Goal: Information Seeking & Learning: Learn about a topic

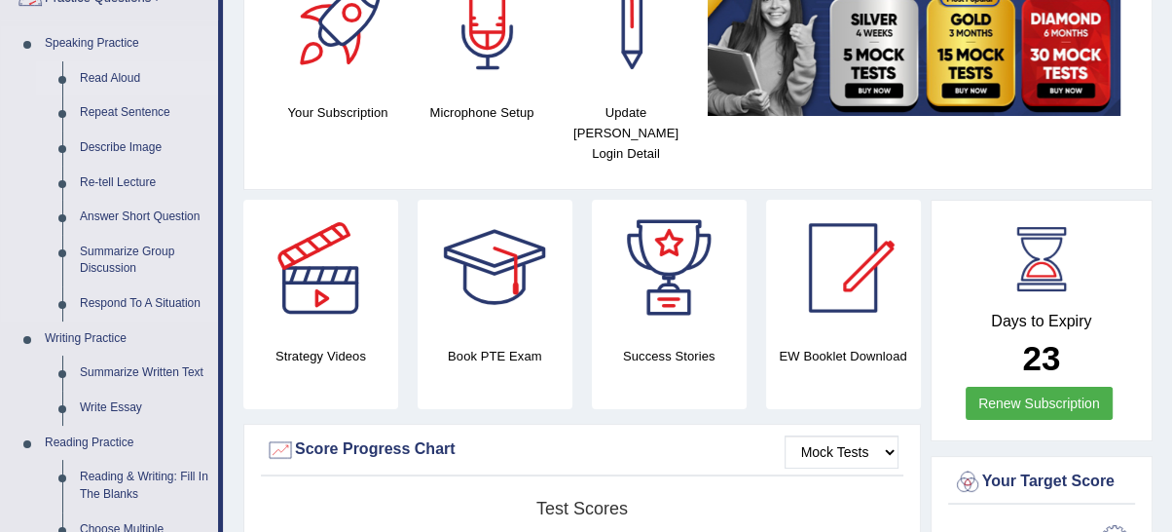
scroll to position [180, 0]
click at [99, 74] on link "Read Aloud" at bounding box center [144, 78] width 147 height 35
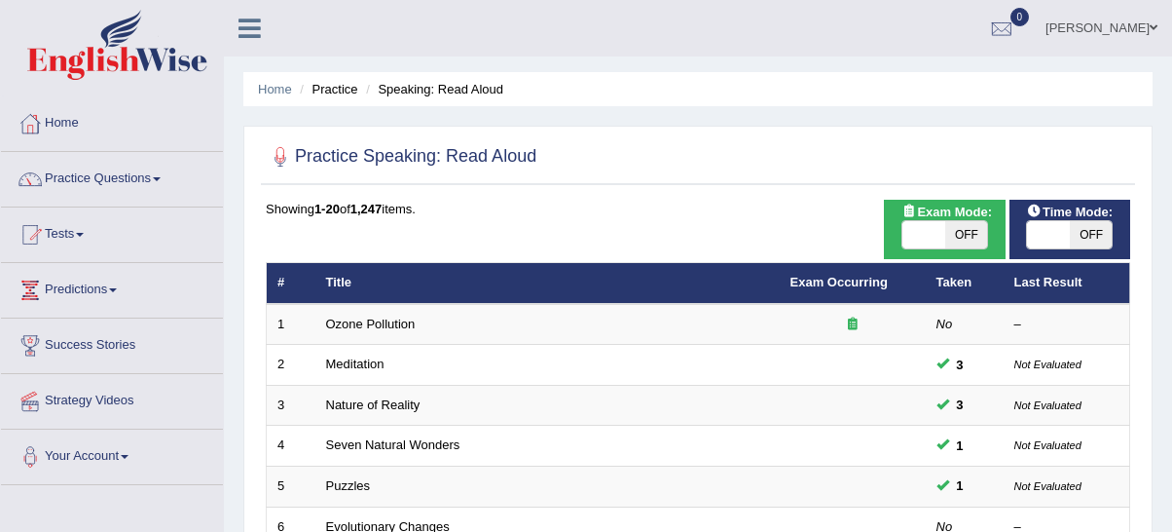
scroll to position [540, 0]
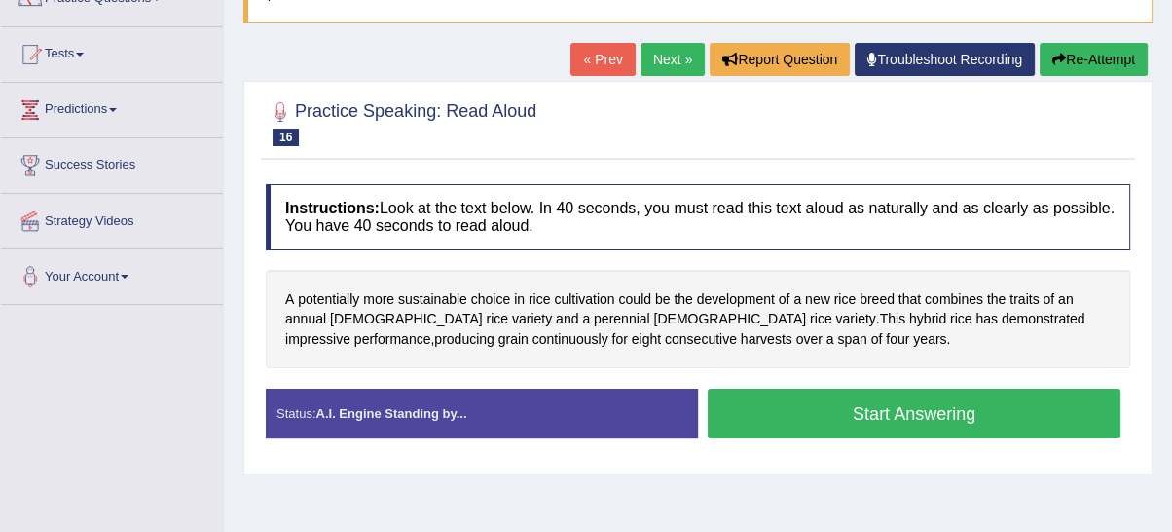
click at [975, 407] on button "Start Answering" at bounding box center [914, 413] width 413 height 50
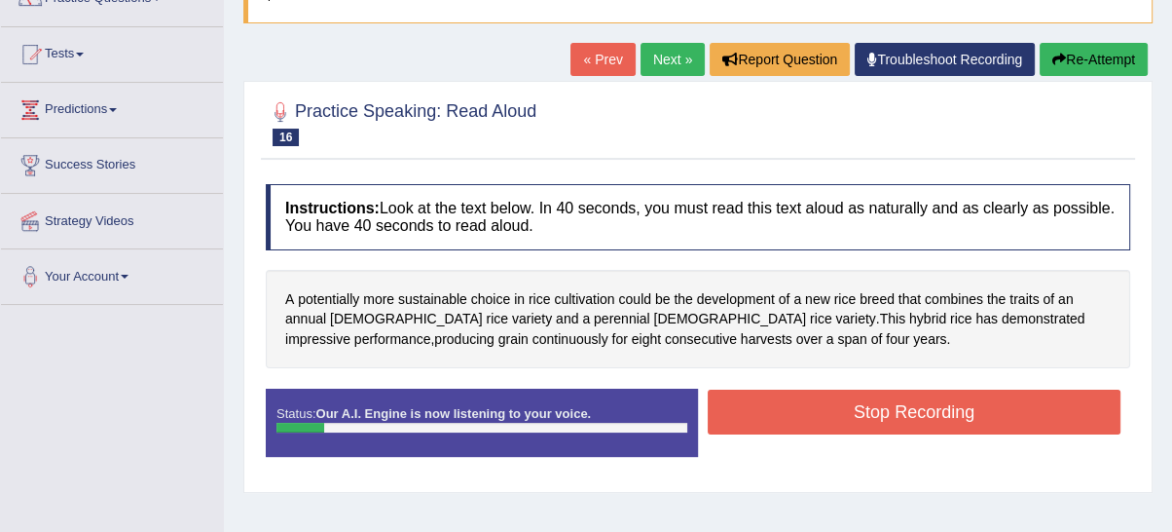
click at [1077, 63] on button "Re-Attempt" at bounding box center [1094, 59] width 108 height 33
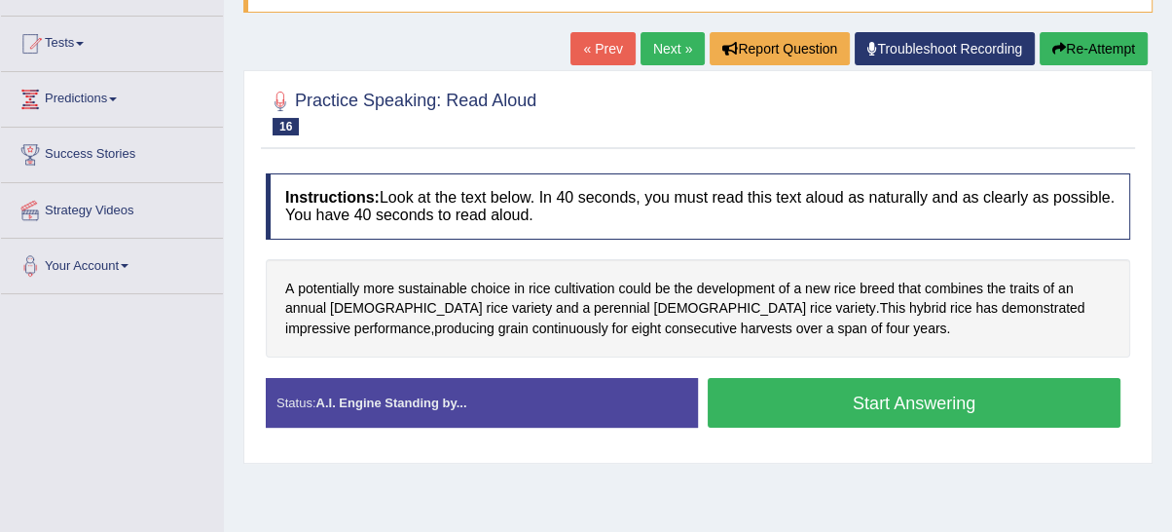
scroll to position [180, 0]
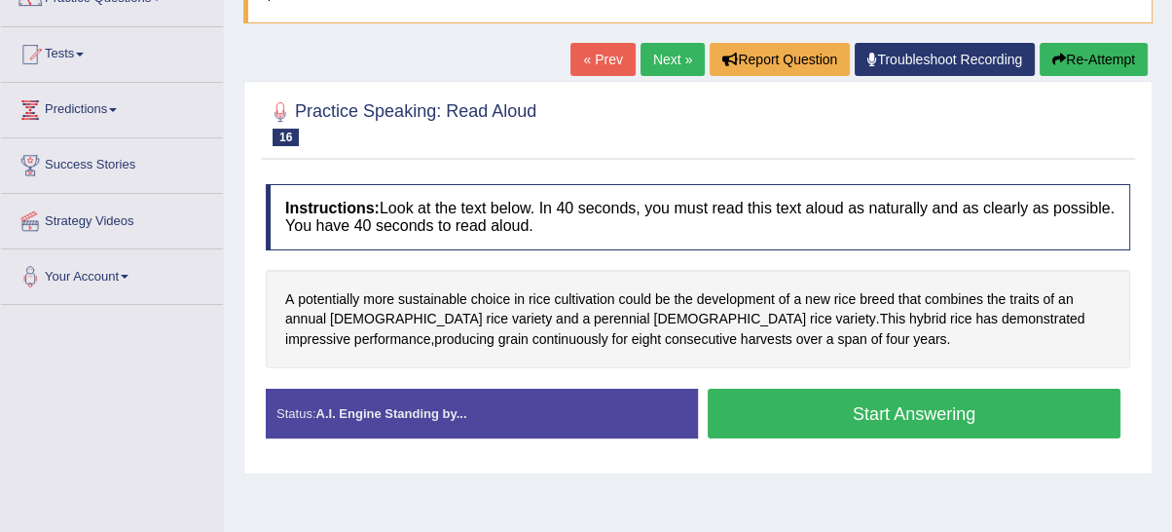
click at [869, 433] on button "Start Answering" at bounding box center [914, 413] width 413 height 50
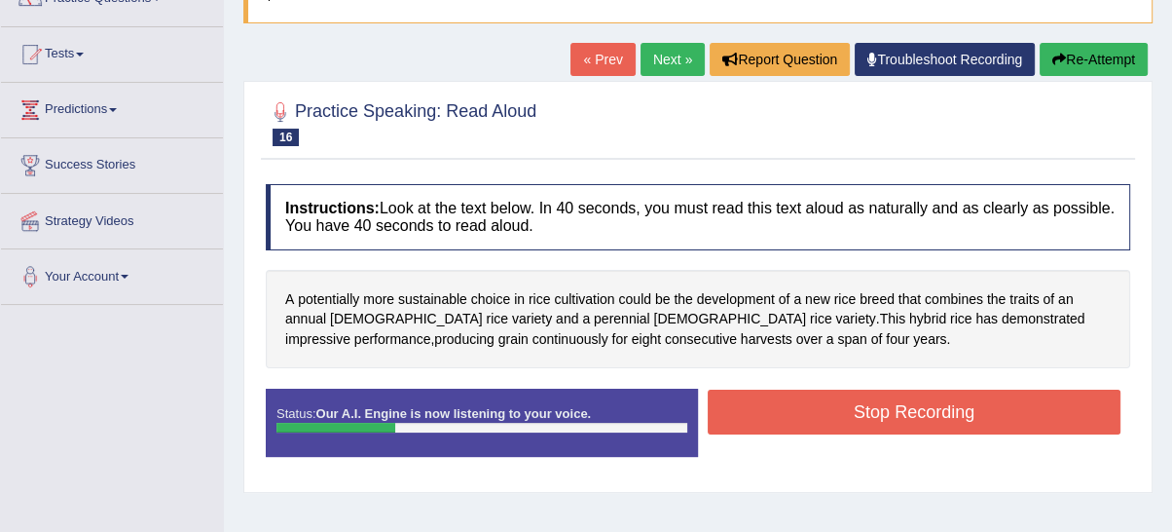
click at [936, 420] on button "Stop Recording" at bounding box center [914, 411] width 413 height 45
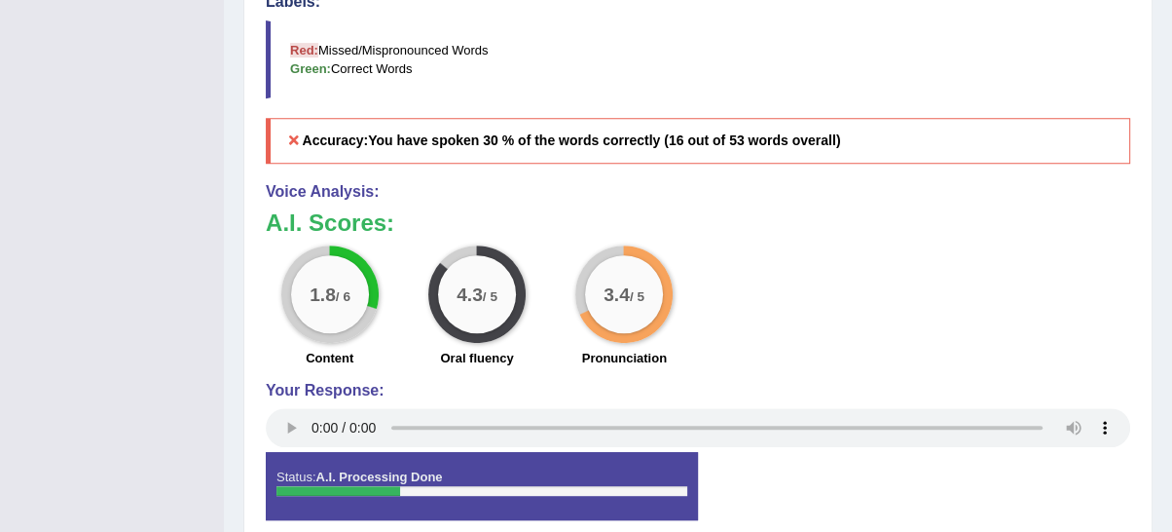
scroll to position [729, 0]
drag, startPoint x: 911, startPoint y: 301, endPoint x: 896, endPoint y: 297, distance: 16.1
drag, startPoint x: 864, startPoint y: 287, endPoint x: 651, endPoint y: 164, distance: 245.6
click at [857, 287] on div "1.8 / 6 Content 4.3 / 5 Oral fluency 3.4 / 5 Pronunciation" at bounding box center [698, 307] width 884 height 126
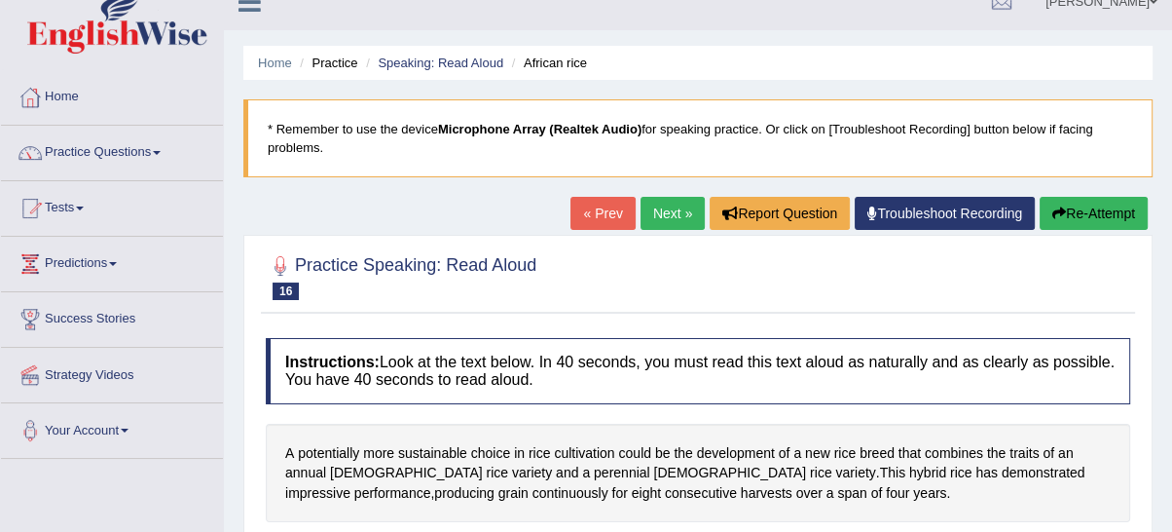
scroll to position [8, 0]
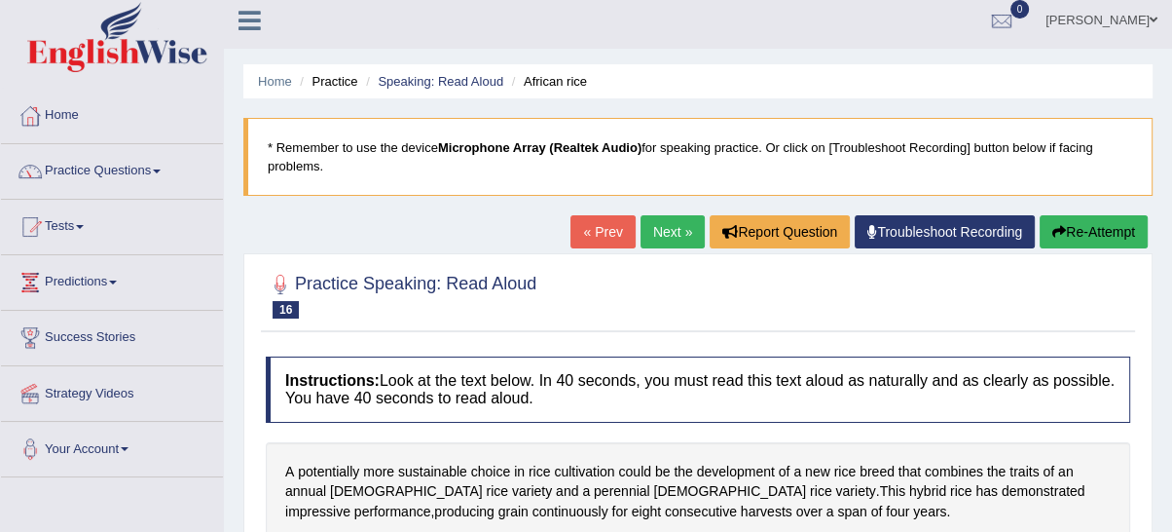
click at [419, 314] on h2 "Practice Speaking: Read Aloud 16 African rice" at bounding box center [401, 294] width 271 height 49
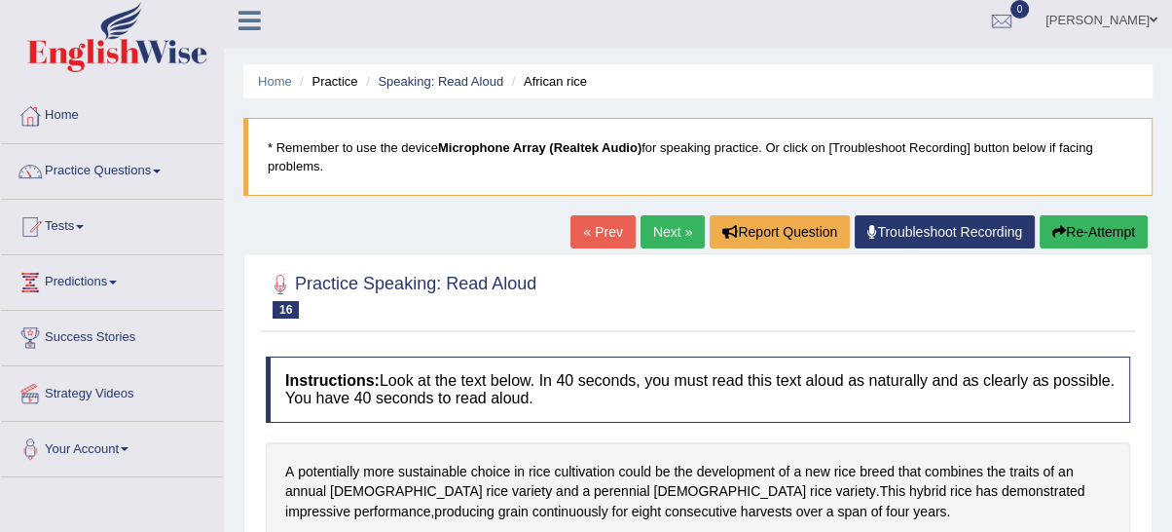
click at [894, 132] on blockquote "* Remember to use the device Microphone Array (Realtek Audio) for speaking prac…" at bounding box center [697, 157] width 909 height 78
click at [880, 97] on ul "Home Practice Speaking: Read Aloud African rice" at bounding box center [697, 81] width 909 height 34
click at [1082, 230] on button "Re-Attempt" at bounding box center [1094, 231] width 108 height 33
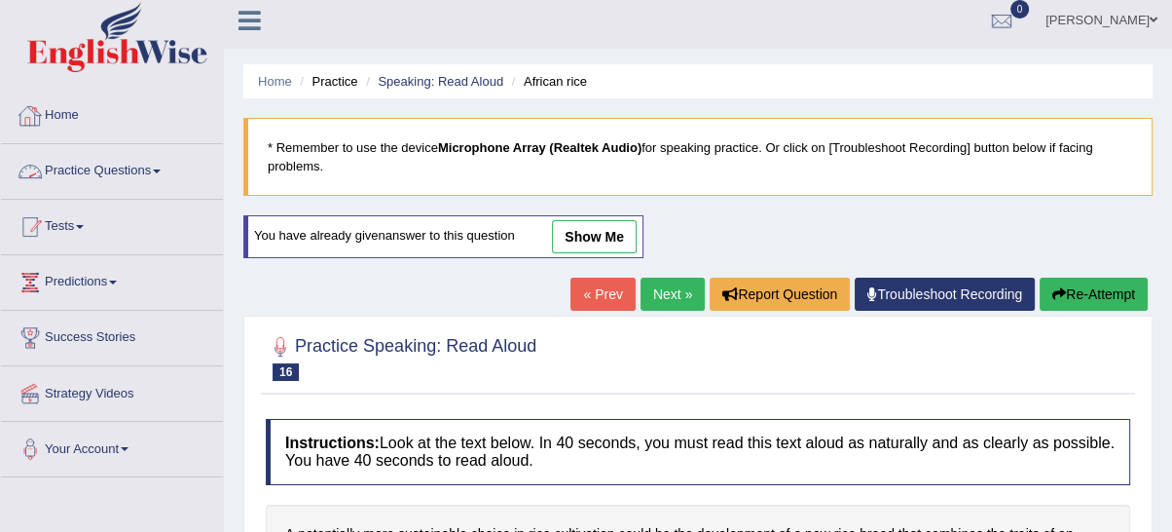
scroll to position [8, 0]
click at [74, 175] on link "Practice Questions" at bounding box center [112, 168] width 222 height 49
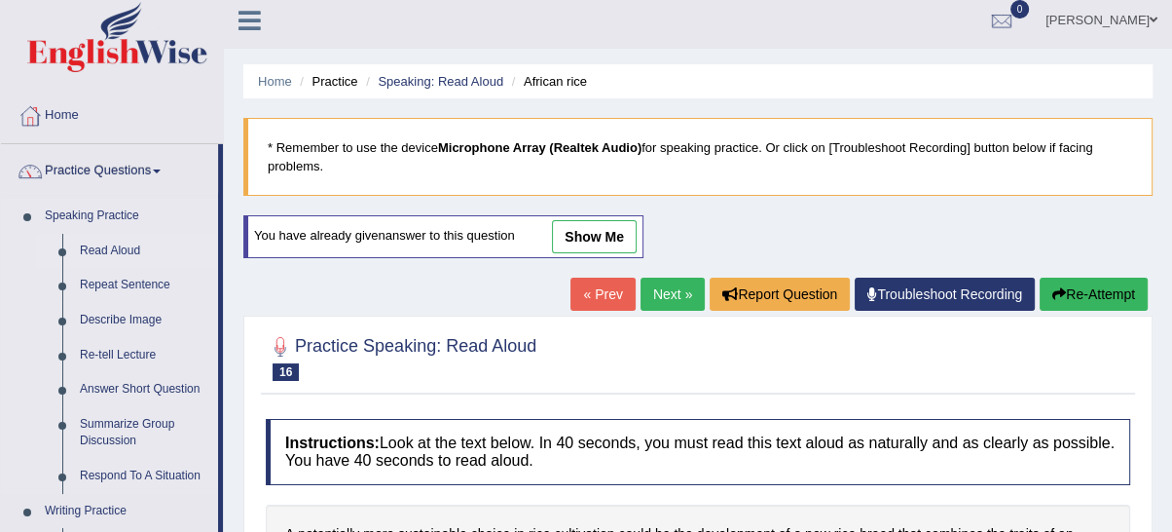
click at [121, 247] on link "Read Aloud" at bounding box center [144, 251] width 147 height 35
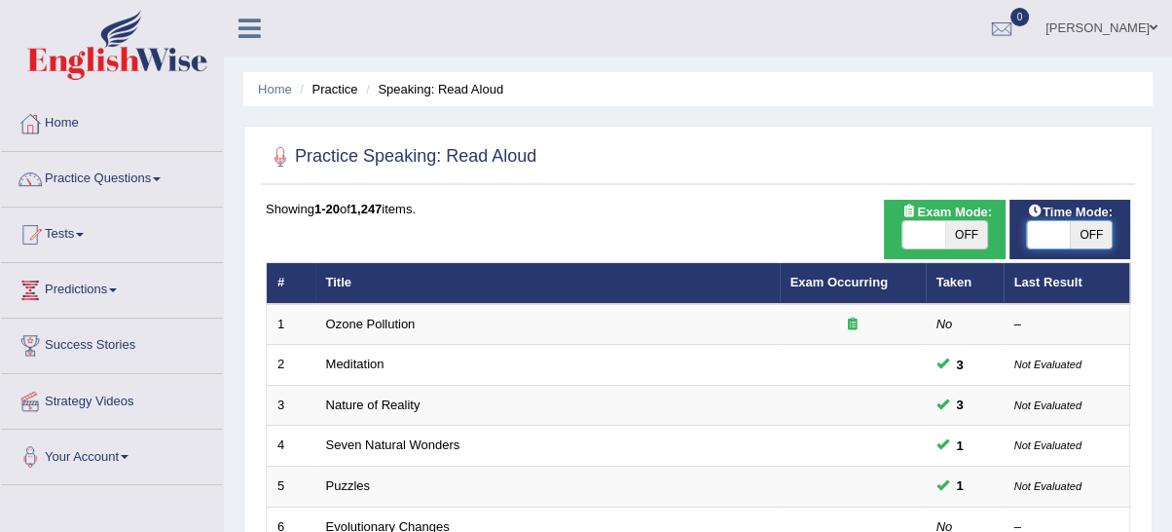
click at [1067, 229] on span at bounding box center [1048, 234] width 43 height 27
checkbox input "true"
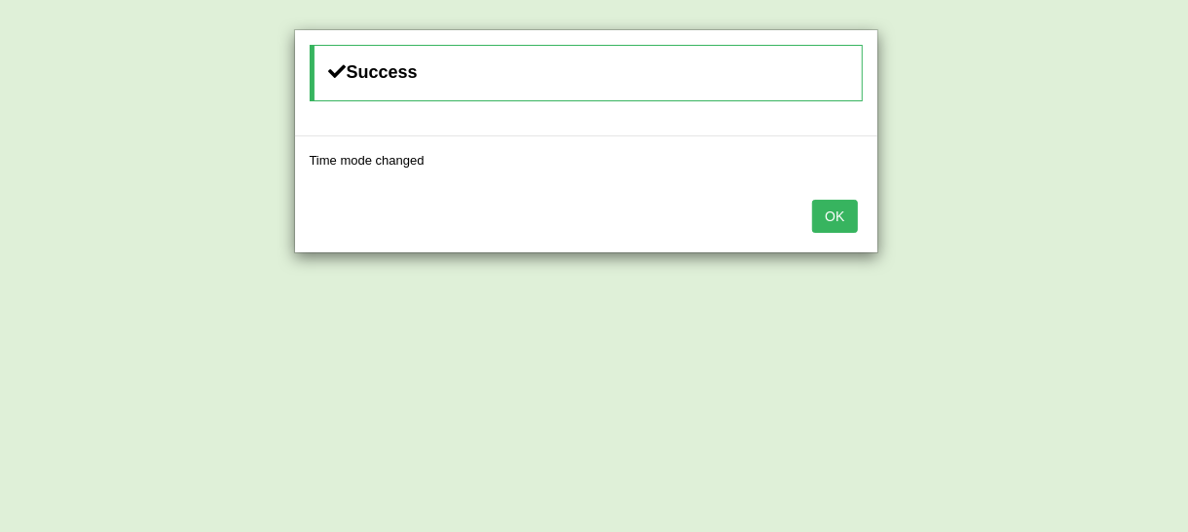
click at [837, 235] on div "OK" at bounding box center [586, 218] width 582 height 68
click at [837, 223] on button "OK" at bounding box center [834, 216] width 45 height 33
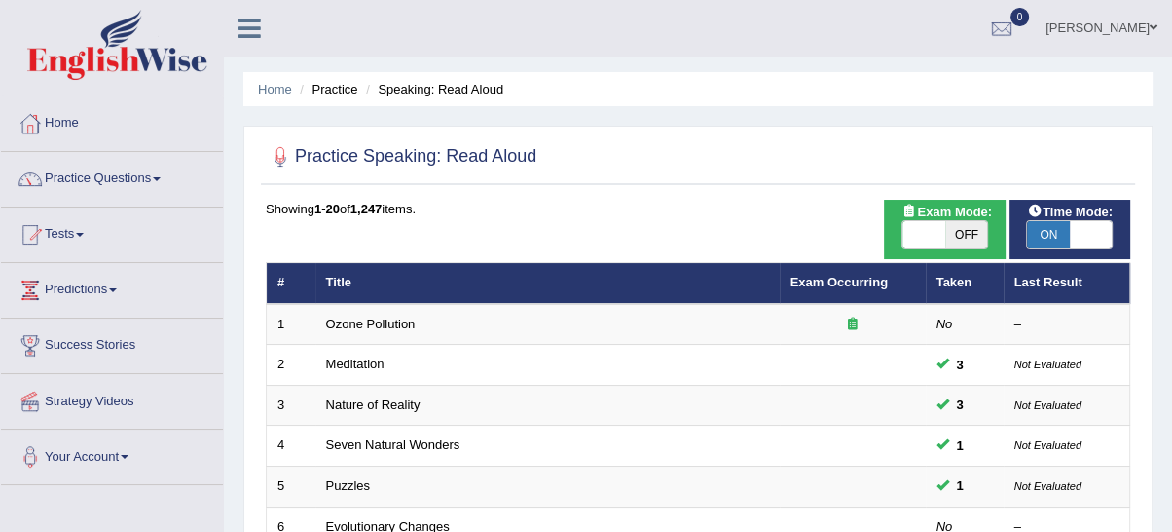
click at [949, 234] on span "OFF" at bounding box center [966, 234] width 43 height 27
checkbox input "true"
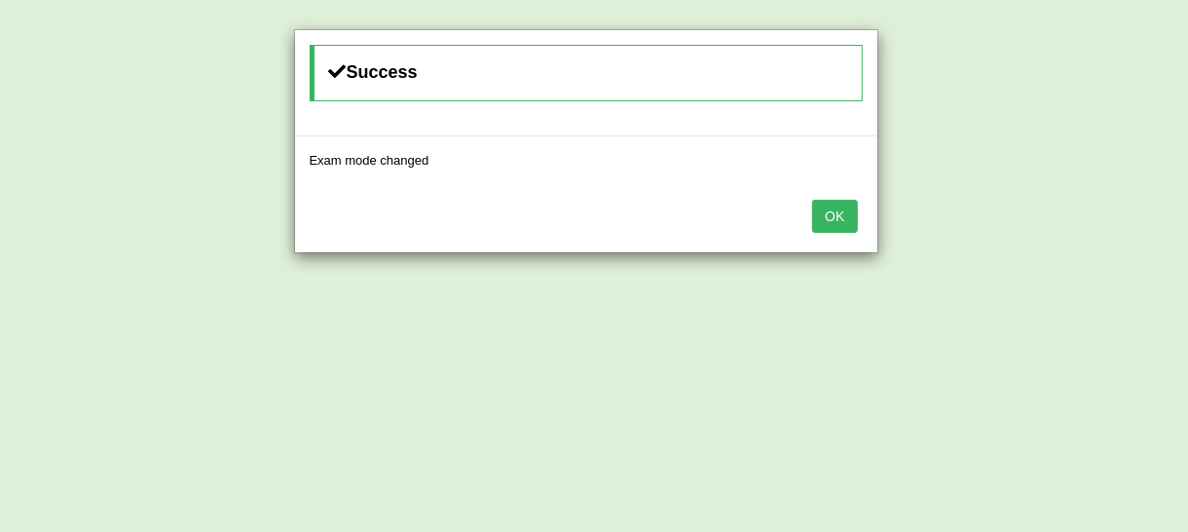
click at [843, 196] on div "OK" at bounding box center [586, 218] width 582 height 68
click at [841, 209] on button "OK" at bounding box center [834, 216] width 45 height 33
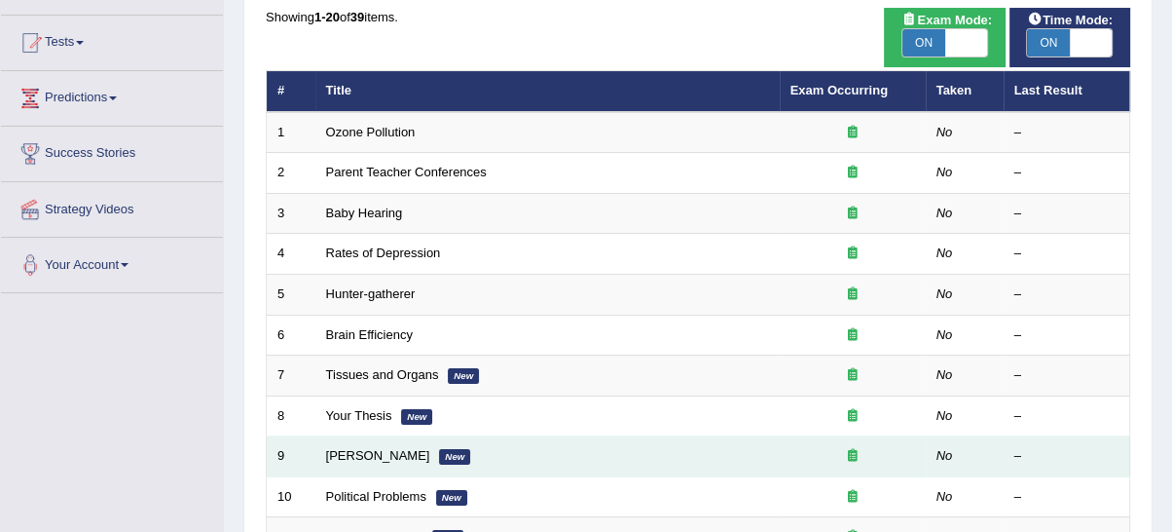
scroll to position [180, 0]
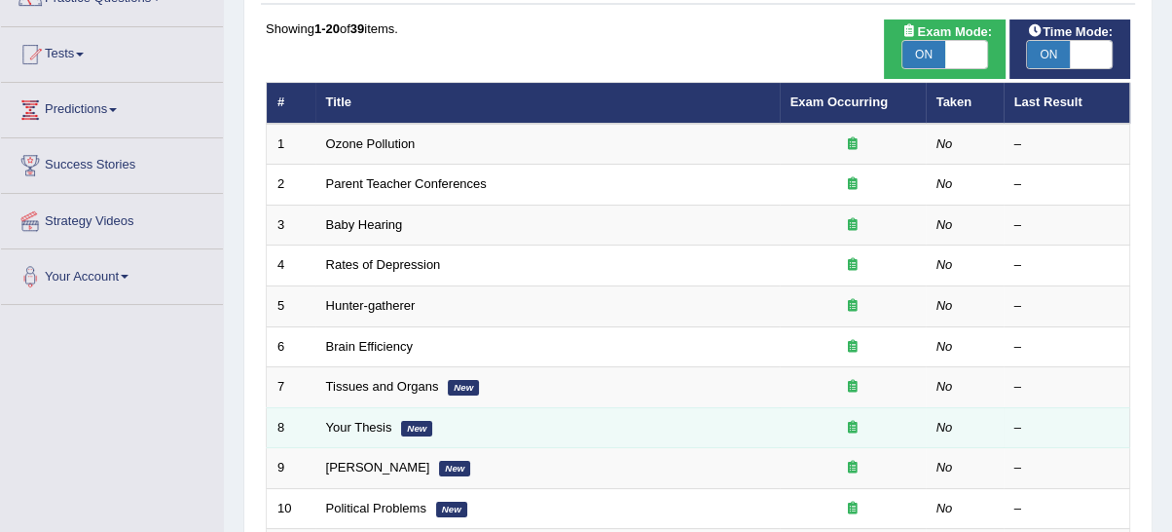
click at [375, 431] on td "Your Thesis New" at bounding box center [547, 427] width 464 height 41
click at [372, 431] on td "Your Thesis New" at bounding box center [547, 427] width 464 height 41
click at [372, 420] on link "Your Thesis" at bounding box center [359, 427] width 66 height 15
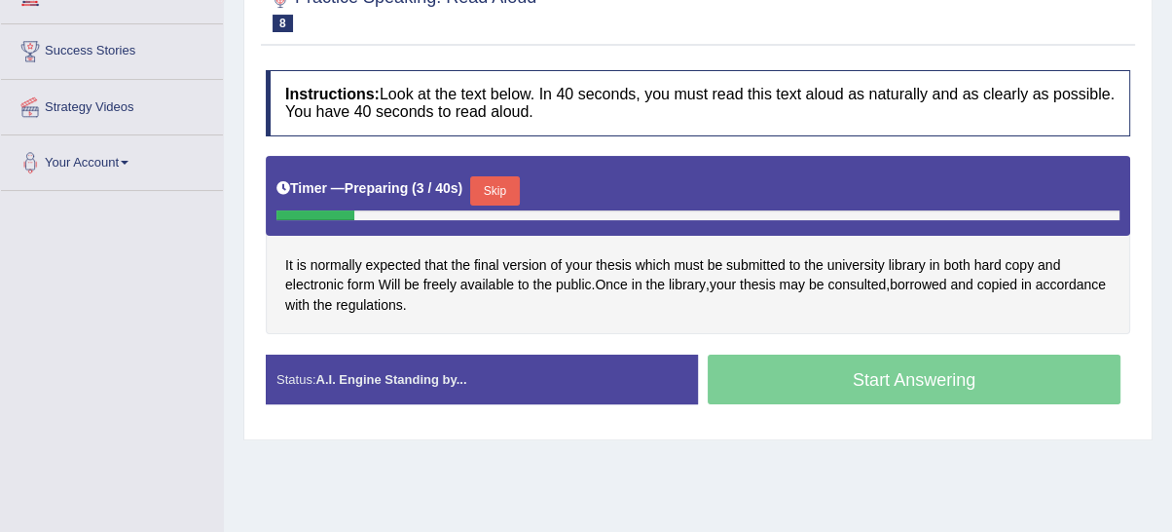
scroll to position [360, 0]
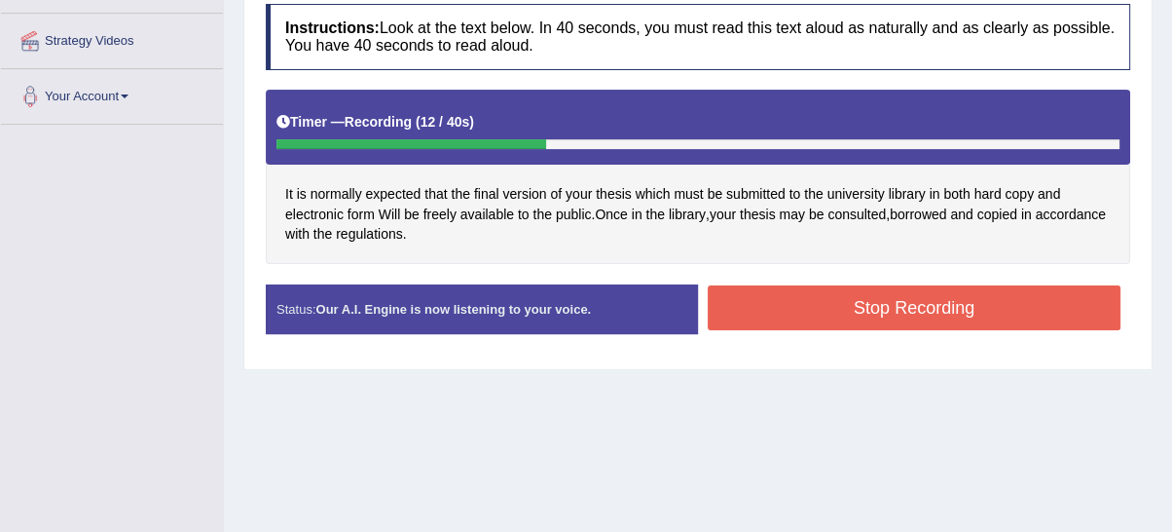
click at [732, 312] on button "Stop Recording" at bounding box center [914, 307] width 413 height 45
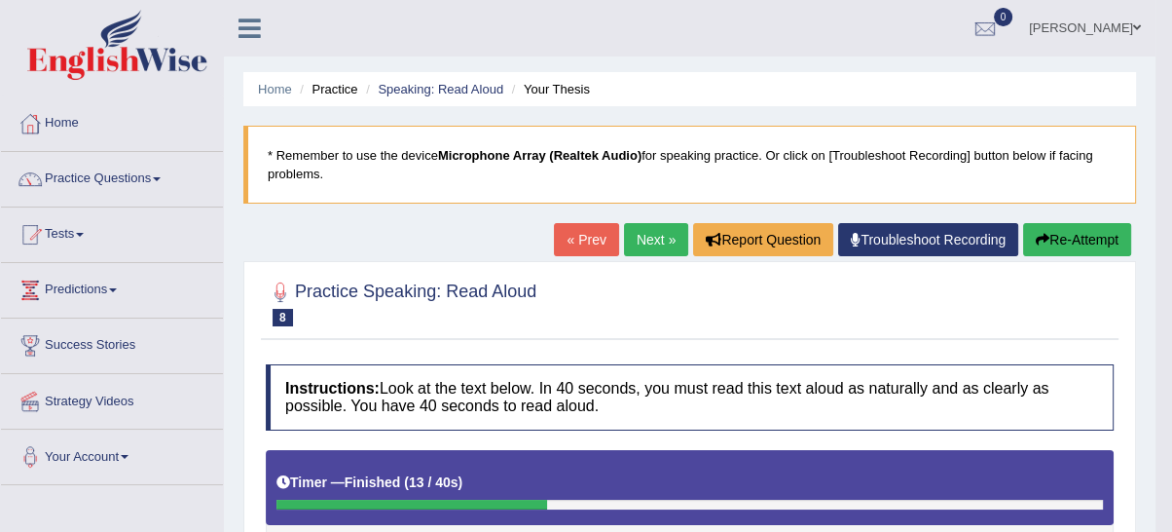
scroll to position [180, 0]
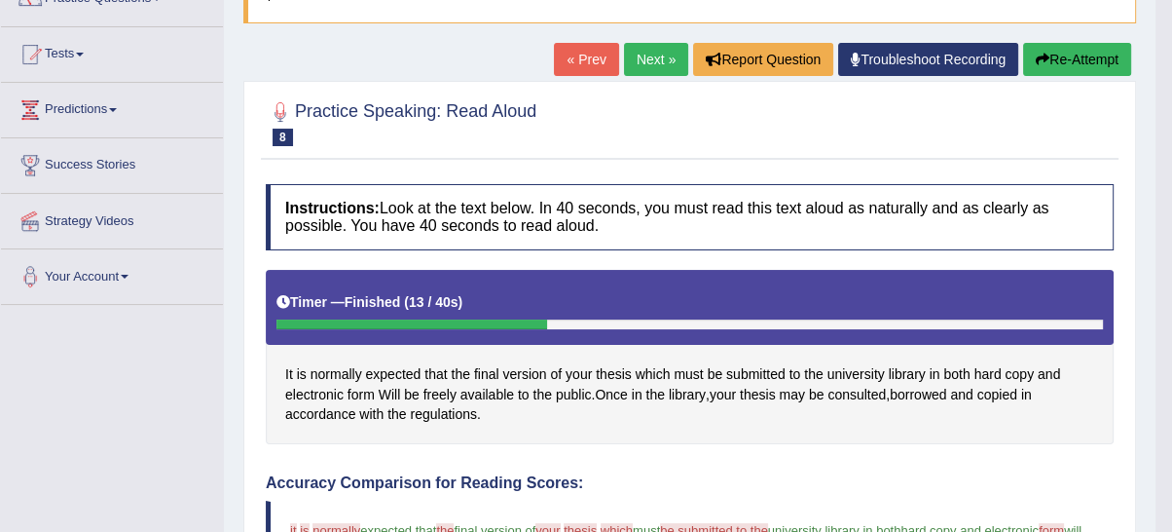
click at [1073, 54] on button "Re-Attempt" at bounding box center [1077, 59] width 108 height 33
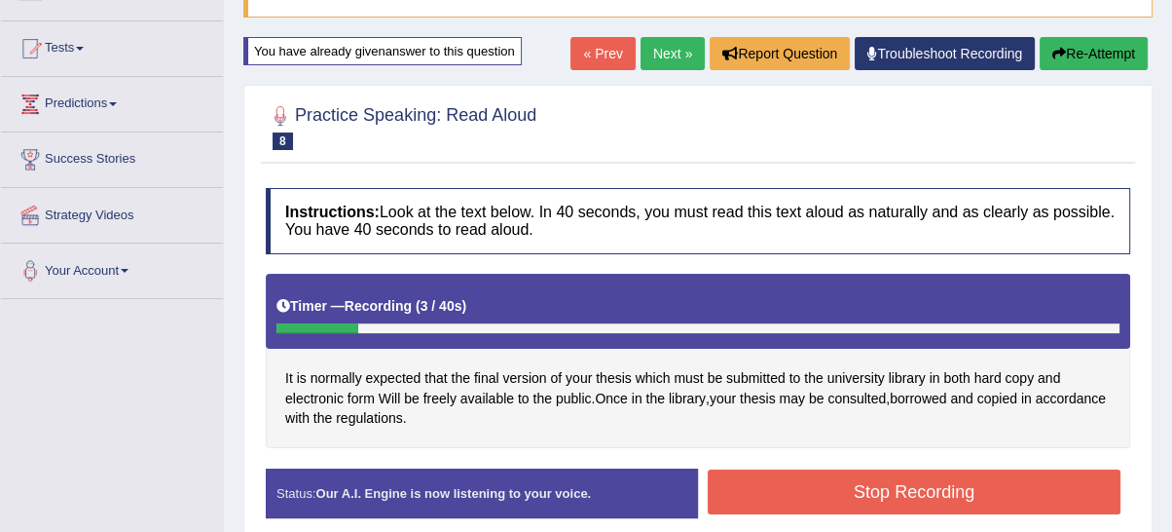
scroll to position [180, 0]
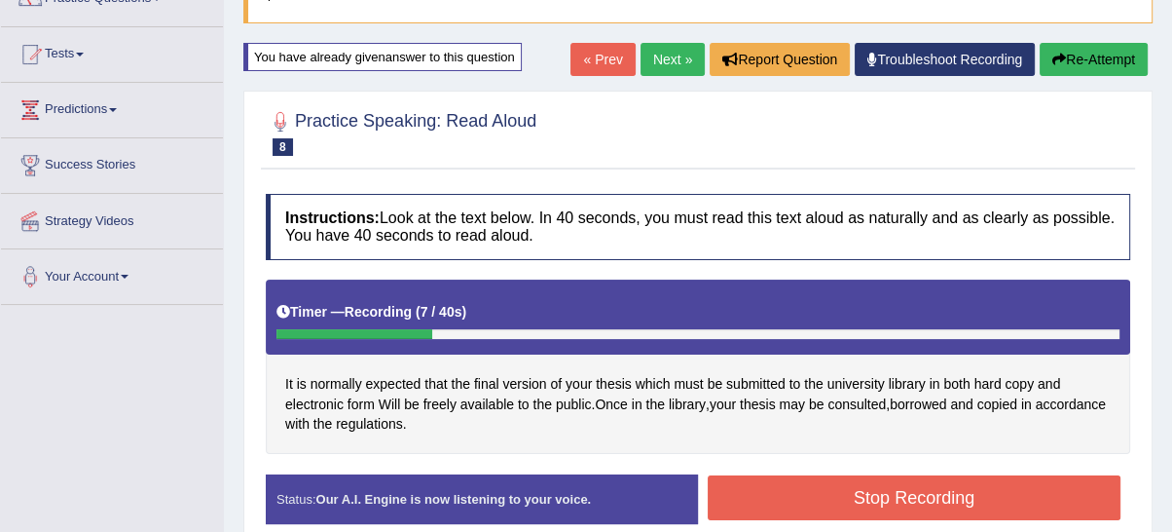
click at [1045, 60] on button "Re-Attempt" at bounding box center [1094, 59] width 108 height 33
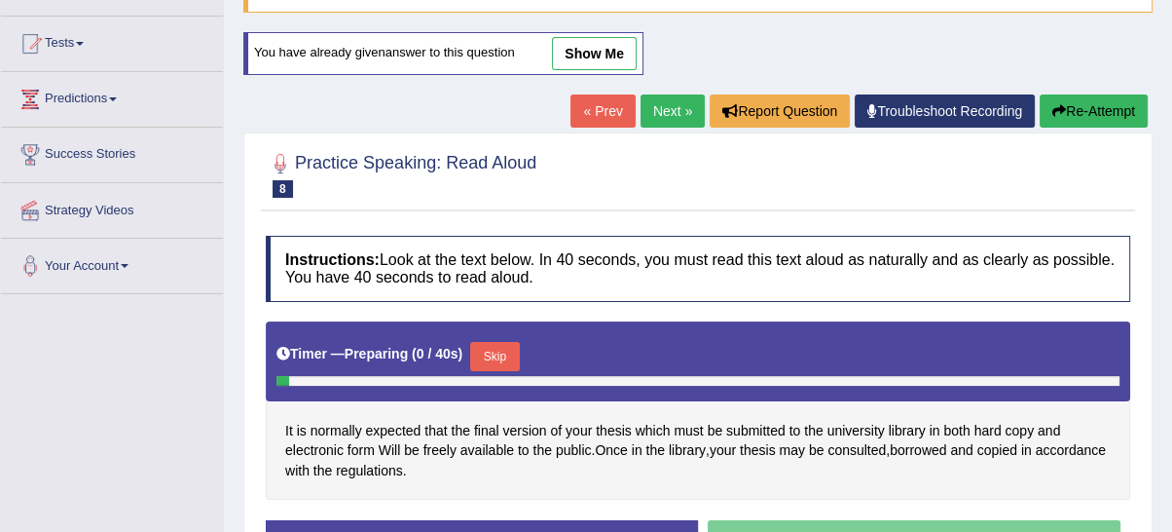
scroll to position [372, 0]
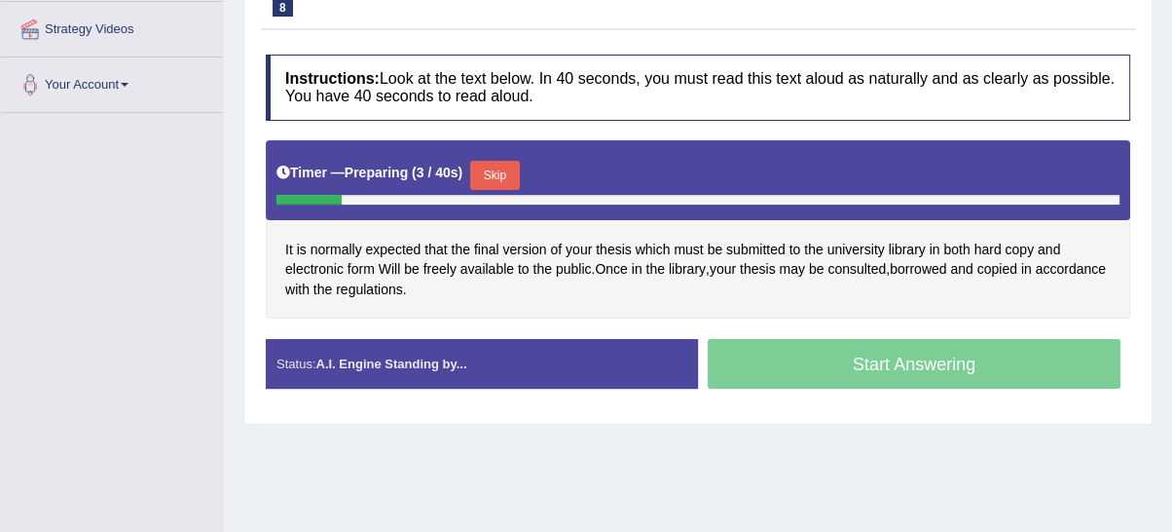
click at [499, 167] on button "Skip" at bounding box center [494, 175] width 49 height 29
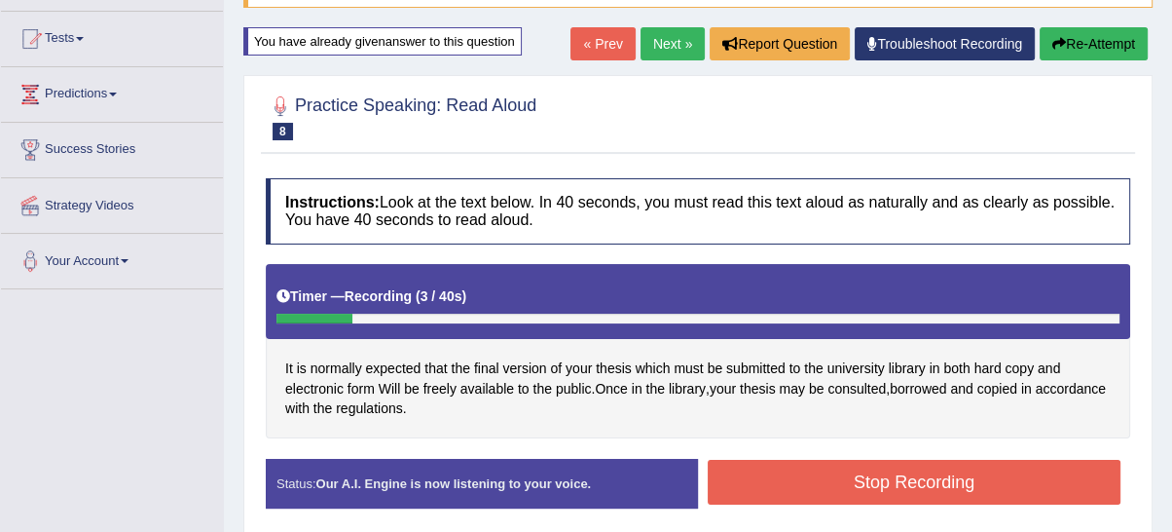
scroll to position [191, 0]
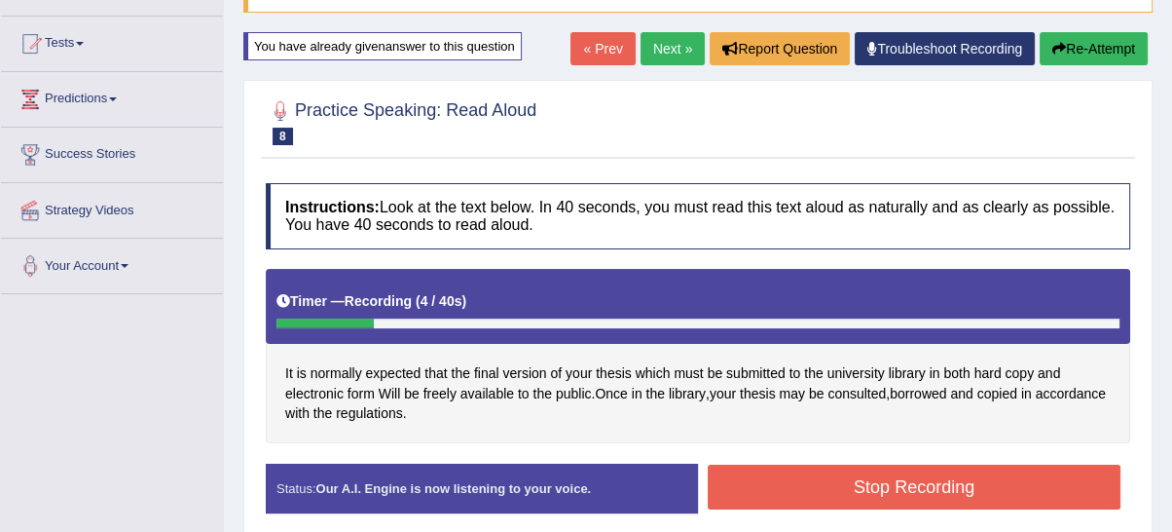
click at [1053, 60] on button "Re-Attempt" at bounding box center [1094, 48] width 108 height 33
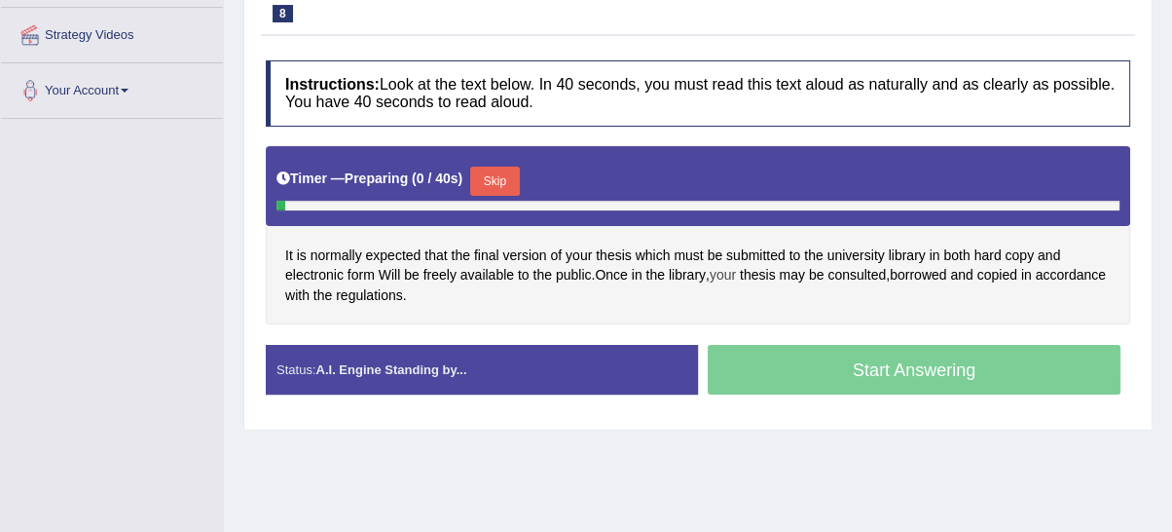
scroll to position [372, 0]
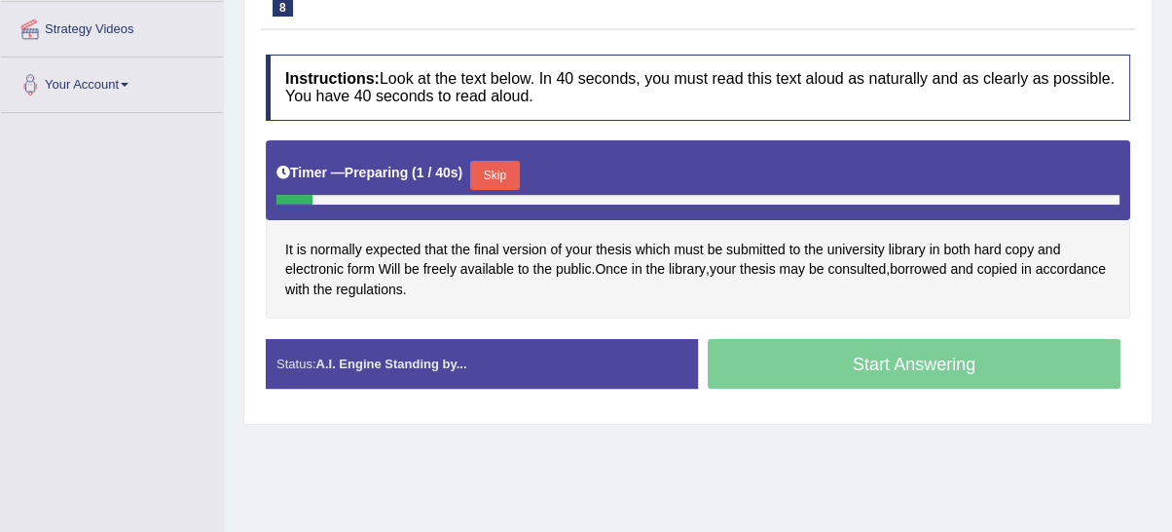
click at [502, 162] on button "Skip" at bounding box center [494, 175] width 49 height 29
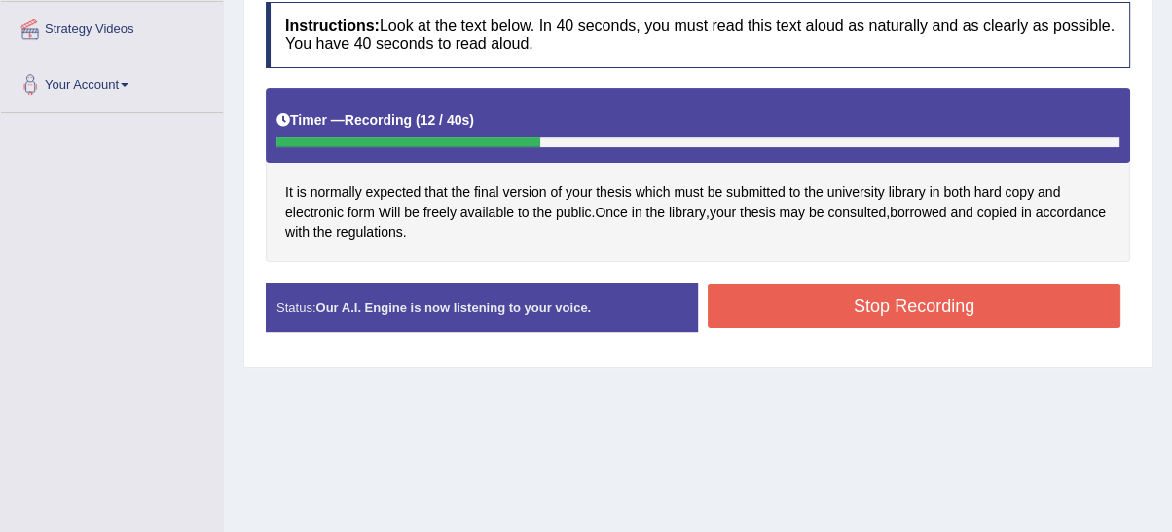
click at [816, 306] on button "Stop Recording" at bounding box center [914, 305] width 413 height 45
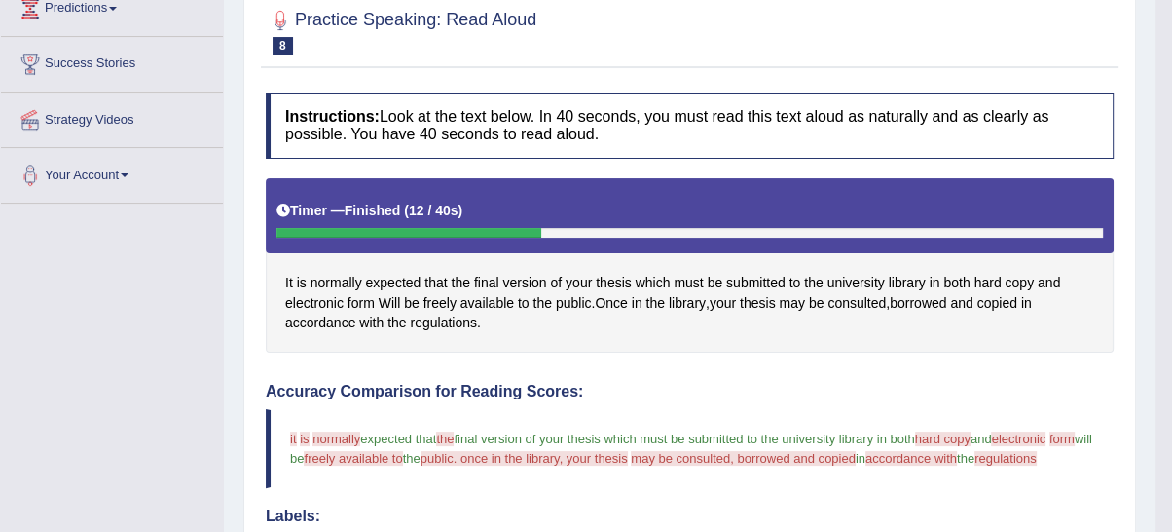
scroll to position [156, 0]
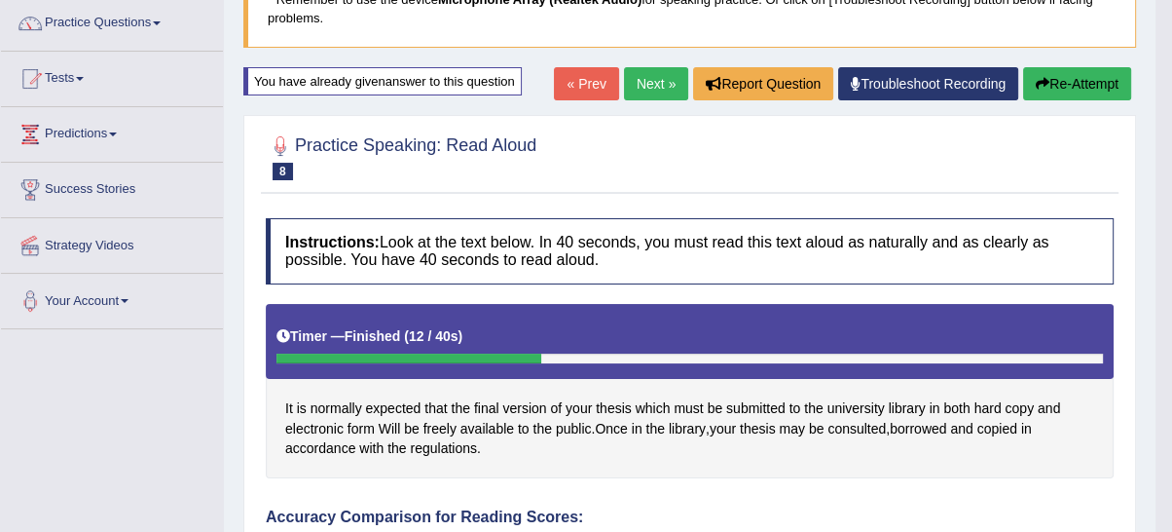
click at [1029, 79] on button "Re-Attempt" at bounding box center [1077, 83] width 108 height 33
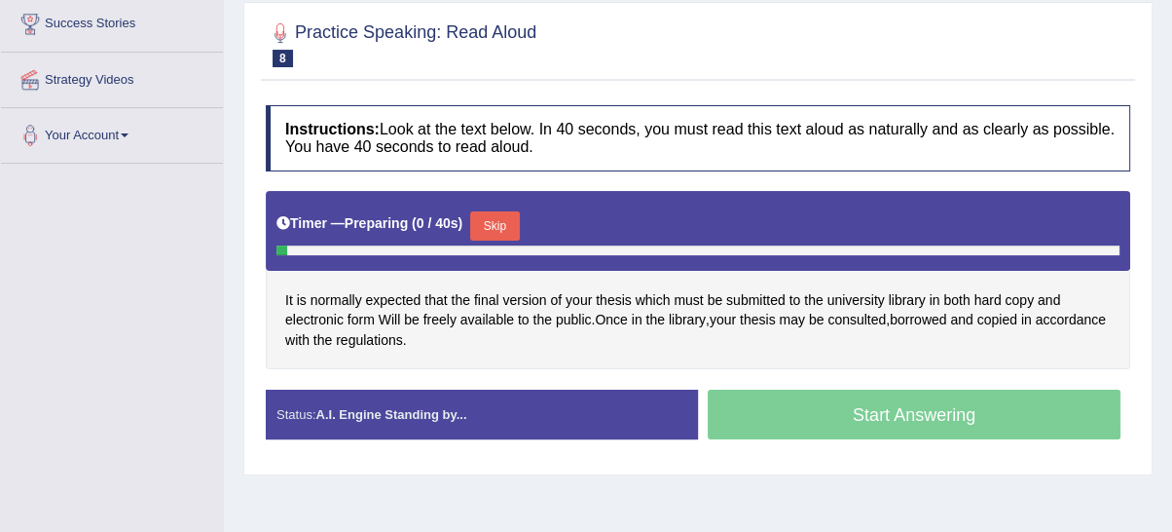
scroll to position [342, 0]
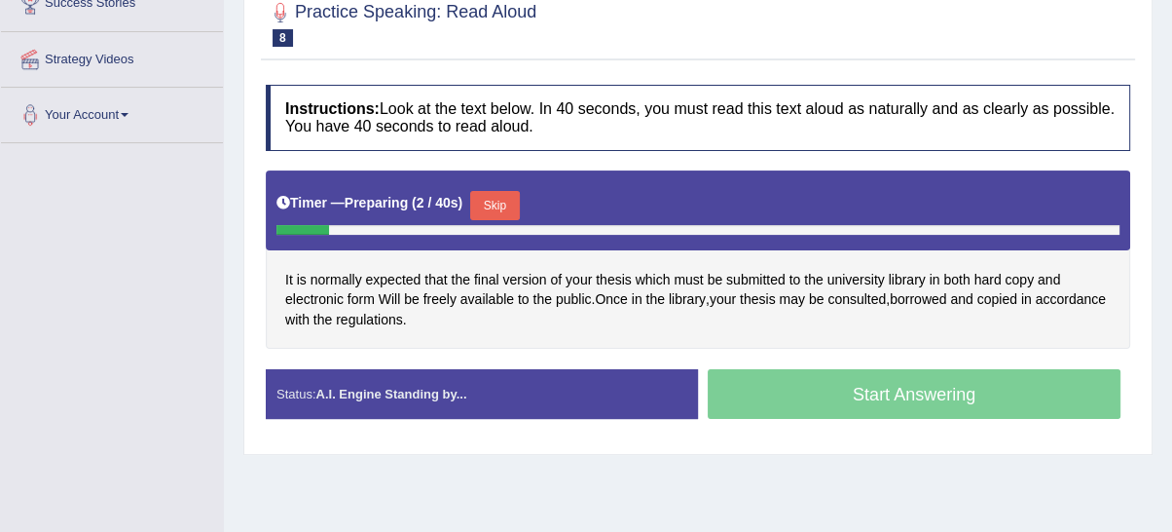
click at [519, 197] on button "Skip" at bounding box center [494, 205] width 49 height 29
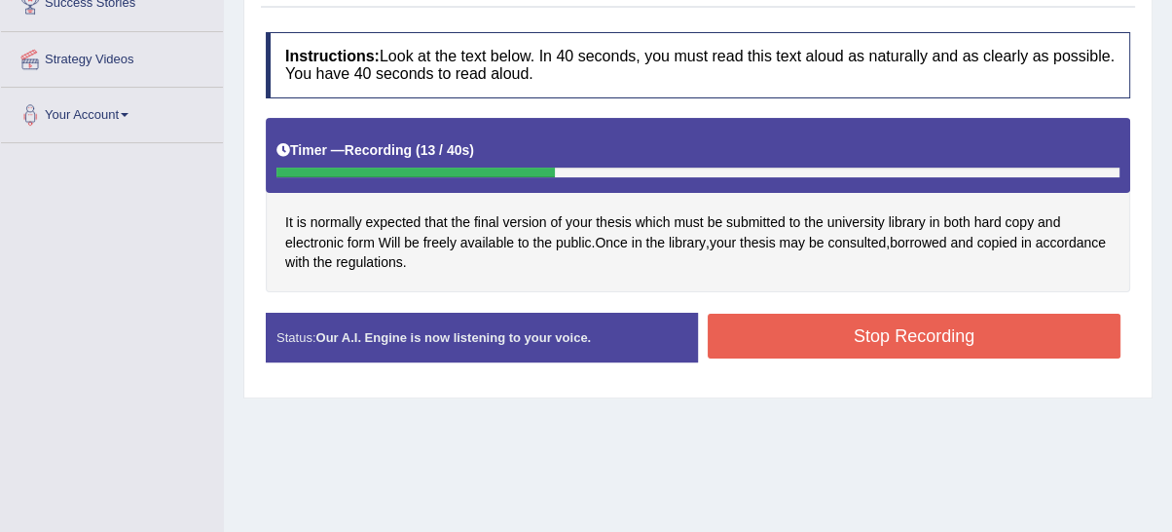
click at [829, 338] on button "Stop Recording" at bounding box center [914, 335] width 413 height 45
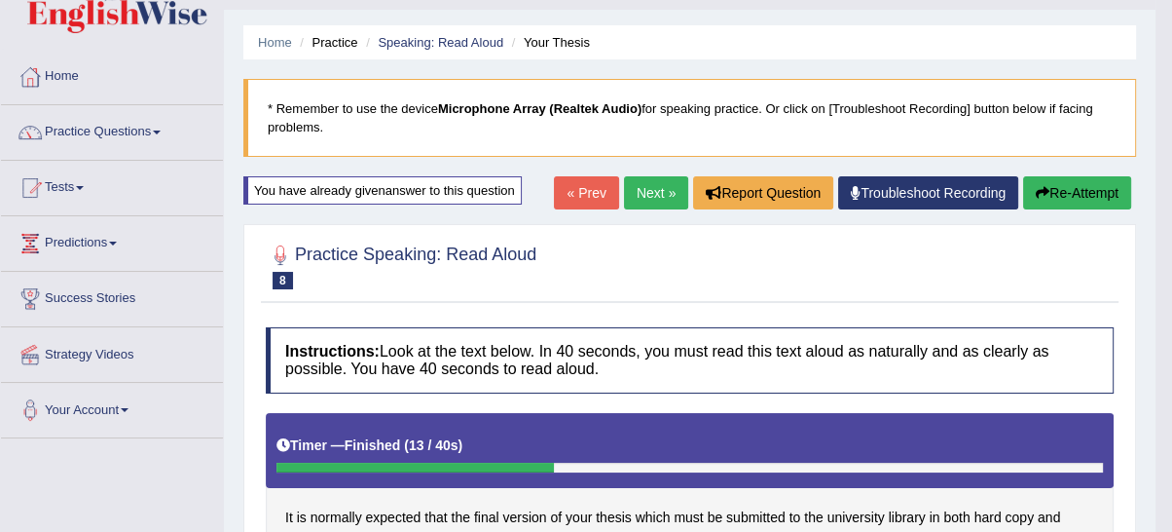
scroll to position [0, 0]
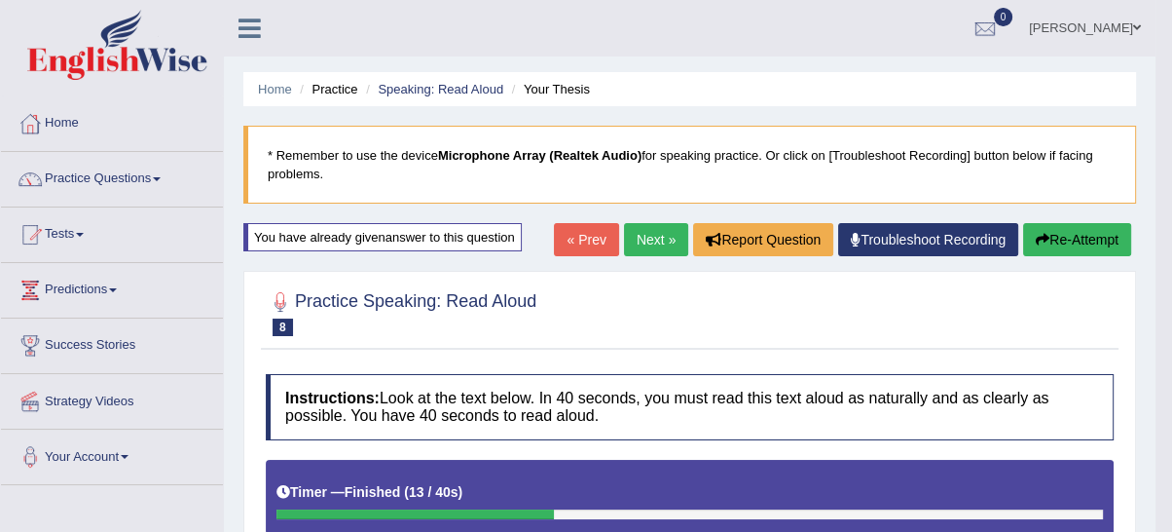
click at [670, 243] on link "Next »" at bounding box center [656, 239] width 64 height 33
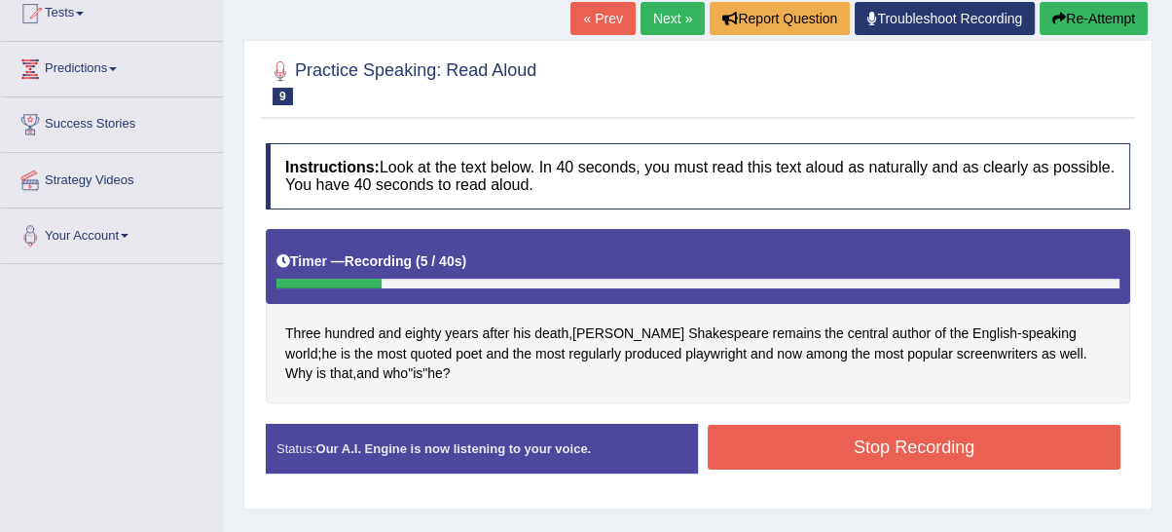
scroll to position [180, 0]
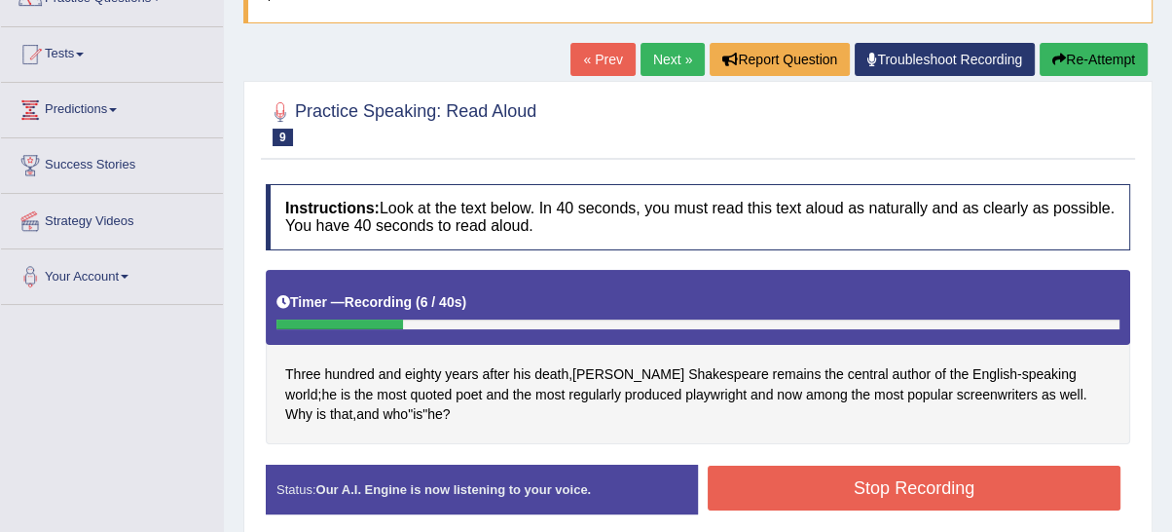
click at [1060, 63] on icon "button" at bounding box center [1059, 60] width 14 height 14
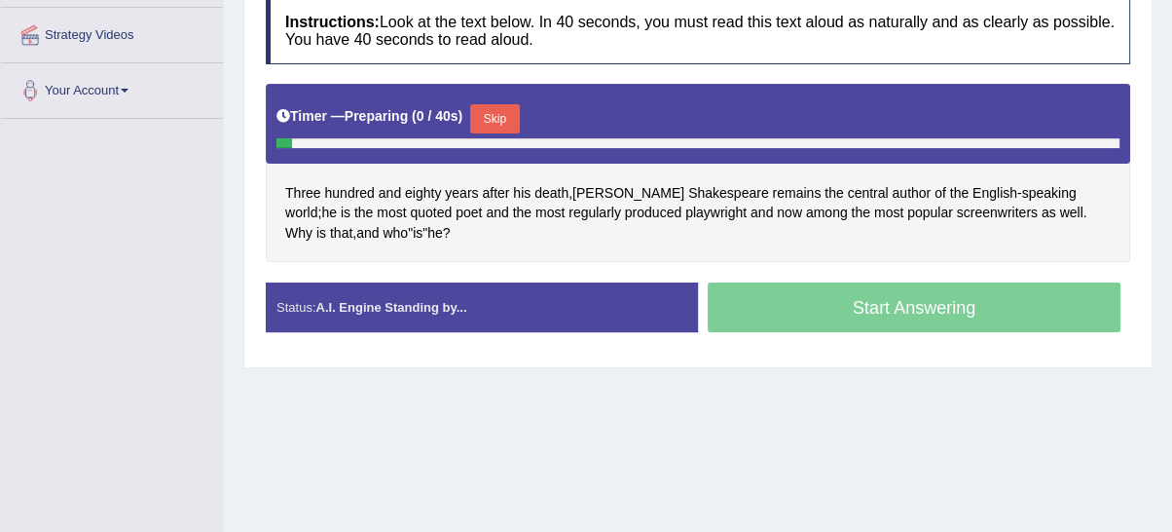
scroll to position [372, 0]
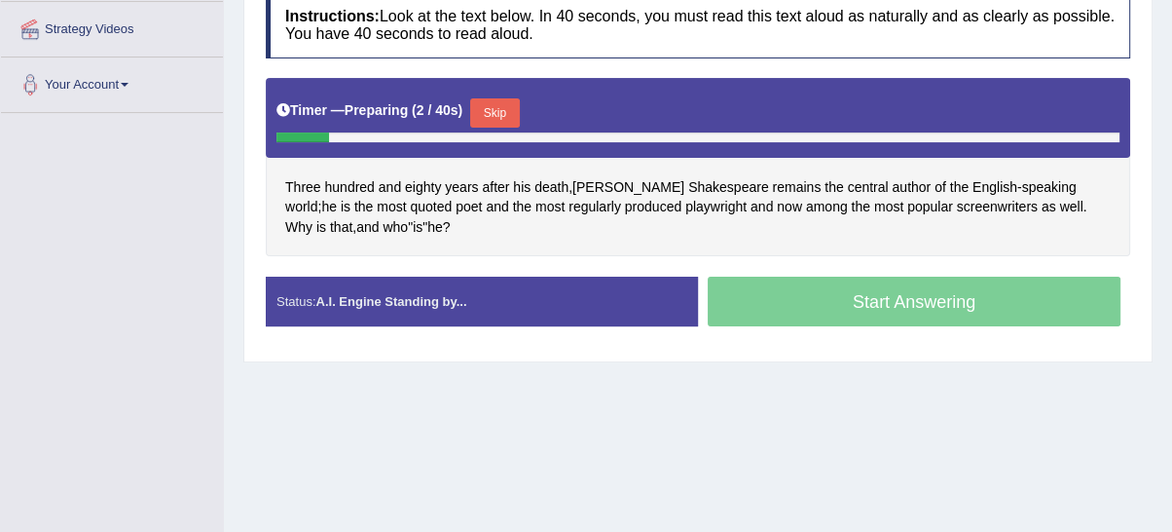
drag, startPoint x: 480, startPoint y: 108, endPoint x: 560, endPoint y: 141, distance: 86.4
click at [483, 108] on button "Skip" at bounding box center [494, 112] width 49 height 29
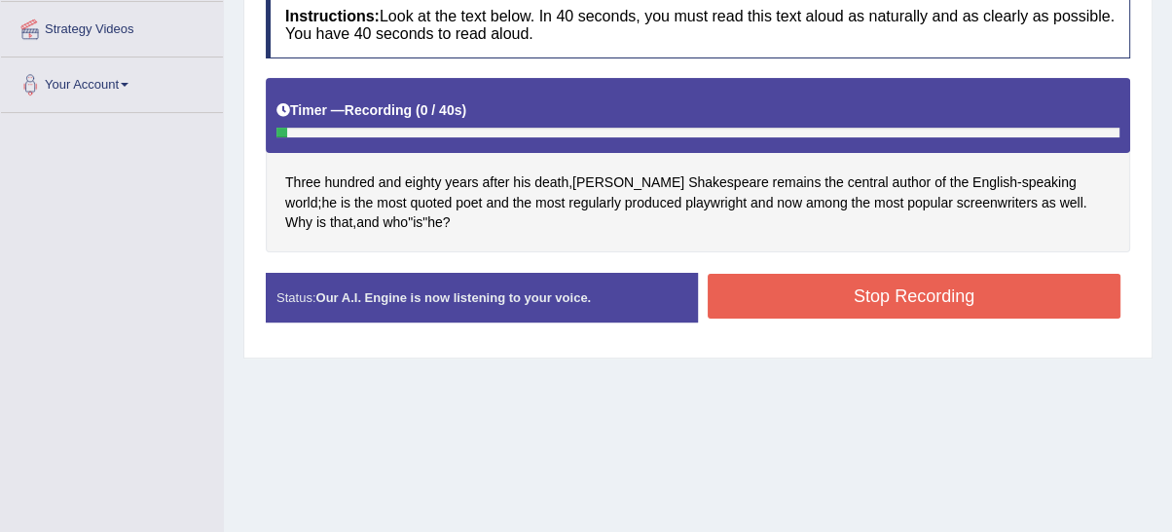
click at [779, 298] on button "Stop Recording" at bounding box center [914, 296] width 413 height 45
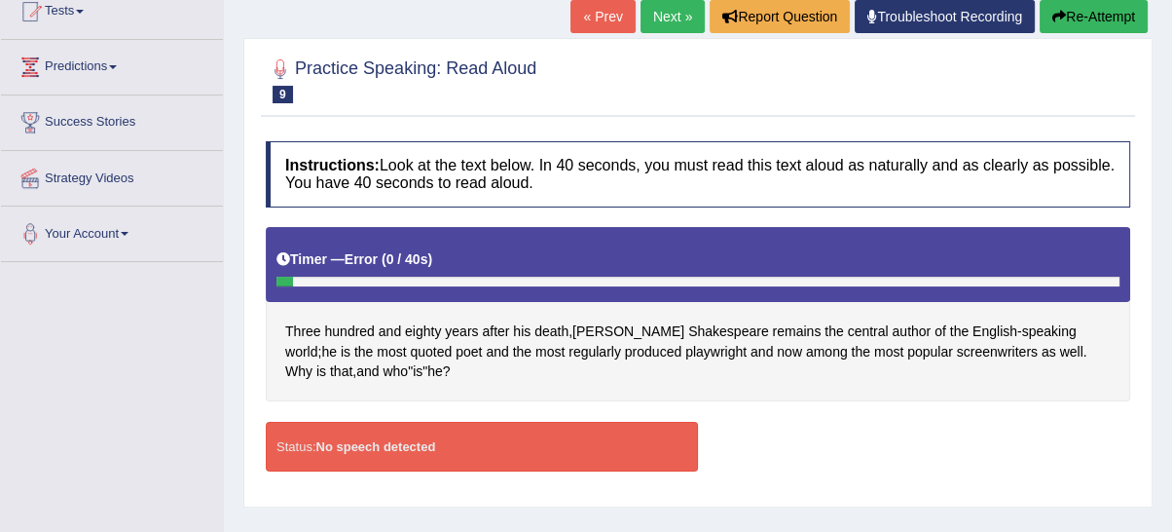
scroll to position [191, 0]
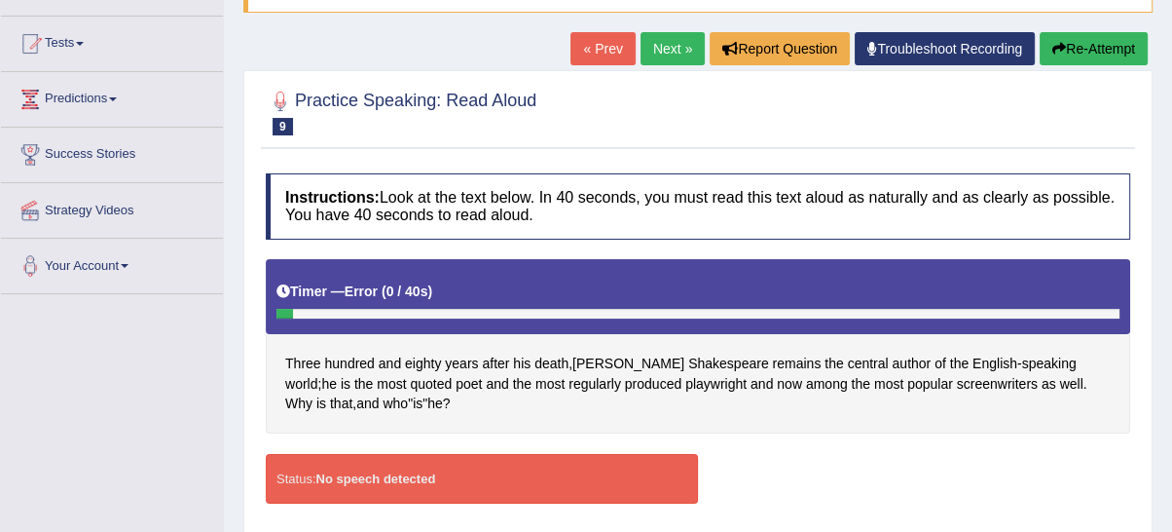
click at [1090, 52] on button "Re-Attempt" at bounding box center [1094, 48] width 108 height 33
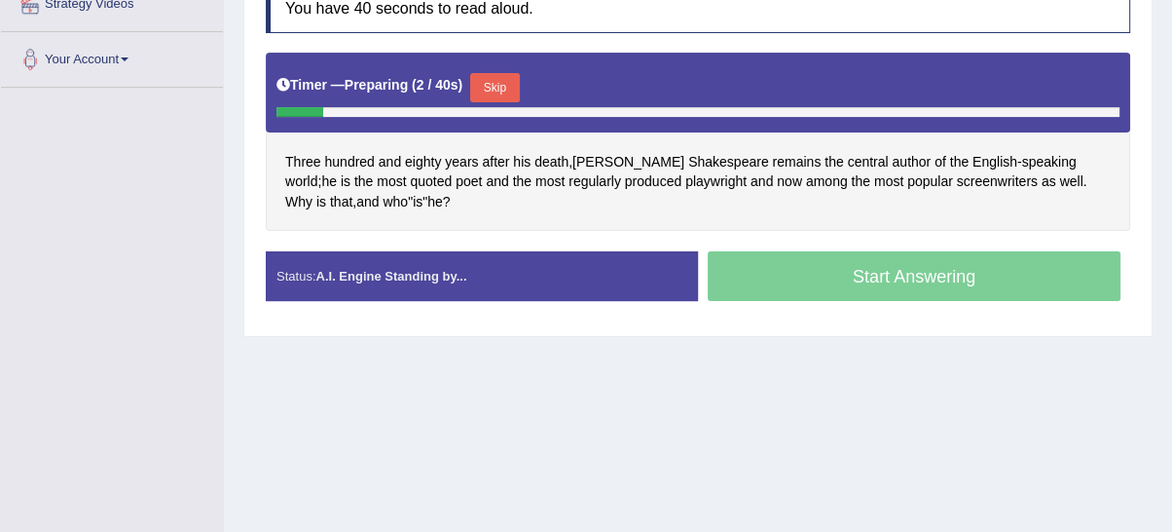
click at [499, 92] on button "Skip" at bounding box center [494, 87] width 49 height 29
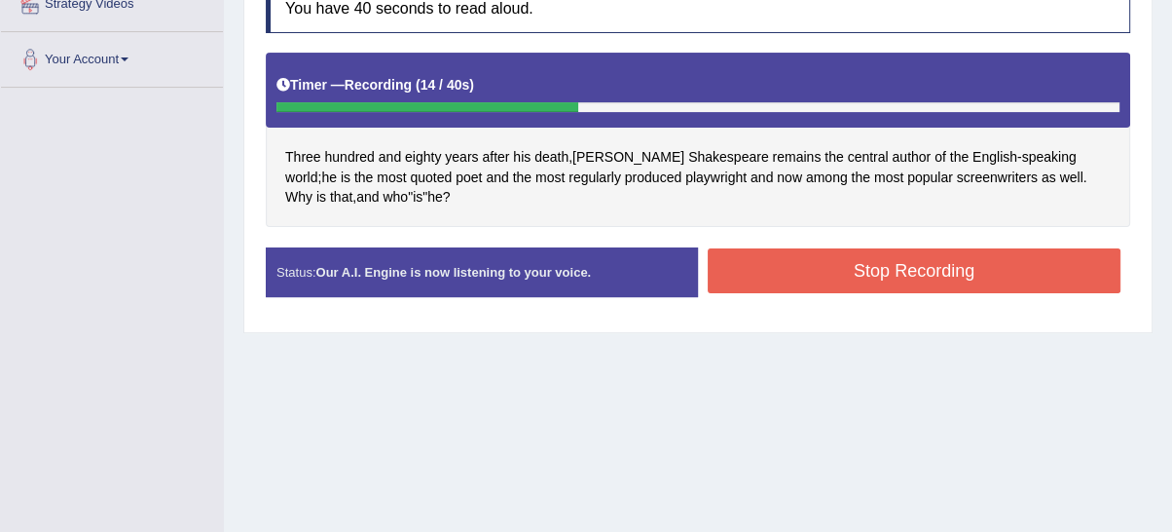
click at [836, 280] on button "Stop Recording" at bounding box center [914, 270] width 413 height 45
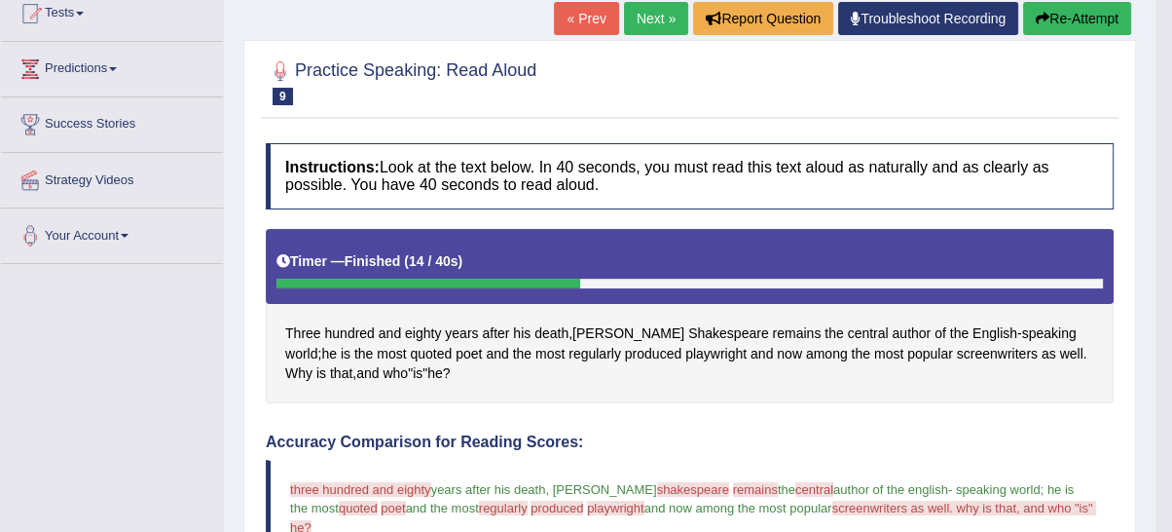
scroll to position [39, 0]
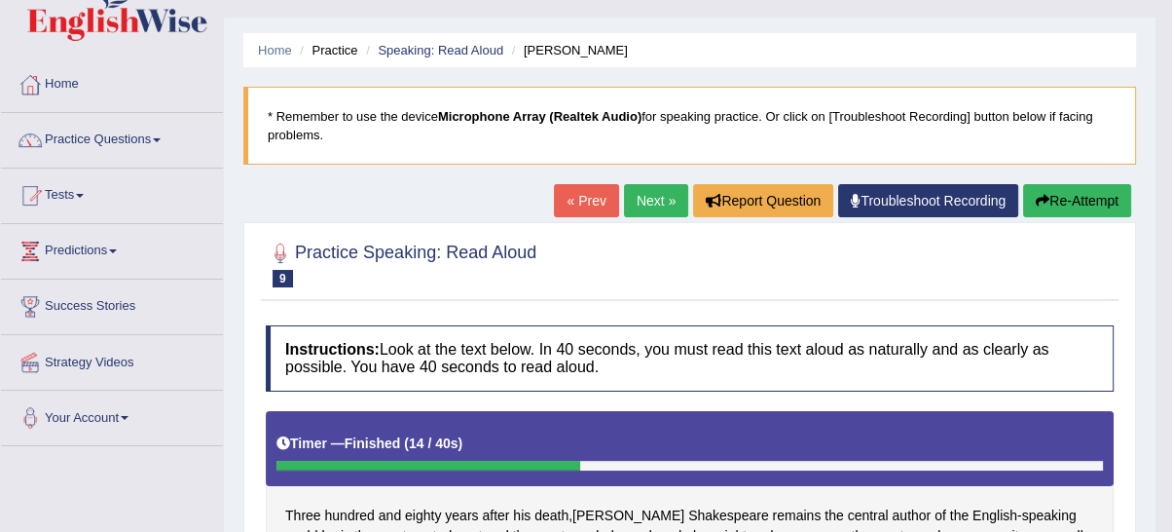
click at [1105, 194] on button "Re-Attempt" at bounding box center [1077, 200] width 108 height 33
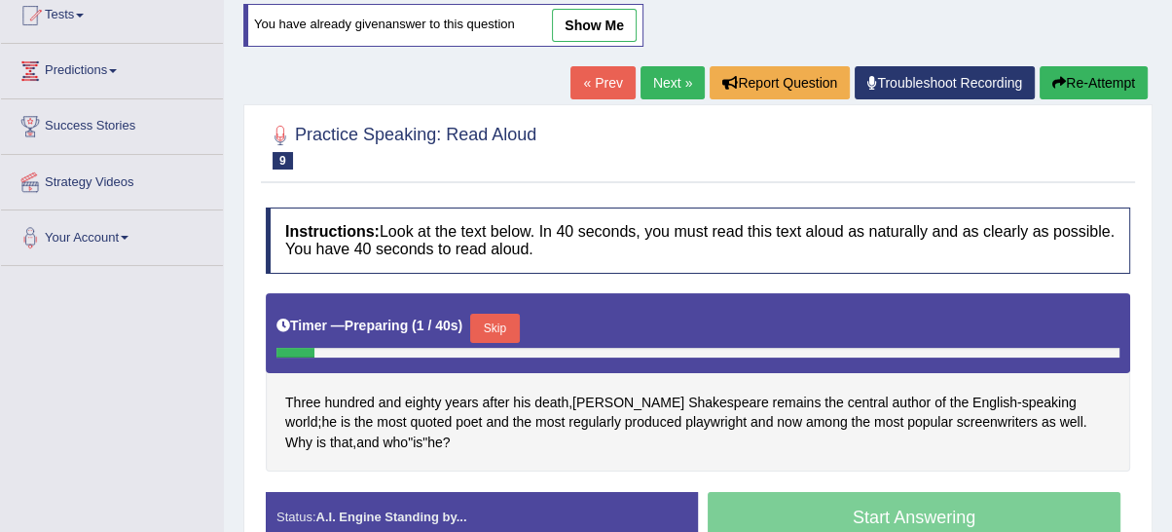
scroll to position [399, 0]
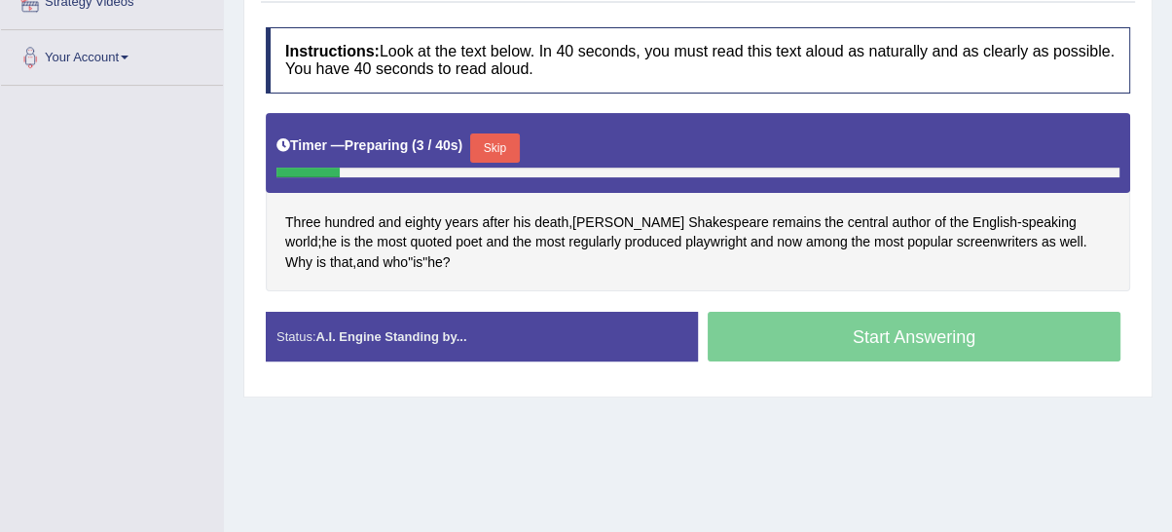
click at [485, 133] on button "Skip" at bounding box center [494, 147] width 49 height 29
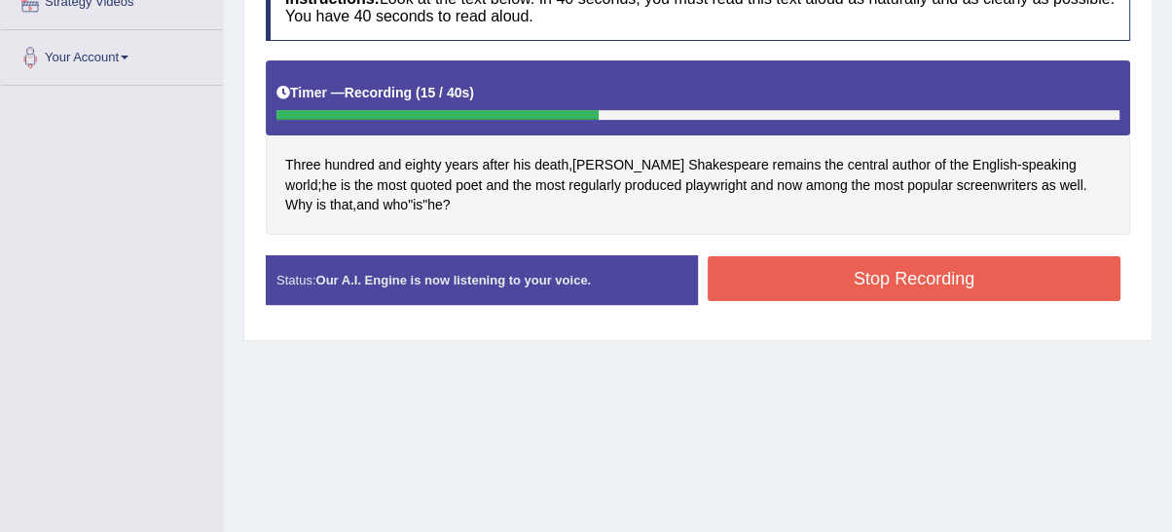
click at [745, 269] on button "Stop Recording" at bounding box center [914, 278] width 413 height 45
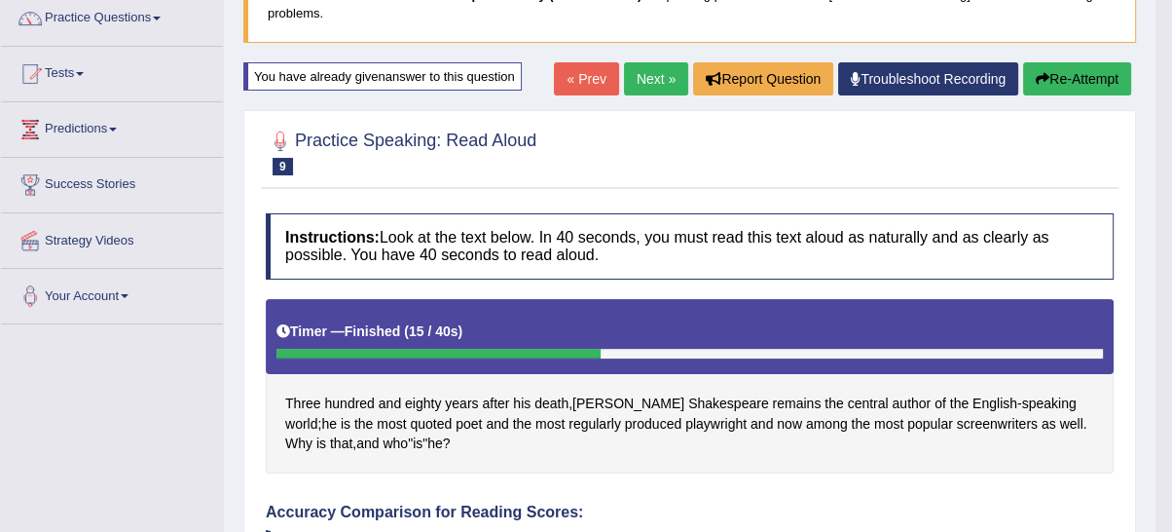
scroll to position [49, 0]
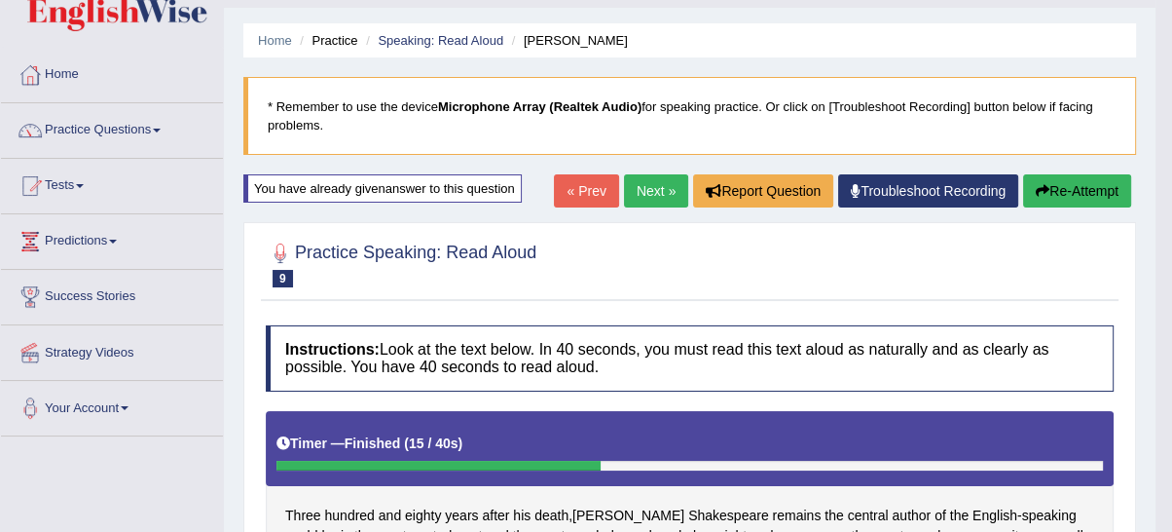
click at [1034, 197] on button "Re-Attempt" at bounding box center [1077, 190] width 108 height 33
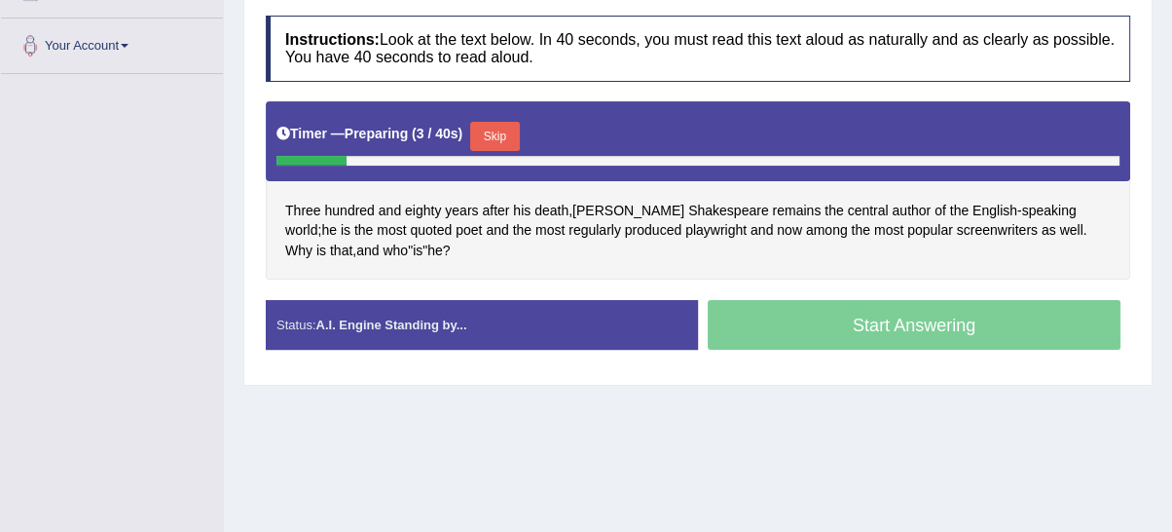
scroll to position [430, 0]
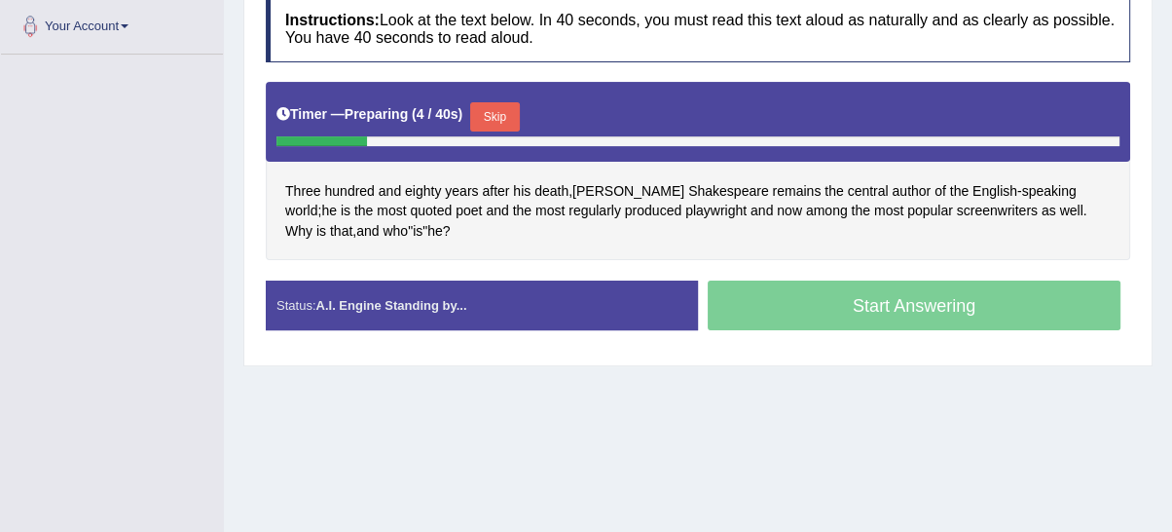
click at [506, 102] on button "Skip" at bounding box center [494, 116] width 49 height 29
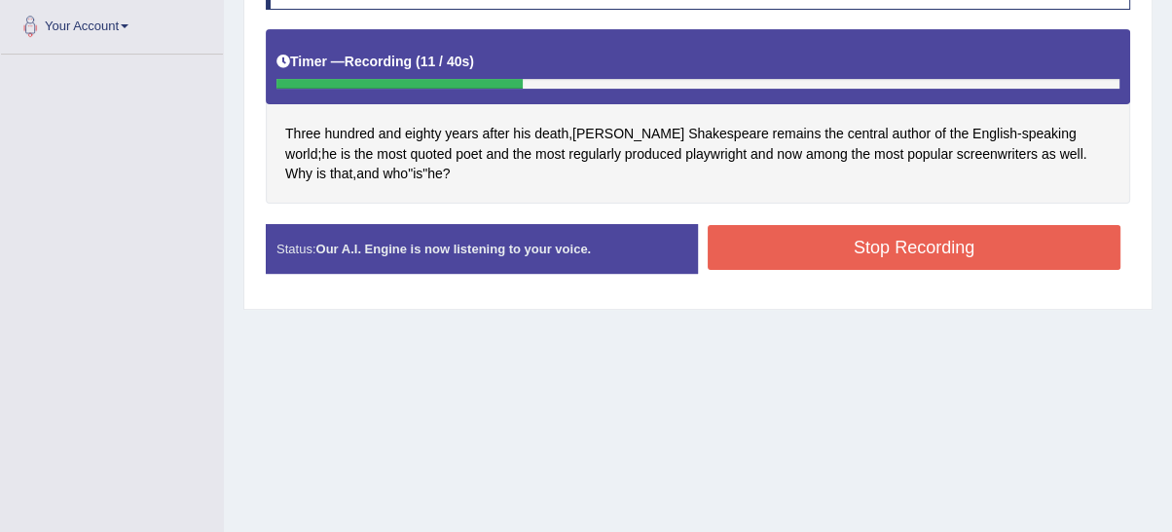
click at [816, 256] on button "Stop Recording" at bounding box center [914, 247] width 413 height 45
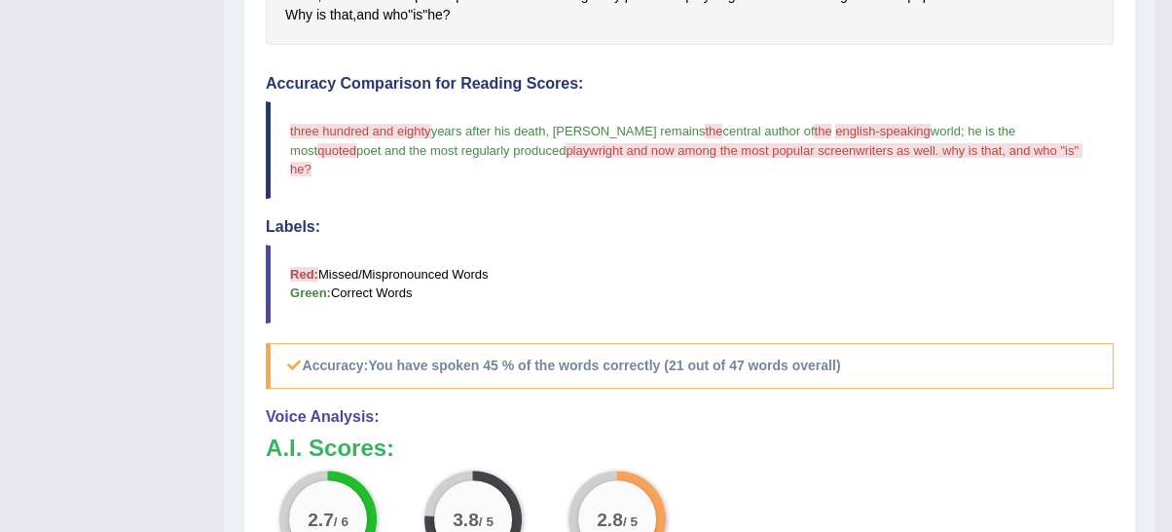
scroll to position [49, 0]
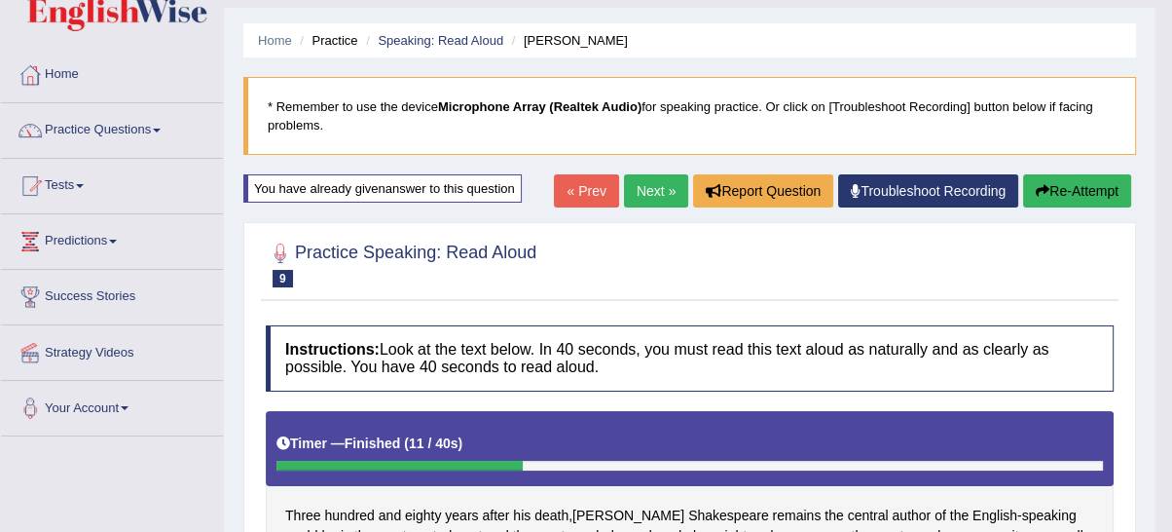
click at [1085, 197] on button "Re-Attempt" at bounding box center [1077, 190] width 108 height 33
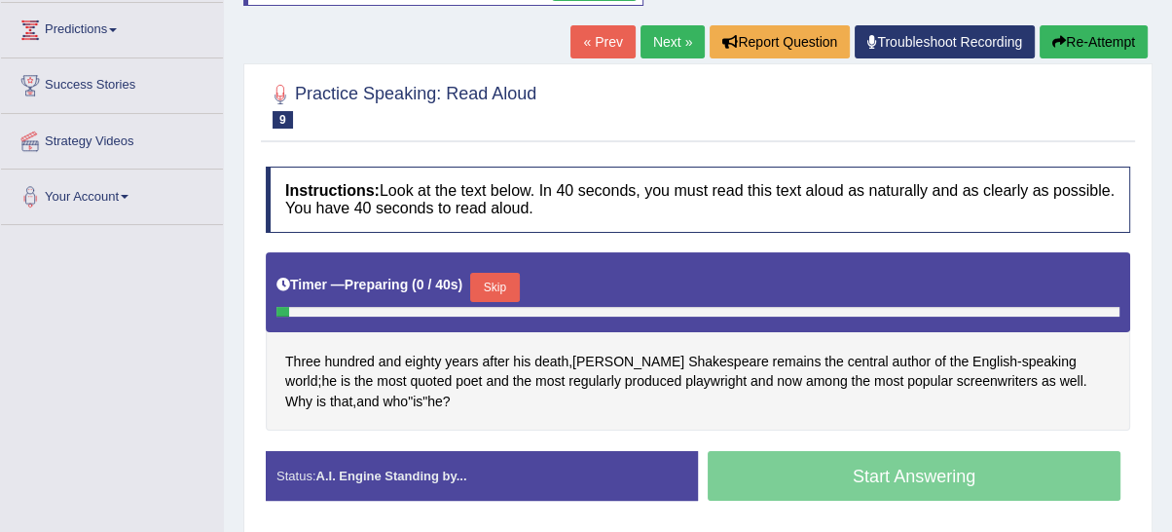
scroll to position [409, 0]
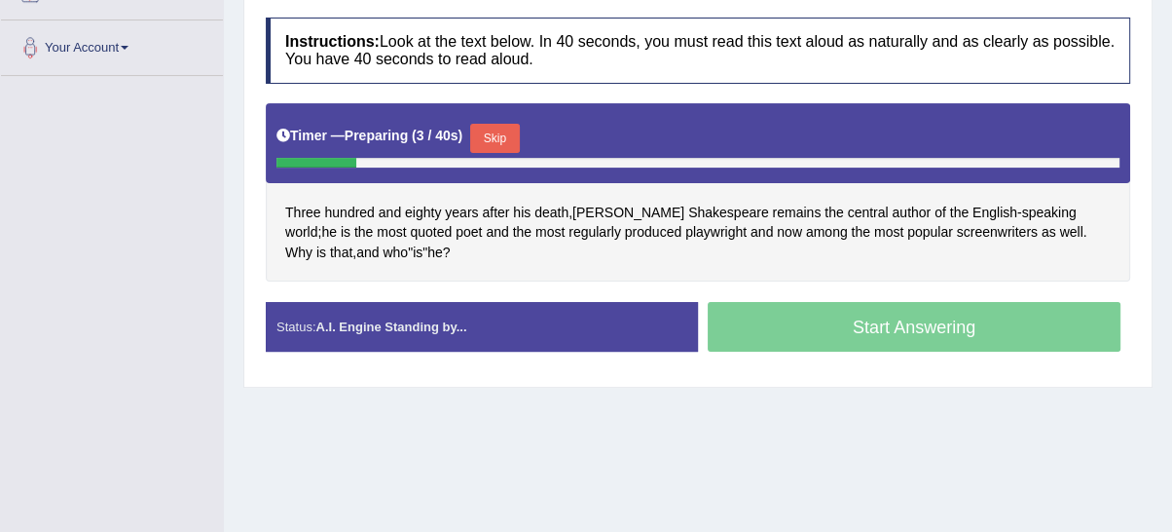
click at [512, 139] on button "Skip" at bounding box center [494, 138] width 49 height 29
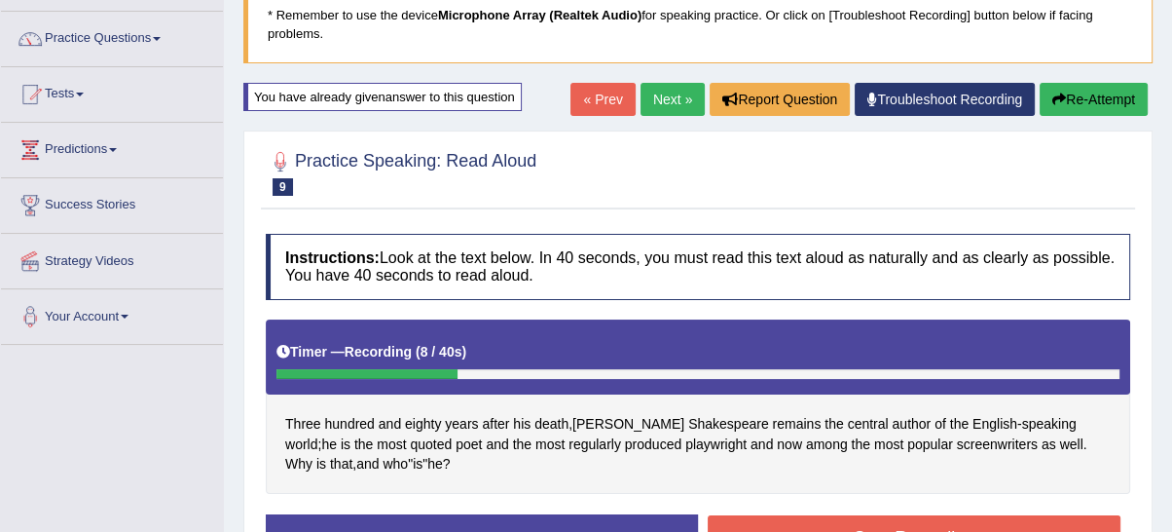
scroll to position [49, 0]
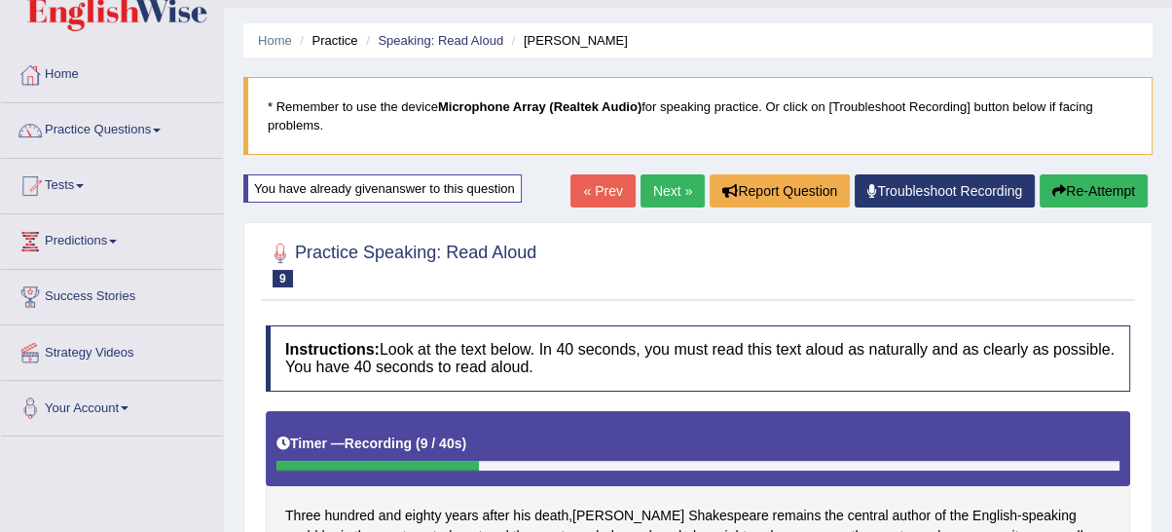
click at [1053, 185] on icon "button" at bounding box center [1059, 191] width 14 height 14
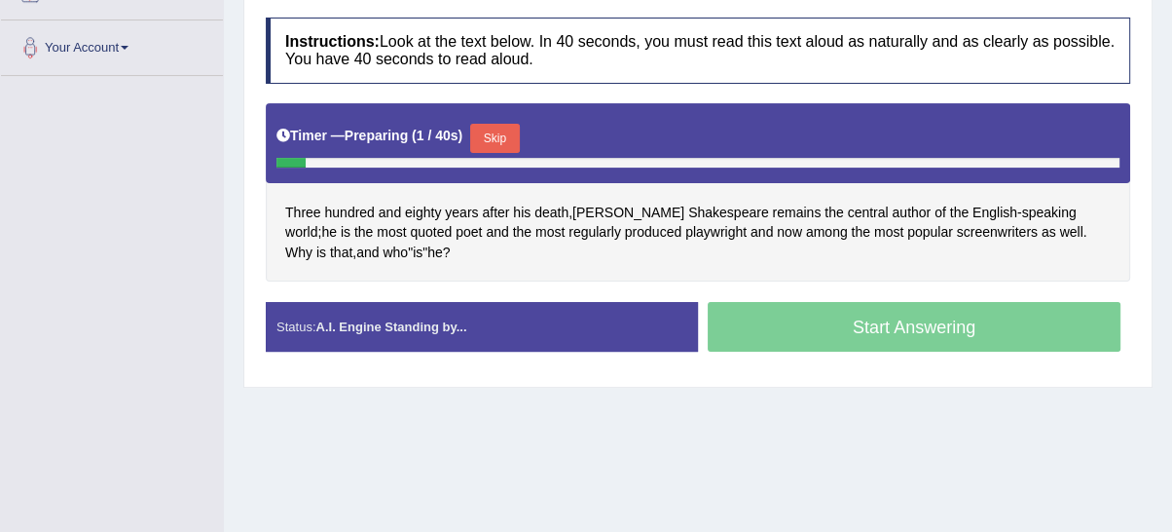
click at [516, 131] on button "Skip" at bounding box center [494, 138] width 49 height 29
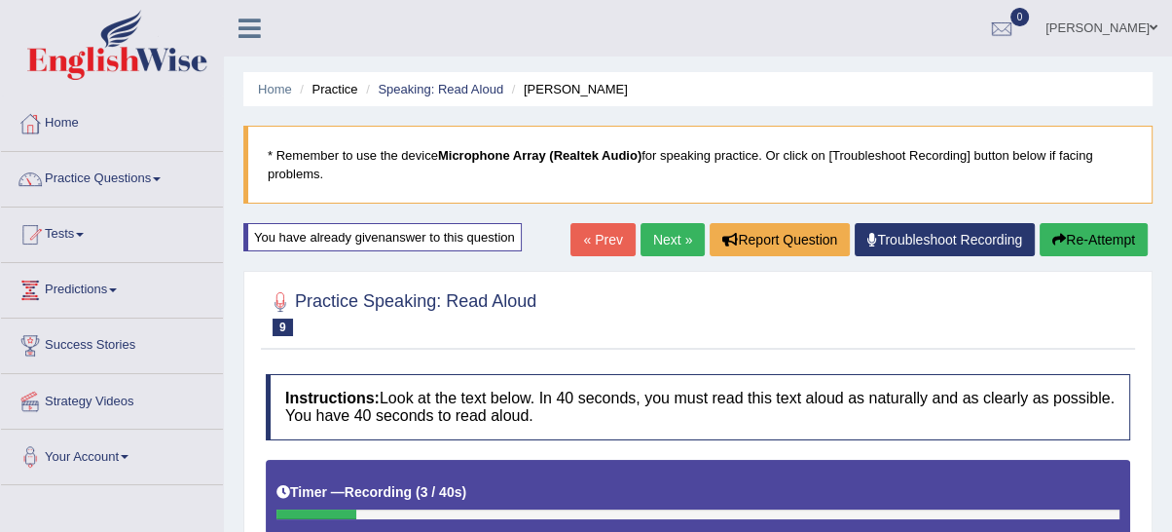
click at [1063, 239] on button "Re-Attempt" at bounding box center [1094, 239] width 108 height 33
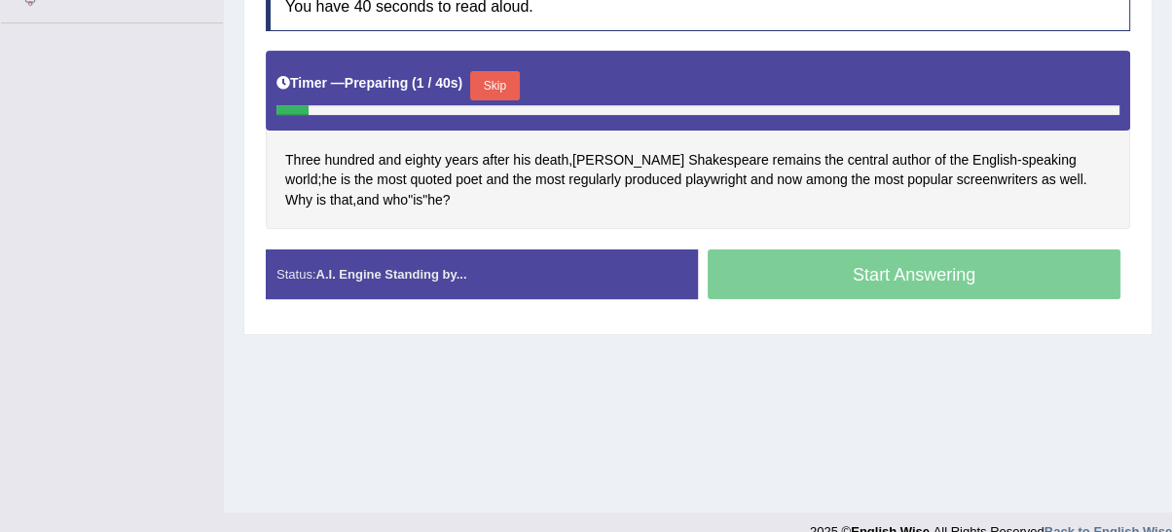
scroll to position [491, 0]
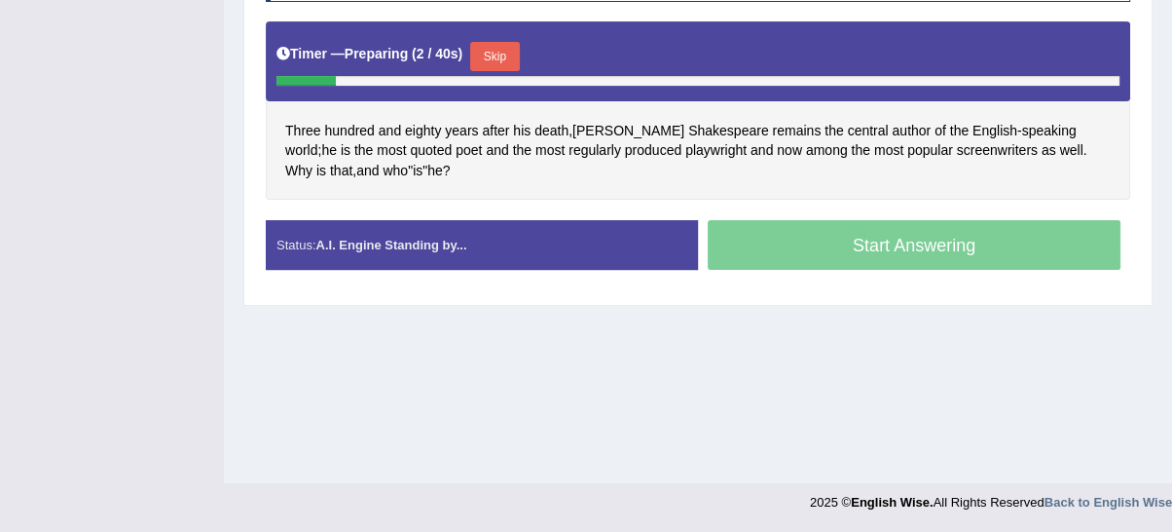
click at [514, 65] on button "Skip" at bounding box center [494, 56] width 49 height 29
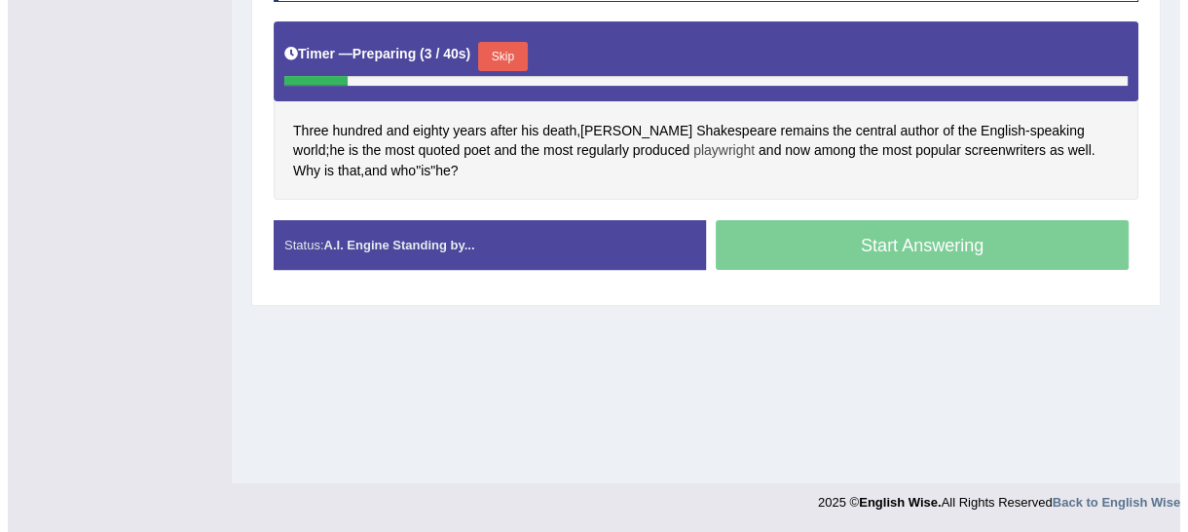
scroll to position [440, 0]
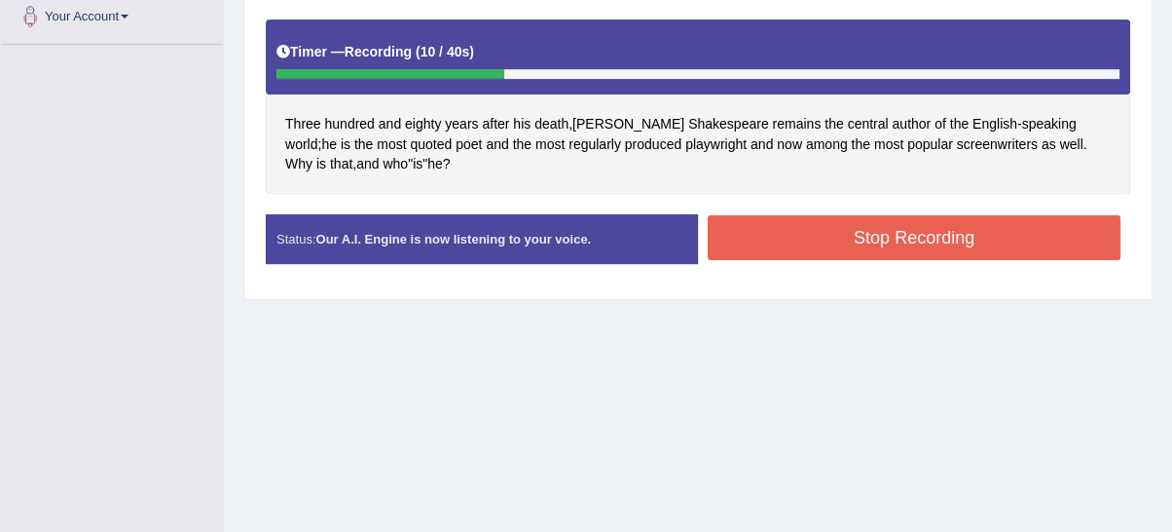
click at [804, 226] on button "Stop Recording" at bounding box center [914, 237] width 413 height 45
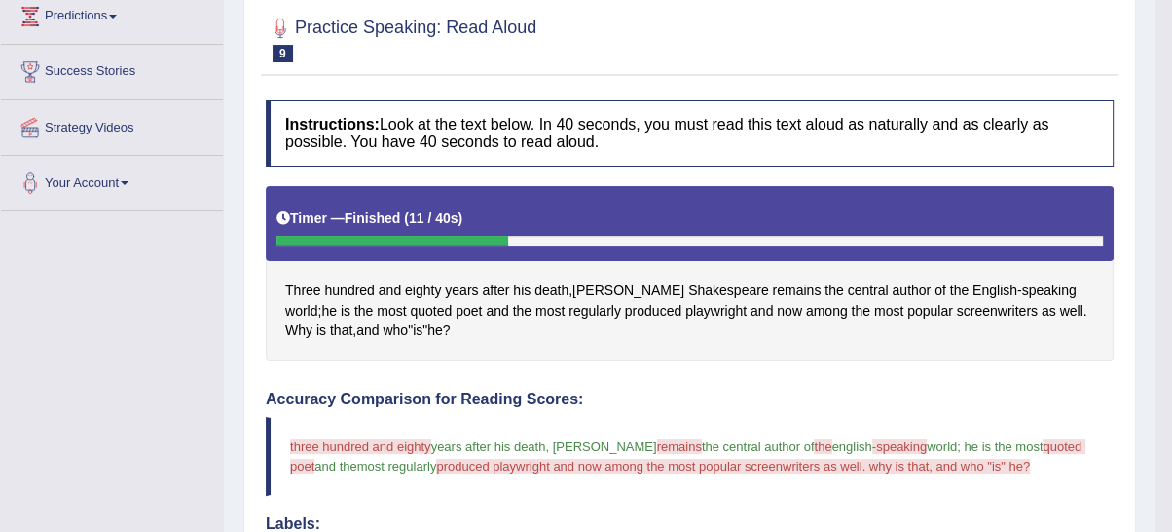
scroll to position [79, 0]
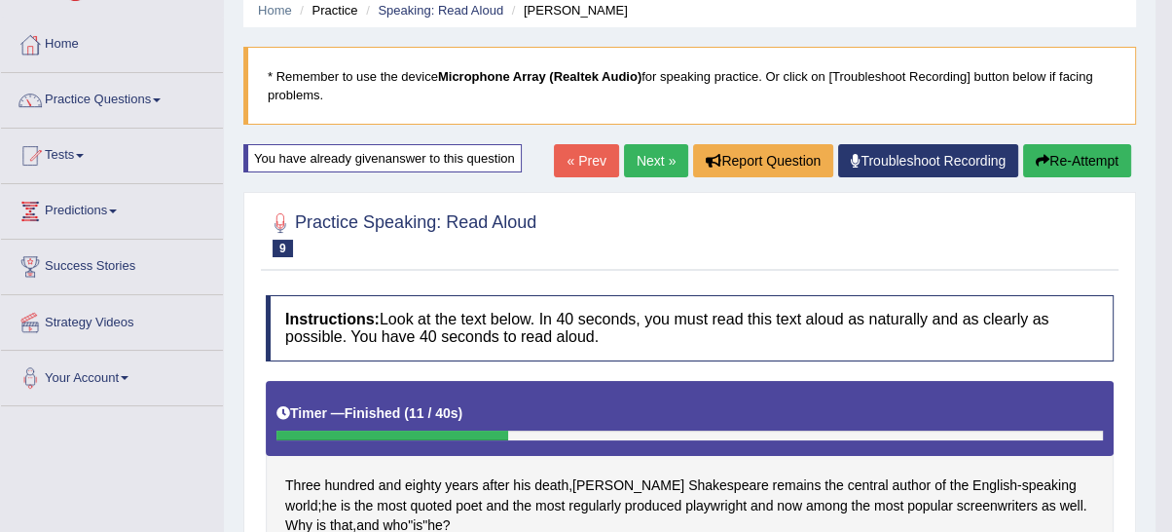
click at [1049, 164] on button "Re-Attempt" at bounding box center [1077, 160] width 108 height 33
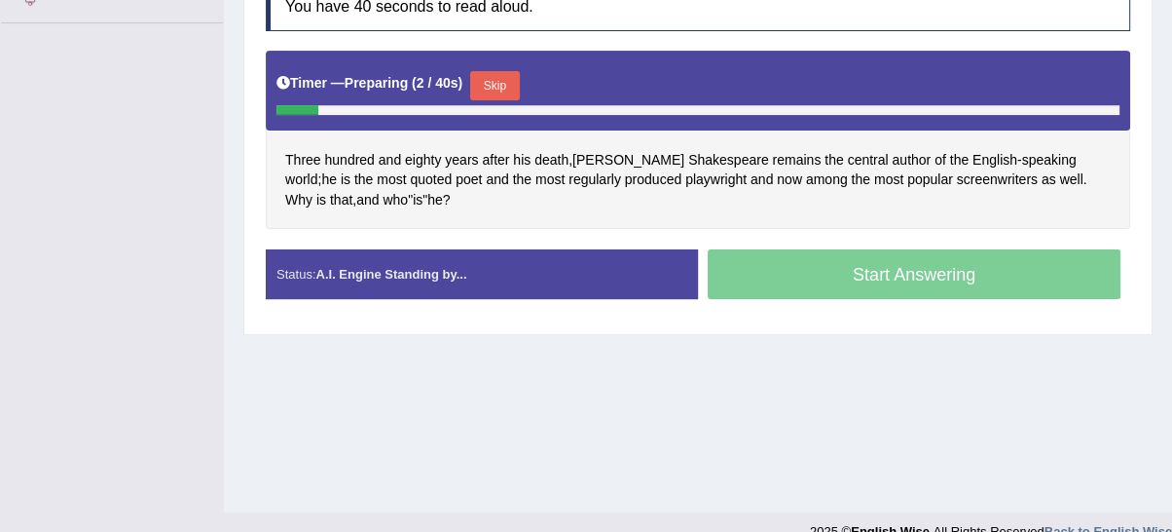
drag, startPoint x: 504, startPoint y: 74, endPoint x: 607, endPoint y: 164, distance: 136.6
click at [504, 75] on button "Skip" at bounding box center [494, 85] width 49 height 29
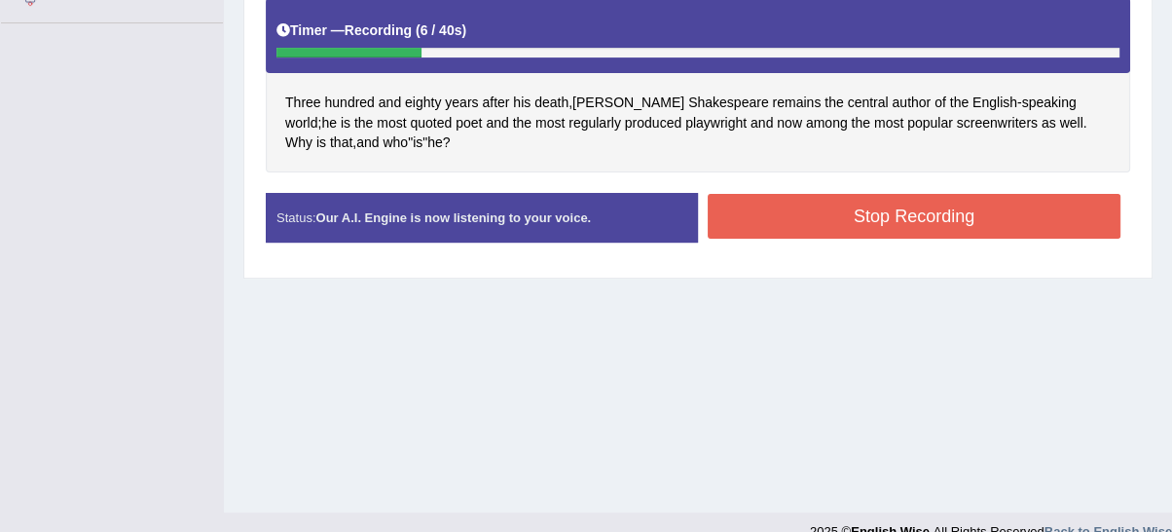
click at [761, 216] on button "Stop Recording" at bounding box center [914, 216] width 413 height 45
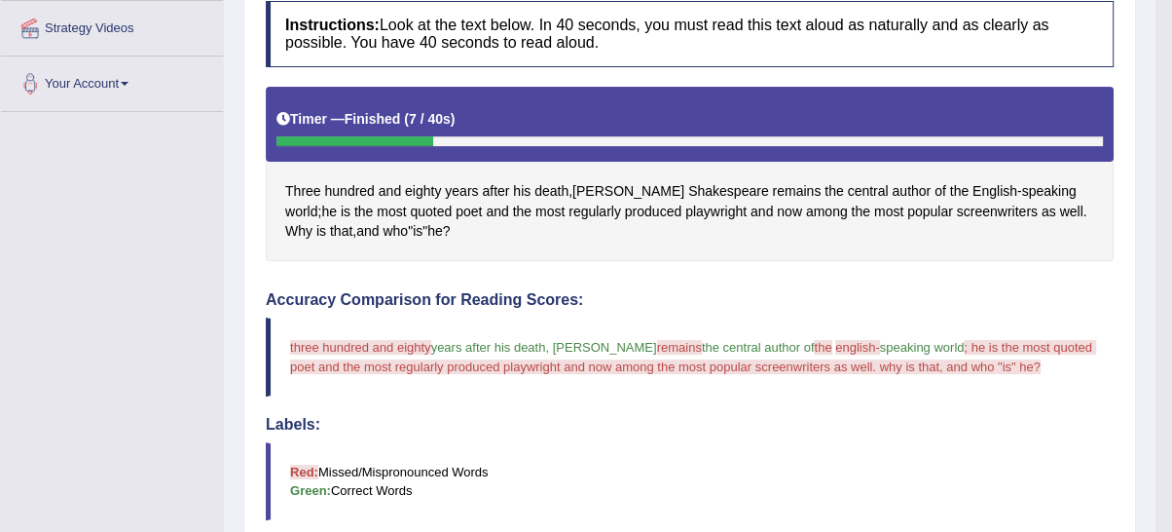
scroll to position [136, 0]
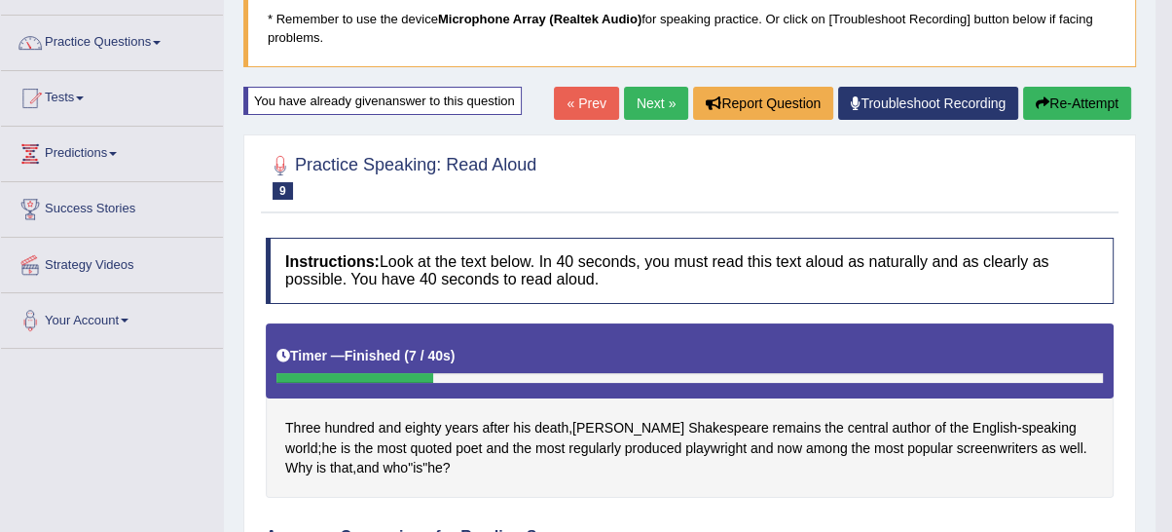
click at [1043, 111] on button "Re-Attempt" at bounding box center [1077, 103] width 108 height 33
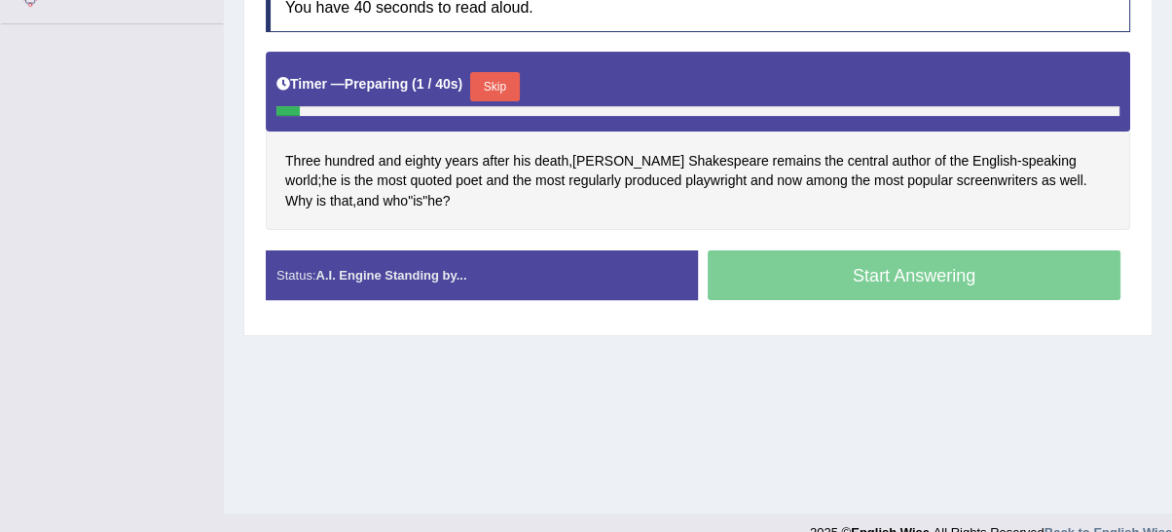
scroll to position [491, 0]
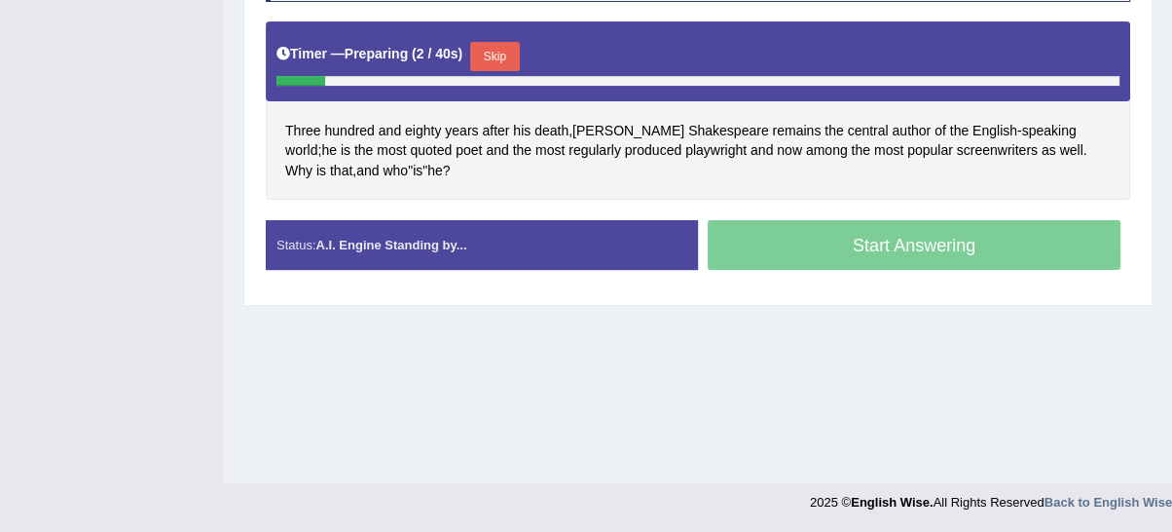
click at [496, 43] on button "Skip" at bounding box center [494, 56] width 49 height 29
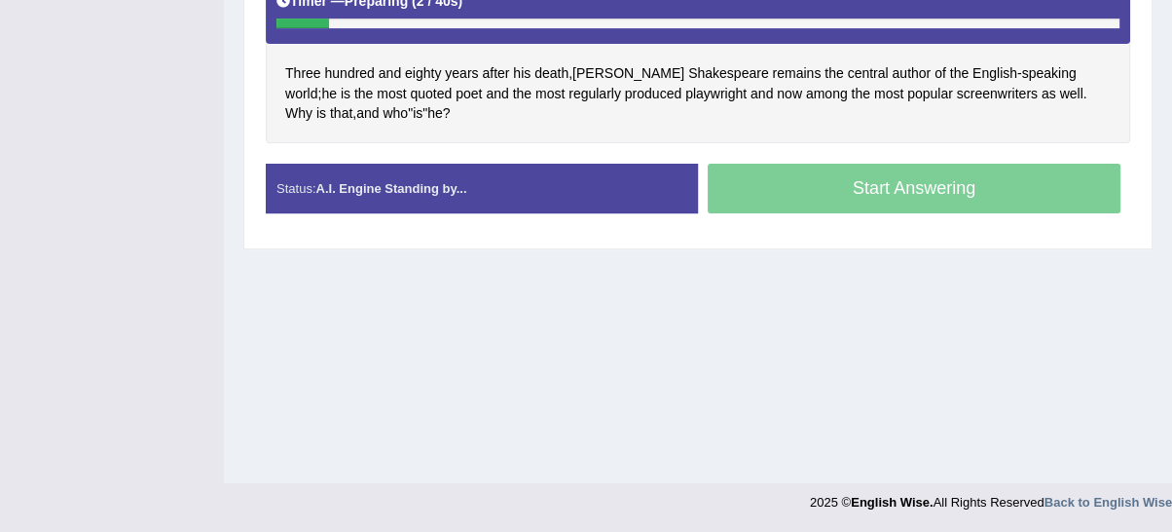
scroll to position [440, 0]
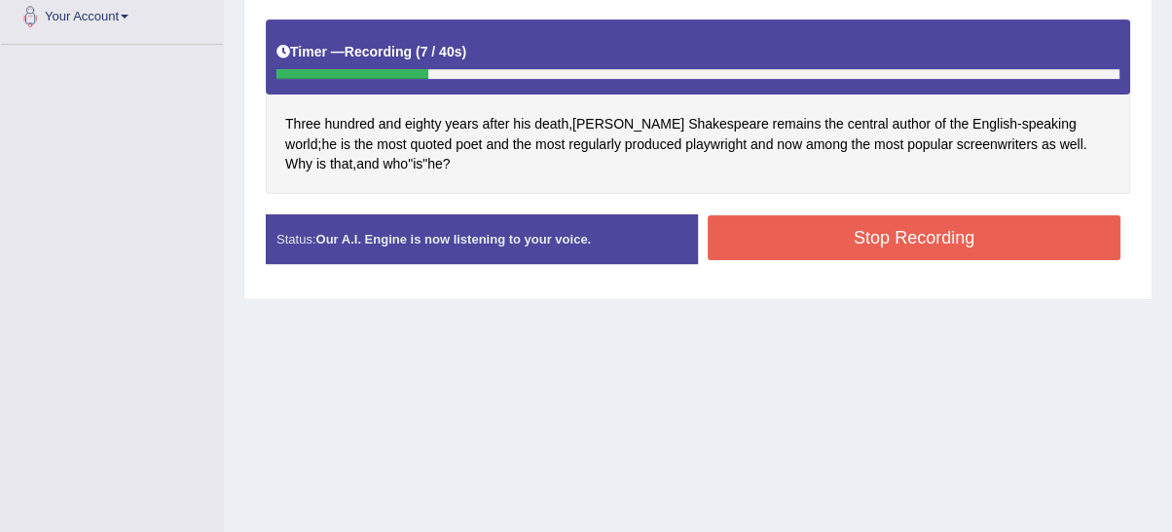
click at [976, 232] on button "Stop Recording" at bounding box center [914, 237] width 413 height 45
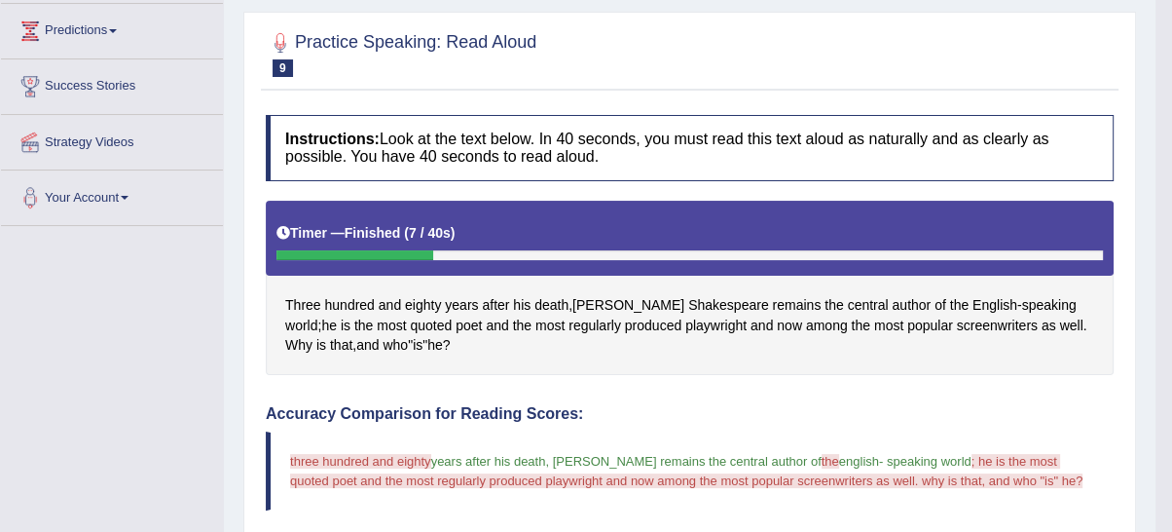
scroll to position [229, 0]
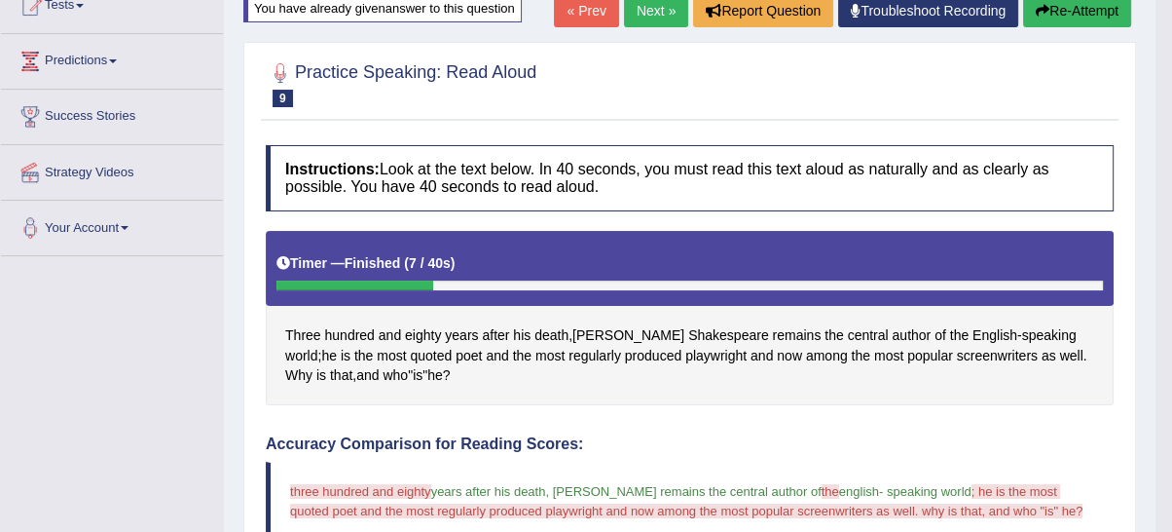
click at [1119, 13] on button "Re-Attempt" at bounding box center [1077, 10] width 108 height 33
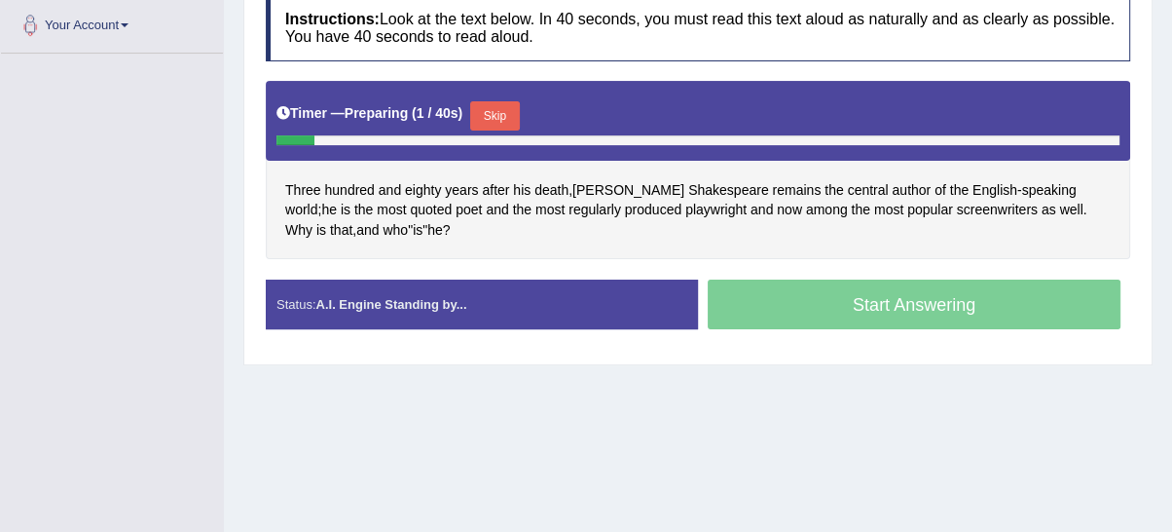
click at [510, 102] on button "Skip" at bounding box center [494, 115] width 49 height 29
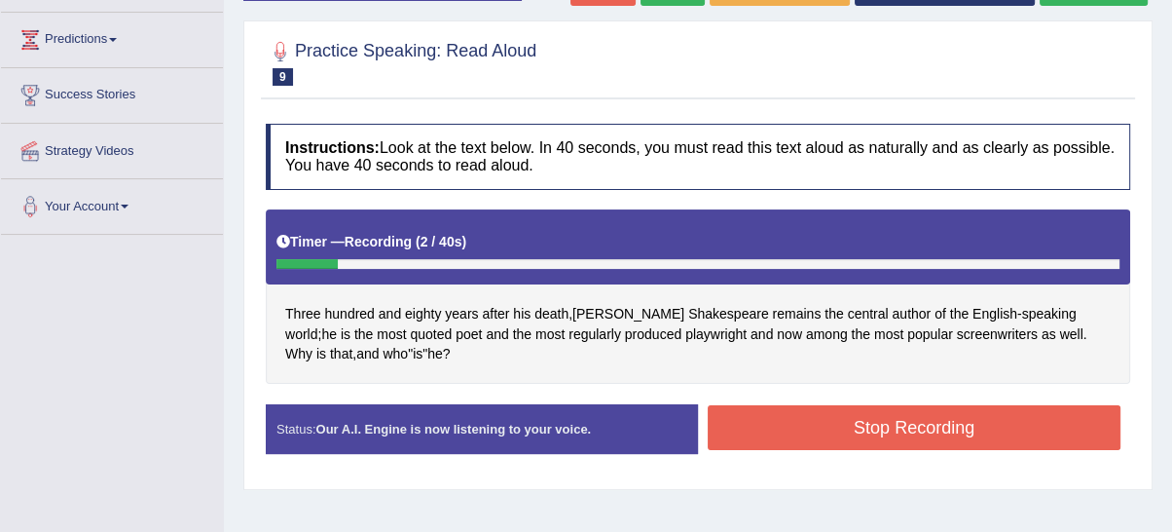
scroll to position [70, 0]
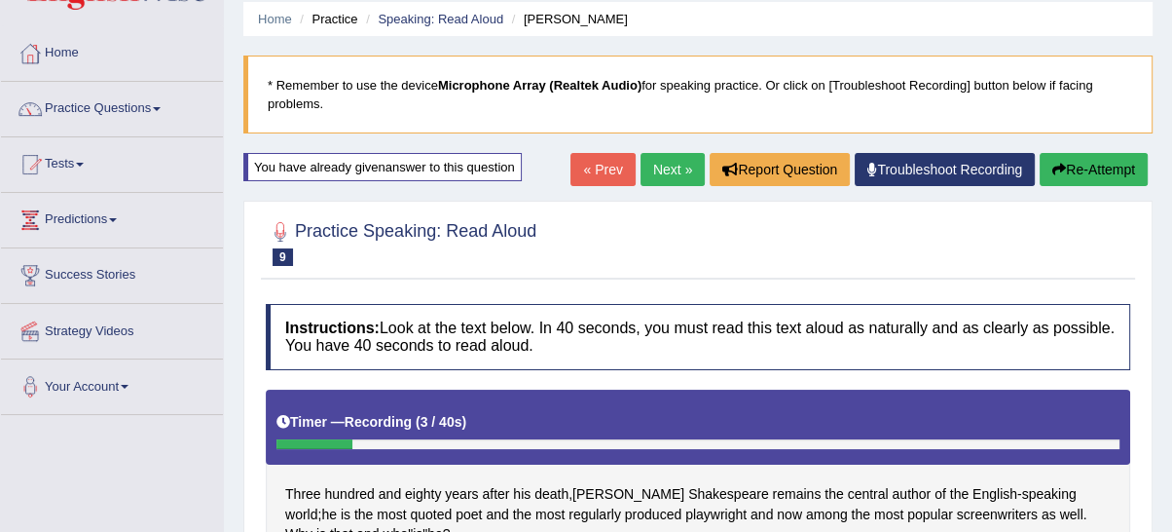
click at [1034, 165] on div "« Prev Next » Report Question Troubleshoot Recording Re-Attempt" at bounding box center [861, 172] width 582 height 38
click at [1046, 169] on button "Re-Attempt" at bounding box center [1094, 169] width 108 height 33
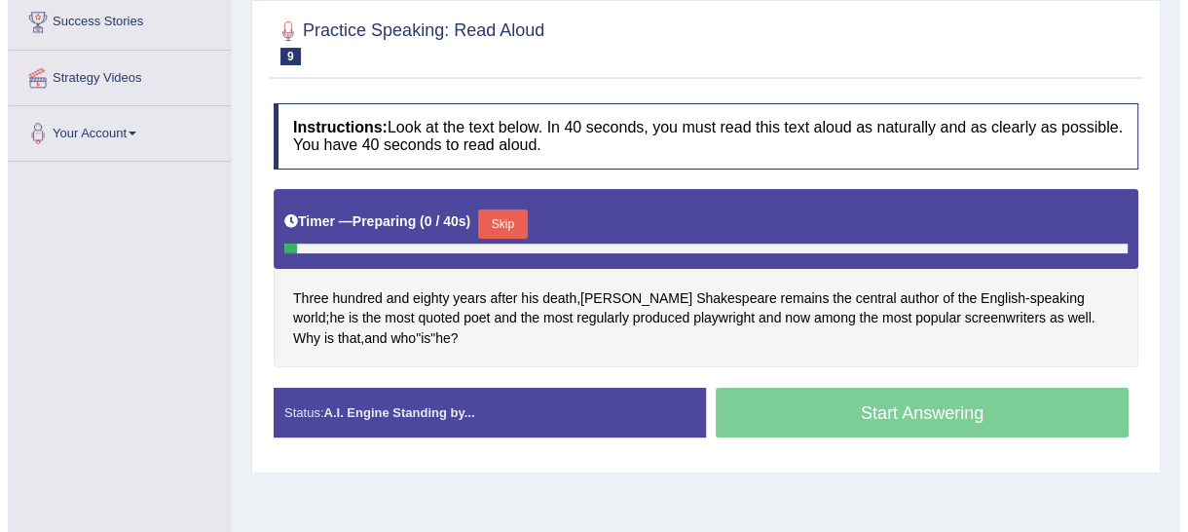
scroll to position [430, 0]
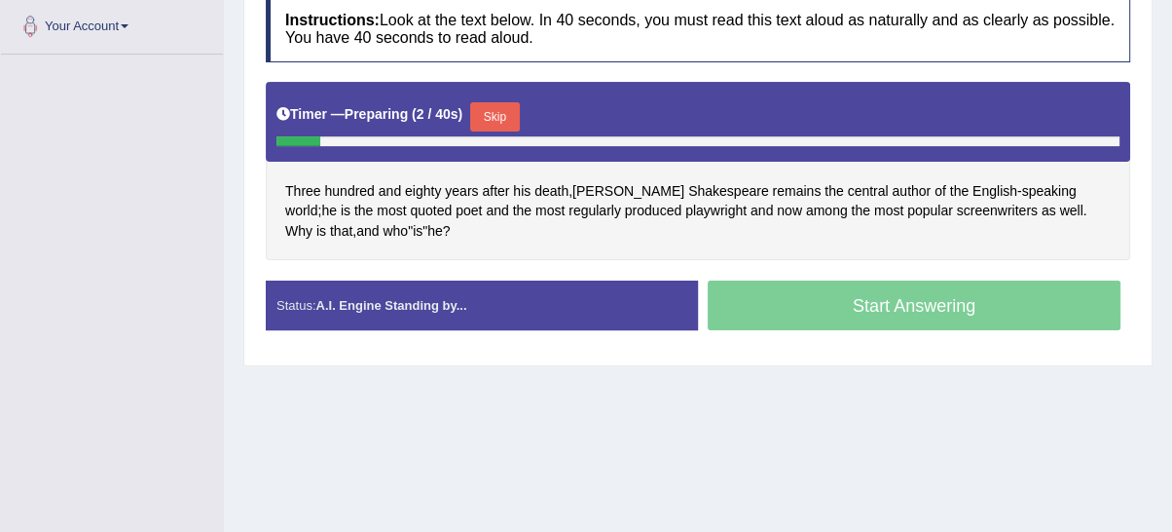
click at [494, 104] on button "Skip" at bounding box center [494, 116] width 49 height 29
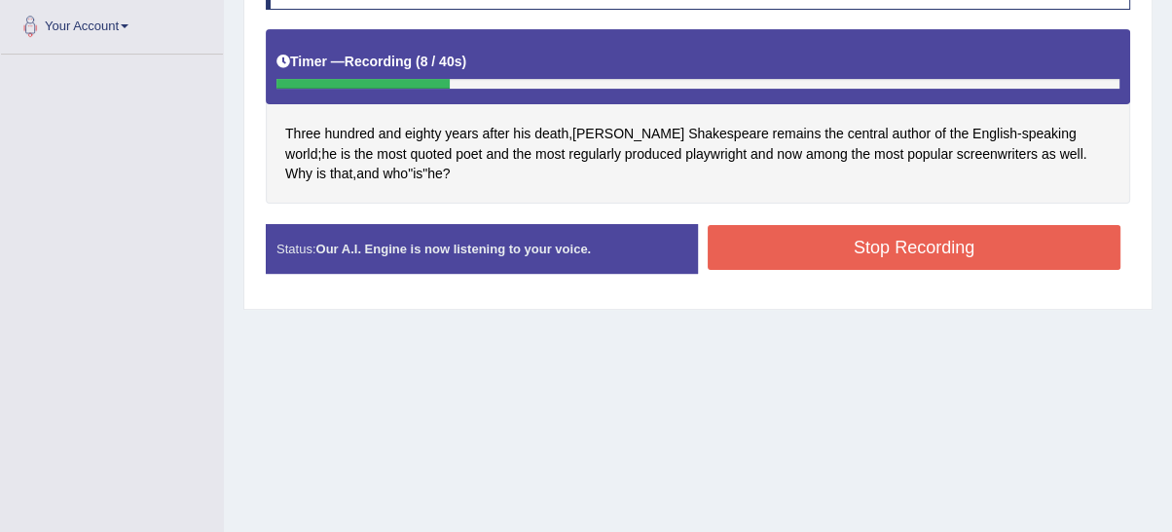
click at [850, 242] on button "Stop Recording" at bounding box center [914, 247] width 413 height 45
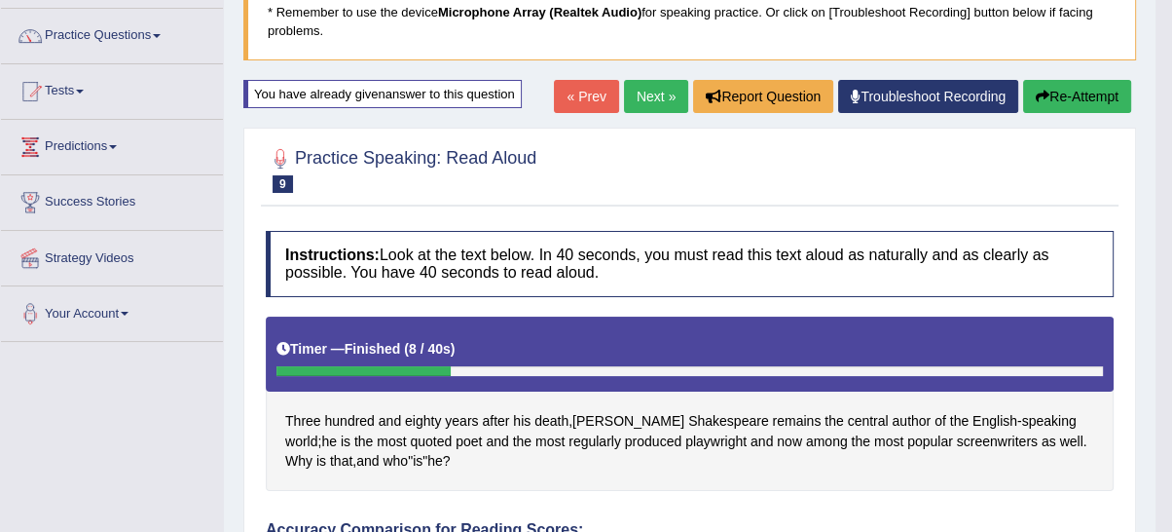
scroll to position [180, 0]
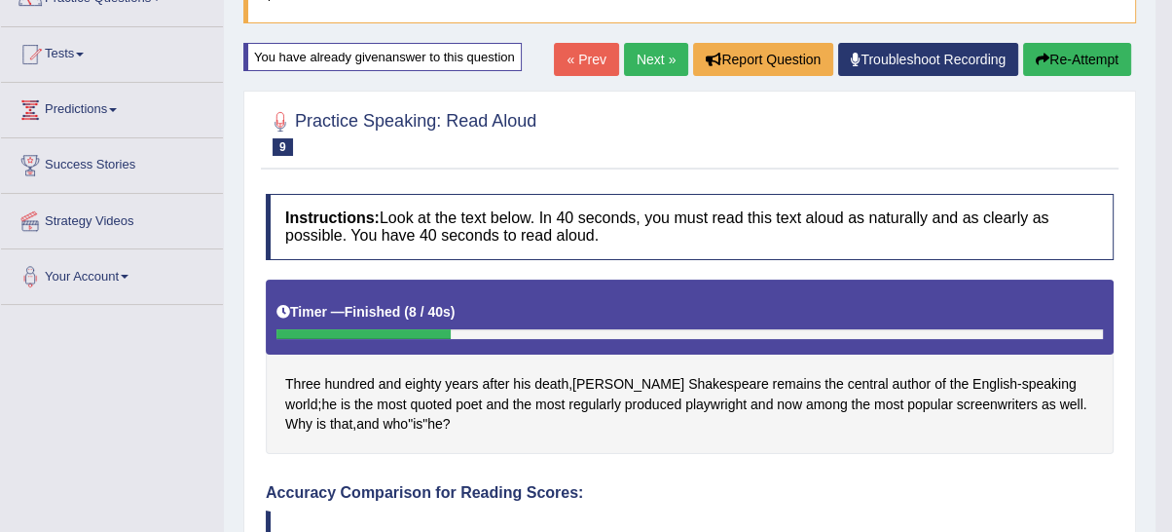
click at [1050, 64] on button "Re-Attempt" at bounding box center [1077, 59] width 108 height 33
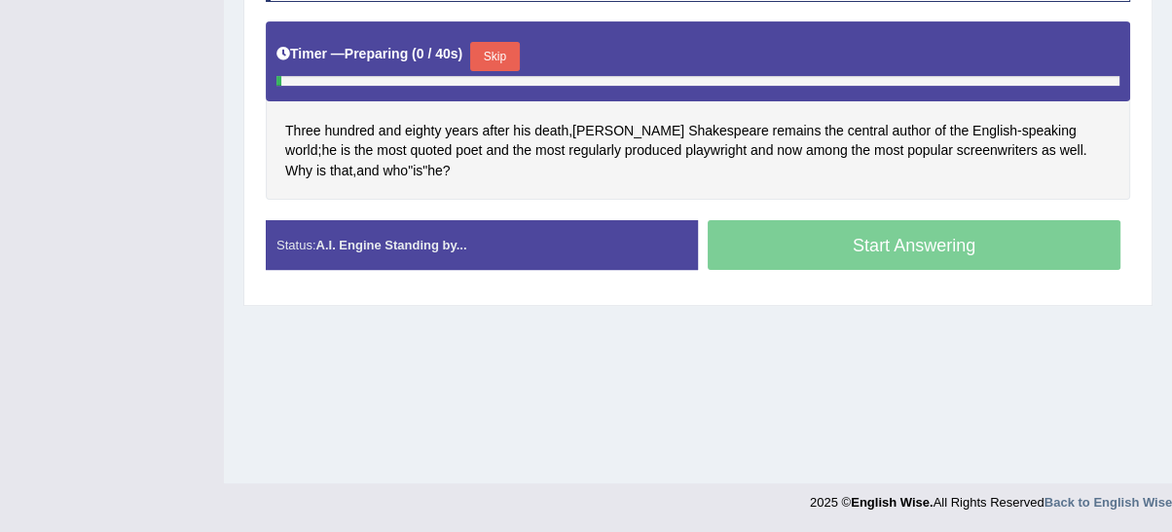
scroll to position [491, 0]
click at [496, 63] on button "Skip" at bounding box center [494, 56] width 49 height 29
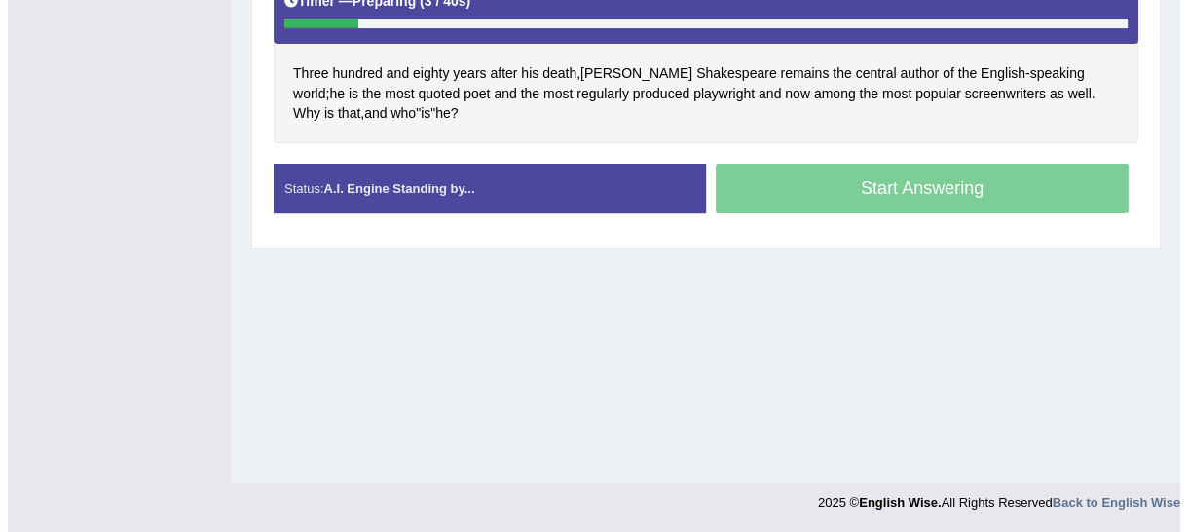
scroll to position [440, 0]
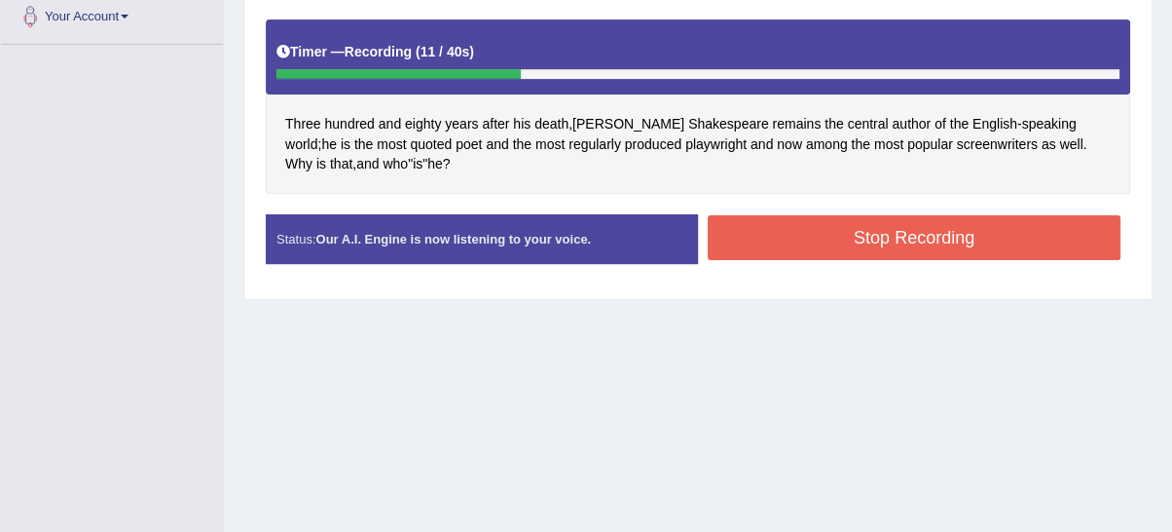
click at [827, 228] on button "Stop Recording" at bounding box center [914, 237] width 413 height 45
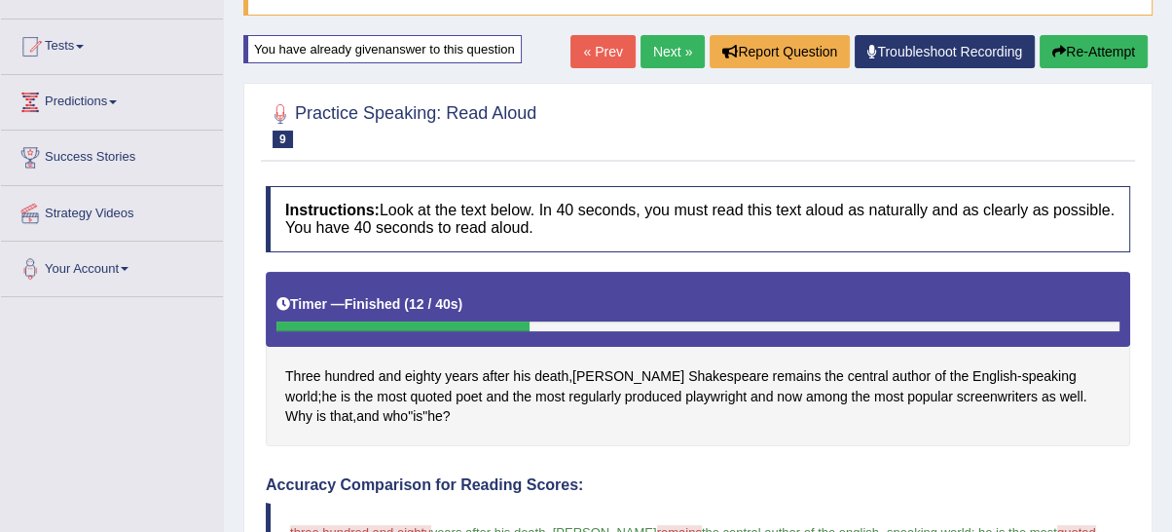
scroll to position [125, 0]
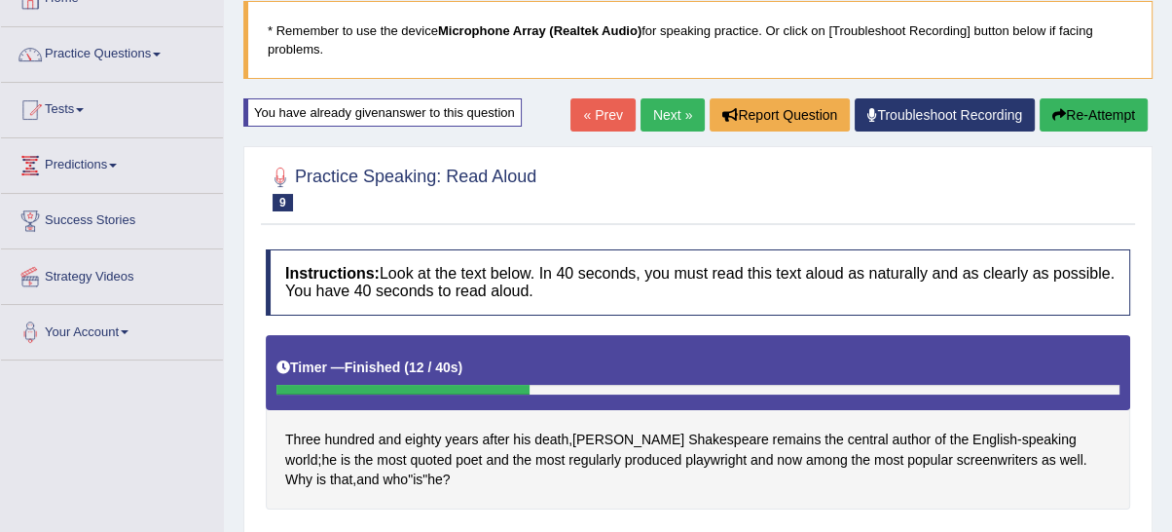
click at [1078, 125] on button "Re-Attempt" at bounding box center [1094, 114] width 108 height 33
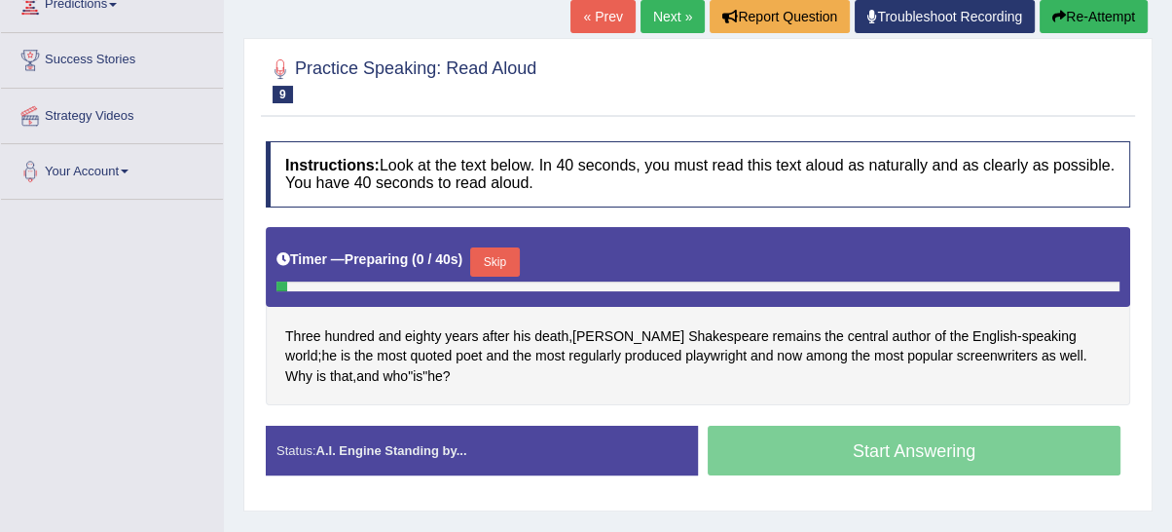
scroll to position [305, 0]
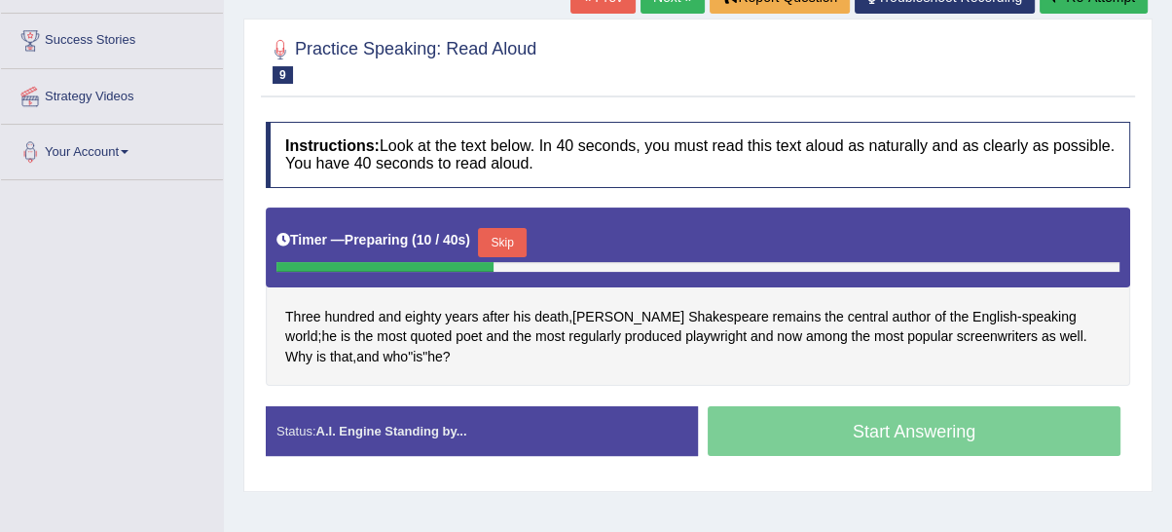
click at [516, 223] on div "Timer — Preparing ( 10 / 40s ) Skip" at bounding box center [697, 242] width 843 height 39
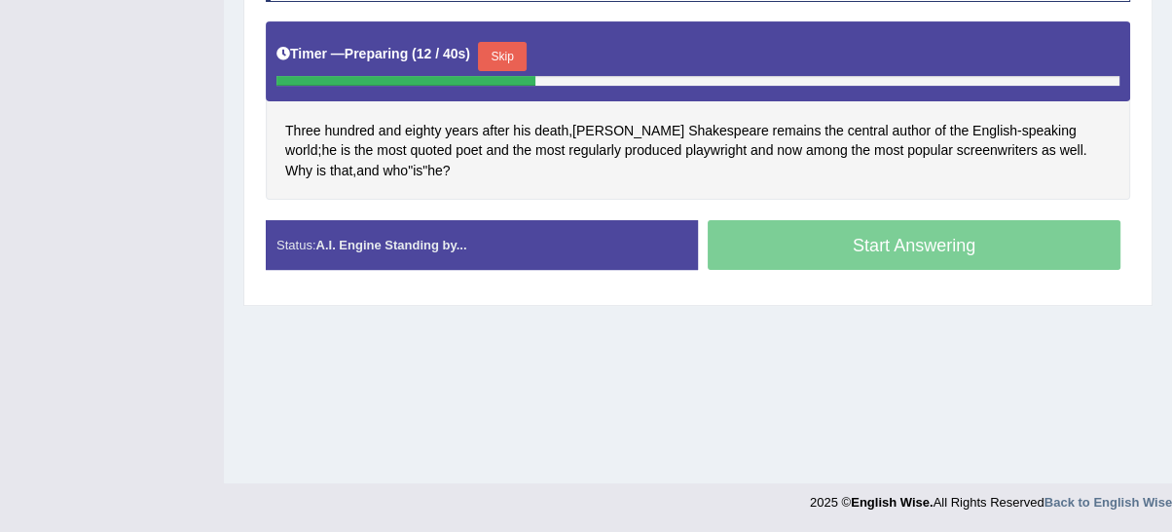
click at [523, 56] on button "Skip" at bounding box center [502, 56] width 49 height 29
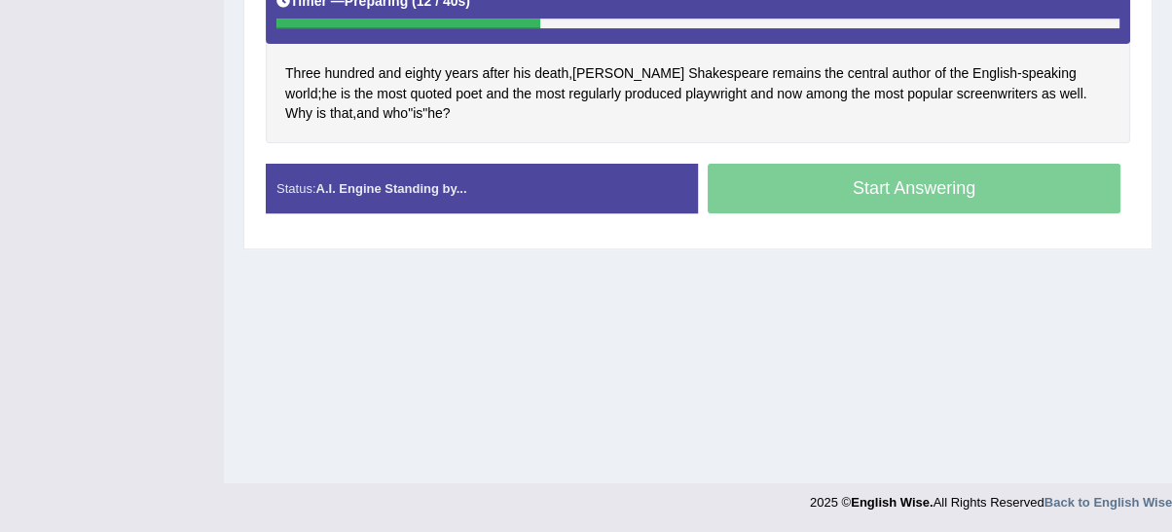
scroll to position [440, 0]
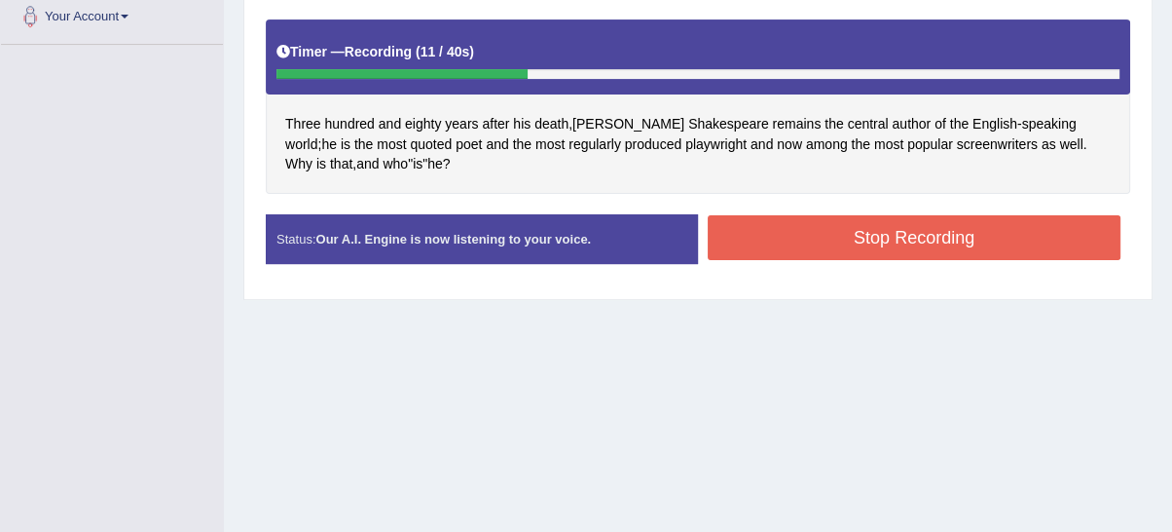
click at [836, 239] on button "Stop Recording" at bounding box center [914, 237] width 413 height 45
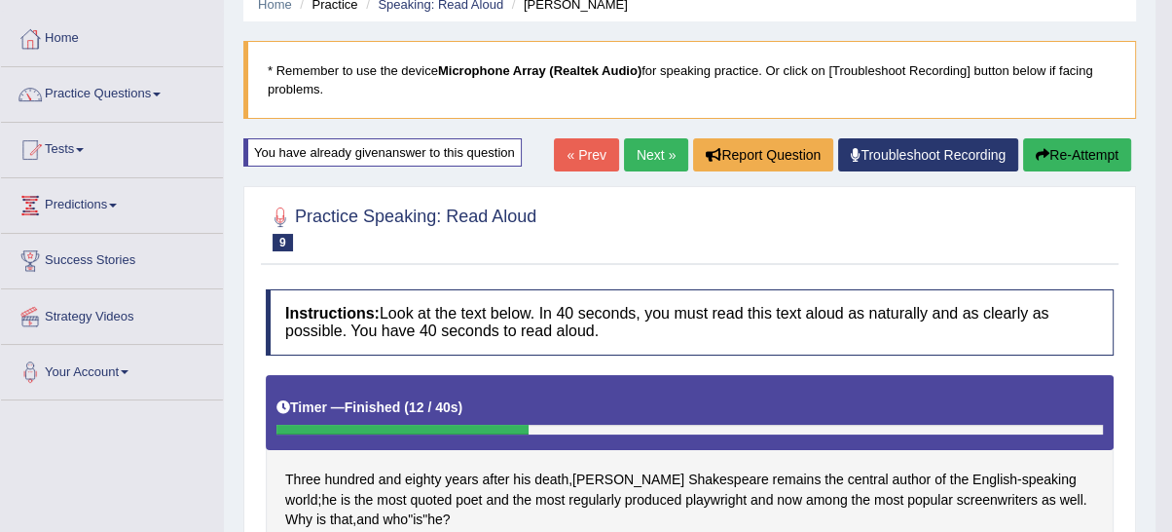
scroll to position [79, 0]
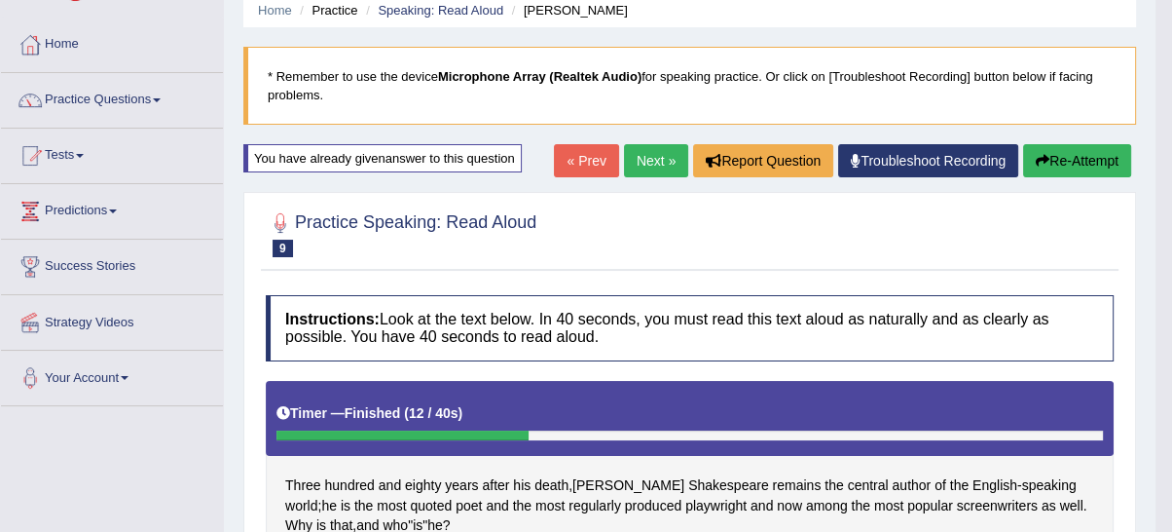
click at [1031, 157] on button "Re-Attempt" at bounding box center [1077, 160] width 108 height 33
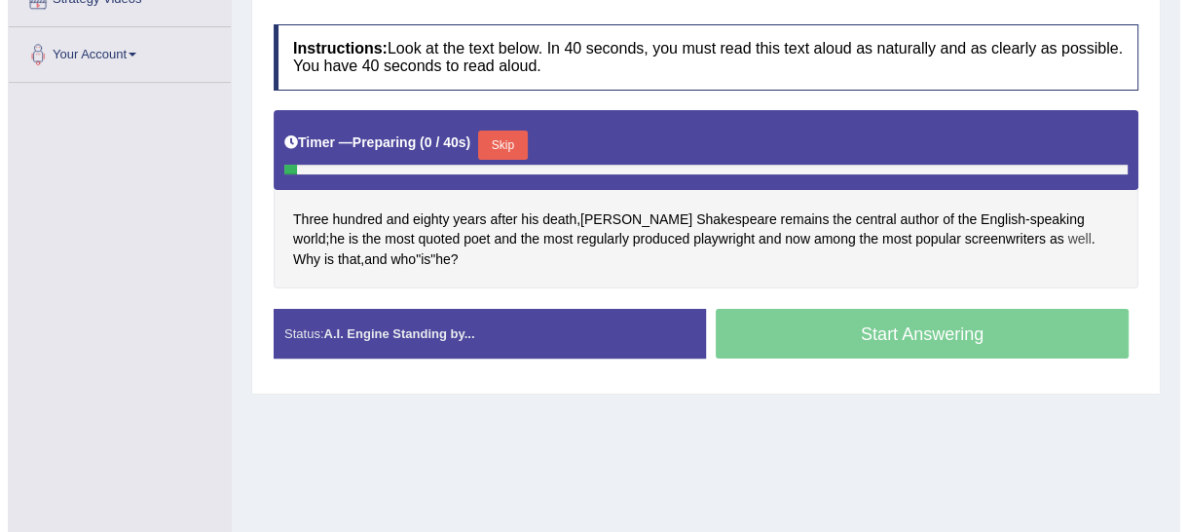
scroll to position [440, 0]
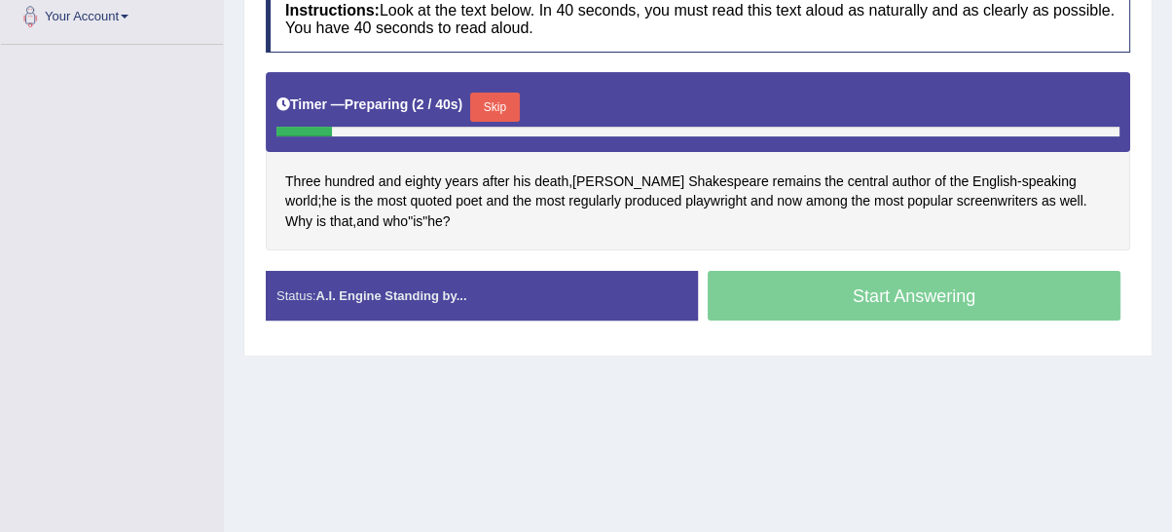
click at [484, 92] on button "Skip" at bounding box center [494, 106] width 49 height 29
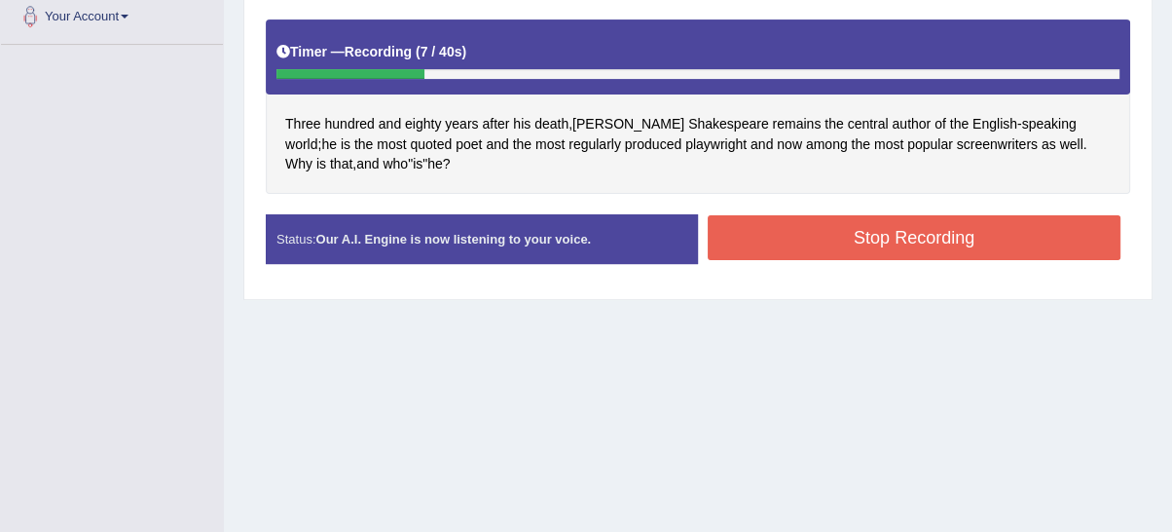
click at [832, 230] on button "Stop Recording" at bounding box center [914, 237] width 413 height 45
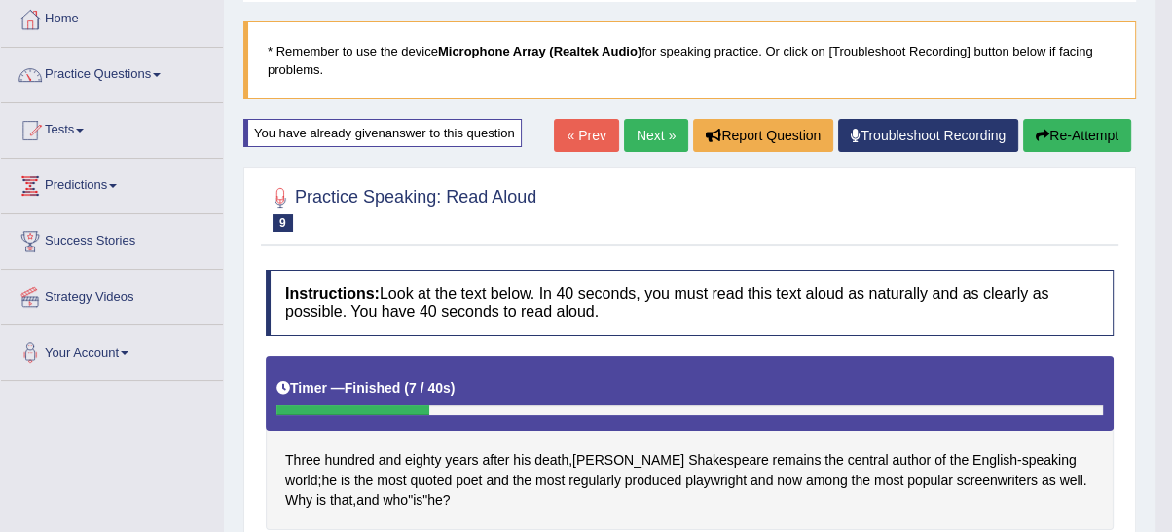
scroll to position [0, 0]
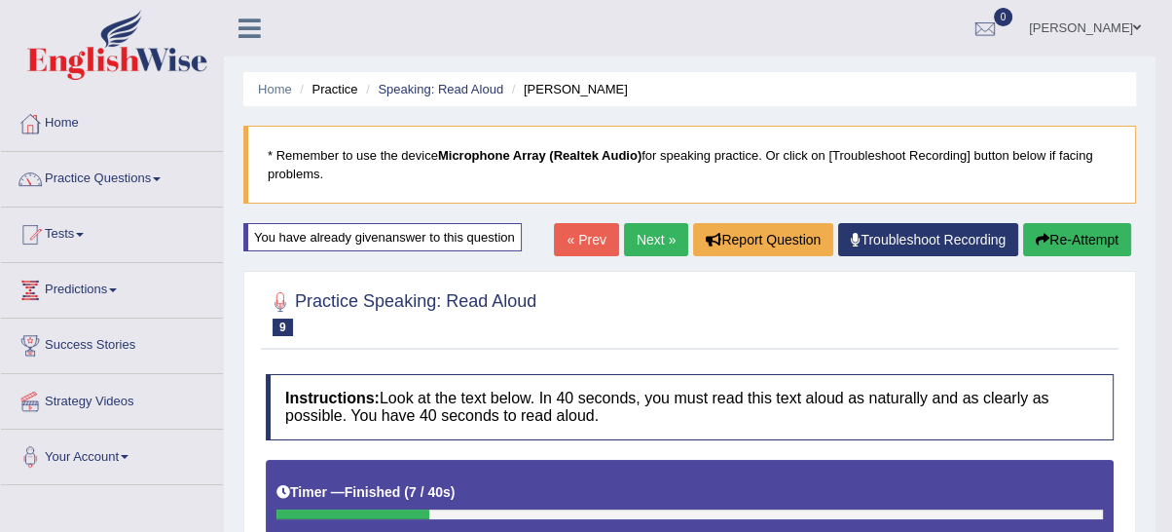
click at [1042, 230] on button "Re-Attempt" at bounding box center [1077, 239] width 108 height 33
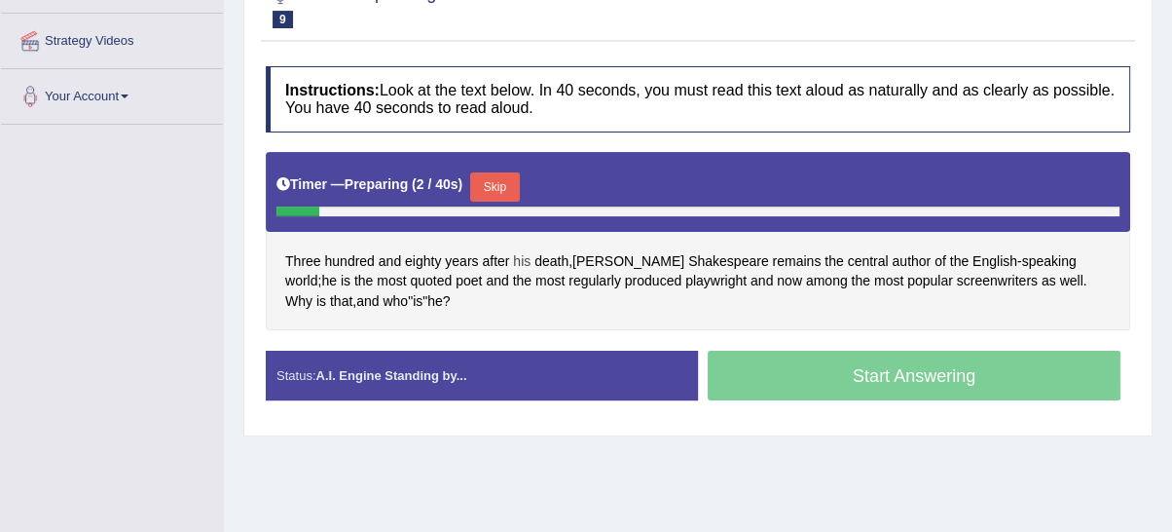
click at [516, 195] on button "Skip" at bounding box center [494, 186] width 49 height 29
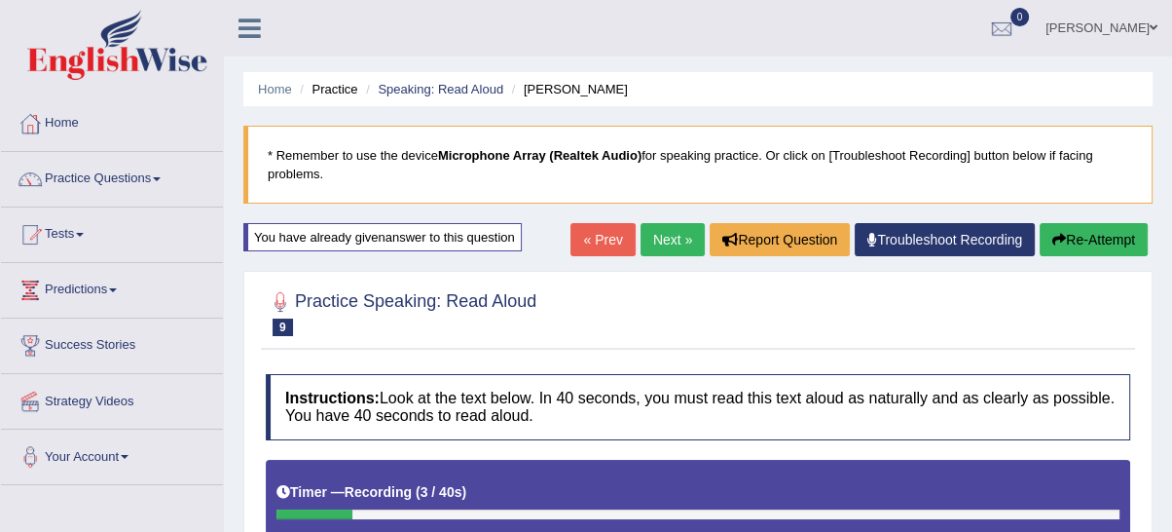
click at [1067, 246] on button "Re-Attempt" at bounding box center [1094, 239] width 108 height 33
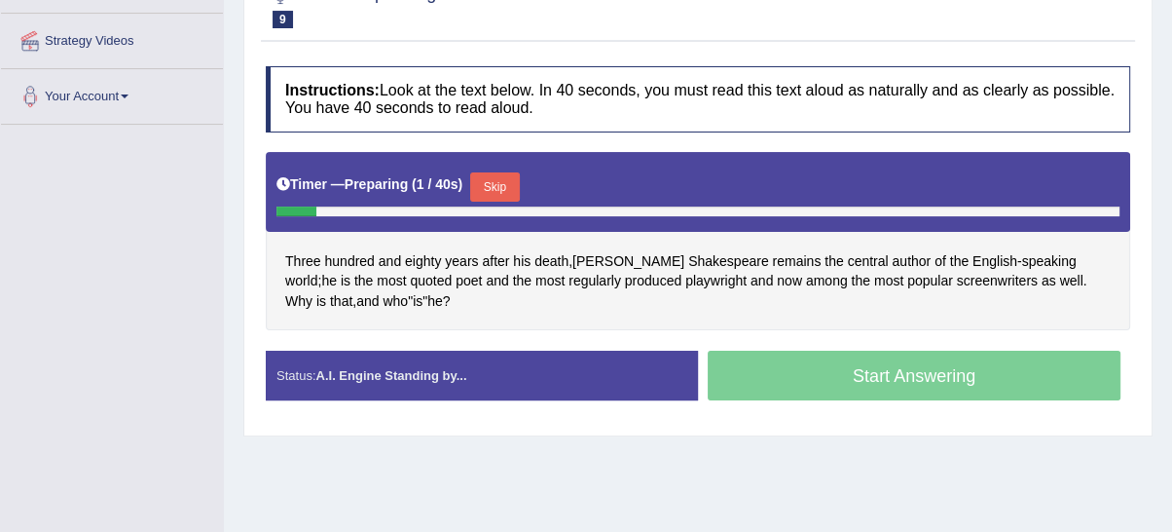
drag, startPoint x: 484, startPoint y: 173, endPoint x: 807, endPoint y: 321, distance: 355.5
click at [487, 175] on button "Skip" at bounding box center [494, 186] width 49 height 29
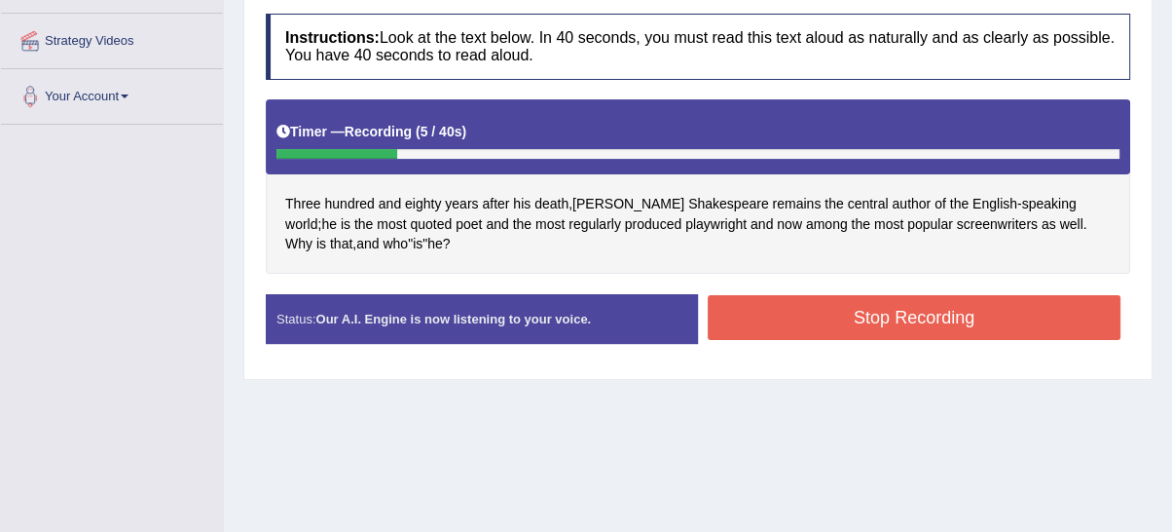
click at [881, 322] on button "Stop Recording" at bounding box center [914, 317] width 413 height 45
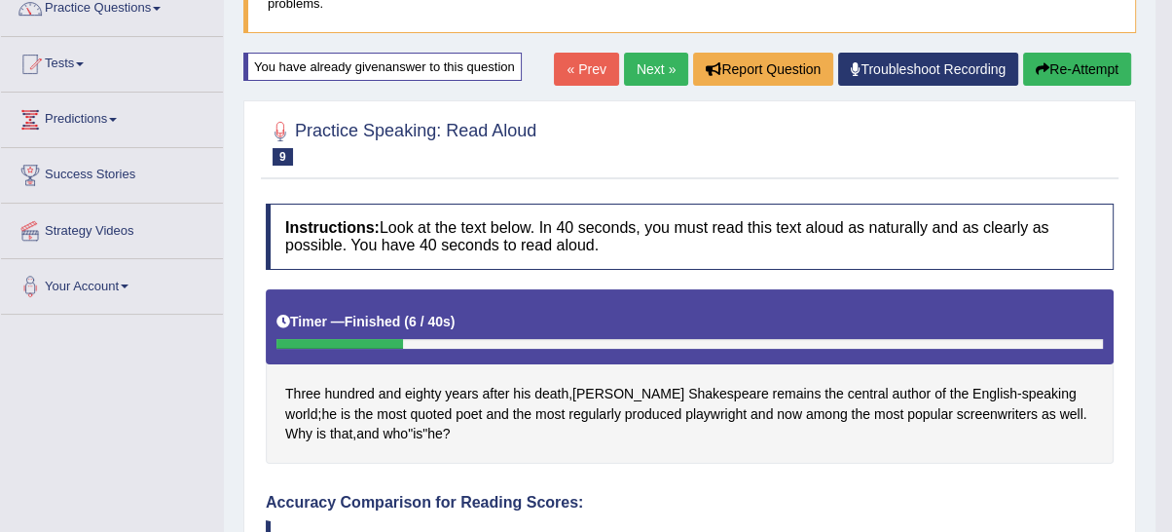
scroll to position [129, 0]
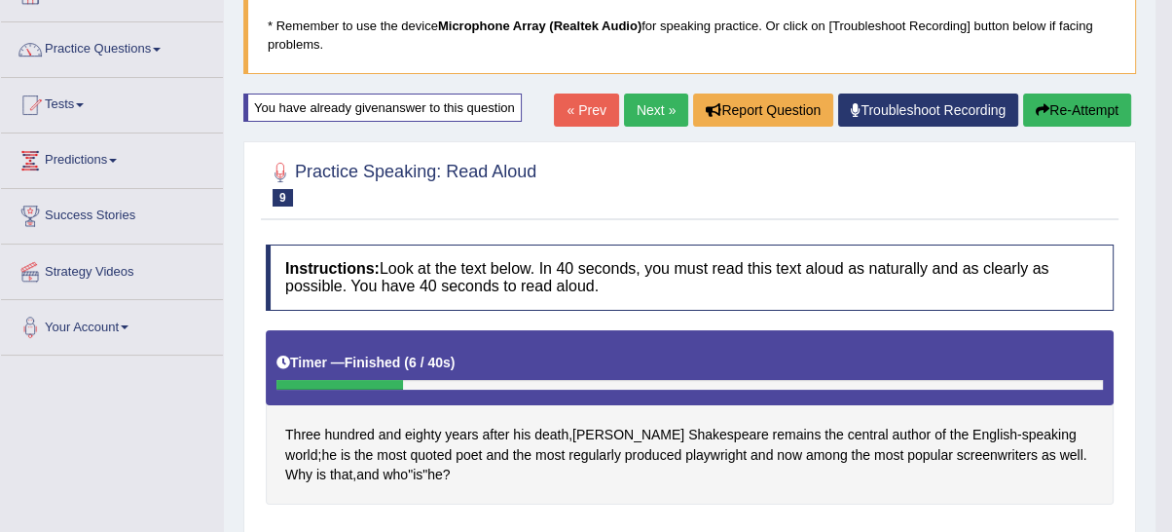
click at [1102, 124] on button "Re-Attempt" at bounding box center [1077, 109] width 108 height 33
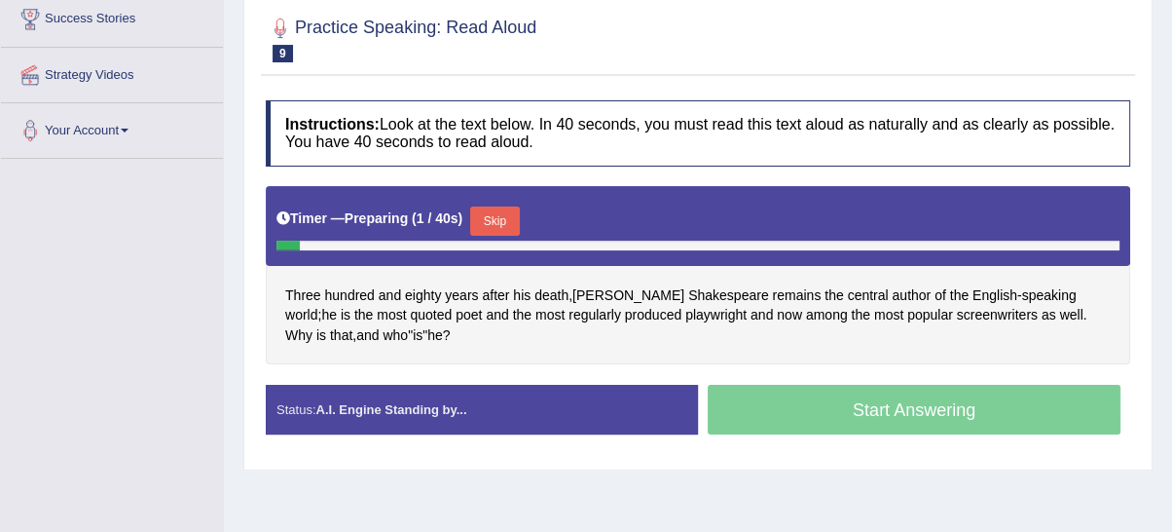
scroll to position [347, 0]
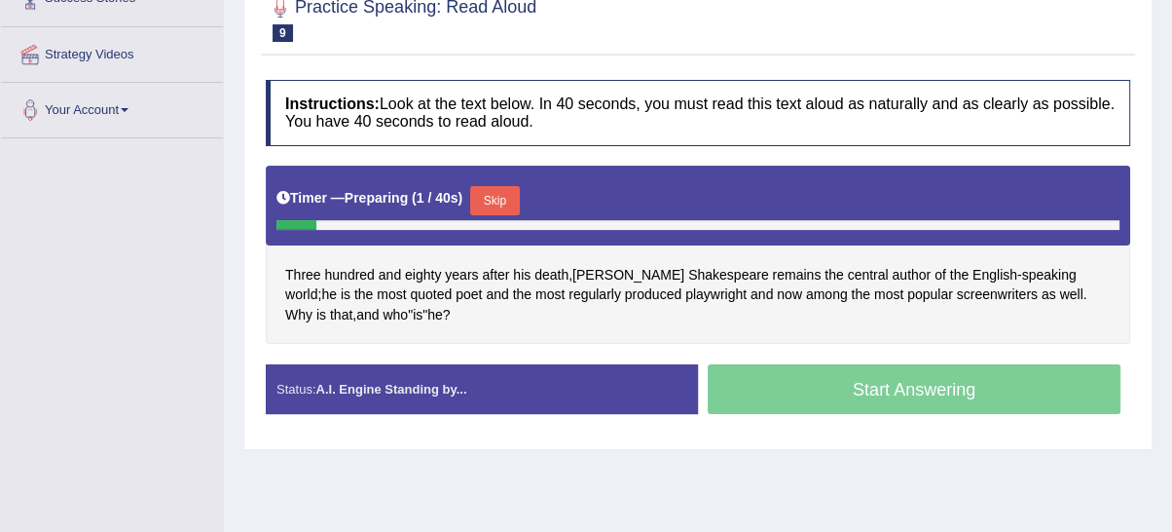
click at [487, 190] on button "Skip" at bounding box center [494, 200] width 49 height 29
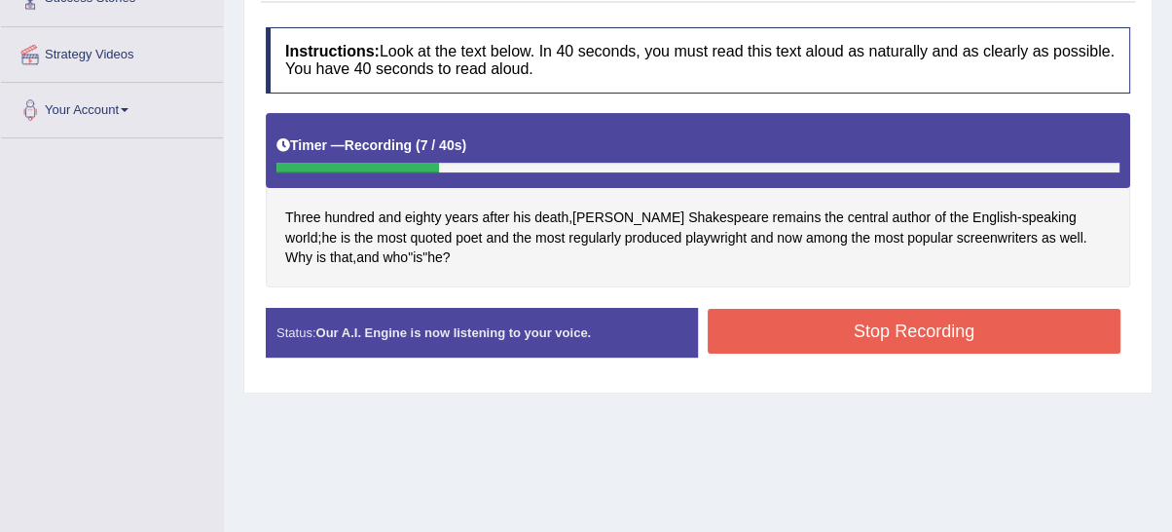
click at [883, 334] on button "Stop Recording" at bounding box center [914, 331] width 413 height 45
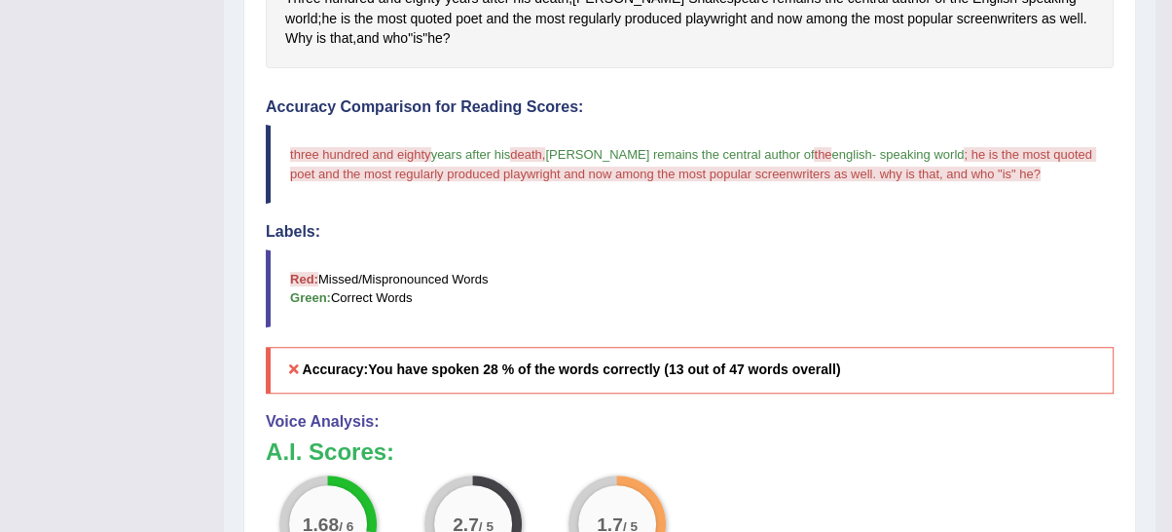
scroll to position [136, 0]
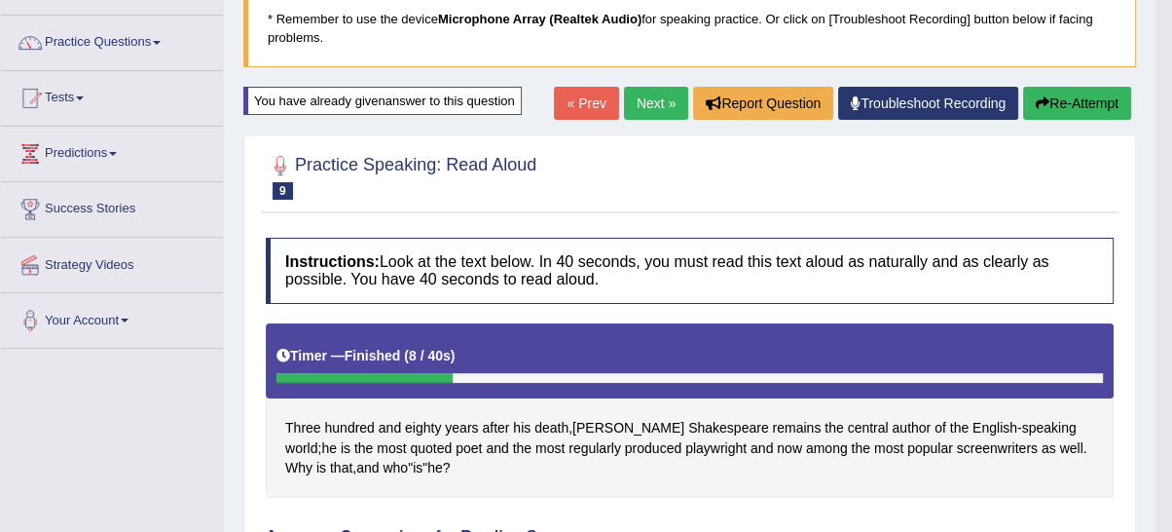
click at [1086, 101] on button "Re-Attempt" at bounding box center [1077, 103] width 108 height 33
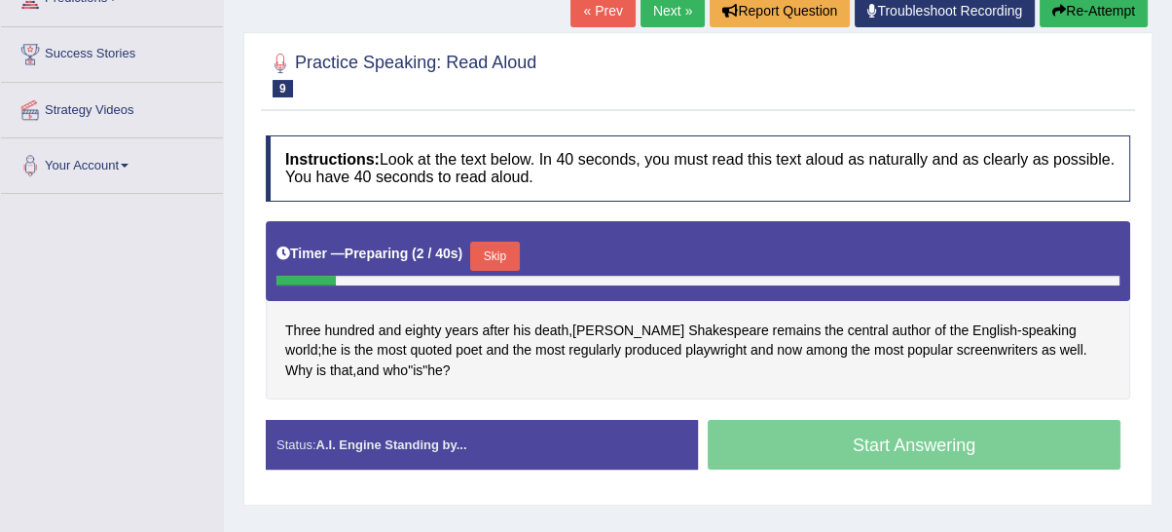
scroll to position [310, 0]
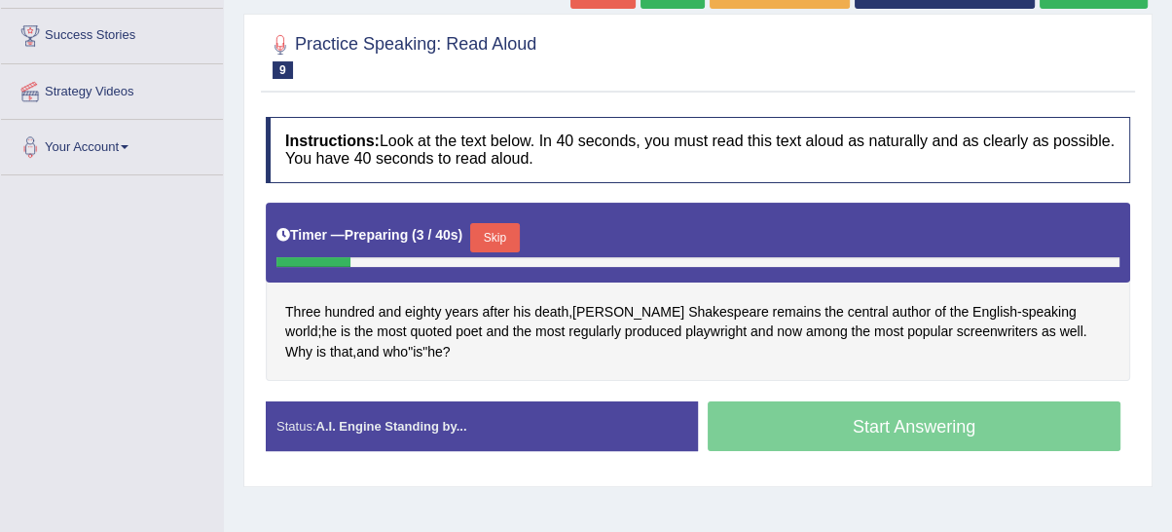
click at [511, 223] on button "Skip" at bounding box center [494, 237] width 49 height 29
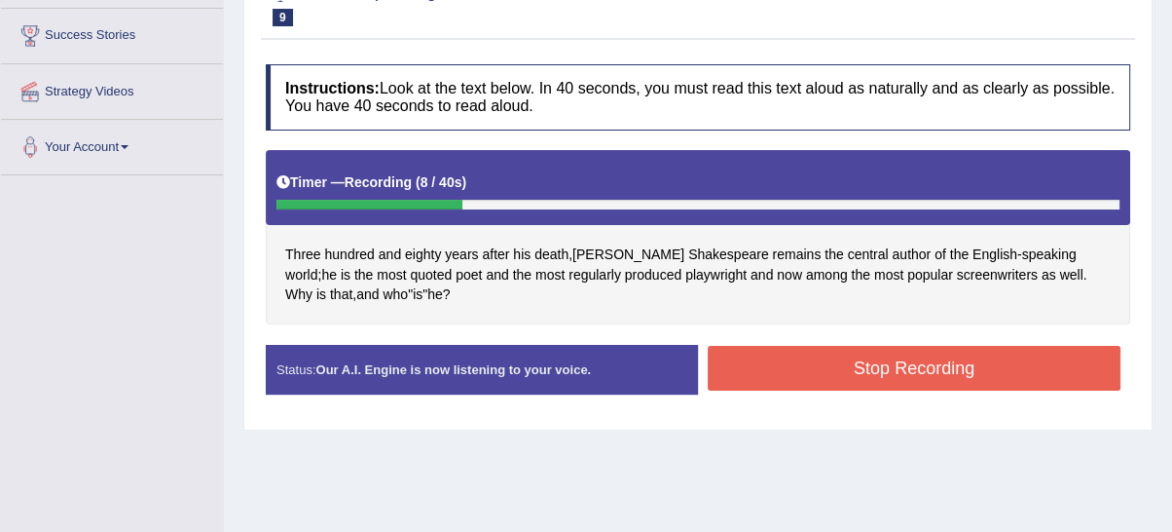
click at [850, 363] on button "Stop Recording" at bounding box center [914, 368] width 413 height 45
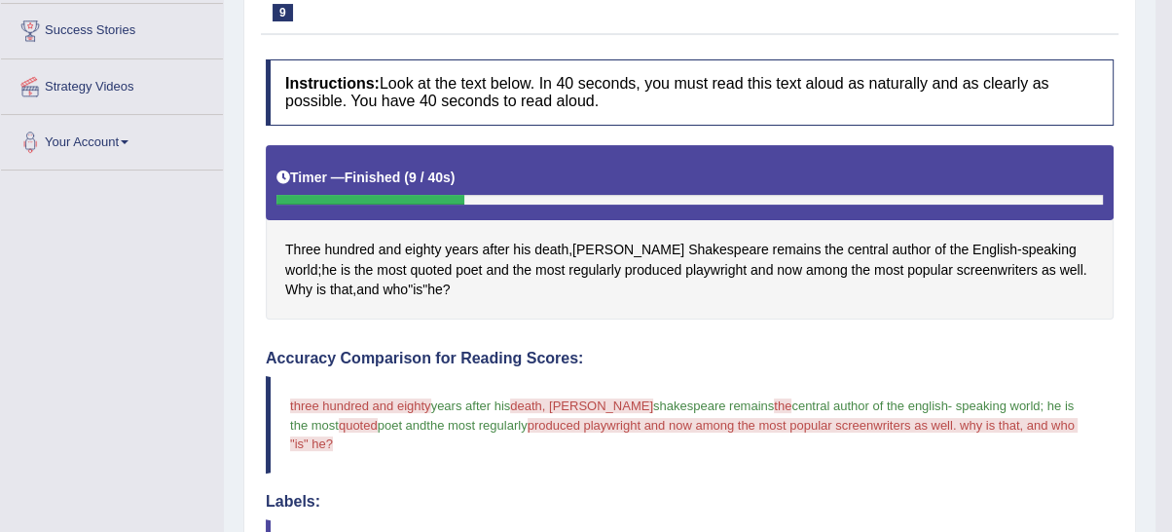
scroll to position [129, 0]
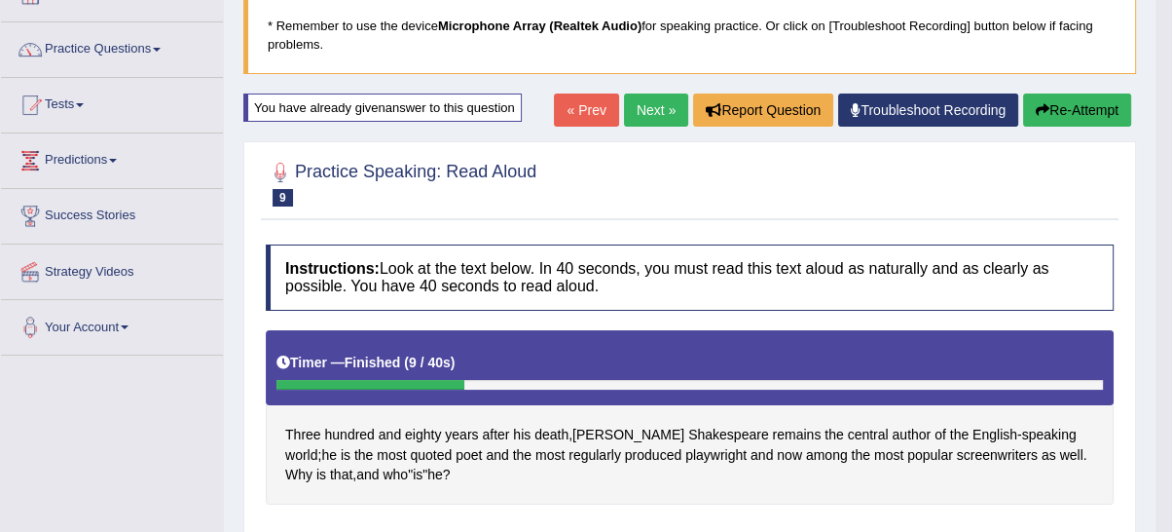
click at [671, 117] on link "Next »" at bounding box center [656, 109] width 64 height 33
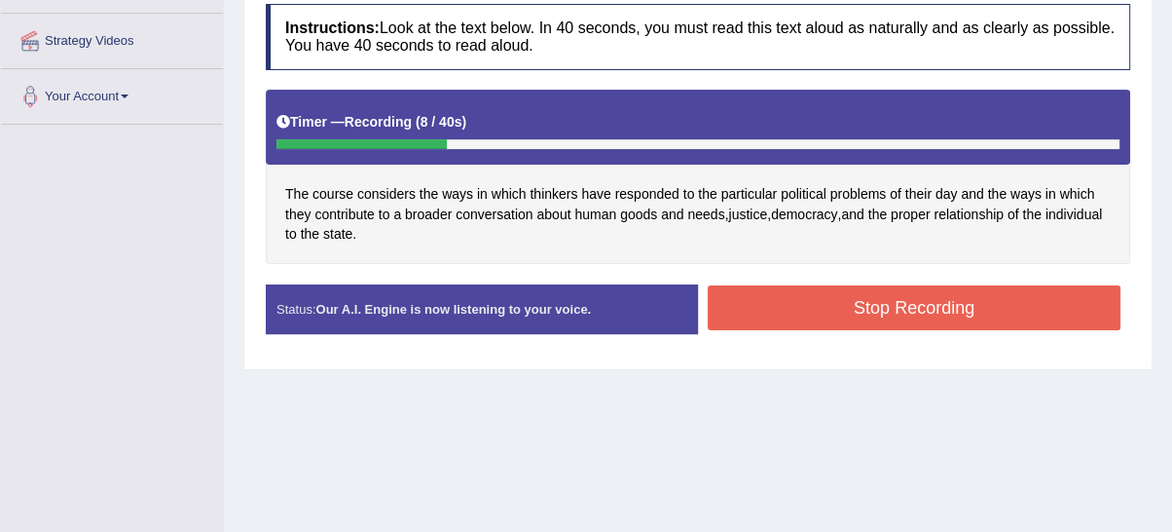
click at [840, 316] on button "Stop Recording" at bounding box center [914, 307] width 413 height 45
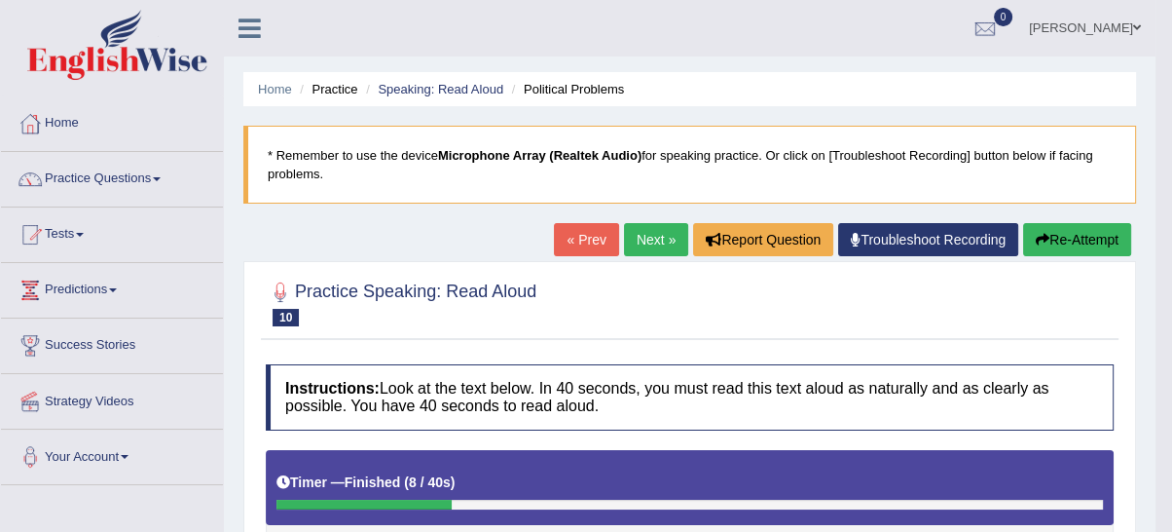
click at [667, 230] on link "Next »" at bounding box center [656, 239] width 64 height 33
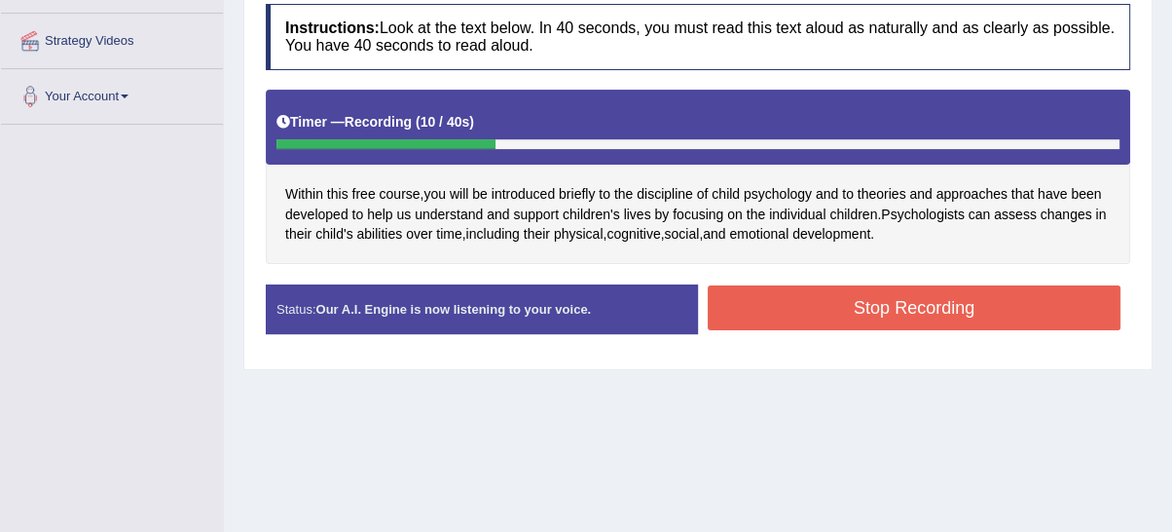
click at [836, 314] on button "Stop Recording" at bounding box center [914, 307] width 413 height 45
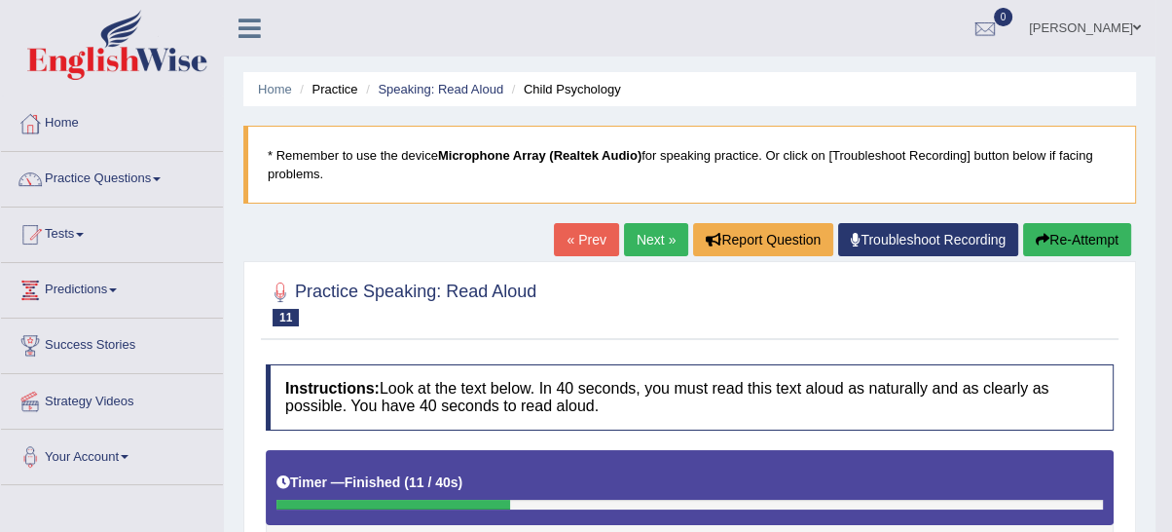
click at [1040, 236] on icon "button" at bounding box center [1043, 240] width 14 height 14
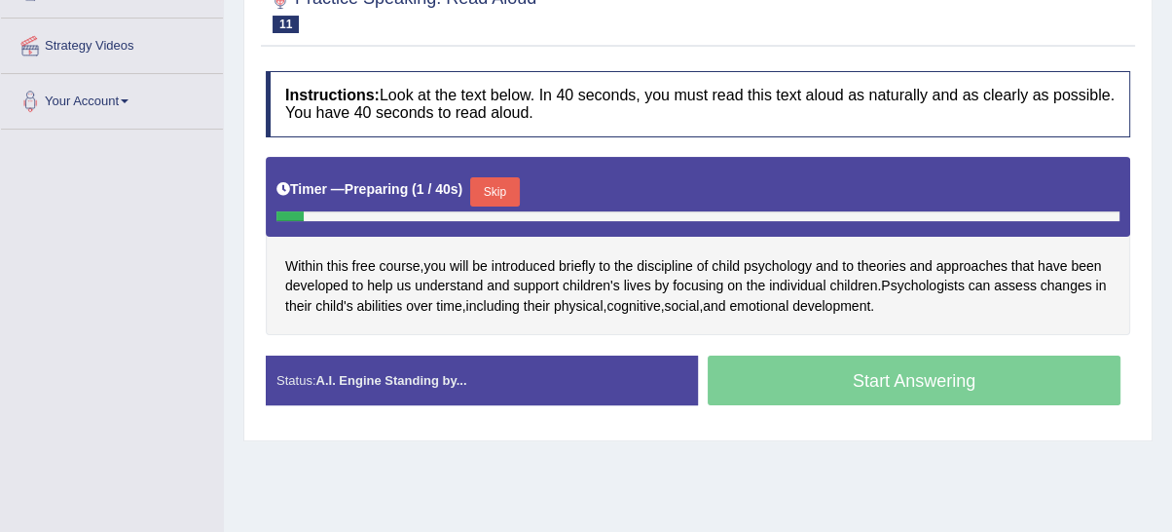
scroll to position [360, 0]
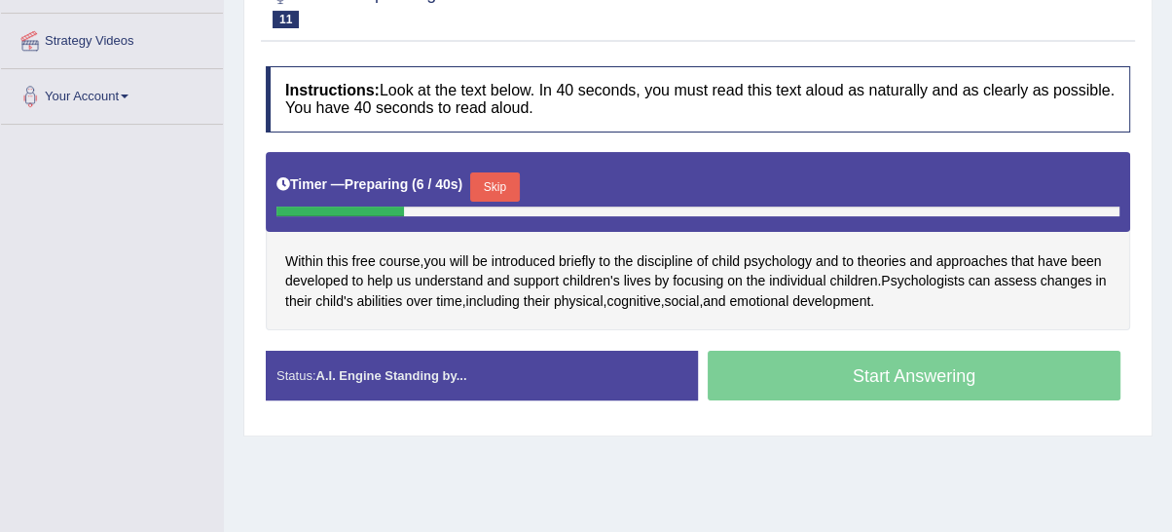
click at [496, 187] on button "Skip" at bounding box center [494, 186] width 49 height 29
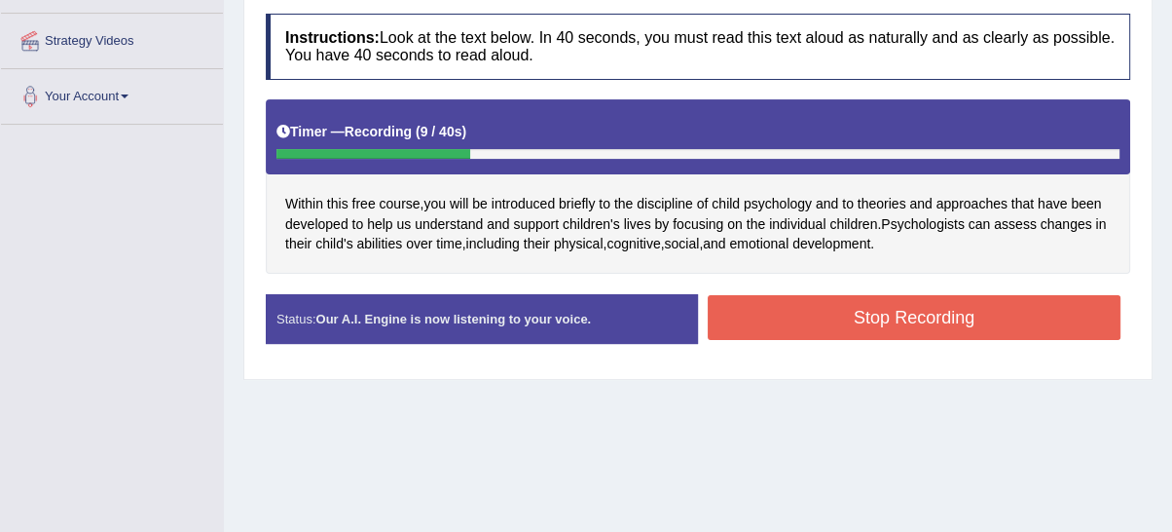
click at [822, 307] on button "Stop Recording" at bounding box center [914, 317] width 413 height 45
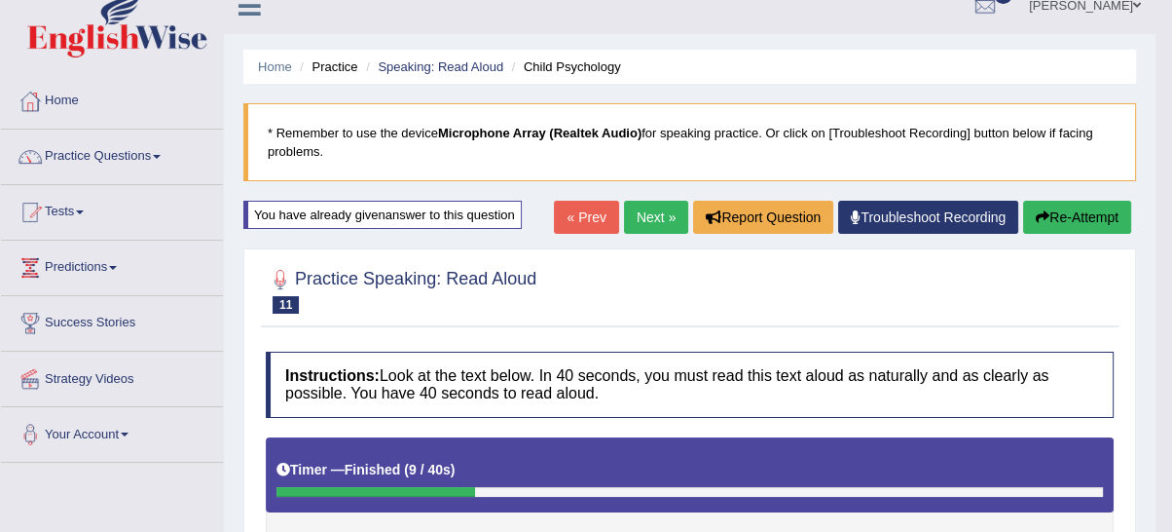
scroll to position [0, 0]
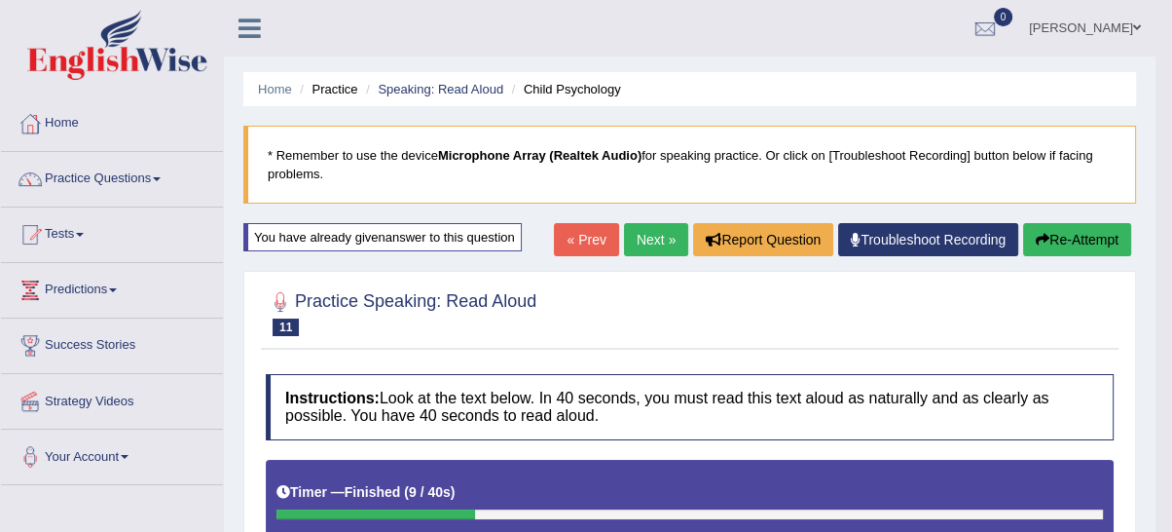
click at [1086, 234] on button "Re-Attempt" at bounding box center [1077, 239] width 108 height 33
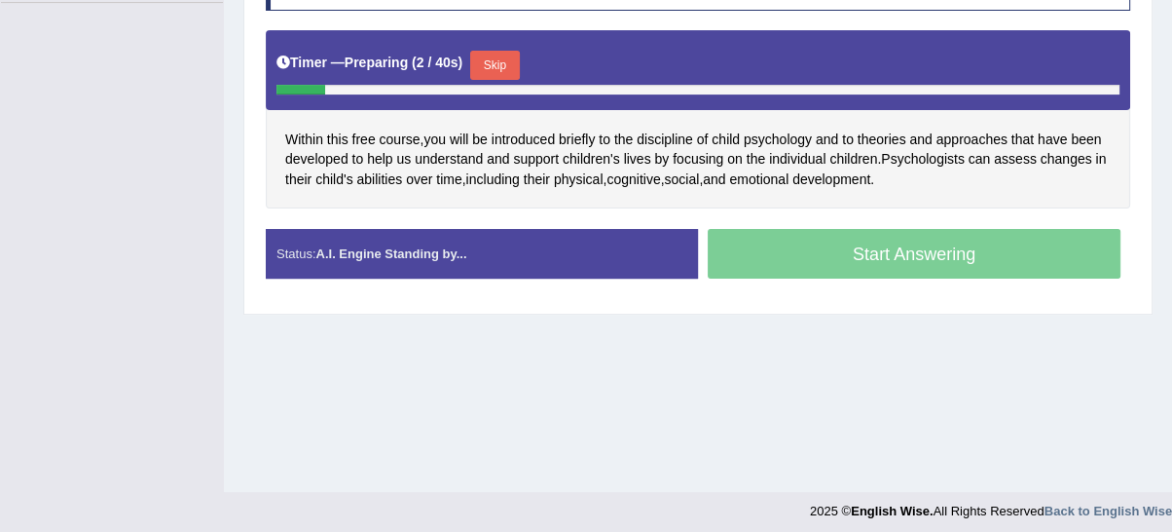
scroll to position [491, 0]
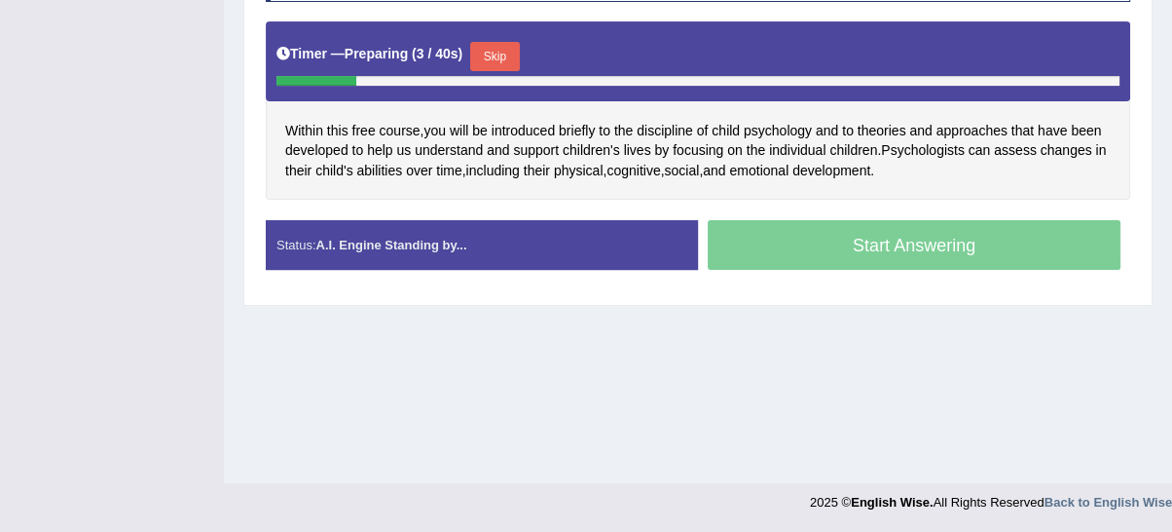
click at [494, 42] on button "Skip" at bounding box center [494, 56] width 49 height 29
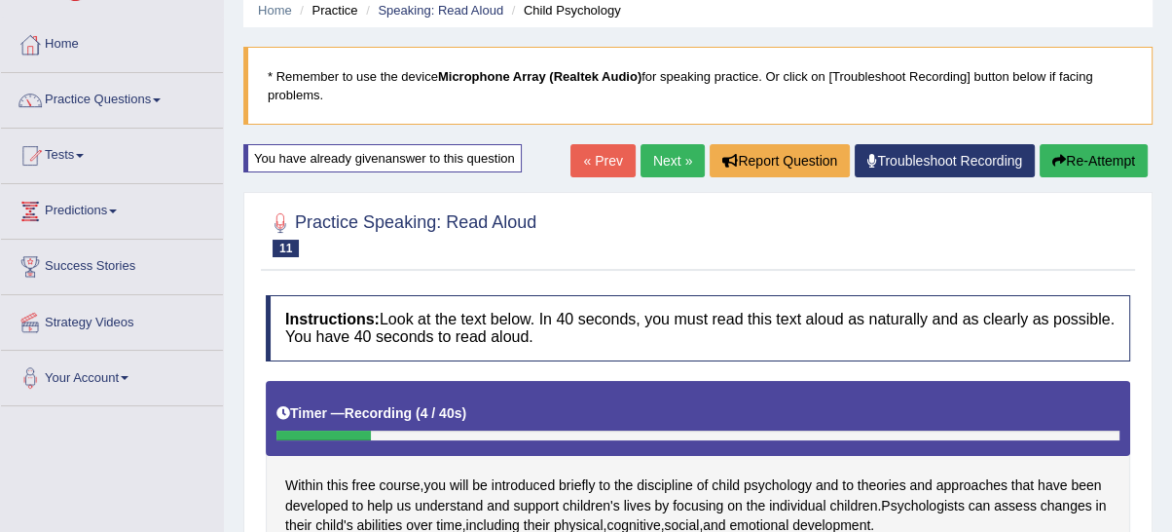
scroll to position [0, 0]
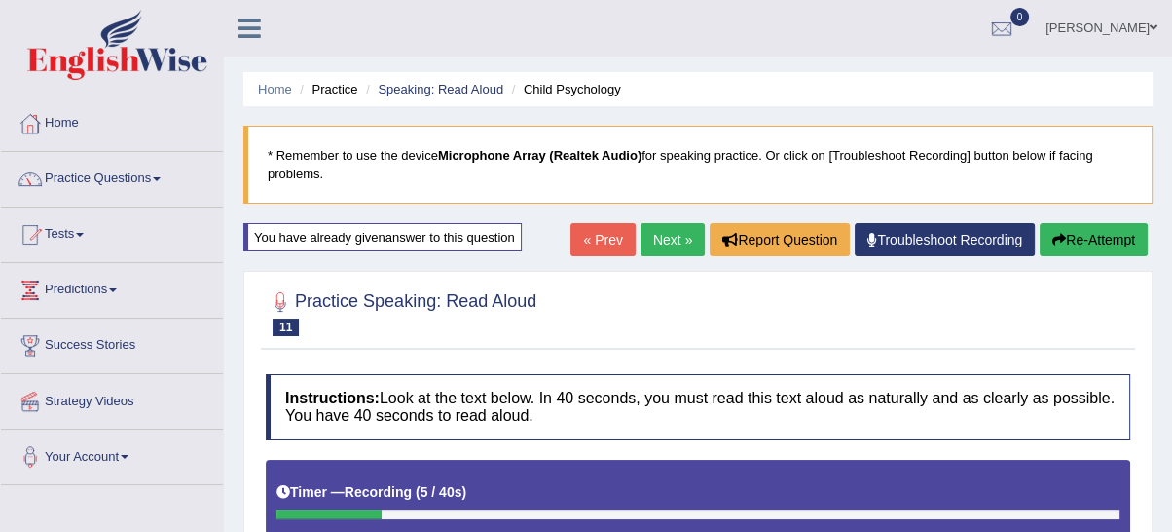
click at [1096, 226] on button "Re-Attempt" at bounding box center [1094, 239] width 108 height 33
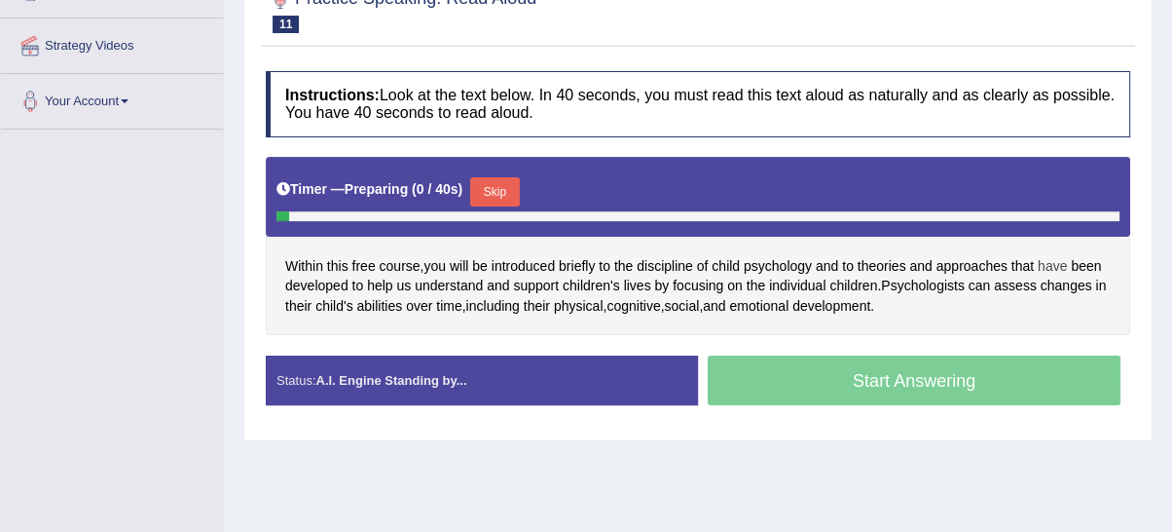
scroll to position [360, 0]
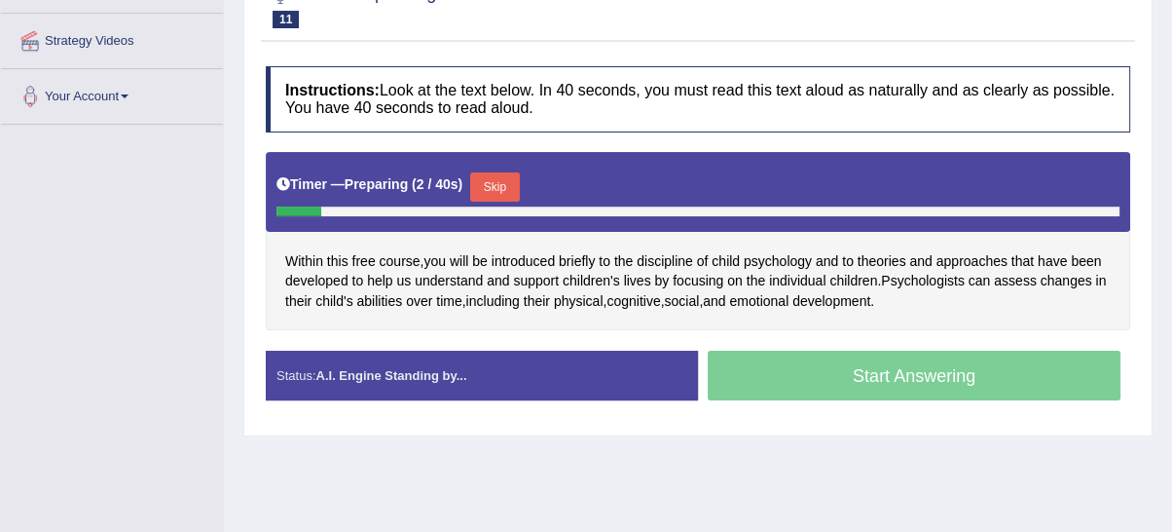
click at [489, 194] on button "Skip" at bounding box center [494, 186] width 49 height 29
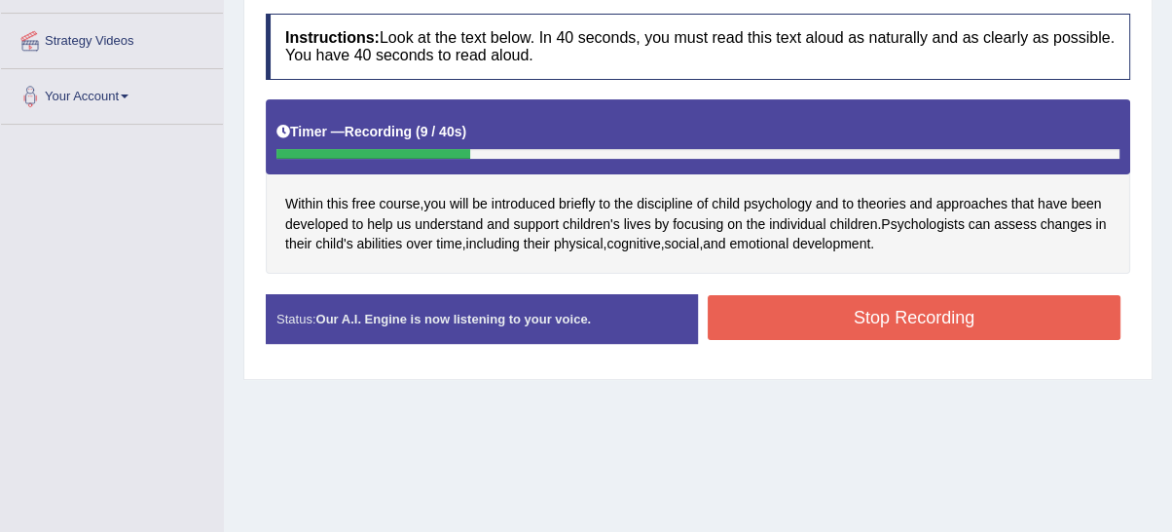
click at [797, 301] on button "Stop Recording" at bounding box center [914, 317] width 413 height 45
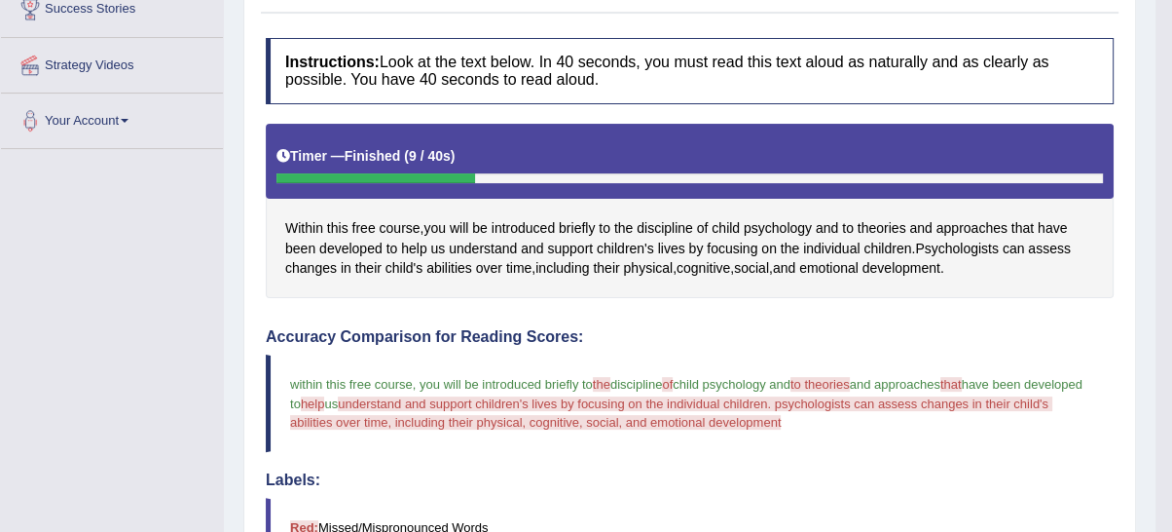
scroll to position [156, 0]
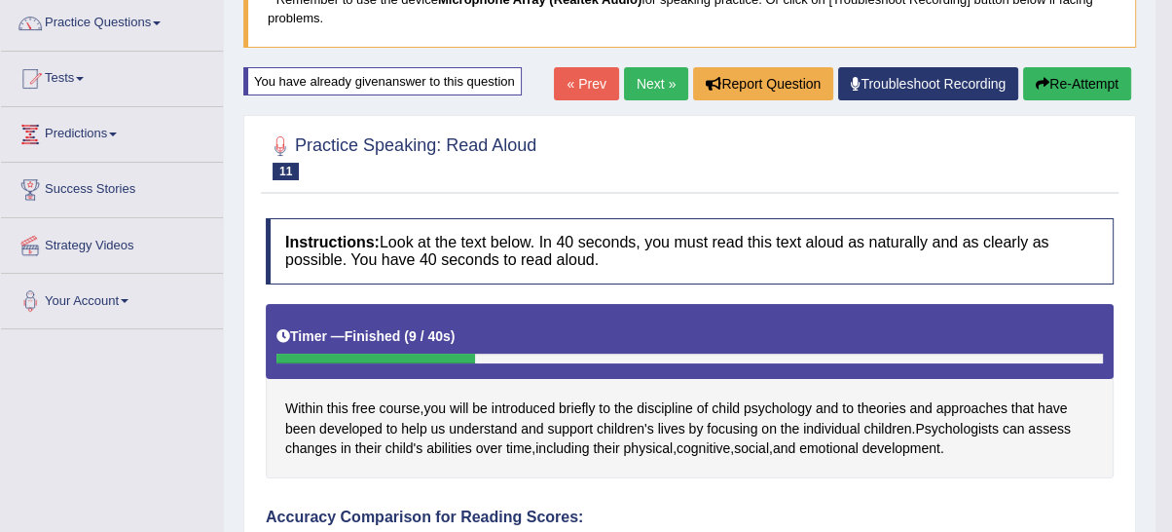
click at [1096, 85] on button "Re-Attempt" at bounding box center [1077, 83] width 108 height 33
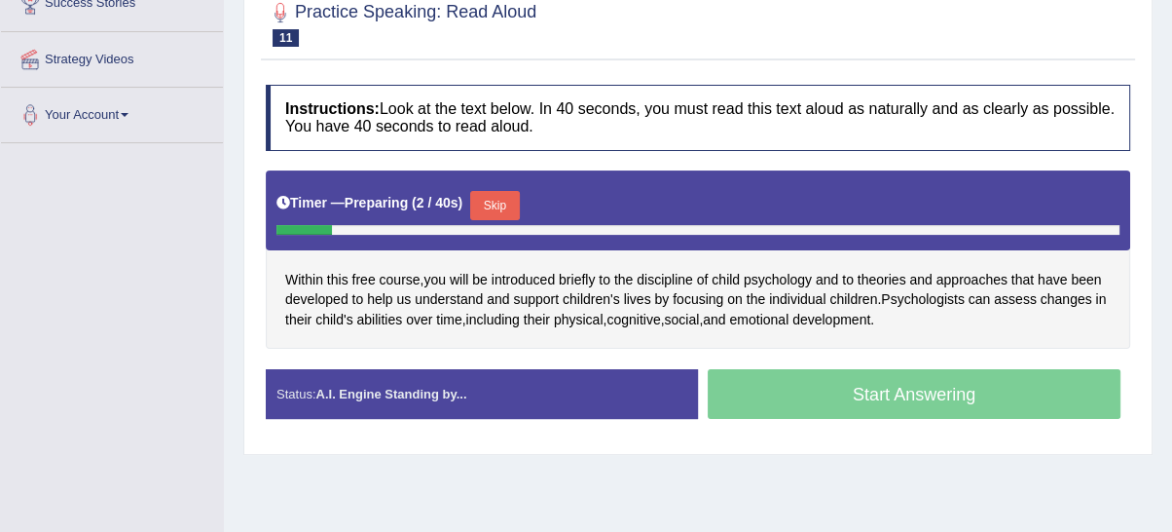
click at [504, 191] on button "Skip" at bounding box center [494, 205] width 49 height 29
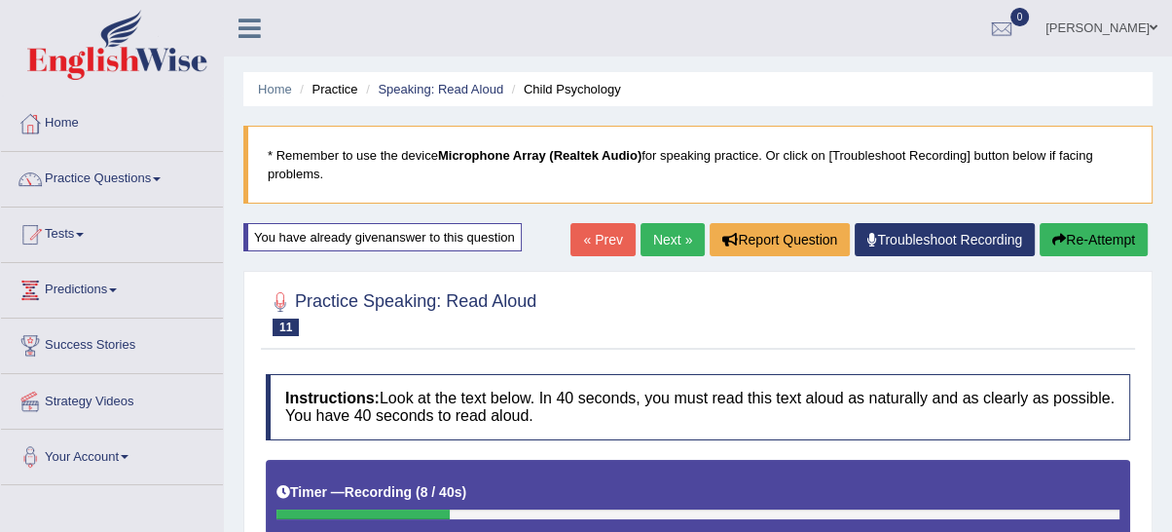
click at [1164, 238] on div "Home Practice Speaking: Read Aloud Child Psychology * Remember to use the devic…" at bounding box center [698, 487] width 948 height 974
click at [1135, 234] on button "Re-Attempt" at bounding box center [1094, 239] width 108 height 33
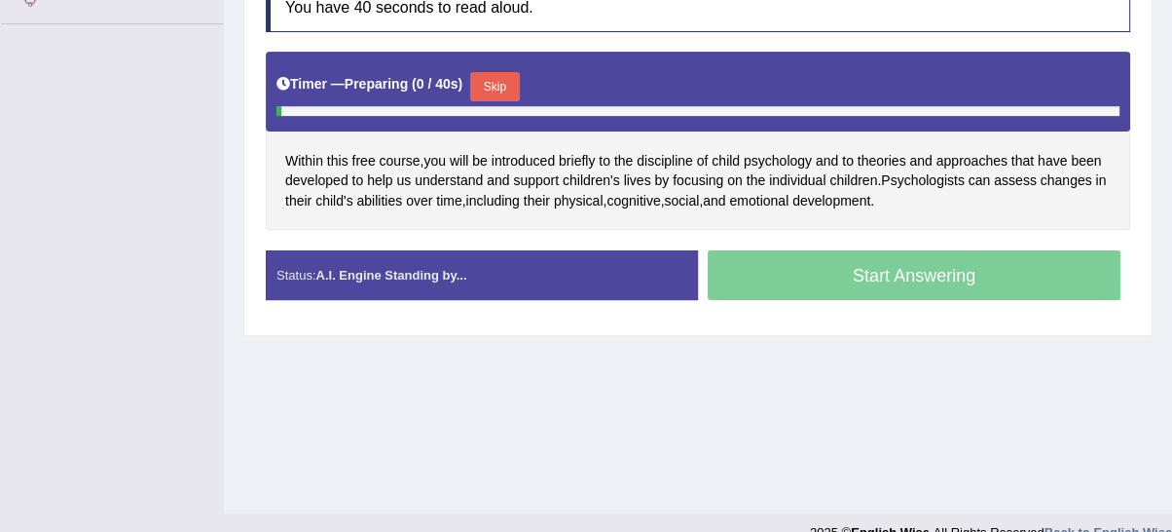
scroll to position [491, 0]
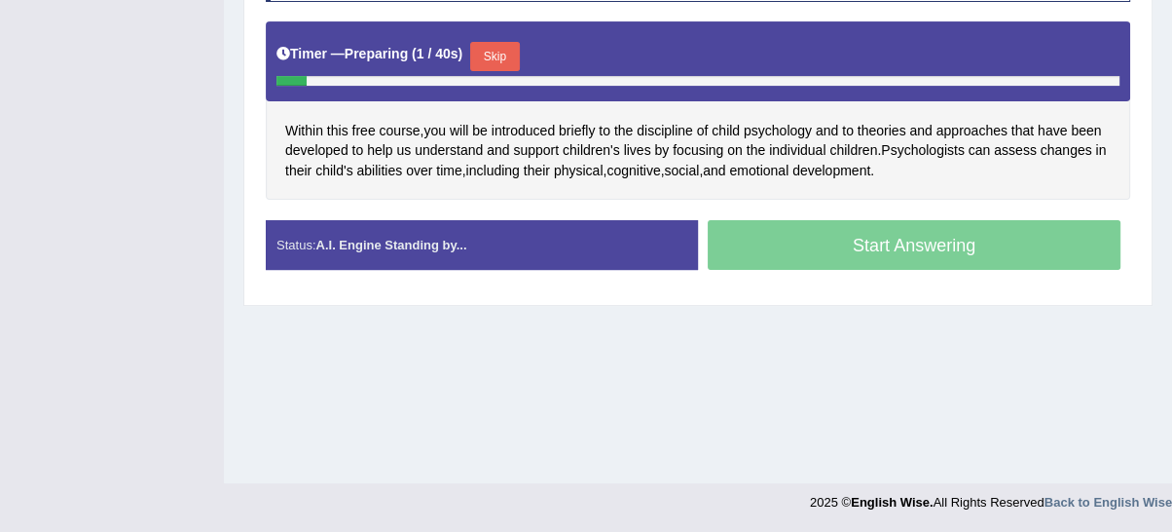
click at [492, 50] on button "Skip" at bounding box center [494, 56] width 49 height 29
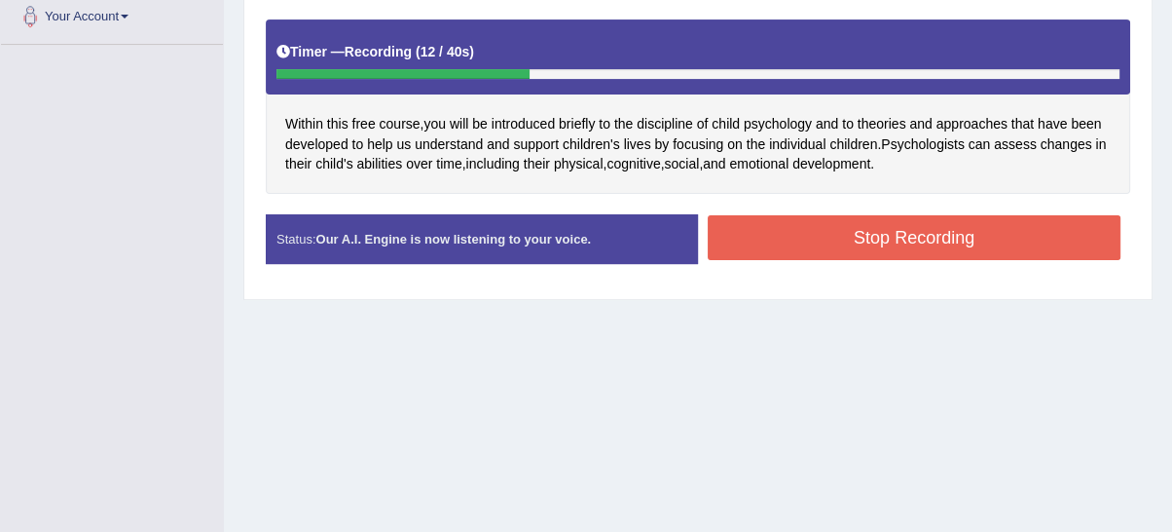
click at [796, 231] on button "Stop Recording" at bounding box center [914, 237] width 413 height 45
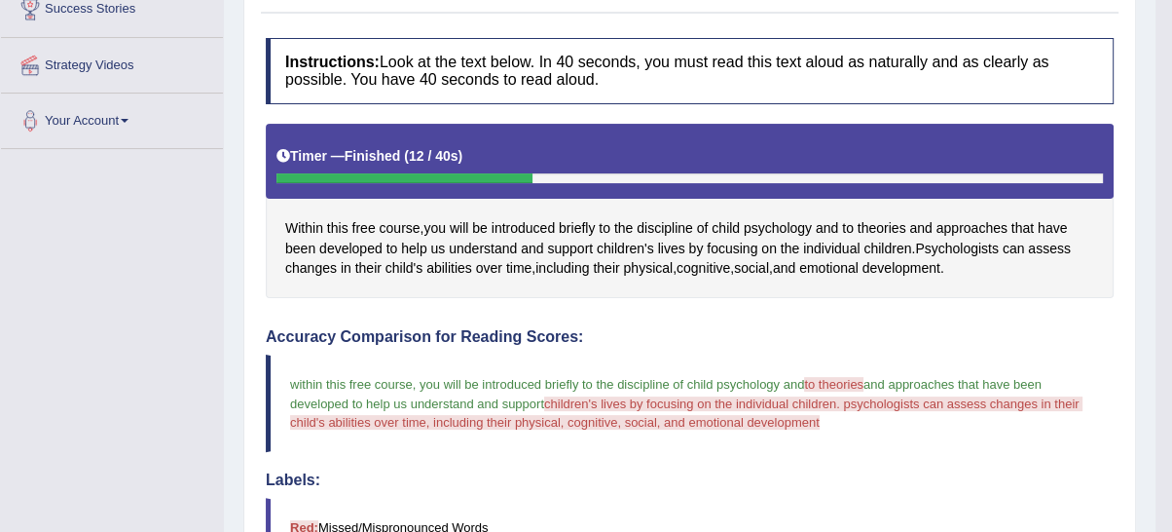
scroll to position [0, 0]
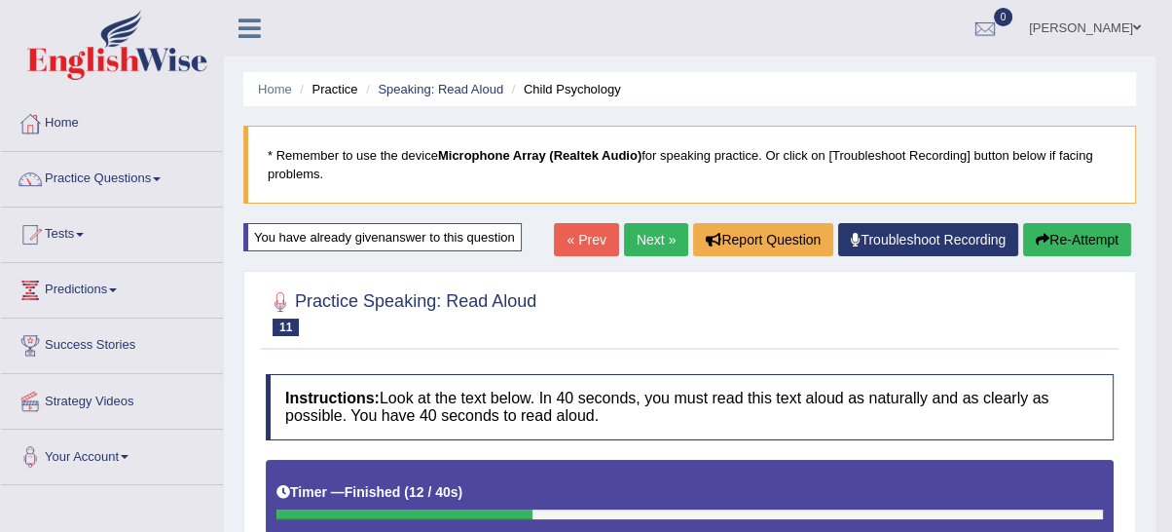
click at [1103, 243] on button "Re-Attempt" at bounding box center [1077, 239] width 108 height 33
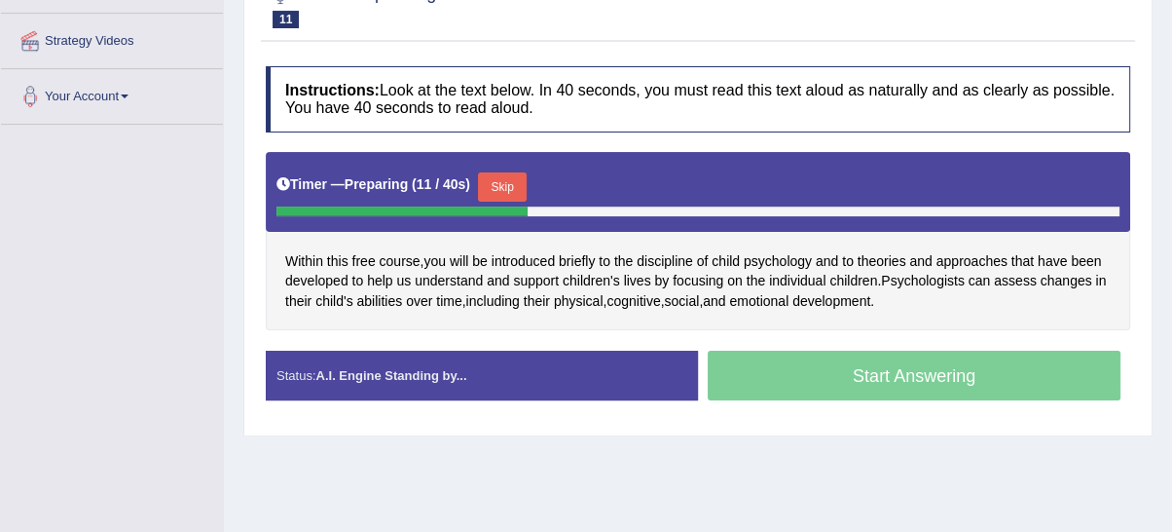
drag, startPoint x: 909, startPoint y: 367, endPoint x: 856, endPoint y: 328, distance: 66.2
click at [858, 329] on div "Instructions: Look at the text below. In 40 seconds, you must read this text al…" at bounding box center [698, 240] width 874 height 369
drag, startPoint x: 496, startPoint y: 169, endPoint x: 570, endPoint y: 222, distance: 91.6
click at [506, 179] on button "Skip" at bounding box center [502, 186] width 49 height 29
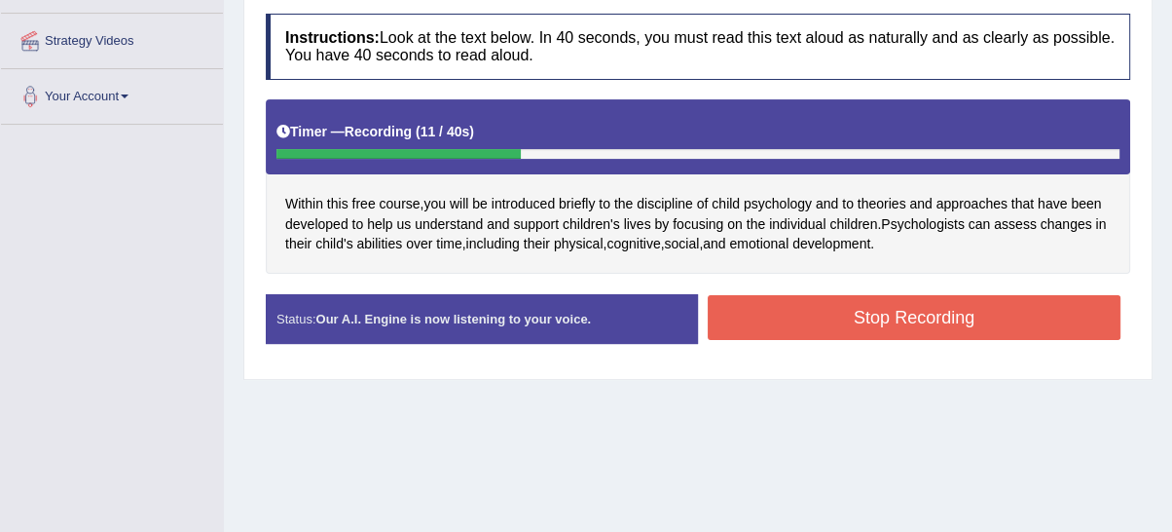
click at [804, 313] on button "Stop Recording" at bounding box center [914, 317] width 413 height 45
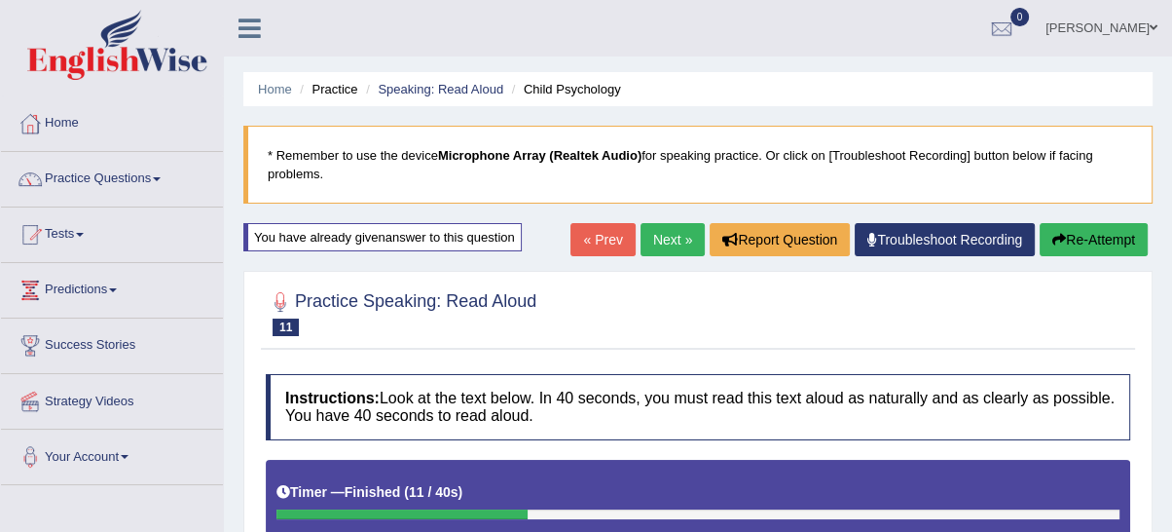
click at [668, 247] on link "Next »" at bounding box center [673, 239] width 64 height 33
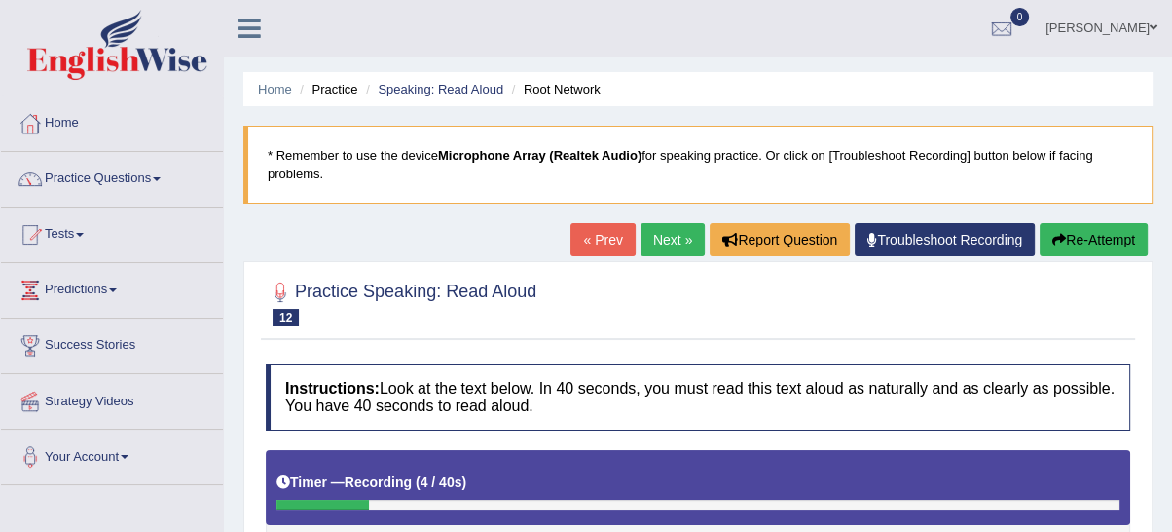
click at [1091, 228] on button "Re-Attempt" at bounding box center [1094, 239] width 108 height 33
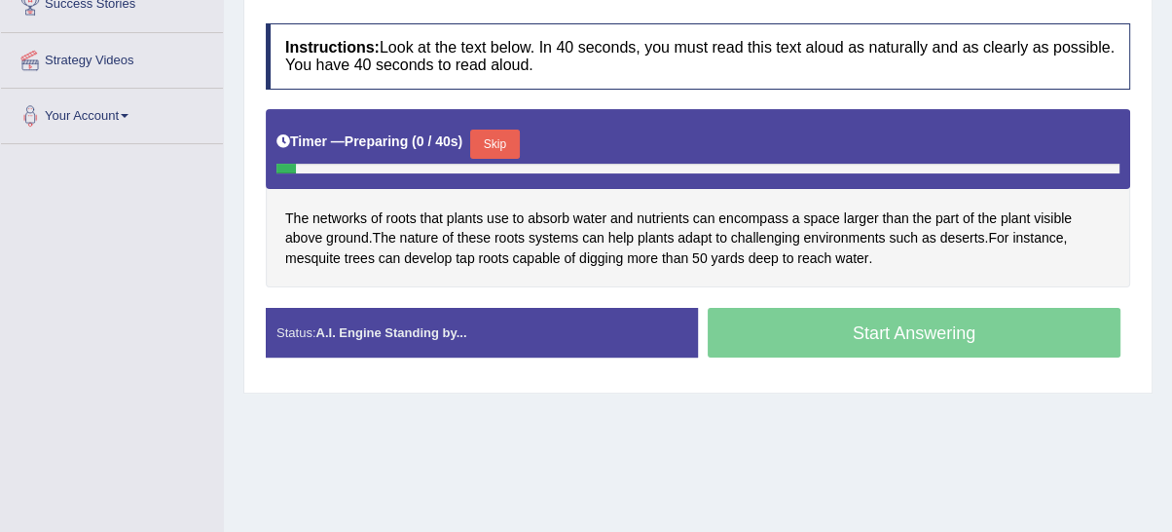
scroll to position [360, 0]
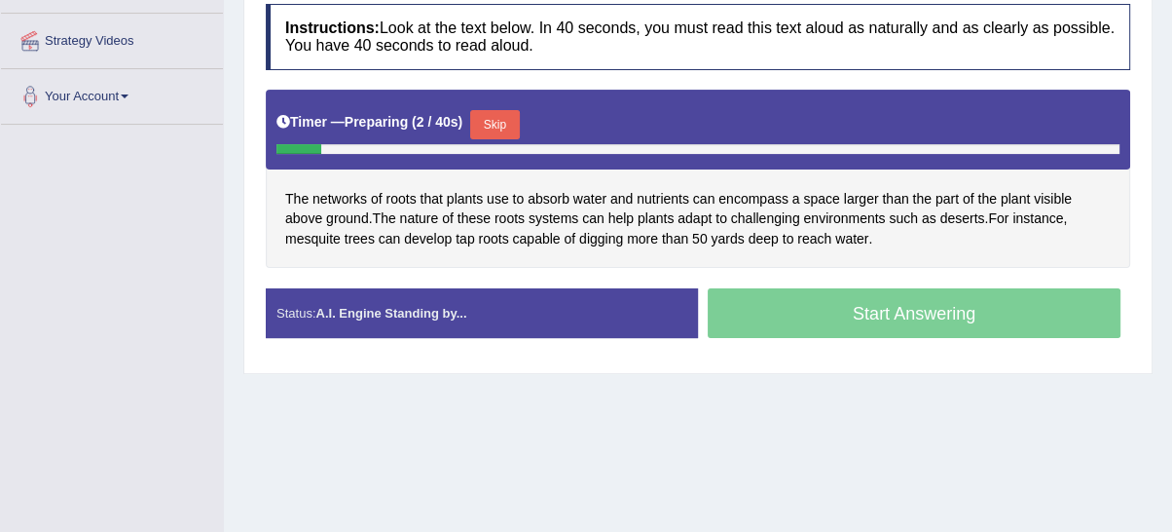
drag, startPoint x: 501, startPoint y: 109, endPoint x: 530, endPoint y: 138, distance: 40.6
click at [505, 110] on button "Skip" at bounding box center [494, 124] width 49 height 29
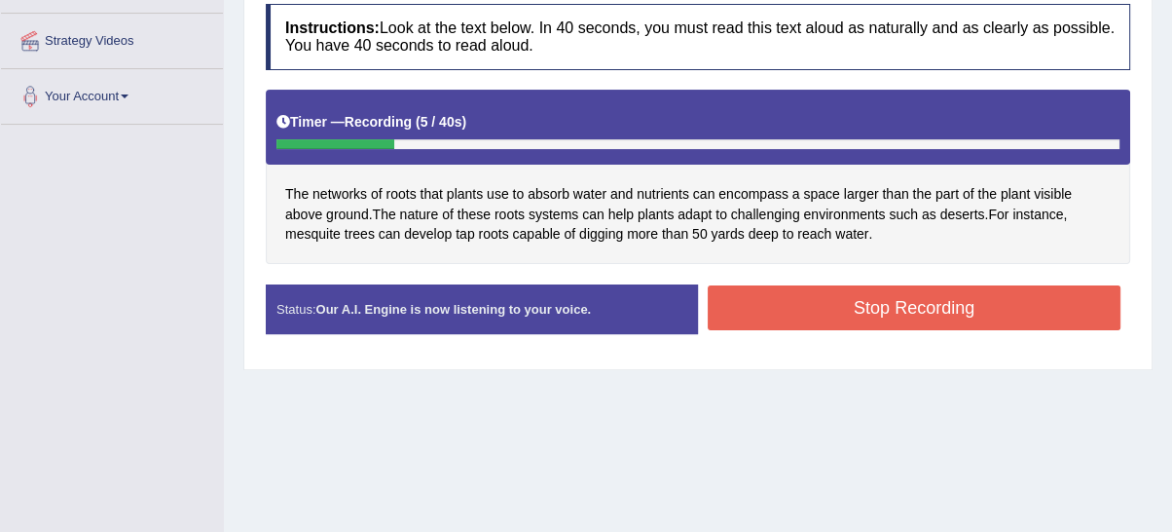
scroll to position [180, 0]
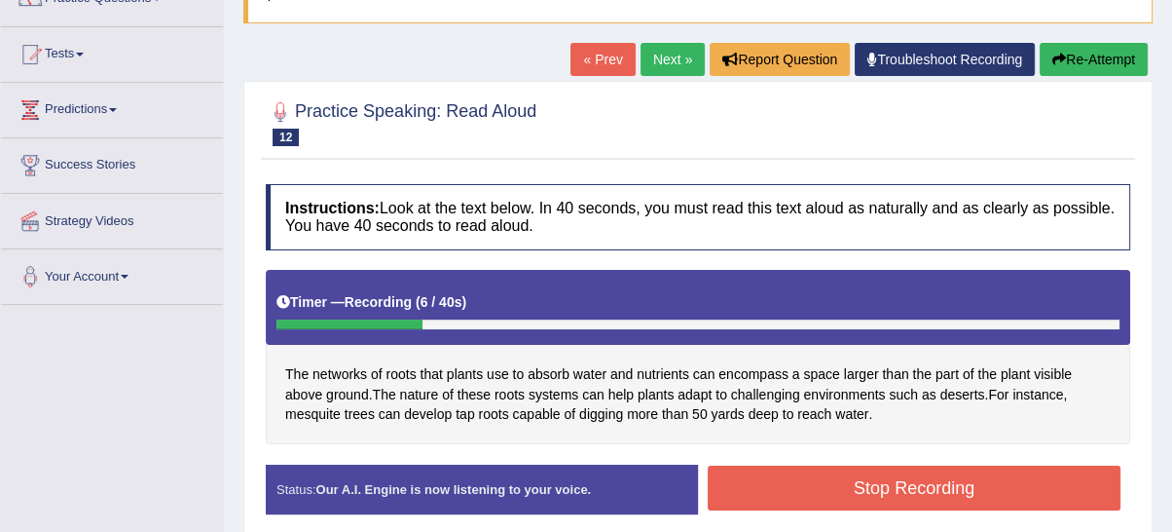
click at [1077, 63] on button "Re-Attempt" at bounding box center [1094, 59] width 108 height 33
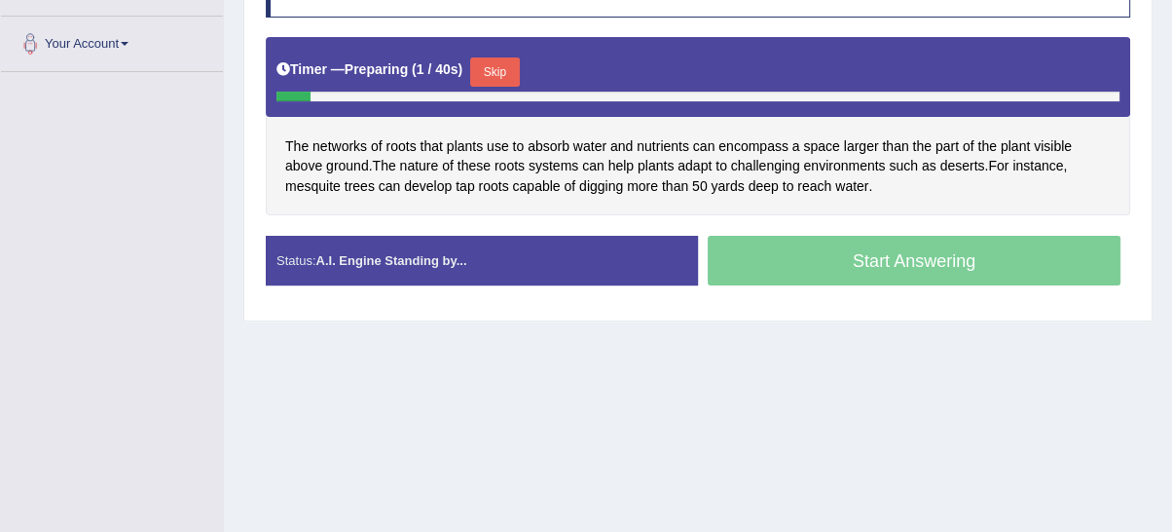
drag, startPoint x: 502, startPoint y: 68, endPoint x: 525, endPoint y: 93, distance: 33.8
click at [504, 68] on button "Skip" at bounding box center [494, 71] width 49 height 29
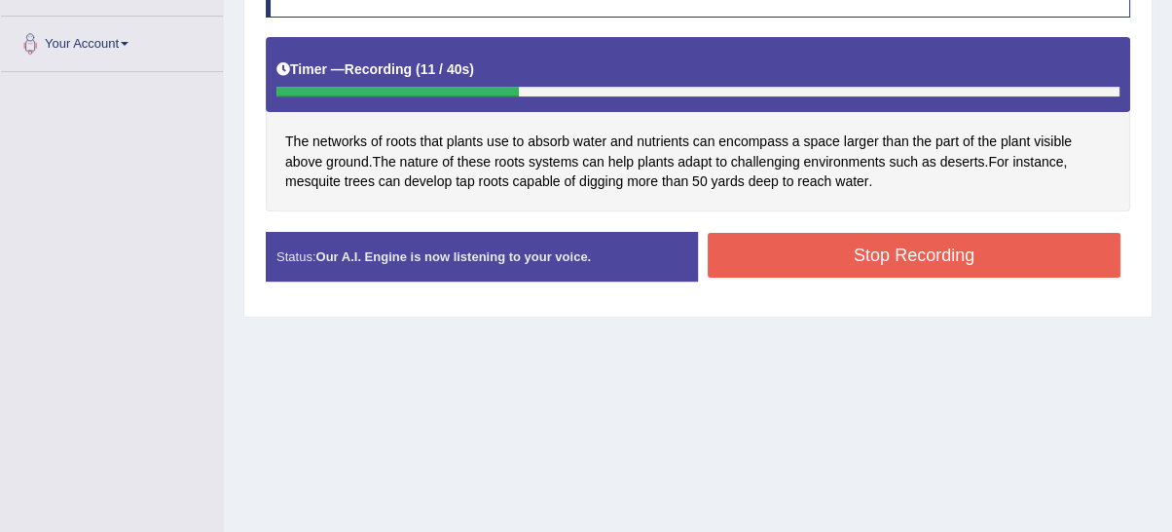
click at [798, 262] on button "Stop Recording" at bounding box center [914, 255] width 413 height 45
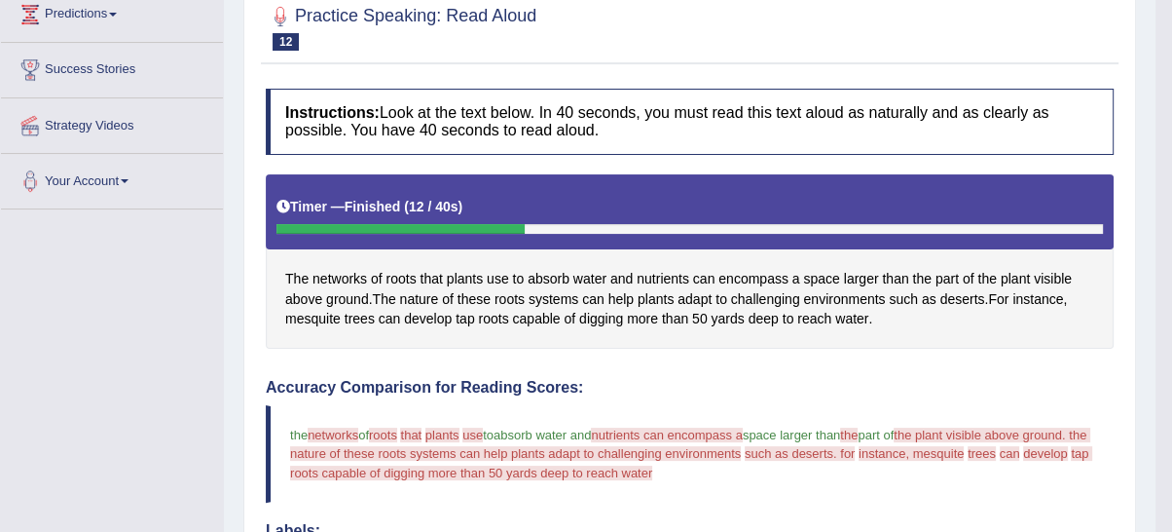
scroll to position [233, 0]
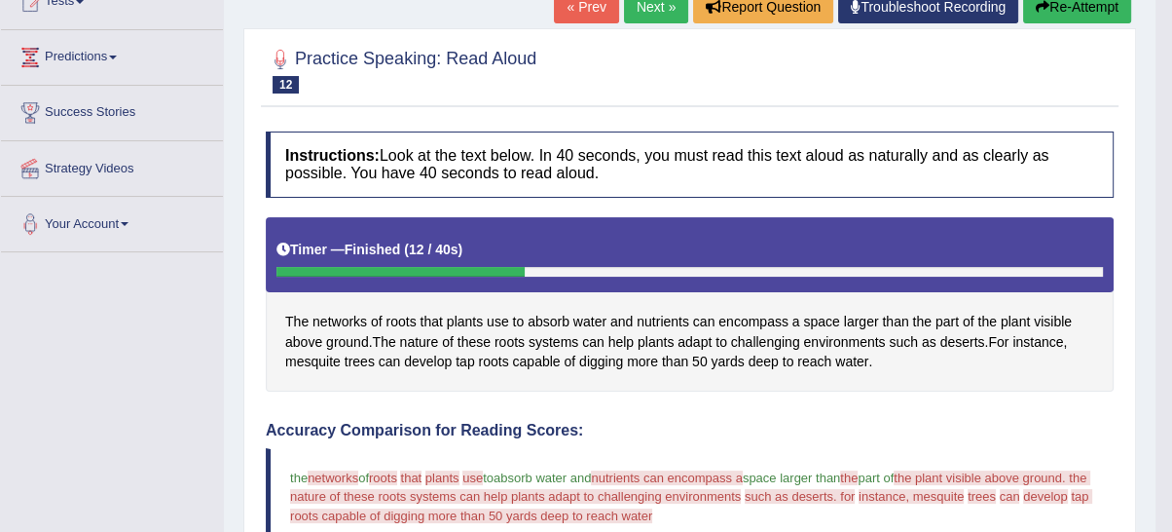
click at [1072, 15] on button "Re-Attempt" at bounding box center [1077, 6] width 108 height 33
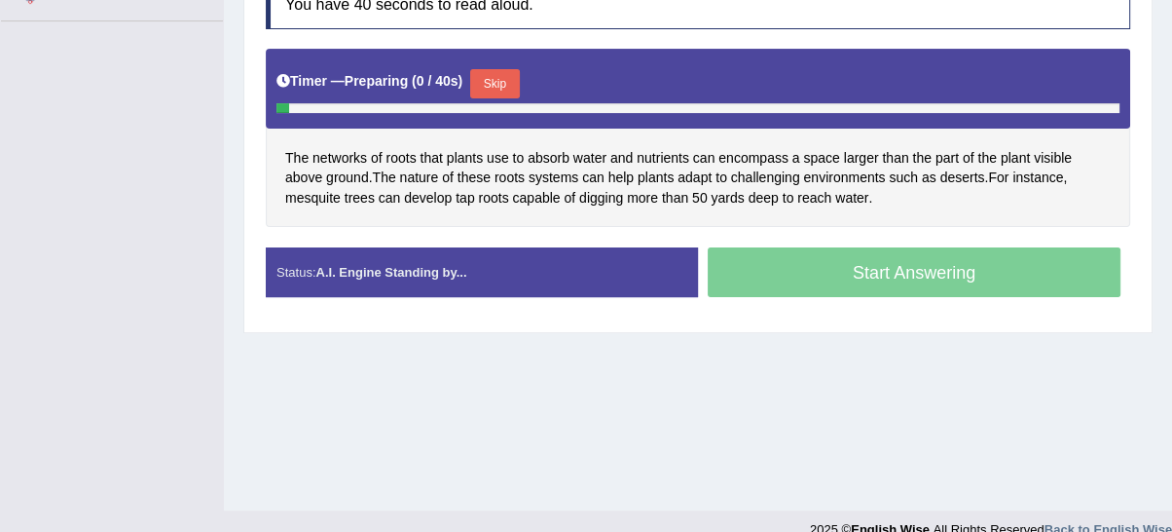
scroll to position [491, 0]
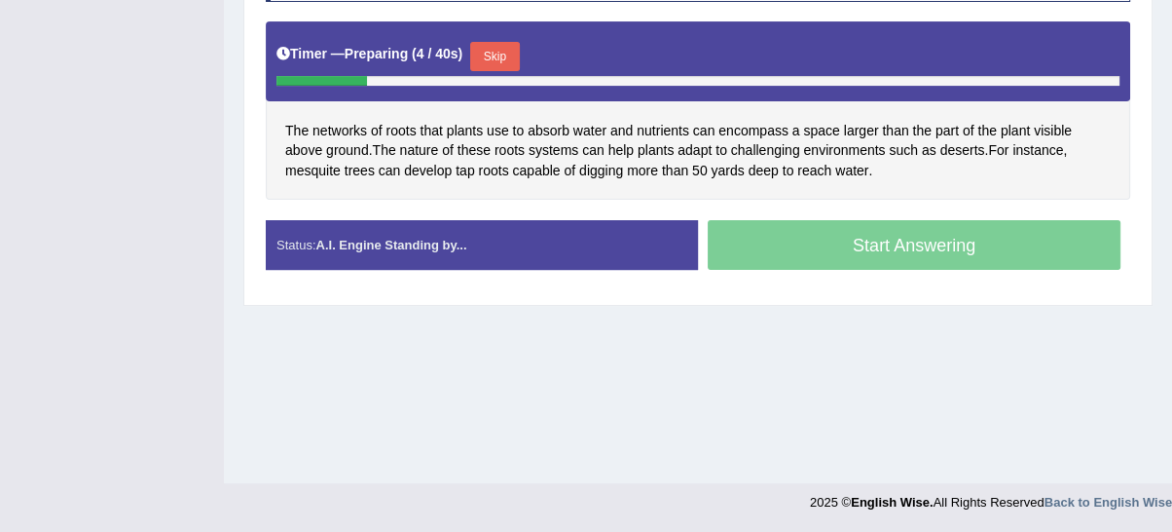
click at [519, 58] on button "Skip" at bounding box center [494, 56] width 49 height 29
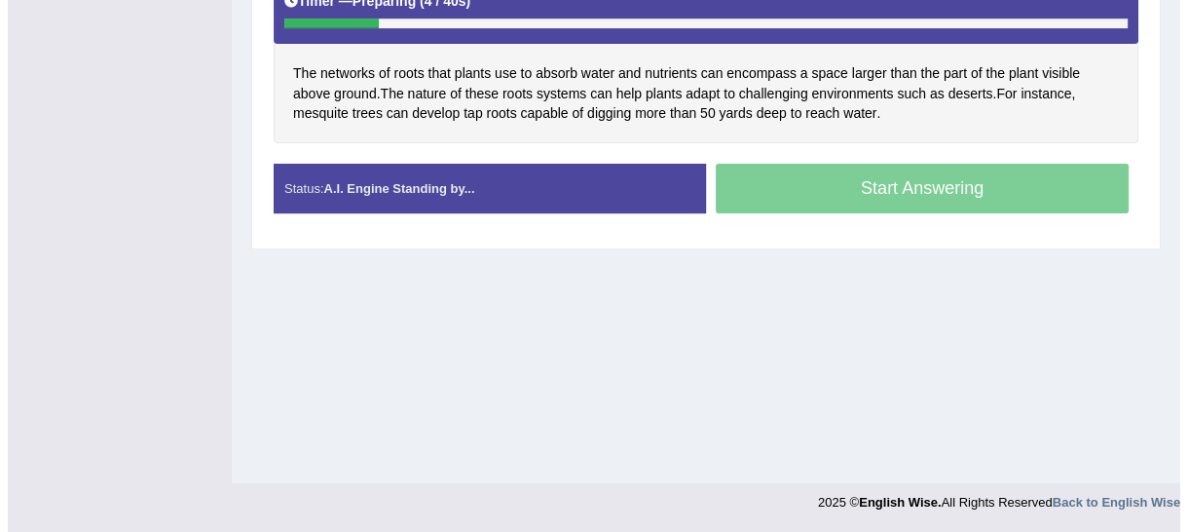
scroll to position [440, 0]
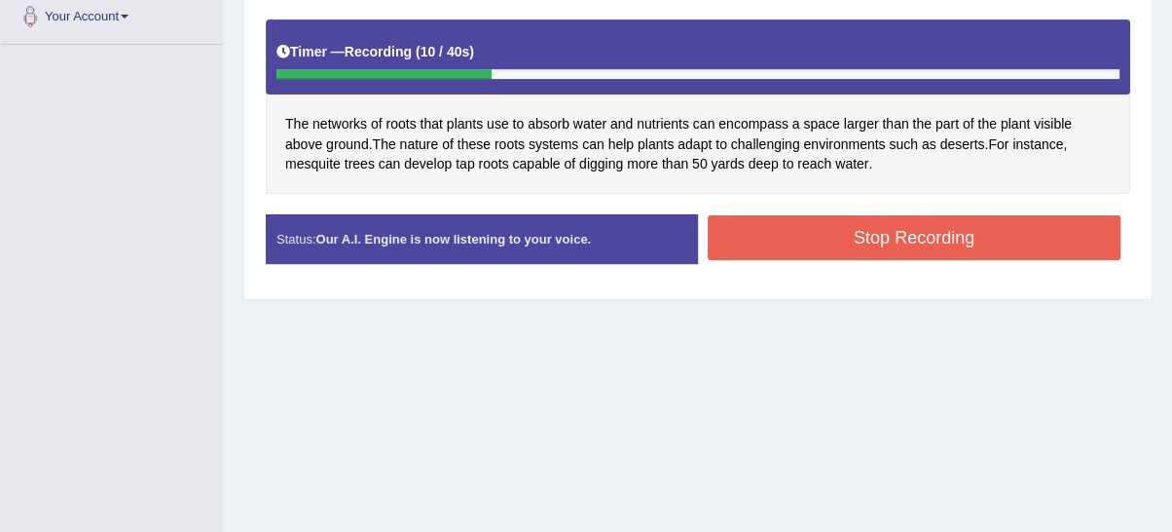
click at [834, 236] on button "Stop Recording" at bounding box center [914, 237] width 413 height 45
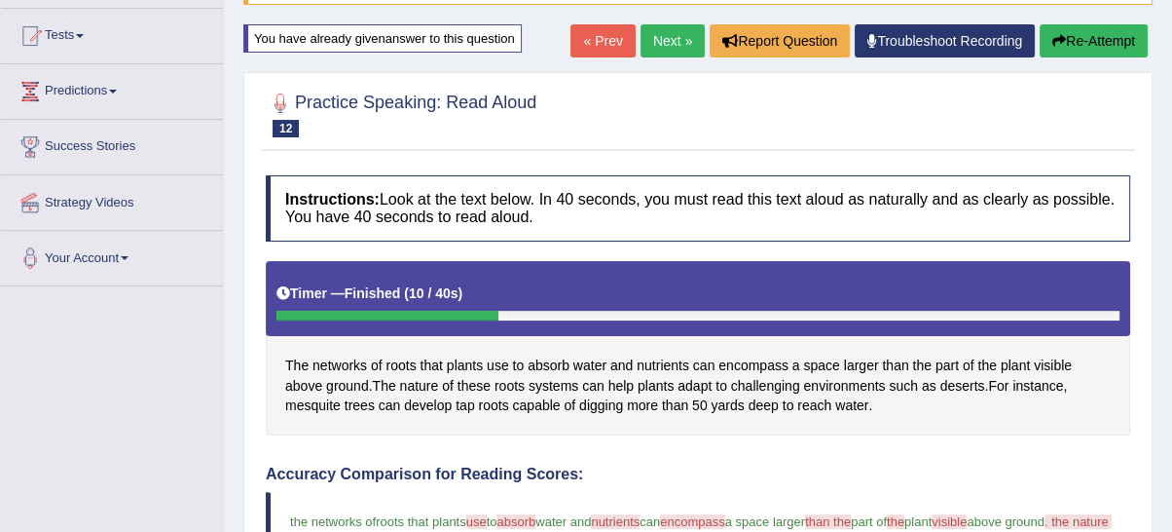
scroll to position [180, 0]
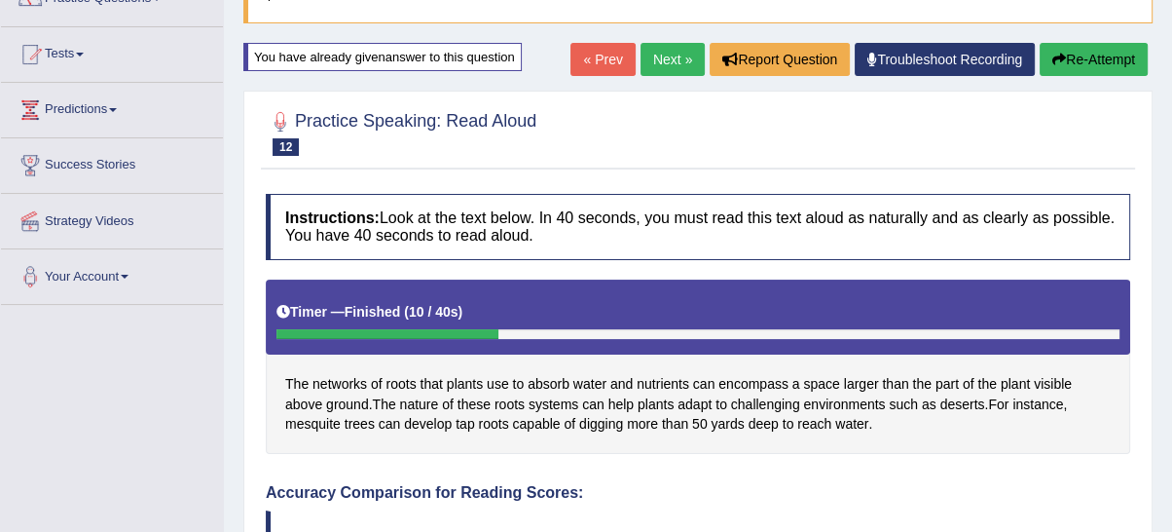
click at [1114, 68] on button "Re-Attempt" at bounding box center [1094, 59] width 108 height 33
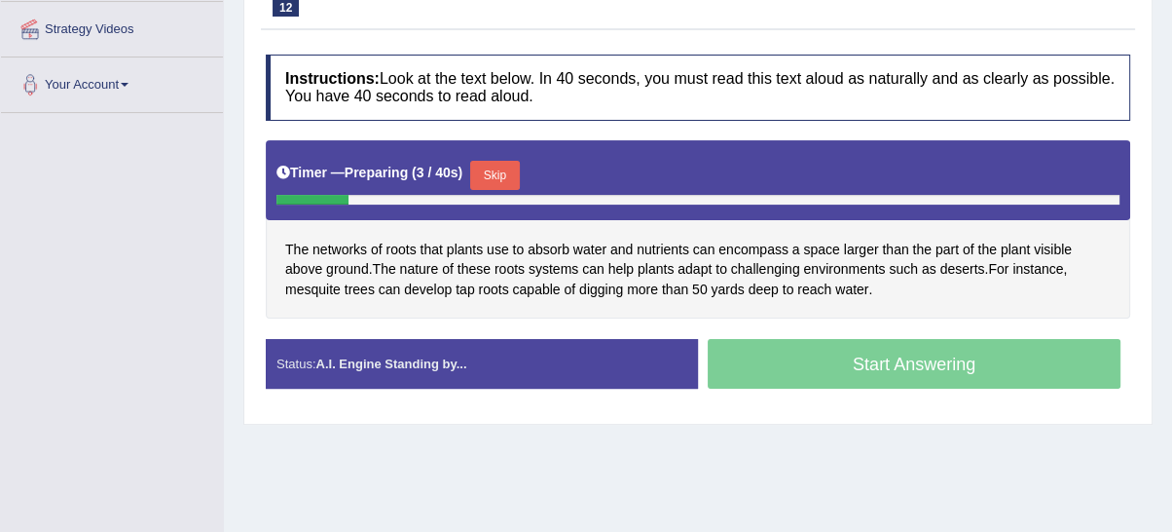
click at [491, 165] on button "Skip" at bounding box center [494, 175] width 49 height 29
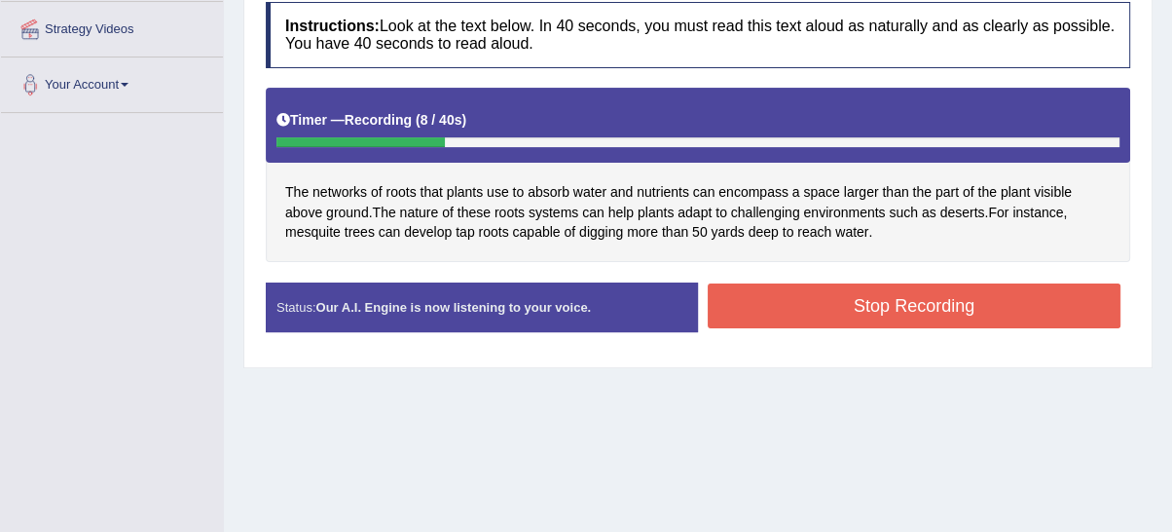
click at [855, 306] on button "Stop Recording" at bounding box center [914, 305] width 413 height 45
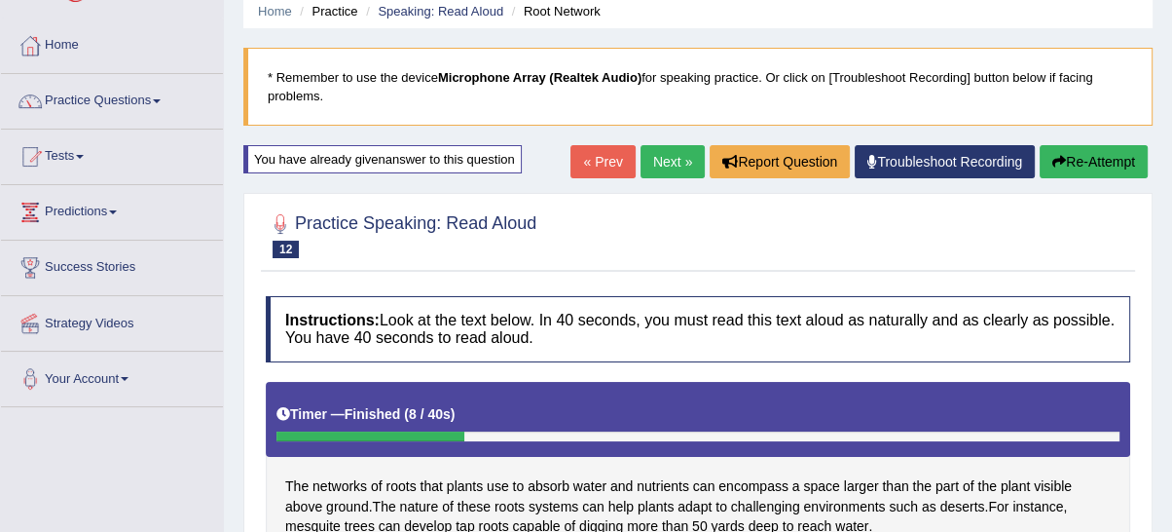
scroll to position [67, 0]
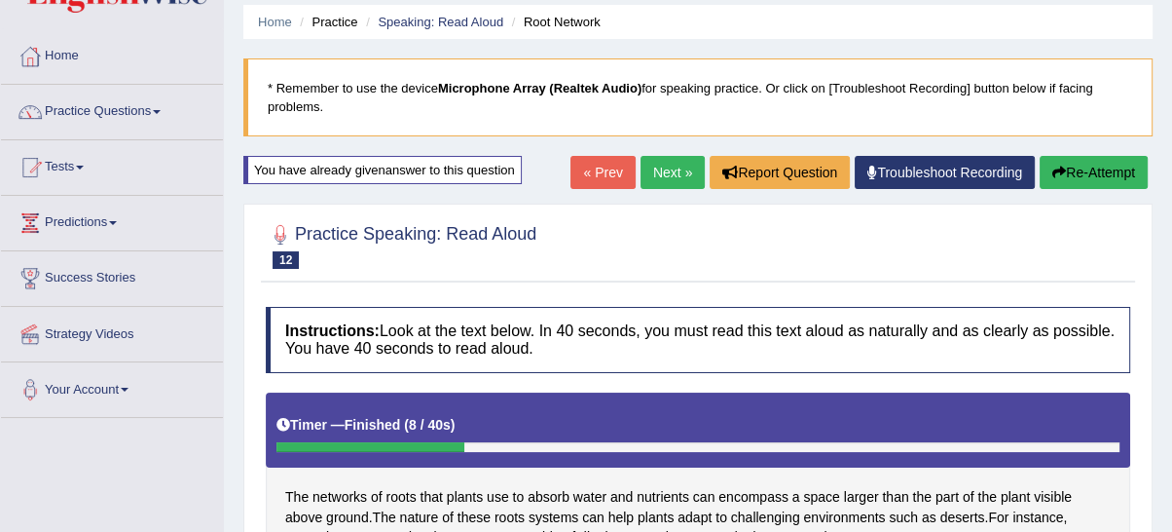
click at [1103, 177] on button "Re-Attempt" at bounding box center [1094, 172] width 108 height 33
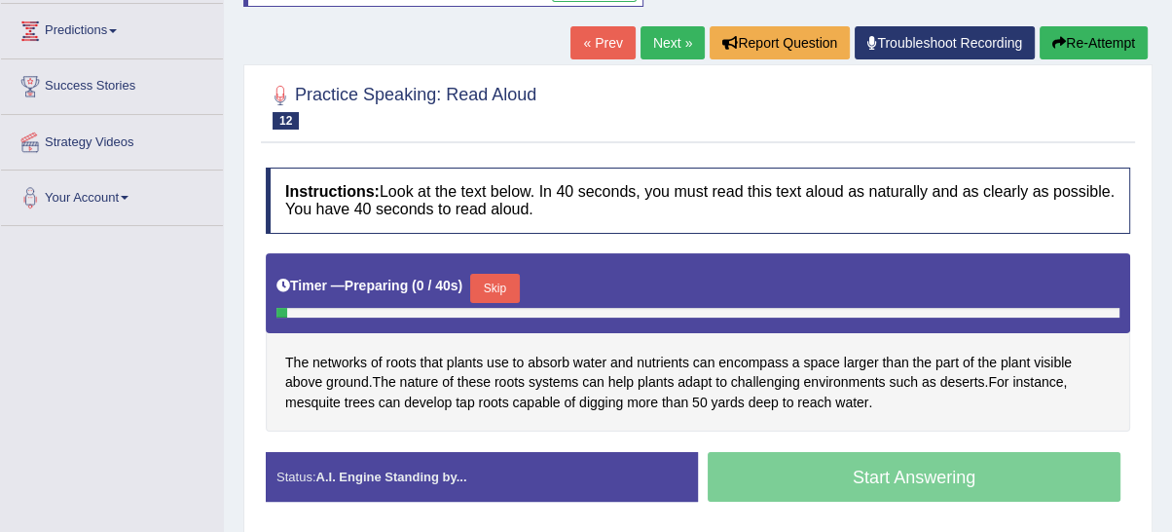
scroll to position [439, 0]
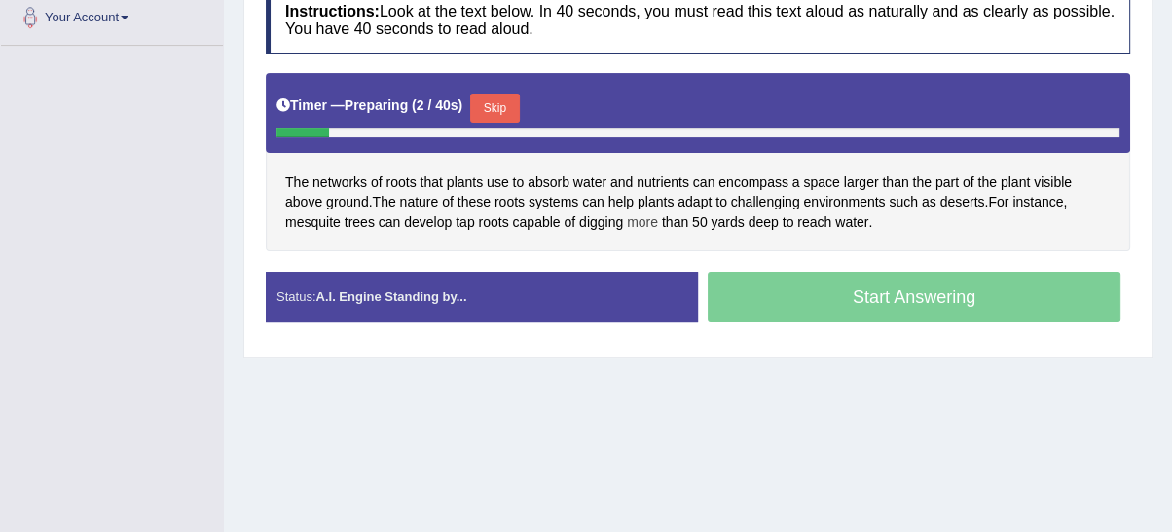
drag, startPoint x: 495, startPoint y: 91, endPoint x: 646, endPoint y: 152, distance: 163.8
click at [499, 93] on button "Skip" at bounding box center [494, 107] width 49 height 29
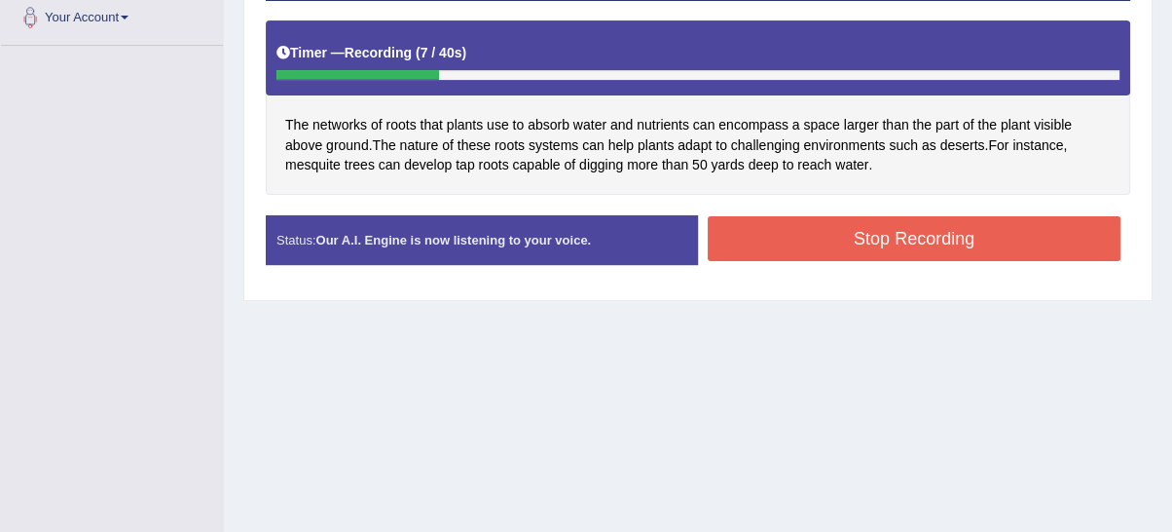
click at [873, 236] on button "Stop Recording" at bounding box center [914, 238] width 413 height 45
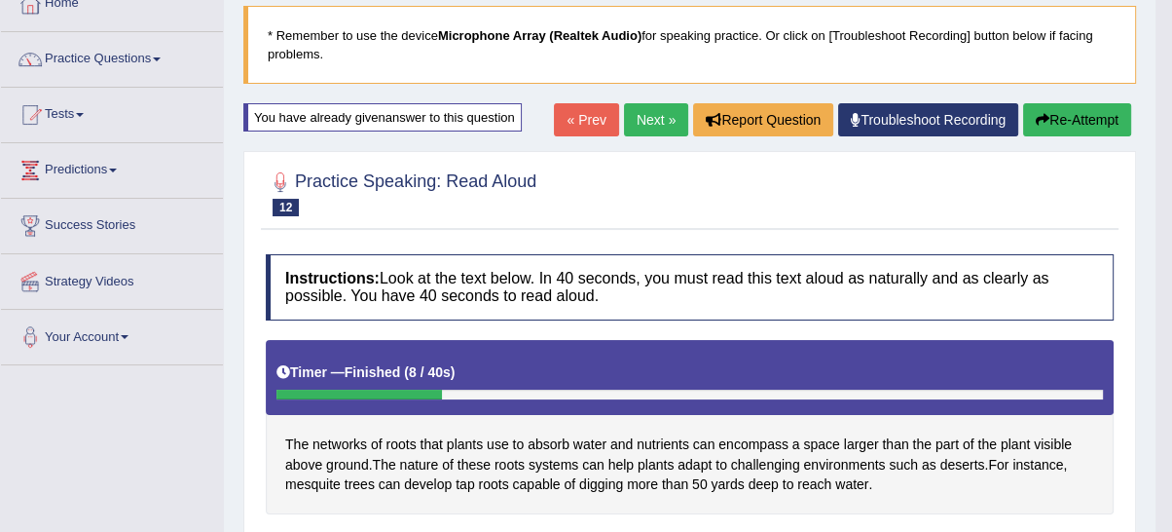
scroll to position [0, 0]
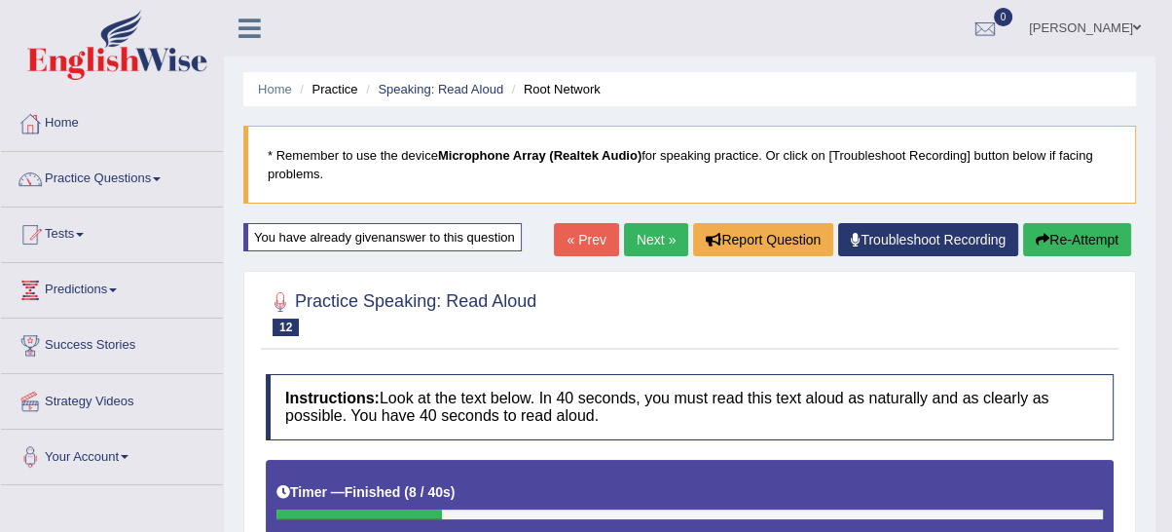
click at [678, 235] on link "Next »" at bounding box center [656, 239] width 64 height 33
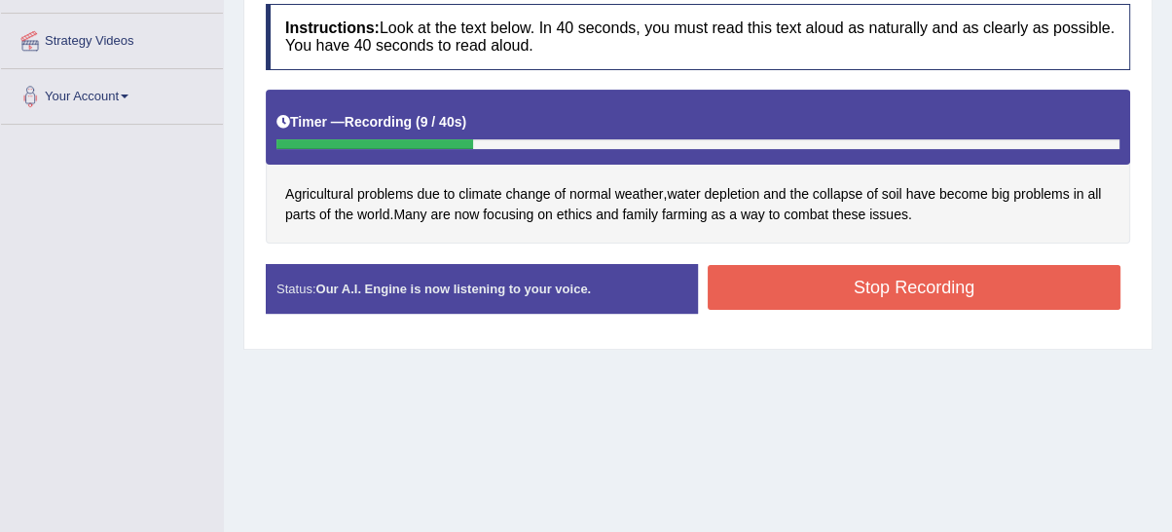
click at [809, 278] on button "Stop Recording" at bounding box center [914, 287] width 413 height 45
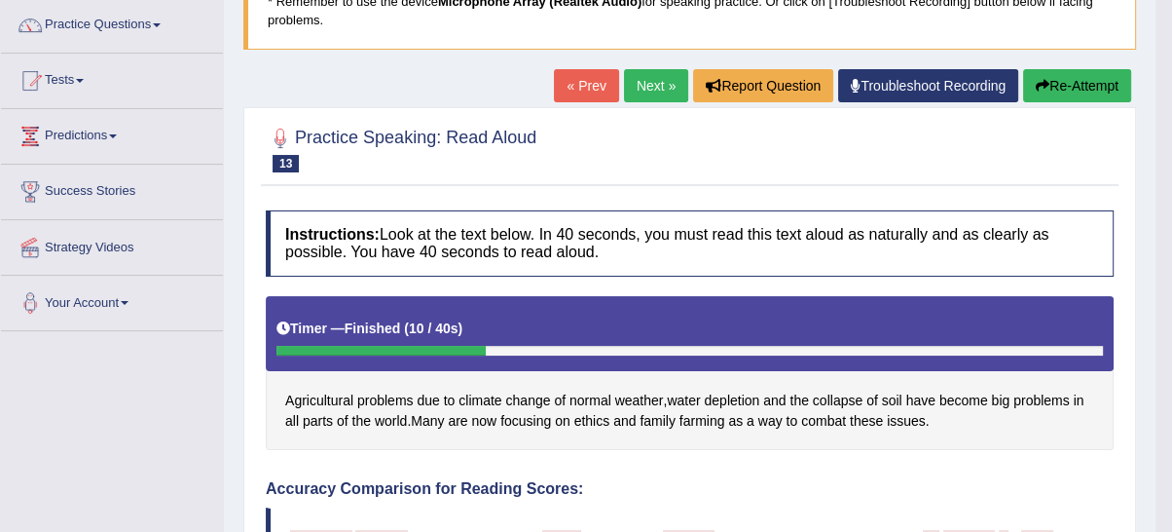
scroll to position [107, 0]
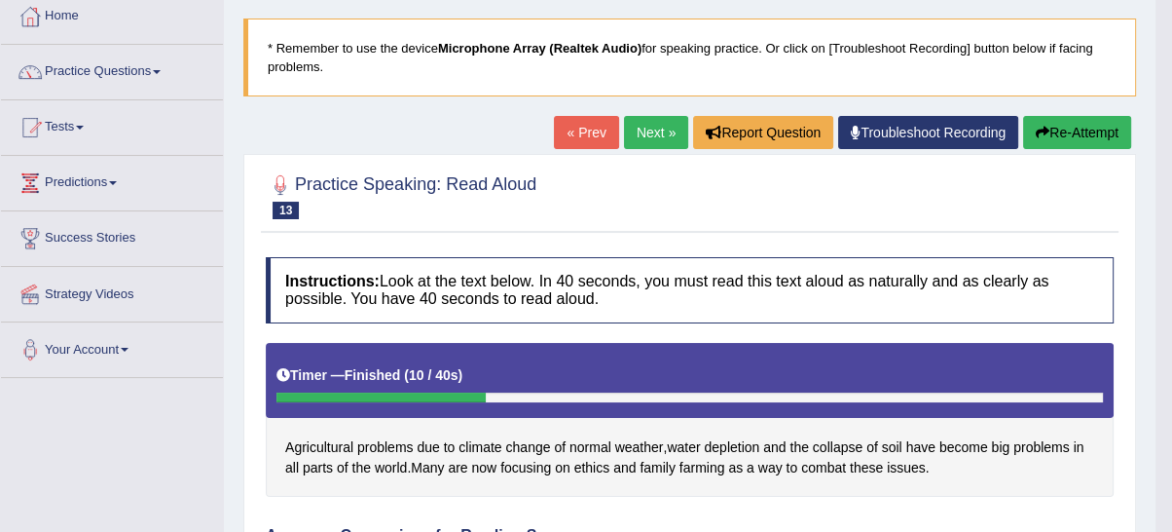
click at [649, 123] on link "Next »" at bounding box center [656, 132] width 64 height 33
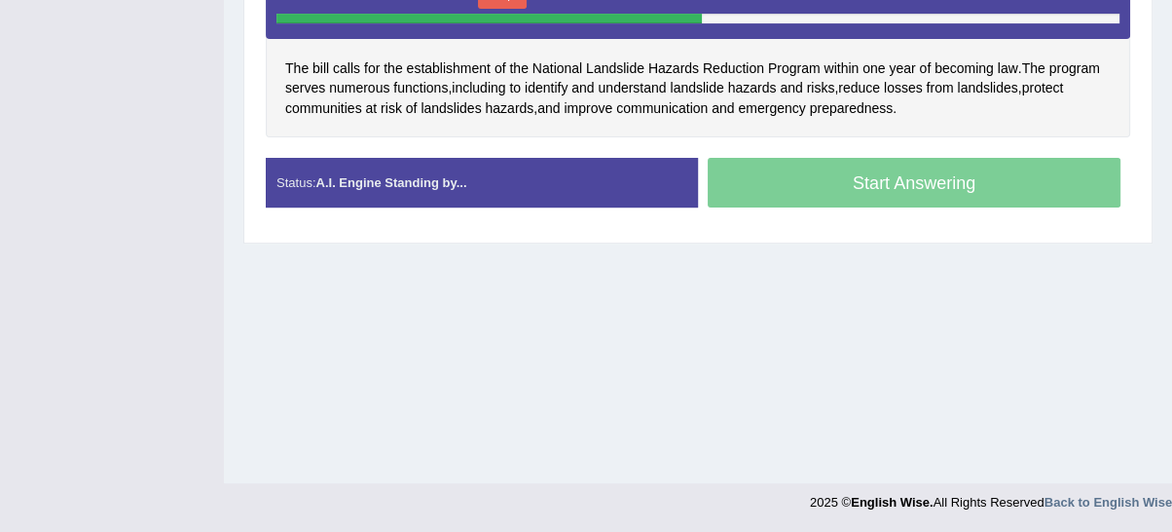
scroll to position [310, 0]
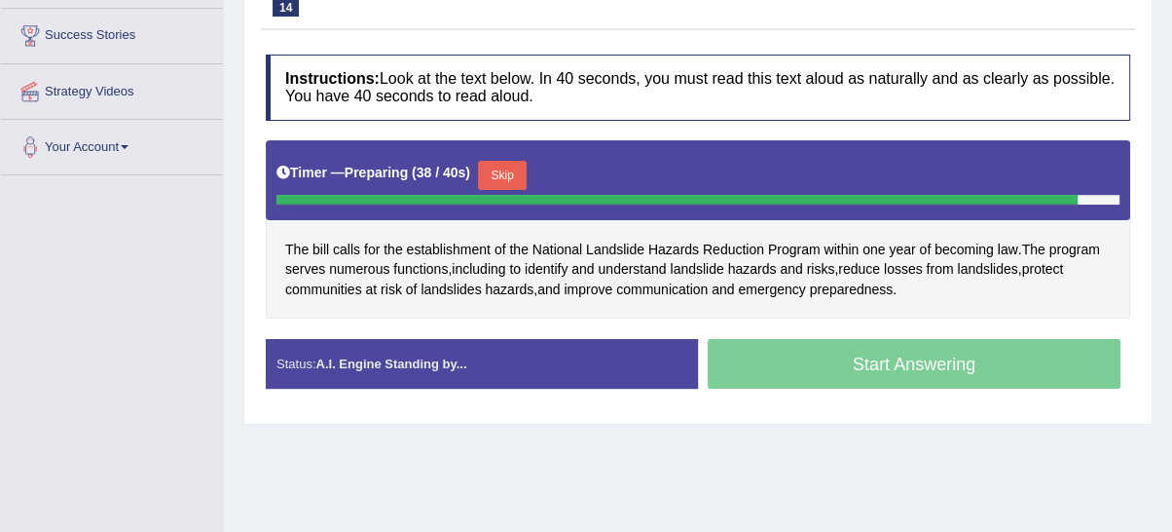
click at [527, 168] on button "Skip" at bounding box center [502, 175] width 49 height 29
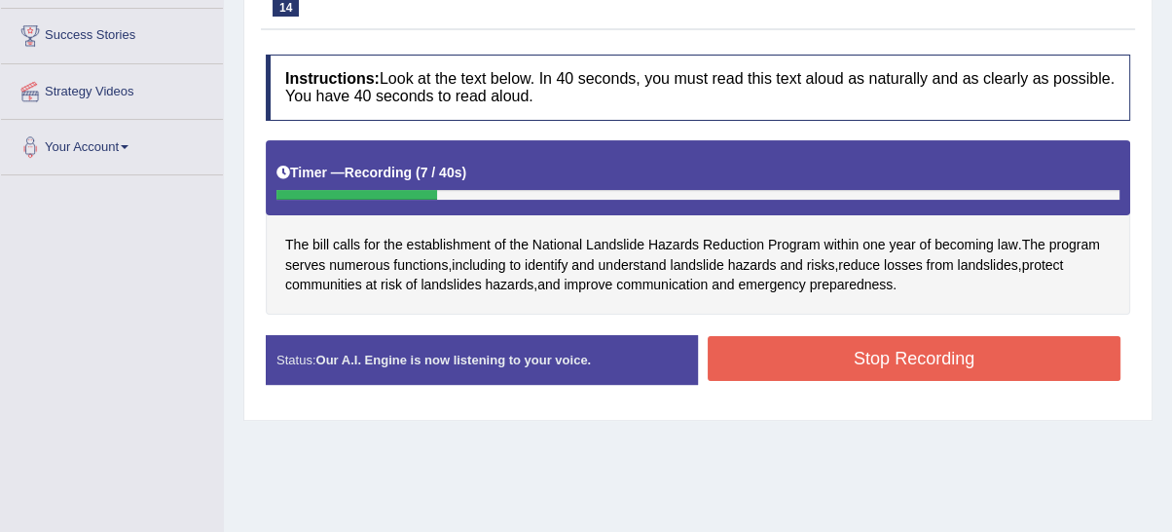
click at [968, 344] on button "Stop Recording" at bounding box center [914, 358] width 413 height 45
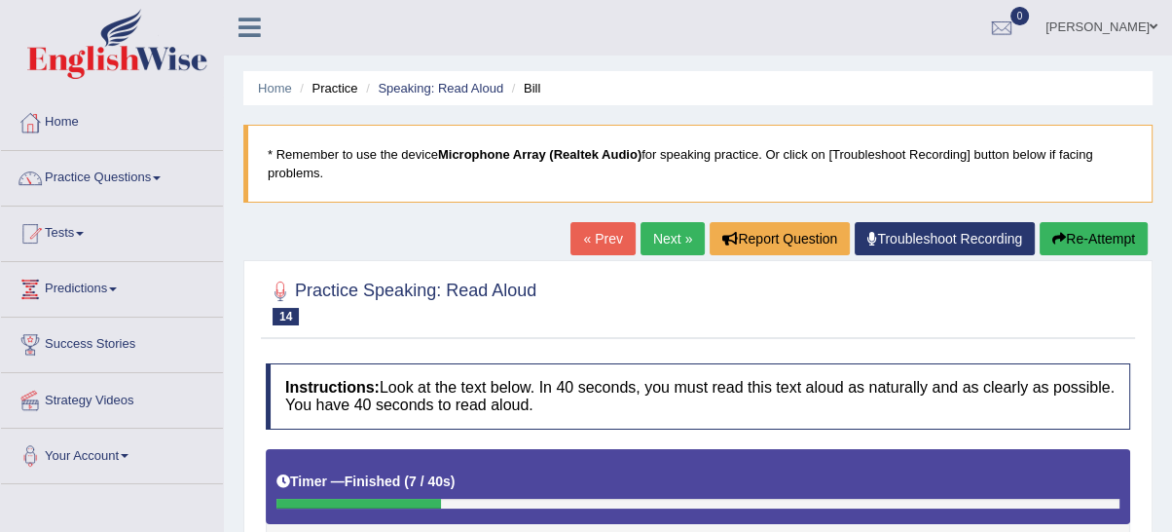
scroll to position [0, 0]
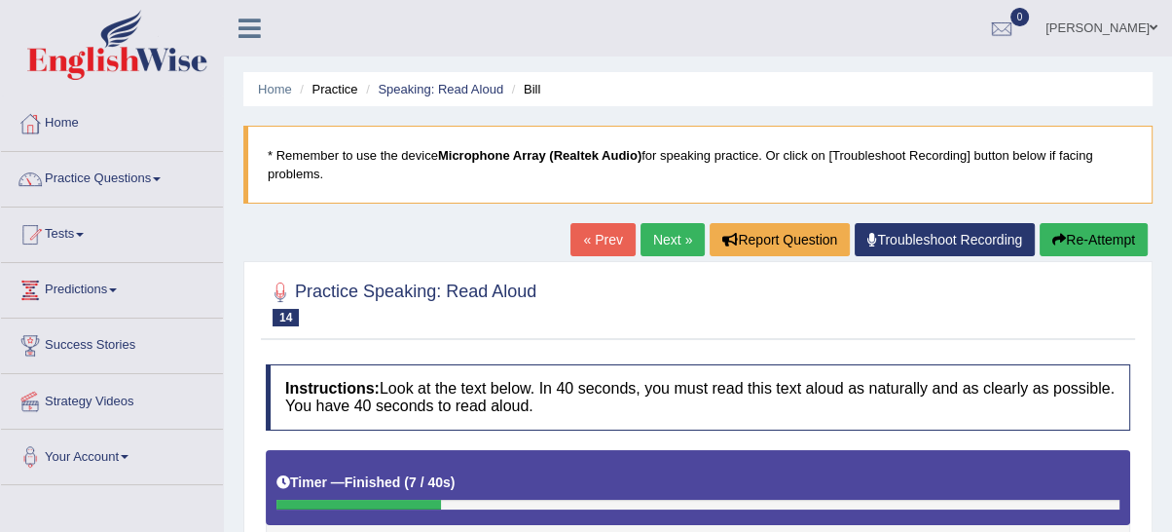
click at [1100, 244] on button "Re-Attempt" at bounding box center [1094, 239] width 108 height 33
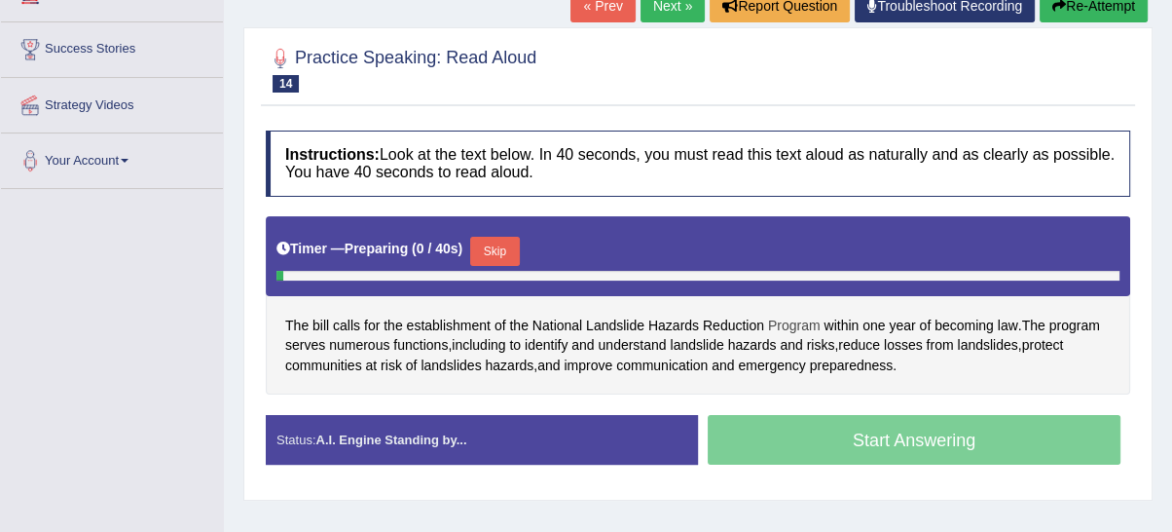
scroll to position [371, 0]
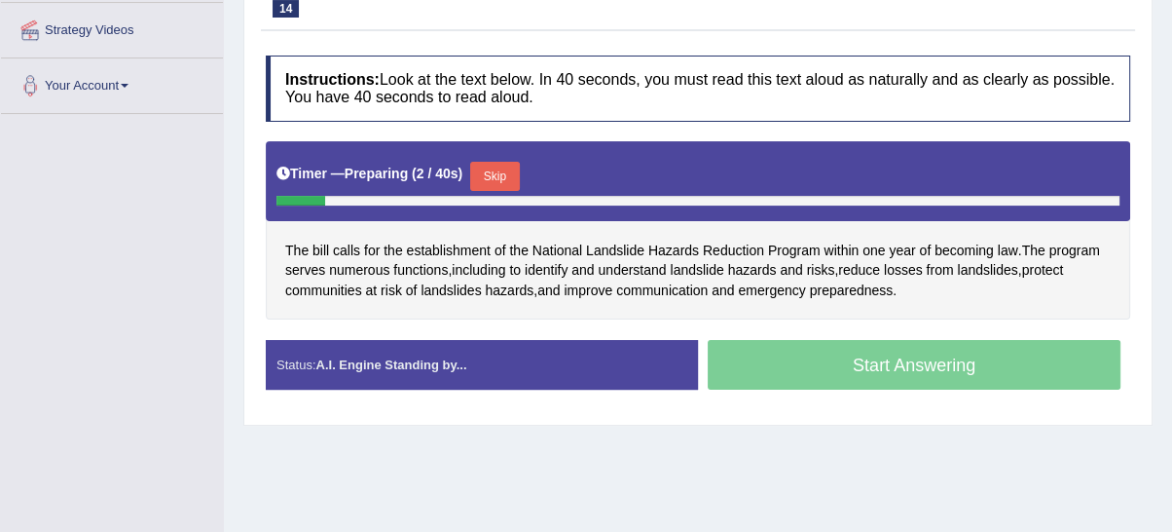
click at [511, 168] on button "Skip" at bounding box center [494, 176] width 49 height 29
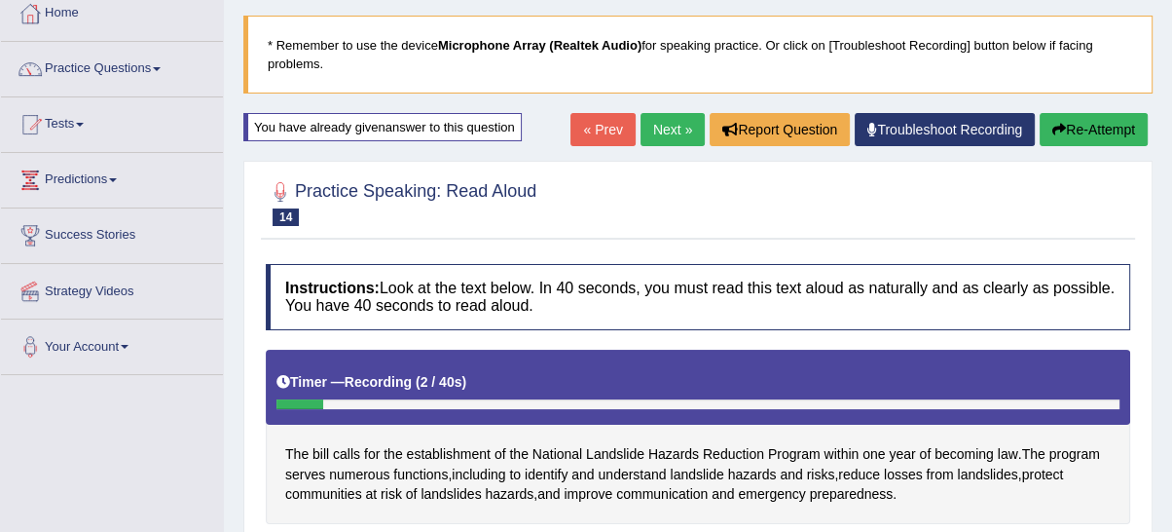
scroll to position [11, 0]
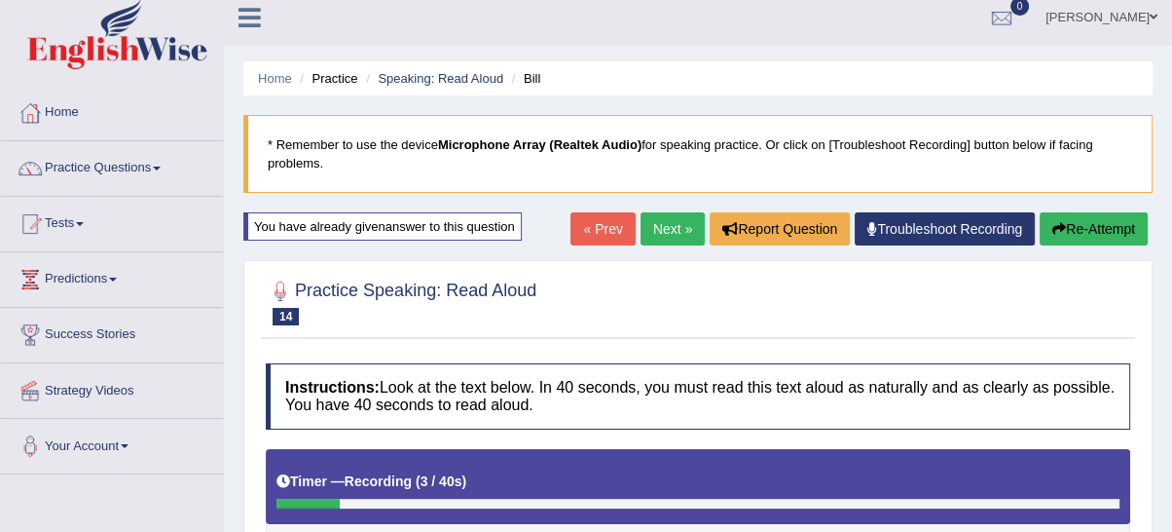
drag, startPoint x: 1057, startPoint y: 240, endPoint x: 1043, endPoint y: 247, distance: 16.1
click at [1057, 241] on button "Re-Attempt" at bounding box center [1094, 228] width 108 height 33
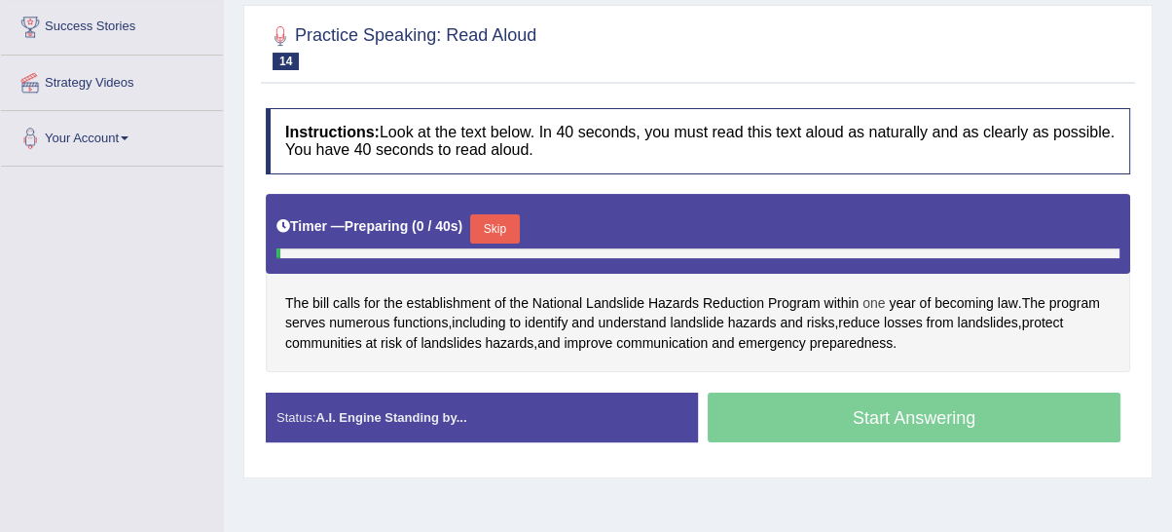
scroll to position [371, 0]
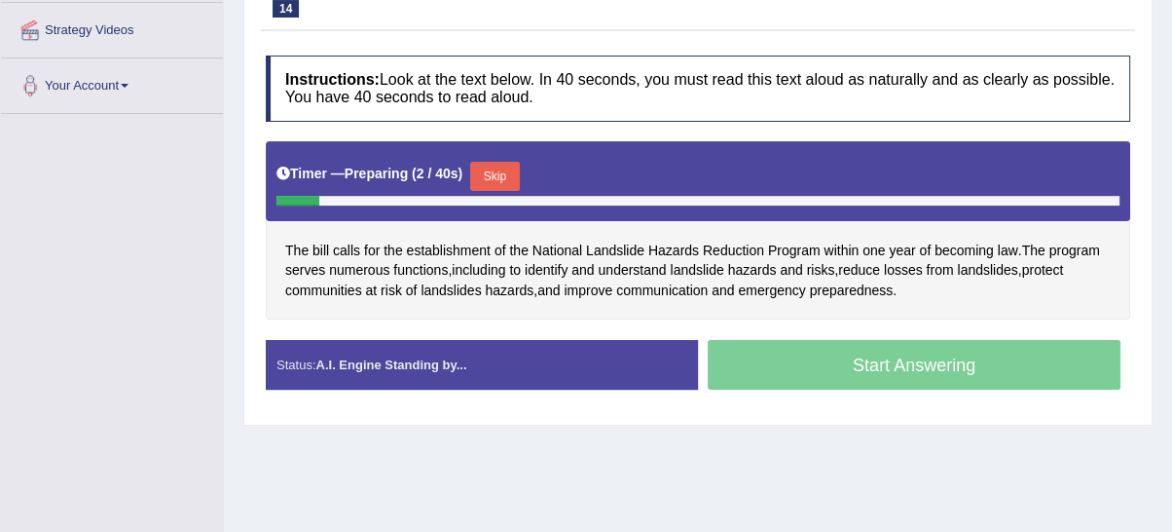
drag, startPoint x: 495, startPoint y: 177, endPoint x: 504, endPoint y: 175, distance: 9.9
click at [500, 175] on button "Skip" at bounding box center [494, 176] width 49 height 29
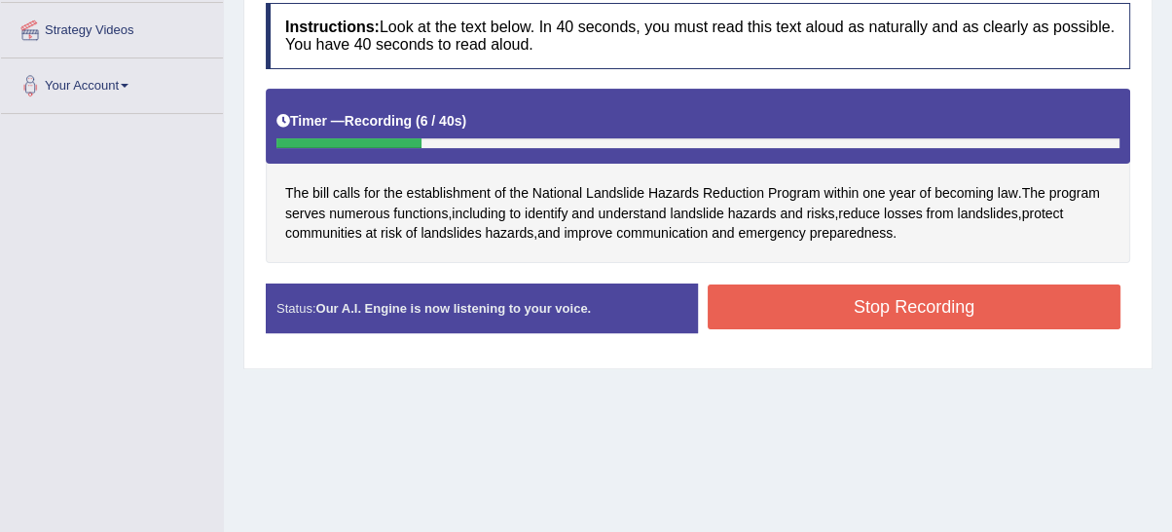
click at [837, 313] on button "Stop Recording" at bounding box center [914, 306] width 413 height 45
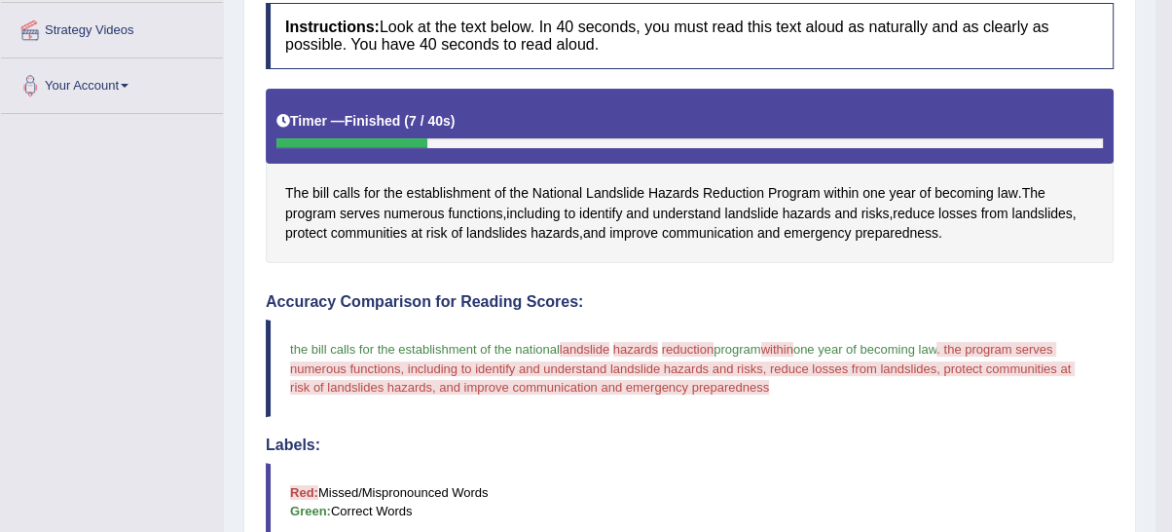
click at [846, 440] on h4 "Labels:" at bounding box center [690, 445] width 848 height 18
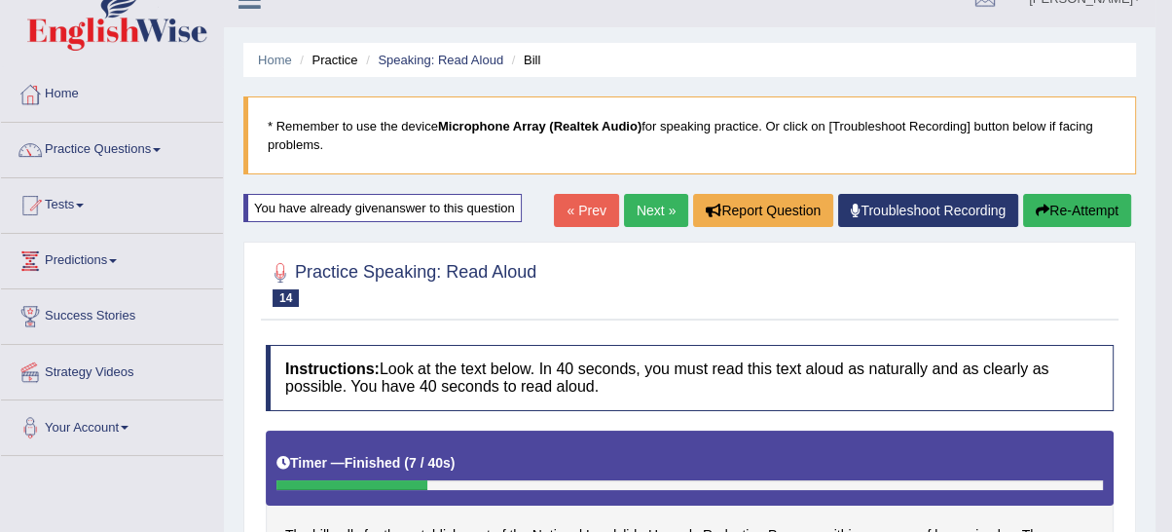
scroll to position [11, 0]
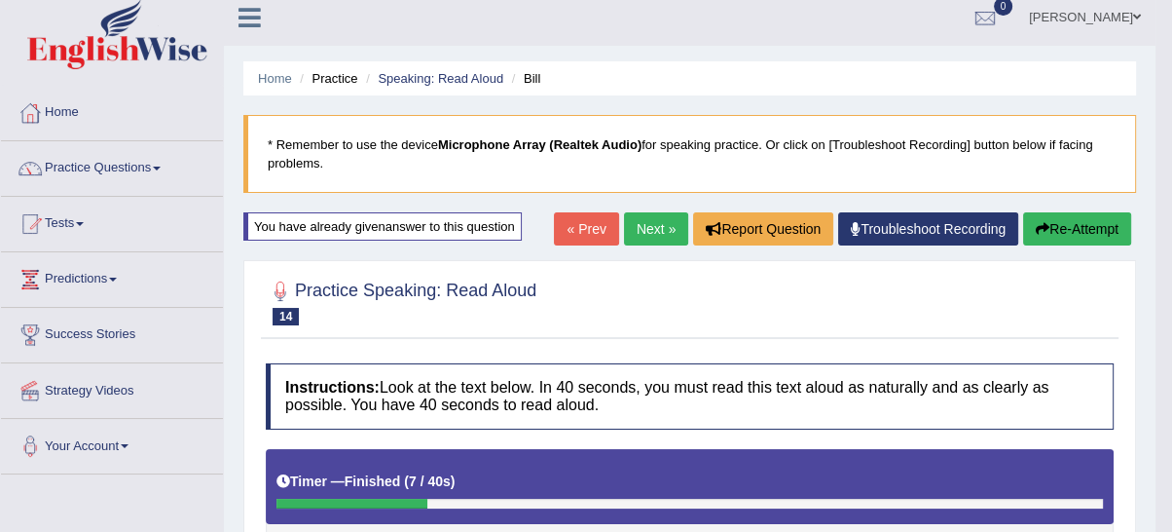
click at [626, 229] on link "Next »" at bounding box center [656, 228] width 64 height 33
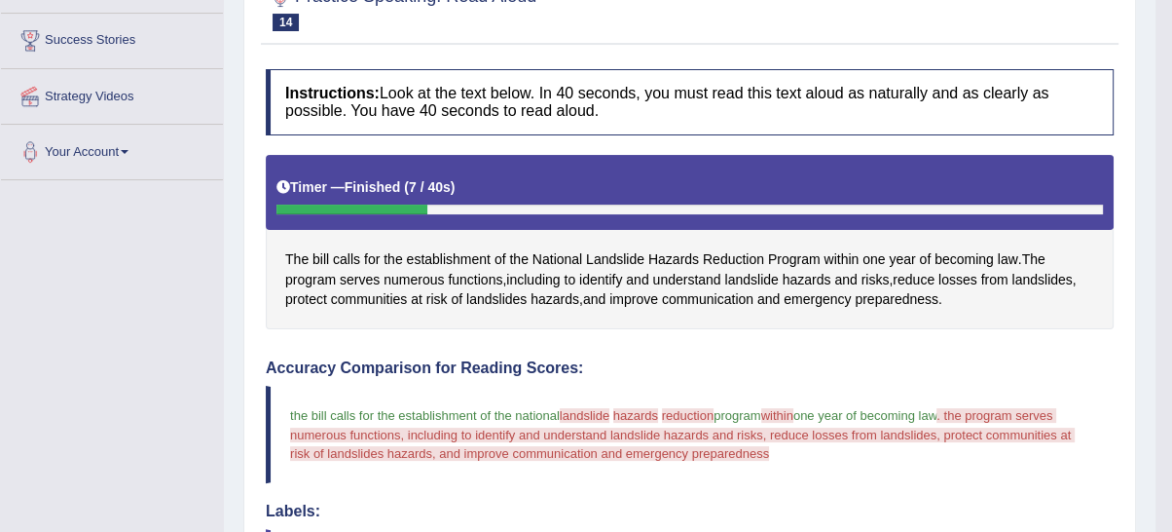
scroll to position [371, 0]
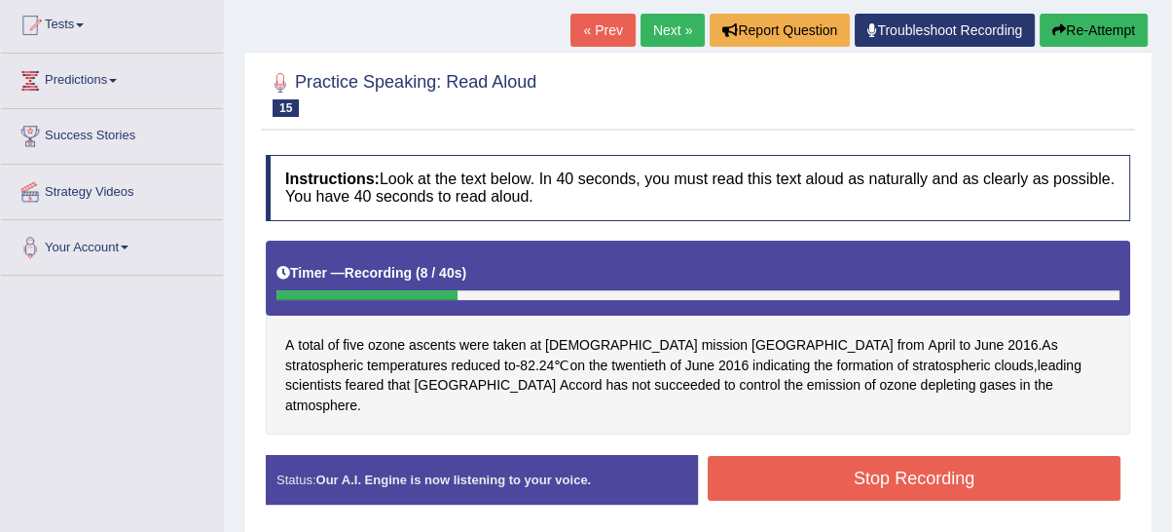
scroll to position [180, 0]
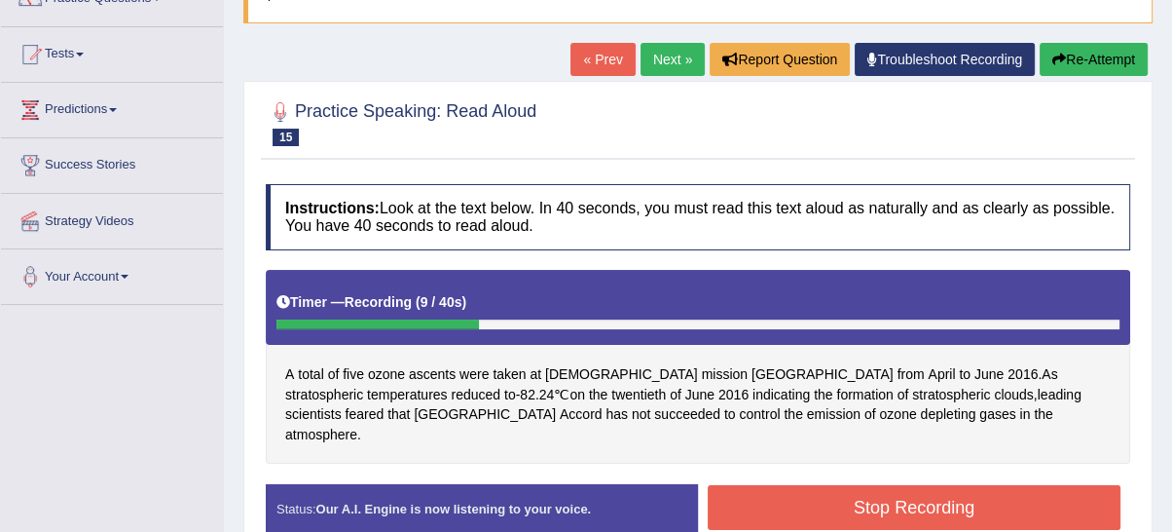
drag, startPoint x: 1129, startPoint y: 65, endPoint x: 1121, endPoint y: 75, distance: 13.1
click at [1127, 68] on button "Re-Attempt" at bounding box center [1094, 59] width 108 height 33
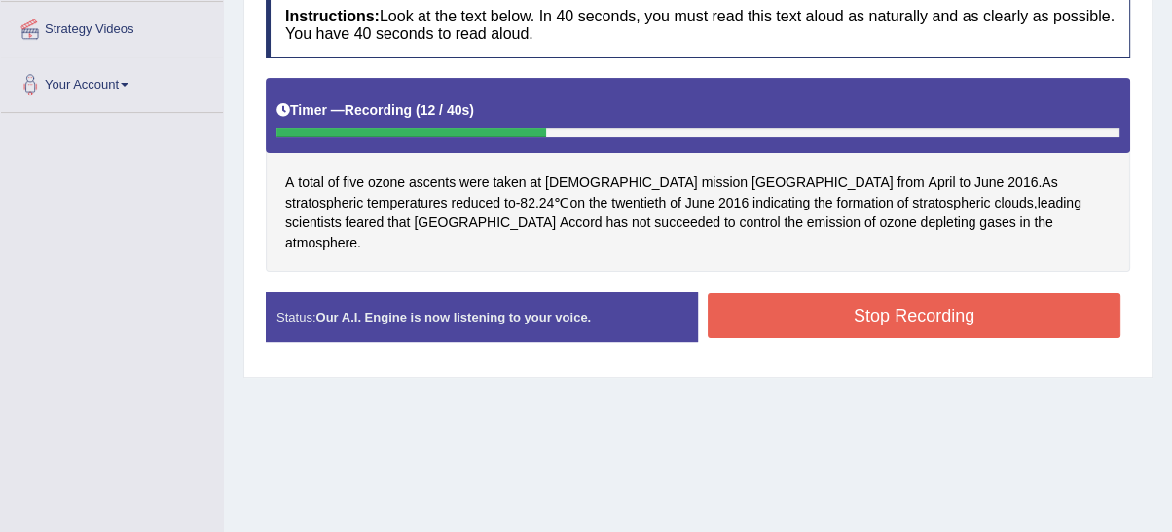
click at [836, 302] on button "Stop Recording" at bounding box center [914, 315] width 413 height 45
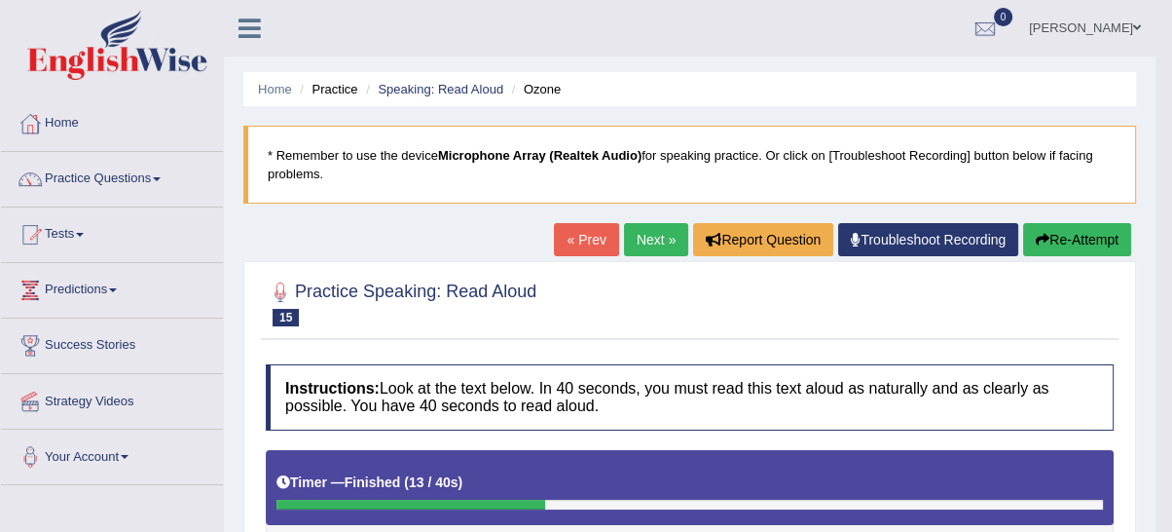
click at [1098, 252] on button "Re-Attempt" at bounding box center [1077, 239] width 108 height 33
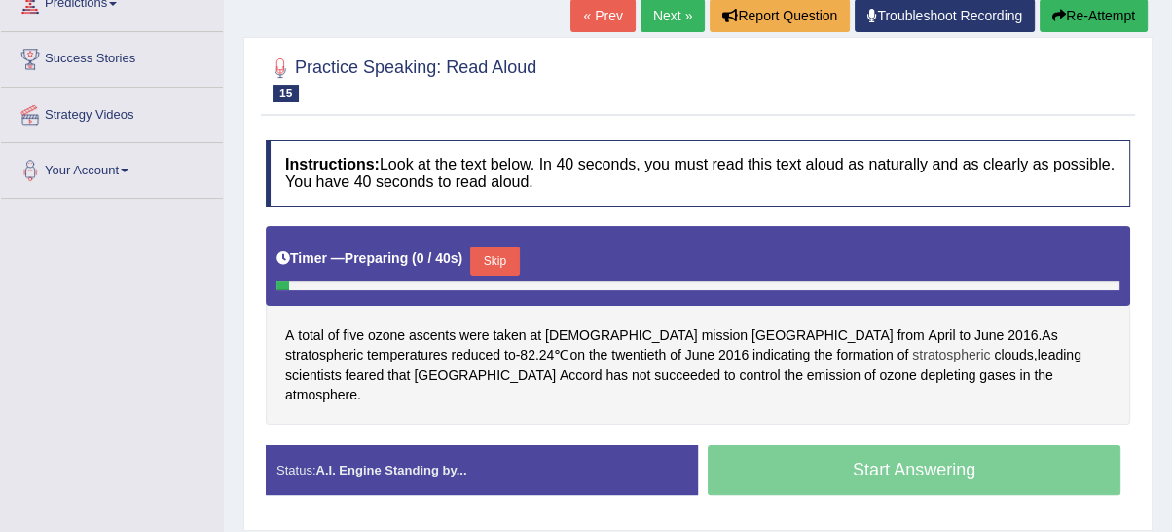
scroll to position [360, 0]
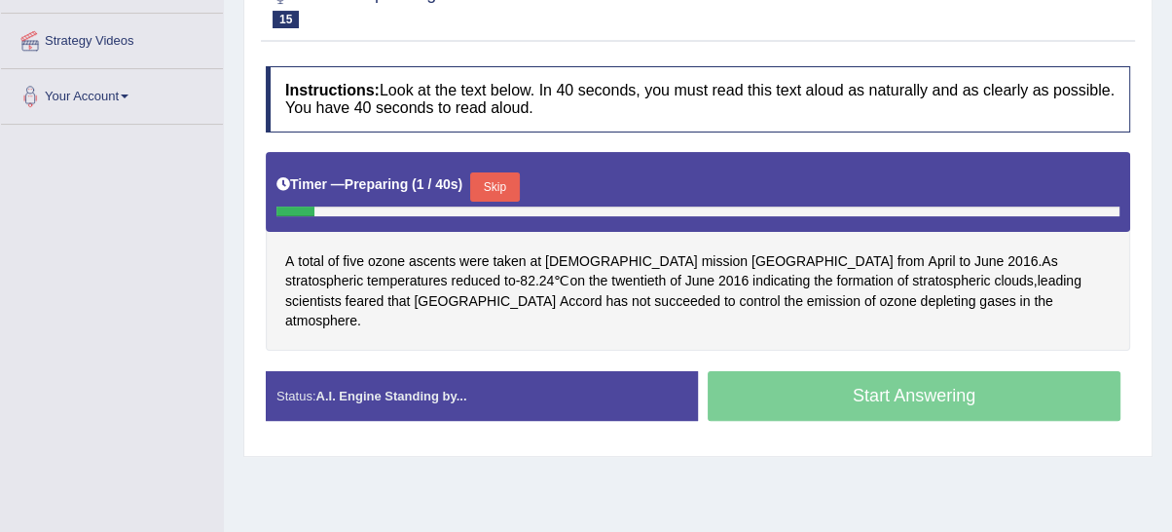
click at [495, 182] on button "Skip" at bounding box center [494, 186] width 49 height 29
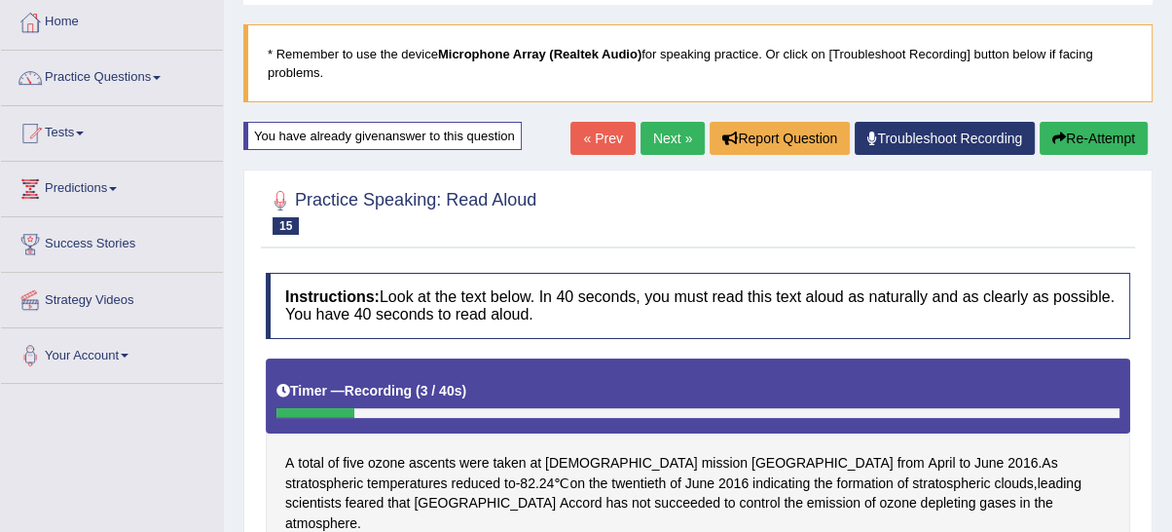
scroll to position [0, 0]
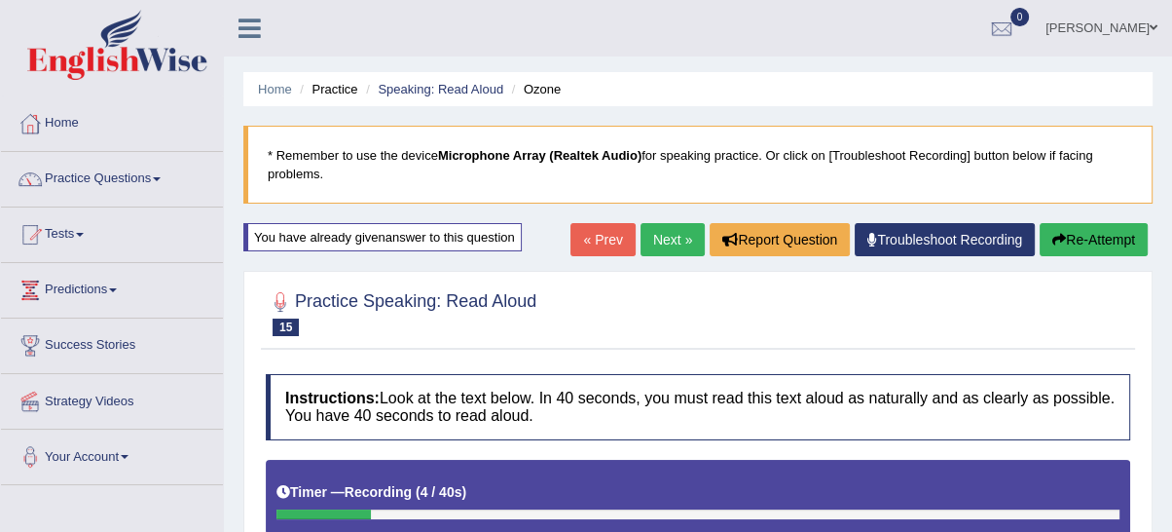
drag, startPoint x: 1062, startPoint y: 231, endPoint x: 1046, endPoint y: 235, distance: 17.0
click at [1063, 231] on button "Re-Attempt" at bounding box center [1094, 239] width 108 height 33
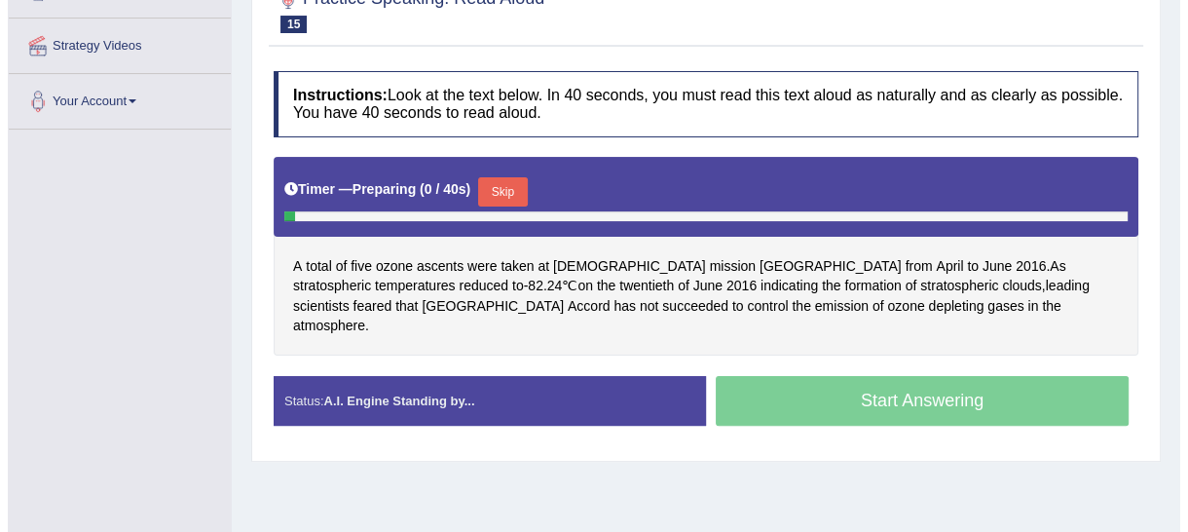
scroll to position [360, 0]
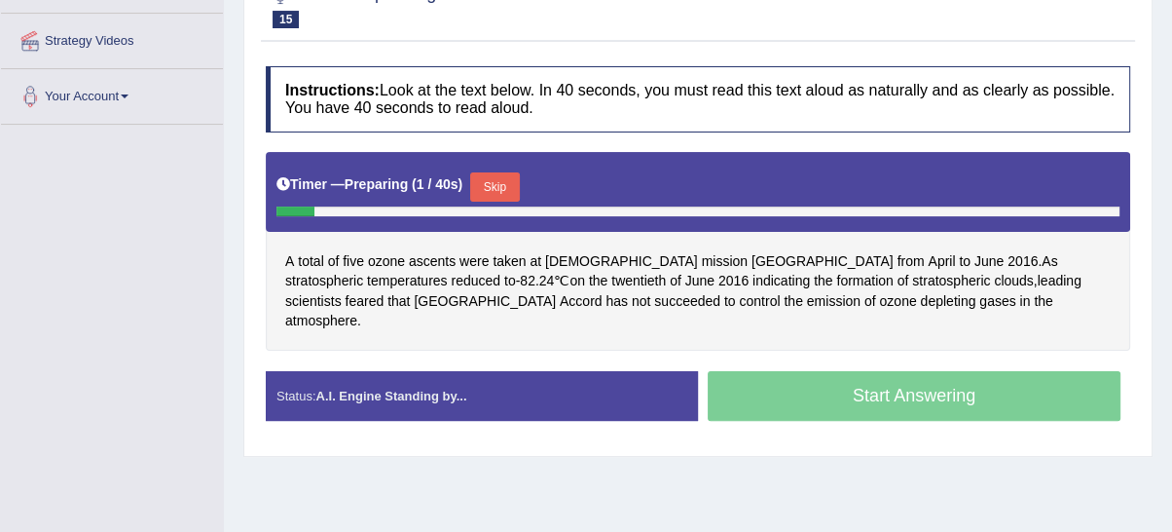
click at [519, 181] on button "Skip" at bounding box center [494, 186] width 49 height 29
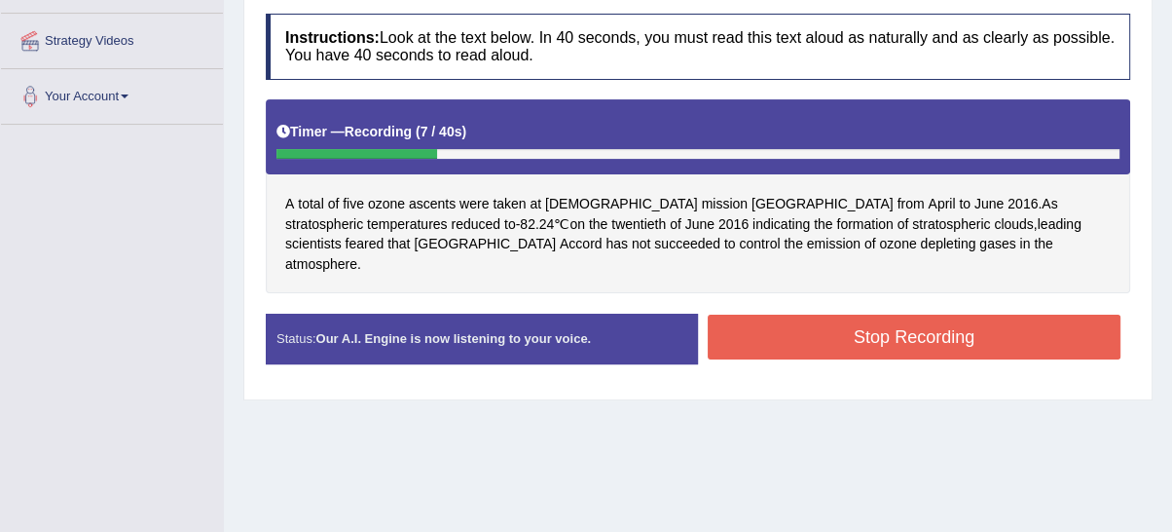
click at [839, 314] on button "Stop Recording" at bounding box center [914, 336] width 413 height 45
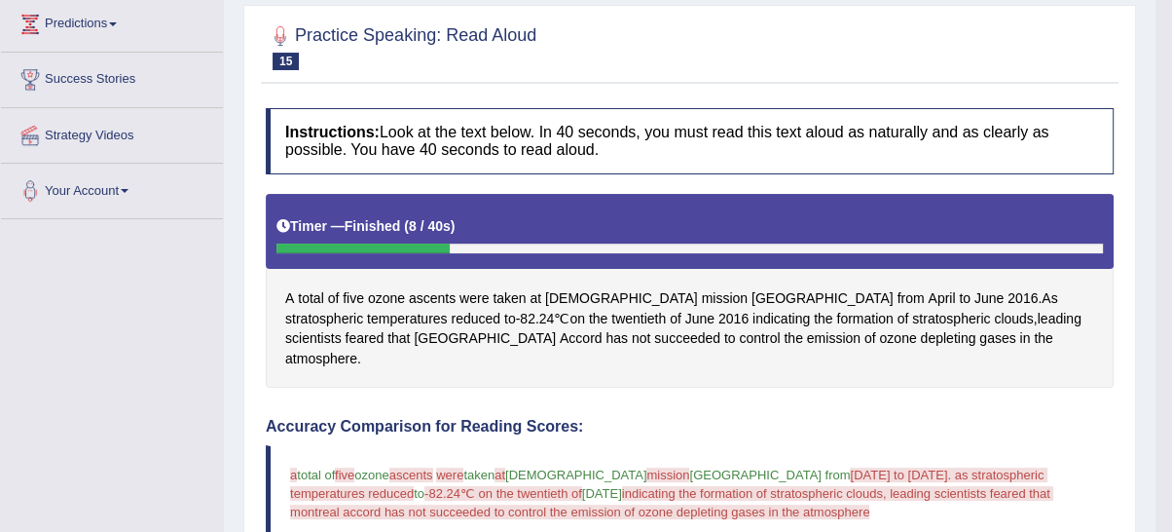
scroll to position [156, 0]
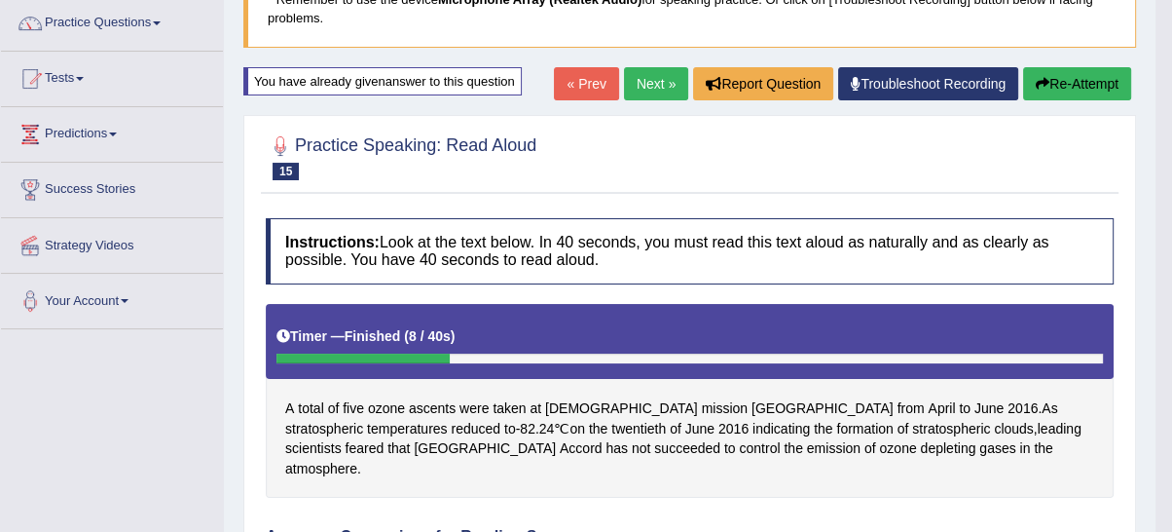
click at [1052, 81] on button "Re-Attempt" at bounding box center [1077, 83] width 108 height 33
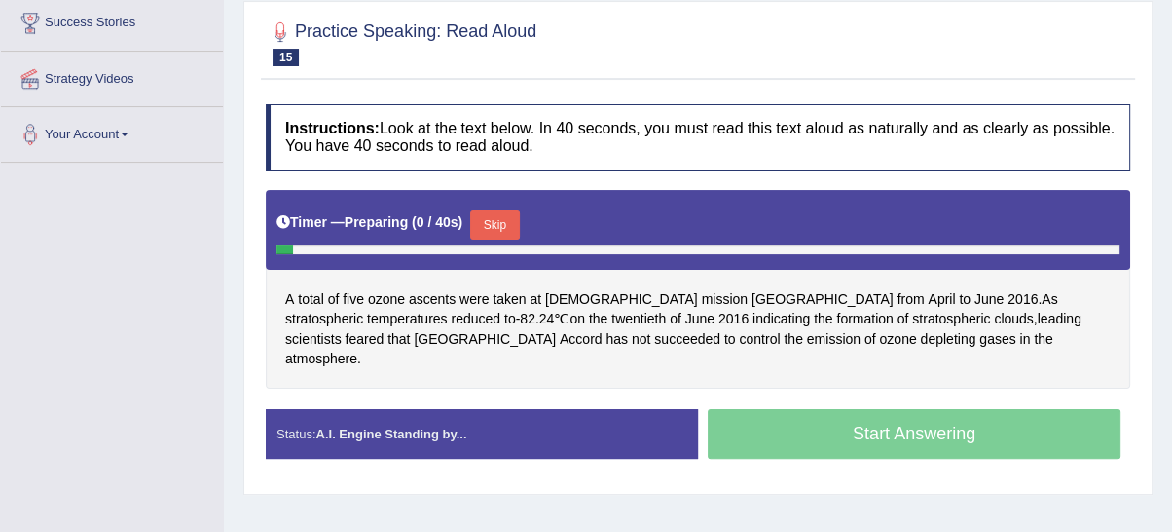
scroll to position [342, 0]
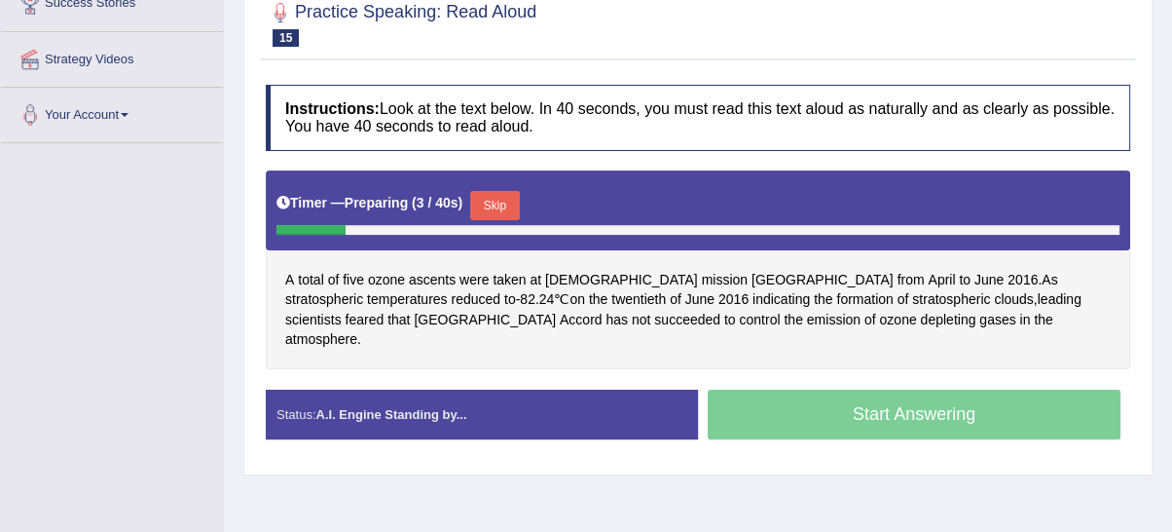
click at [484, 197] on button "Skip" at bounding box center [494, 205] width 49 height 29
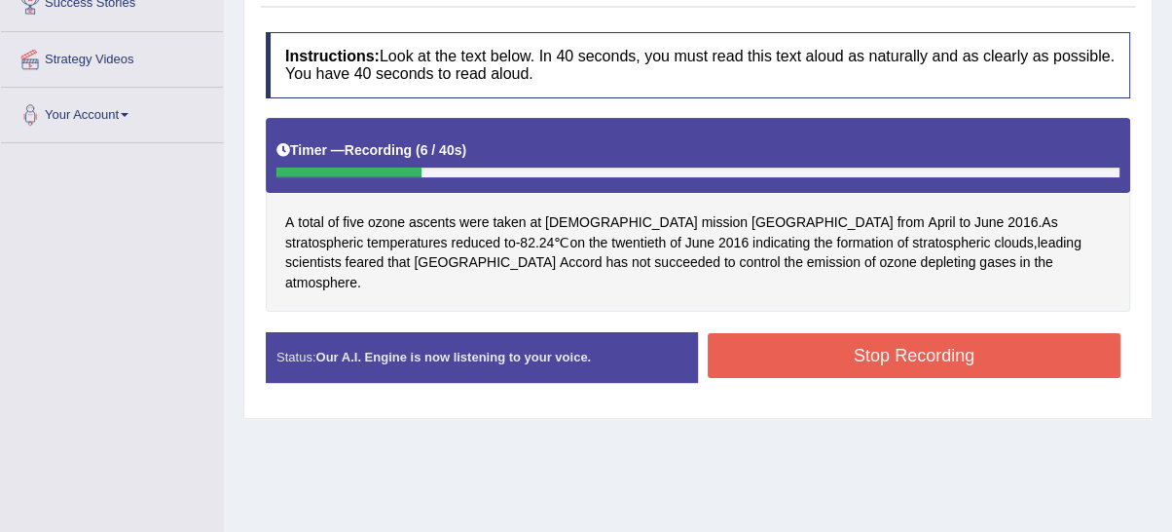
click at [857, 346] on button "Stop Recording" at bounding box center [914, 355] width 413 height 45
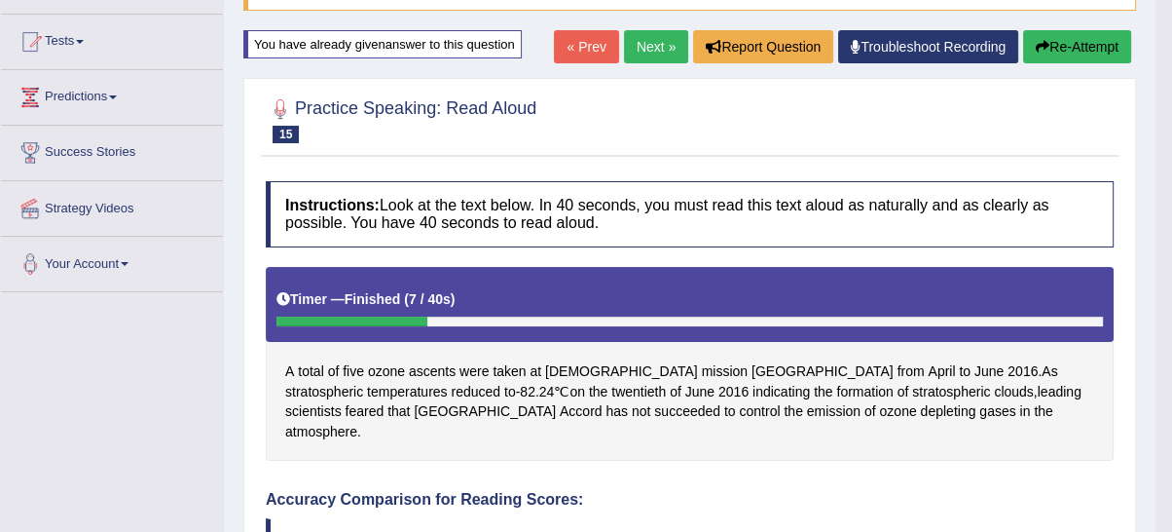
scroll to position [156, 0]
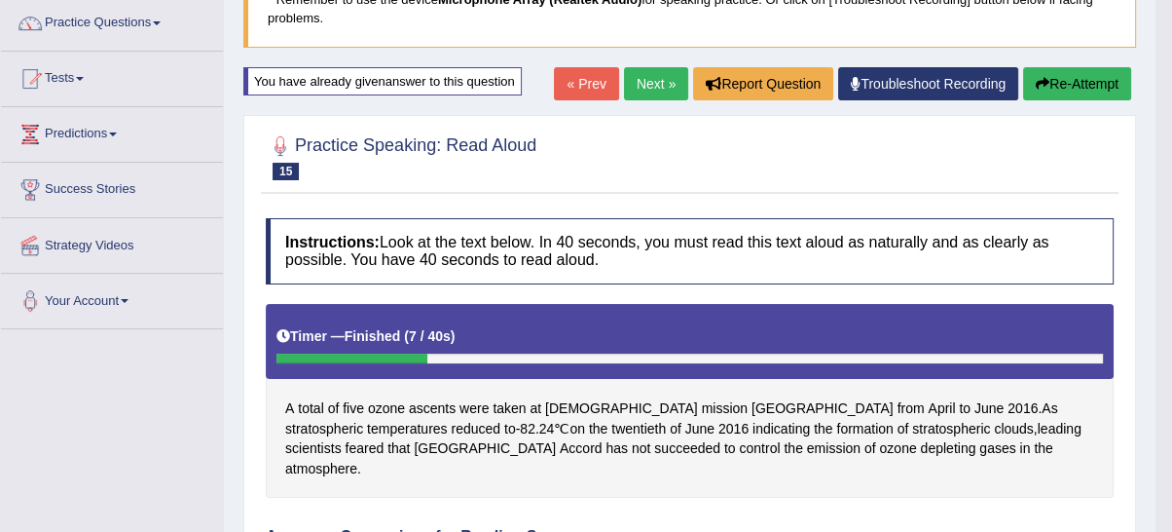
click at [659, 97] on link "Next »" at bounding box center [656, 83] width 64 height 33
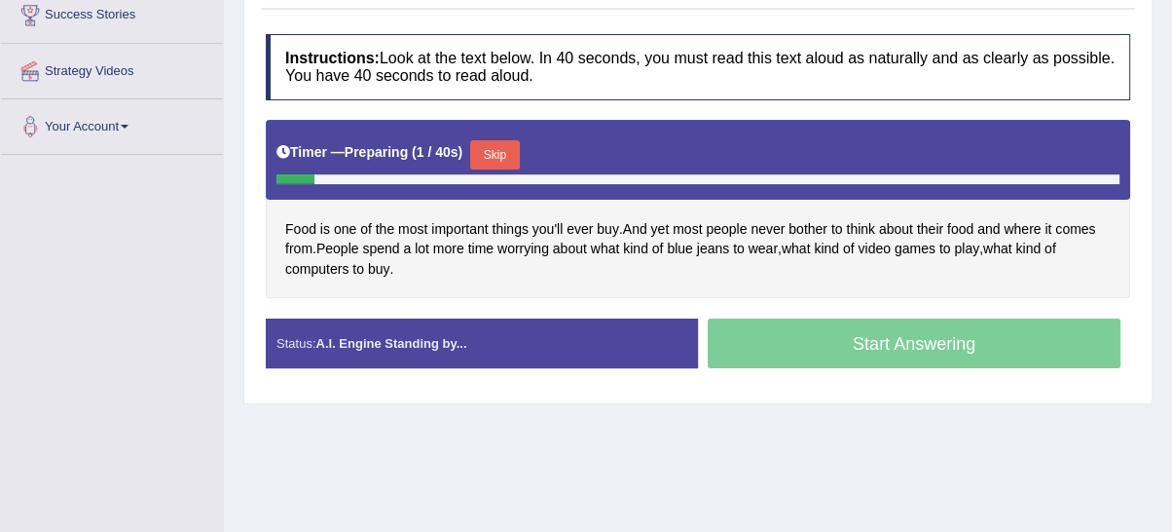
scroll to position [310, 0]
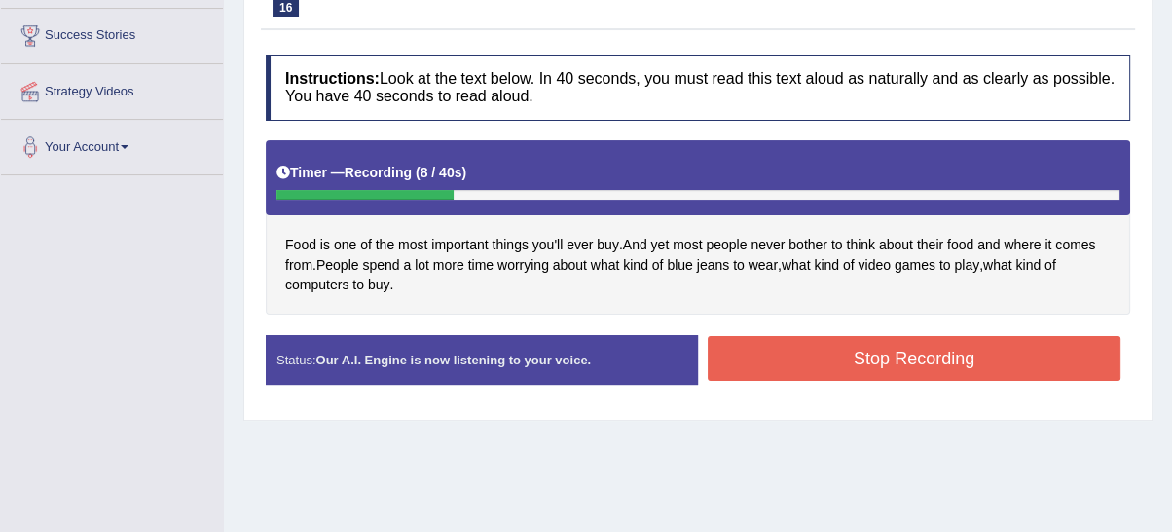
click at [891, 363] on button "Stop Recording" at bounding box center [914, 358] width 413 height 45
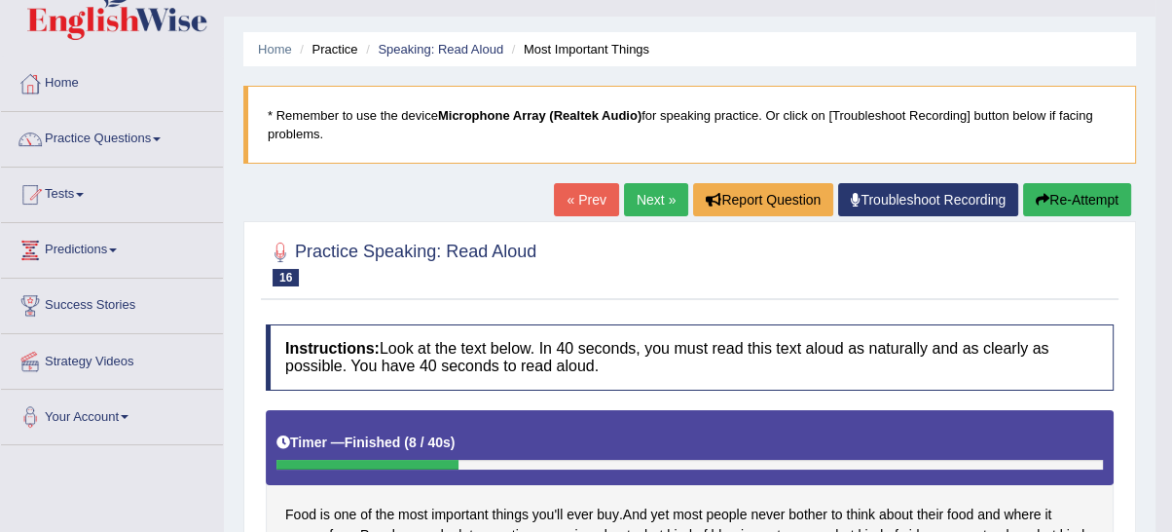
scroll to position [27, 0]
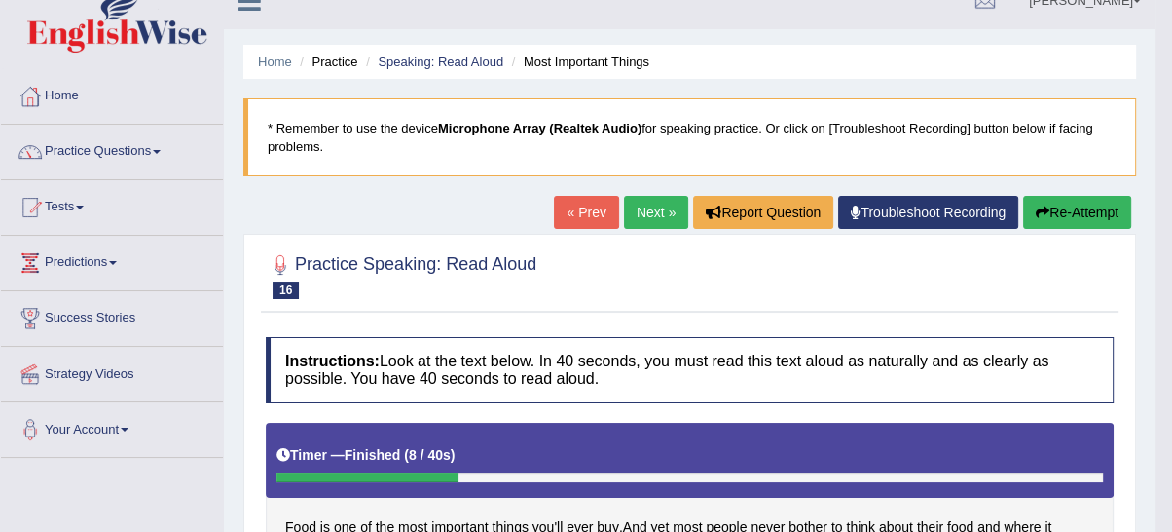
click at [1036, 211] on icon "button" at bounding box center [1043, 212] width 14 height 14
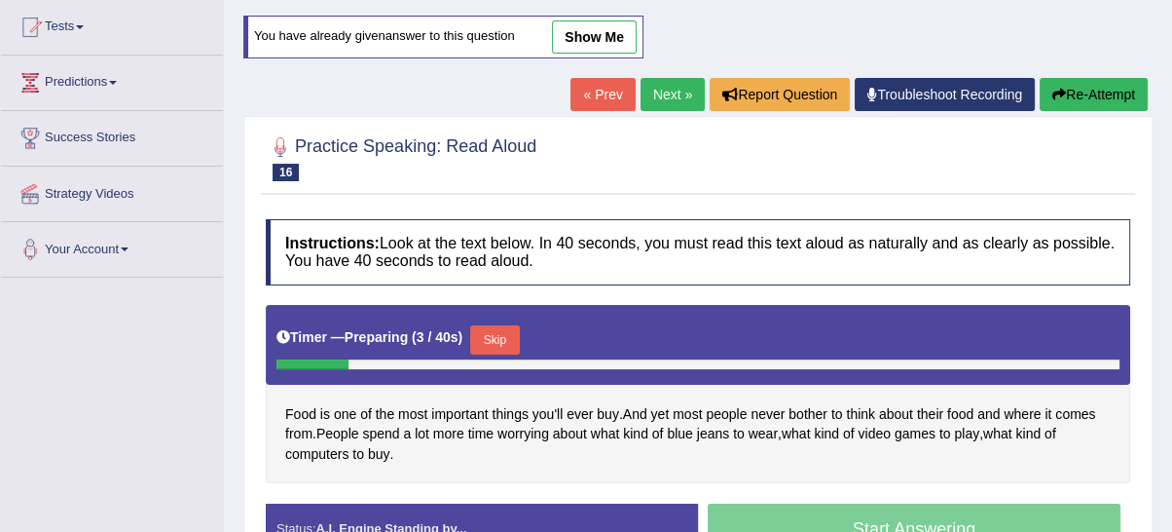
scroll to position [387, 0]
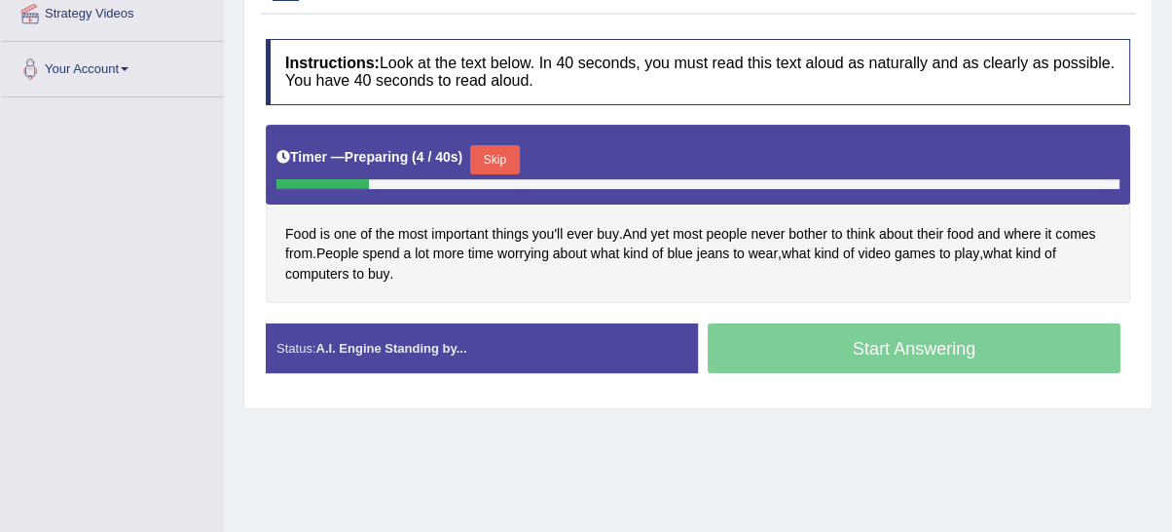
drag, startPoint x: 504, startPoint y: 144, endPoint x: 828, endPoint y: 373, distance: 396.0
click at [505, 145] on button "Skip" at bounding box center [494, 159] width 49 height 29
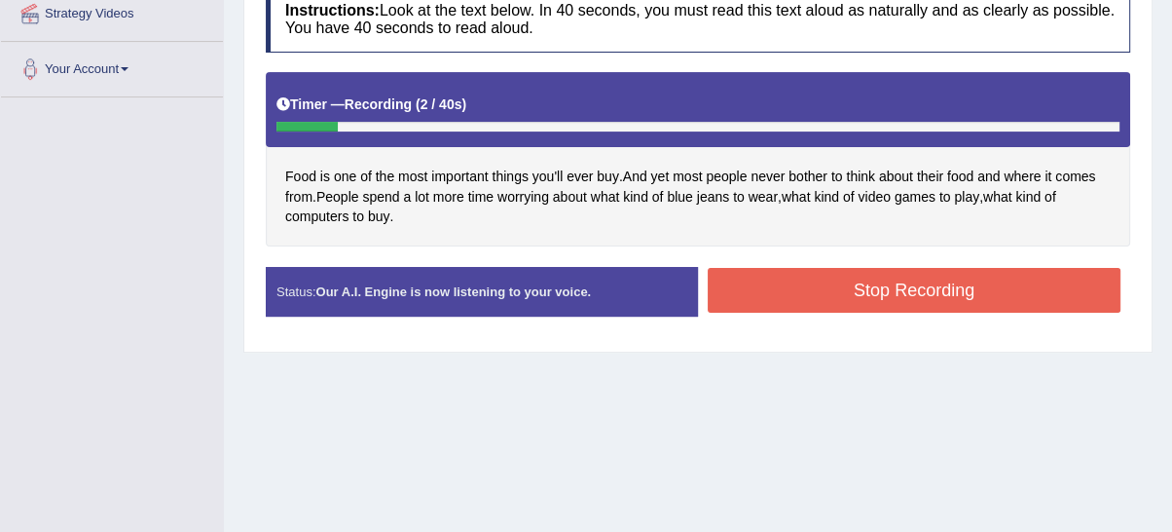
scroll to position [207, 0]
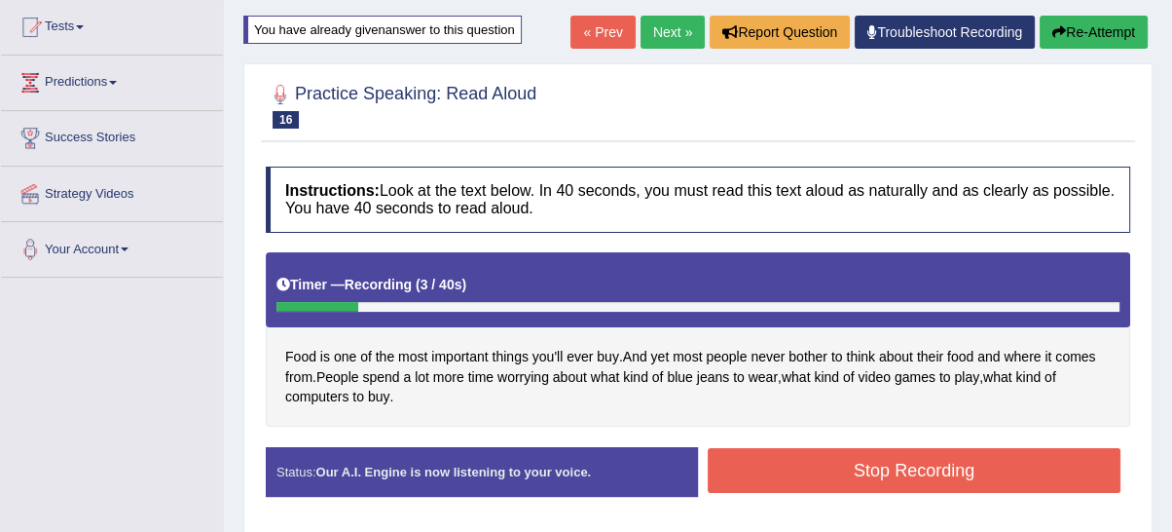
click at [1126, 37] on button "Re-Attempt" at bounding box center [1094, 32] width 108 height 33
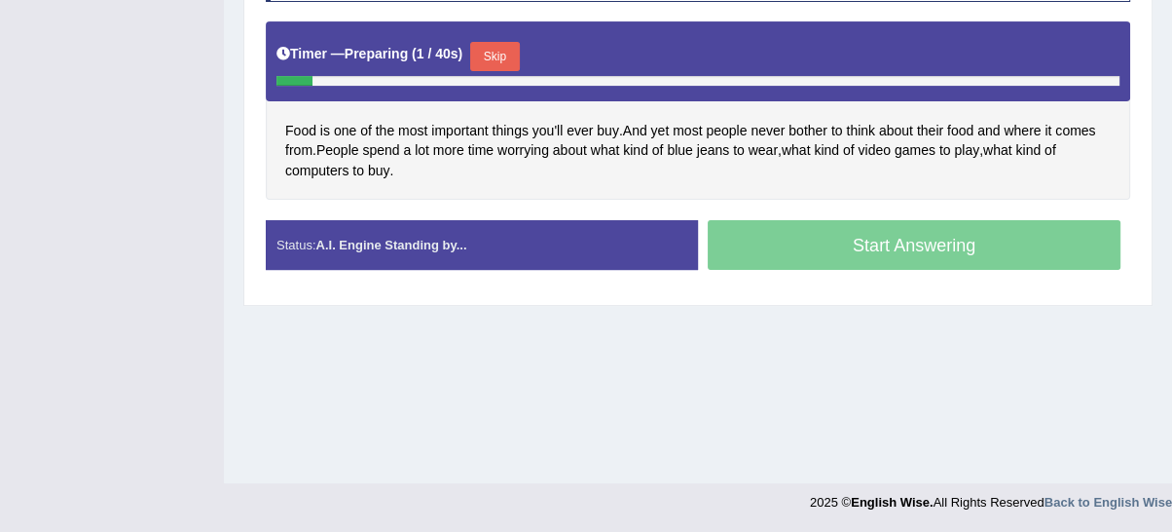
click at [500, 43] on button "Skip" at bounding box center [494, 56] width 49 height 29
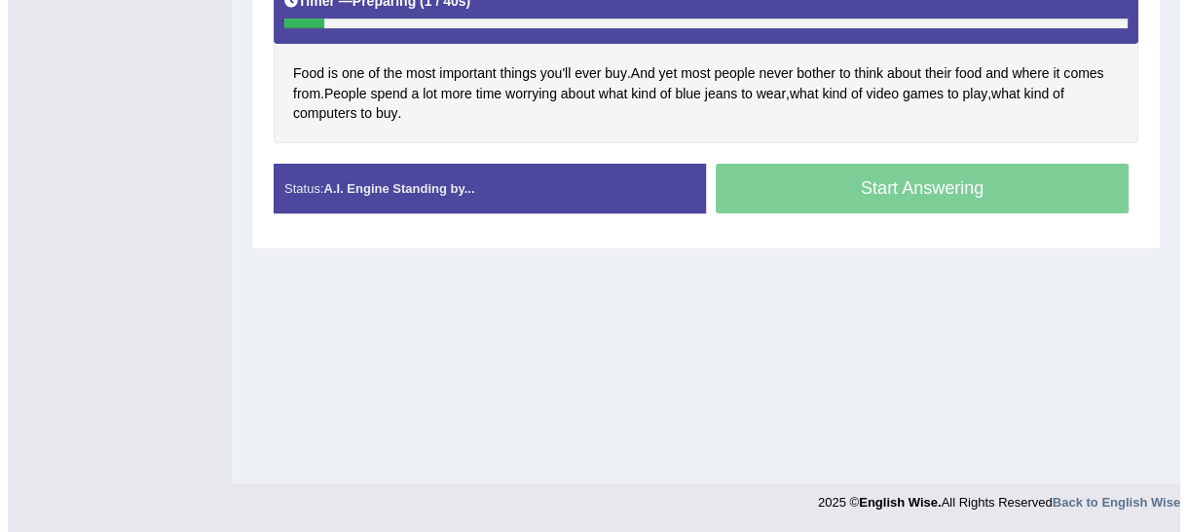
scroll to position [440, 0]
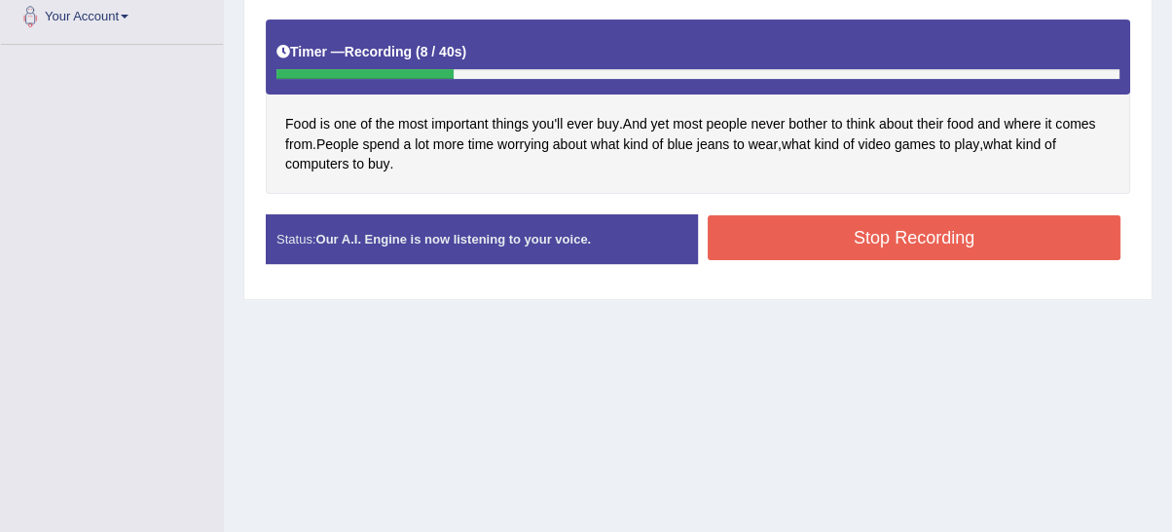
click at [841, 233] on button "Stop Recording" at bounding box center [914, 237] width 413 height 45
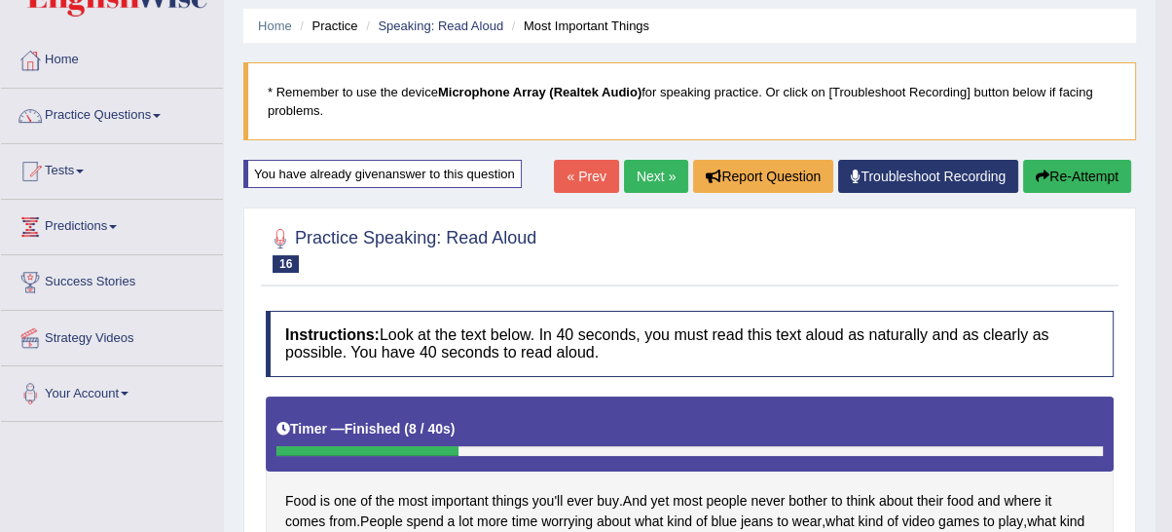
scroll to position [32, 0]
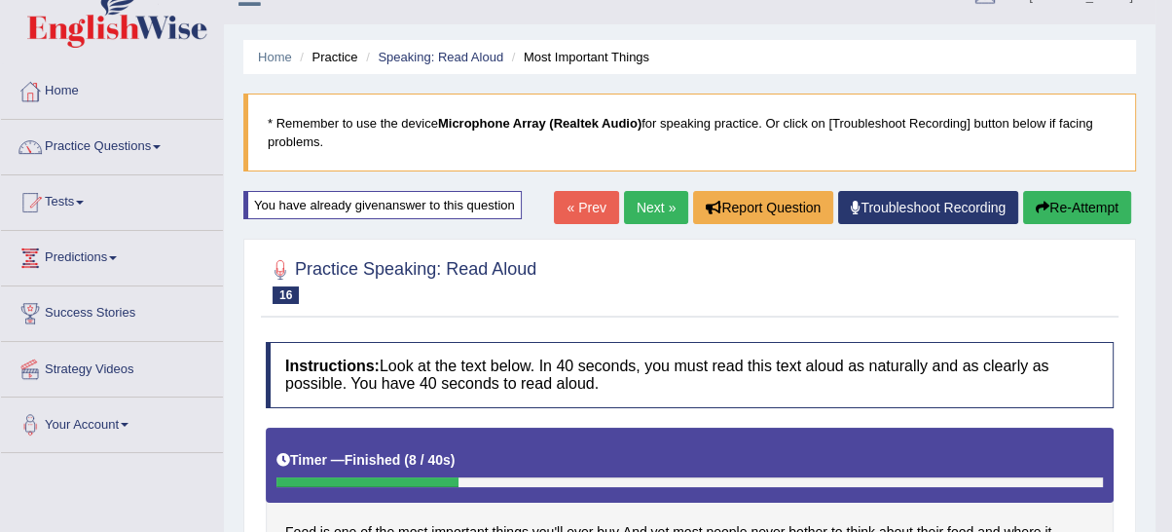
click at [1046, 216] on button "Re-Attempt" at bounding box center [1077, 207] width 108 height 33
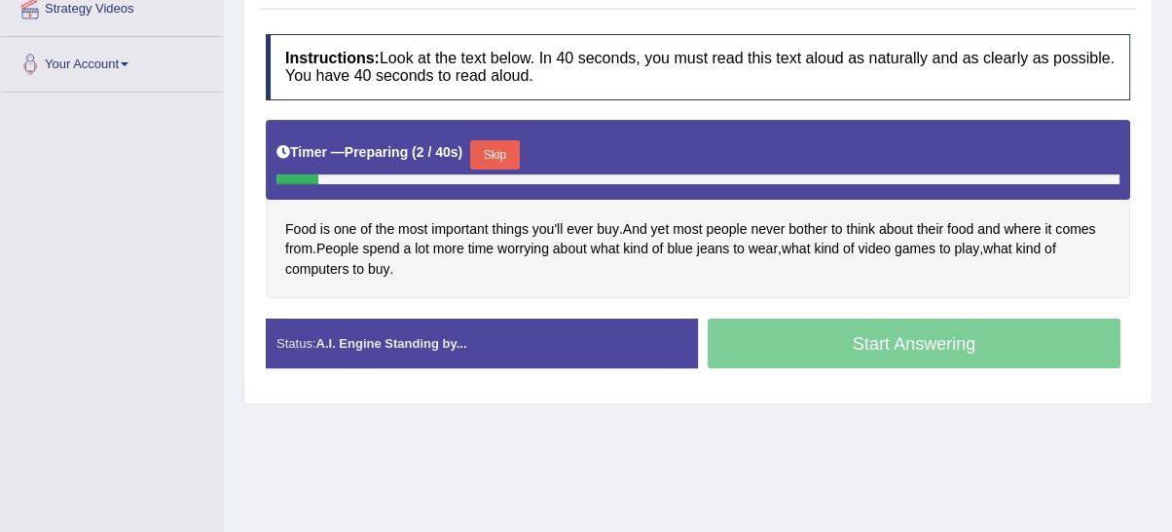
click at [507, 158] on button "Skip" at bounding box center [494, 154] width 49 height 29
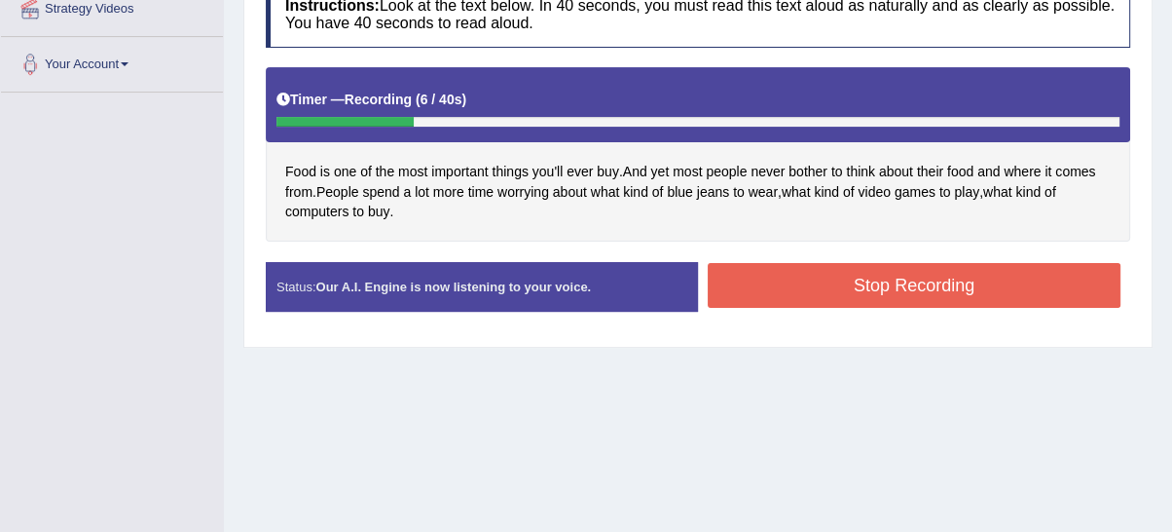
click at [829, 271] on button "Stop Recording" at bounding box center [914, 285] width 413 height 45
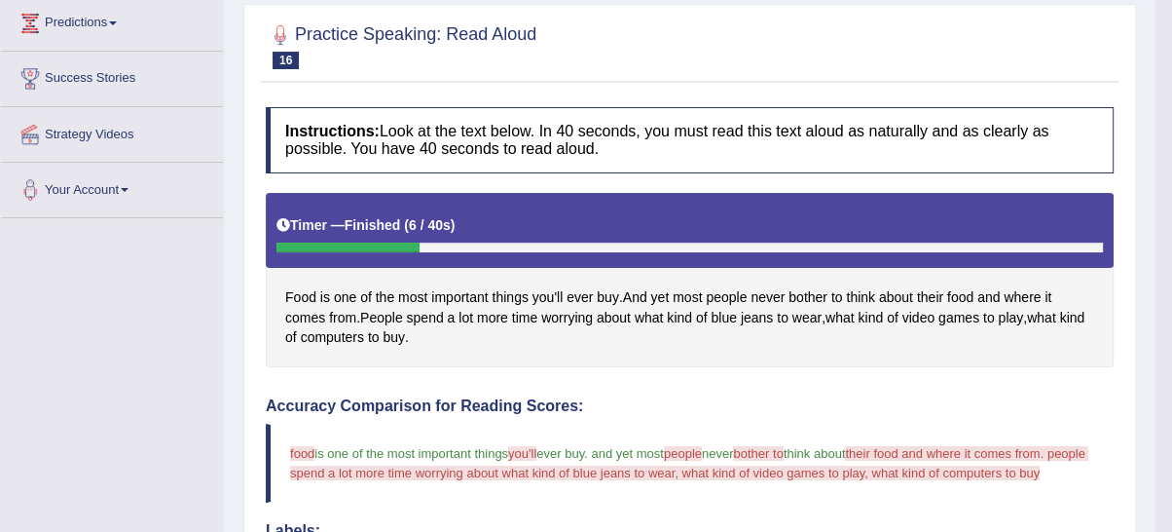
scroll to position [229, 0]
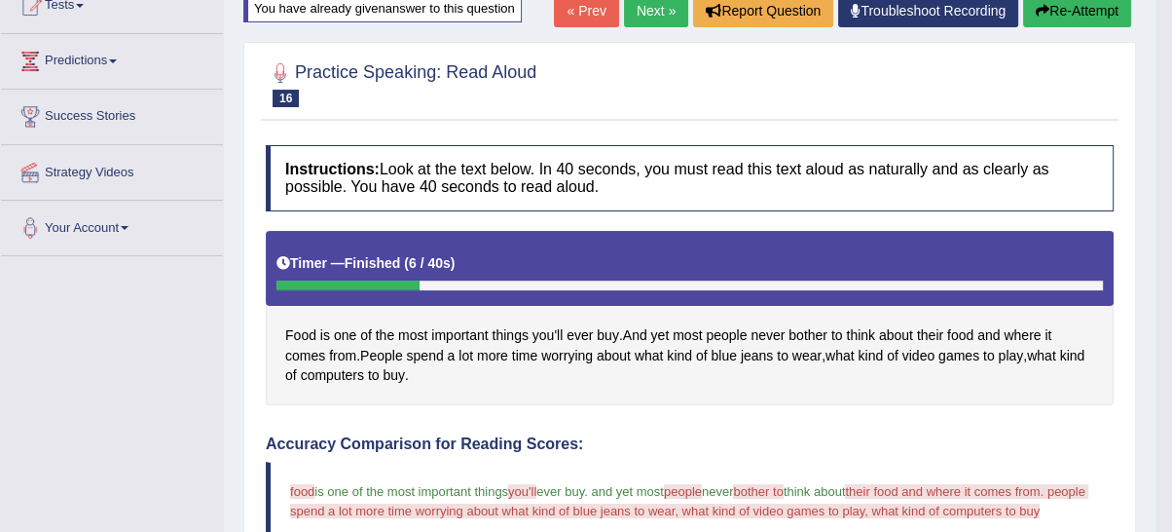
click at [1090, 6] on button "Re-Attempt" at bounding box center [1077, 10] width 108 height 33
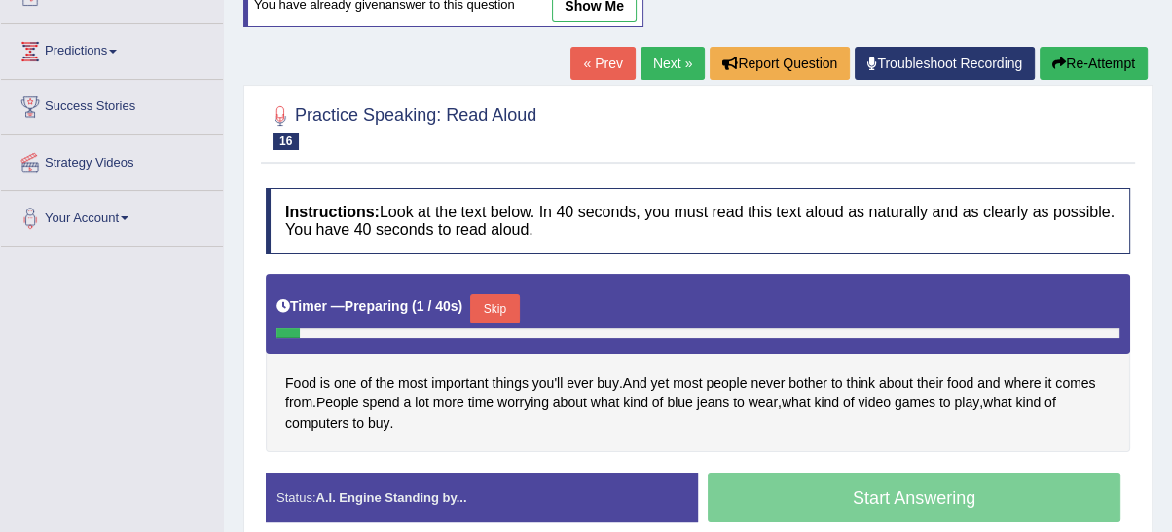
scroll to position [420, 0]
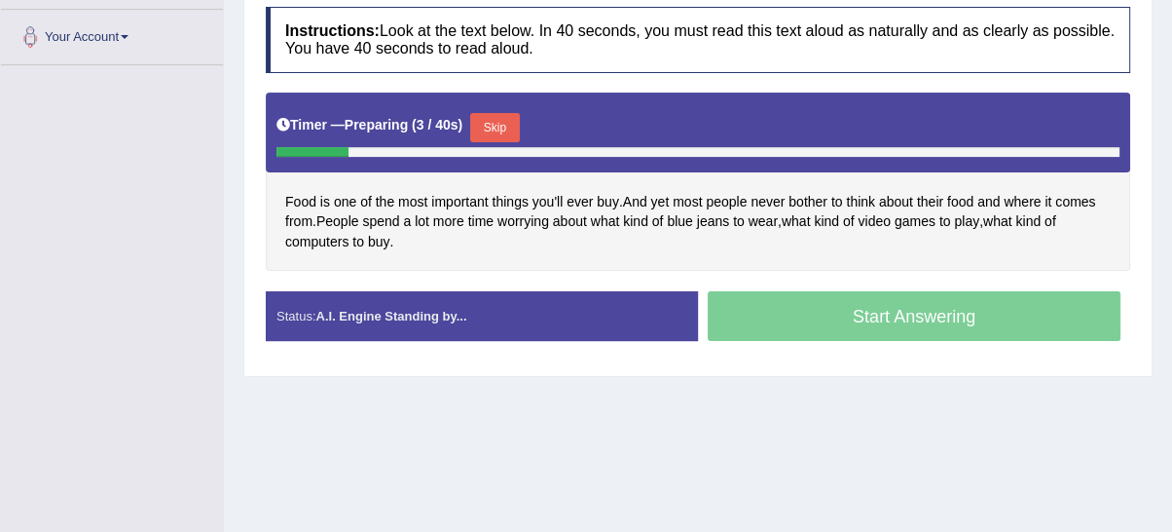
click at [505, 116] on button "Skip" at bounding box center [494, 127] width 49 height 29
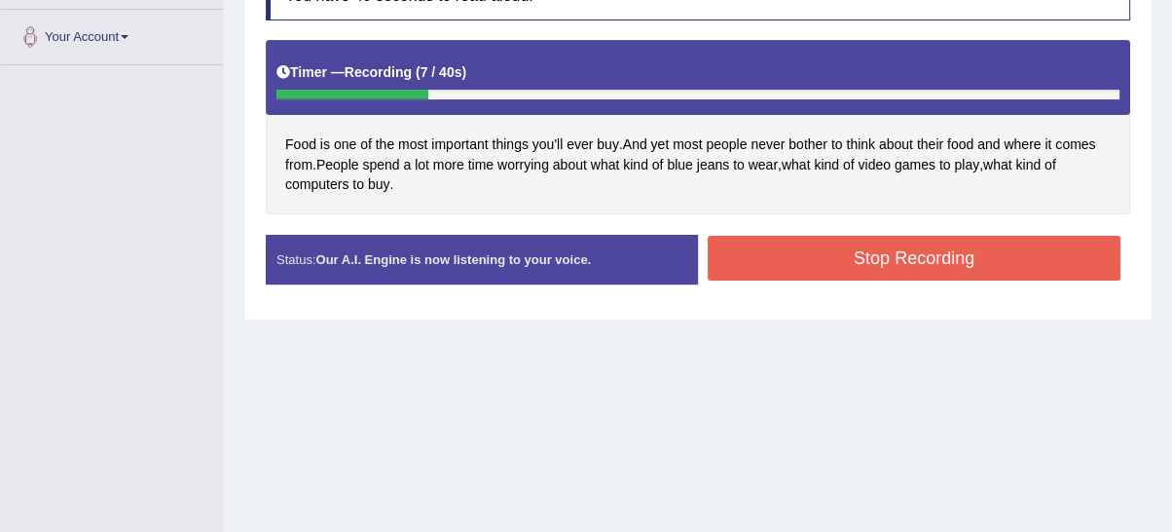
click at [864, 259] on button "Stop Recording" at bounding box center [914, 258] width 413 height 45
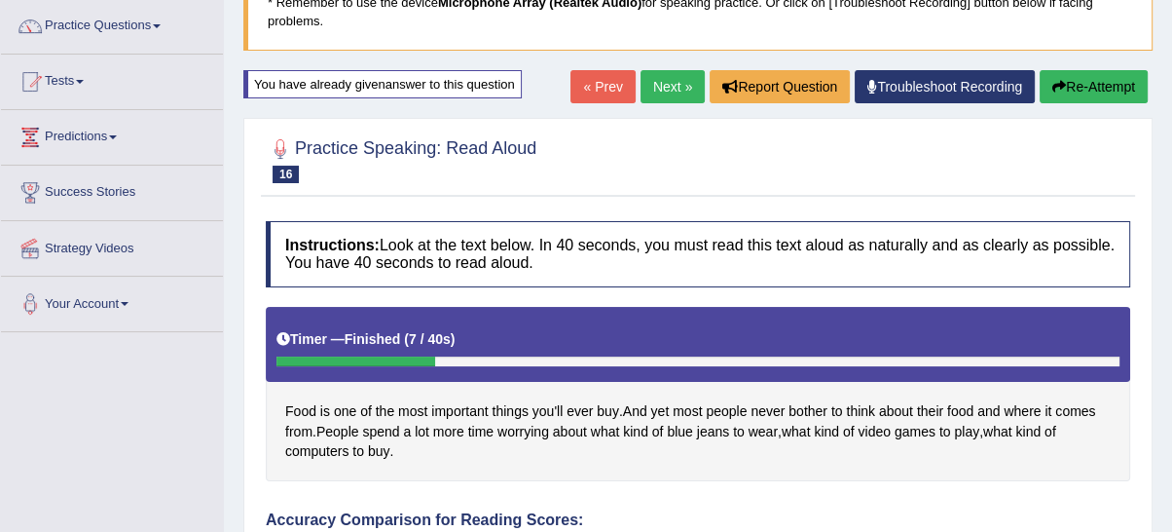
scroll to position [28, 0]
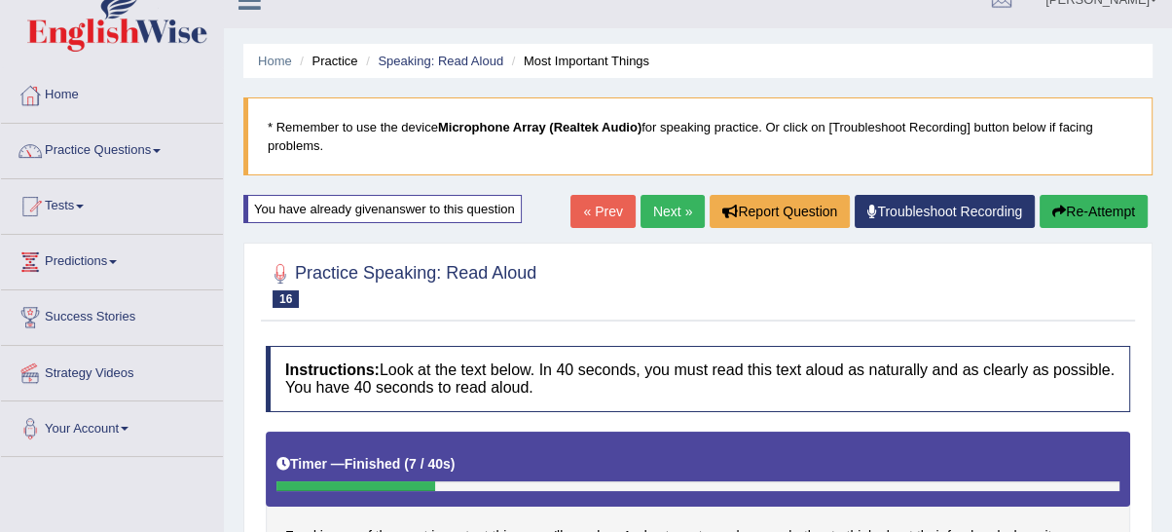
click at [1112, 202] on button "Re-Attempt" at bounding box center [1094, 211] width 108 height 33
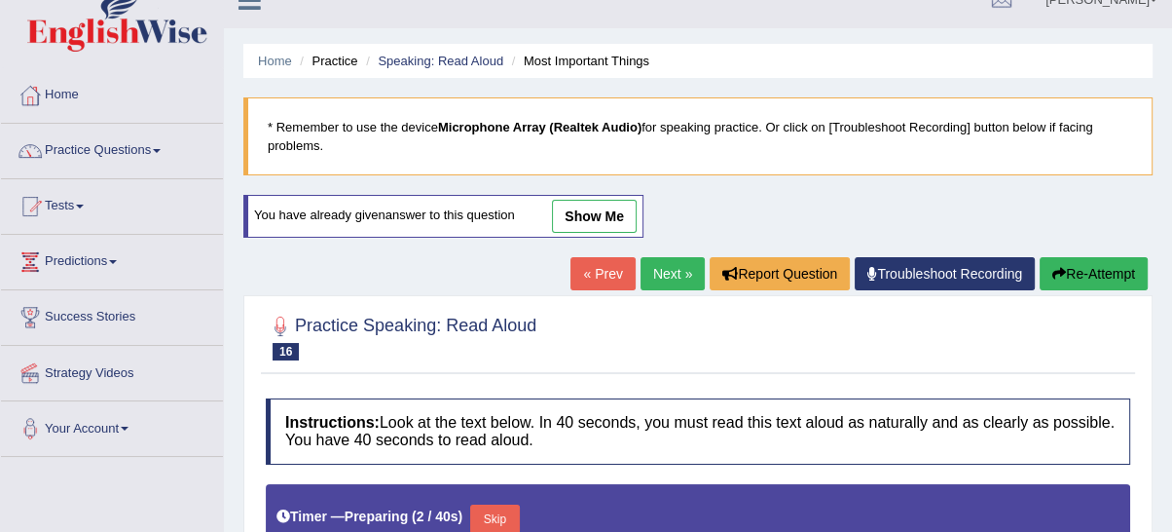
click at [1093, 275] on button "Re-Attempt" at bounding box center [1094, 273] width 108 height 33
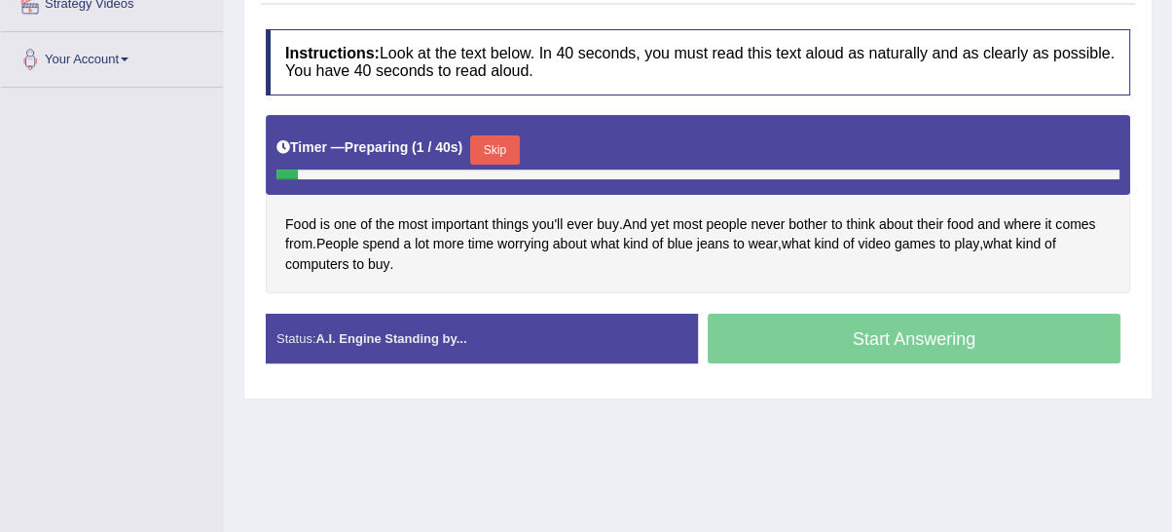
scroll to position [491, 0]
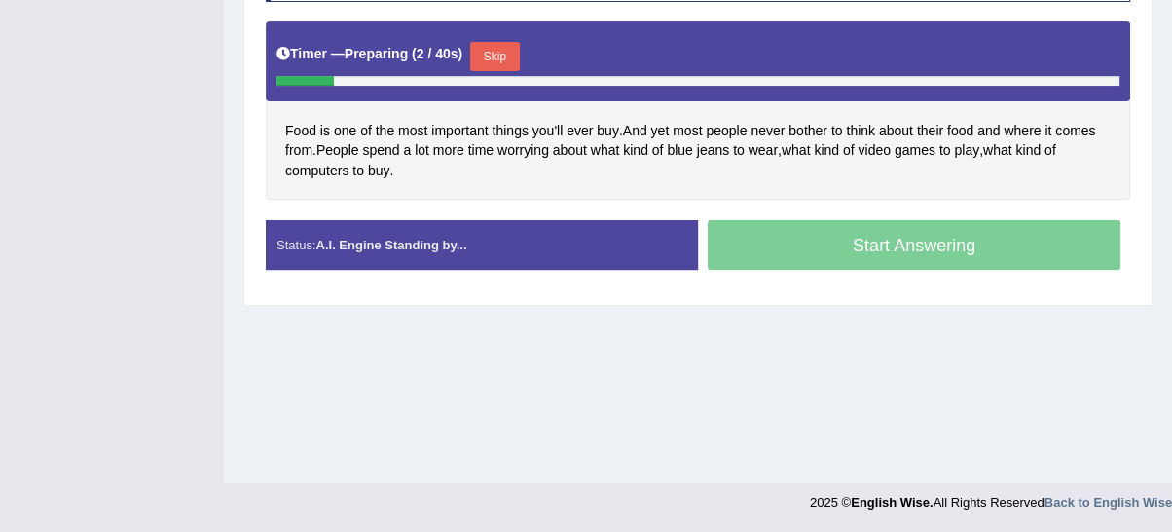
click at [514, 58] on button "Skip" at bounding box center [494, 56] width 49 height 29
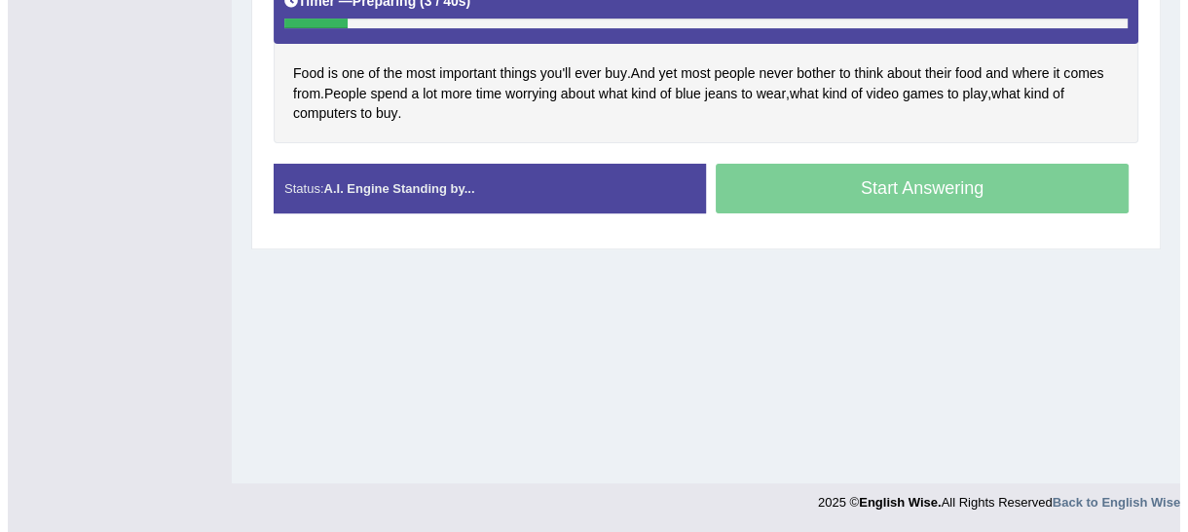
scroll to position [440, 0]
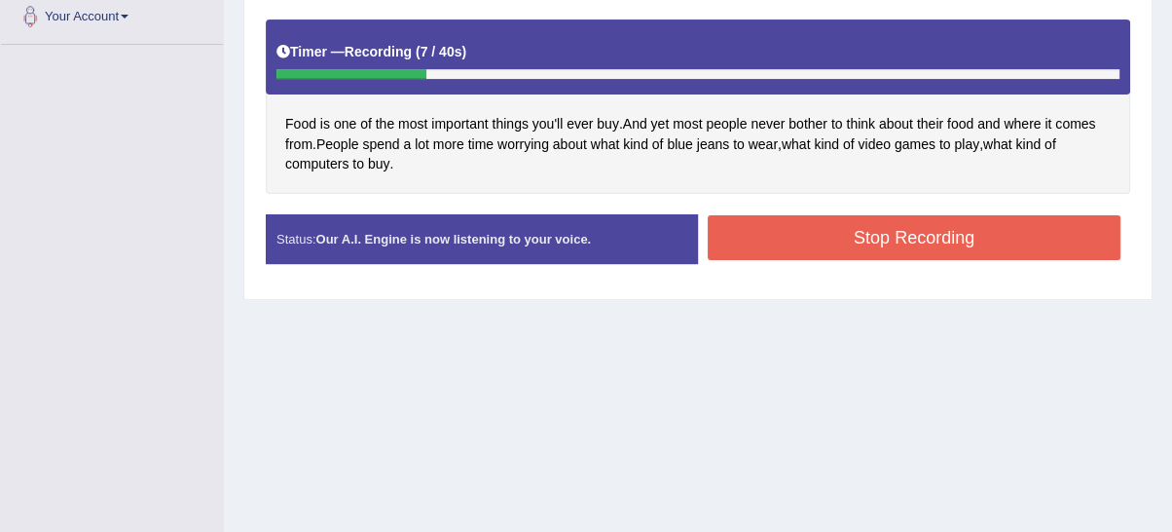
click at [868, 226] on button "Stop Recording" at bounding box center [914, 237] width 413 height 45
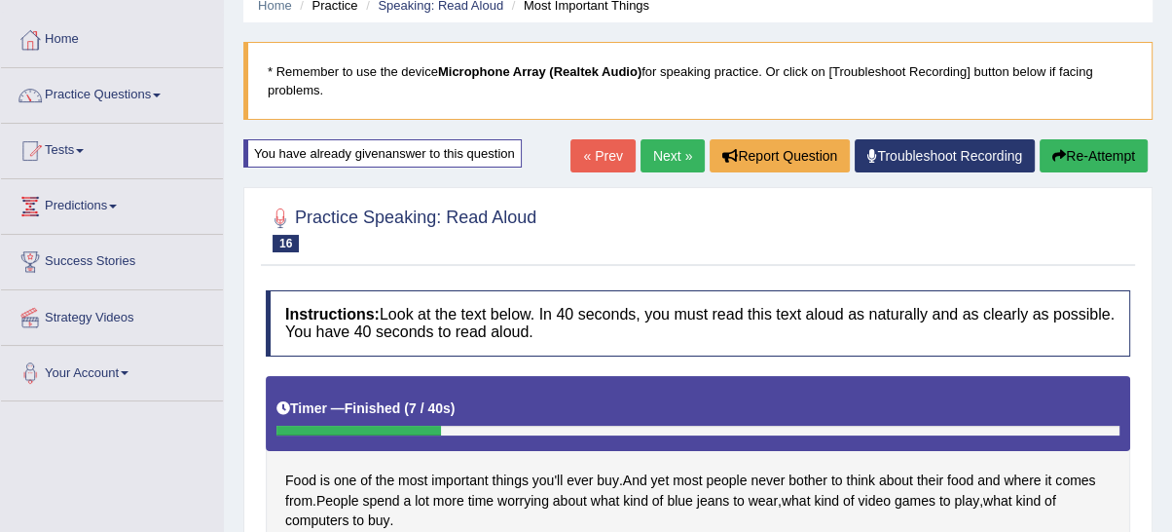
scroll to position [0, 0]
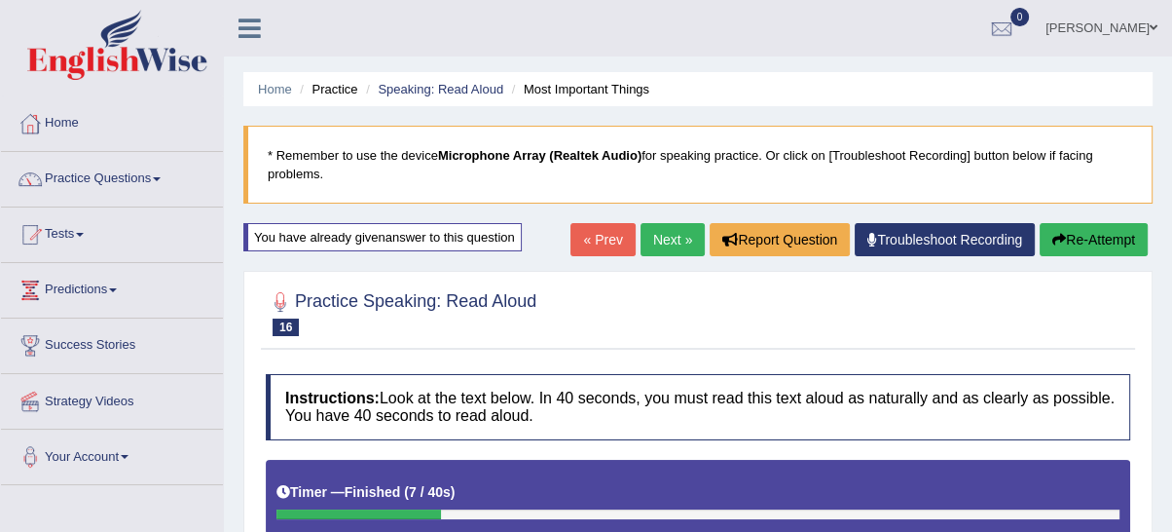
click at [681, 248] on link "Next »" at bounding box center [673, 239] width 64 height 33
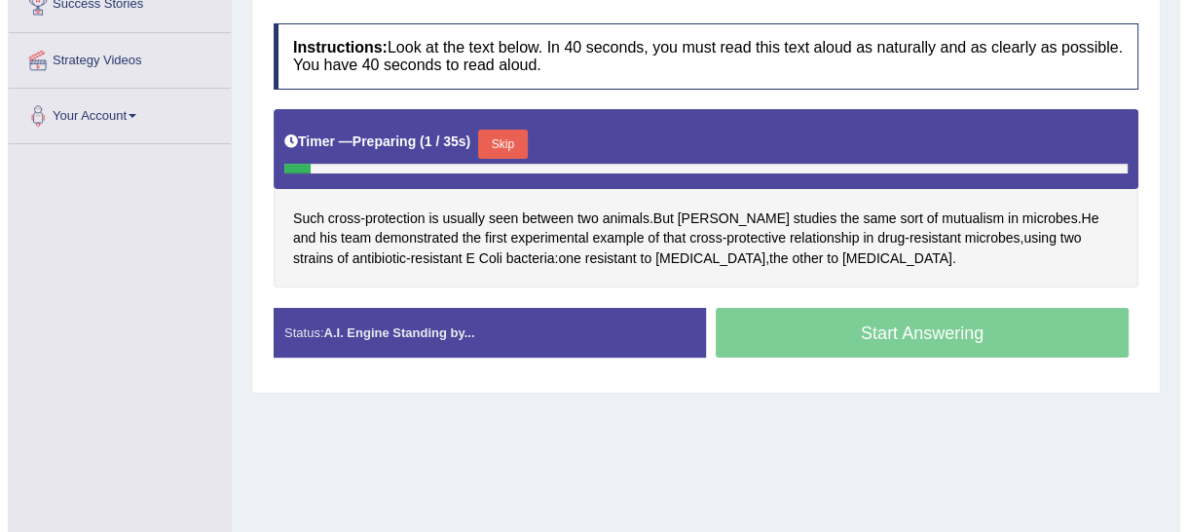
scroll to position [360, 0]
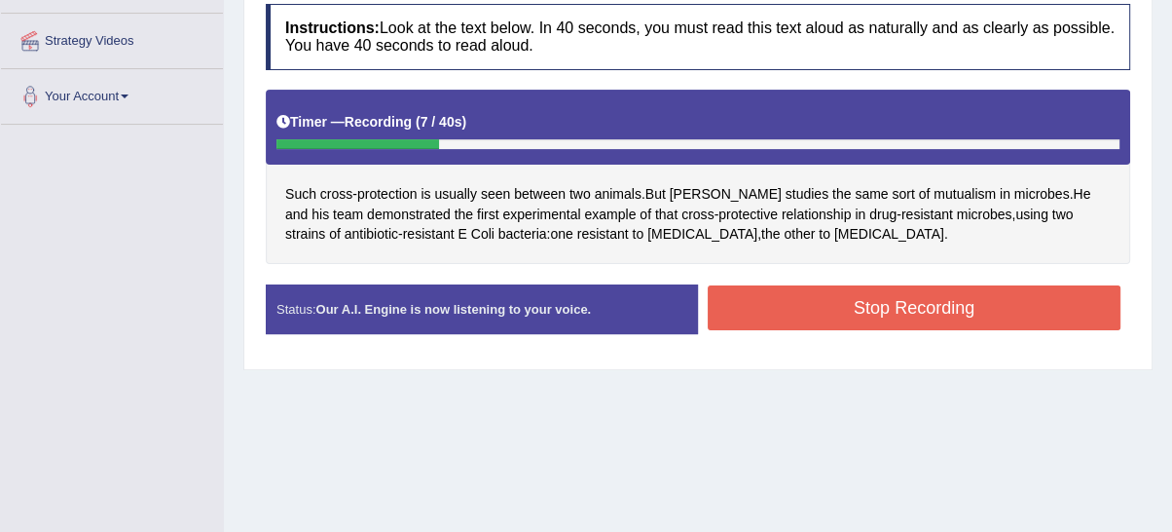
click at [828, 299] on button "Stop Recording" at bounding box center [914, 307] width 413 height 45
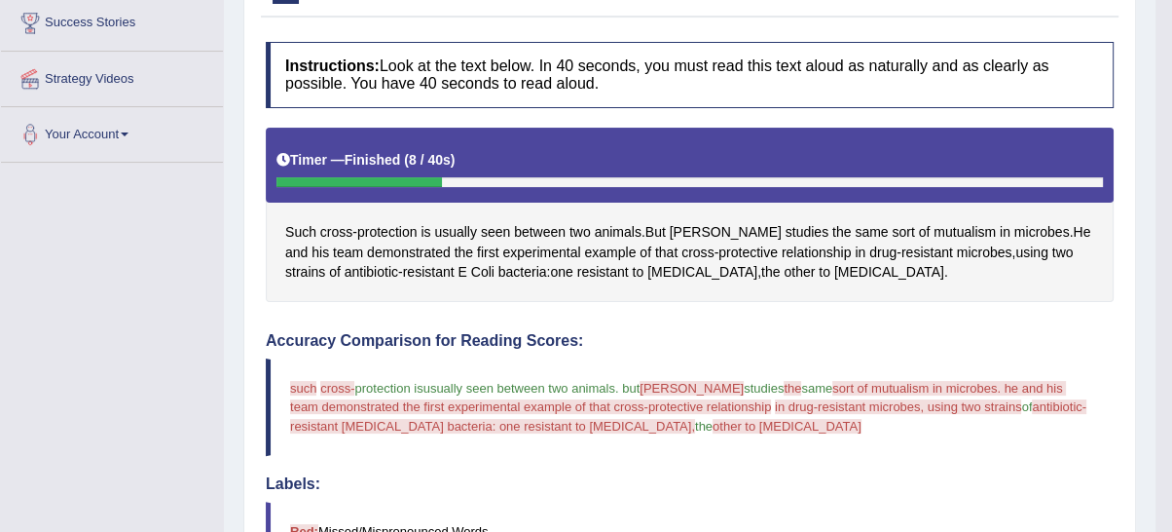
scroll to position [180, 0]
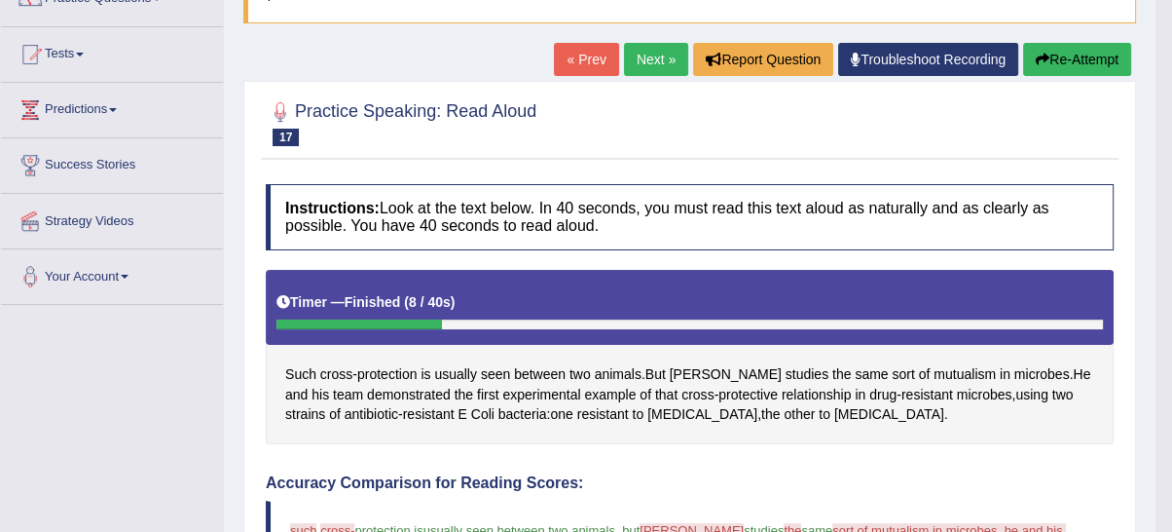
click at [1025, 61] on button "Re-Attempt" at bounding box center [1077, 59] width 108 height 33
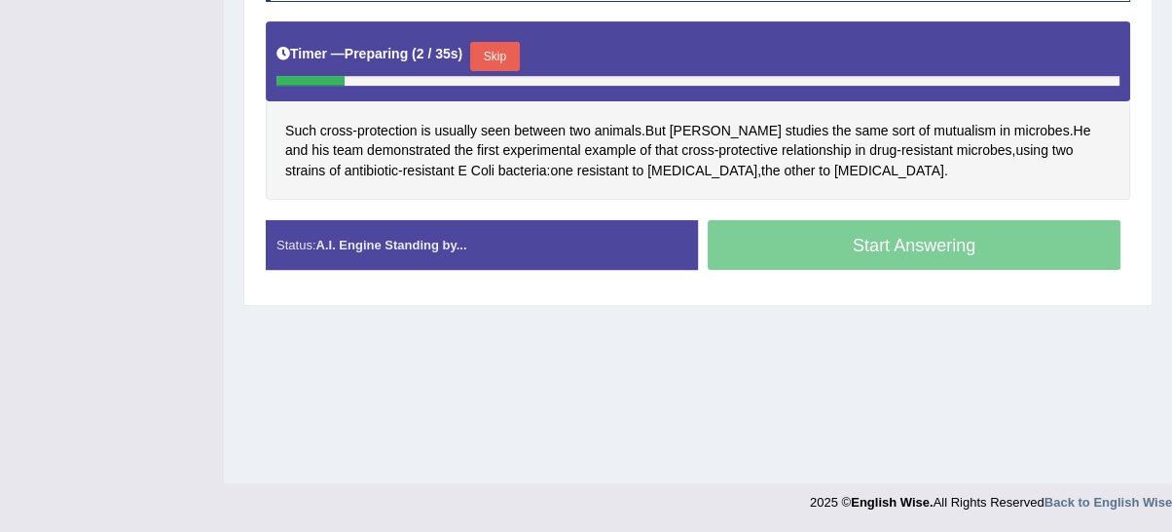
click at [486, 55] on button "Skip" at bounding box center [494, 56] width 49 height 29
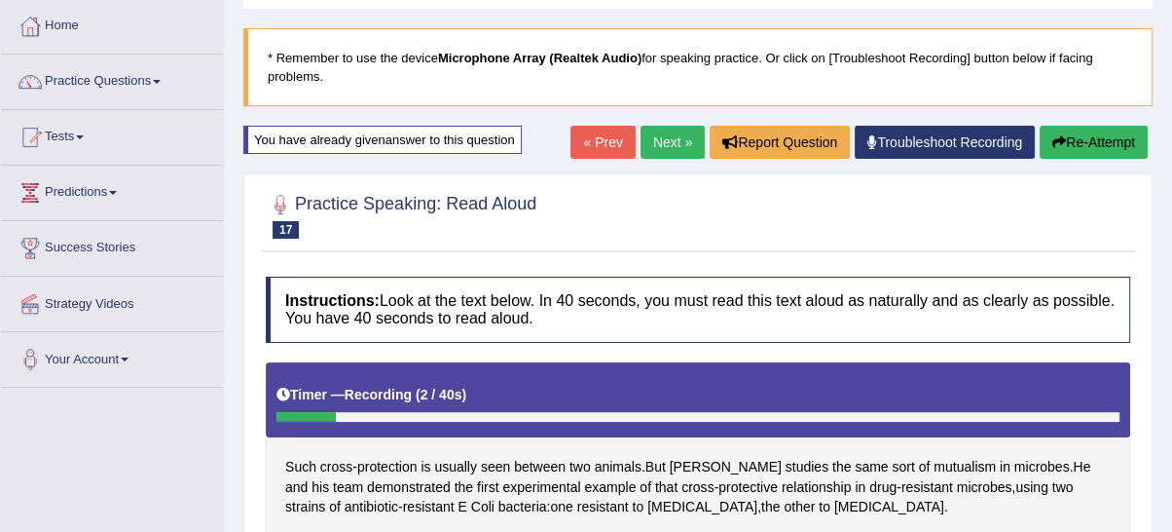
scroll to position [79, 0]
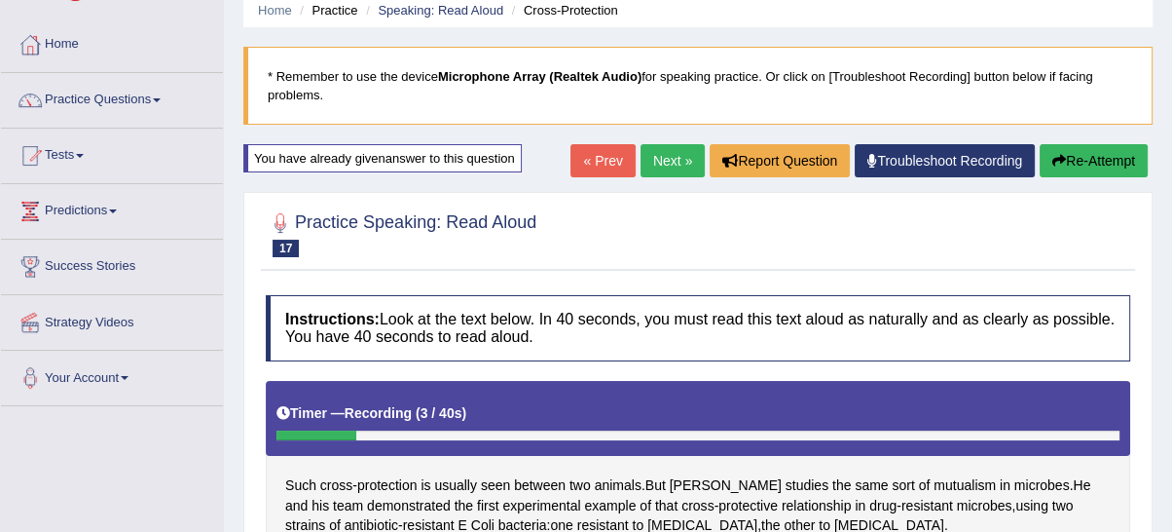
click at [1057, 154] on icon "button" at bounding box center [1059, 161] width 14 height 14
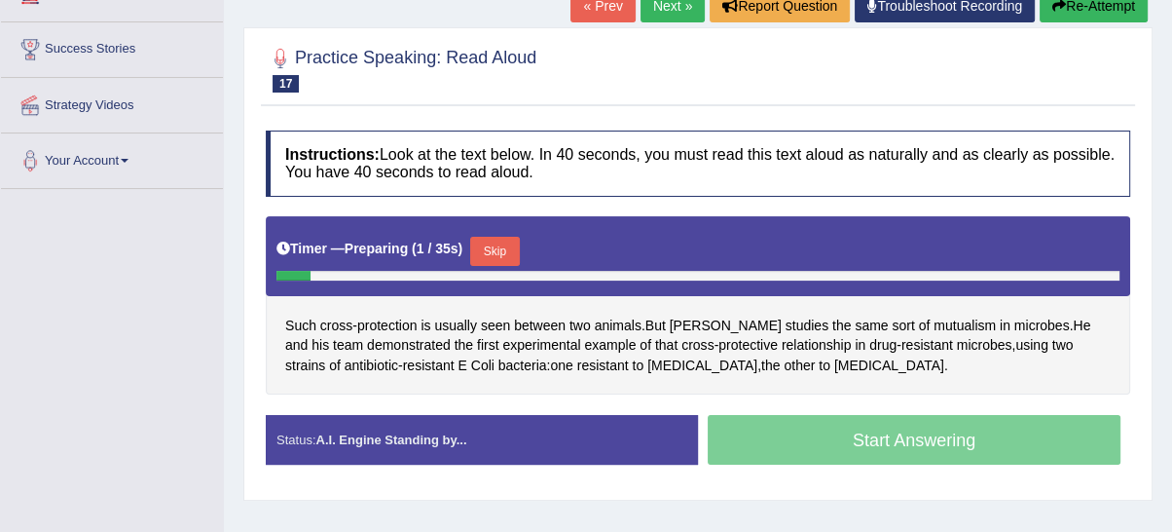
click at [496, 248] on button "Skip" at bounding box center [494, 251] width 49 height 29
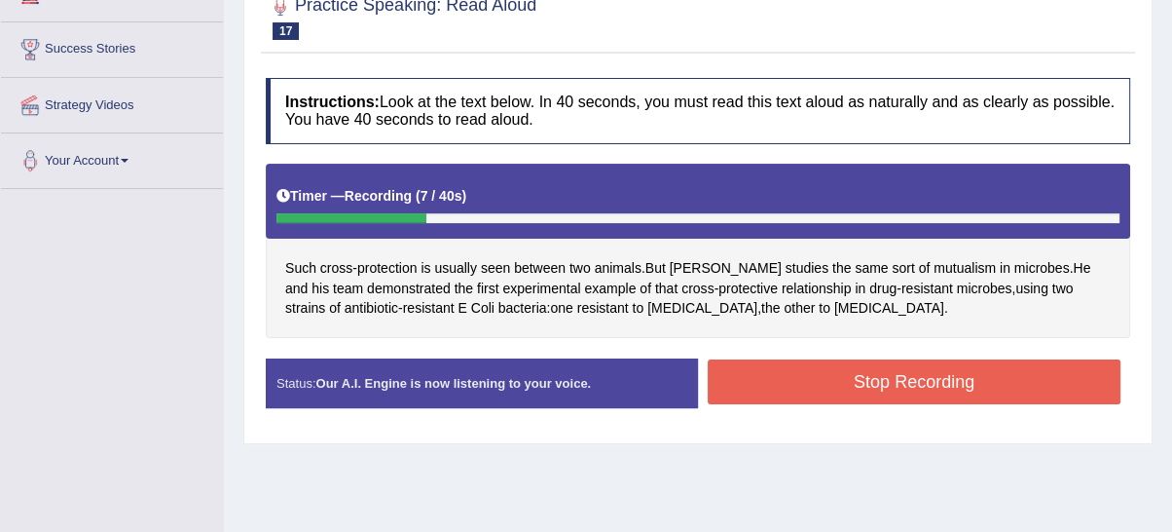
click at [812, 374] on button "Stop Recording" at bounding box center [914, 381] width 413 height 45
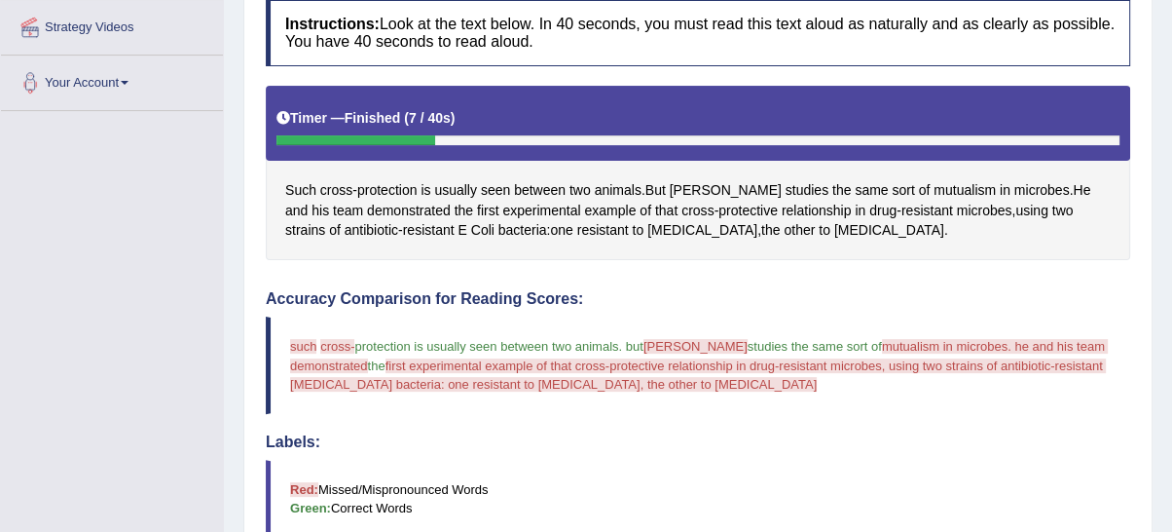
scroll to position [88, 0]
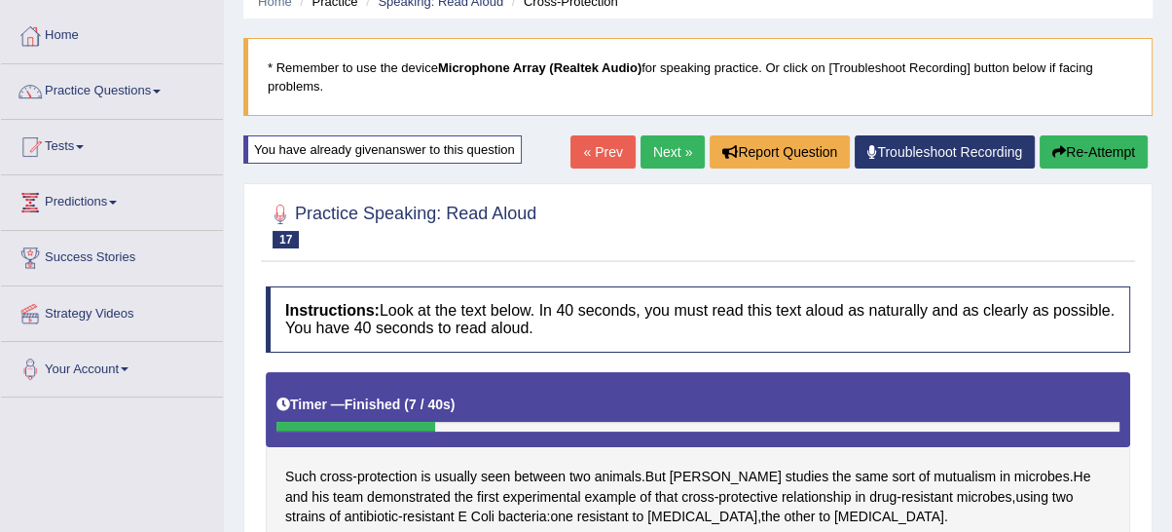
click at [1071, 150] on button "Re-Attempt" at bounding box center [1094, 151] width 108 height 33
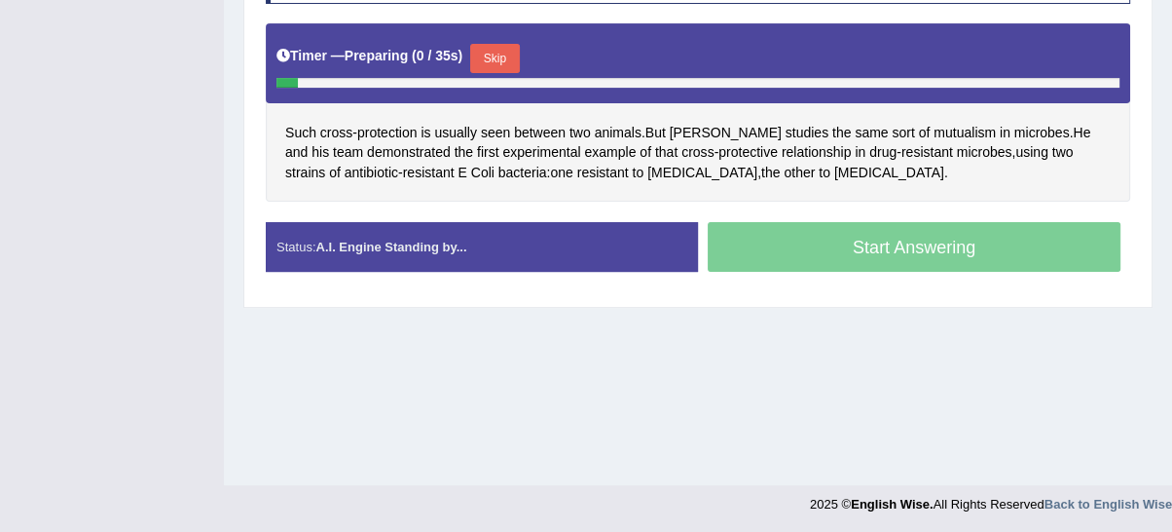
scroll to position [491, 0]
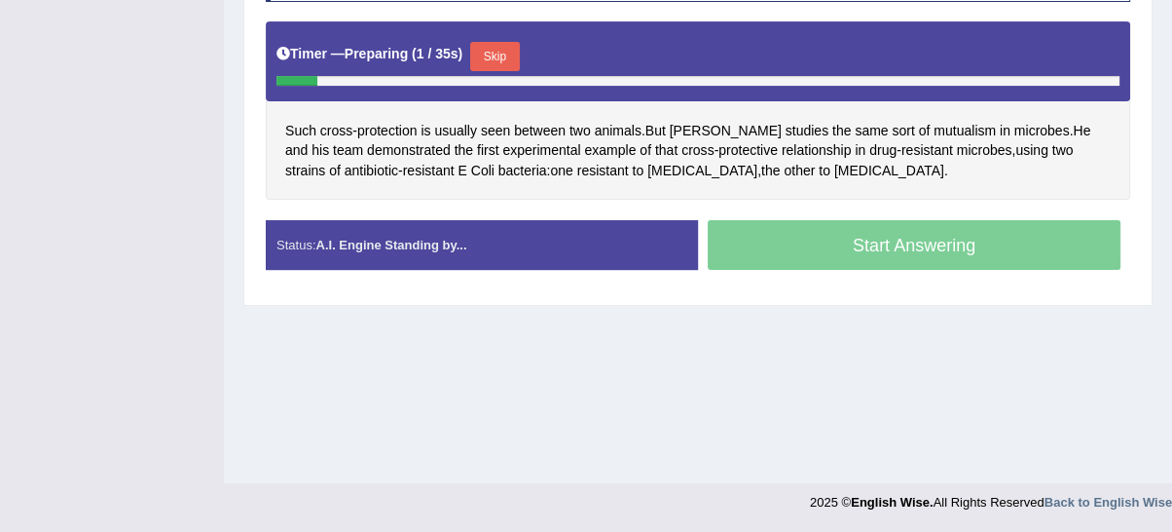
click at [519, 53] on button "Skip" at bounding box center [494, 56] width 49 height 29
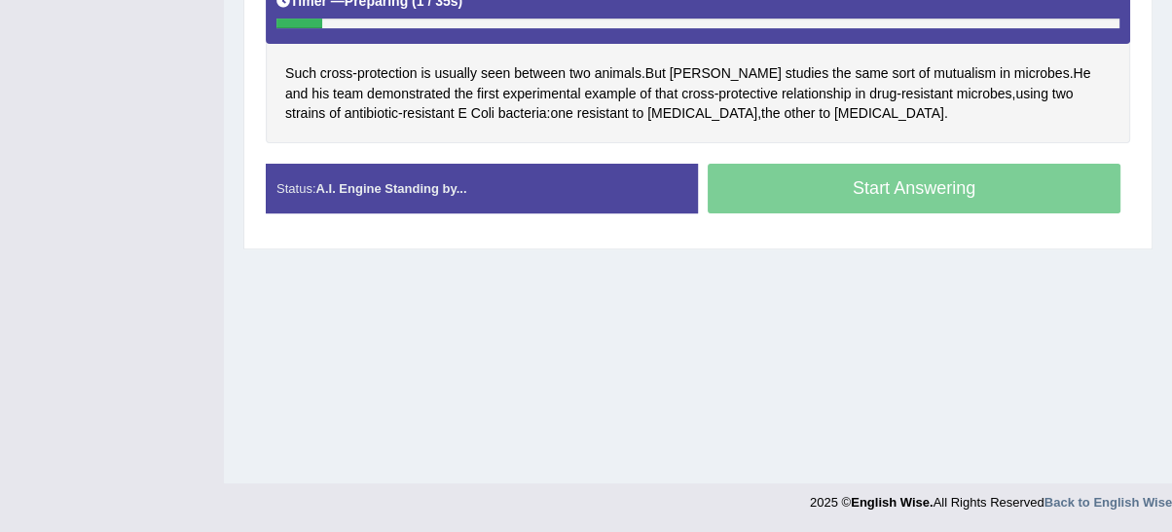
scroll to position [440, 0]
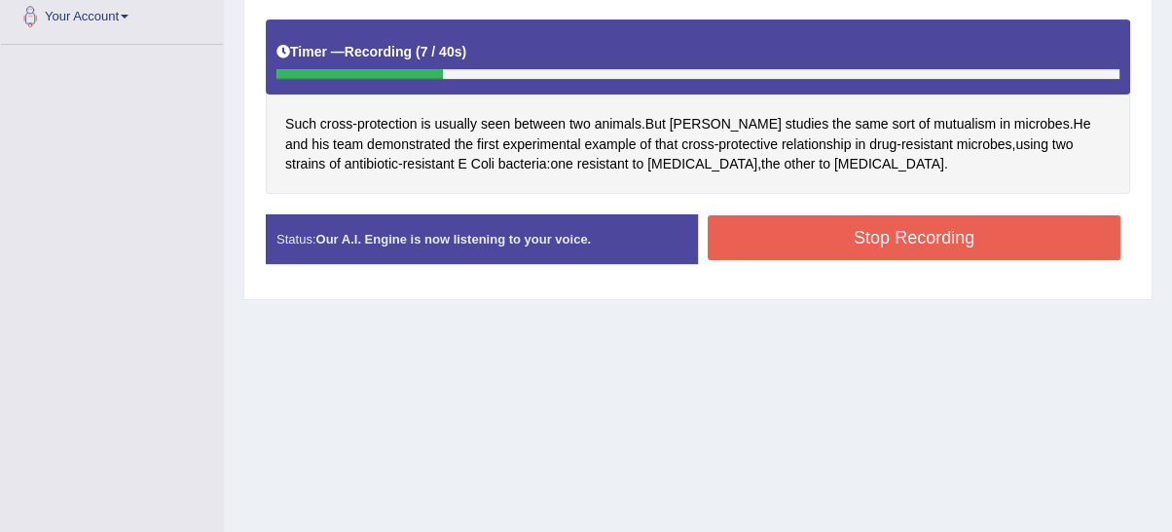
click at [825, 236] on button "Stop Recording" at bounding box center [914, 237] width 413 height 45
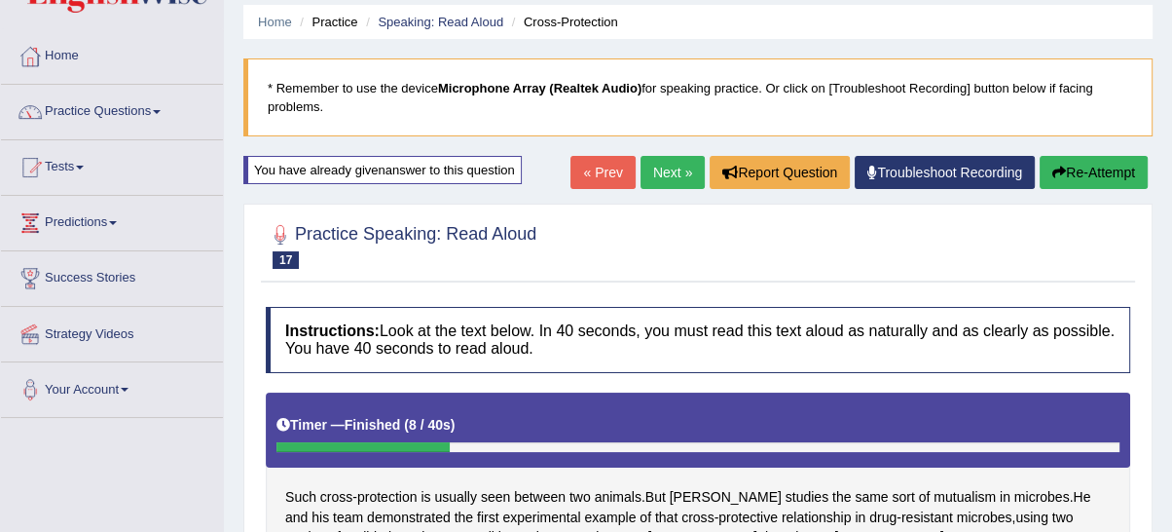
scroll to position [0, 0]
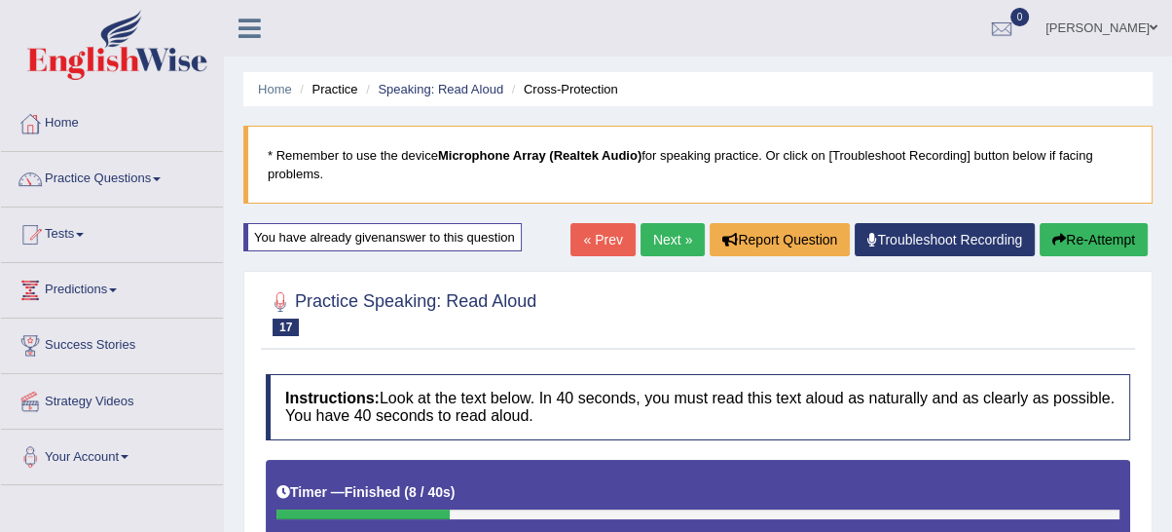
click at [1054, 234] on icon "button" at bounding box center [1059, 240] width 14 height 14
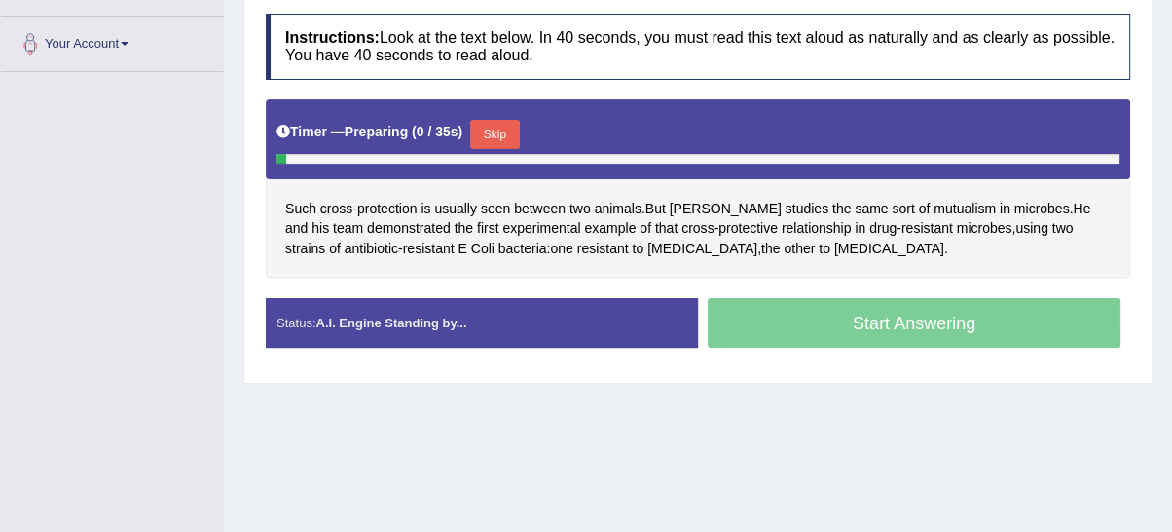
scroll to position [413, 0]
click at [519, 139] on button "Skip" at bounding box center [494, 134] width 49 height 29
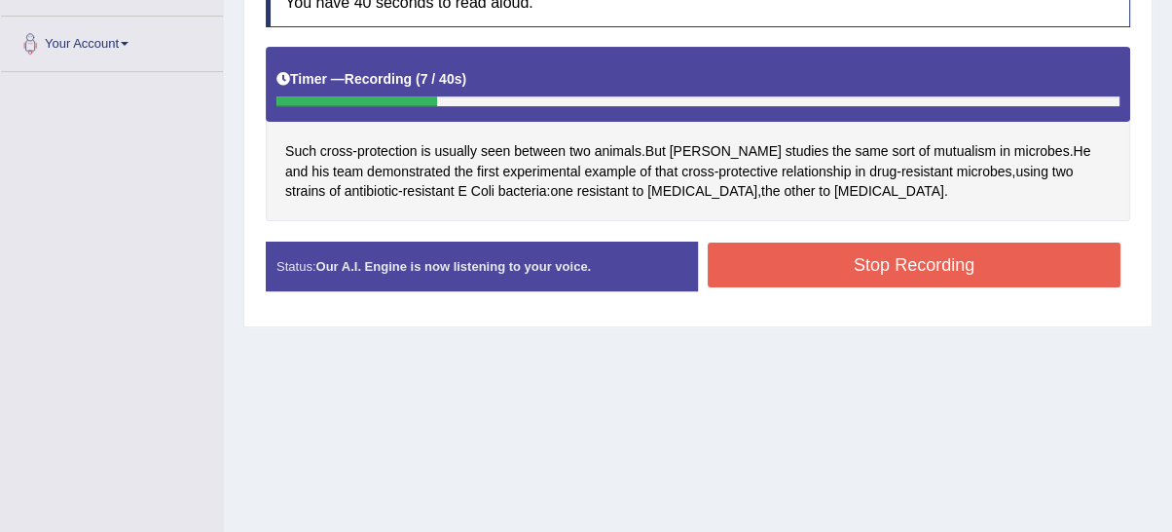
click at [889, 273] on button "Stop Recording" at bounding box center [914, 264] width 413 height 45
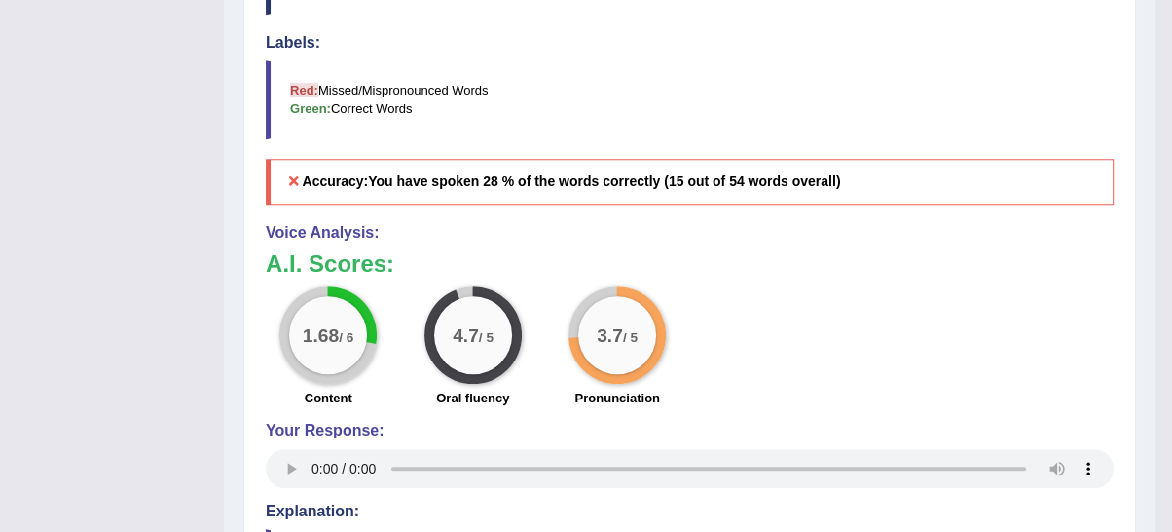
scroll to position [233, 0]
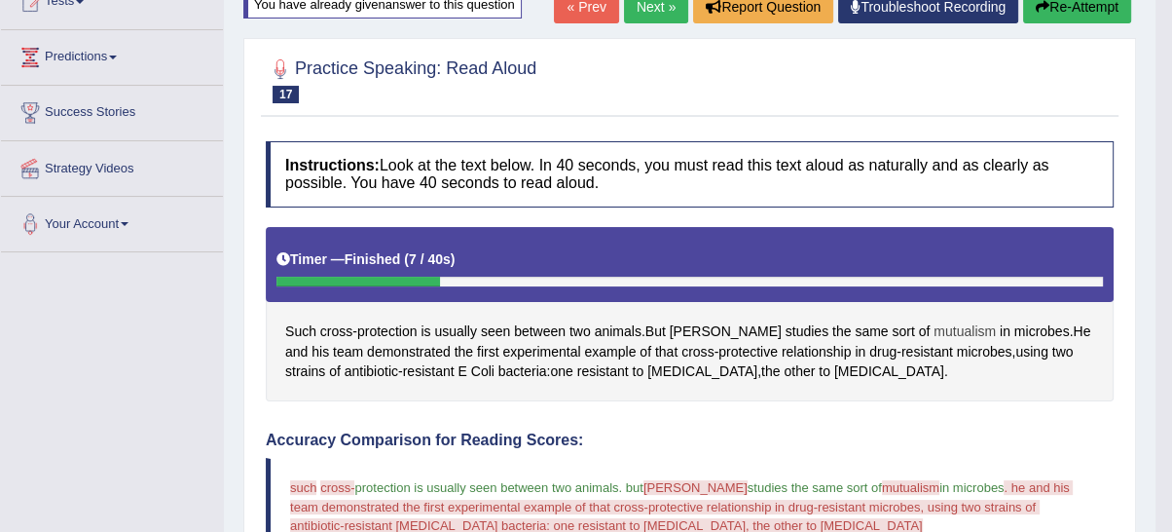
click at [934, 331] on span "mutualism" at bounding box center [965, 331] width 62 height 20
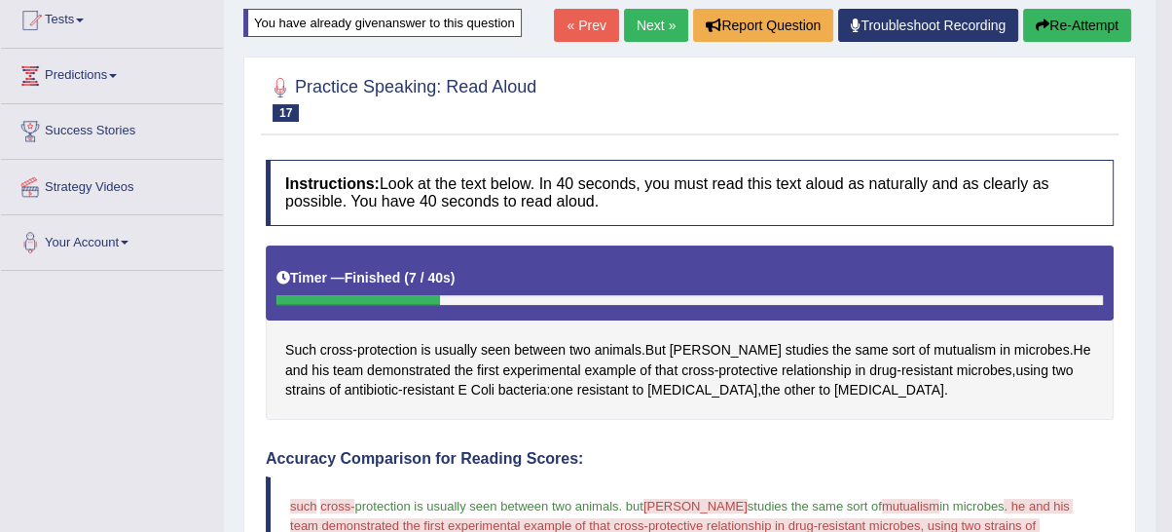
scroll to position [52, 0]
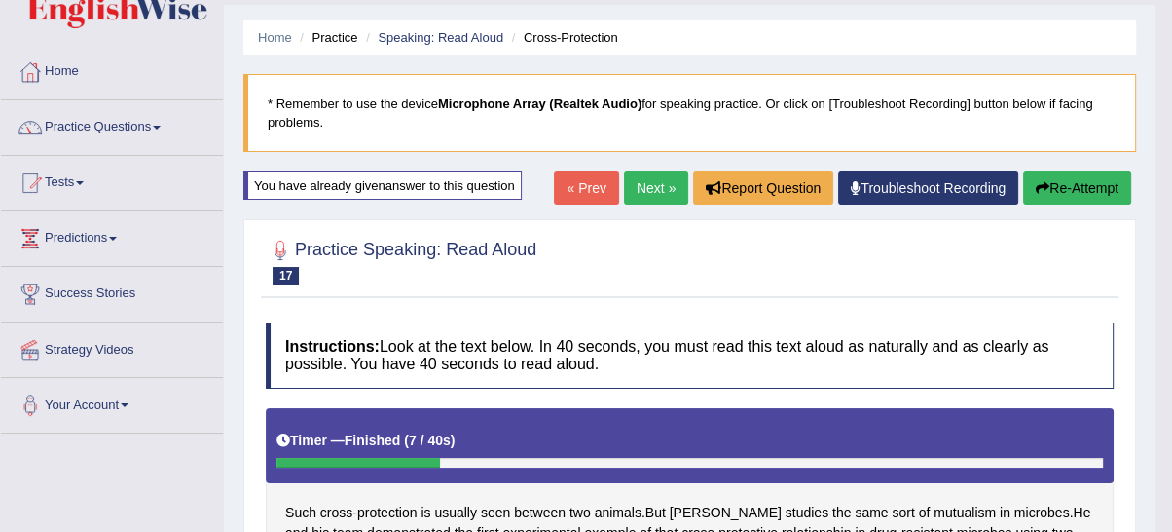
click at [628, 177] on link "Next »" at bounding box center [656, 187] width 64 height 33
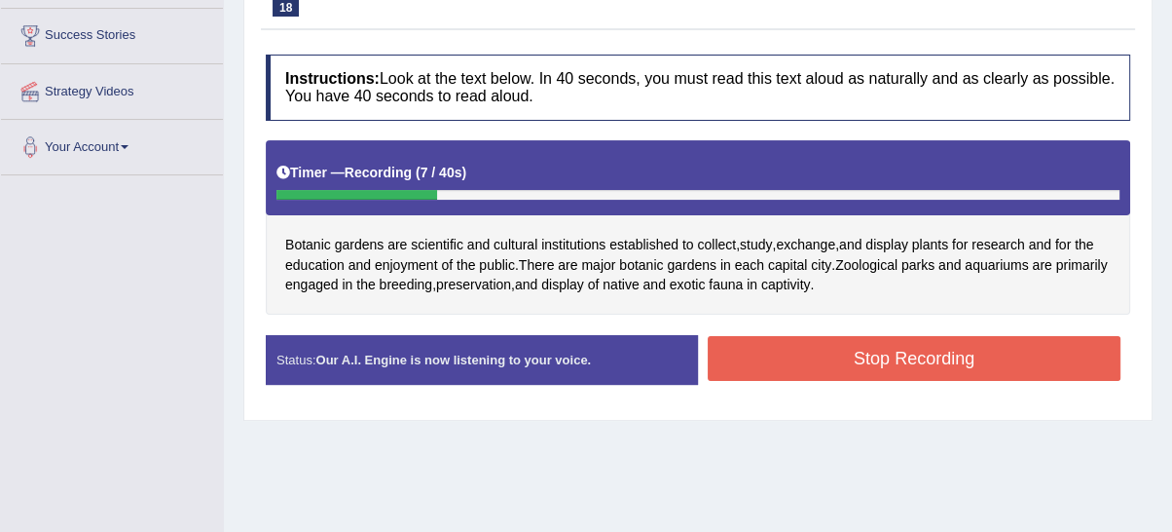
click at [774, 348] on button "Stop Recording" at bounding box center [914, 358] width 413 height 45
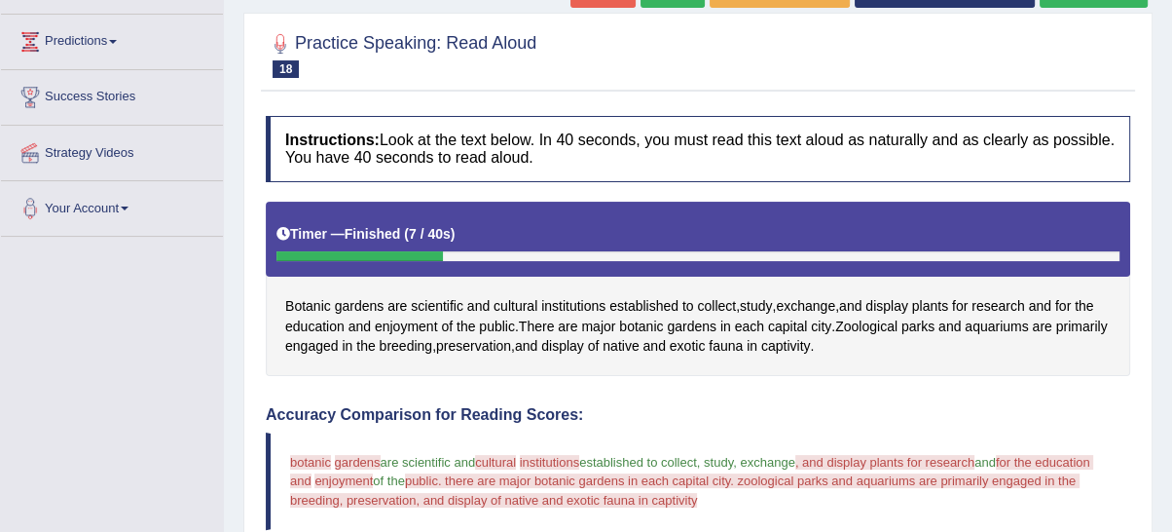
scroll to position [228, 0]
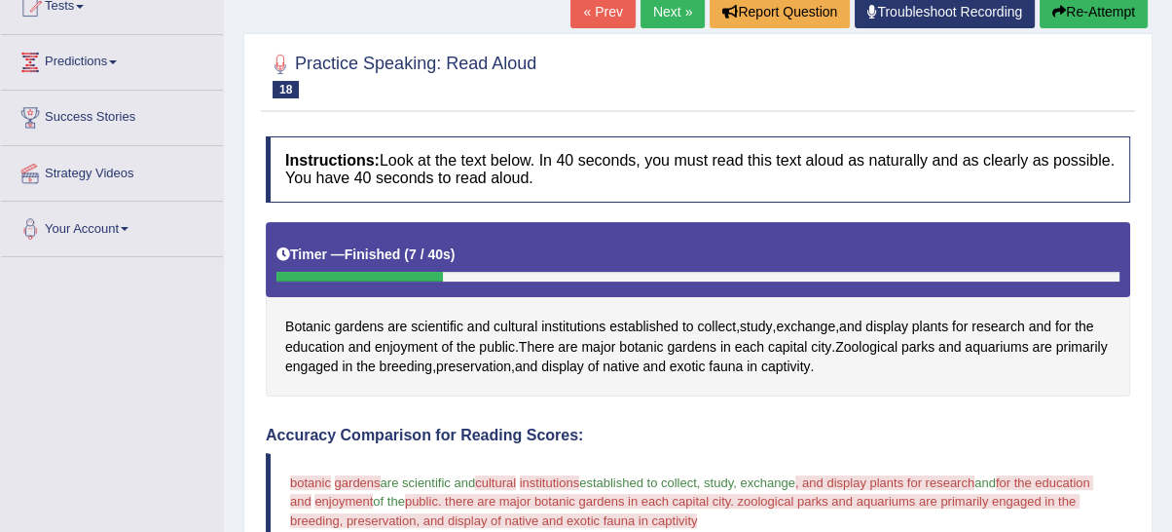
click at [1083, 10] on button "Re-Attempt" at bounding box center [1094, 11] width 108 height 33
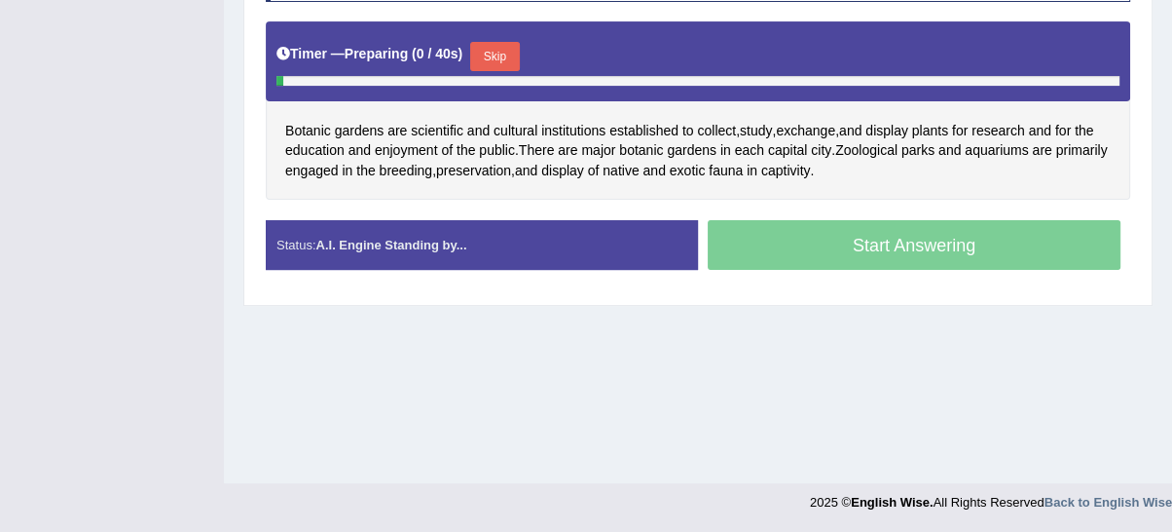
scroll to position [491, 0]
drag, startPoint x: 509, startPoint y: 41, endPoint x: 872, endPoint y: 227, distance: 408.0
click at [512, 50] on button "Skip" at bounding box center [494, 56] width 49 height 29
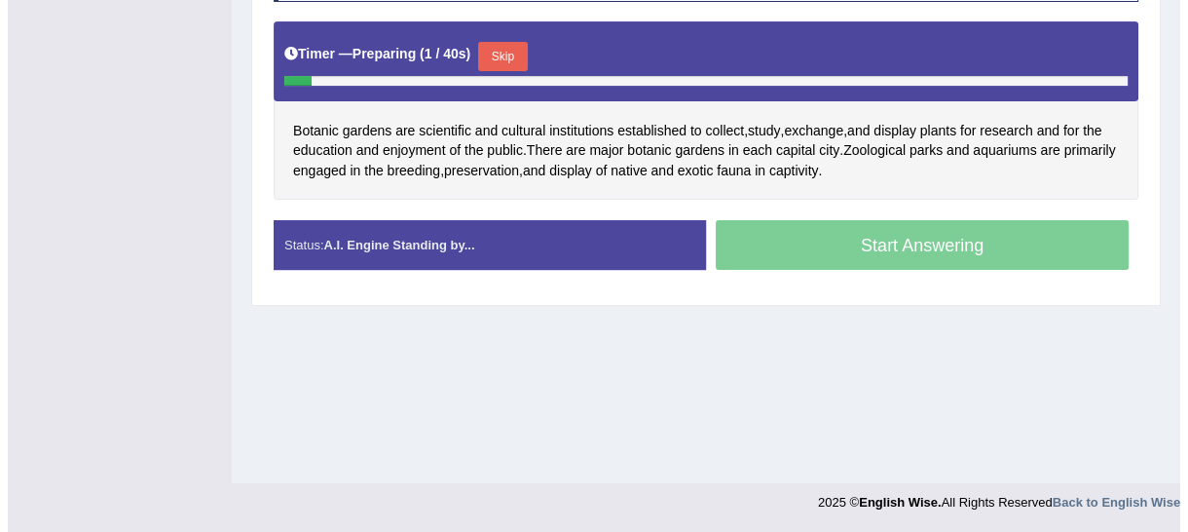
scroll to position [440, 0]
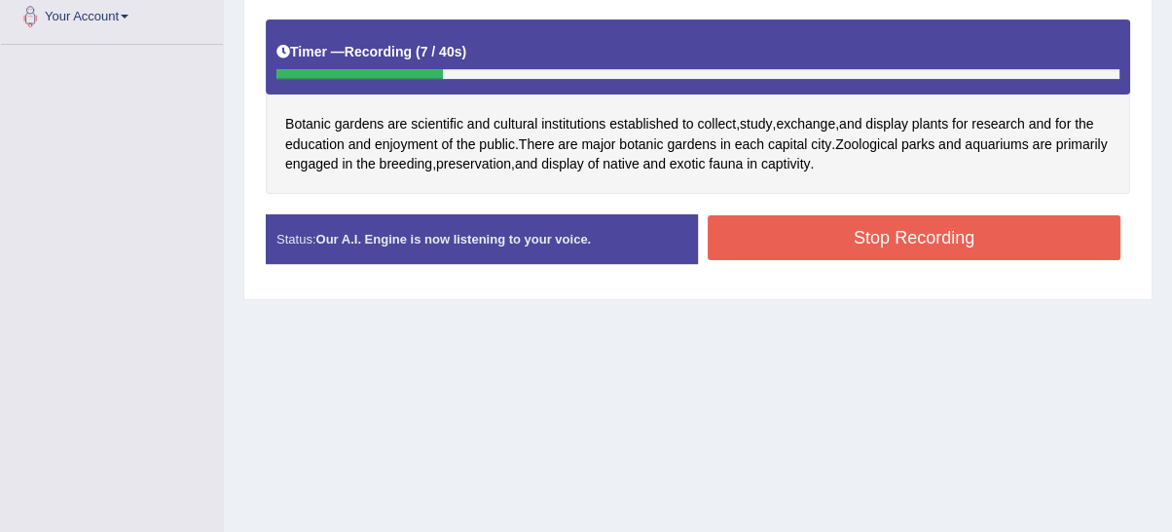
click at [958, 231] on button "Stop Recording" at bounding box center [914, 237] width 413 height 45
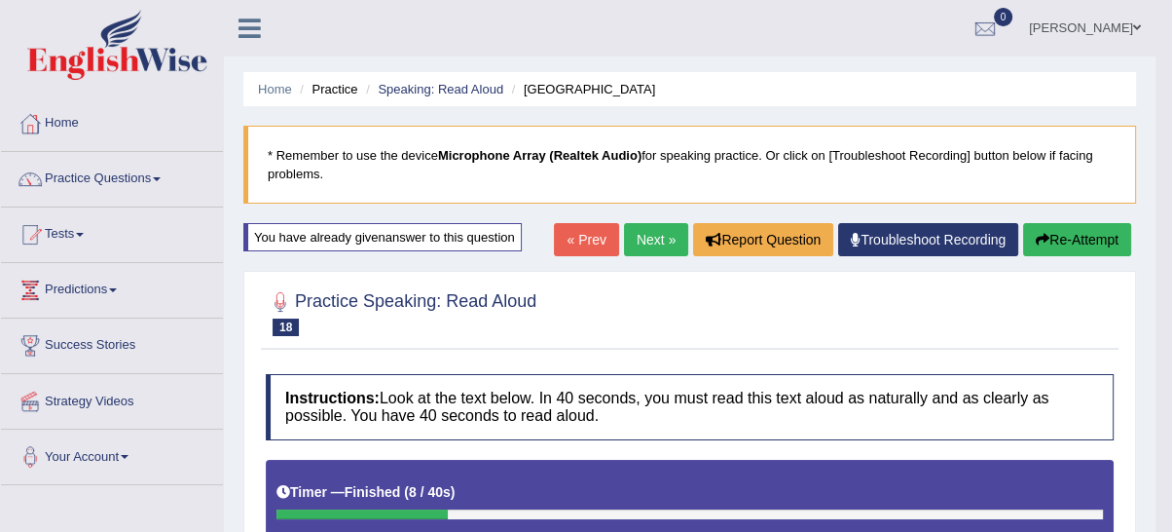
scroll to position [0, 0]
click at [1087, 233] on button "Re-Attempt" at bounding box center [1077, 239] width 108 height 33
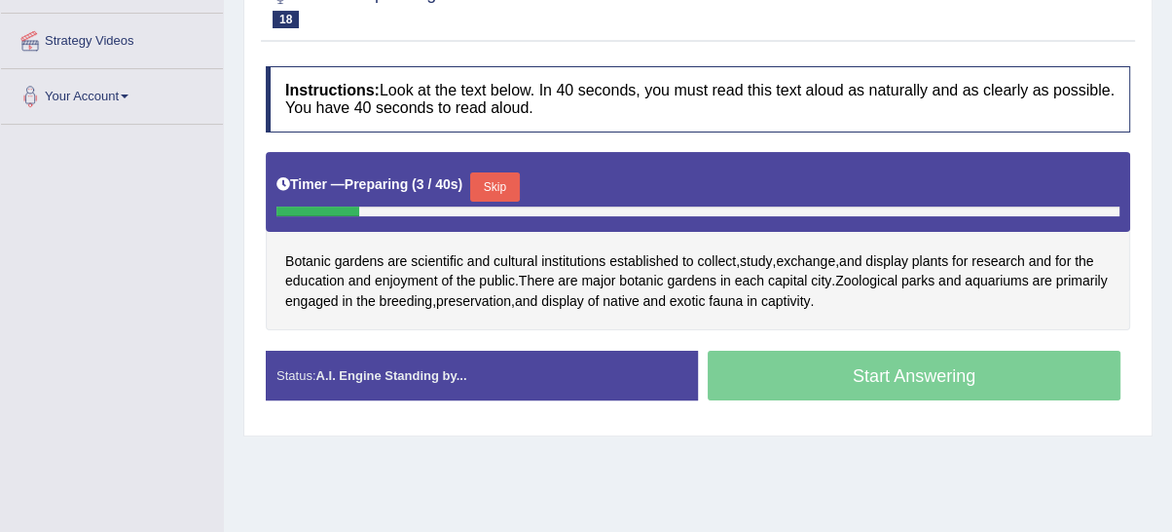
click at [503, 187] on button "Skip" at bounding box center [494, 186] width 49 height 29
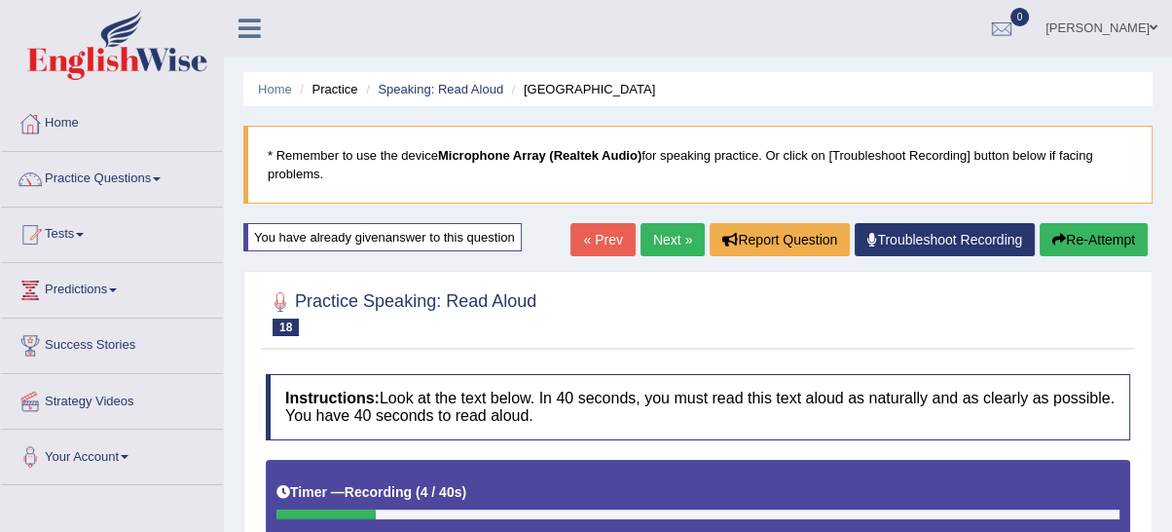
click at [1052, 243] on icon "button" at bounding box center [1059, 240] width 14 height 14
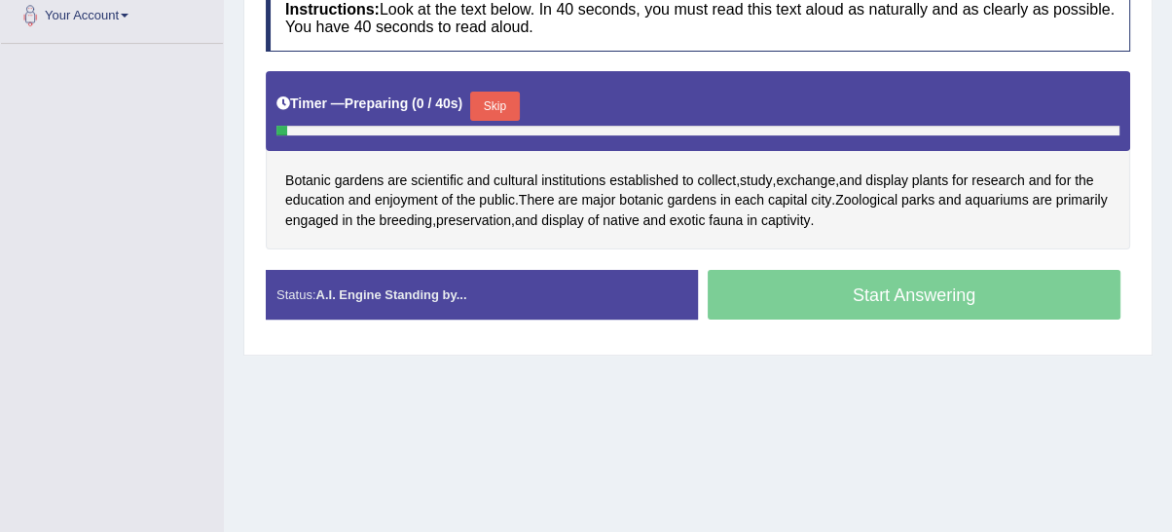
scroll to position [491, 0]
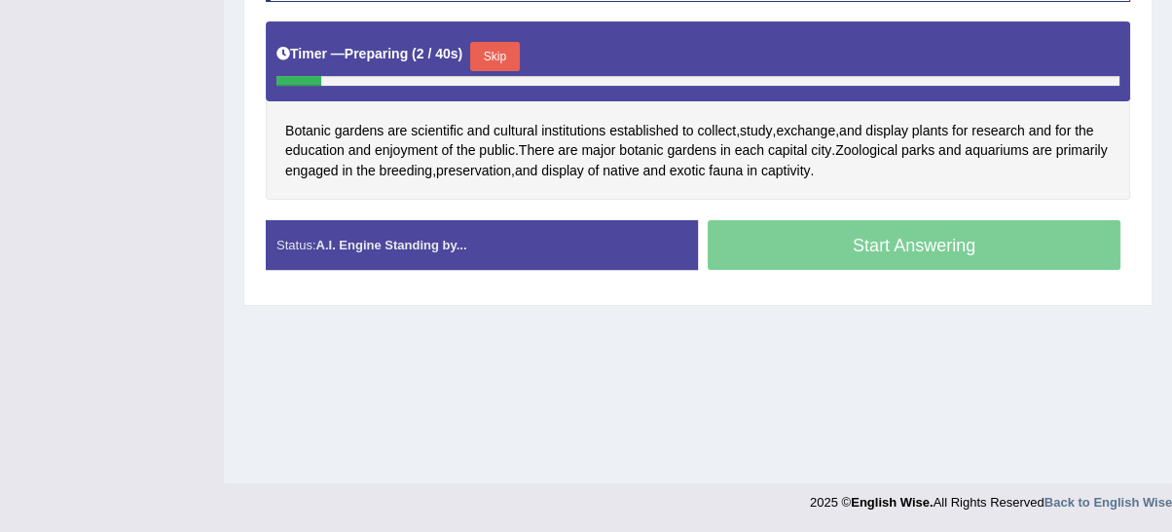
click at [500, 37] on div "Timer — Preparing ( 2 / 40s ) Skip" at bounding box center [697, 56] width 843 height 39
drag, startPoint x: 493, startPoint y: 45, endPoint x: 560, endPoint y: 83, distance: 77.2
click at [491, 53] on button "Skip" at bounding box center [494, 56] width 49 height 29
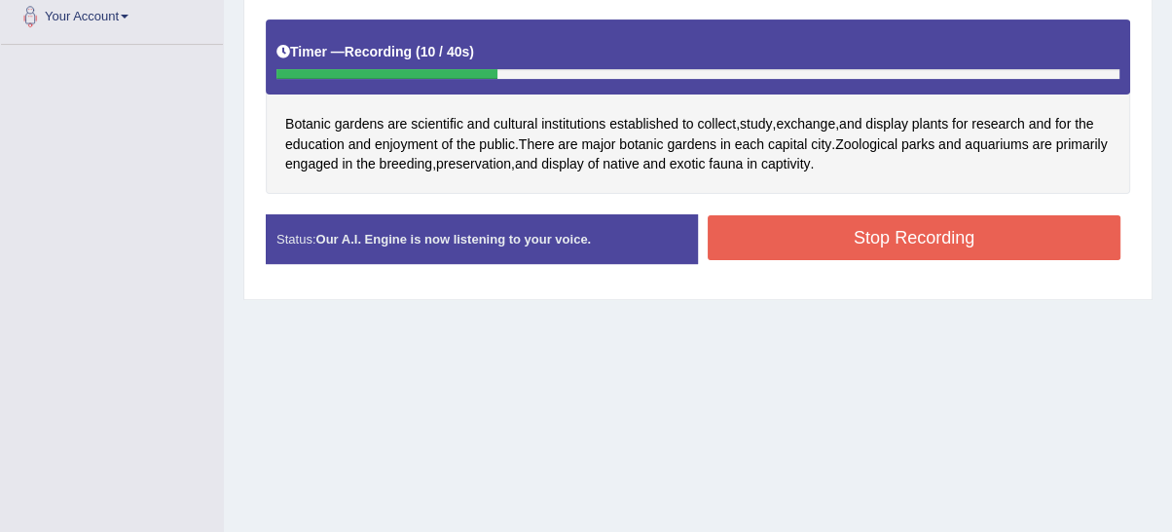
click at [935, 223] on button "Stop Recording" at bounding box center [914, 237] width 413 height 45
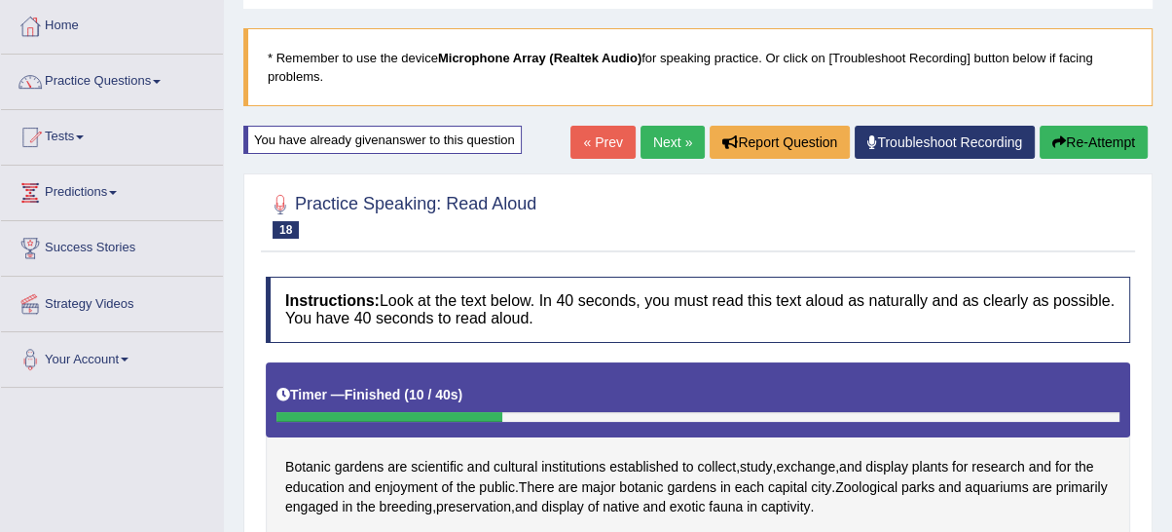
scroll to position [0, 0]
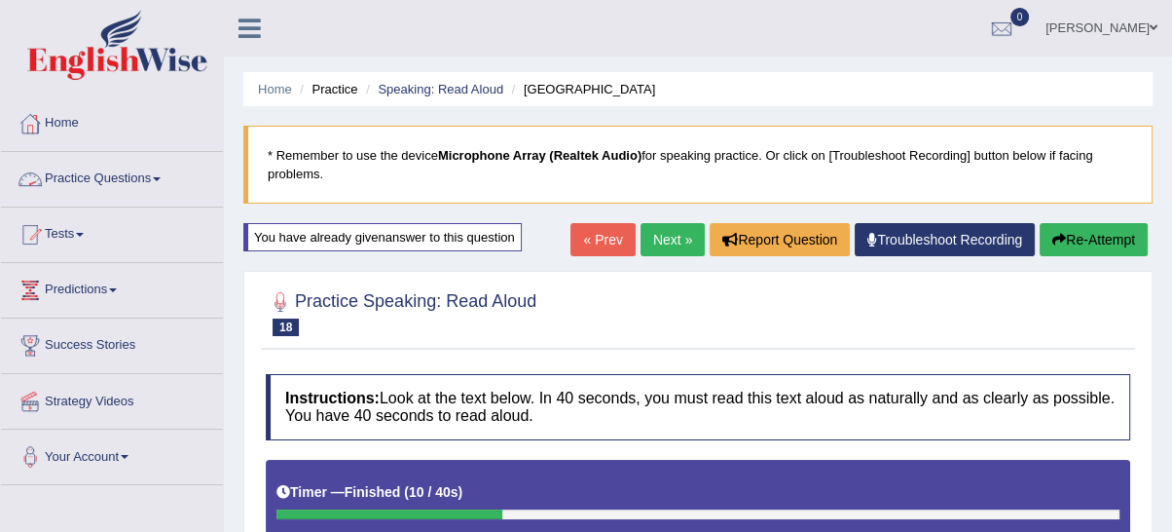
click at [110, 175] on link "Practice Questions" at bounding box center [112, 176] width 222 height 49
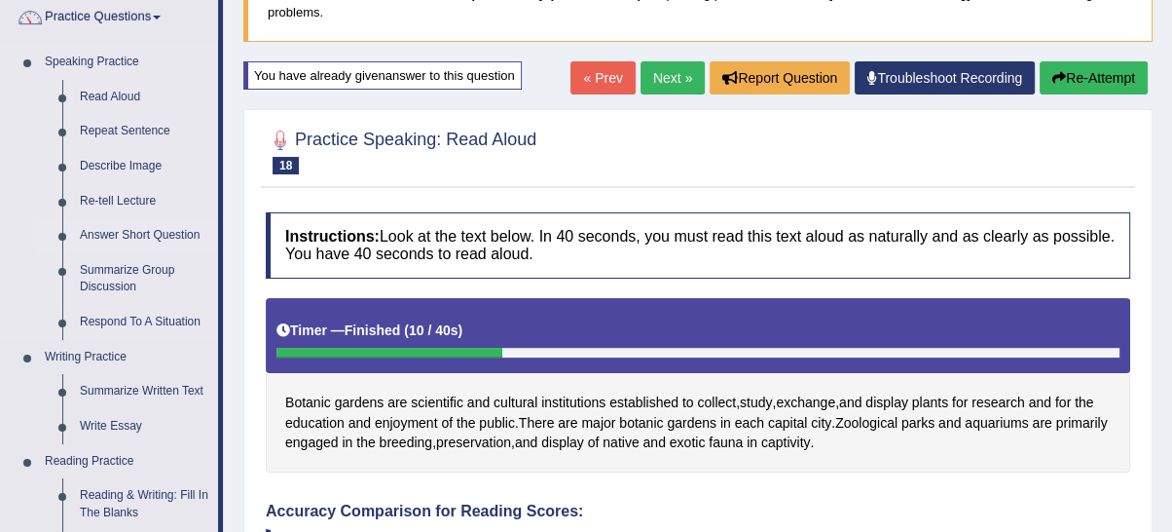
scroll to position [180, 0]
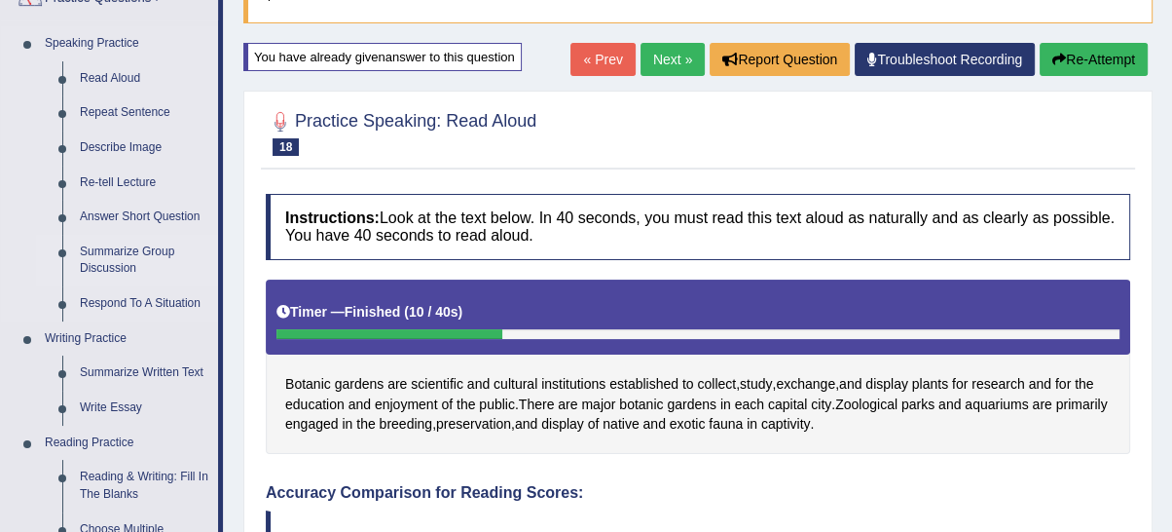
click at [127, 253] on link "Summarize Group Discussion" at bounding box center [144, 261] width 147 height 52
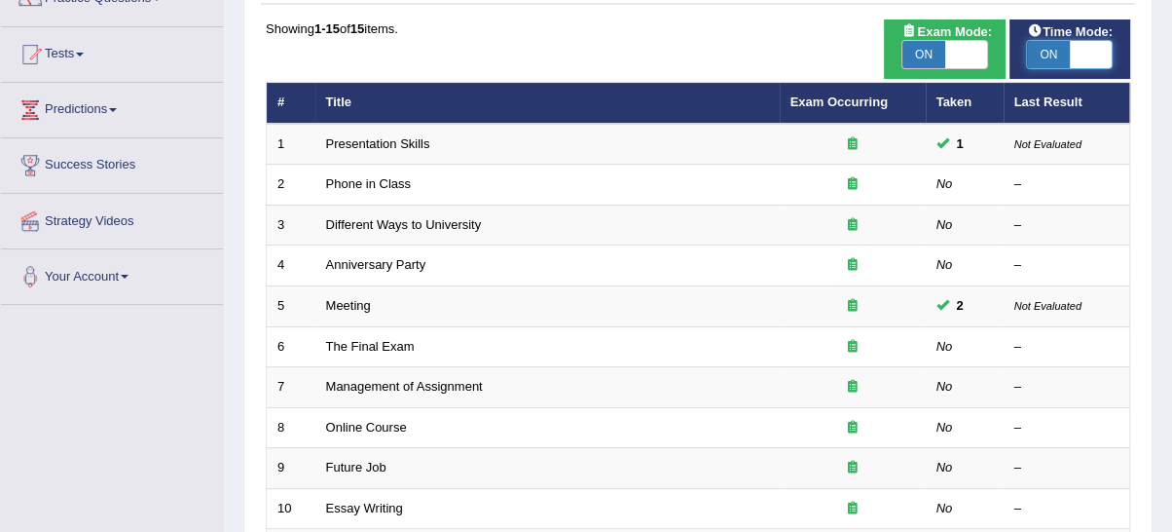
click at [1070, 51] on span at bounding box center [1091, 54] width 43 height 27
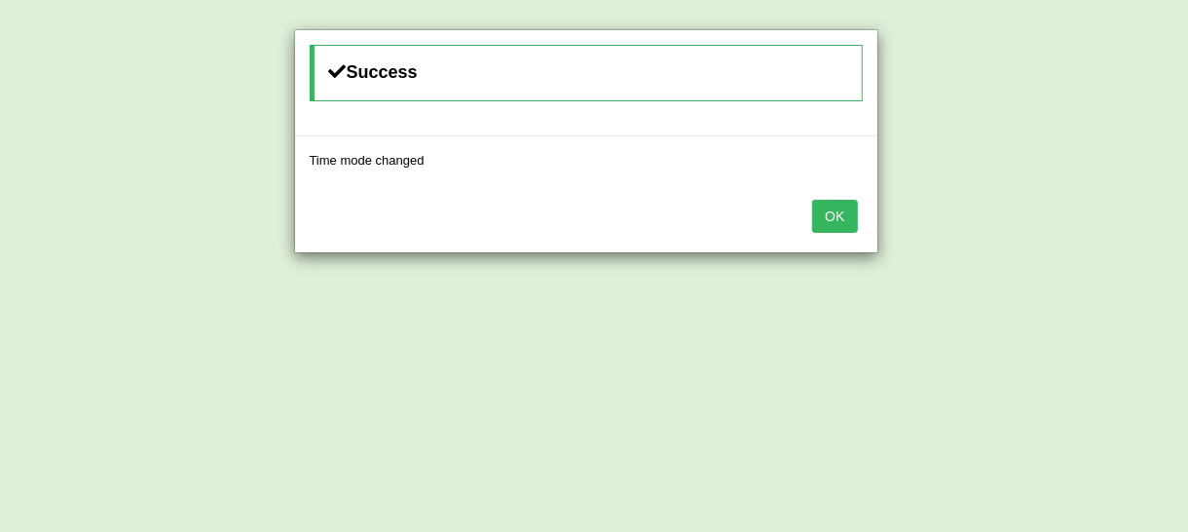
click at [816, 211] on button "OK" at bounding box center [834, 216] width 45 height 33
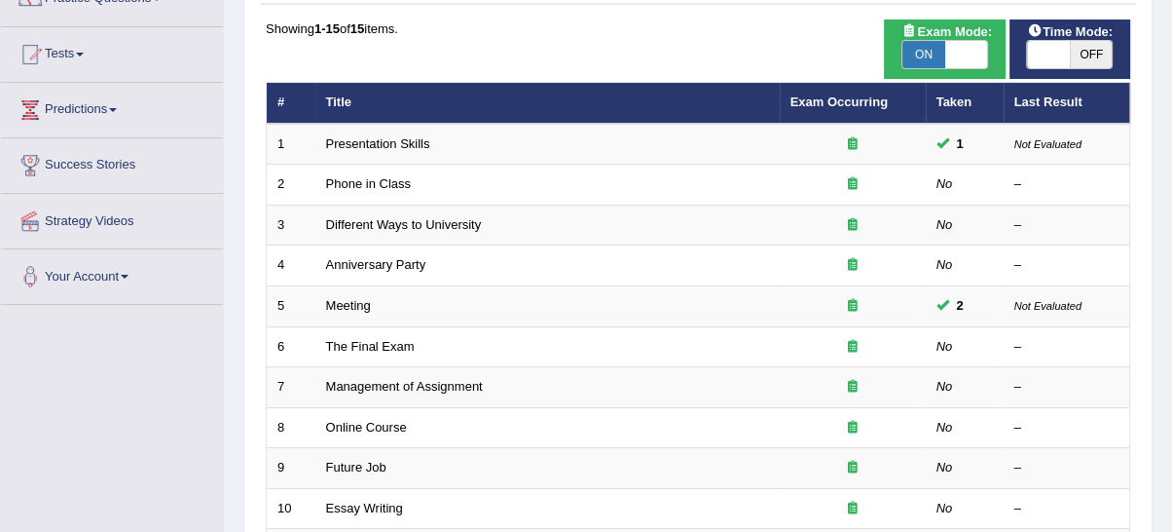
click at [1066, 56] on span at bounding box center [1048, 54] width 43 height 27
checkbox input "true"
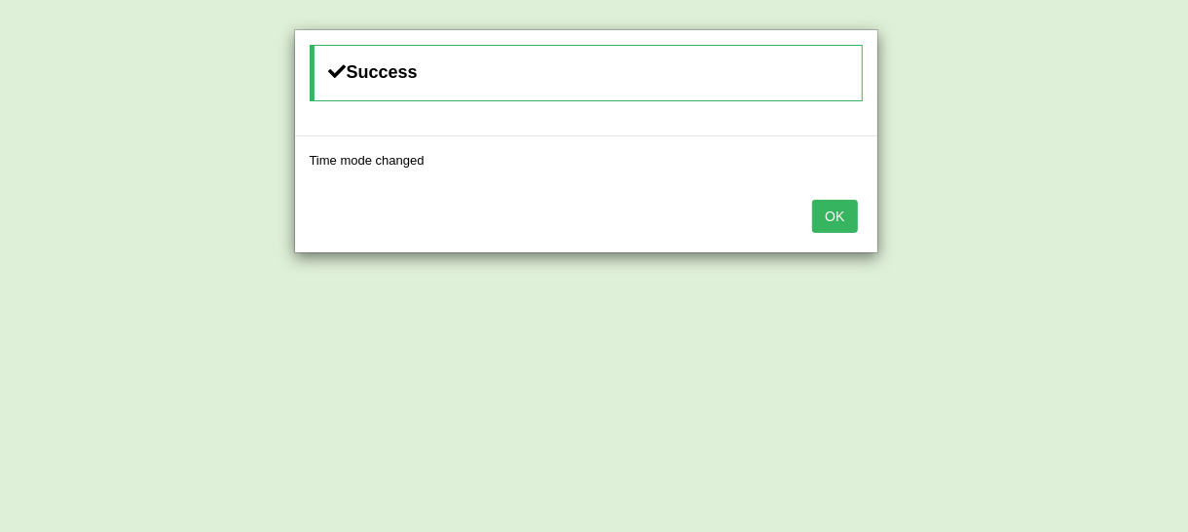
click at [825, 224] on button "OK" at bounding box center [834, 216] width 45 height 33
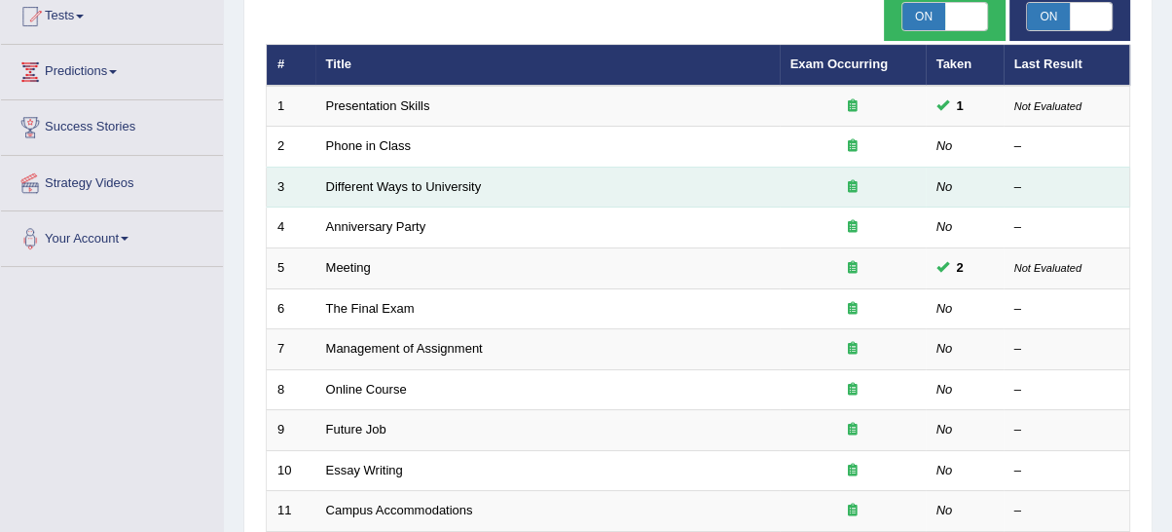
scroll to position [180, 0]
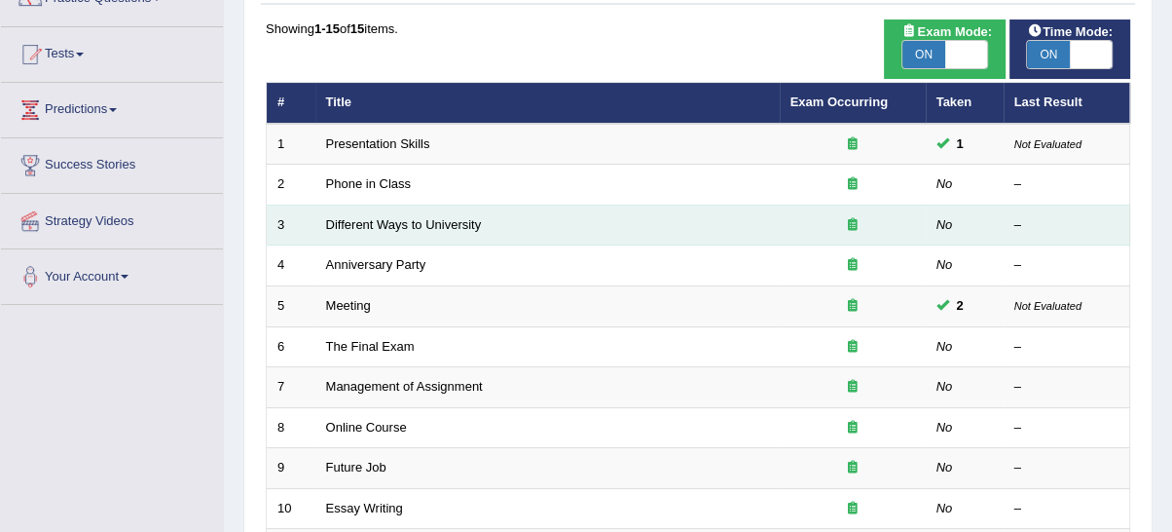
click at [761, 237] on td "Different Ways to University" at bounding box center [547, 224] width 464 height 41
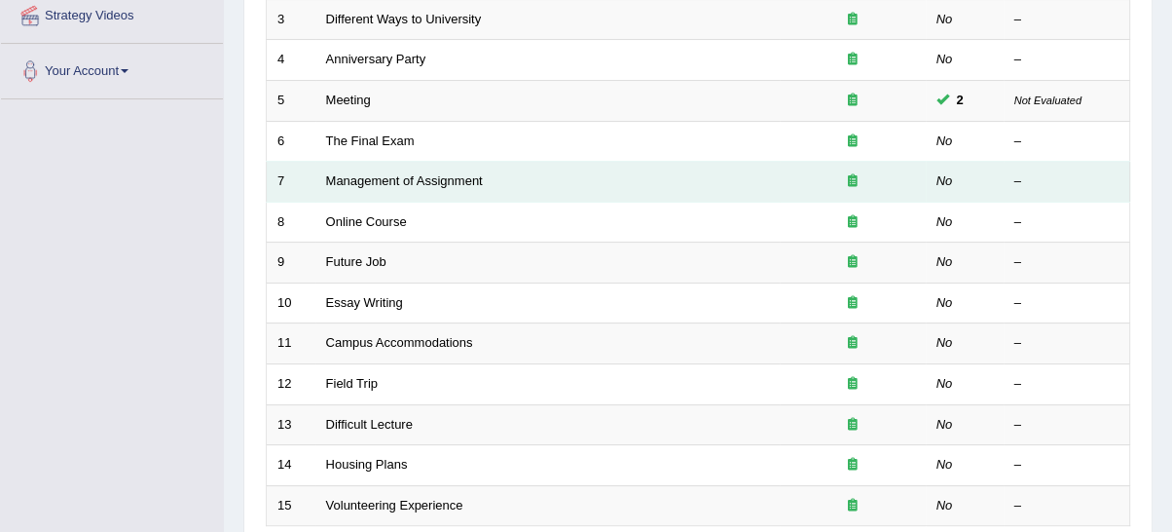
scroll to position [491, 0]
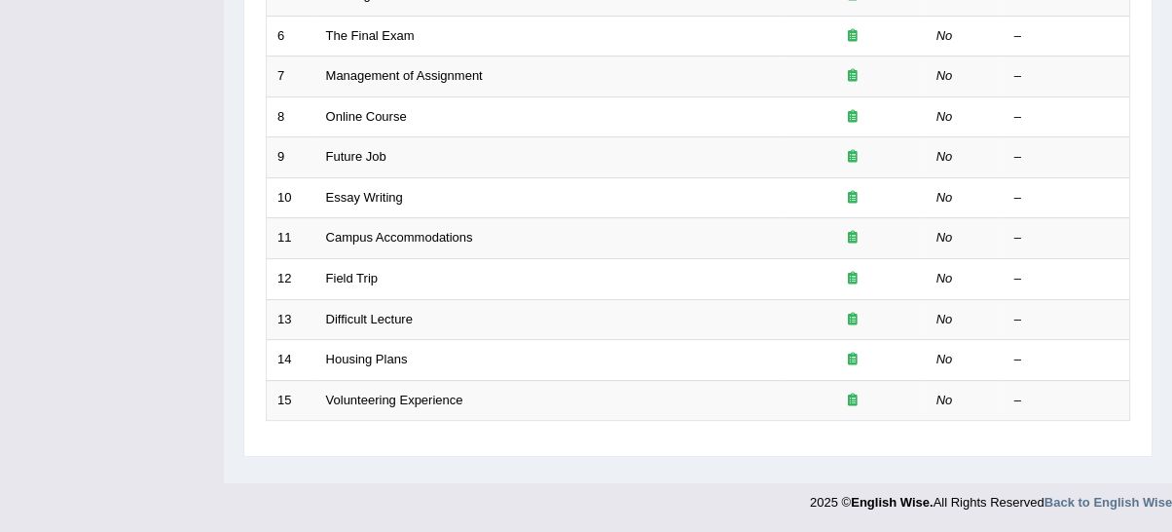
drag, startPoint x: 138, startPoint y: 172, endPoint x: 87, endPoint y: 159, distance: 53.4
click at [59, 147] on div "Toggle navigation Home Practice Questions Speaking Practice Read Aloud Repeat S…" at bounding box center [586, 15] width 1172 height 1012
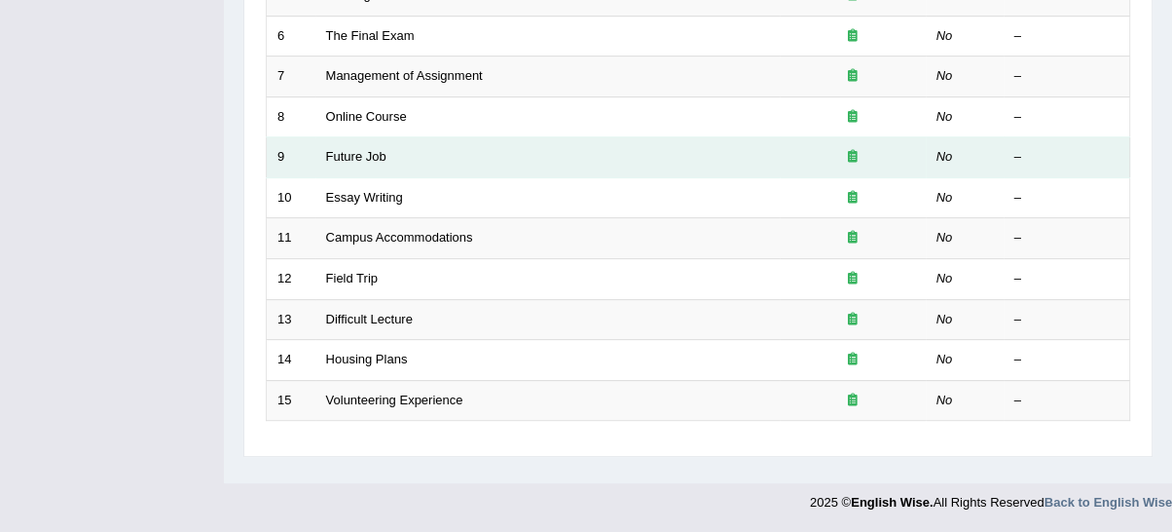
click at [349, 160] on td "Future Job" at bounding box center [547, 157] width 464 height 41
click at [338, 160] on td "Future Job" at bounding box center [547, 157] width 464 height 41
click at [335, 150] on link "Future Job" at bounding box center [356, 156] width 60 height 15
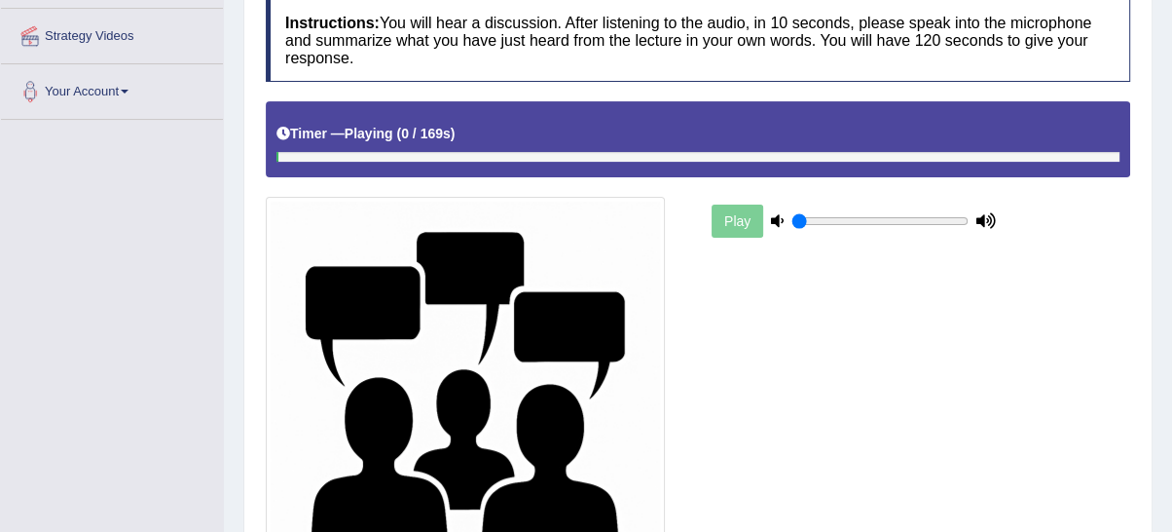
scroll to position [360, 0]
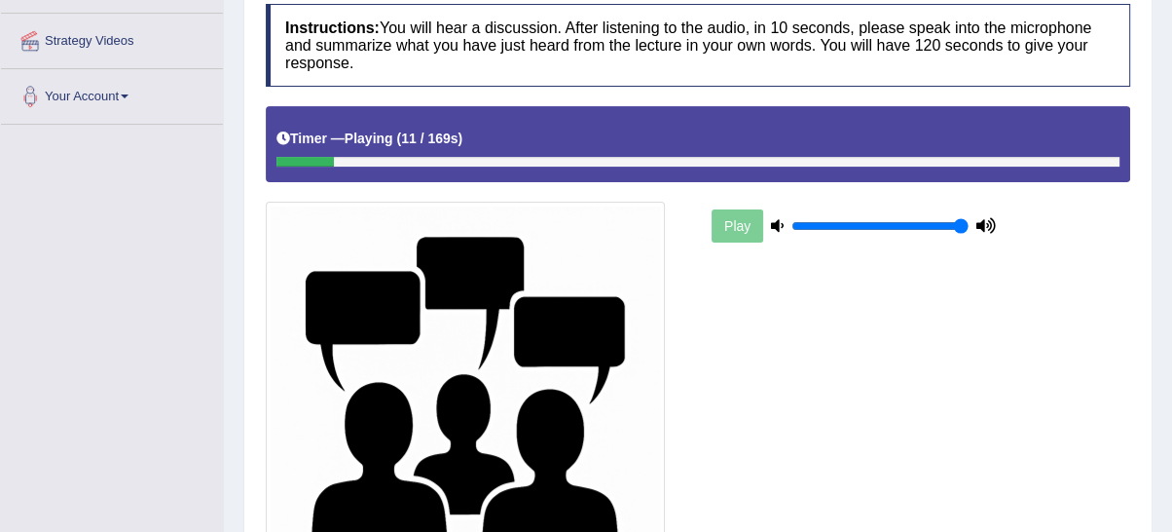
drag, startPoint x: 805, startPoint y: 224, endPoint x: 1061, endPoint y: 248, distance: 257.2
type input "1"
click at [969, 234] on input "range" at bounding box center [879, 226] width 177 height 16
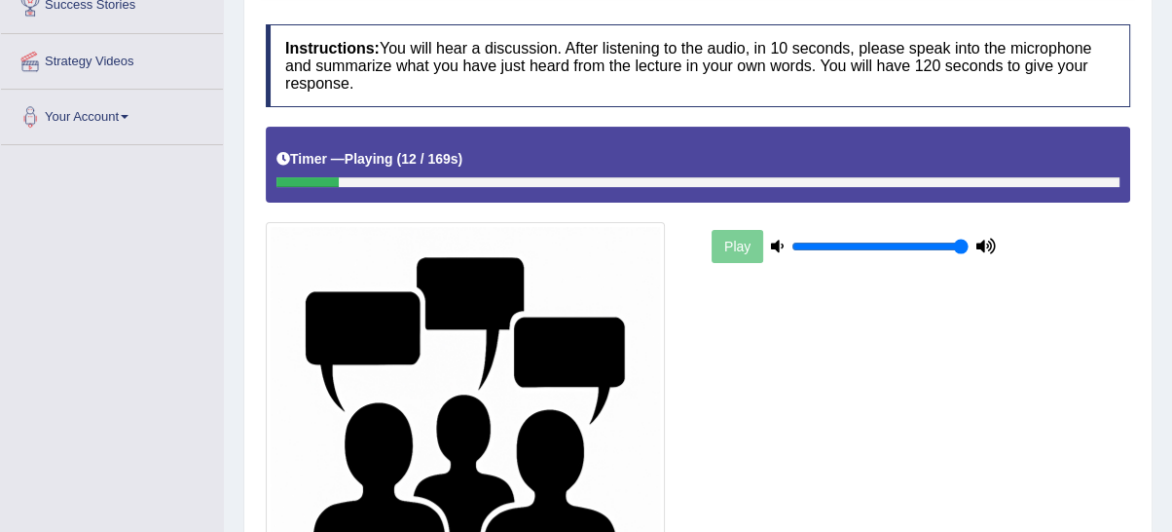
scroll to position [180, 0]
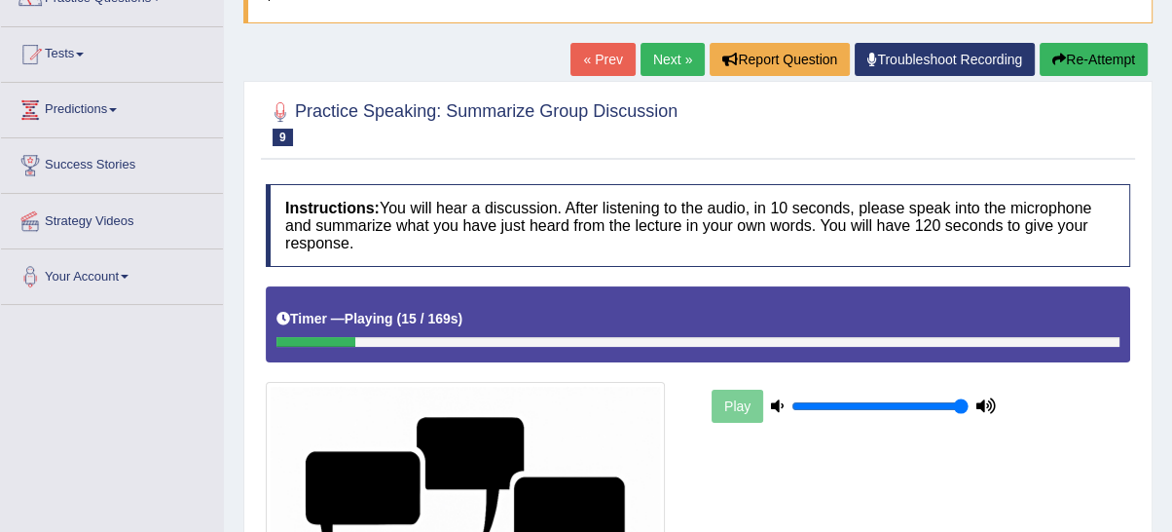
click at [1071, 68] on button "Re-Attempt" at bounding box center [1094, 59] width 108 height 33
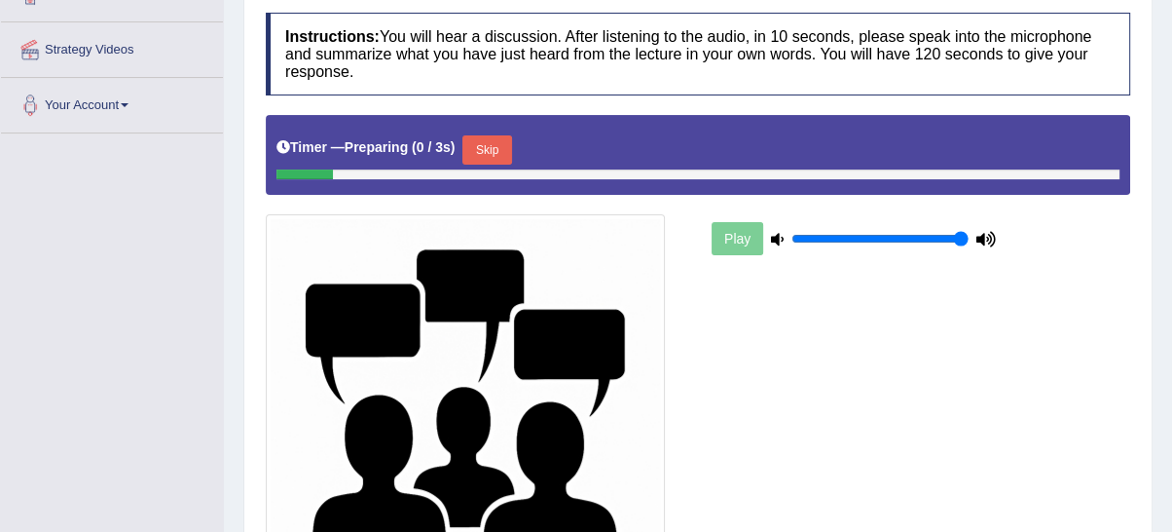
scroll to position [372, 0]
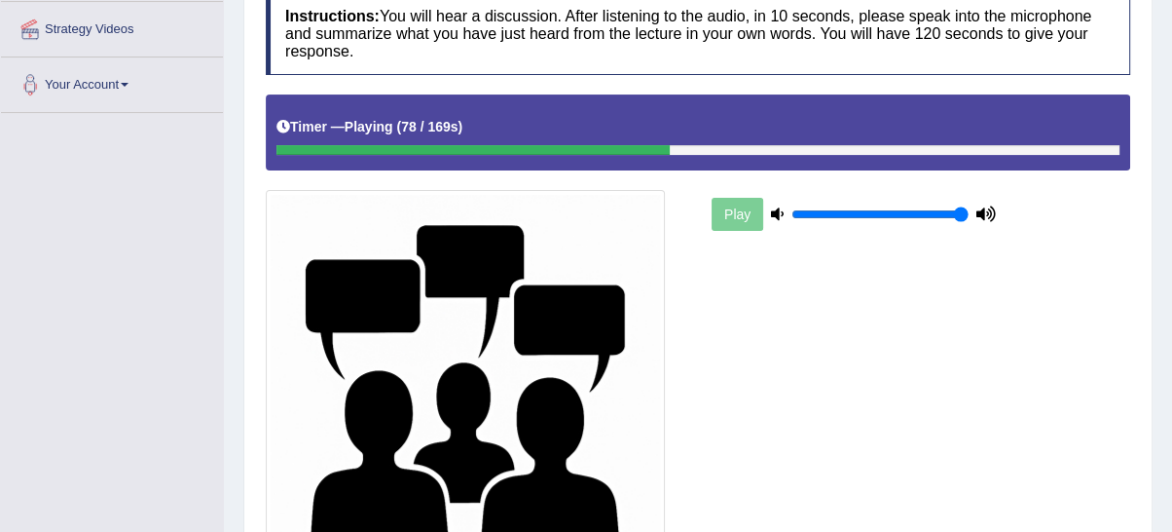
click at [777, 210] on icon at bounding box center [777, 213] width 13 height 13
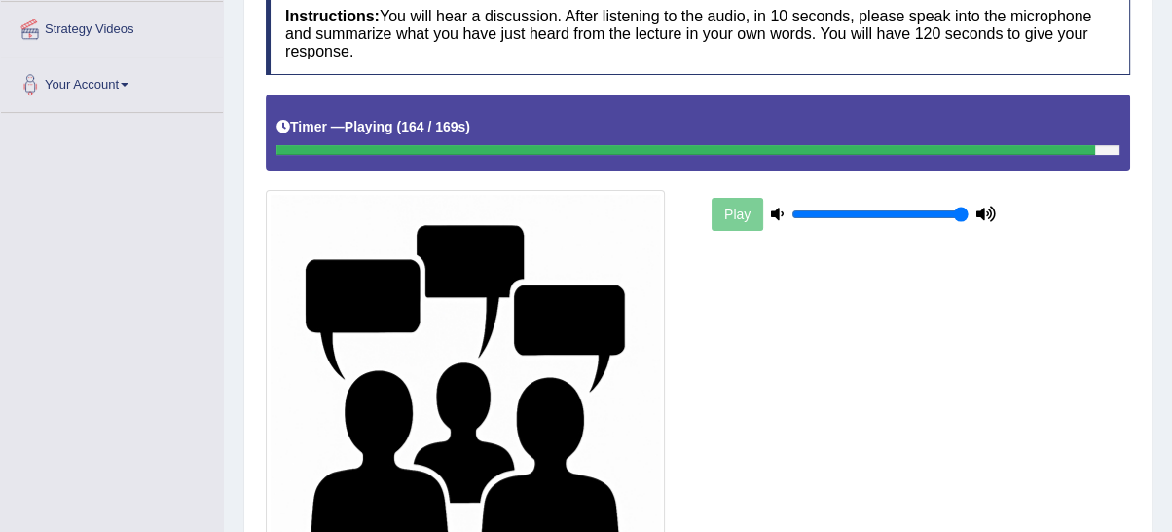
click at [425, 148] on div at bounding box center [685, 150] width 819 height 10
drag, startPoint x: 1102, startPoint y: 148, endPoint x: 873, endPoint y: 168, distance: 229.7
click at [878, 166] on div "Timer — Playing ( 165 / 169s ) Skip" at bounding box center [698, 131] width 864 height 75
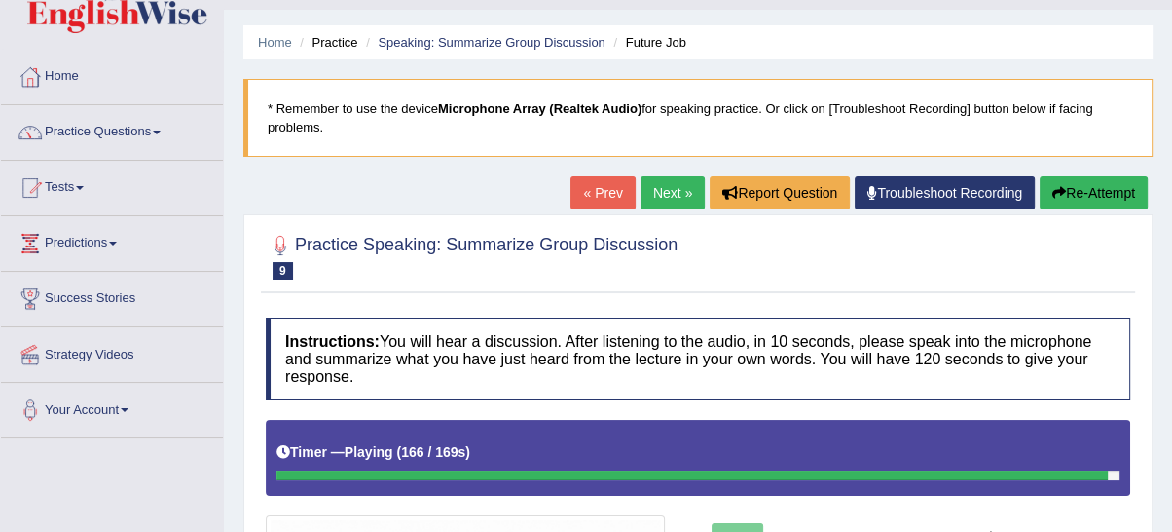
scroll to position [11, 0]
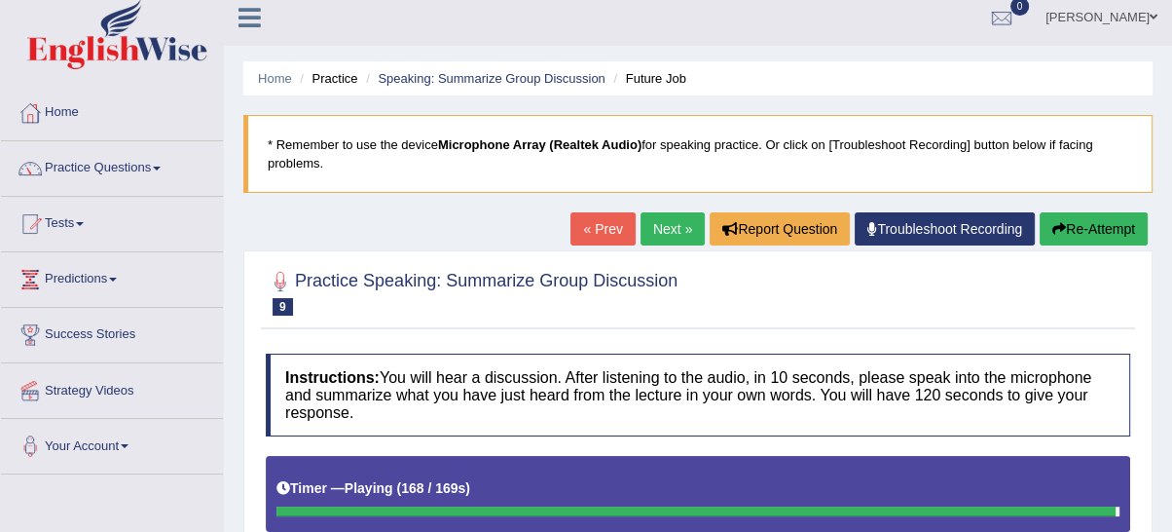
click at [1066, 238] on button "Re-Attempt" at bounding box center [1094, 228] width 108 height 33
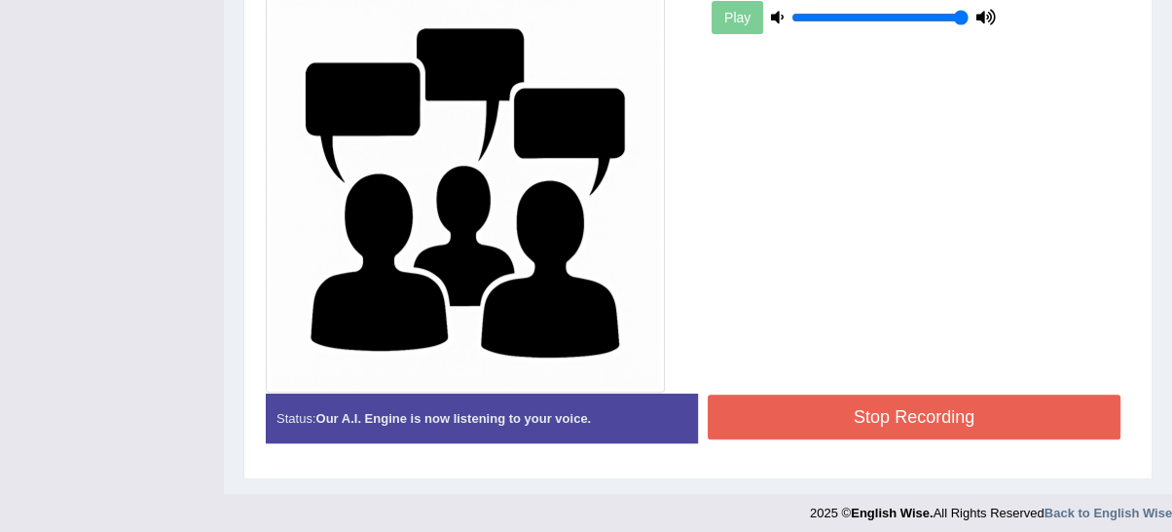
scroll to position [573, 0]
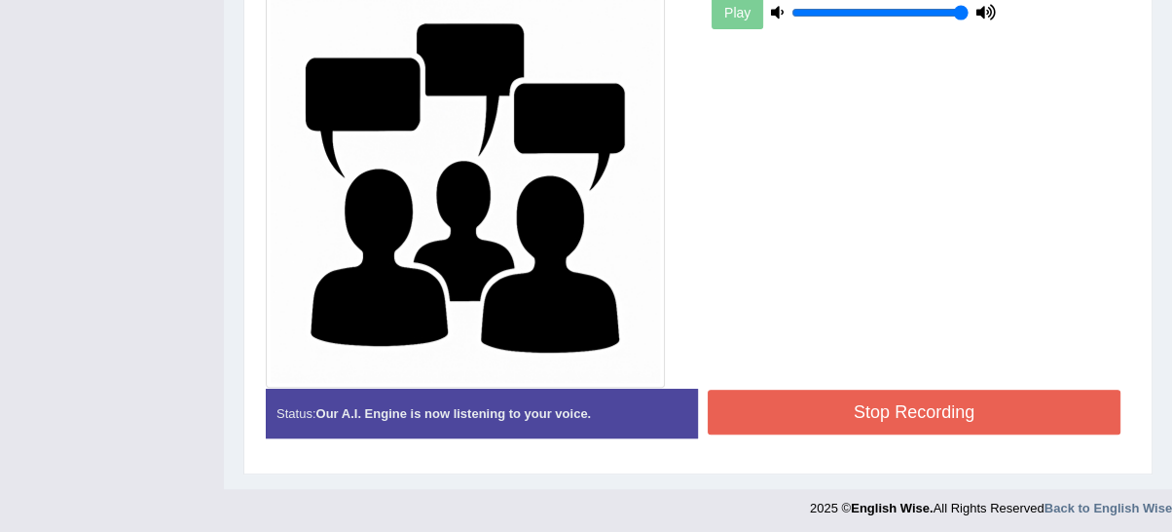
click at [999, 409] on button "Stop Recording" at bounding box center [914, 411] width 413 height 45
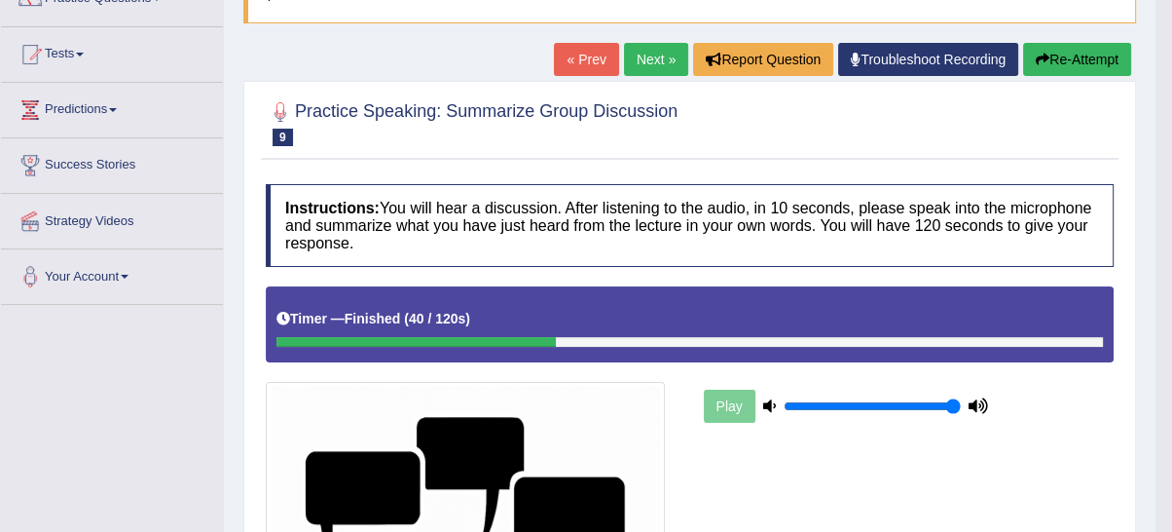
scroll to position [155, 0]
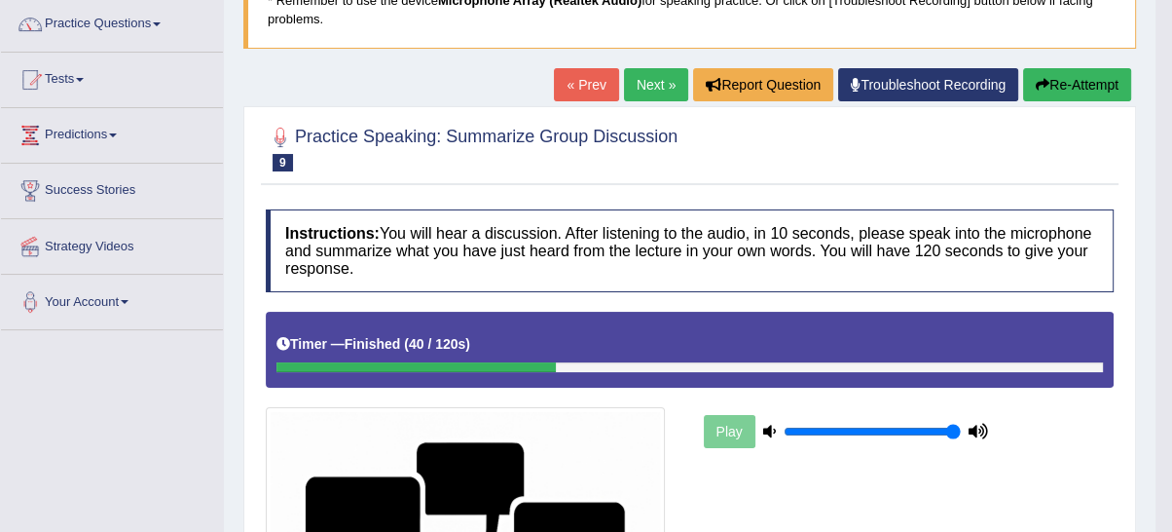
click at [1080, 86] on button "Re-Attempt" at bounding box center [1077, 84] width 108 height 33
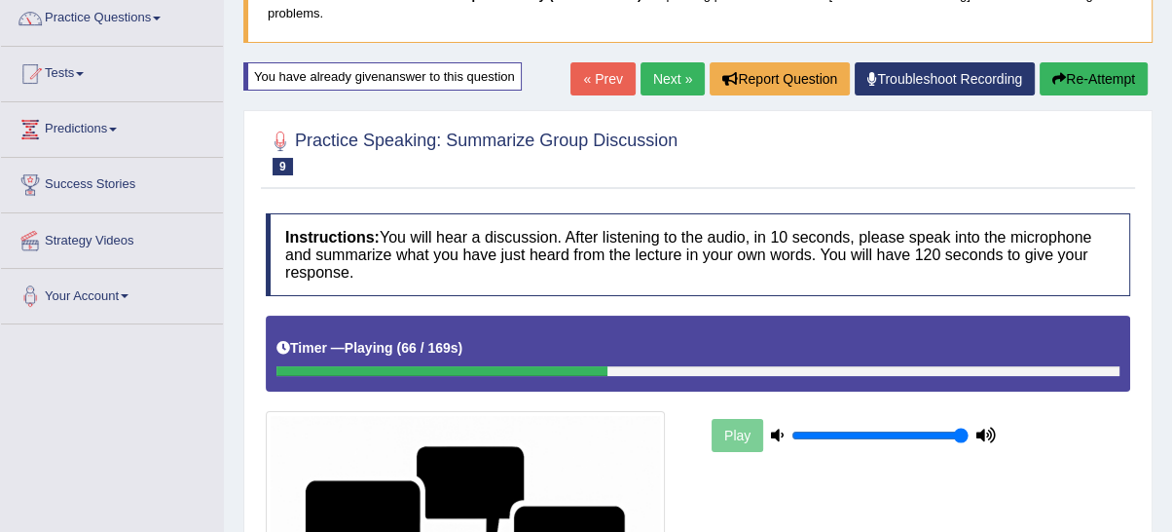
click at [1088, 83] on button "Re-Attempt" at bounding box center [1094, 78] width 108 height 33
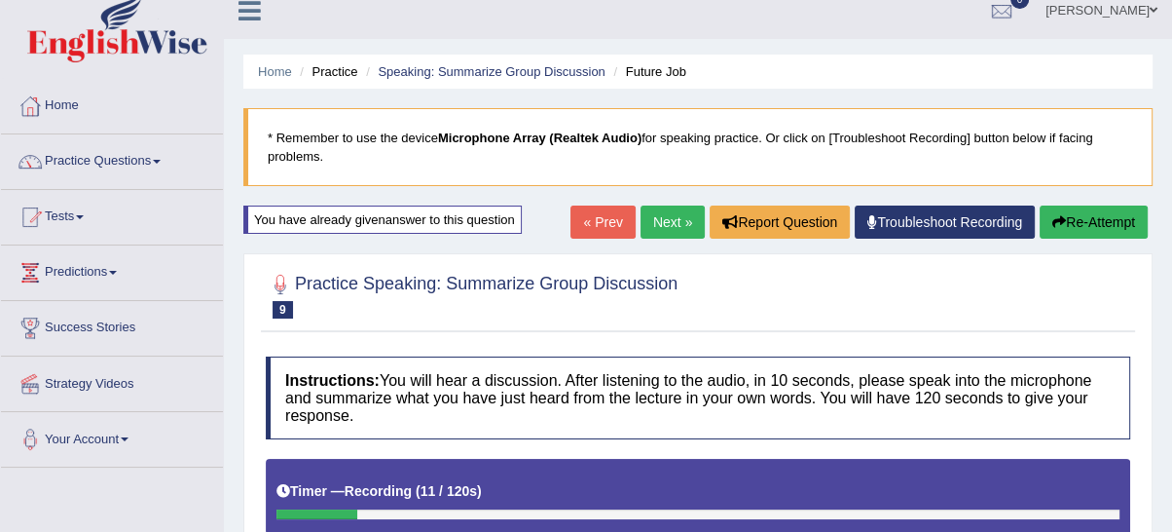
scroll to position [180, 0]
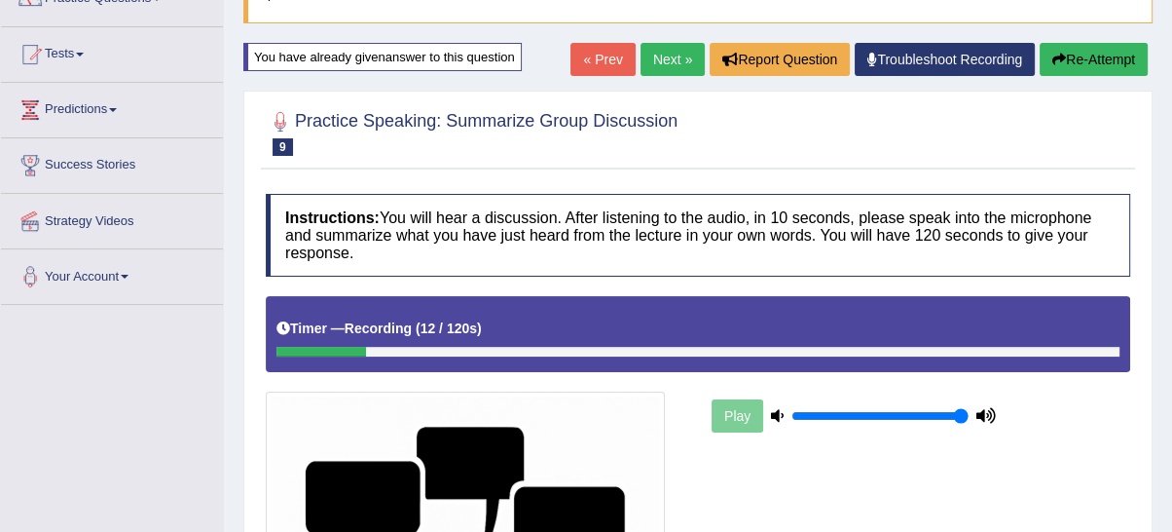
click at [1099, 68] on button "Re-Attempt" at bounding box center [1094, 59] width 108 height 33
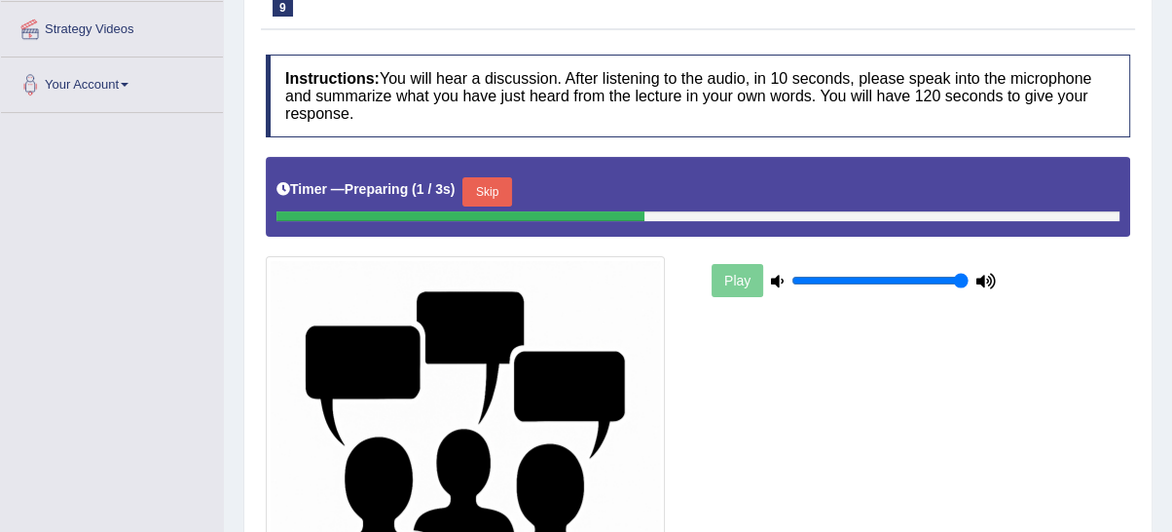
click at [492, 180] on button "Skip" at bounding box center [486, 191] width 49 height 29
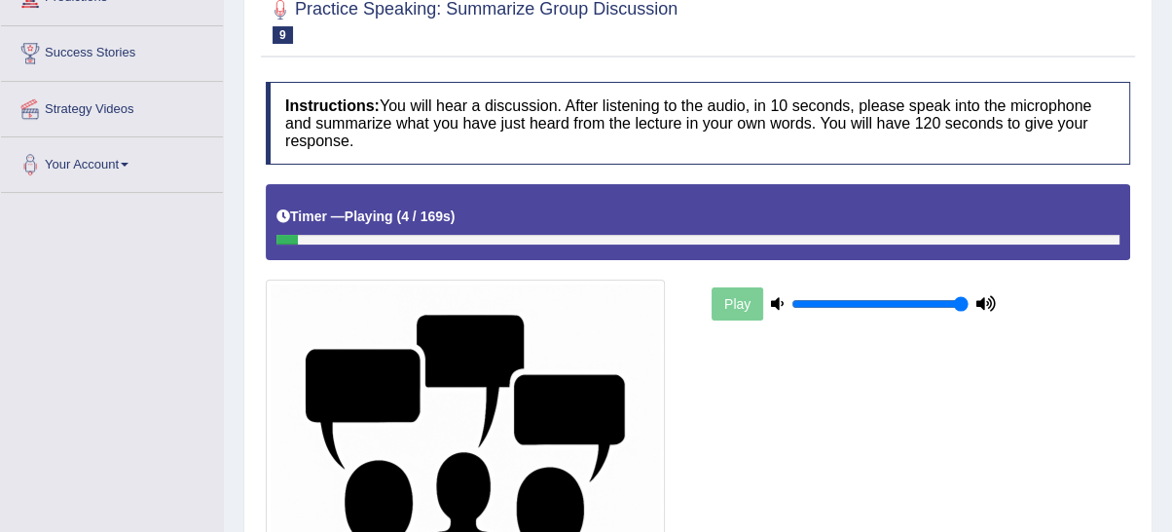
scroll to position [224, 0]
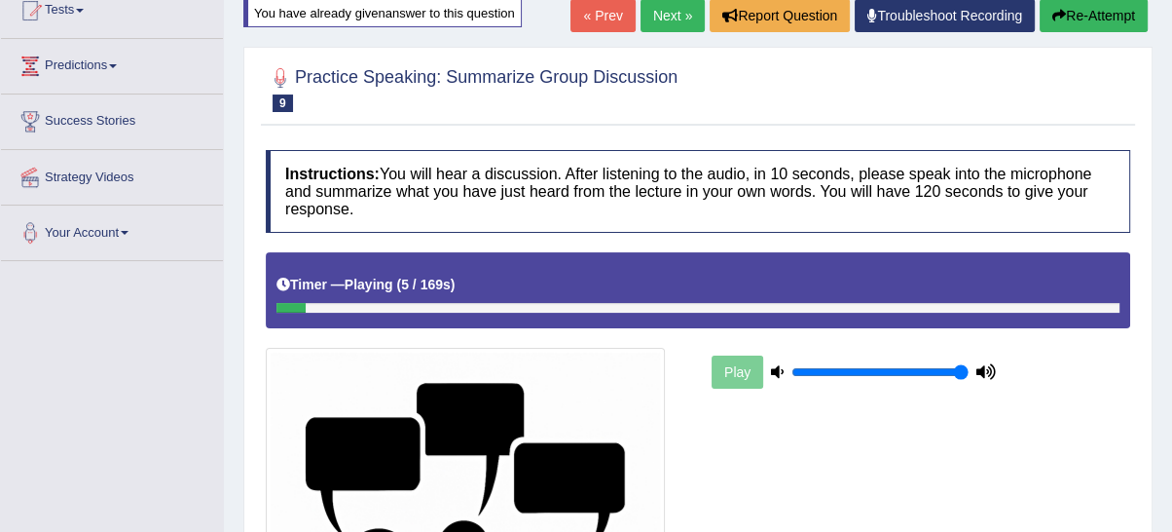
click at [1052, 10] on icon "button" at bounding box center [1059, 16] width 14 height 14
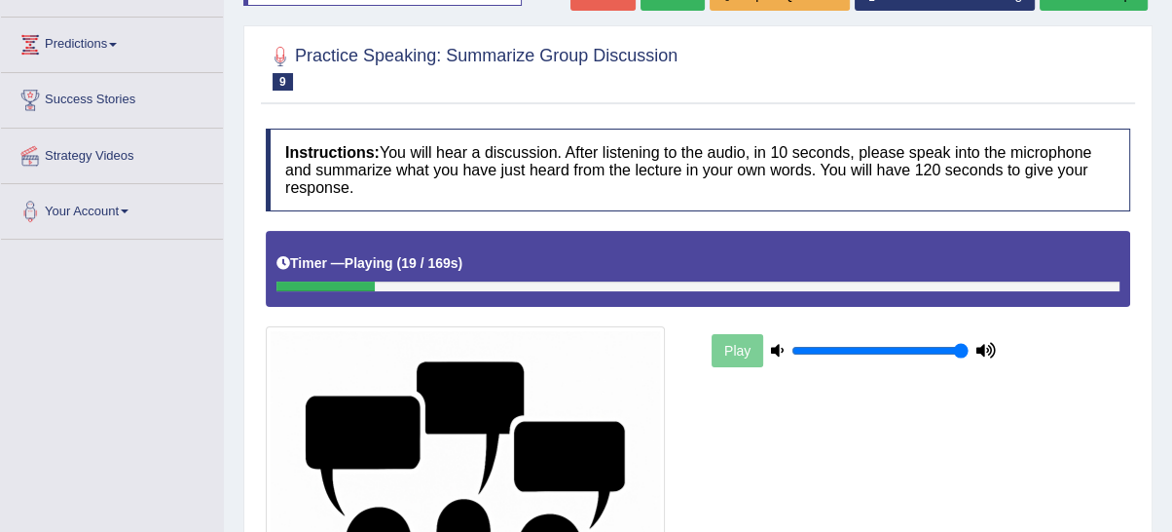
scroll to position [224, 0]
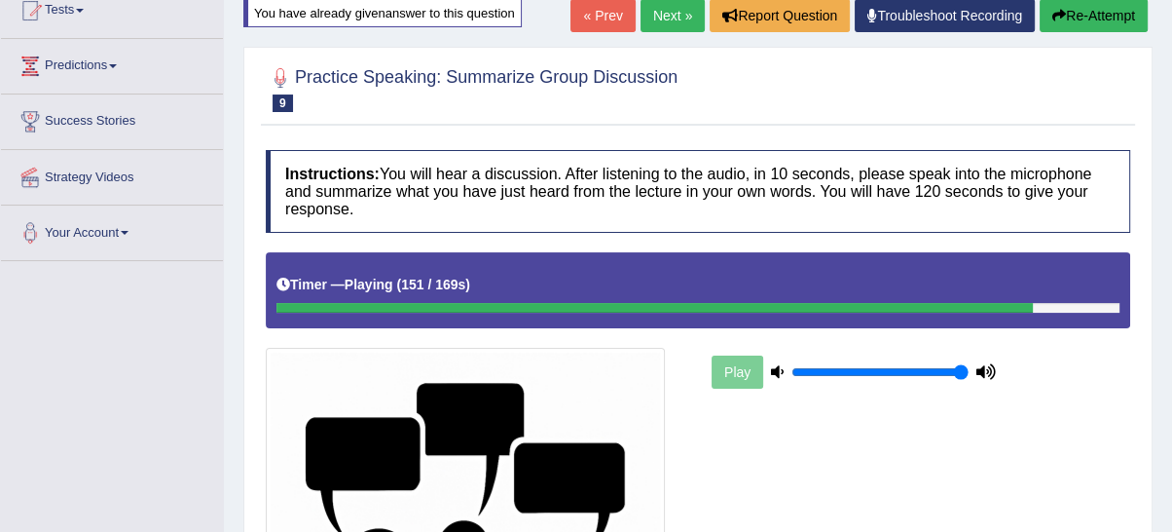
click at [1095, 311] on div "Timer — Playing ( 151 / 169s ) Skip" at bounding box center [698, 289] width 864 height 75
click at [1095, 304] on div at bounding box center [697, 308] width 843 height 10
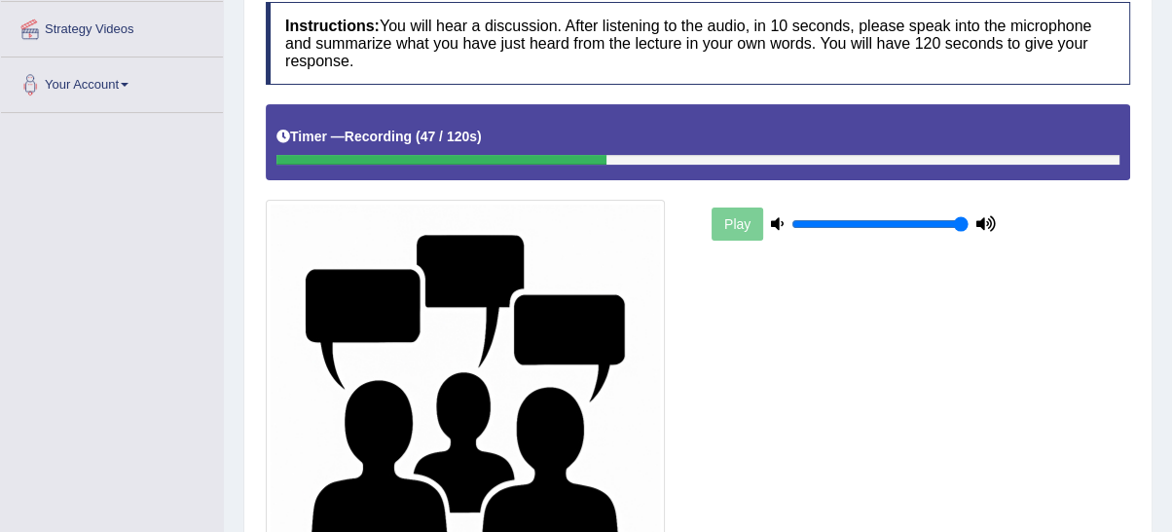
scroll to position [584, 0]
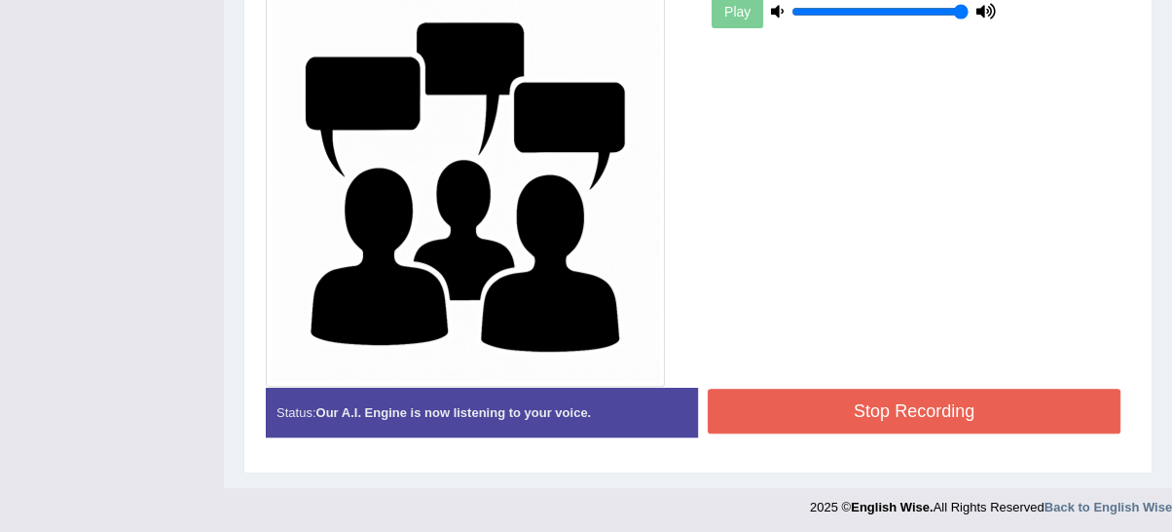
click at [848, 431] on div "Stop Recording" at bounding box center [914, 413] width 432 height 50
click at [843, 427] on button "Stop Recording" at bounding box center [914, 410] width 413 height 45
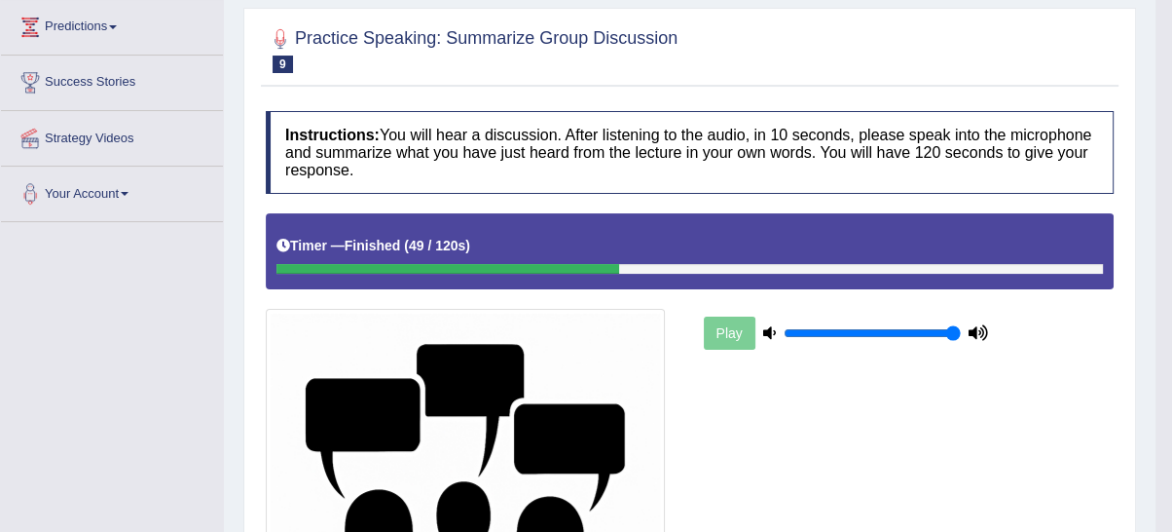
scroll to position [0, 0]
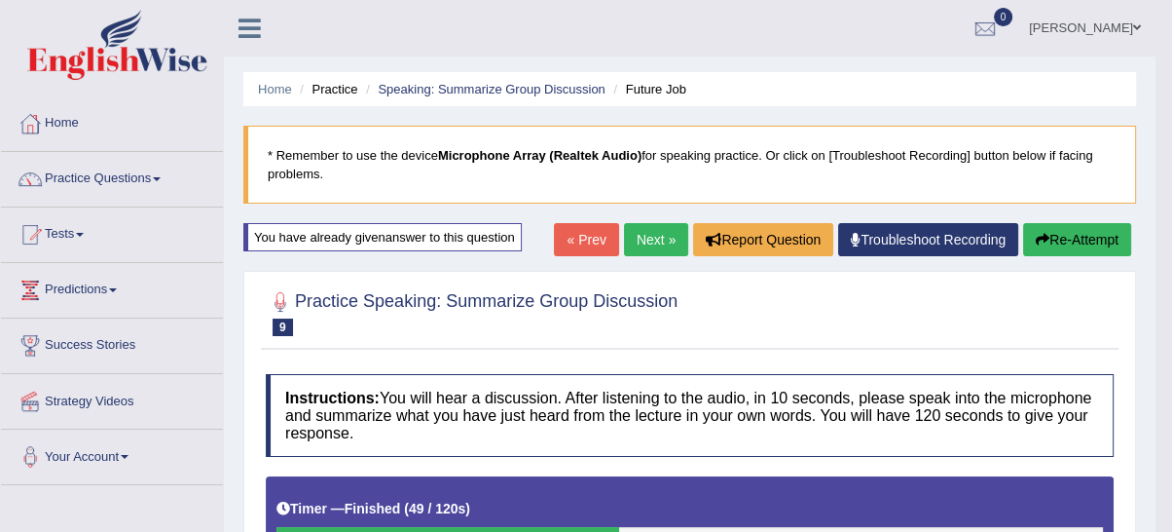
click at [674, 235] on link "Next »" at bounding box center [656, 239] width 64 height 33
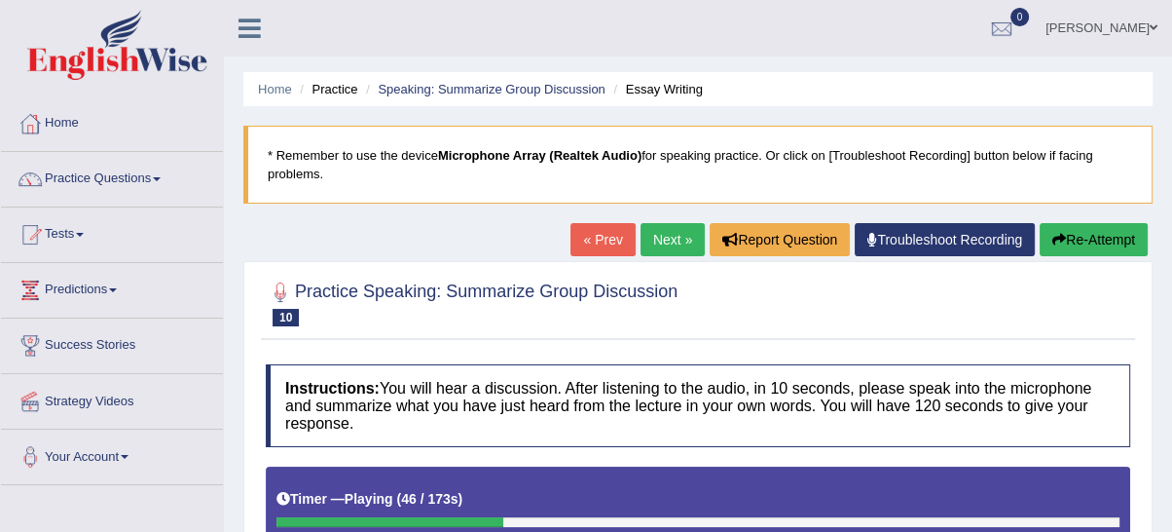
click at [606, 238] on link "« Prev" at bounding box center [602, 239] width 64 height 33
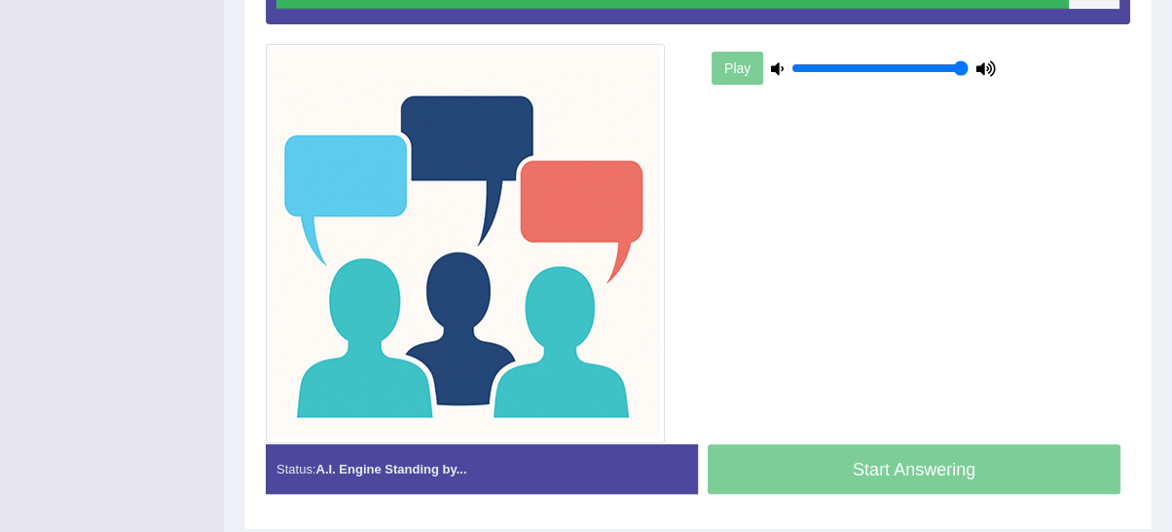
scroll to position [540, 0]
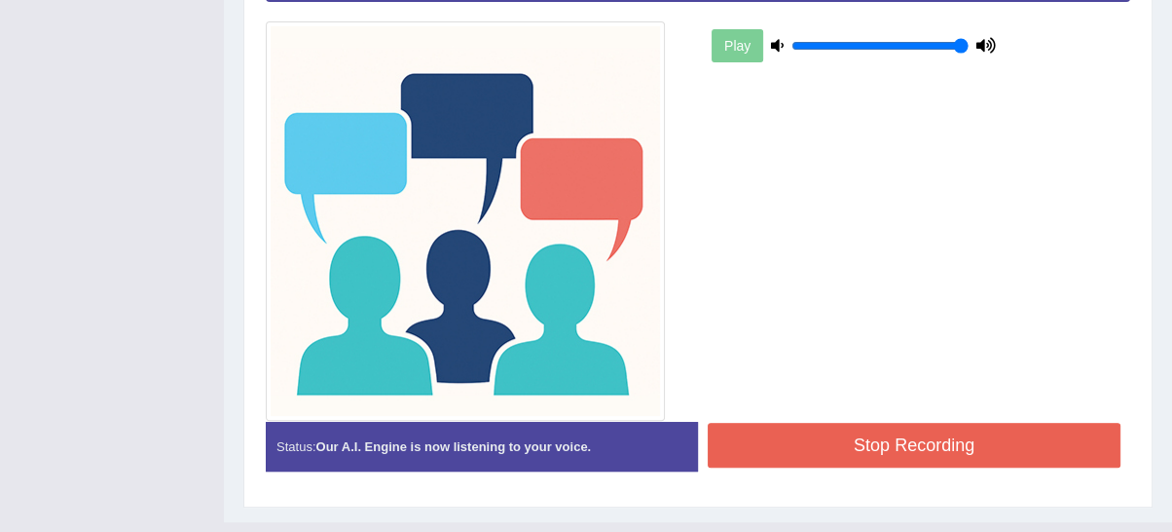
click at [946, 430] on button "Stop Recording" at bounding box center [914, 445] width 413 height 45
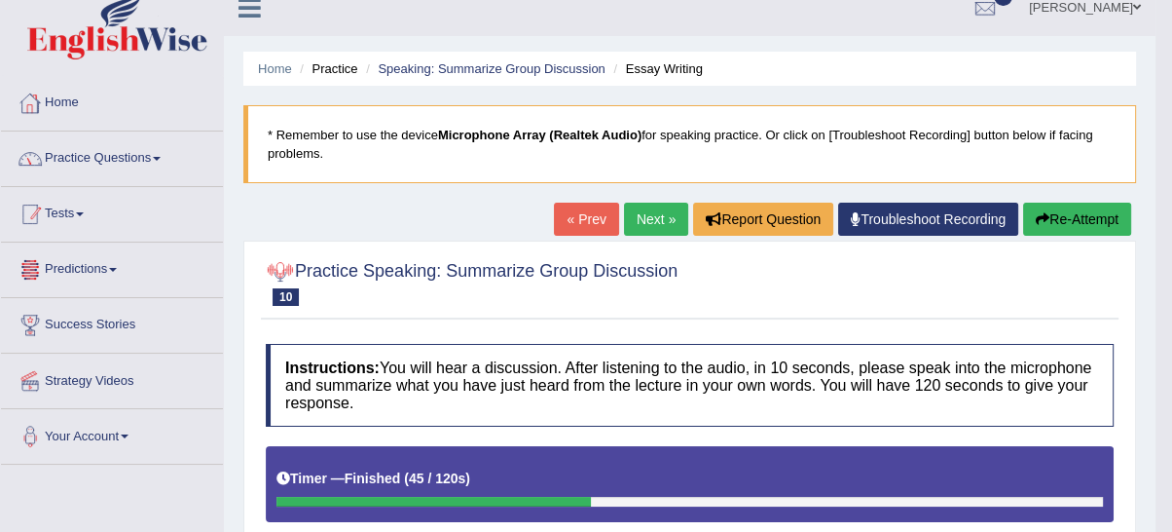
scroll to position [0, 0]
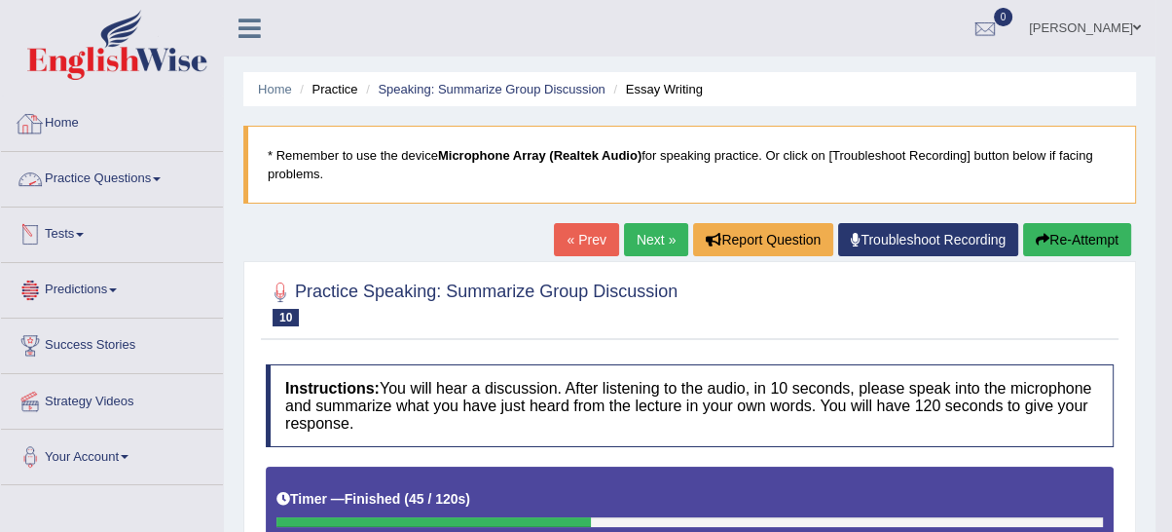
click at [71, 174] on link "Practice Questions" at bounding box center [112, 176] width 222 height 49
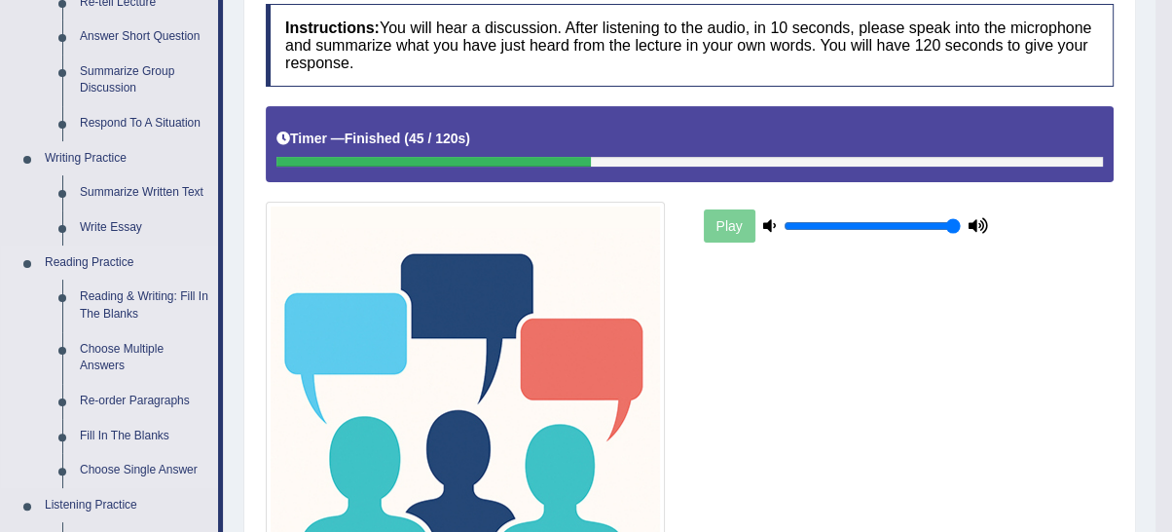
scroll to position [180, 0]
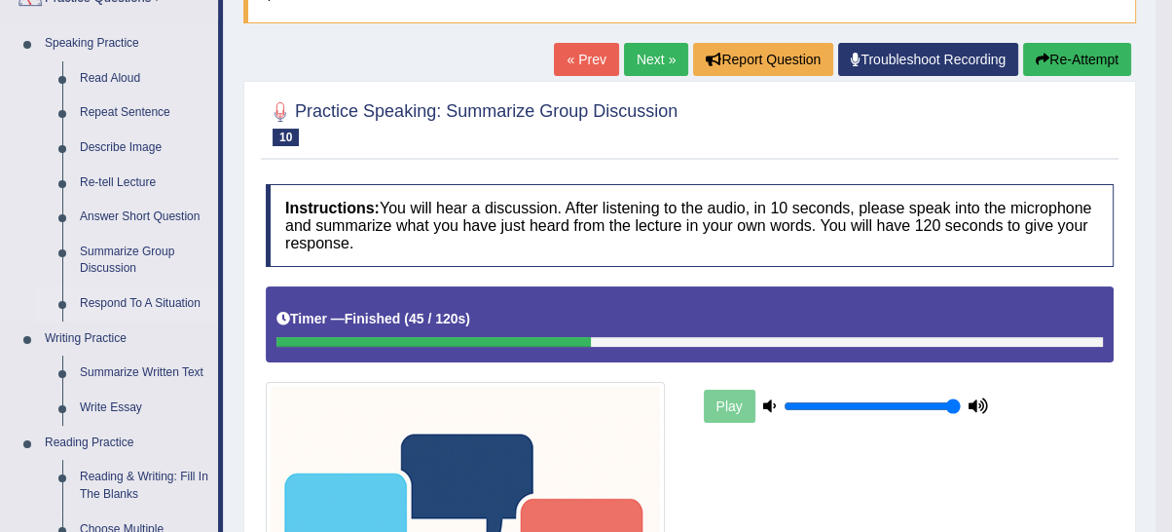
click at [138, 299] on link "Respond To A Situation" at bounding box center [144, 303] width 147 height 35
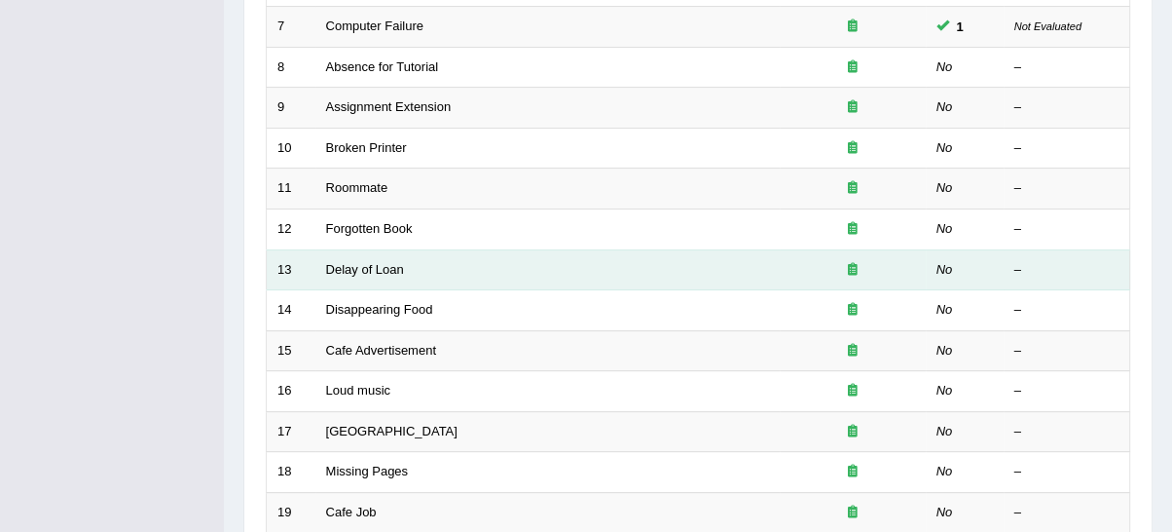
scroll to position [540, 0]
click at [379, 270] on td "Delay of Loan" at bounding box center [547, 269] width 464 height 41
click at [361, 267] on link "Delay of Loan" at bounding box center [365, 269] width 78 height 15
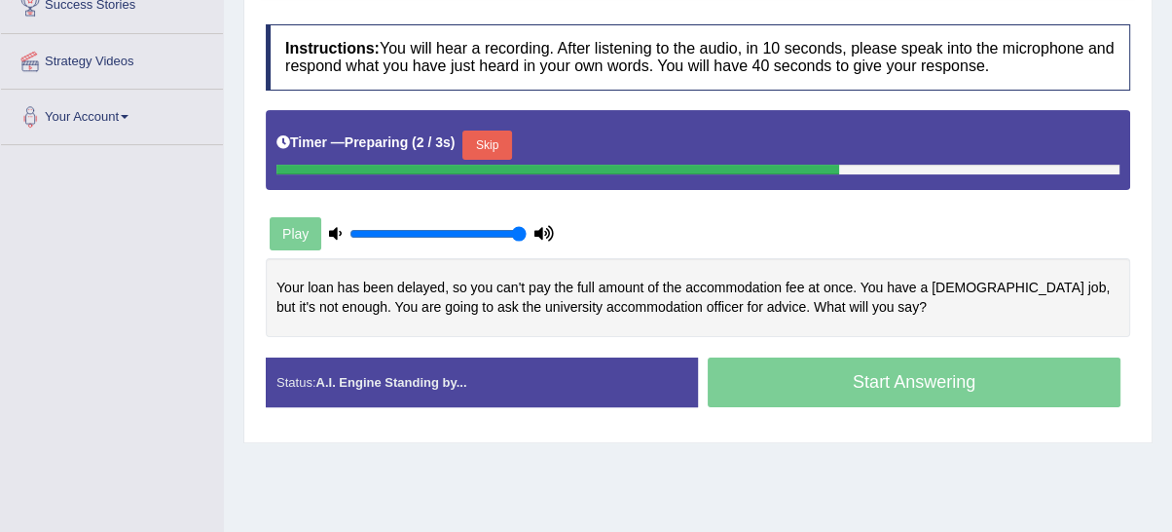
scroll to position [360, 0]
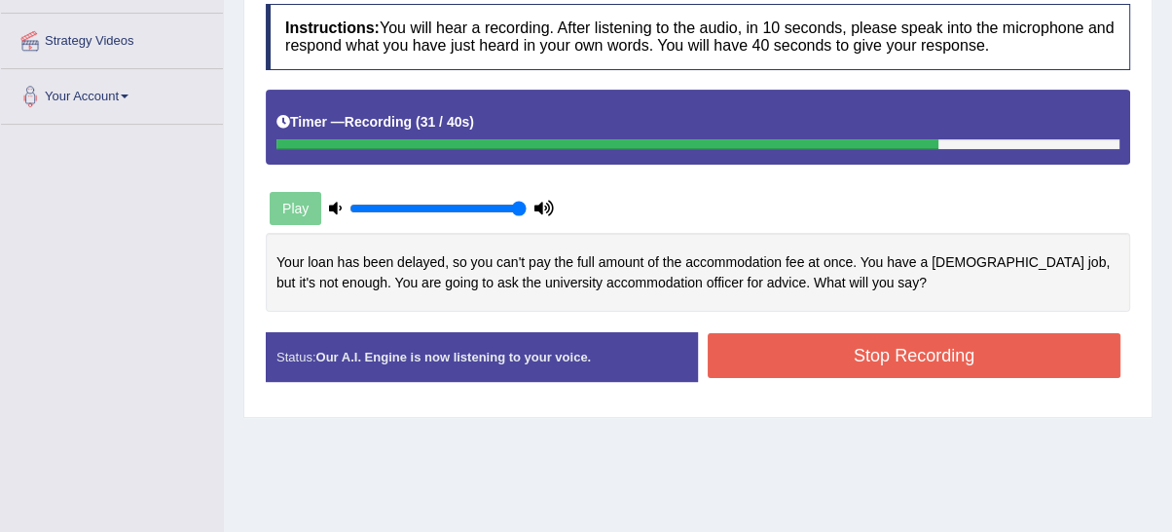
click at [924, 362] on button "Stop Recording" at bounding box center [914, 355] width 413 height 45
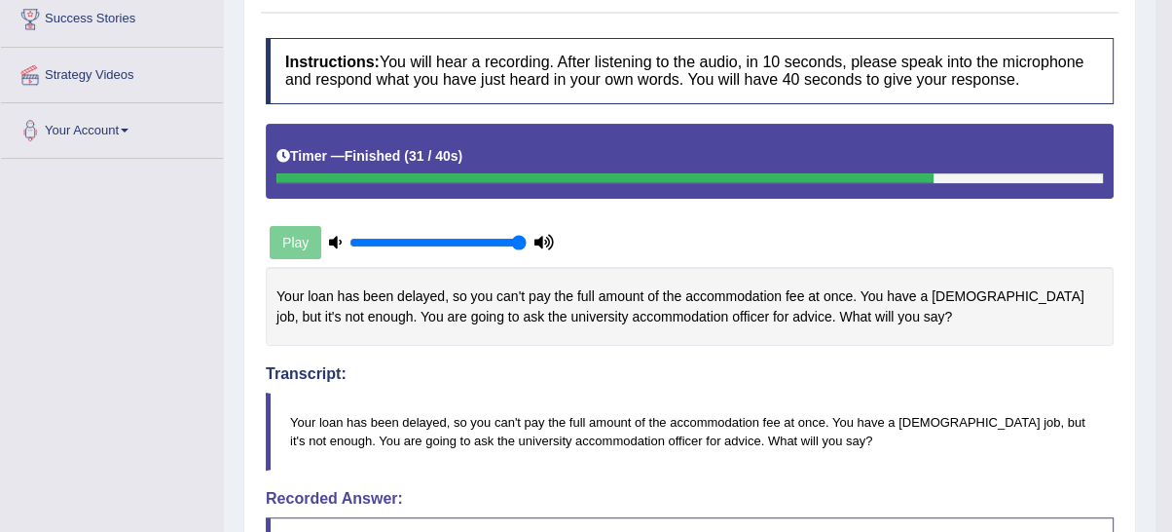
scroll to position [0, 0]
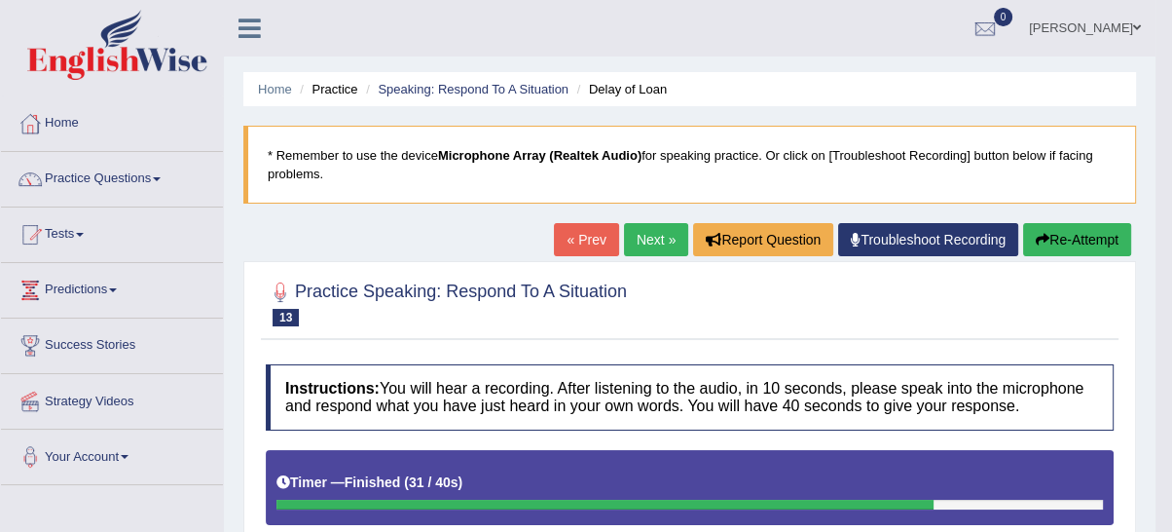
click at [651, 244] on link "Next »" at bounding box center [656, 239] width 64 height 33
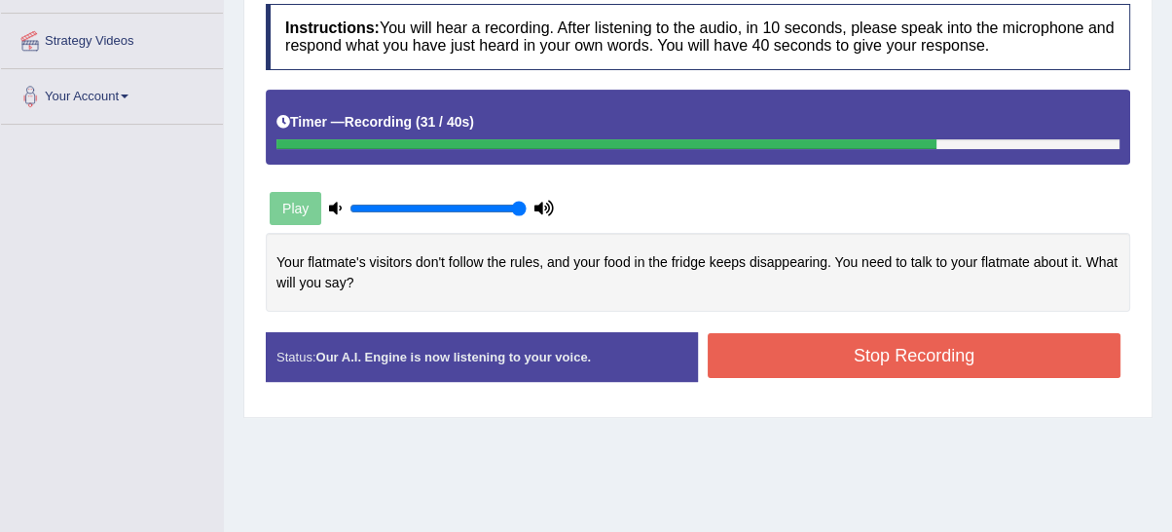
click at [914, 363] on button "Stop Recording" at bounding box center [914, 355] width 413 height 45
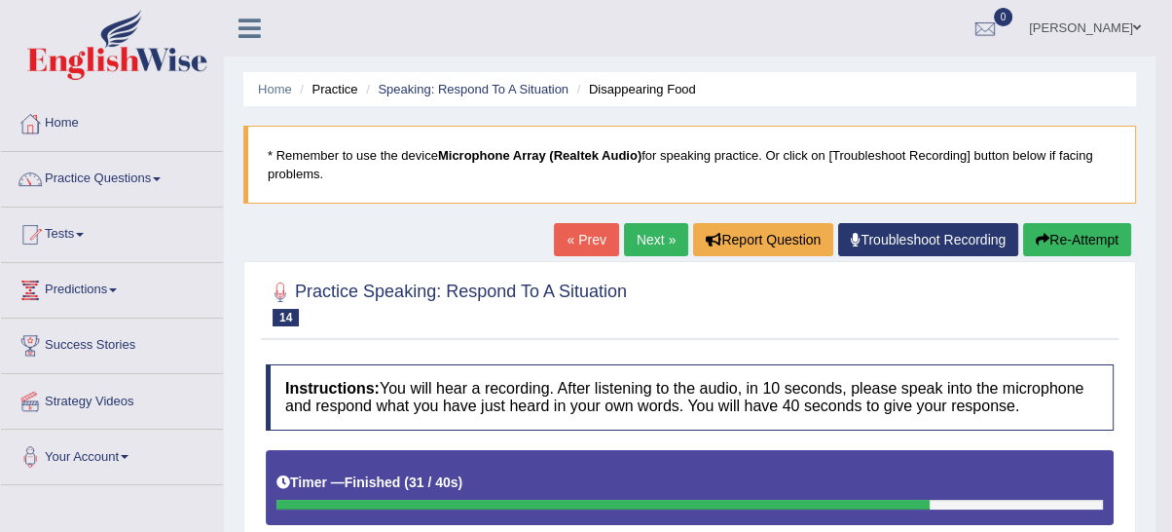
click at [1061, 247] on button "Re-Attempt" at bounding box center [1077, 239] width 108 height 33
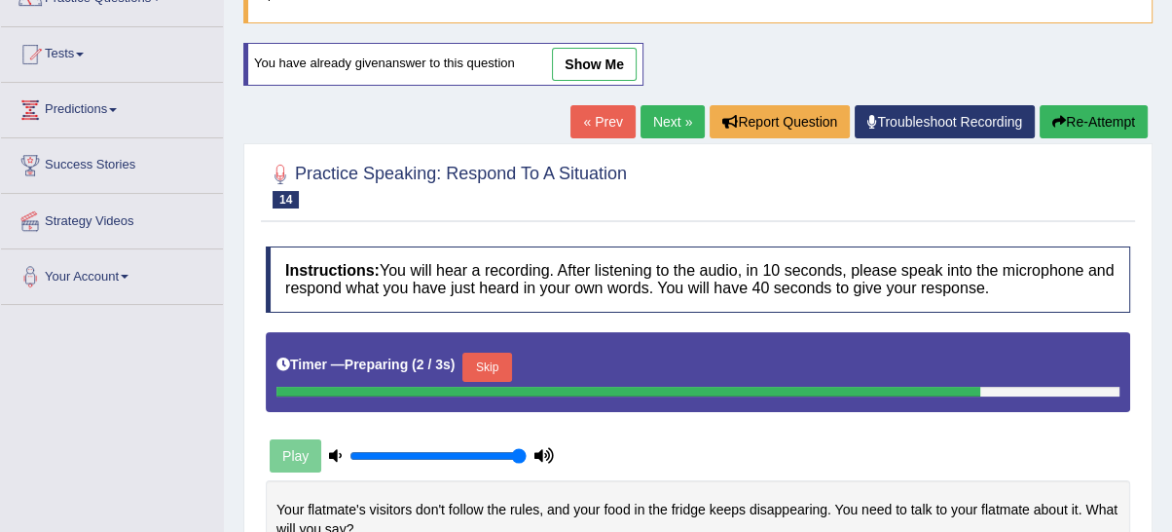
click at [473, 365] on button "Skip" at bounding box center [486, 366] width 49 height 29
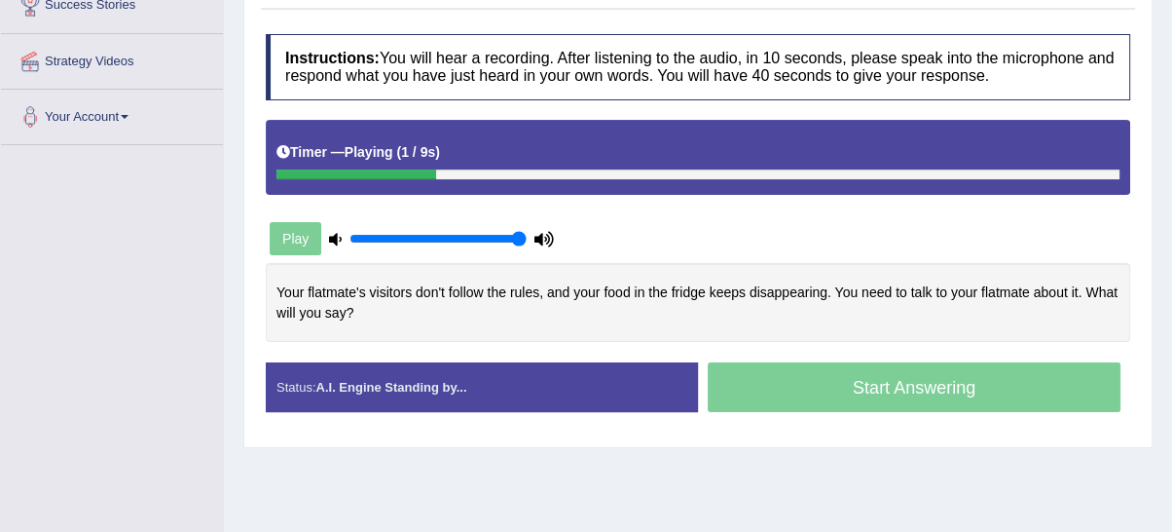
scroll to position [360, 0]
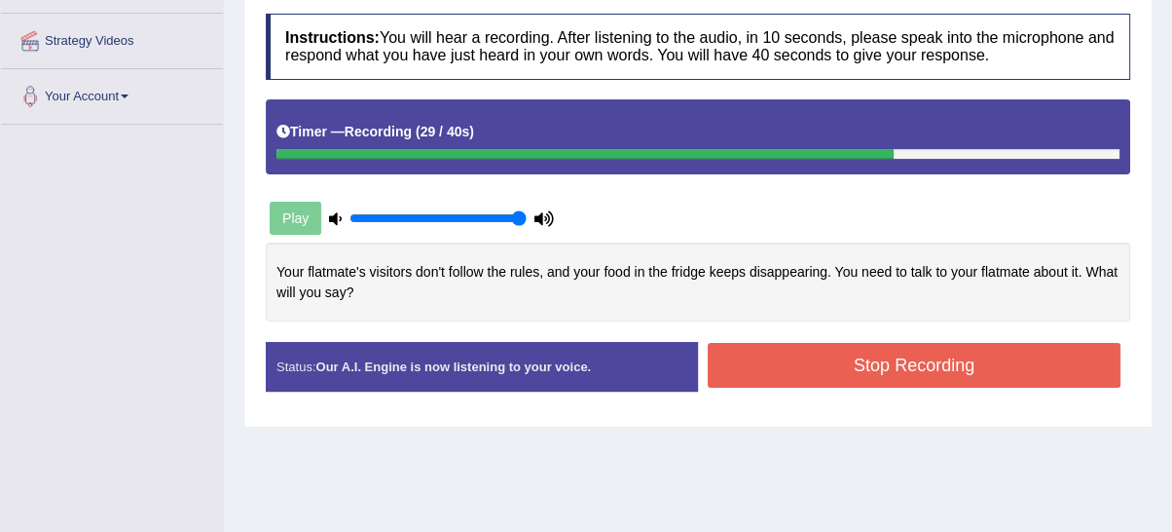
click at [887, 370] on button "Stop Recording" at bounding box center [914, 365] width 413 height 45
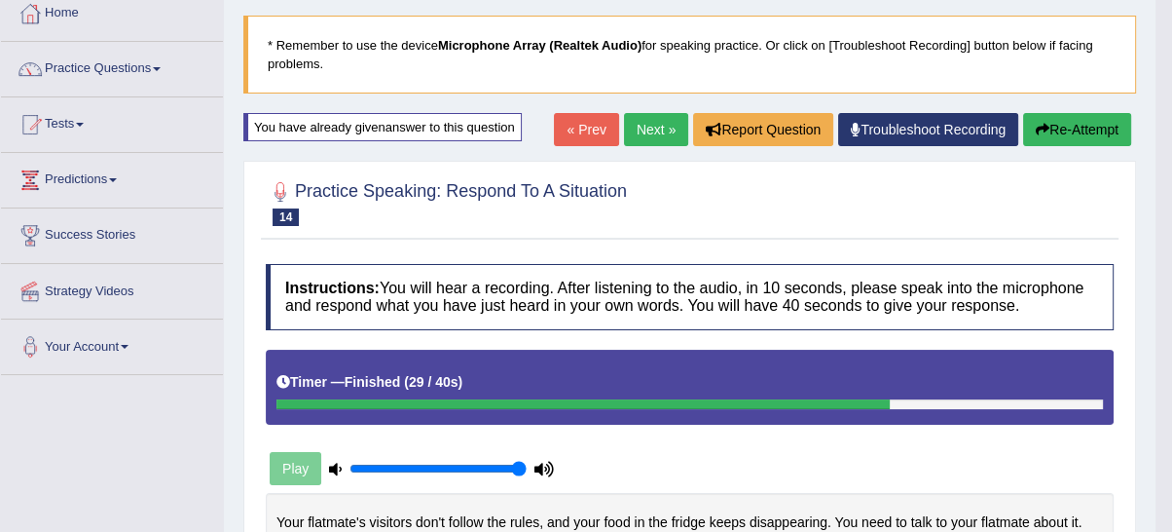
scroll to position [73, 0]
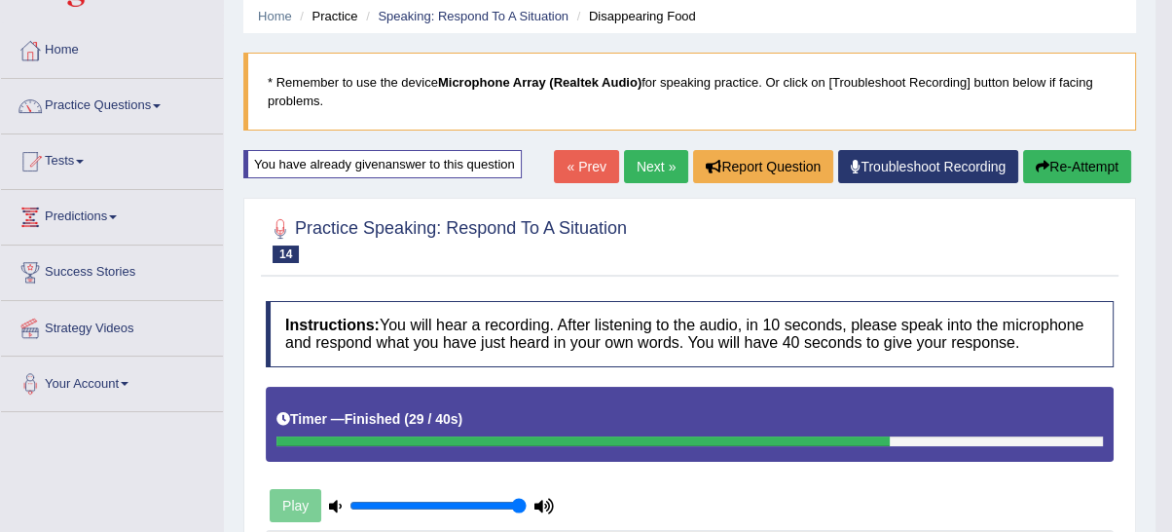
click at [667, 160] on link "Next »" at bounding box center [656, 166] width 64 height 33
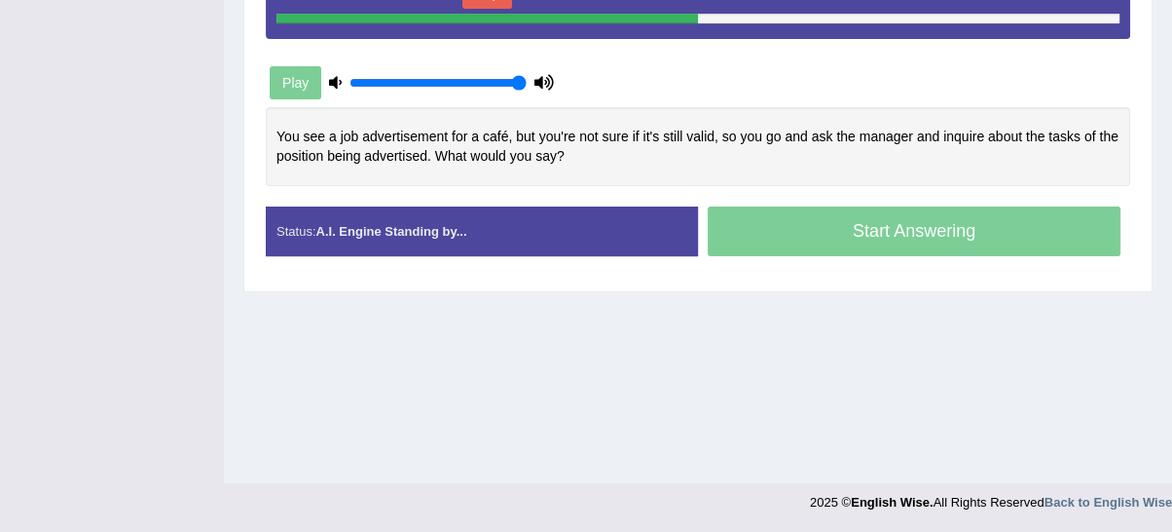
scroll to position [491, 0]
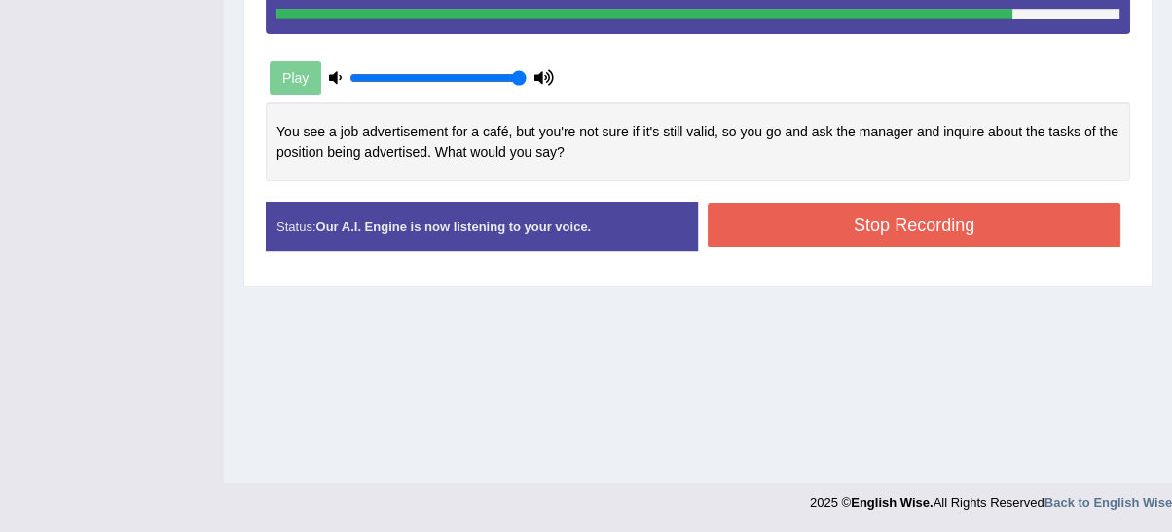
click at [768, 225] on button "Stop Recording" at bounding box center [914, 224] width 413 height 45
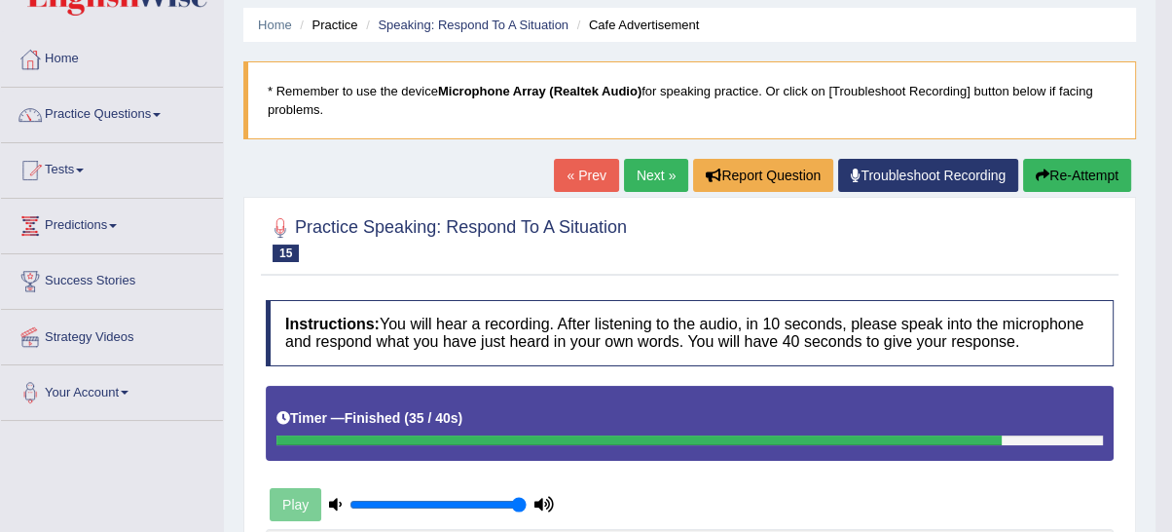
scroll to position [0, 0]
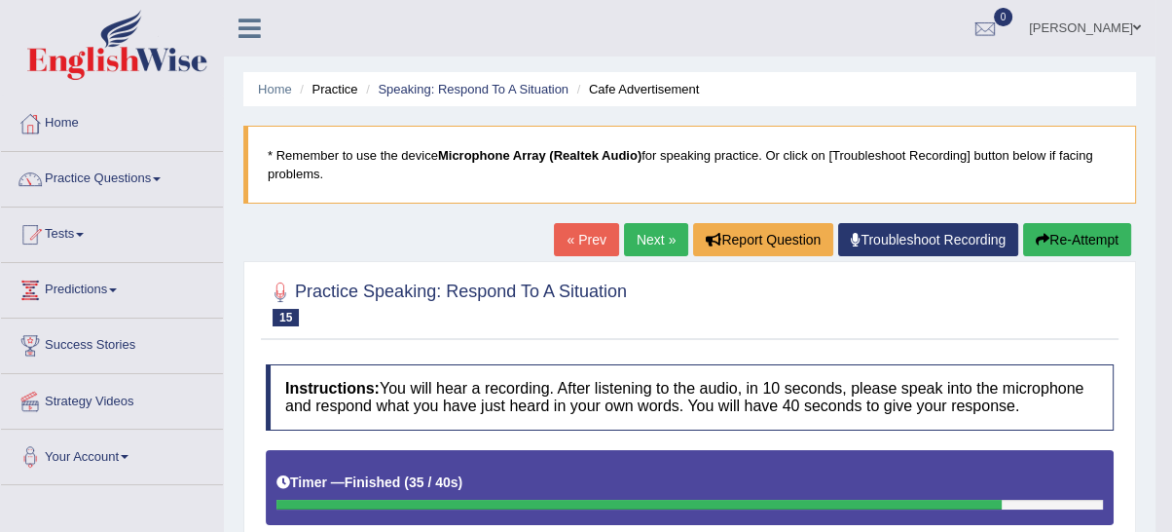
click at [1049, 245] on button "Re-Attempt" at bounding box center [1077, 239] width 108 height 33
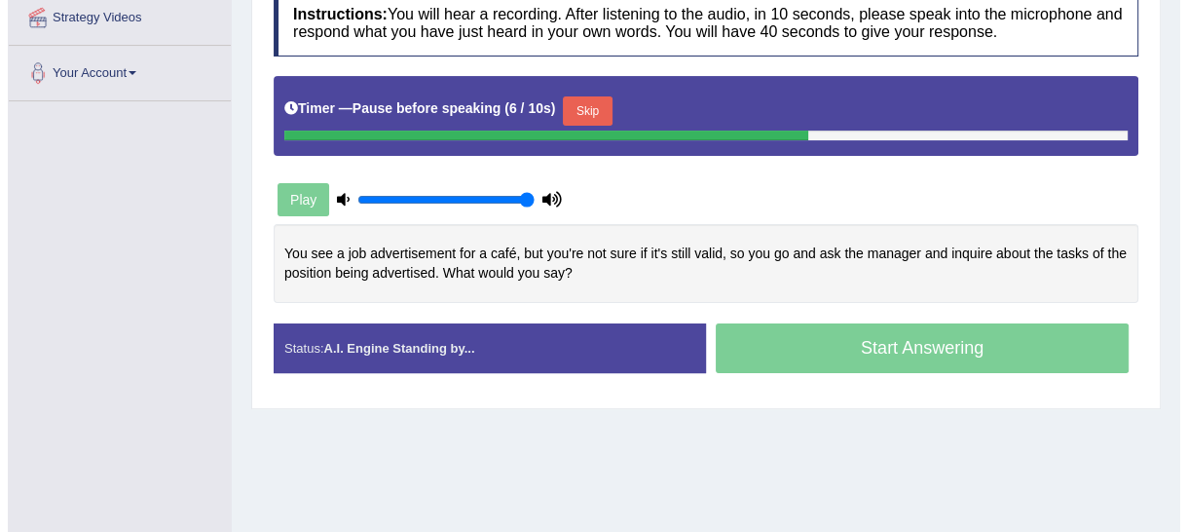
scroll to position [386, 0]
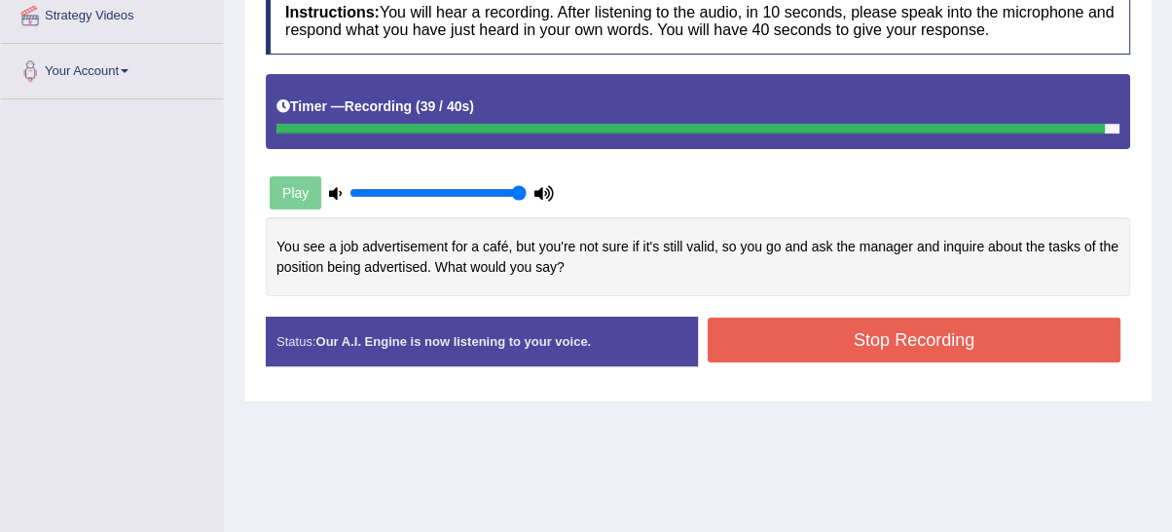
click at [883, 347] on button "Stop Recording" at bounding box center [914, 339] width 413 height 45
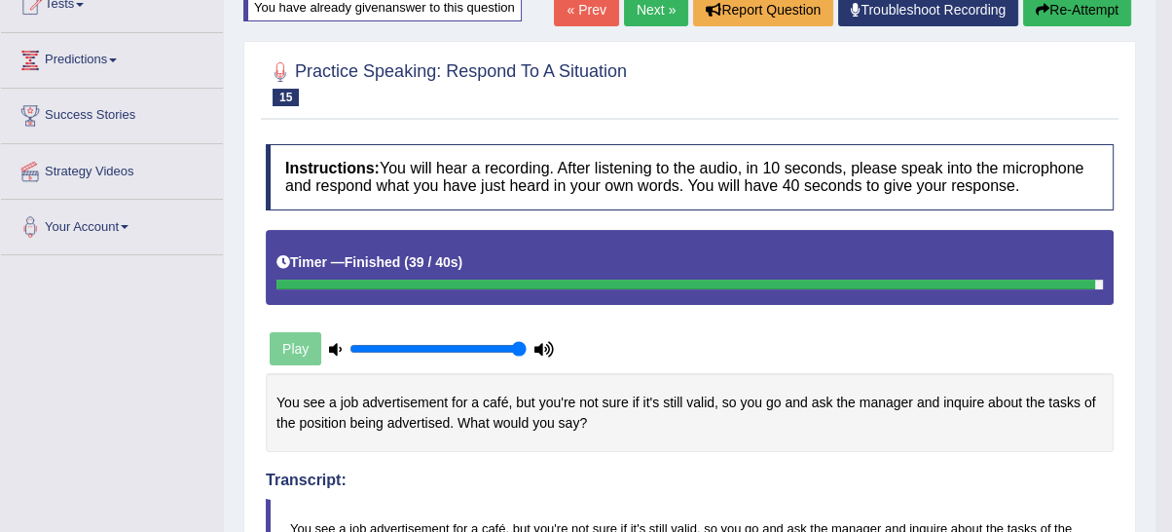
scroll to position [0, 0]
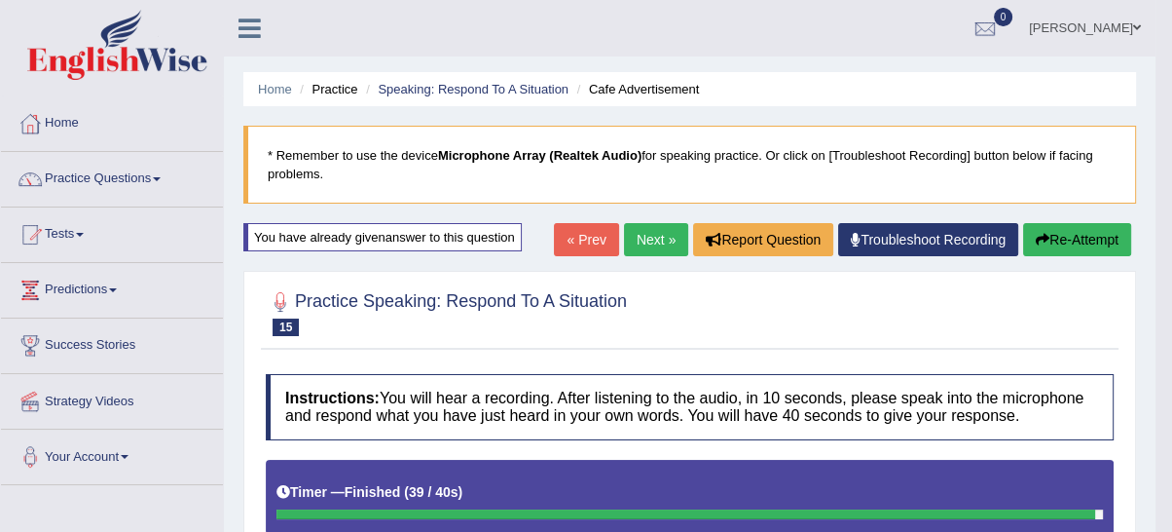
click at [669, 241] on link "Next »" at bounding box center [656, 239] width 64 height 33
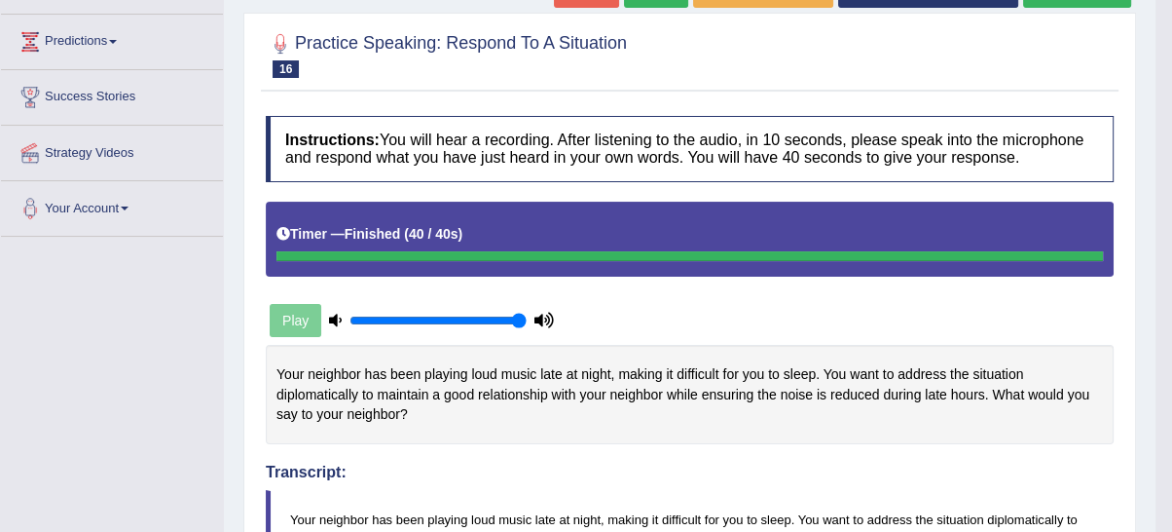
scroll to position [180, 0]
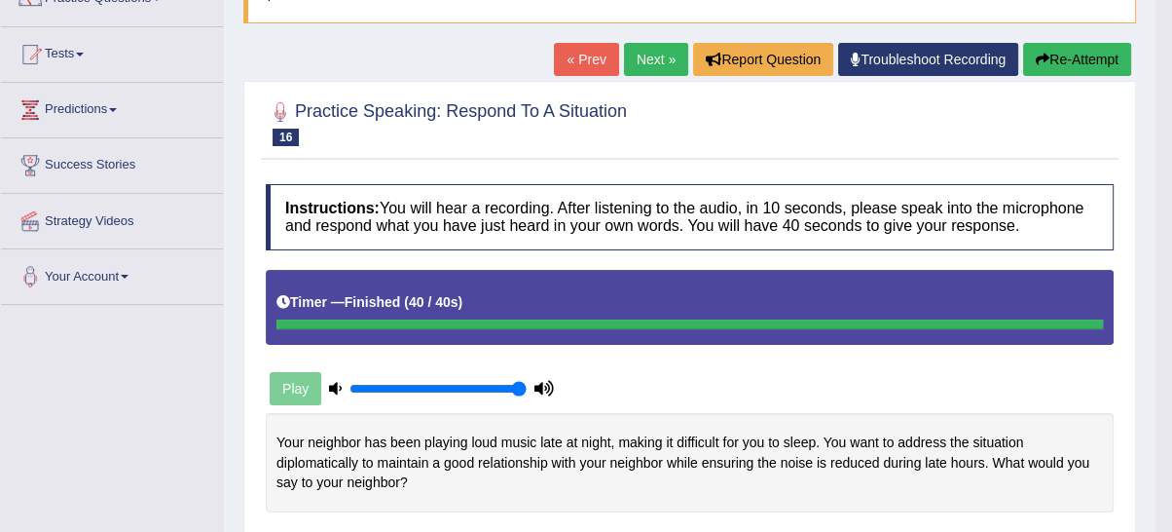
click at [660, 75] on div "« Prev Next » Report Question Troubleshoot Recording Re-Attempt" at bounding box center [845, 62] width 582 height 38
click at [657, 68] on link "Next »" at bounding box center [656, 59] width 64 height 33
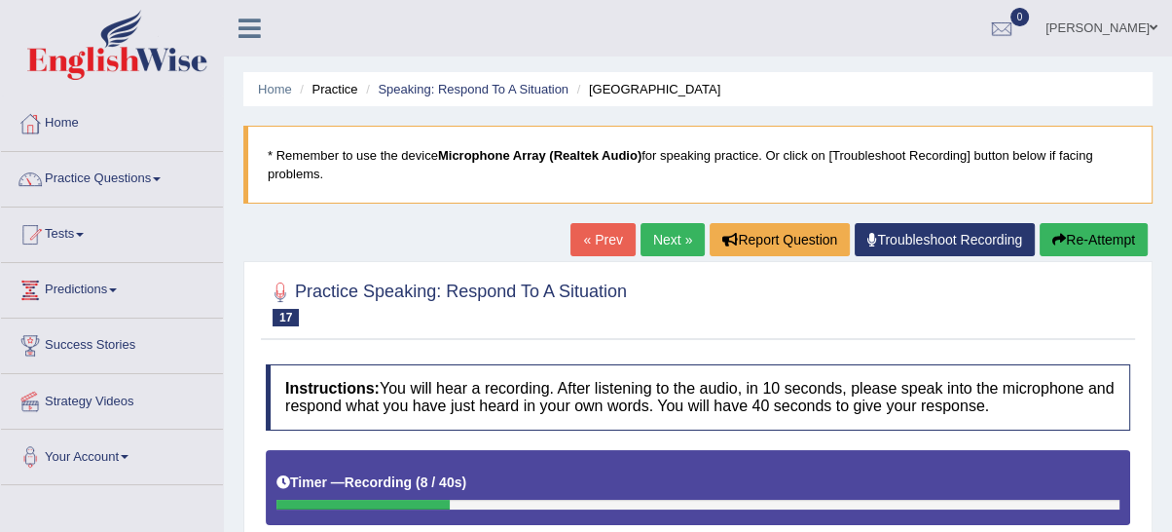
click at [1068, 238] on button "Re-Attempt" at bounding box center [1094, 239] width 108 height 33
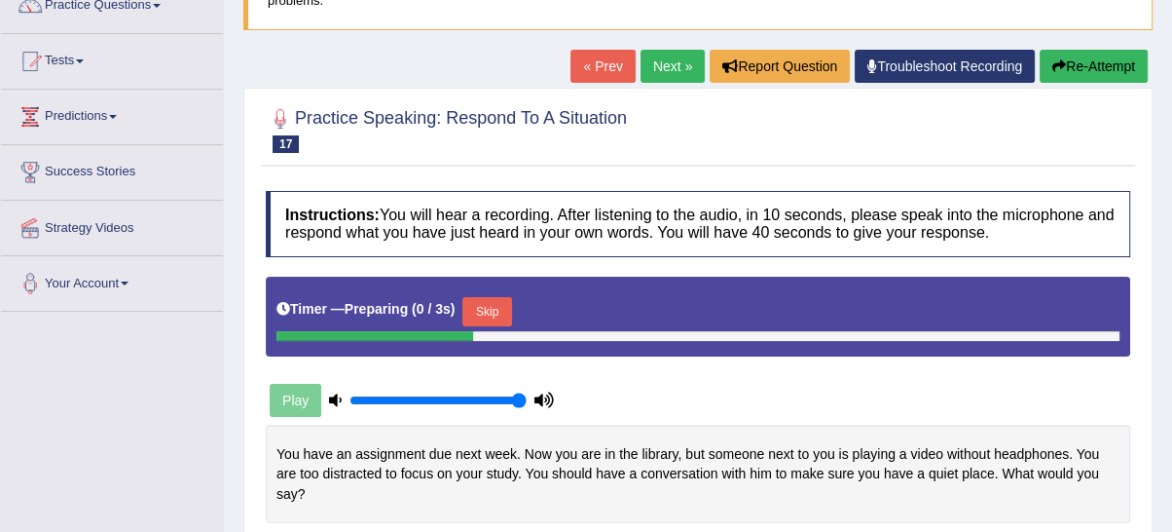
scroll to position [360, 0]
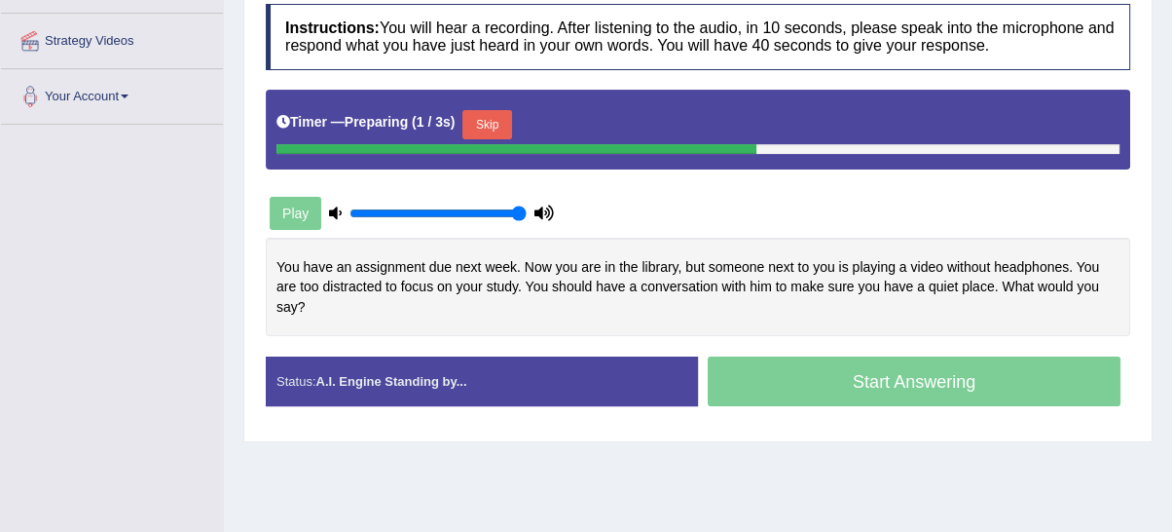
click at [506, 113] on button "Skip" at bounding box center [486, 124] width 49 height 29
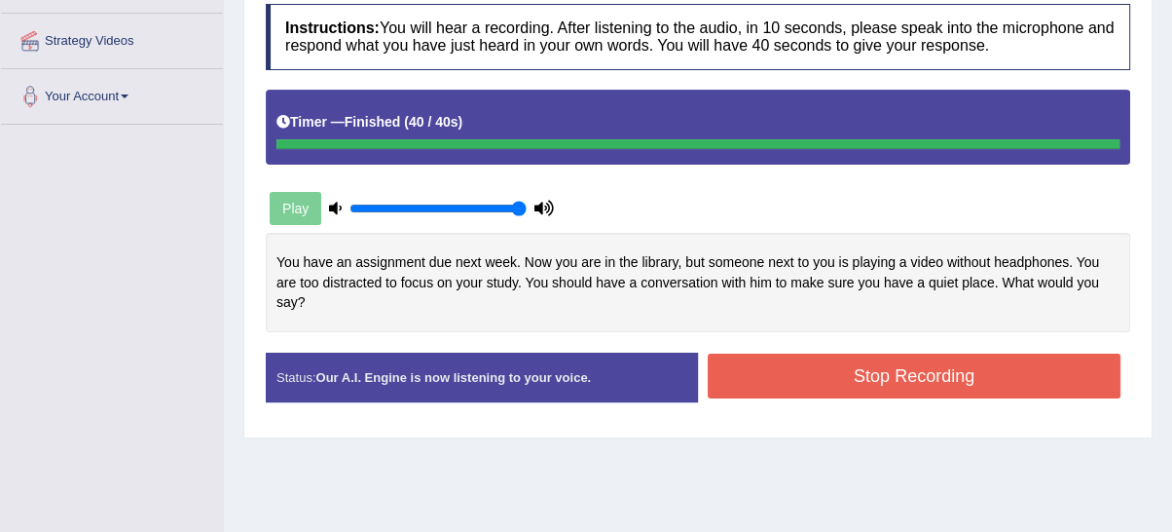
click at [738, 353] on button "Stop Recording" at bounding box center [914, 375] width 413 height 45
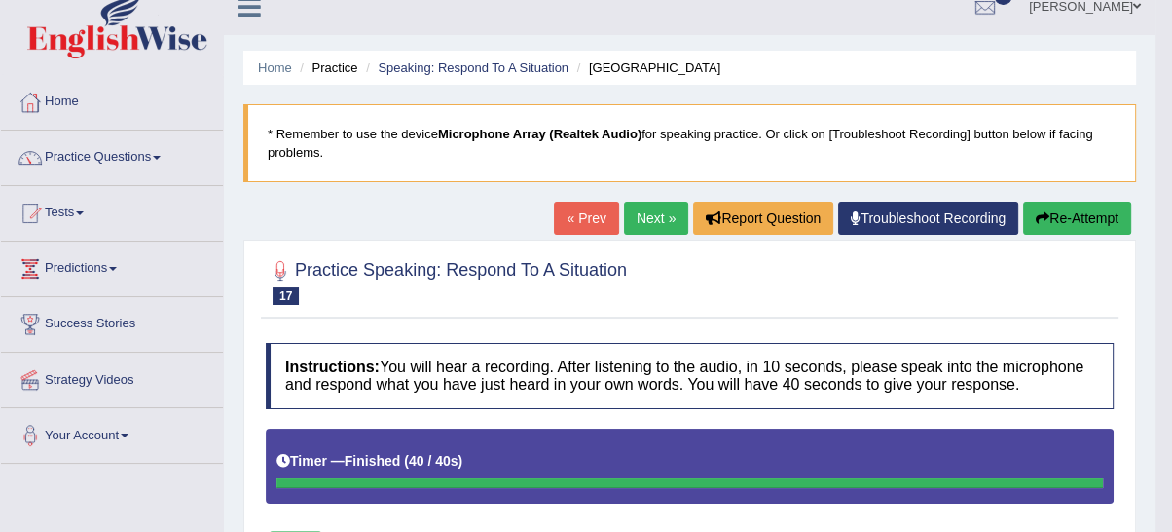
scroll to position [0, 0]
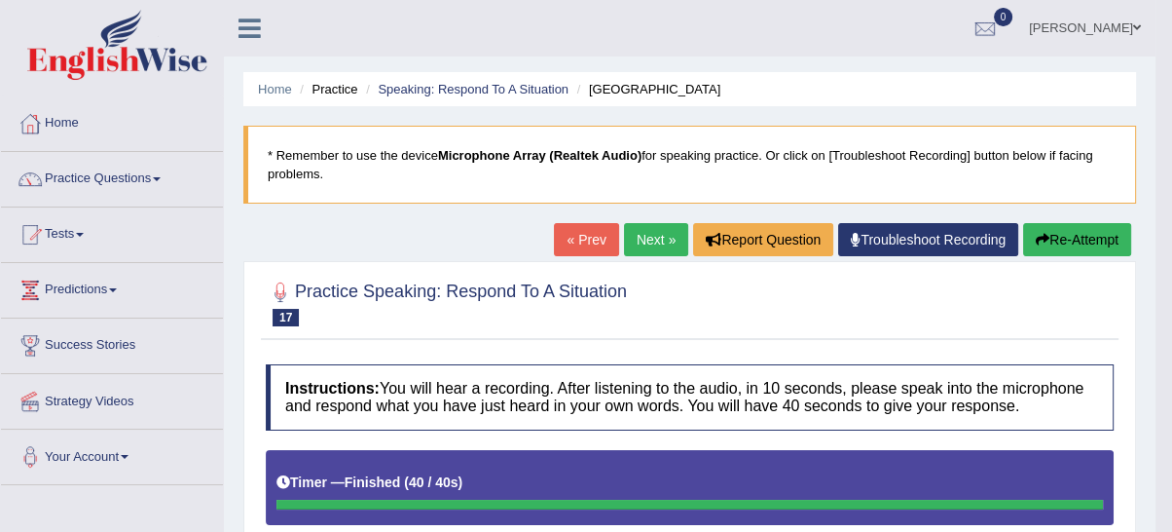
click at [1033, 239] on button "Re-Attempt" at bounding box center [1077, 239] width 108 height 33
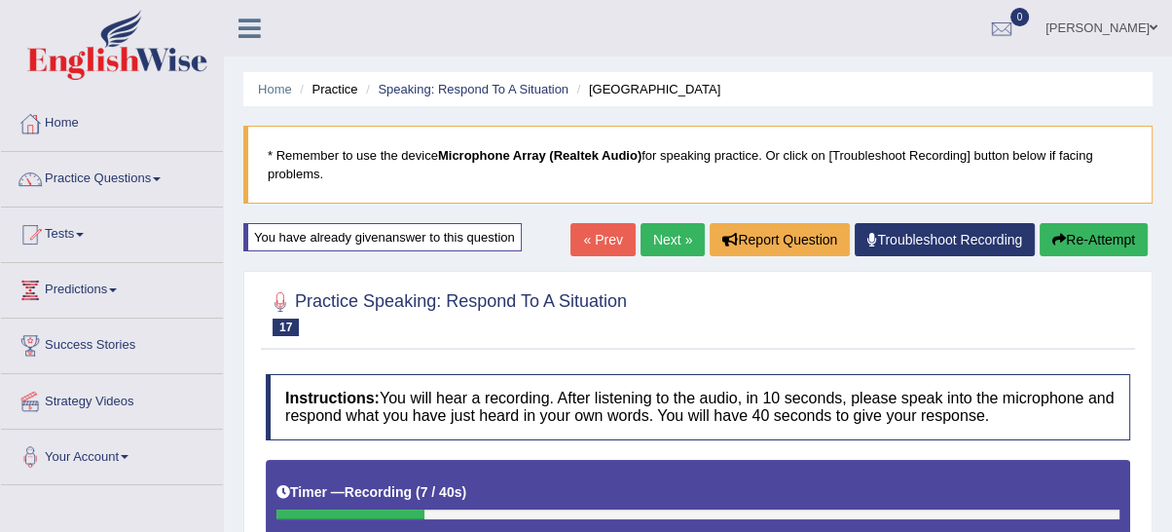
click at [1057, 228] on button "Re-Attempt" at bounding box center [1094, 239] width 108 height 33
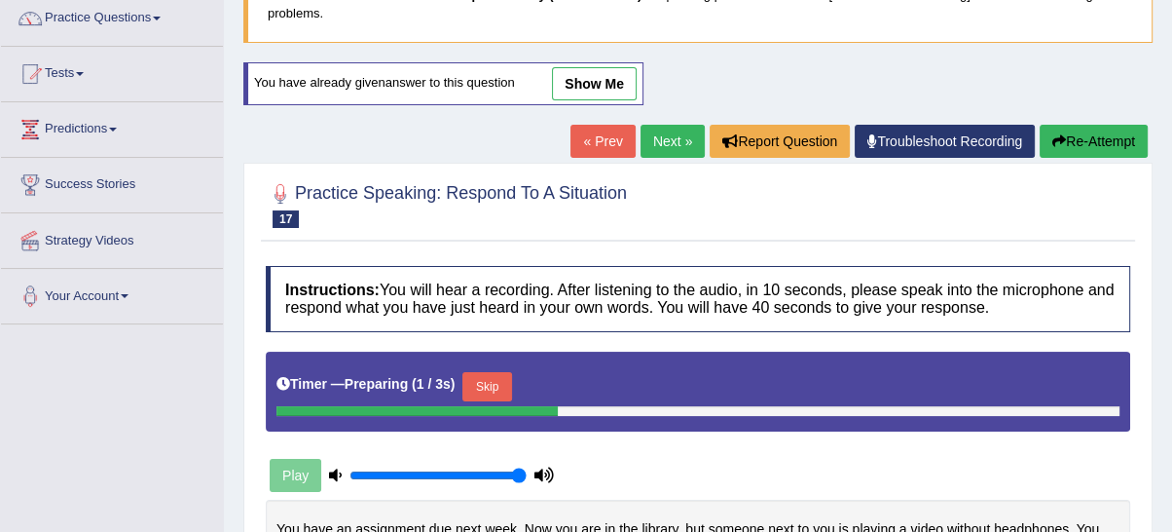
scroll to position [180, 0]
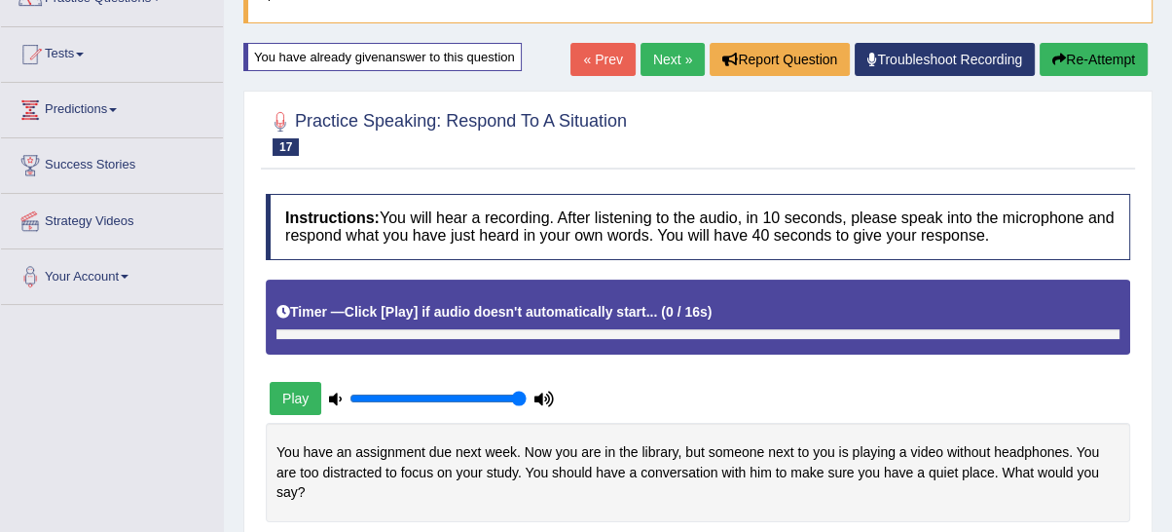
click at [507, 364] on div "Instructions: You will hear a recording. After listening to the audio, in 10 se…" at bounding box center [698, 400] width 874 height 432
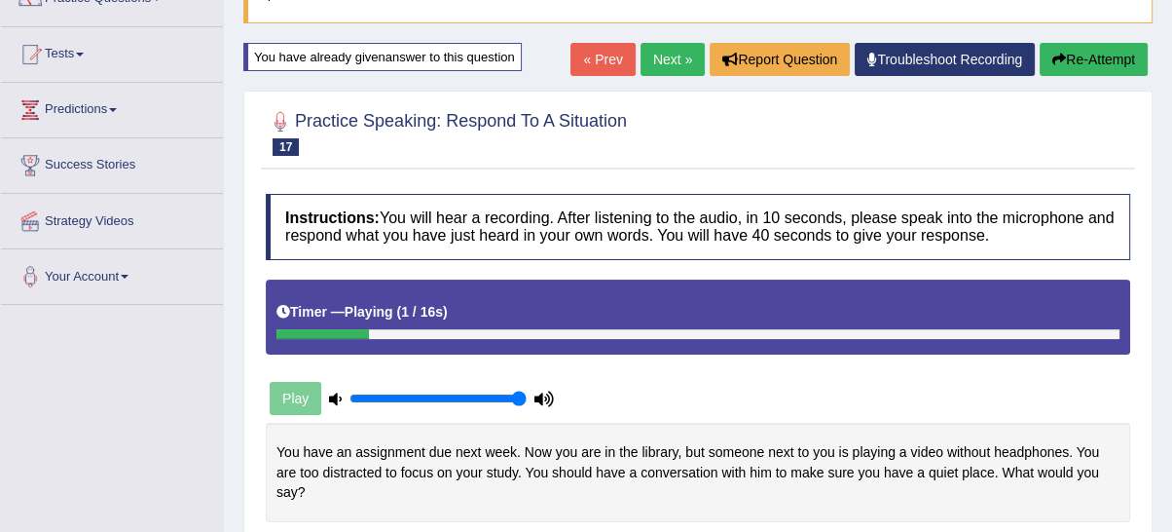
scroll to position [360, 0]
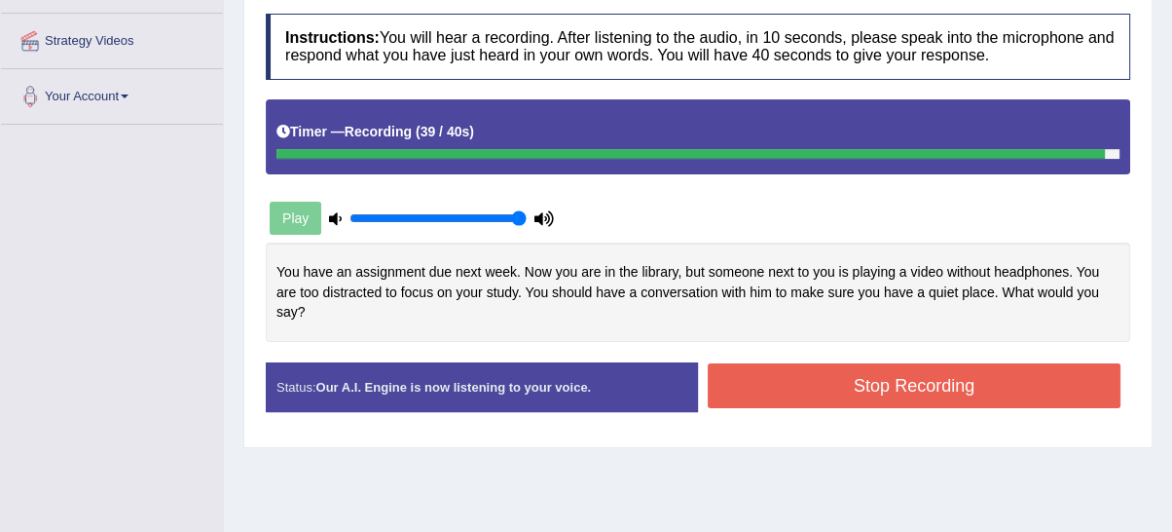
click at [879, 388] on button "Stop Recording" at bounding box center [914, 385] width 413 height 45
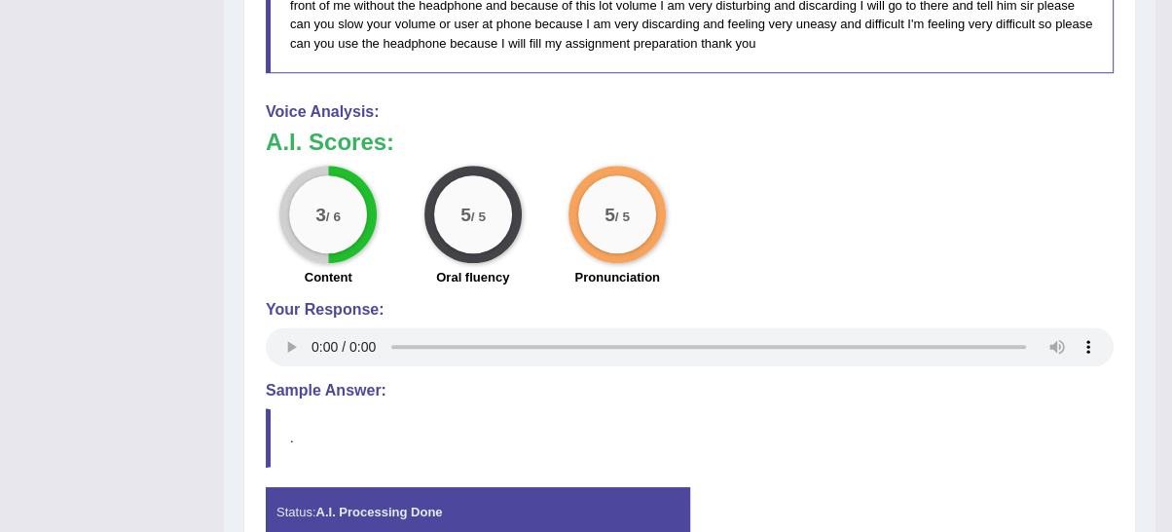
scroll to position [0, 0]
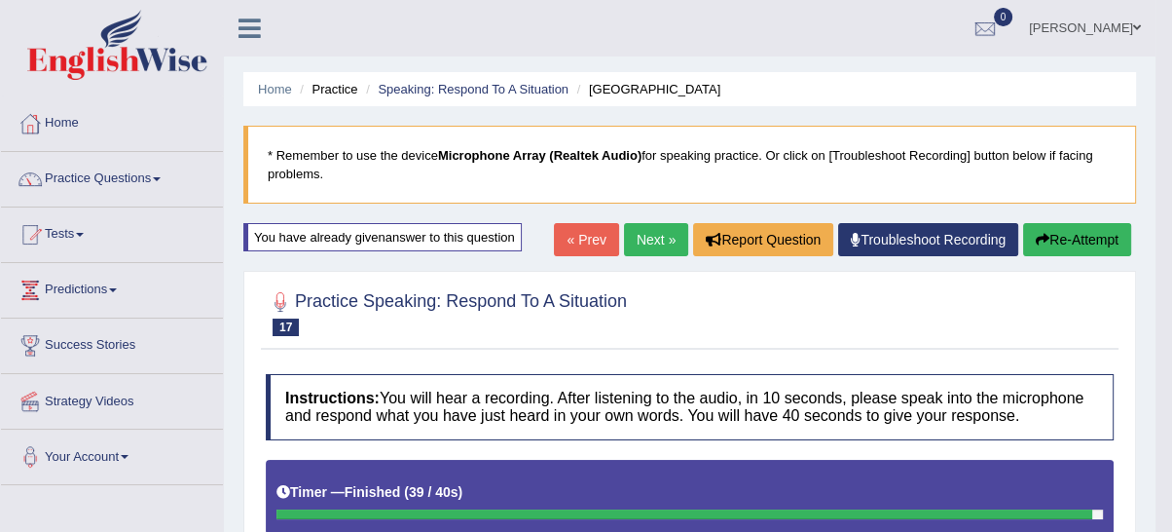
click at [1100, 241] on button "Re-Attempt" at bounding box center [1077, 239] width 108 height 33
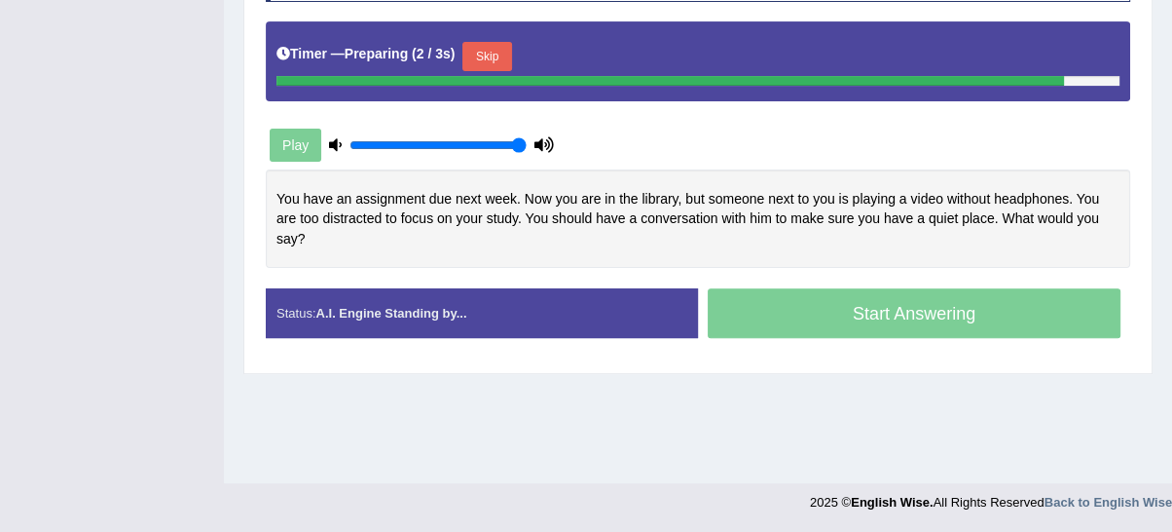
click at [499, 62] on button "Skip" at bounding box center [486, 56] width 49 height 29
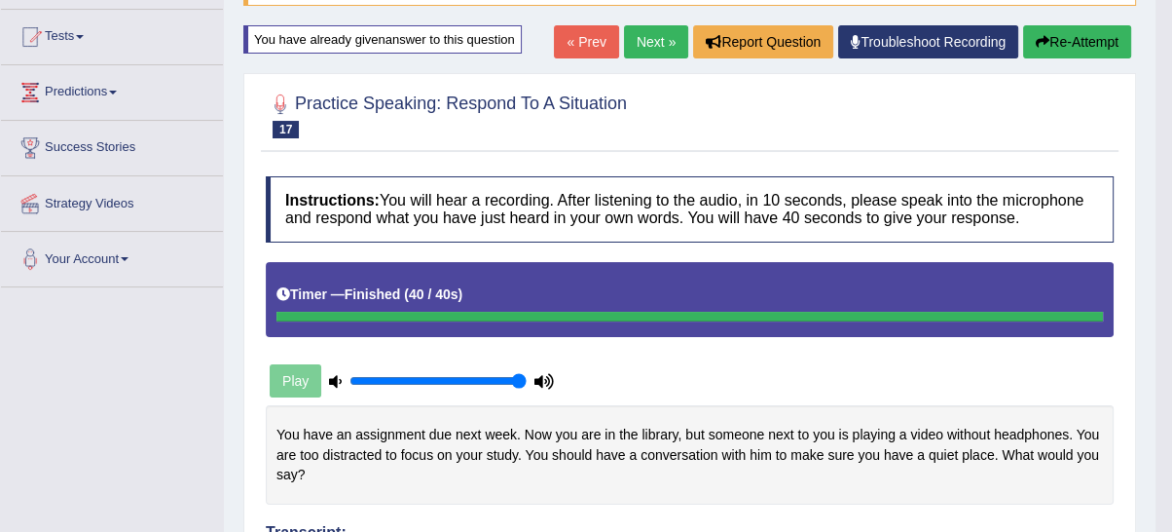
scroll to position [194, 0]
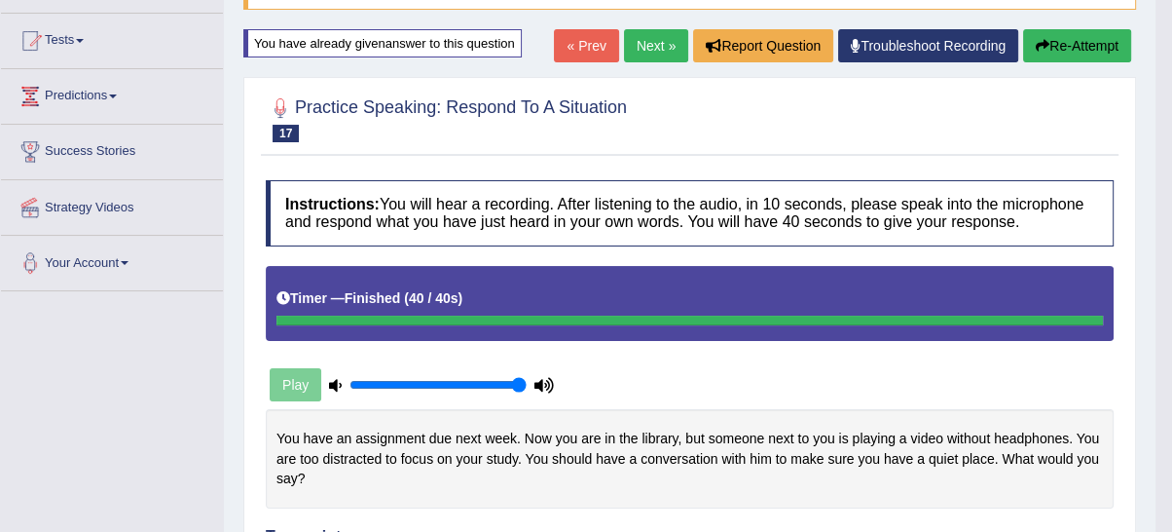
click at [1110, 36] on button "Re-Attempt" at bounding box center [1077, 45] width 108 height 33
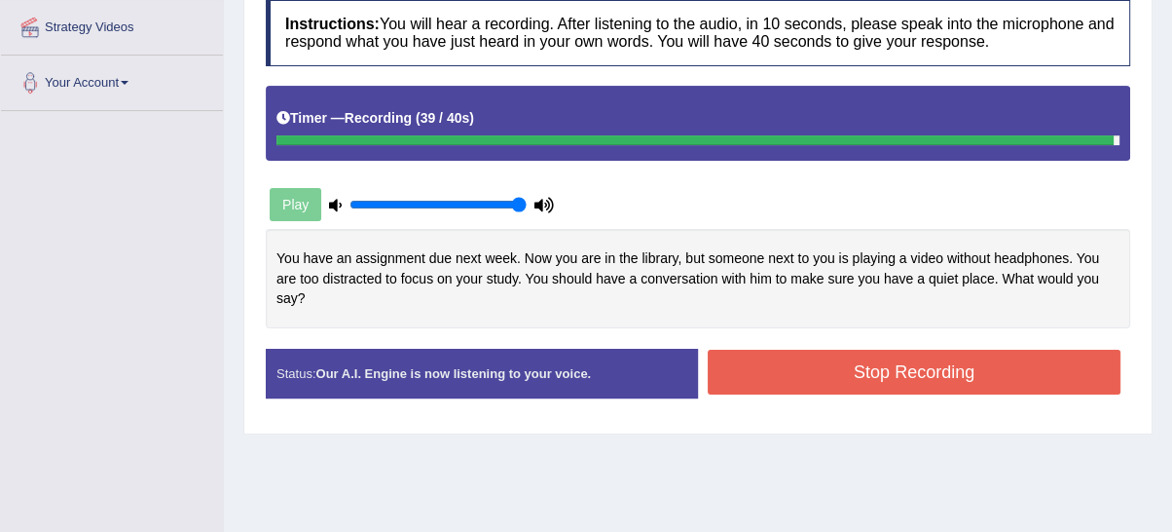
click at [860, 372] on button "Stop Recording" at bounding box center [914, 371] width 413 height 45
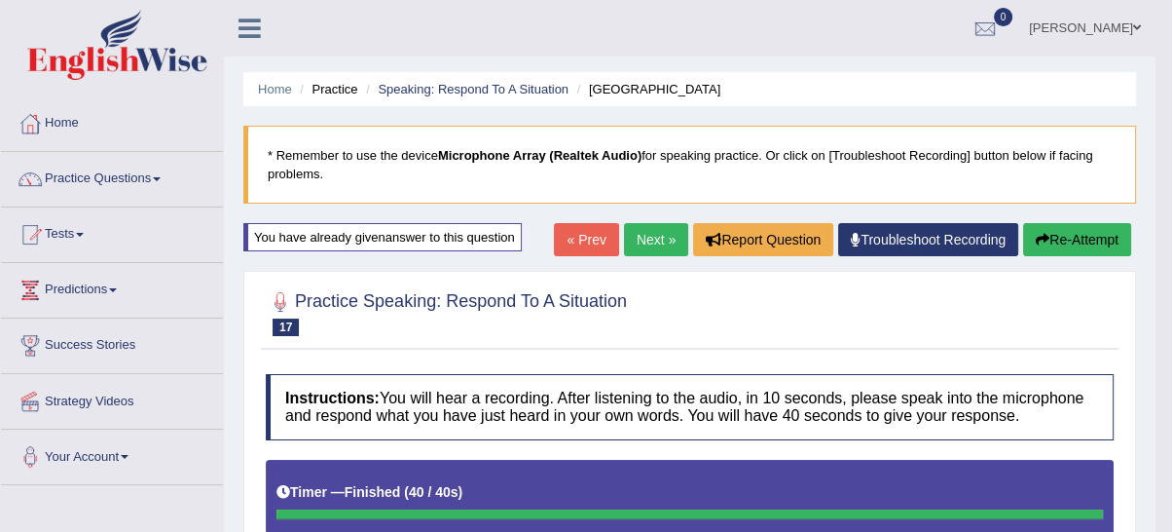
click at [667, 245] on link "Next »" at bounding box center [656, 239] width 64 height 33
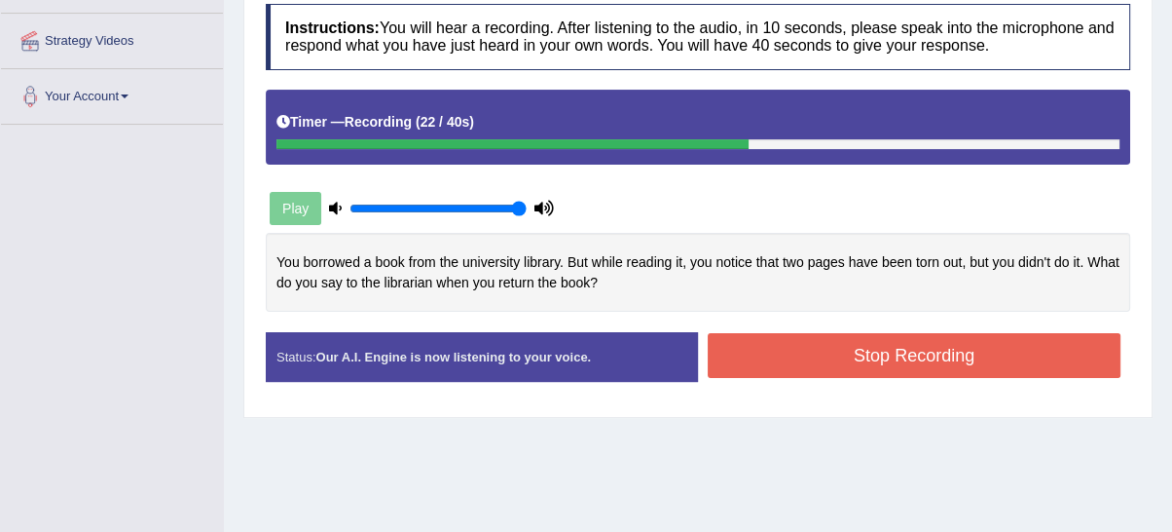
click at [910, 368] on button "Stop Recording" at bounding box center [914, 355] width 413 height 45
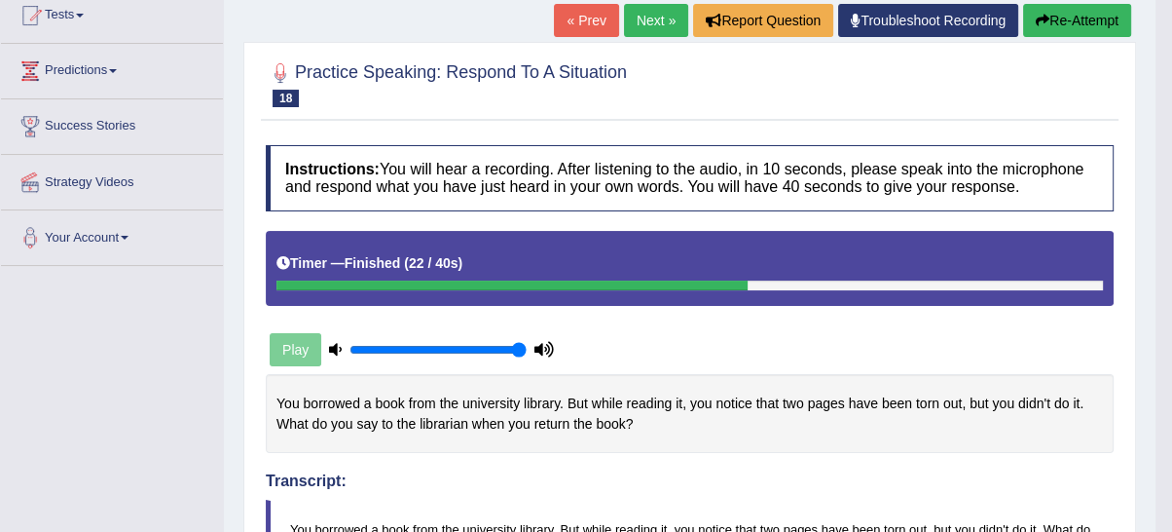
scroll to position [180, 0]
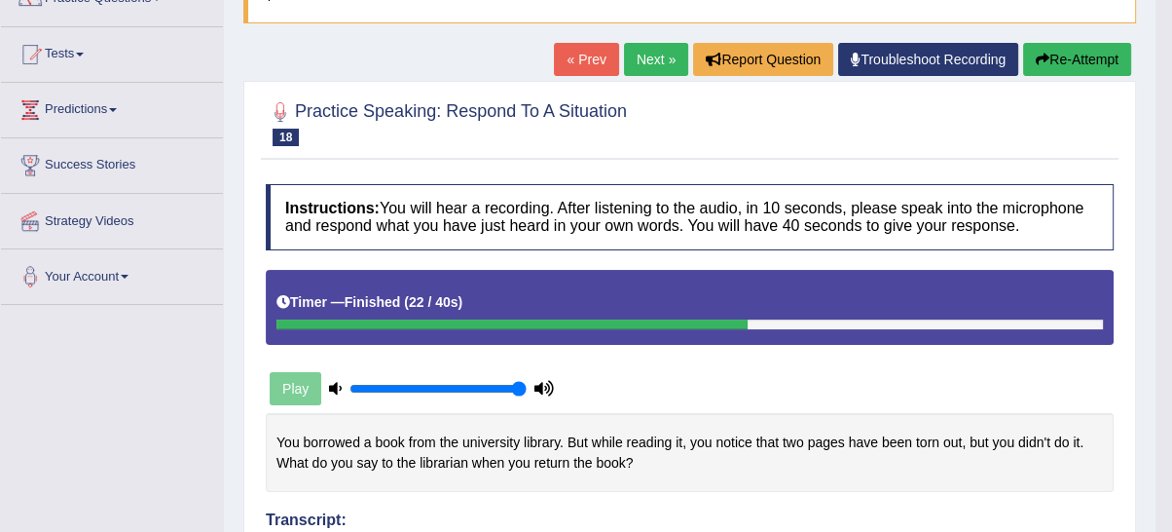
click at [669, 65] on link "Next »" at bounding box center [656, 59] width 64 height 33
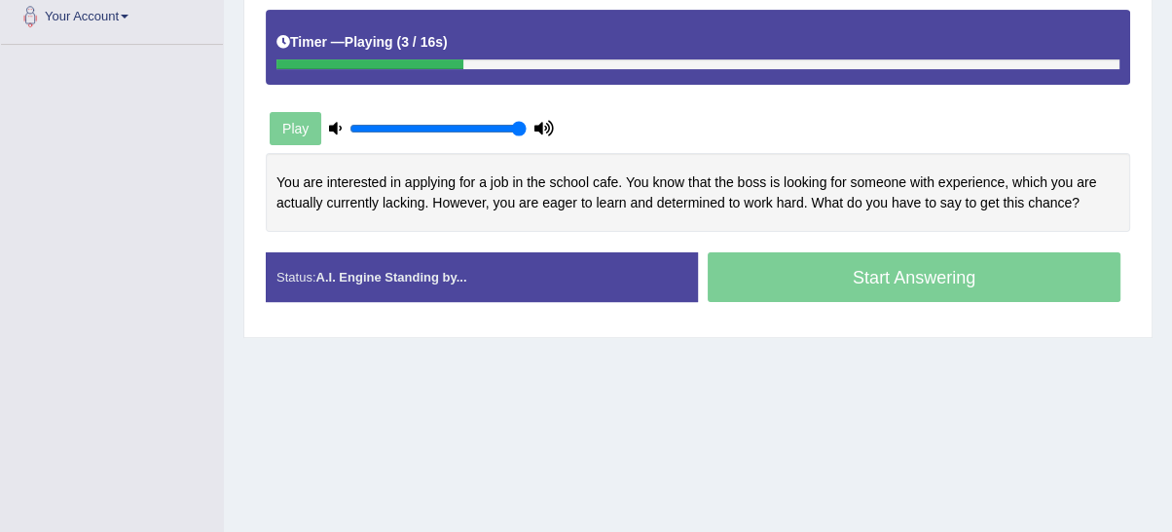
scroll to position [430, 0]
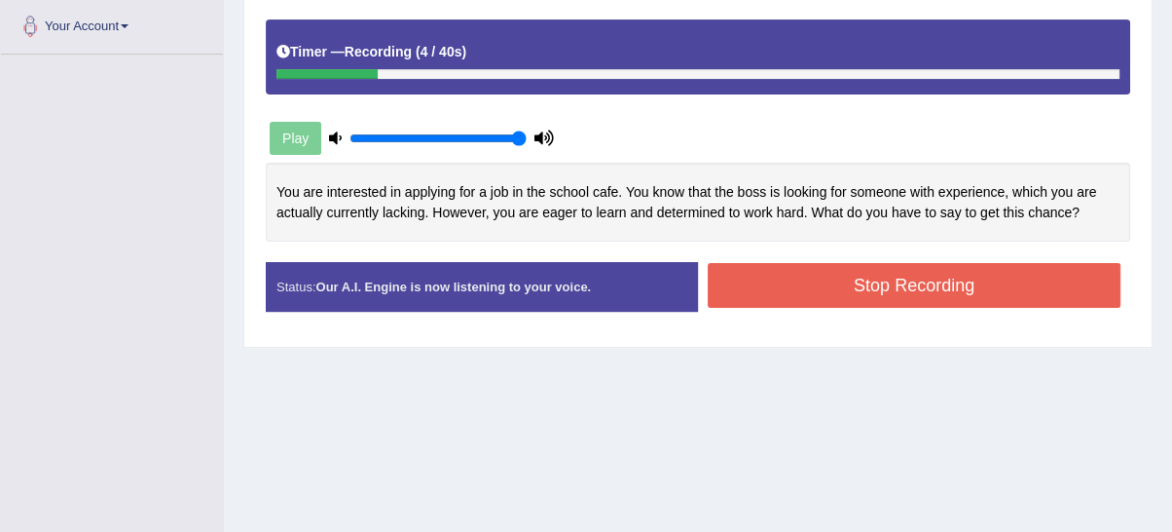
click at [715, 283] on button "Stop Recording" at bounding box center [914, 285] width 413 height 45
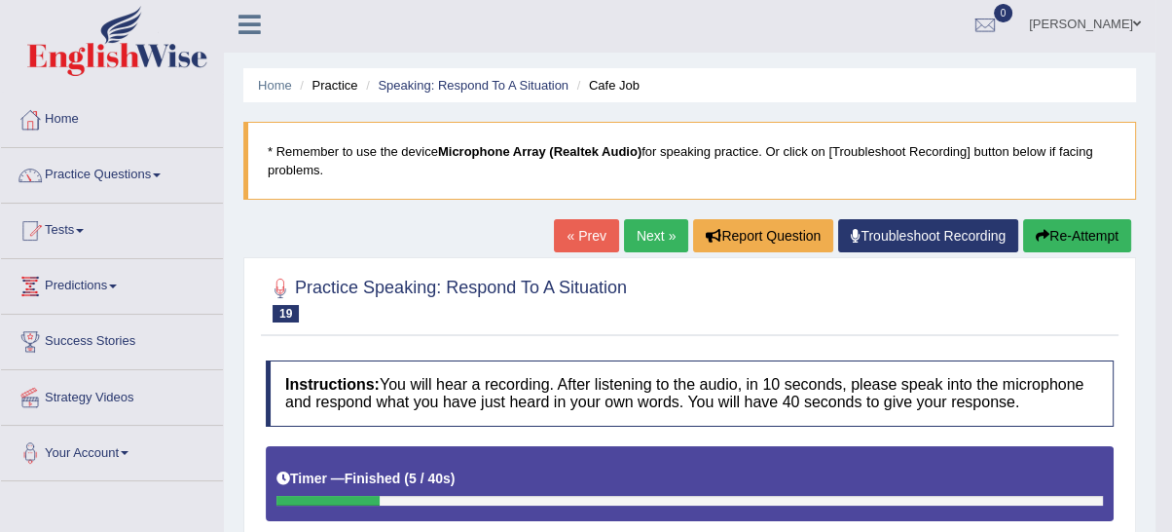
scroll to position [0, 0]
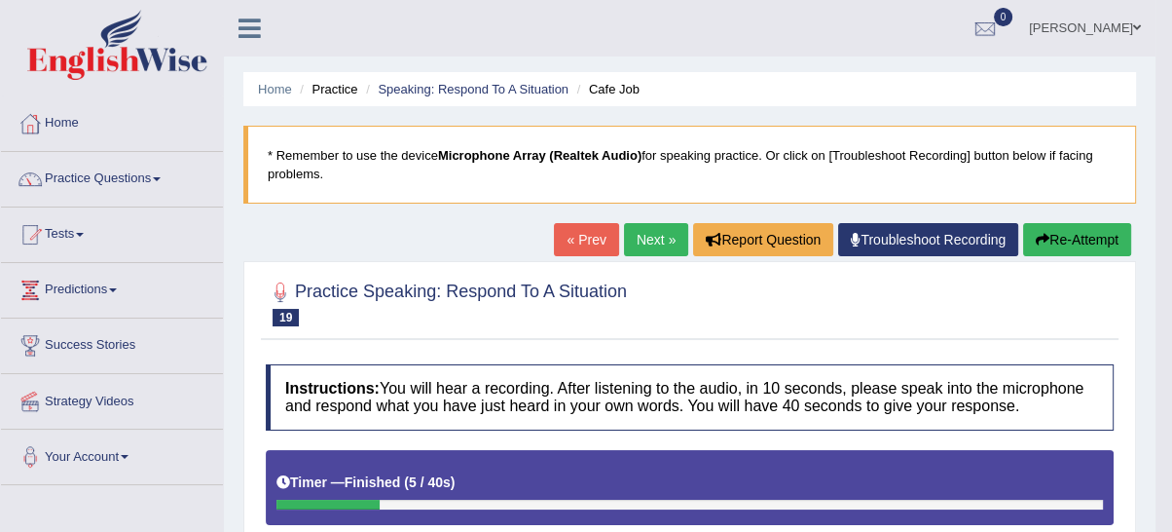
click at [1111, 246] on button "Re-Attempt" at bounding box center [1077, 239] width 108 height 33
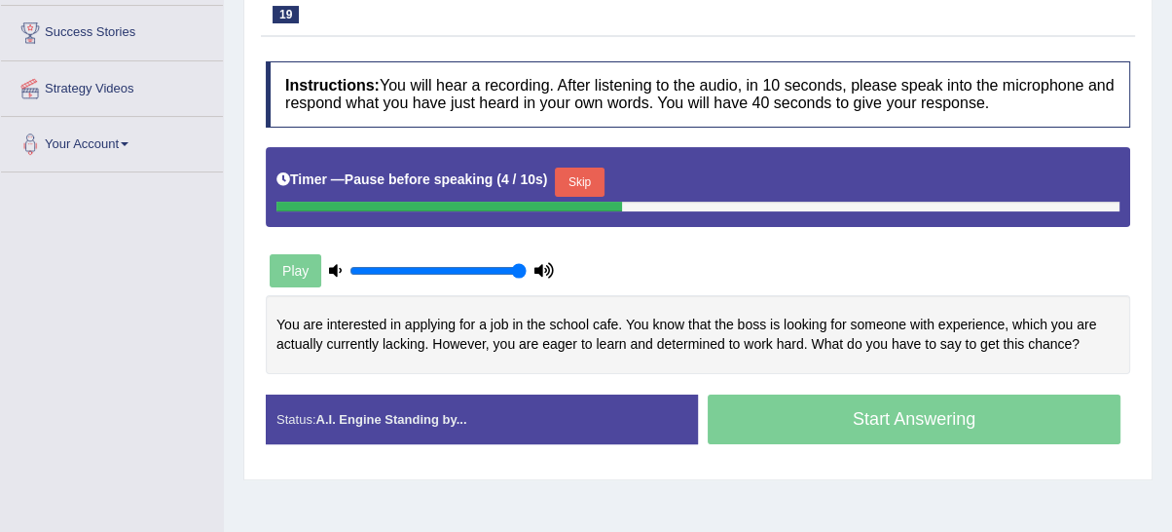
scroll to position [333, 0]
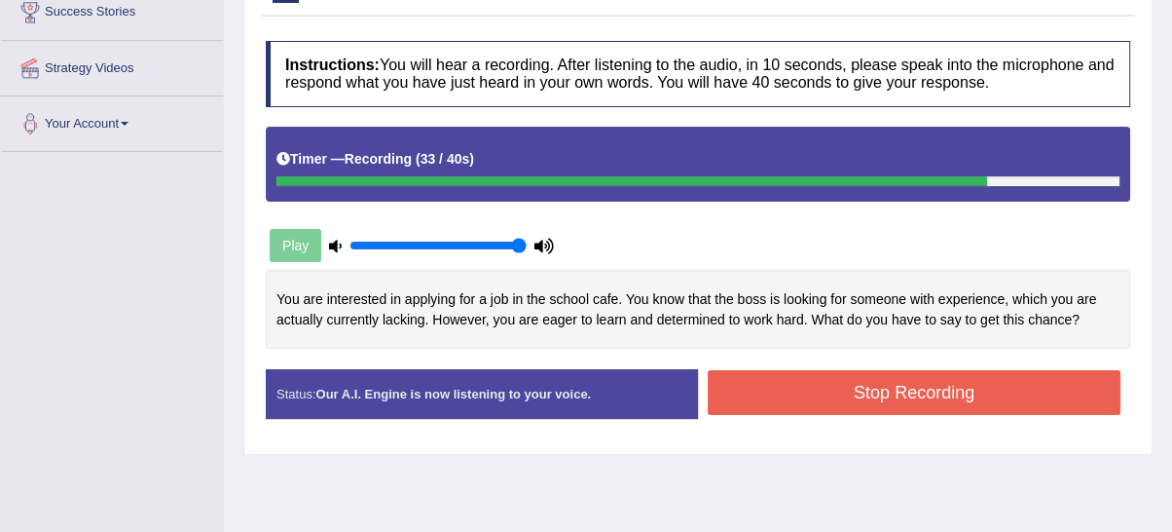
click at [806, 392] on button "Stop Recording" at bounding box center [914, 392] width 413 height 45
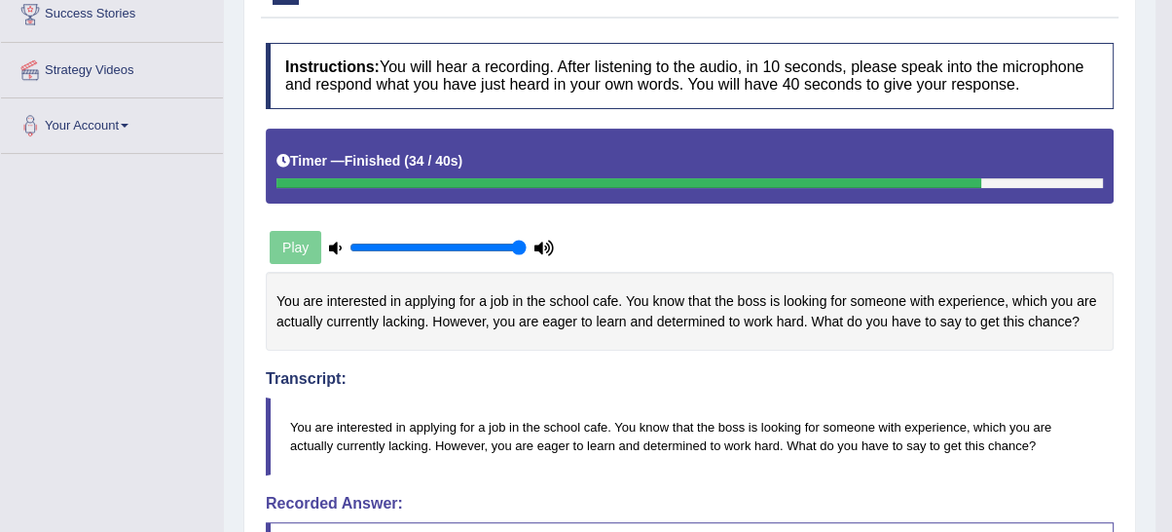
scroll to position [0, 0]
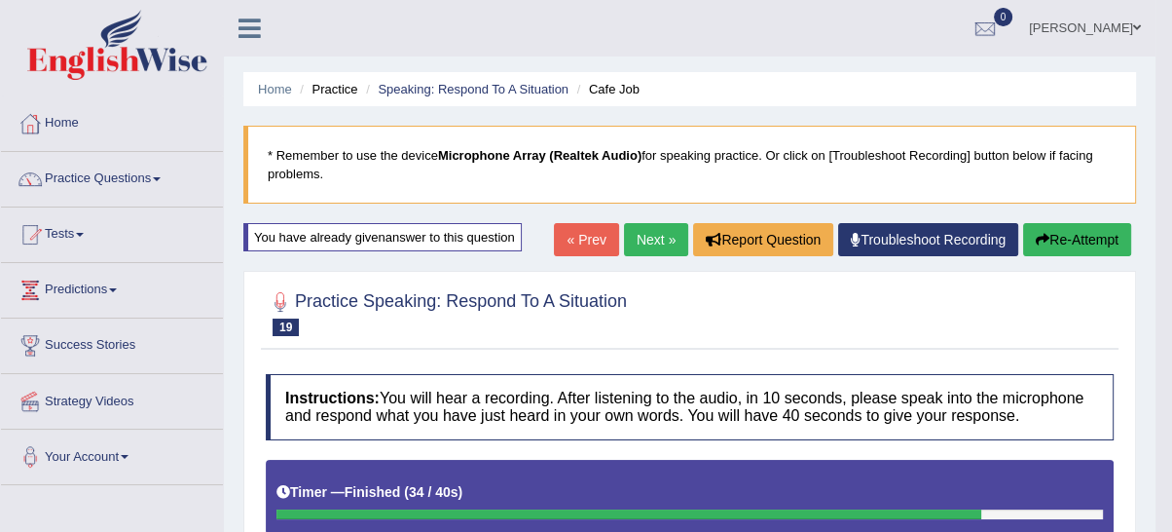
click at [675, 236] on link "Next »" at bounding box center [656, 239] width 64 height 33
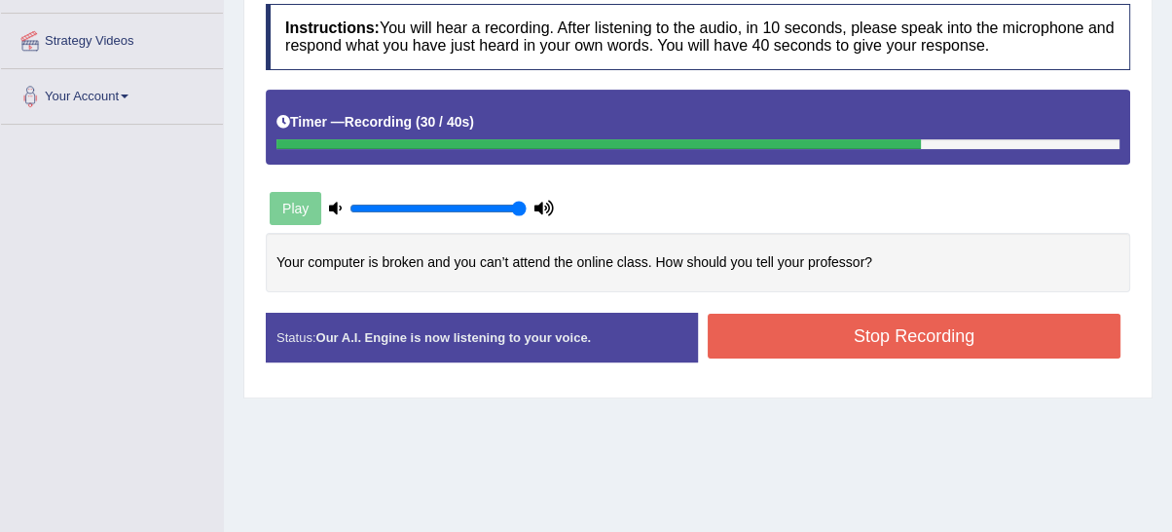
click at [997, 321] on button "Stop Recording" at bounding box center [914, 335] width 413 height 45
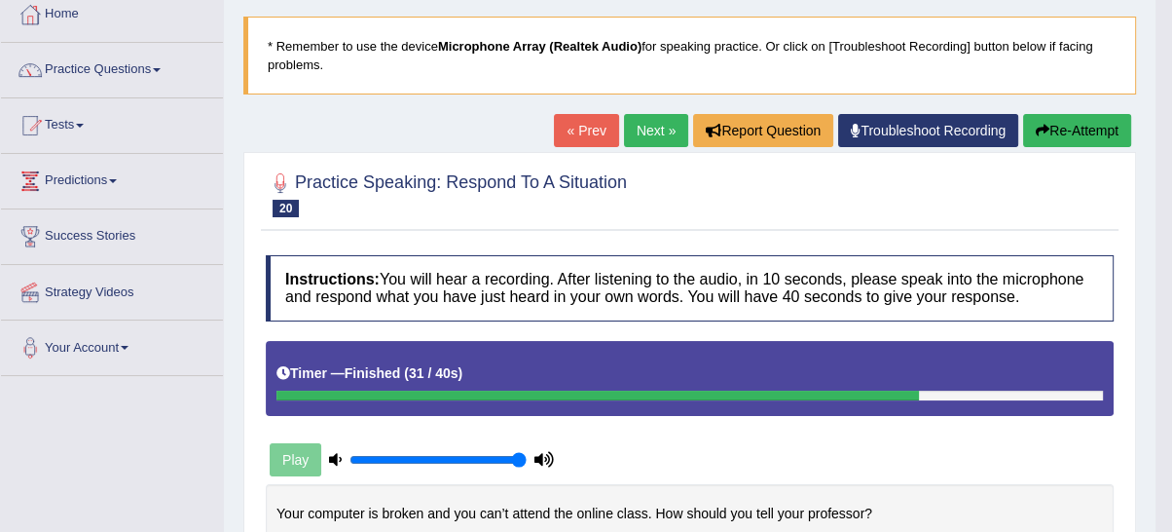
scroll to position [106, 0]
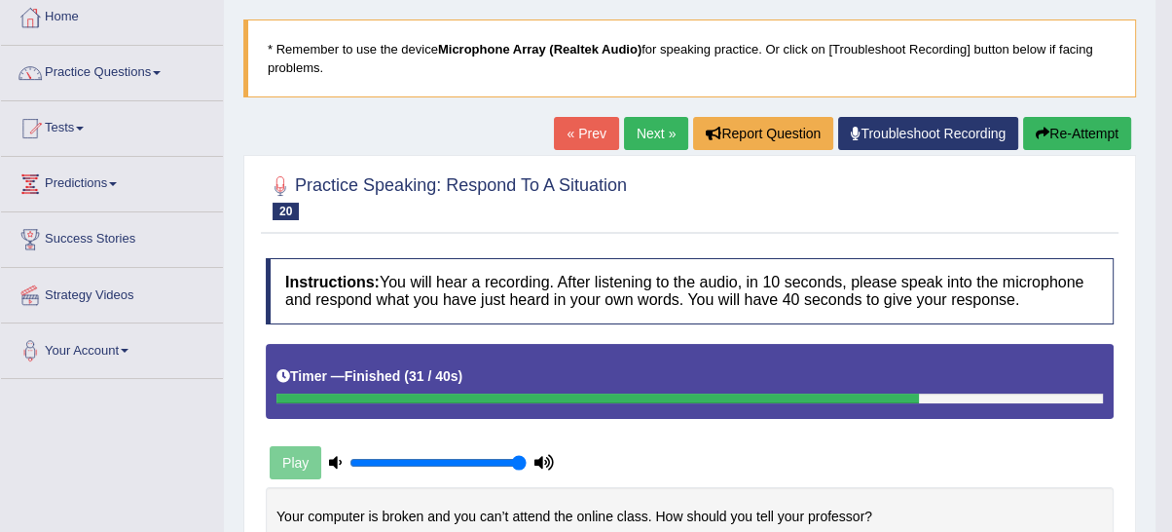
click at [1096, 132] on button "Re-Attempt" at bounding box center [1077, 133] width 108 height 33
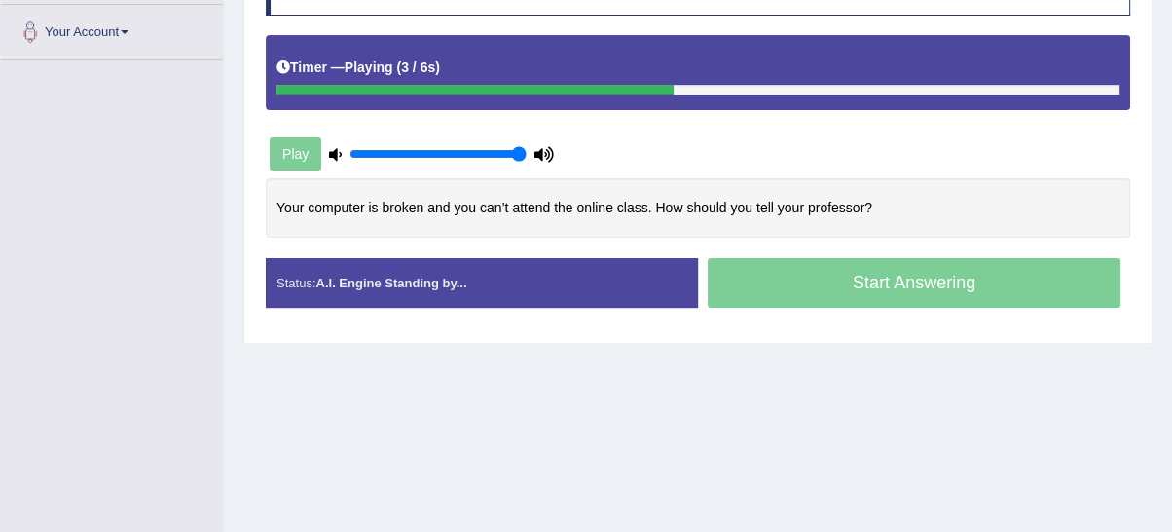
scroll to position [408, 0]
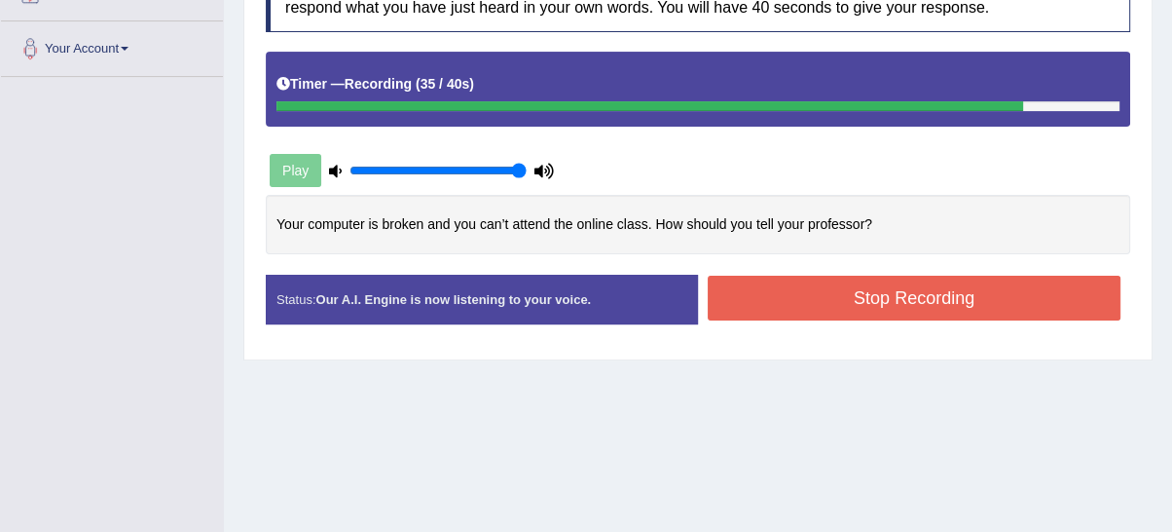
click at [942, 310] on button "Stop Recording" at bounding box center [914, 298] width 413 height 45
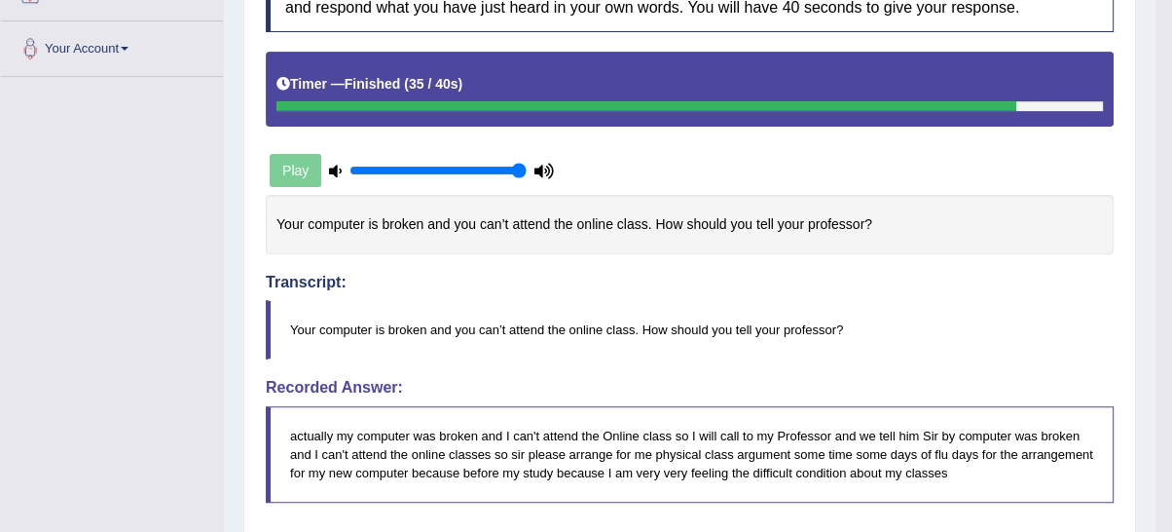
click at [330, 170] on div "Play" at bounding box center [412, 170] width 292 height 49
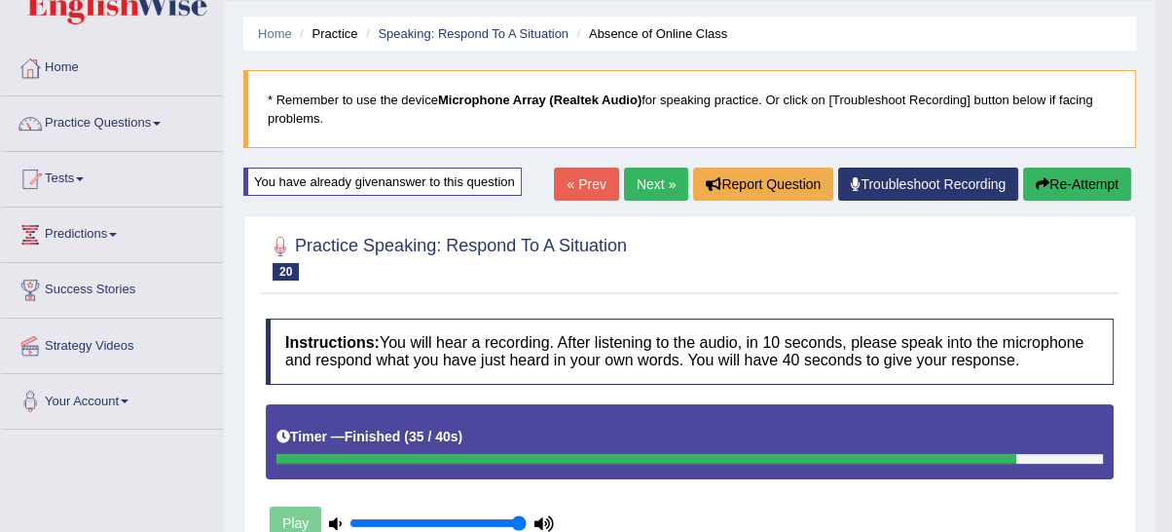
scroll to position [48, 0]
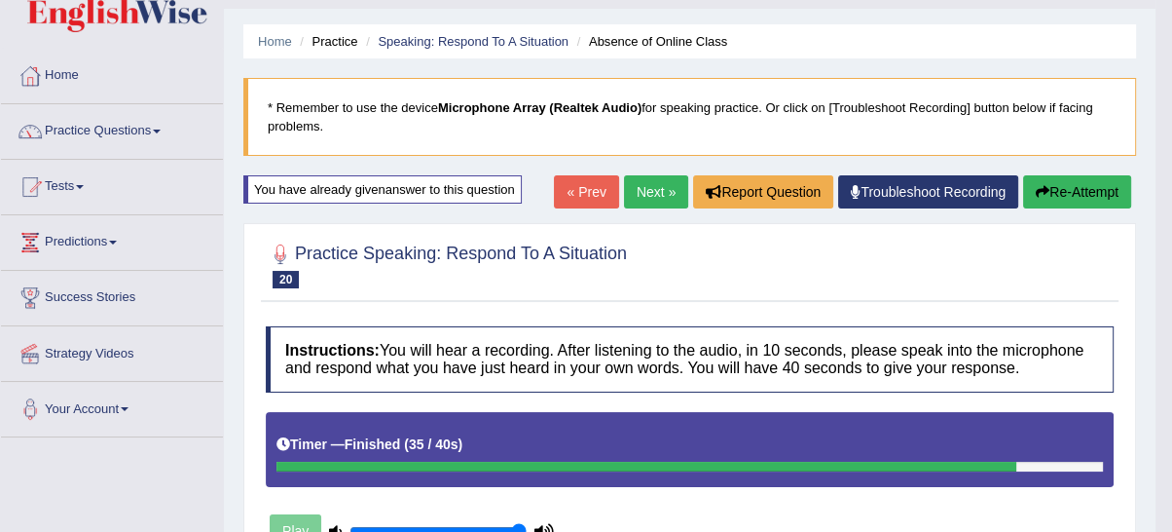
click at [1116, 192] on button "Re-Attempt" at bounding box center [1077, 191] width 108 height 33
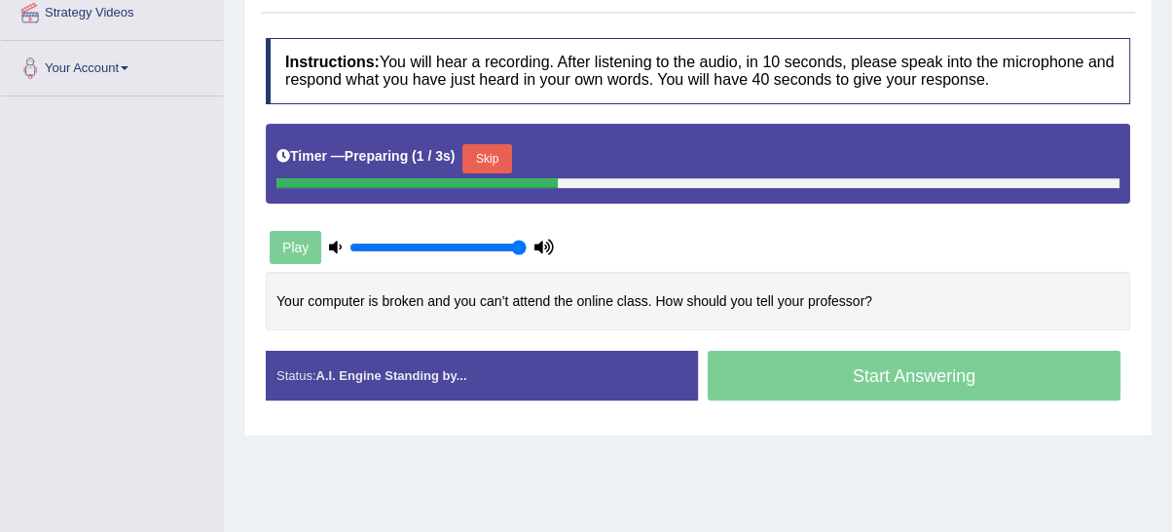
scroll to position [408, 0]
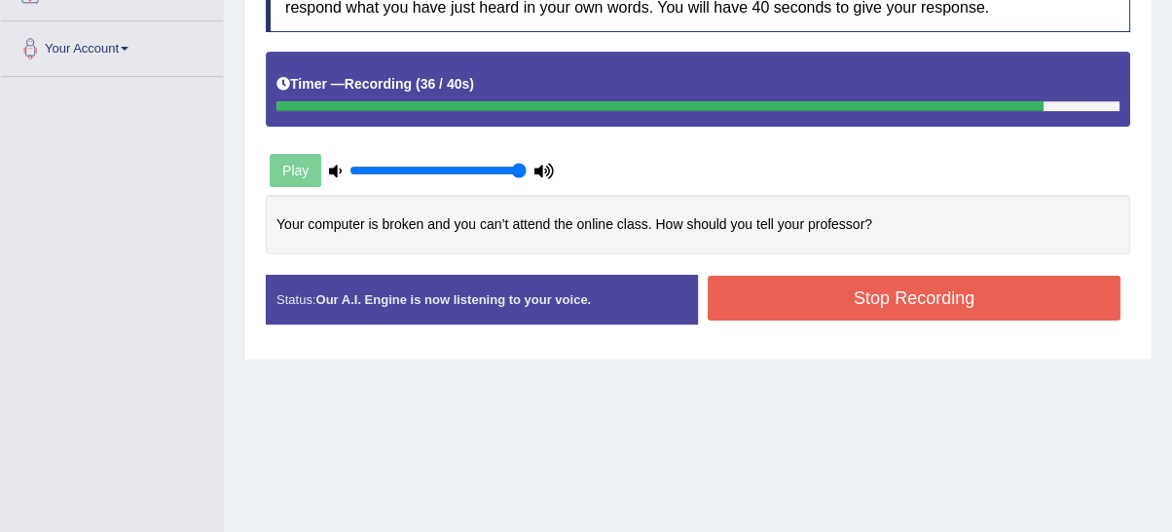
click at [870, 297] on button "Stop Recording" at bounding box center [914, 298] width 413 height 45
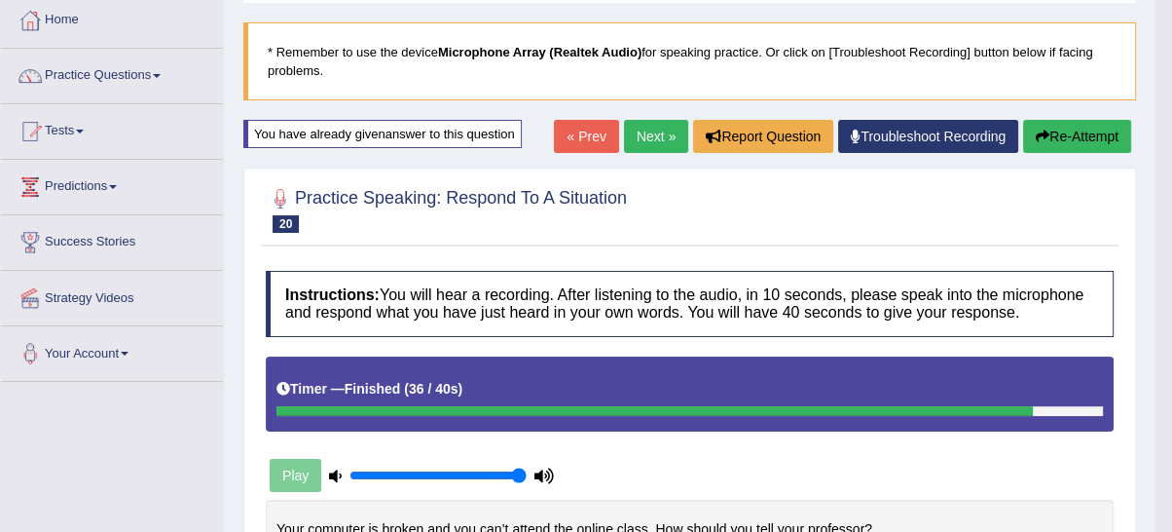
scroll to position [48, 0]
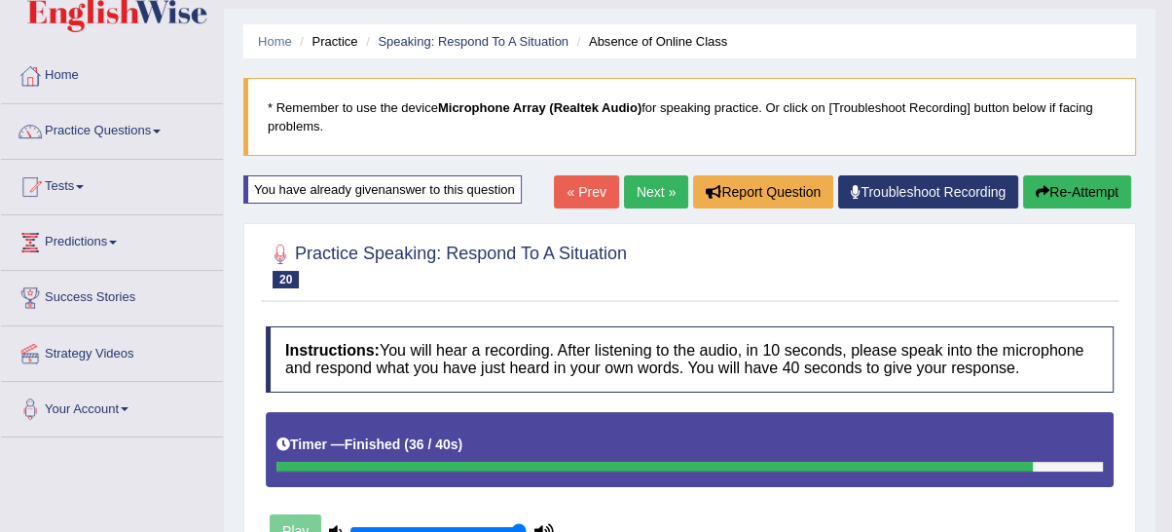
click at [1055, 196] on button "Re-Attempt" at bounding box center [1077, 191] width 108 height 33
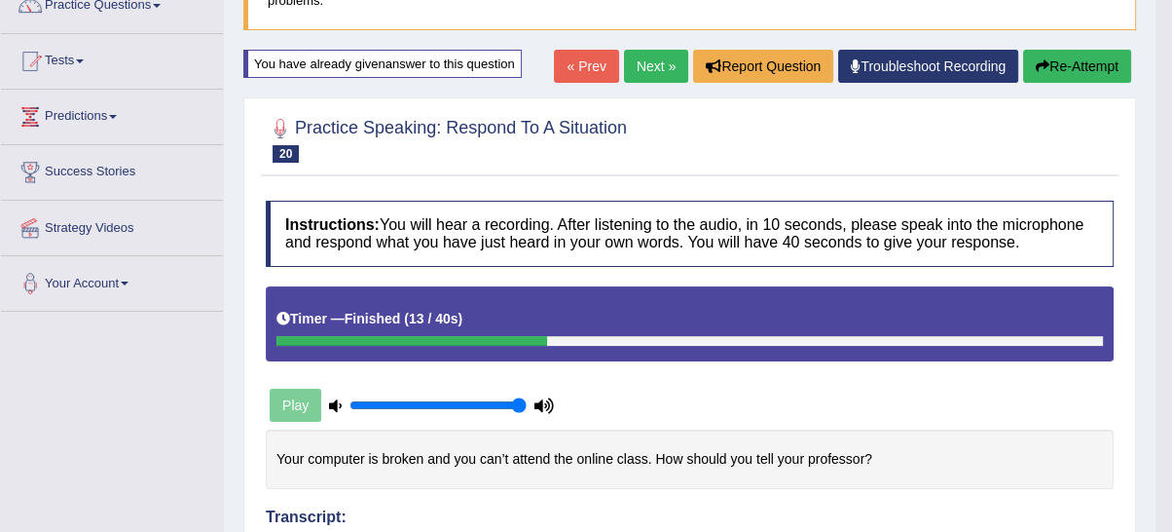
scroll to position [8, 0]
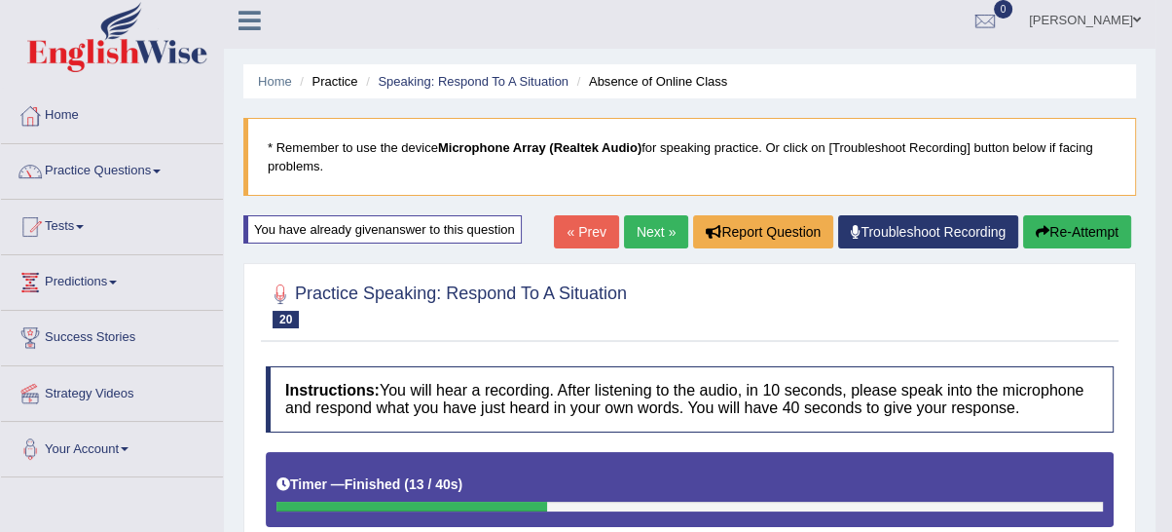
click at [1031, 235] on button "Re-Attempt" at bounding box center [1077, 231] width 108 height 33
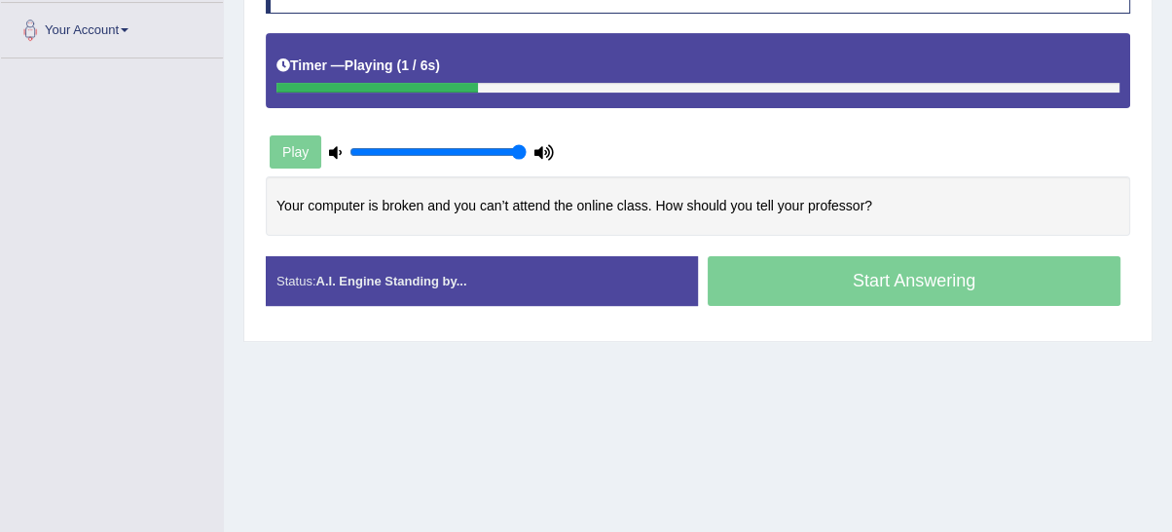
scroll to position [429, 0]
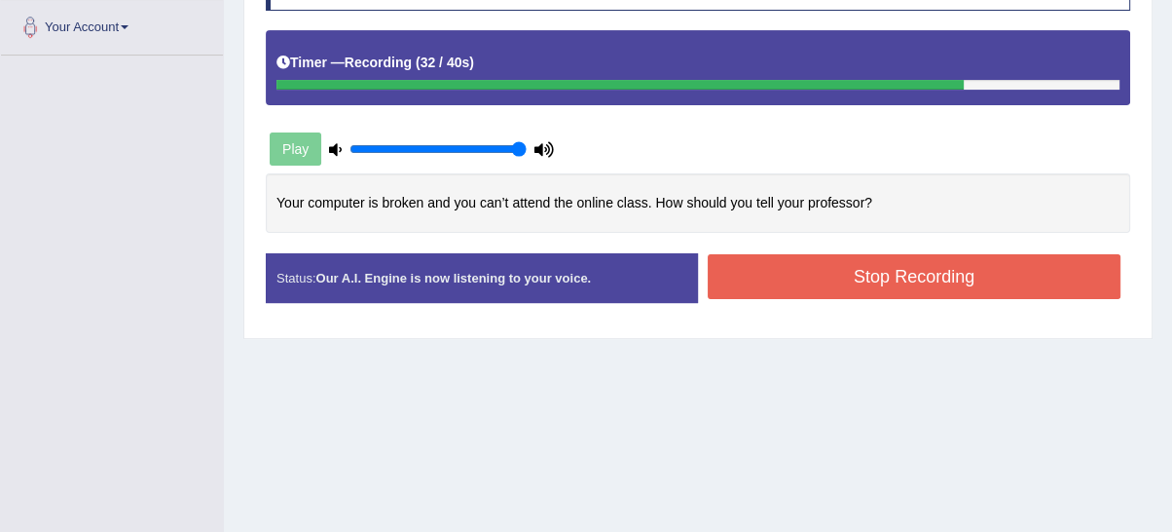
click at [933, 280] on button "Stop Recording" at bounding box center [914, 276] width 413 height 45
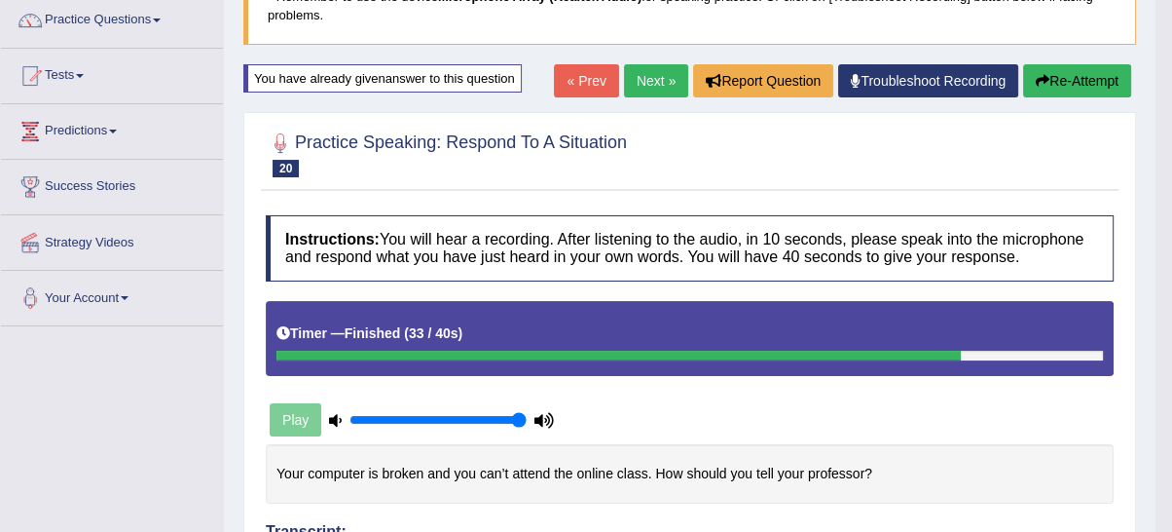
scroll to position [117, 0]
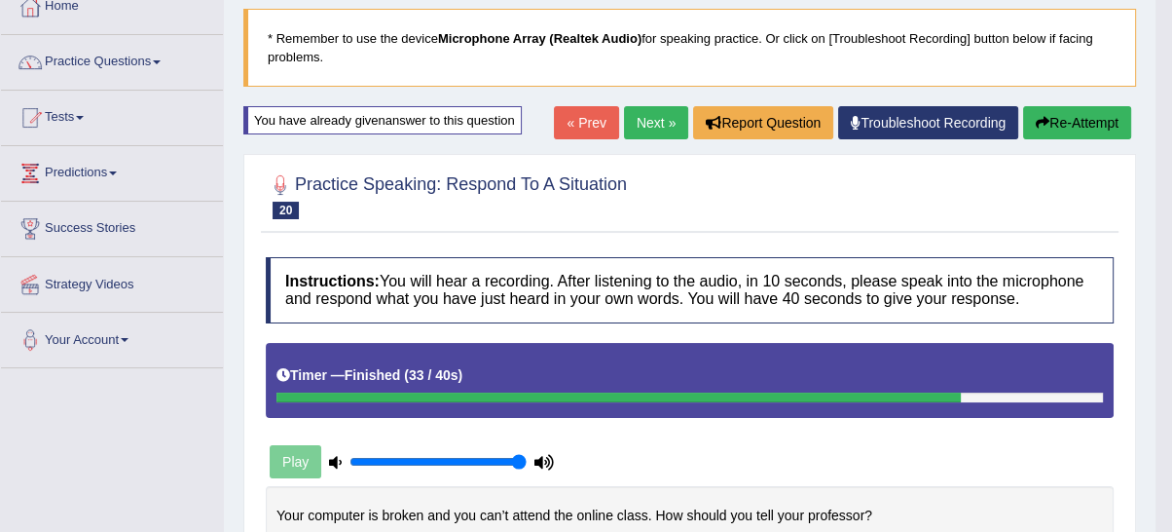
drag, startPoint x: 1073, startPoint y: 135, endPoint x: 1073, endPoint y: 146, distance: 10.7
click at [1073, 136] on button "Re-Attempt" at bounding box center [1077, 122] width 108 height 33
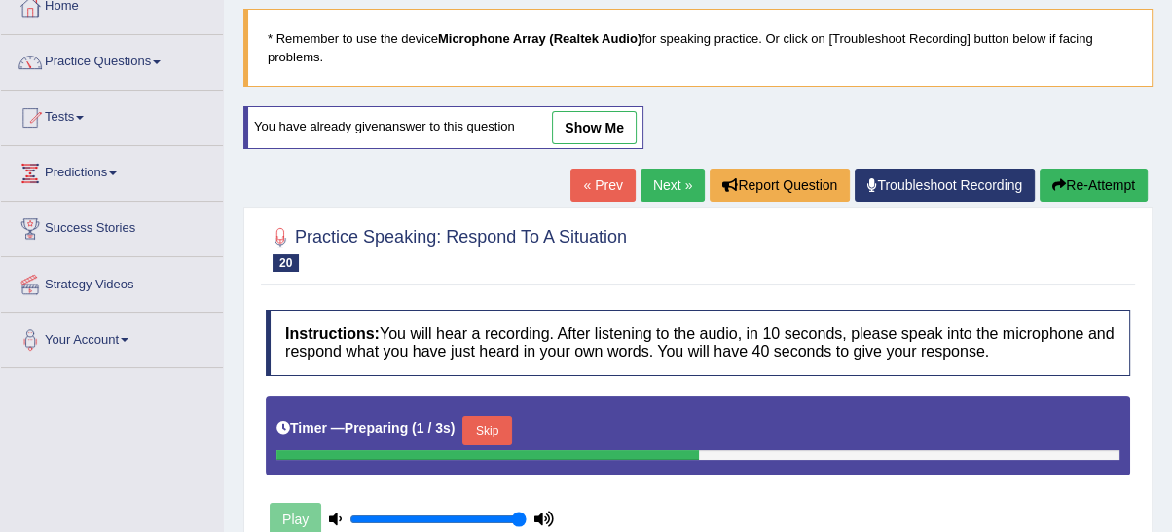
click at [1052, 187] on icon "button" at bounding box center [1059, 185] width 14 height 14
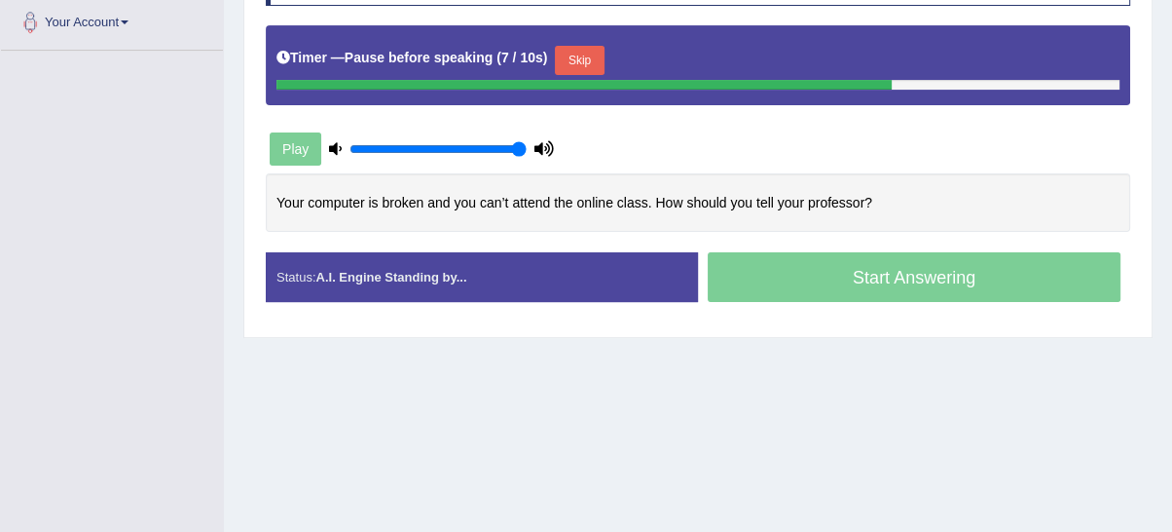
scroll to position [423, 0]
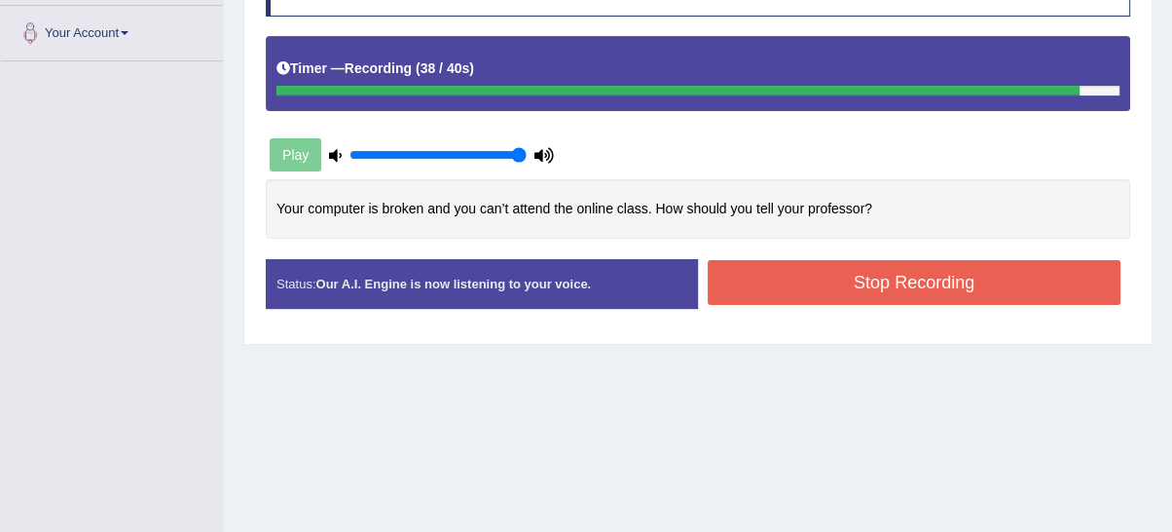
click at [944, 269] on button "Stop Recording" at bounding box center [914, 282] width 413 height 45
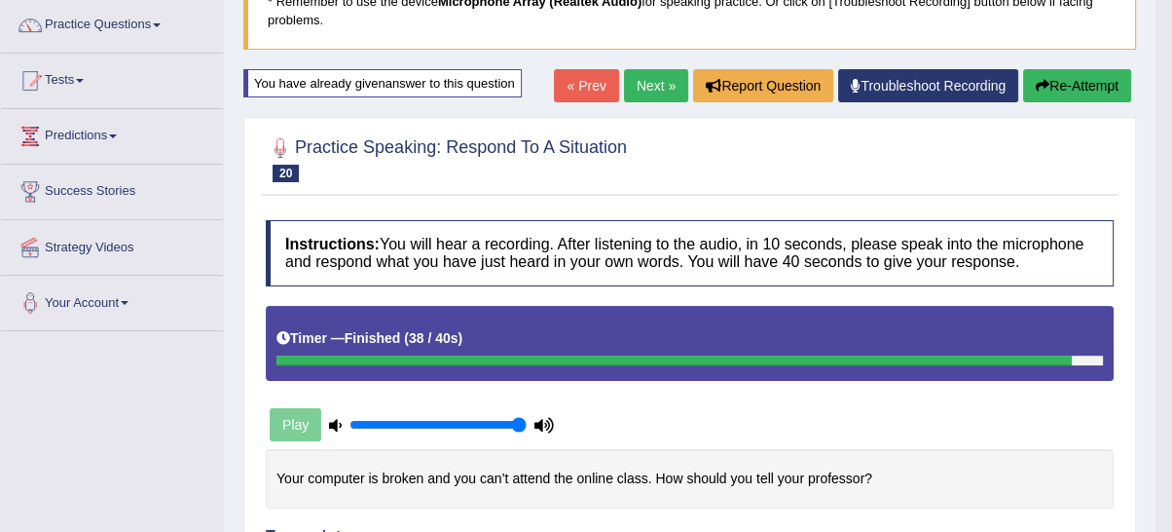
scroll to position [135, 0]
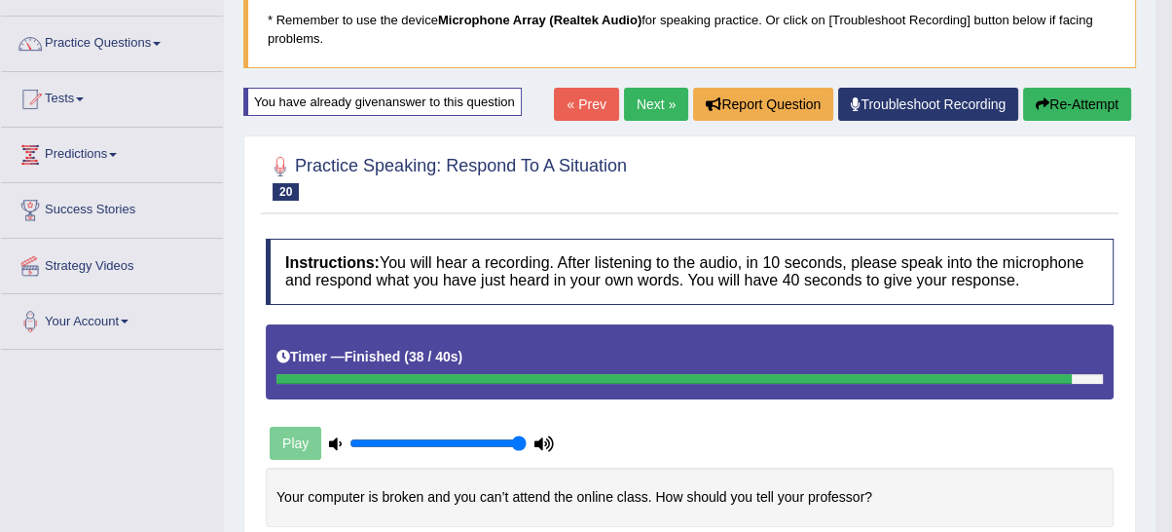
click at [640, 103] on link "Next »" at bounding box center [656, 104] width 64 height 33
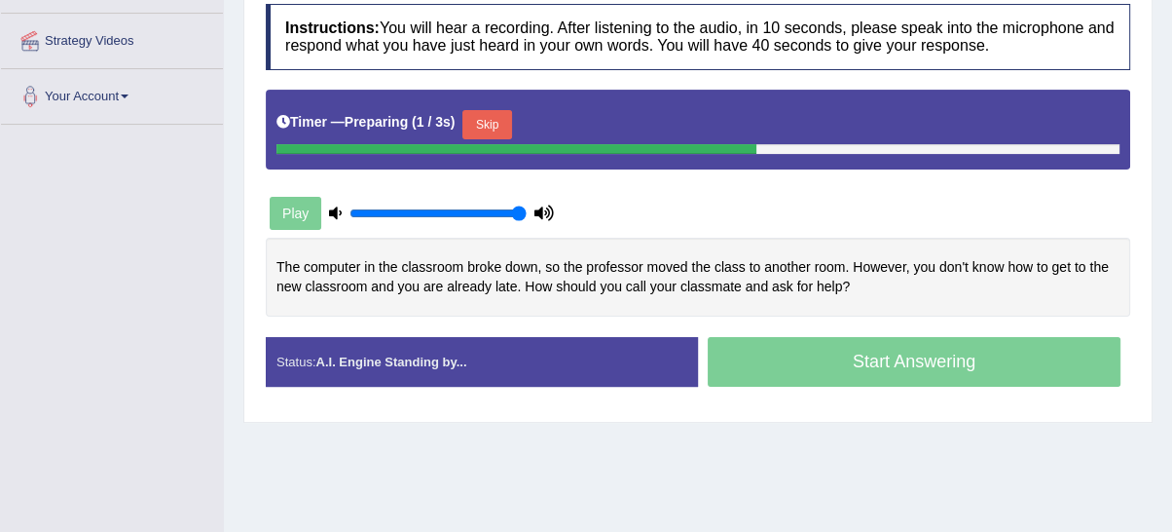
scroll to position [491, 0]
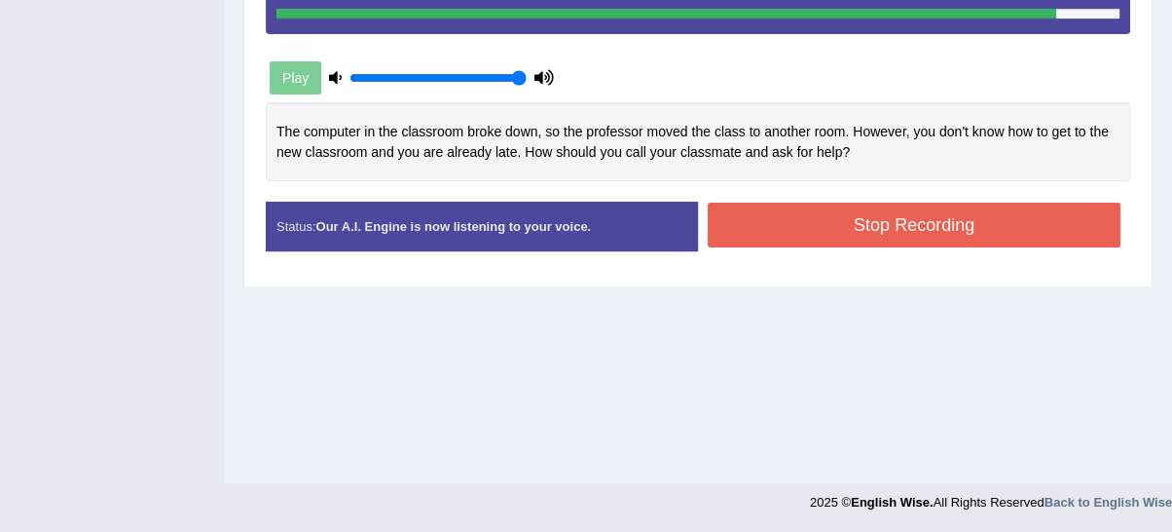
click at [789, 226] on button "Stop Recording" at bounding box center [914, 224] width 413 height 45
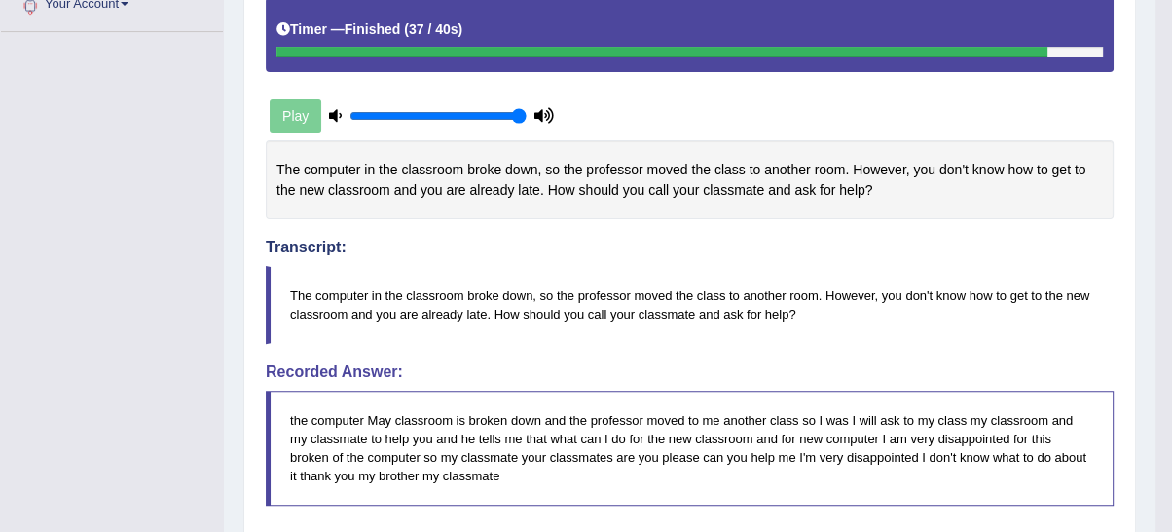
scroll to position [164, 0]
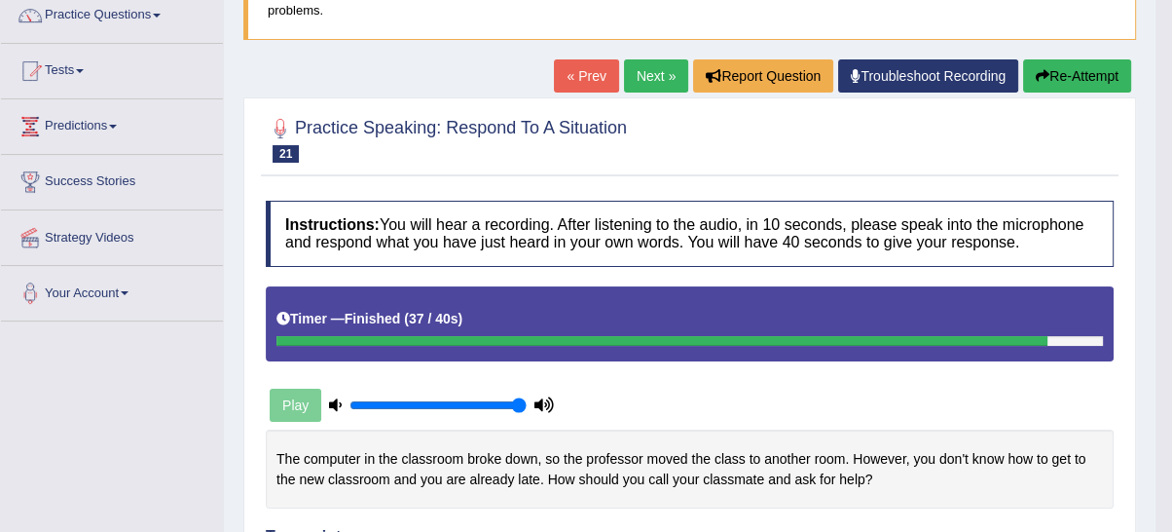
click at [636, 78] on link "Next »" at bounding box center [656, 75] width 64 height 33
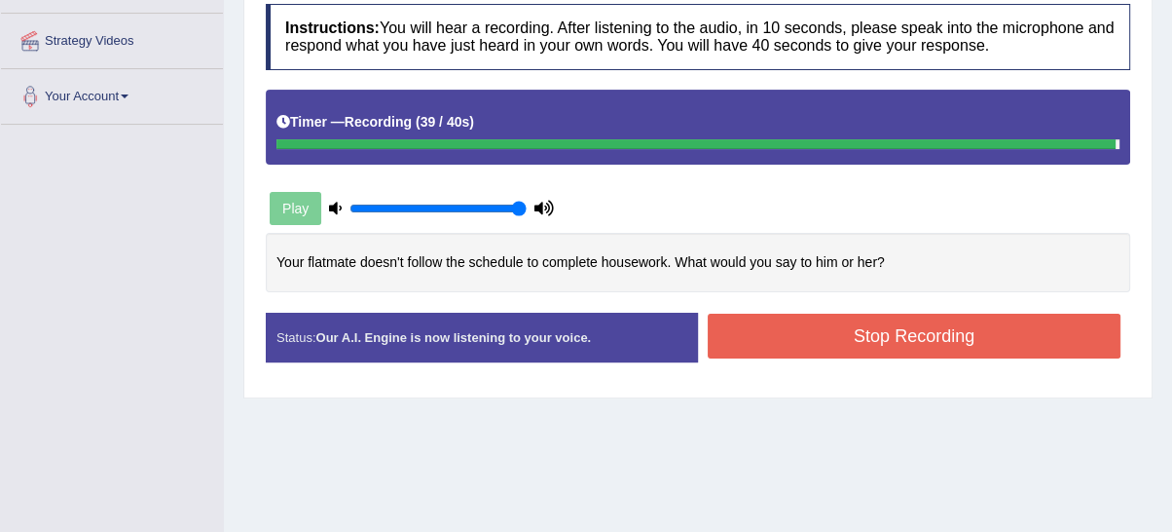
click at [892, 347] on button "Stop Recording" at bounding box center [914, 335] width 413 height 45
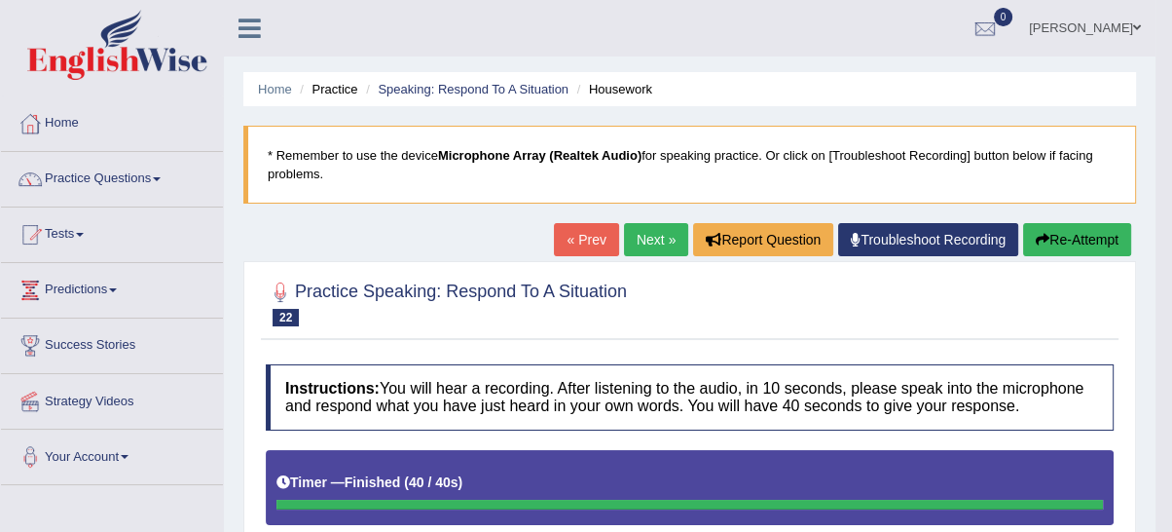
click at [1082, 226] on button "Re-Attempt" at bounding box center [1077, 239] width 108 height 33
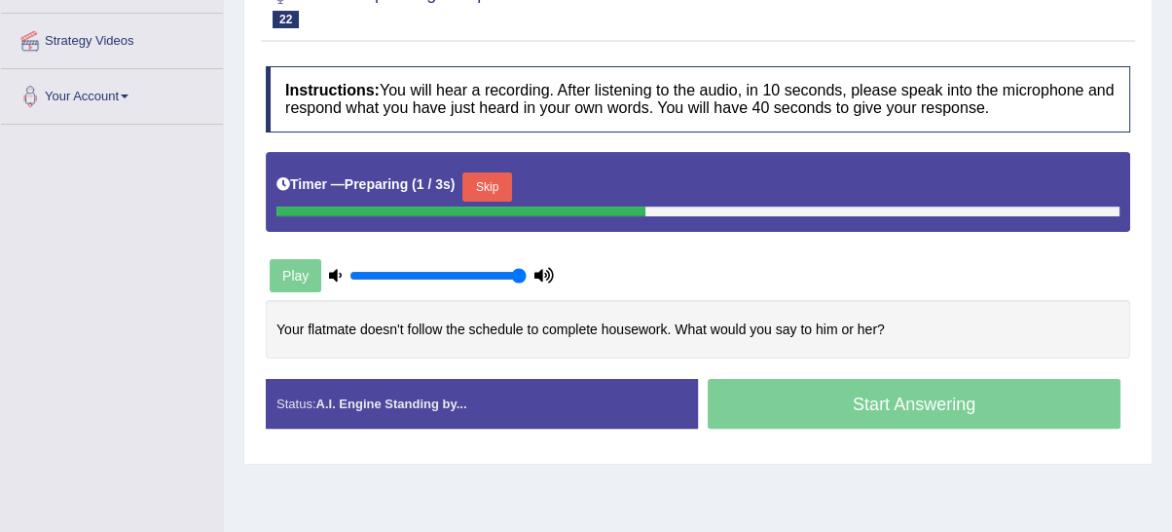
scroll to position [491, 0]
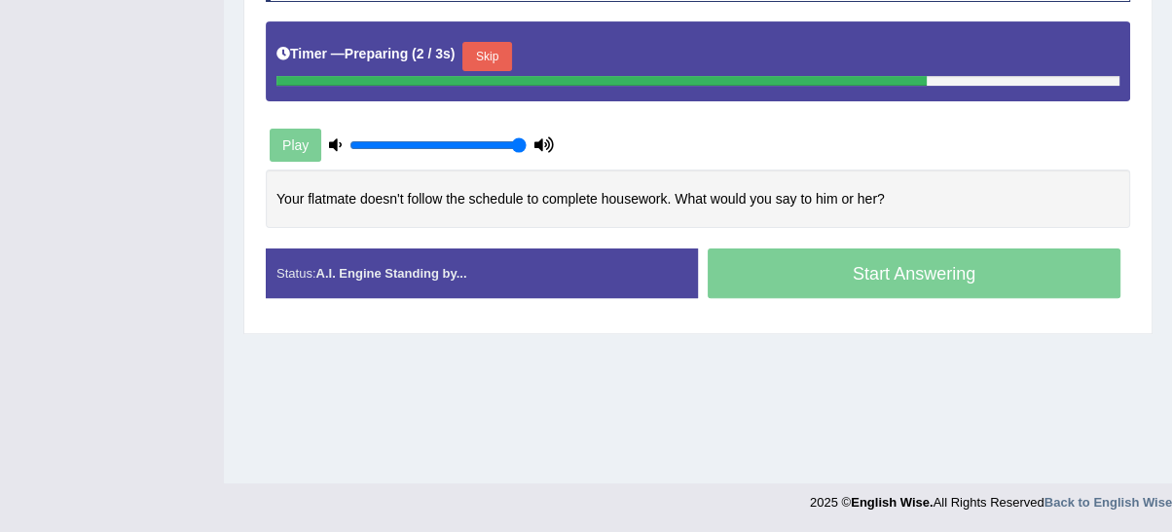
click at [487, 42] on button "Skip" at bounding box center [486, 56] width 49 height 29
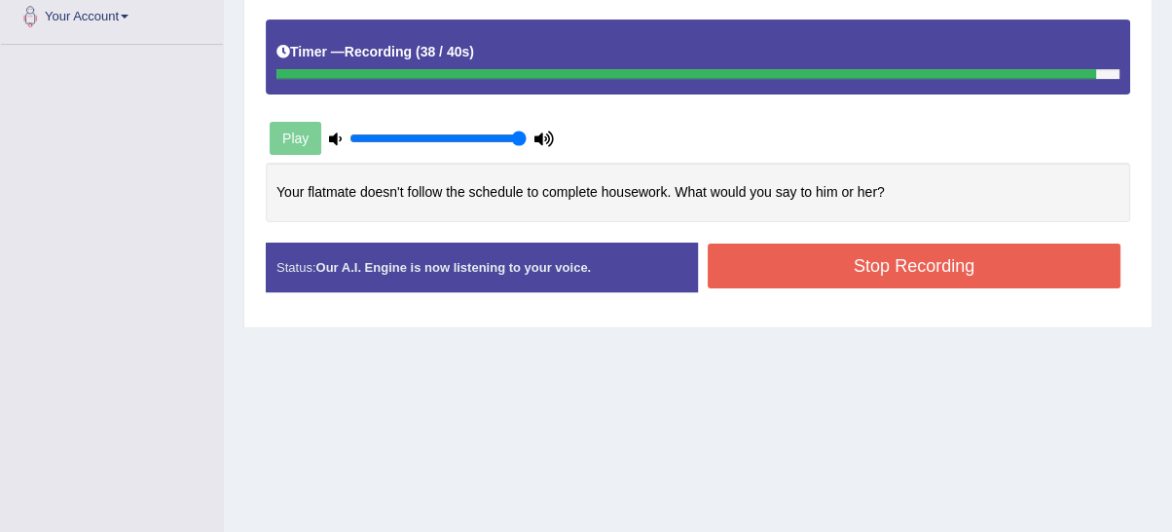
click at [804, 272] on button "Stop Recording" at bounding box center [914, 265] width 413 height 45
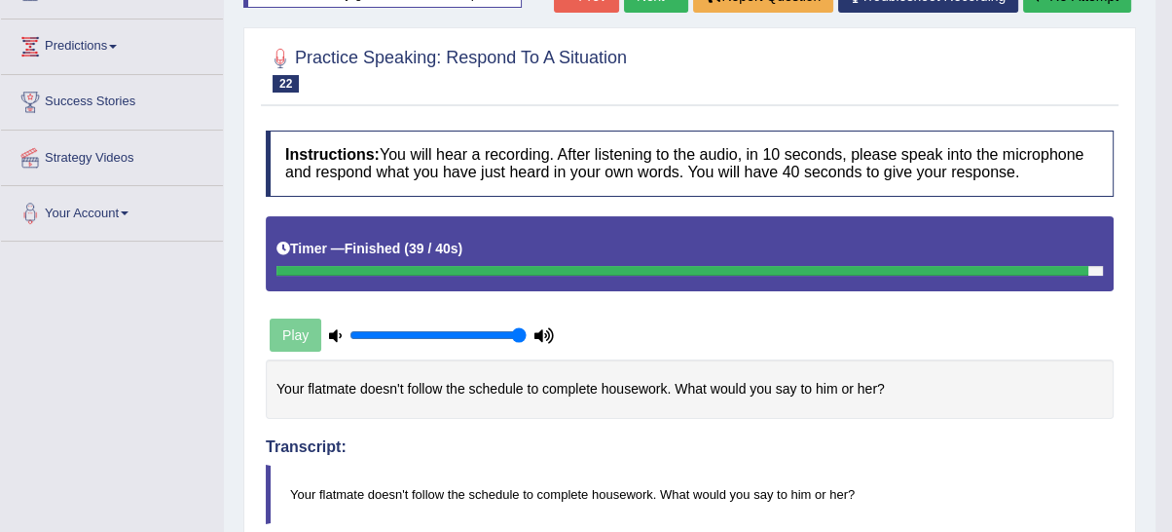
scroll to position [0, 0]
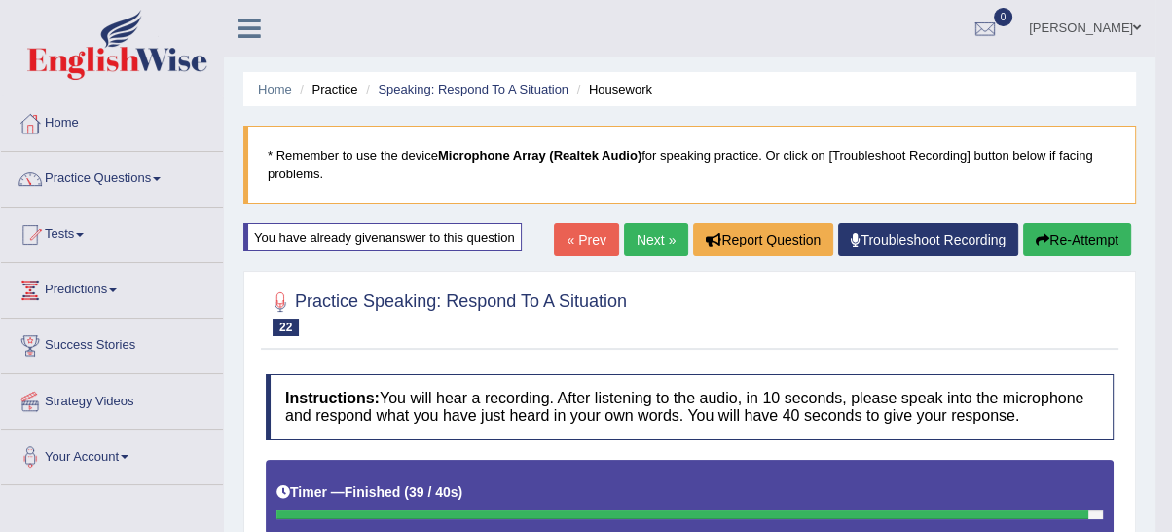
click at [648, 227] on link "Next »" at bounding box center [656, 239] width 64 height 33
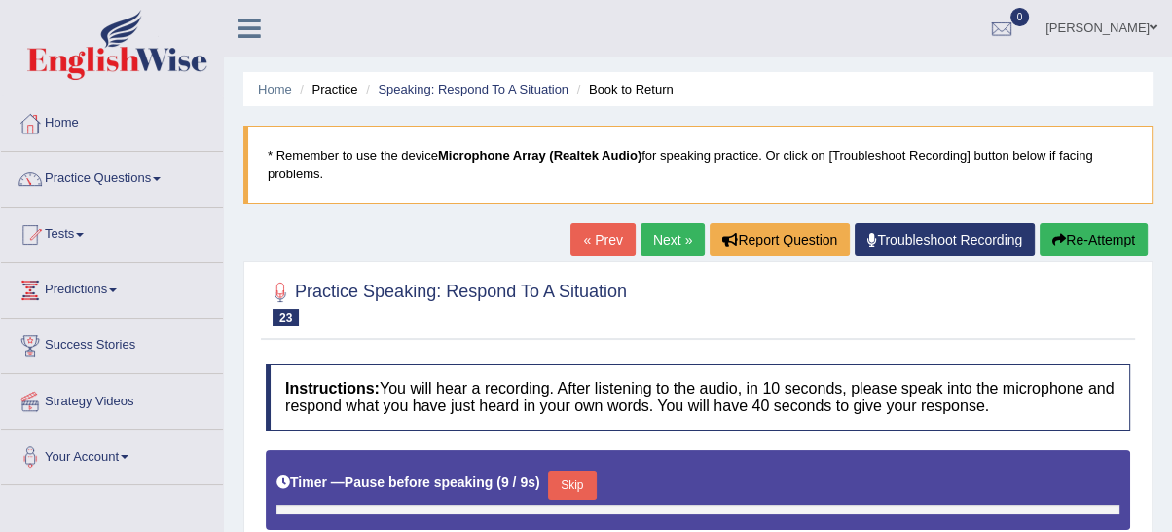
click at [695, 236] on link "Next »" at bounding box center [673, 239] width 64 height 33
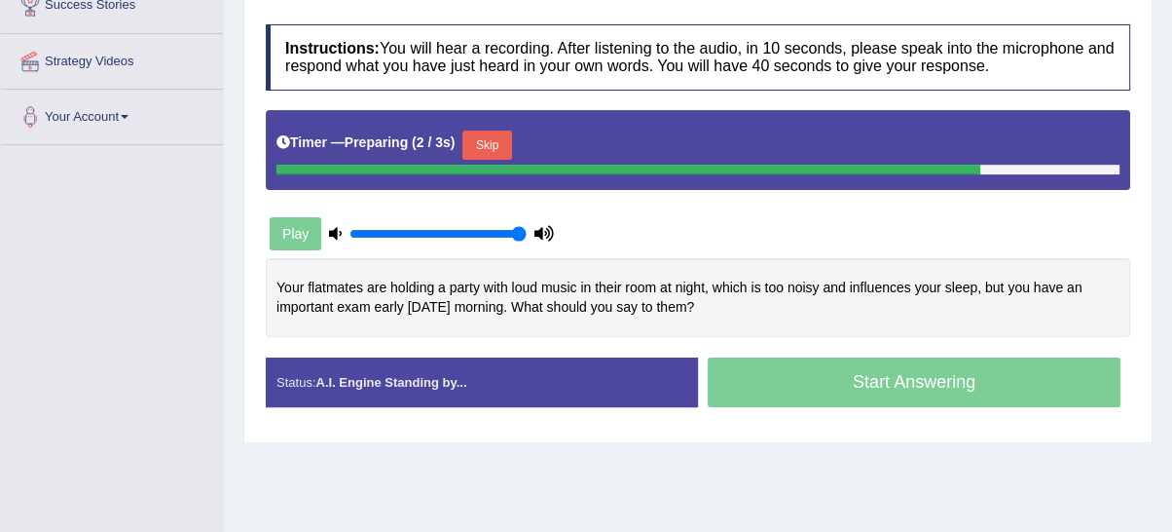
scroll to position [360, 0]
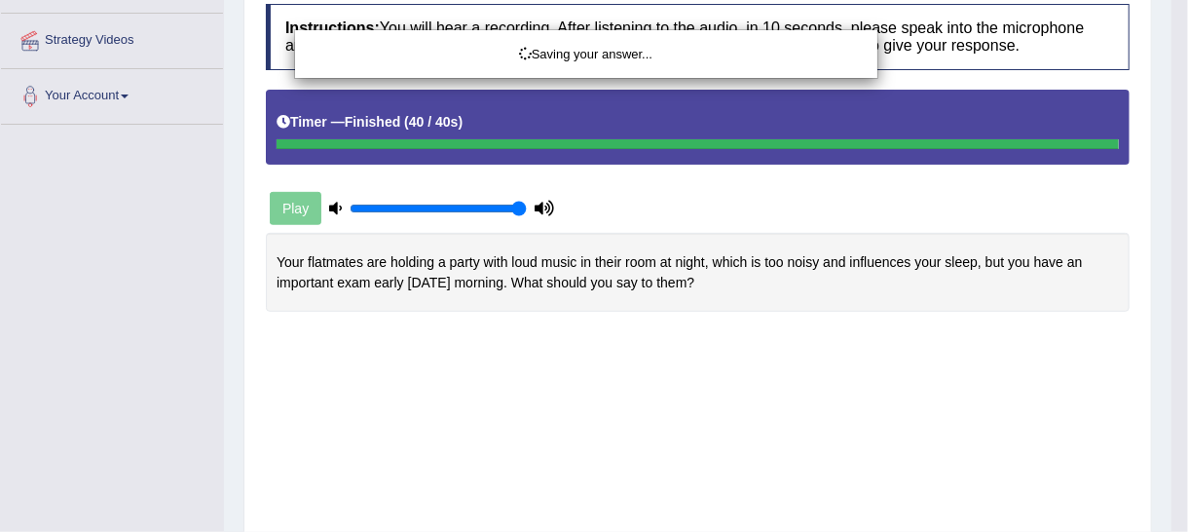
click at [896, 354] on div "Saving your answer..." at bounding box center [594, 266] width 1188 height 532
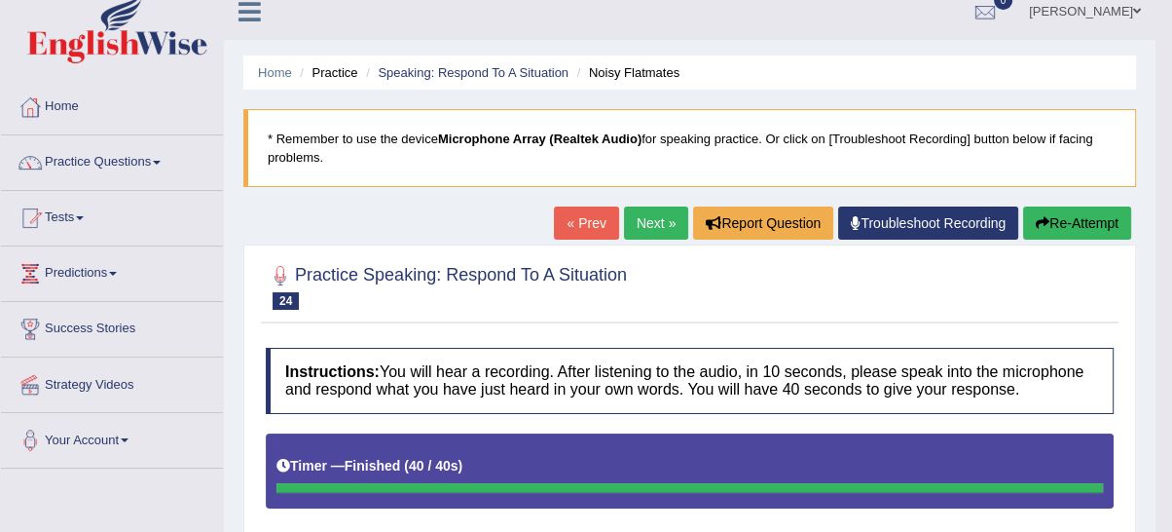
scroll to position [0, 0]
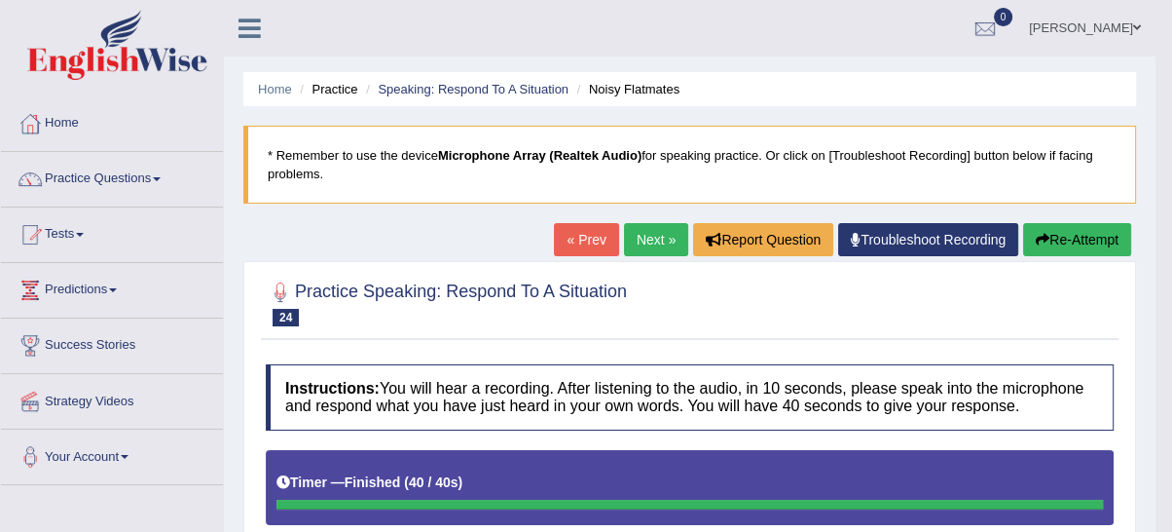
click at [663, 239] on link "Next »" at bounding box center [656, 239] width 64 height 33
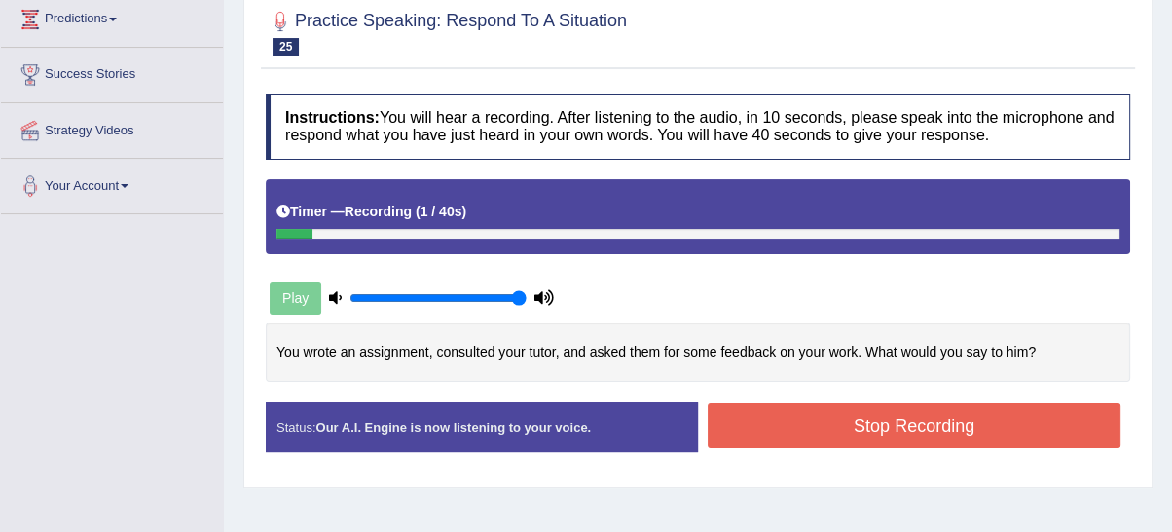
scroll to position [360, 0]
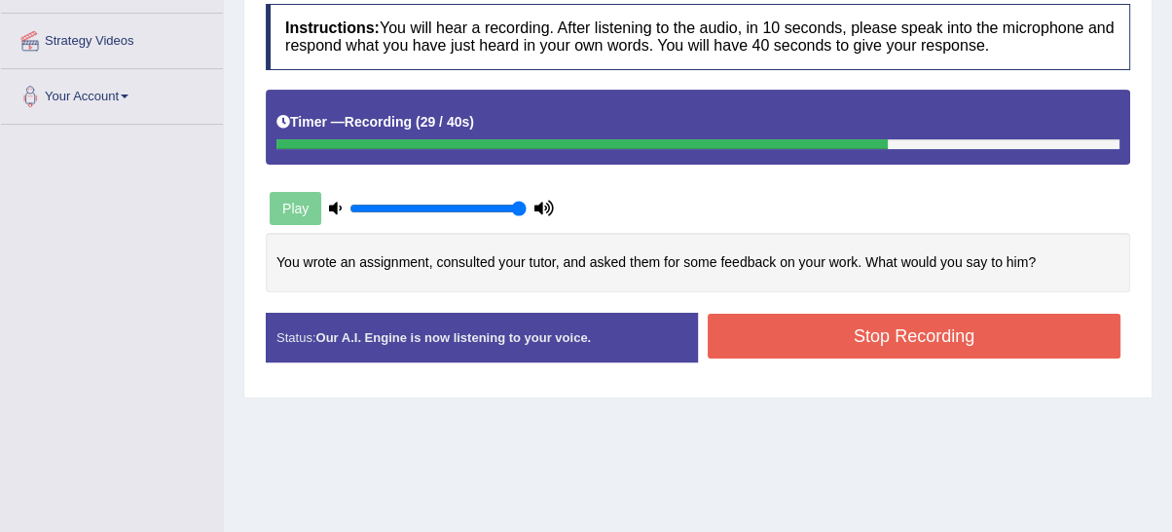
click at [927, 343] on button "Stop Recording" at bounding box center [914, 335] width 413 height 45
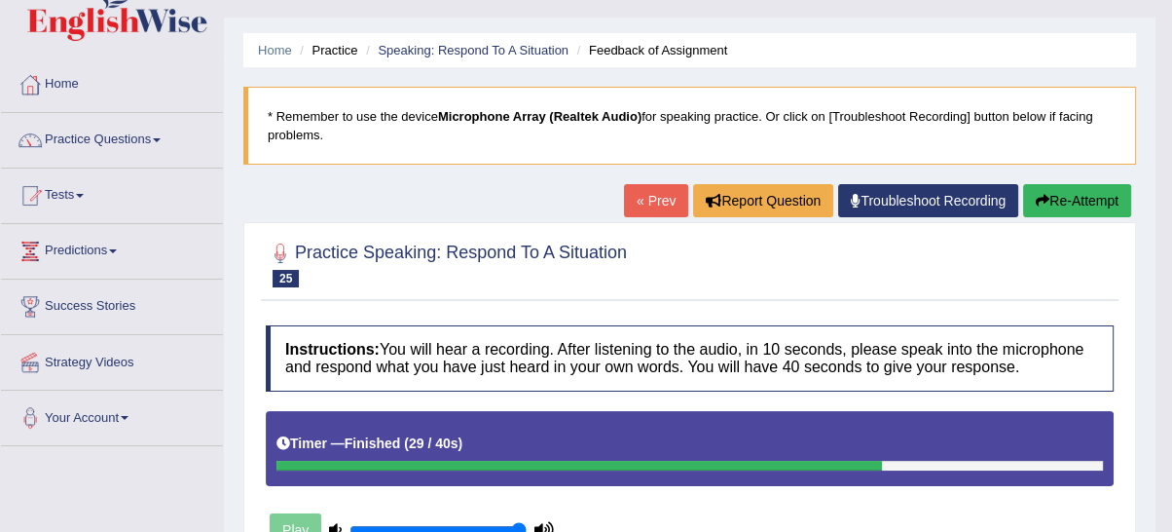
scroll to position [0, 0]
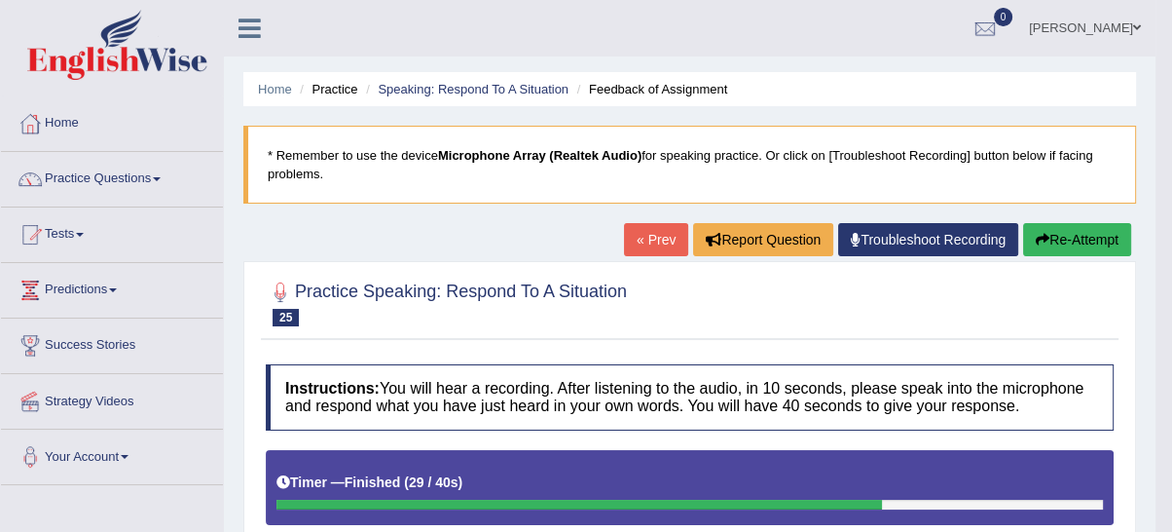
click at [140, 179] on link "Practice Questions" at bounding box center [112, 176] width 222 height 49
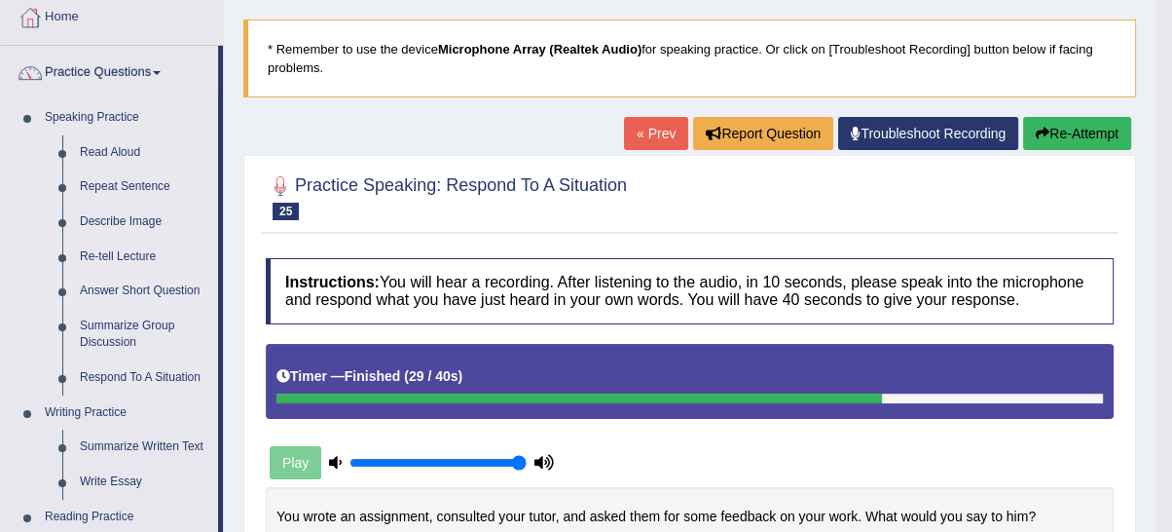
scroll to position [360, 0]
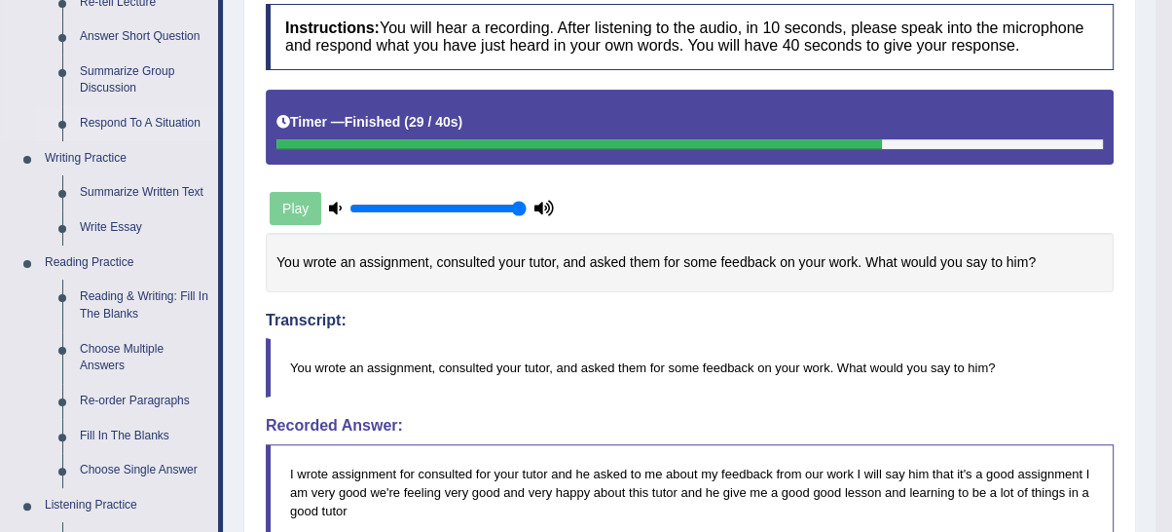
click at [167, 123] on link "Respond To A Situation" at bounding box center [144, 123] width 147 height 35
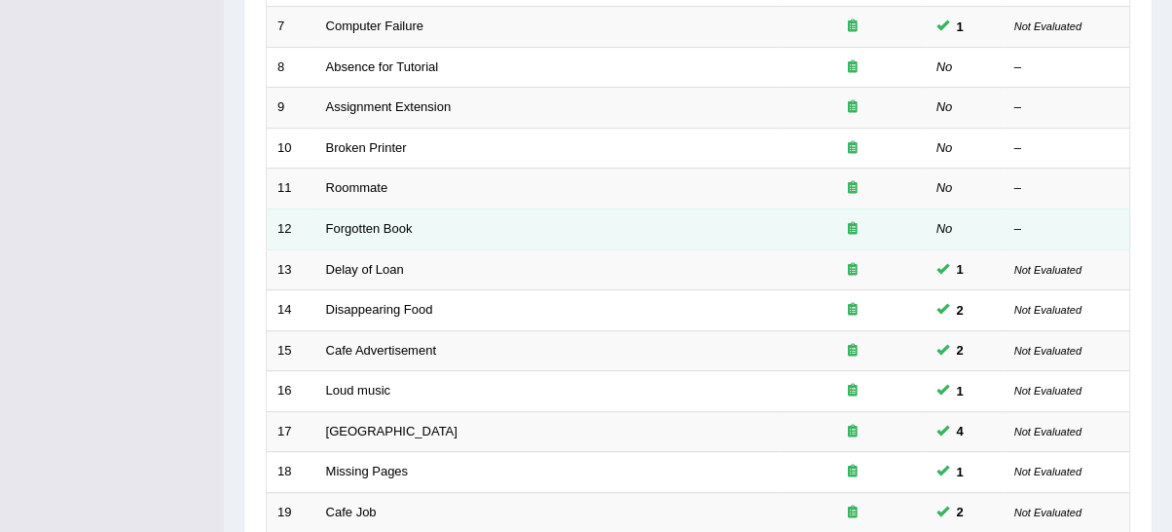
scroll to position [746, 0]
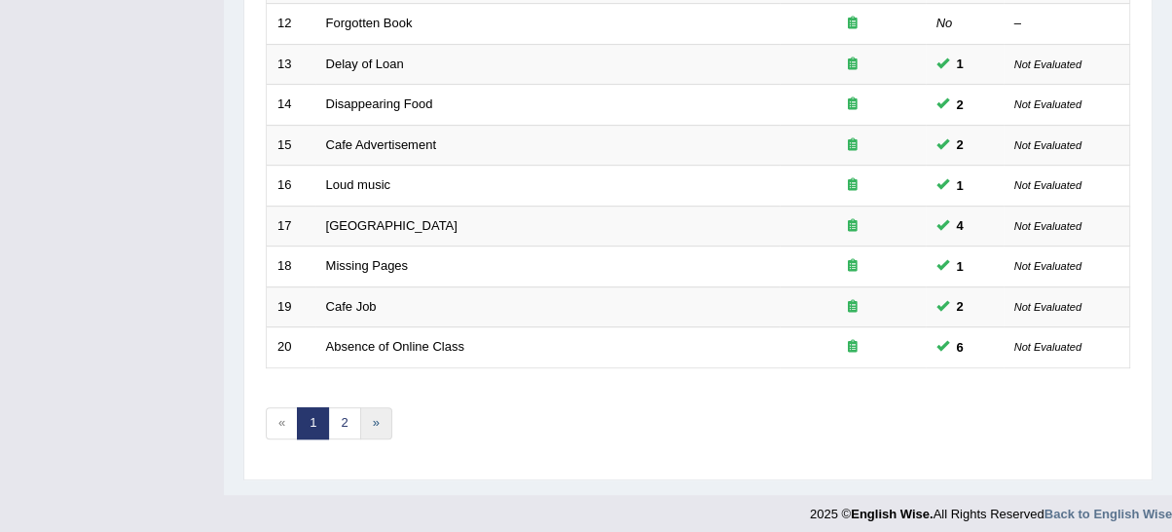
click at [376, 418] on link "»" at bounding box center [376, 423] width 32 height 32
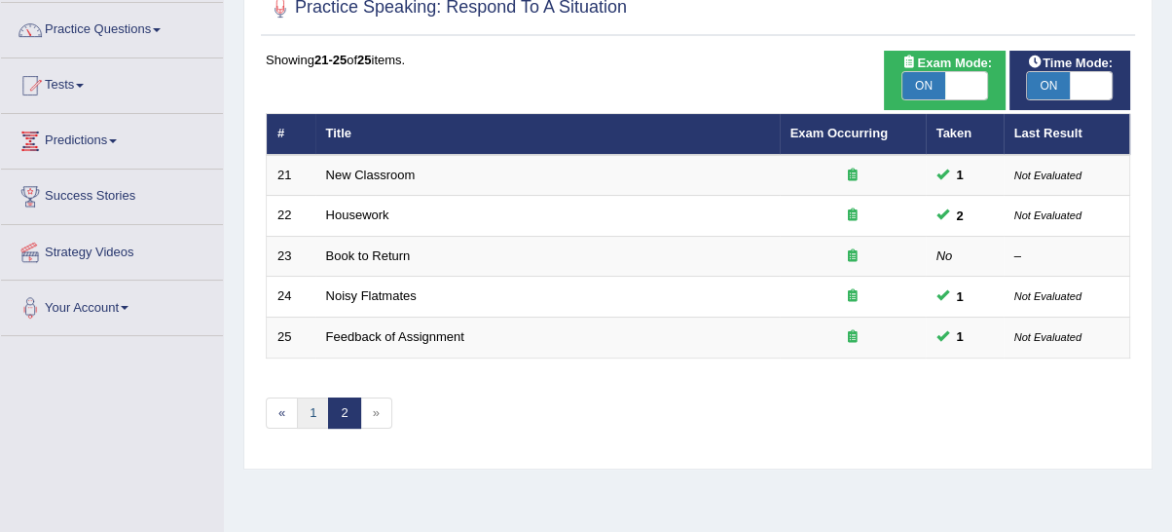
scroll to position [129, 0]
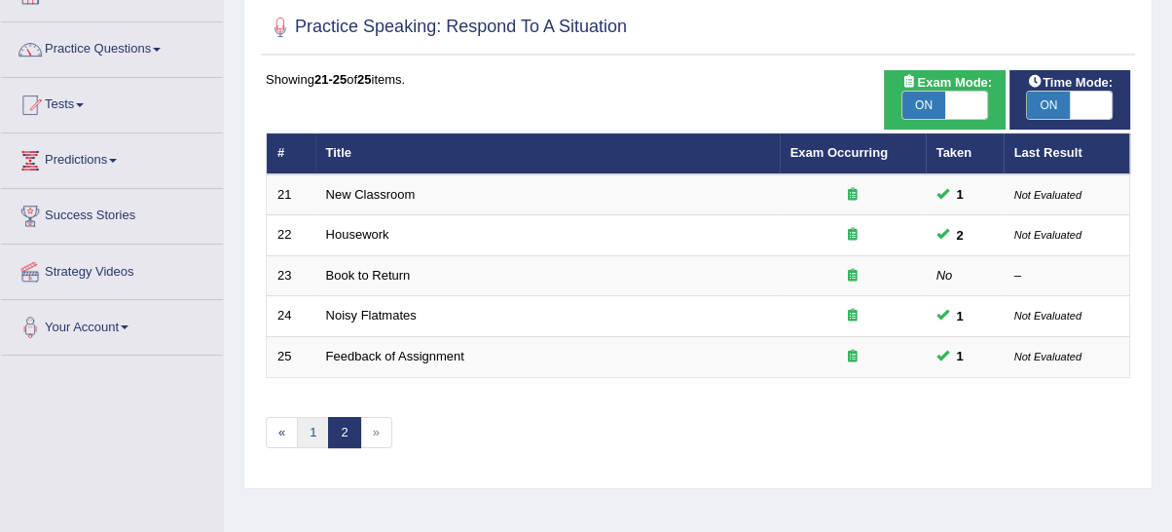
click at [317, 433] on link "1" at bounding box center [313, 433] width 32 height 32
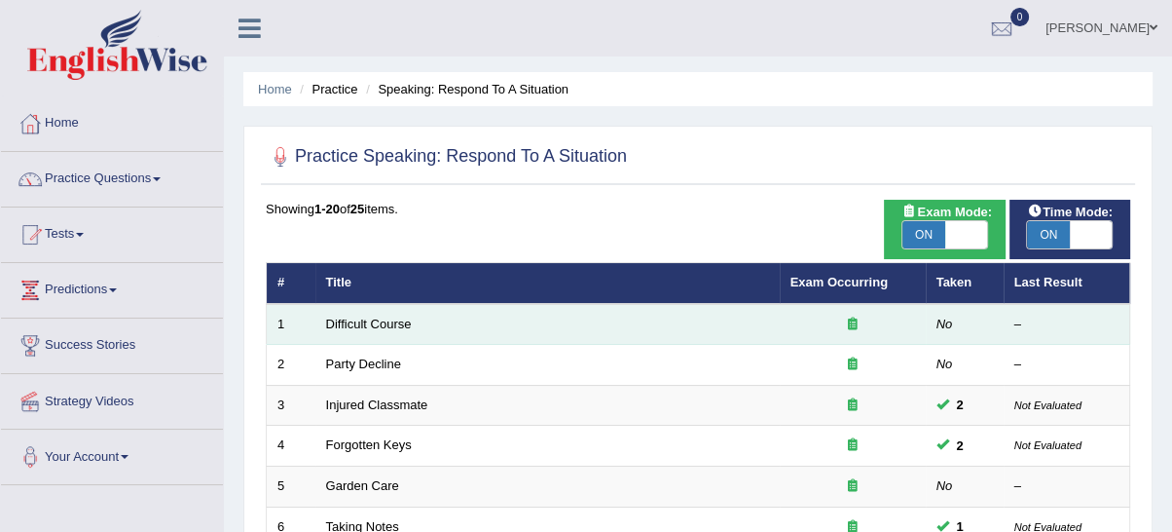
click at [353, 331] on td "Difficult Course" at bounding box center [547, 324] width 464 height 41
click at [357, 331] on td "Difficult Course" at bounding box center [547, 324] width 464 height 41
click at [337, 327] on link "Difficult Course" at bounding box center [369, 323] width 86 height 15
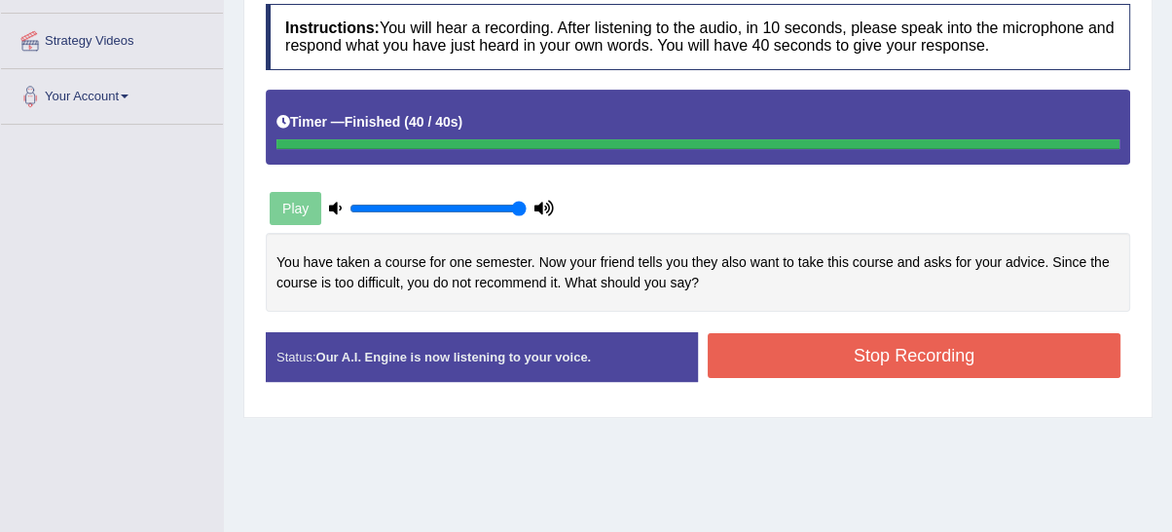
click at [782, 351] on button "Stop Recording" at bounding box center [914, 355] width 413 height 45
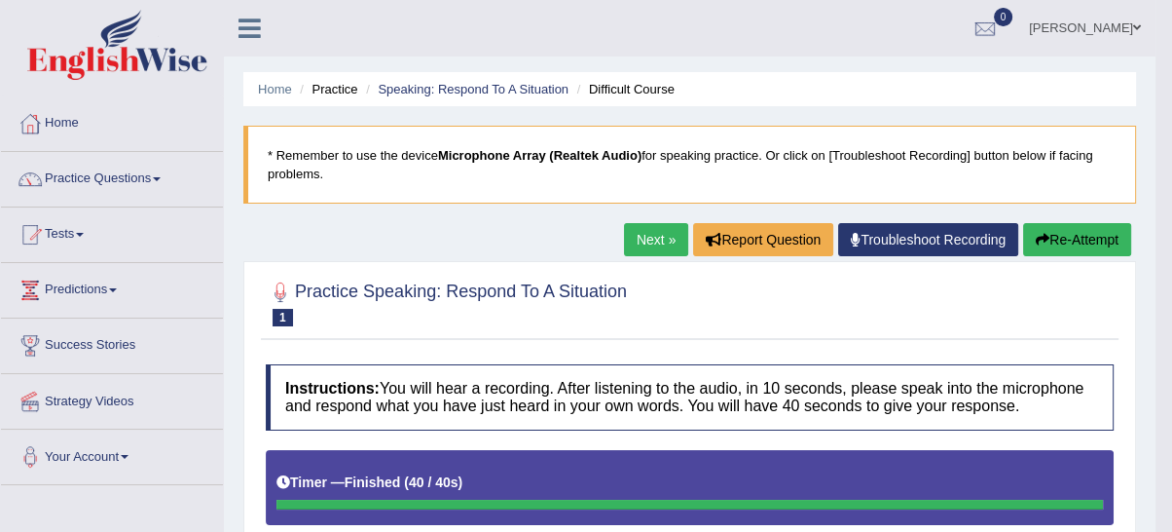
click at [634, 239] on link "Next »" at bounding box center [656, 239] width 64 height 33
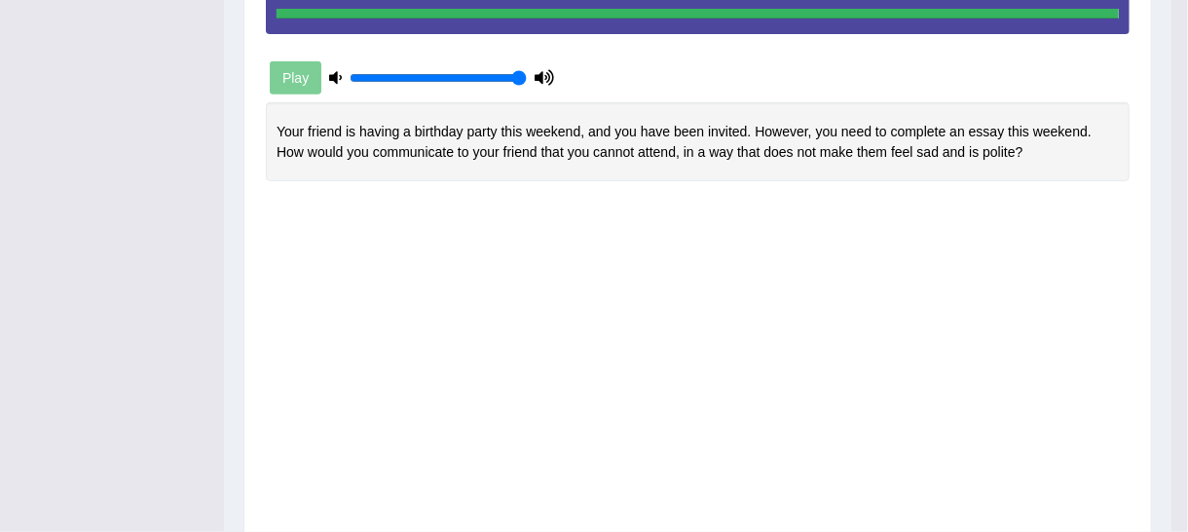
click at [0, 0] on div "Saving your answer..." at bounding box center [0, 0] width 0 height 0
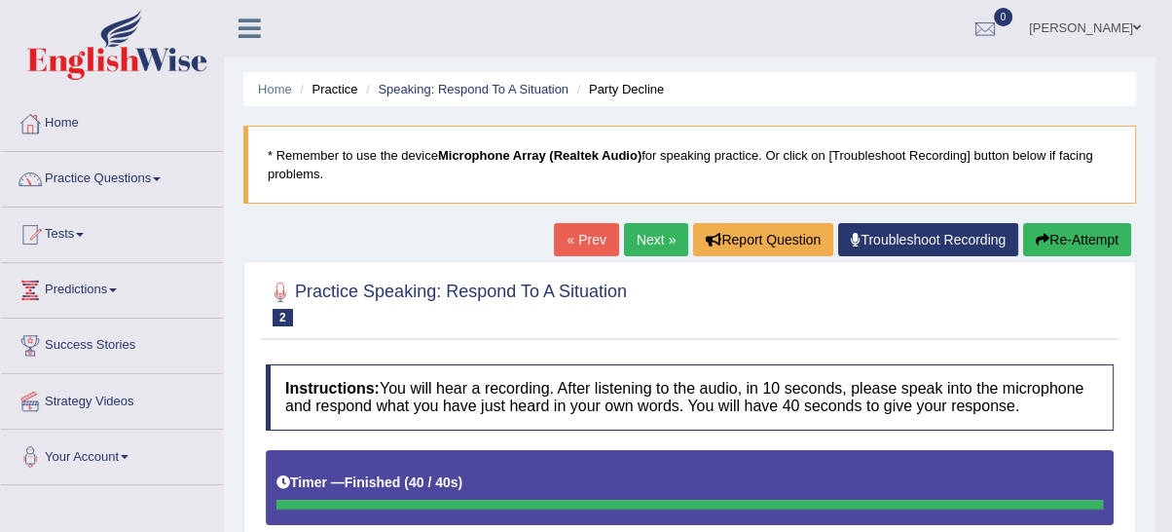
click at [667, 234] on link "Next »" at bounding box center [656, 239] width 64 height 33
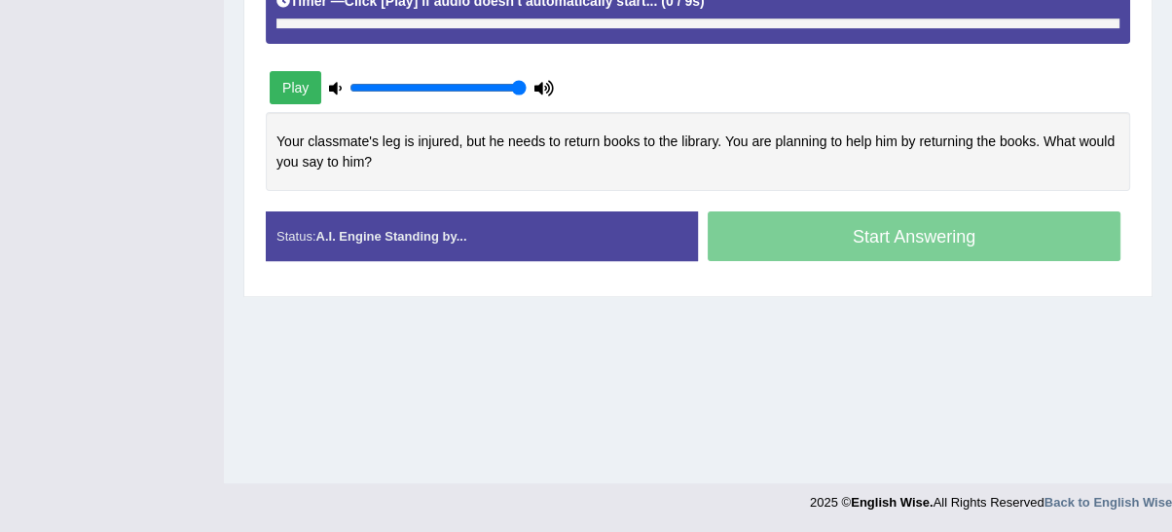
scroll to position [440, 0]
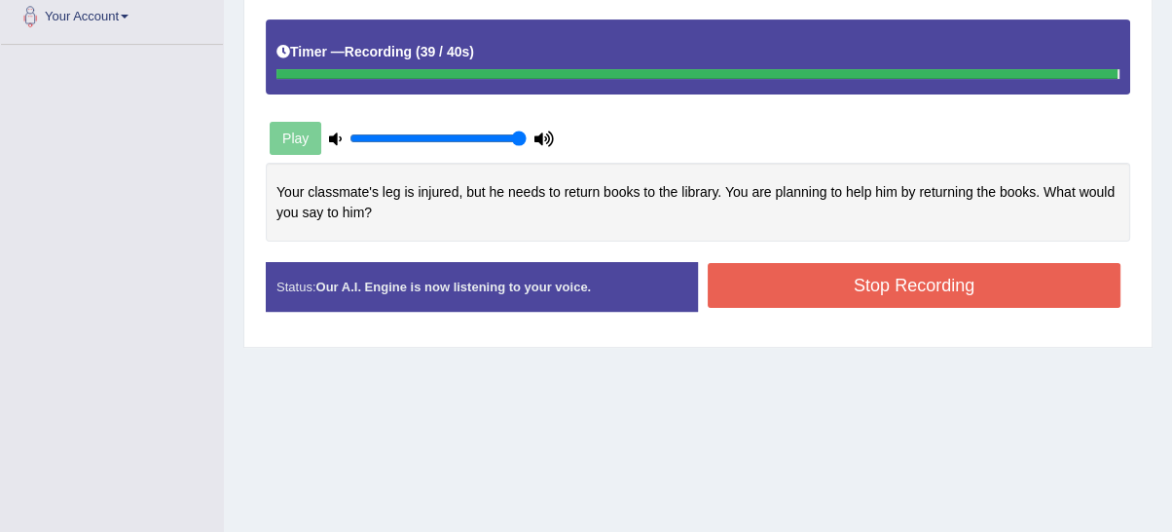
click at [758, 273] on button "Stop Recording" at bounding box center [914, 285] width 413 height 45
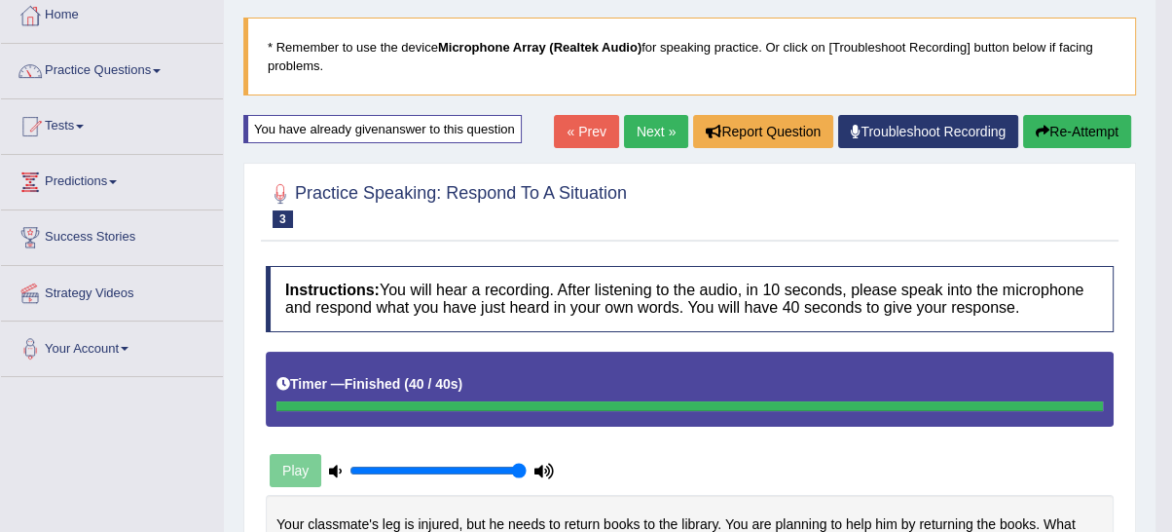
scroll to position [0, 0]
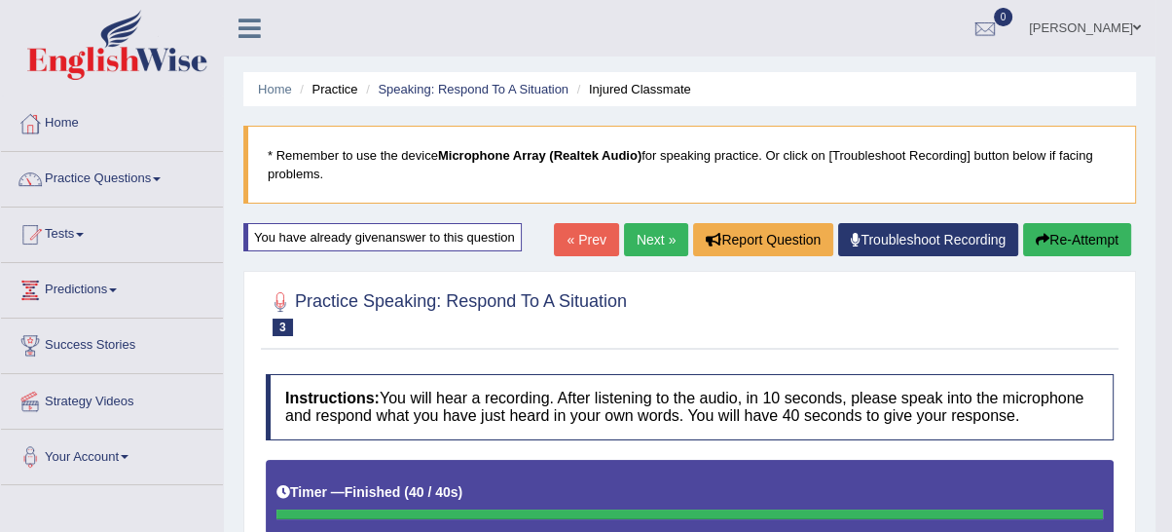
click at [644, 230] on link "Next »" at bounding box center [656, 239] width 64 height 33
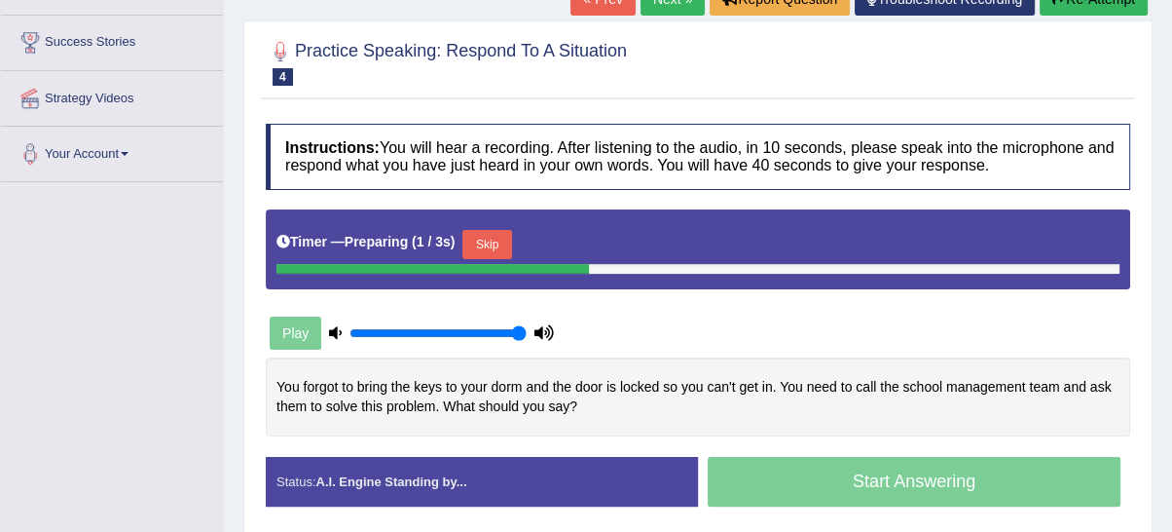
scroll to position [360, 0]
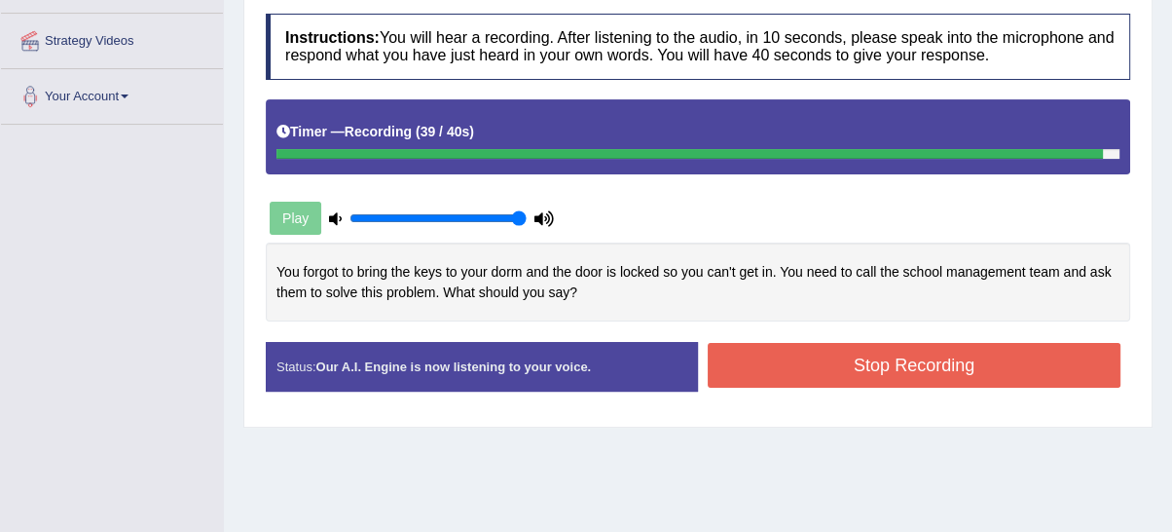
drag, startPoint x: 771, startPoint y: 358, endPoint x: 819, endPoint y: 393, distance: 59.2
click at [819, 393] on div "Status: Our A.I. Engine is now listening to your voice. Start Answering Stop Re…" at bounding box center [698, 376] width 864 height 69
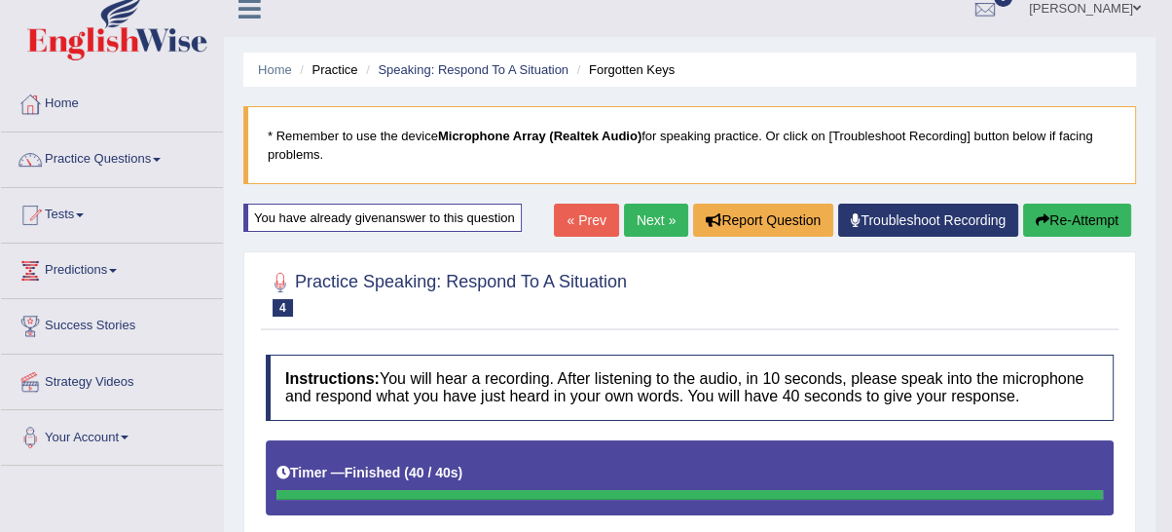
scroll to position [0, 0]
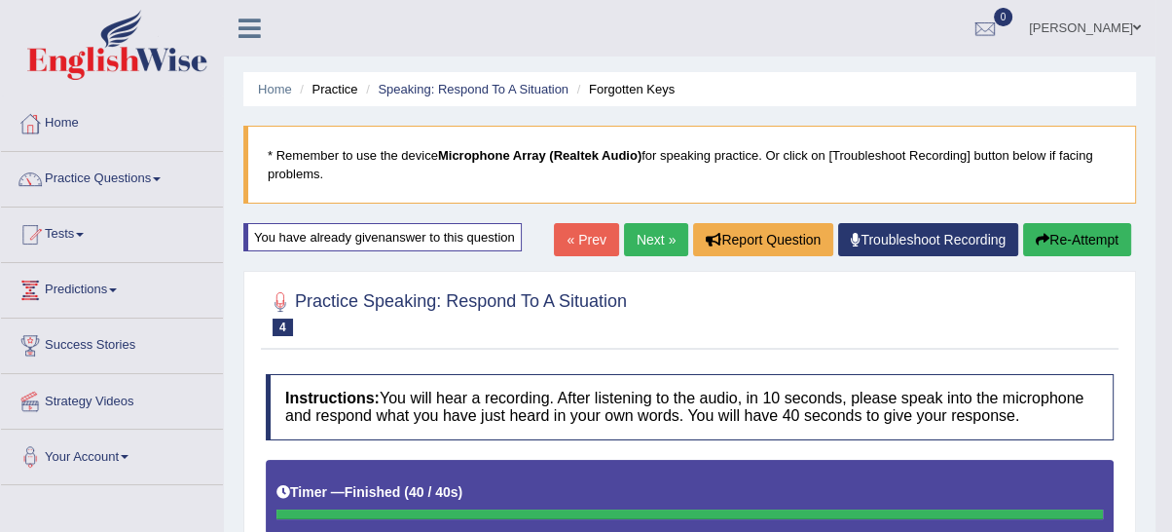
click at [648, 236] on link "Next »" at bounding box center [656, 239] width 64 height 33
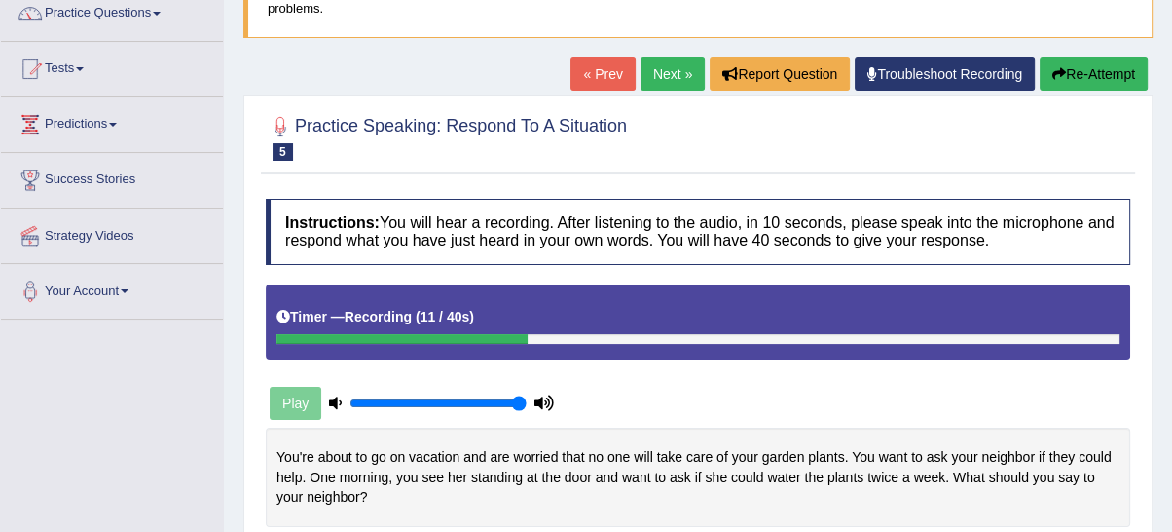
scroll to position [129, 0]
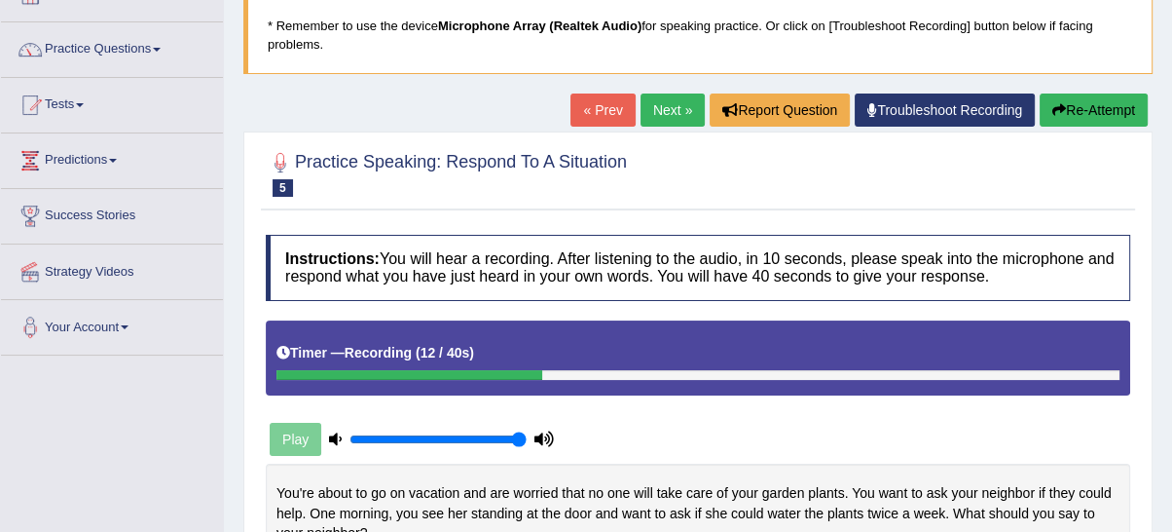
click at [1057, 103] on icon "button" at bounding box center [1059, 110] width 14 height 14
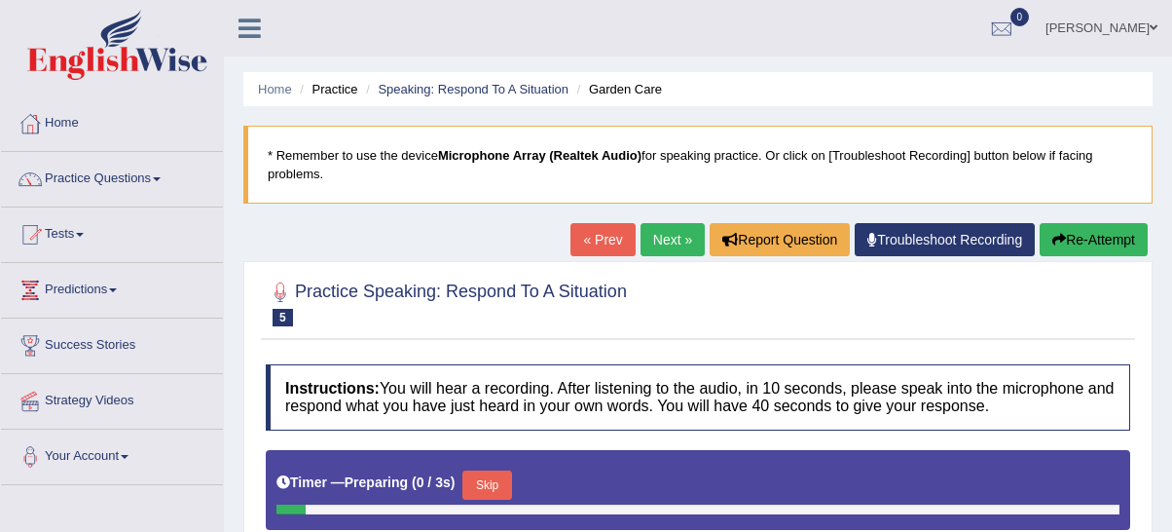
click at [1100, 223] on button "Re-Attempt" at bounding box center [1094, 239] width 108 height 33
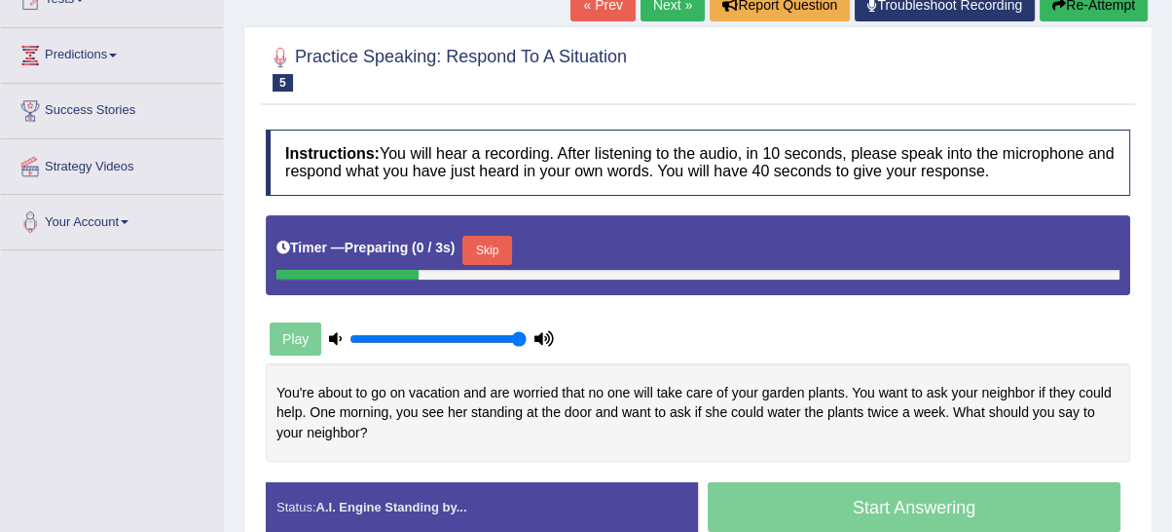
scroll to position [311, 0]
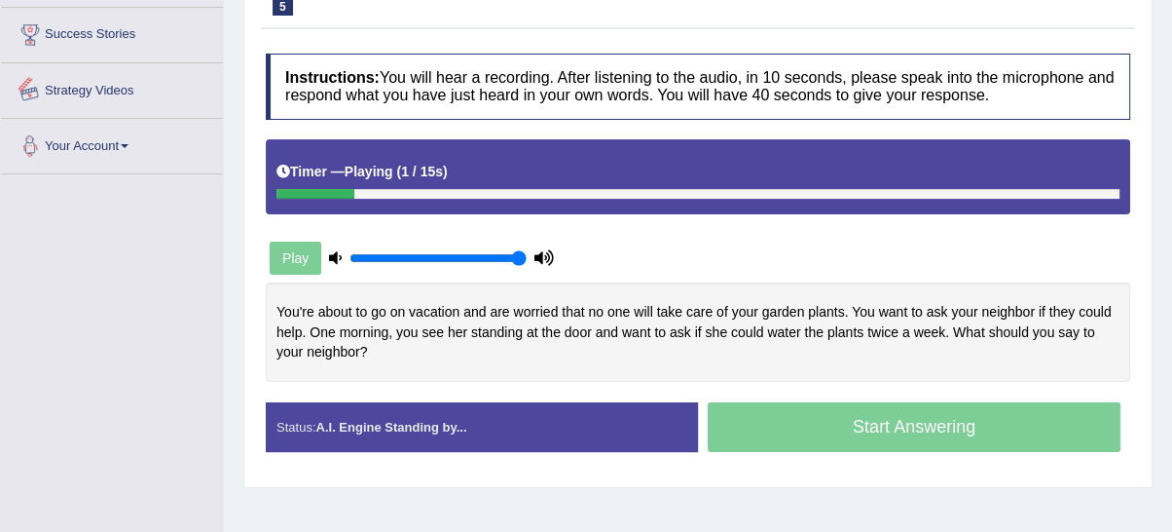
click at [0, 260] on div "Toggle navigation Home Practice Questions Speaking Practice Read Aloud Repeat S…" at bounding box center [586, 195] width 1172 height 1012
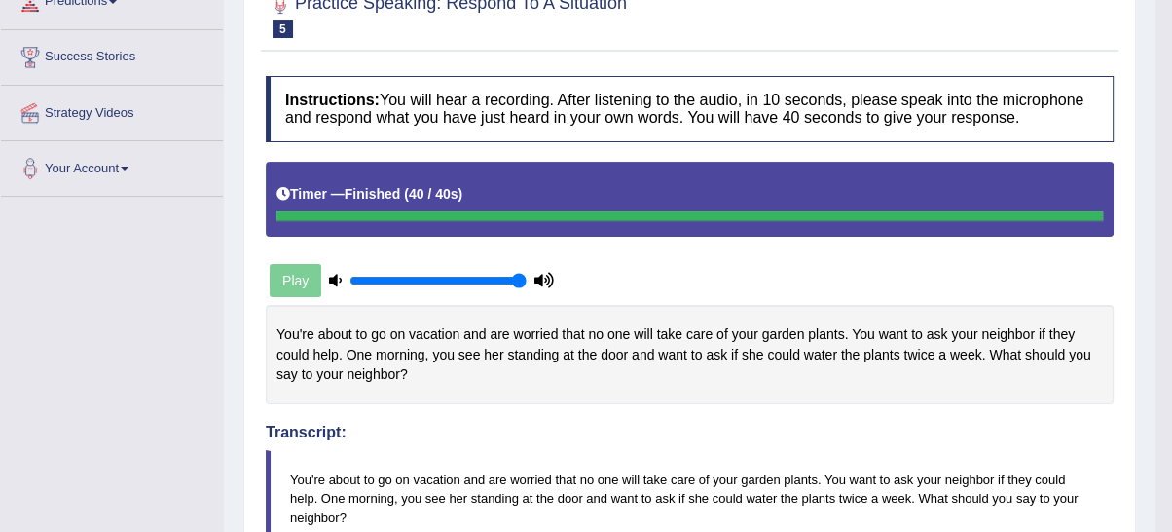
scroll to position [121, 0]
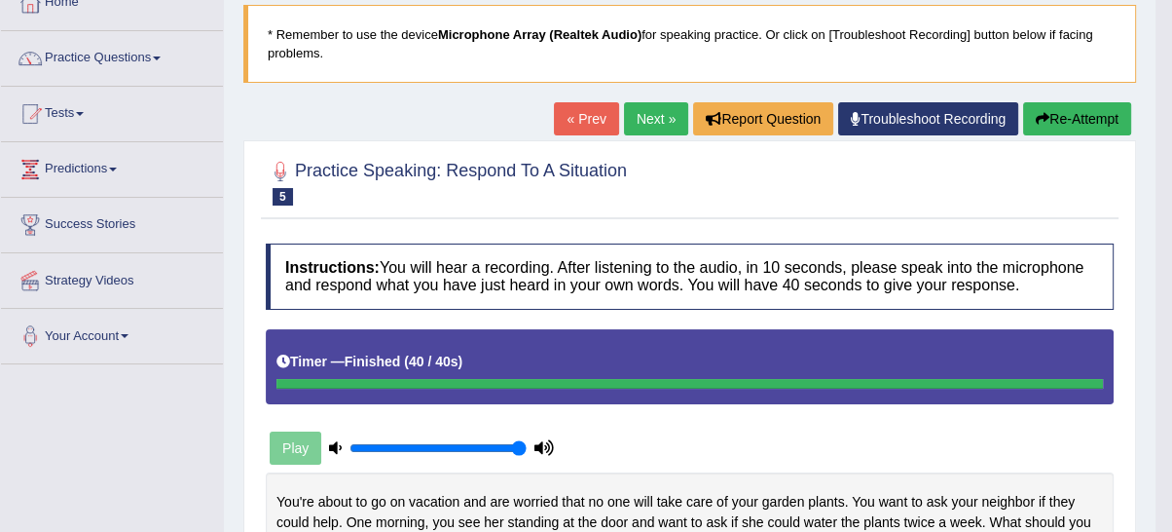
click at [640, 115] on link "Next »" at bounding box center [656, 118] width 64 height 33
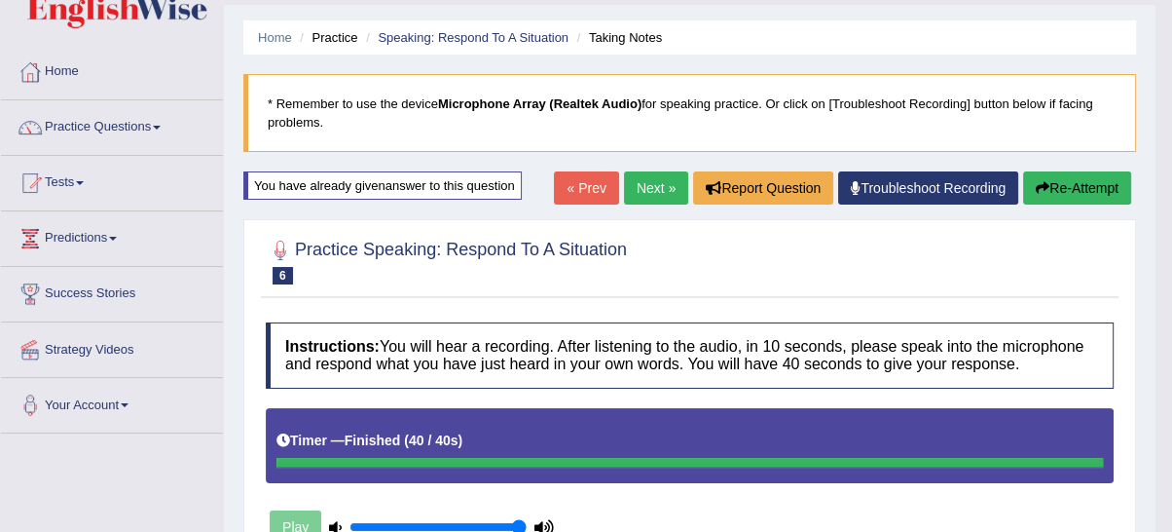
scroll to position [32, 0]
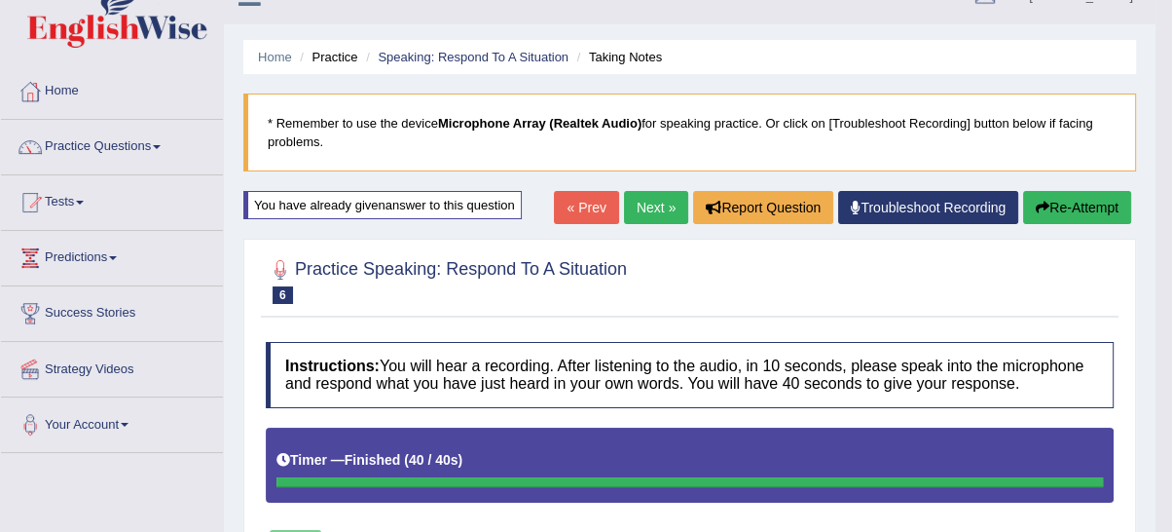
click at [624, 210] on link "Next »" at bounding box center [656, 207] width 64 height 33
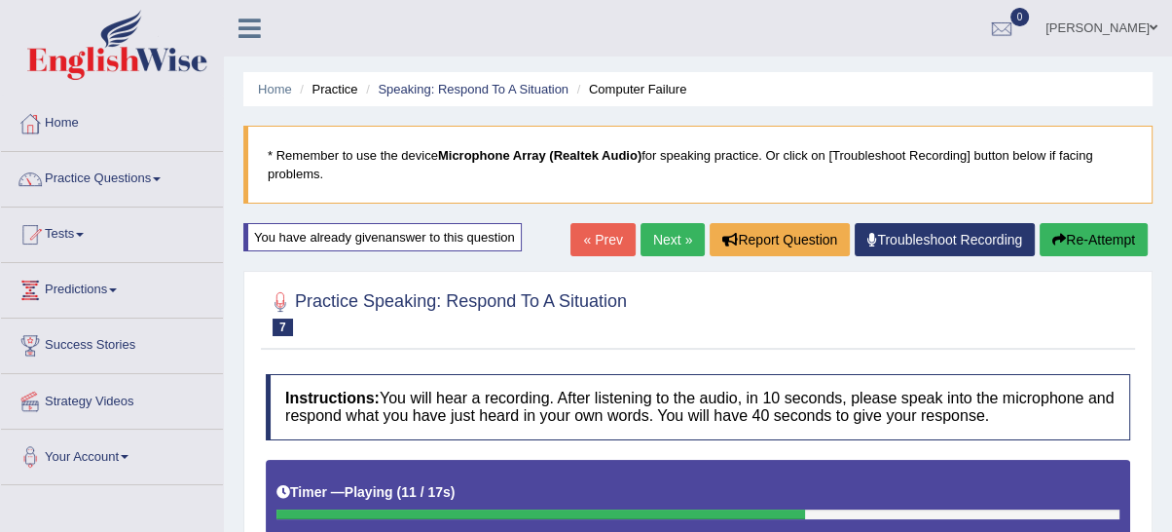
click at [662, 227] on link "Next »" at bounding box center [673, 239] width 64 height 33
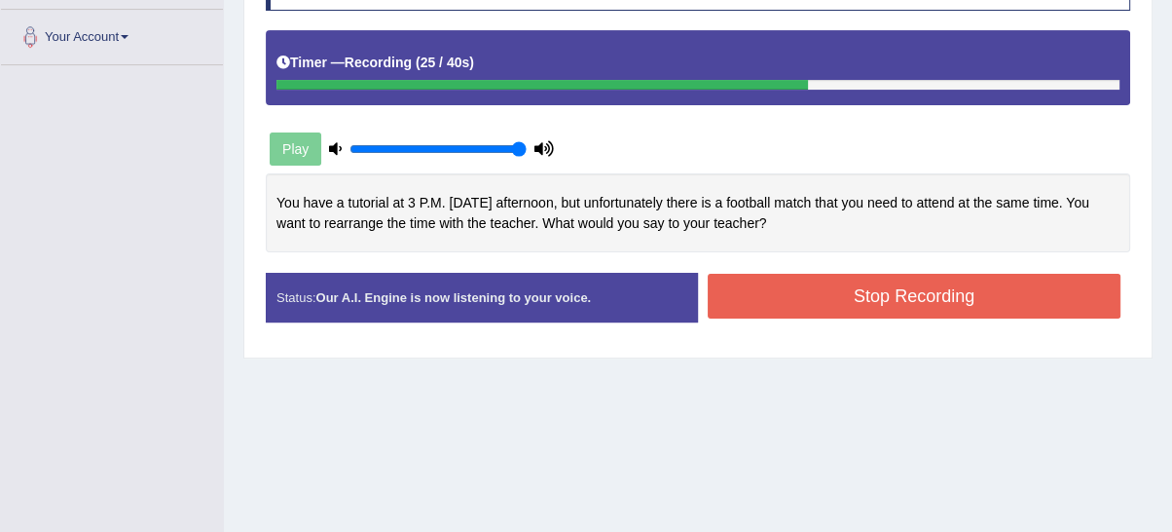
scroll to position [413, 0]
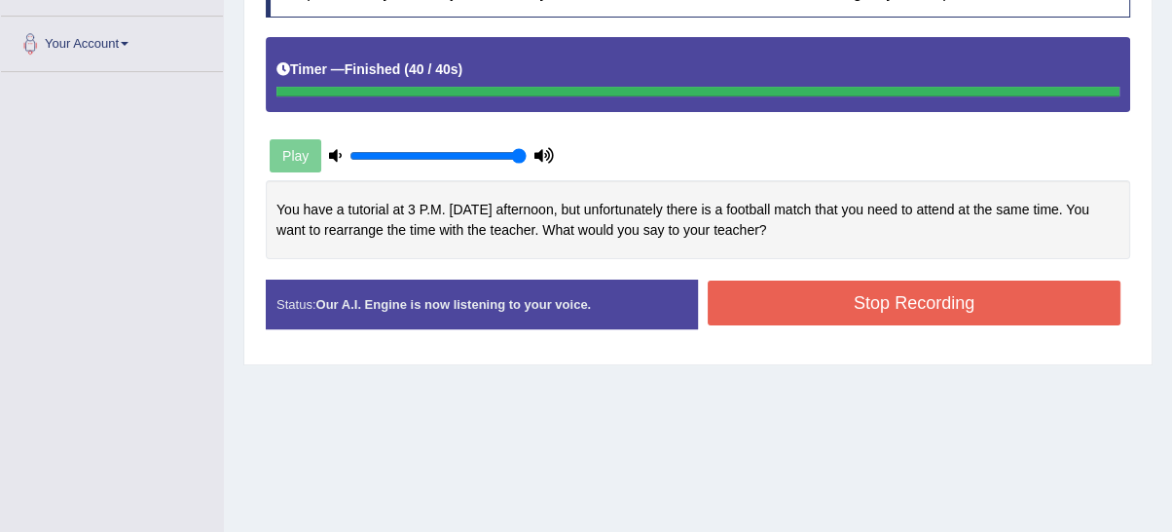
click at [967, 301] on button "Stop Recording" at bounding box center [914, 302] width 413 height 45
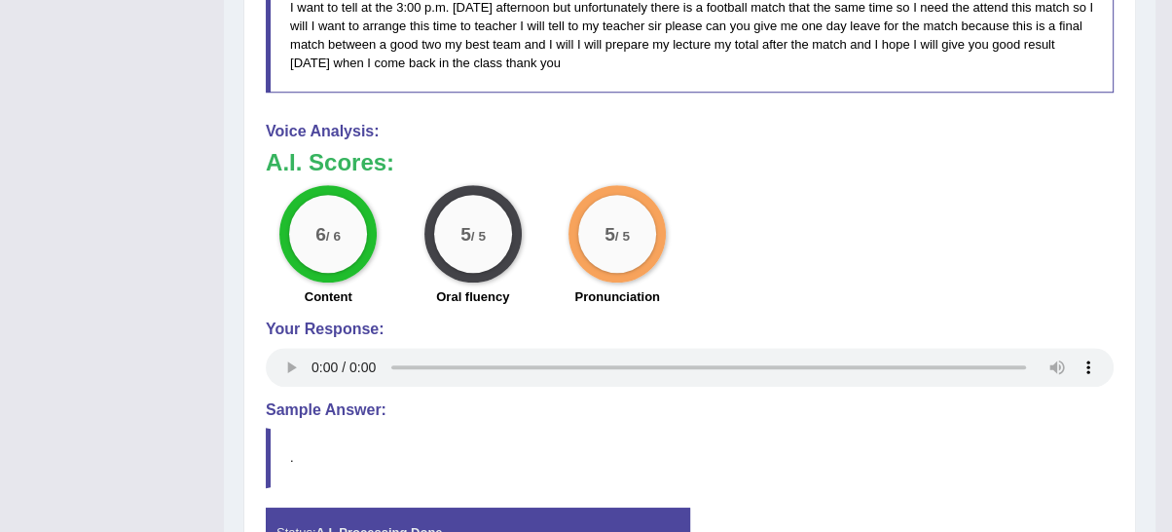
scroll to position [885, 0]
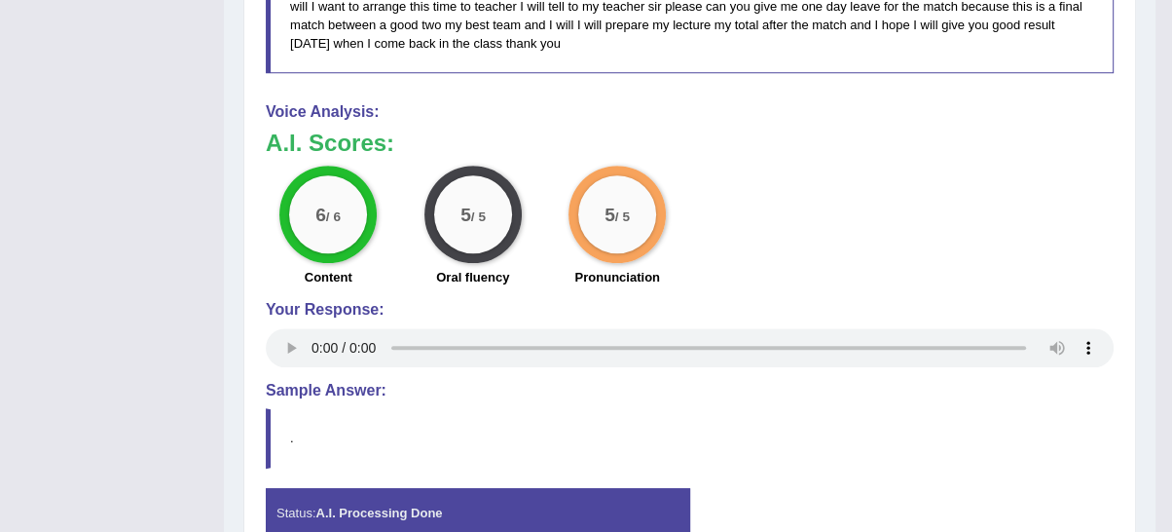
drag, startPoint x: 907, startPoint y: 201, endPoint x: 908, endPoint y: 217, distance: 16.6
click at [908, 212] on div "6 / 6 Content 5 / 5 Oral fluency 5 / 5 Pronunciation" at bounding box center [689, 229] width 867 height 126
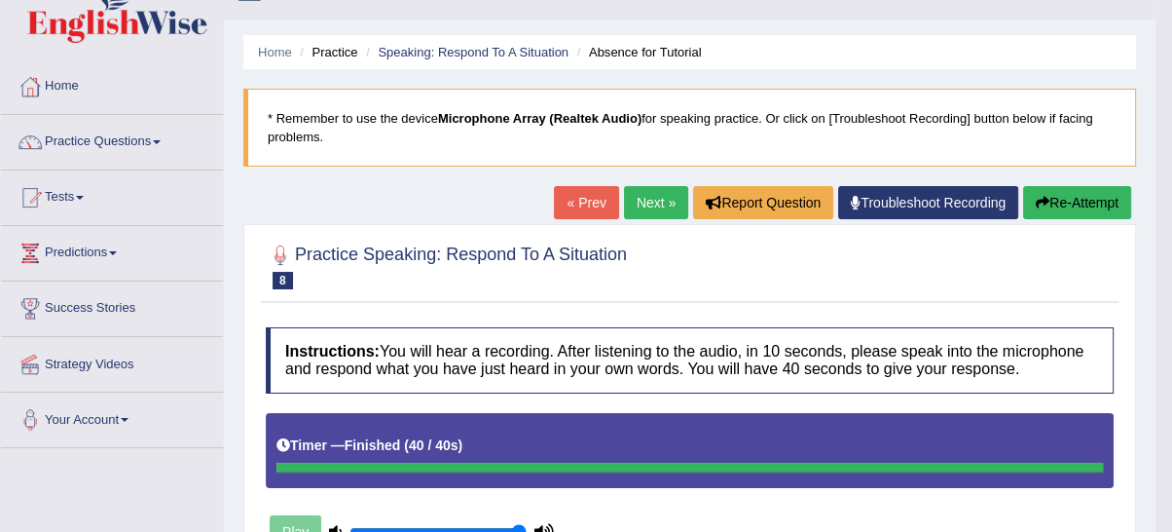
scroll to position [0, 0]
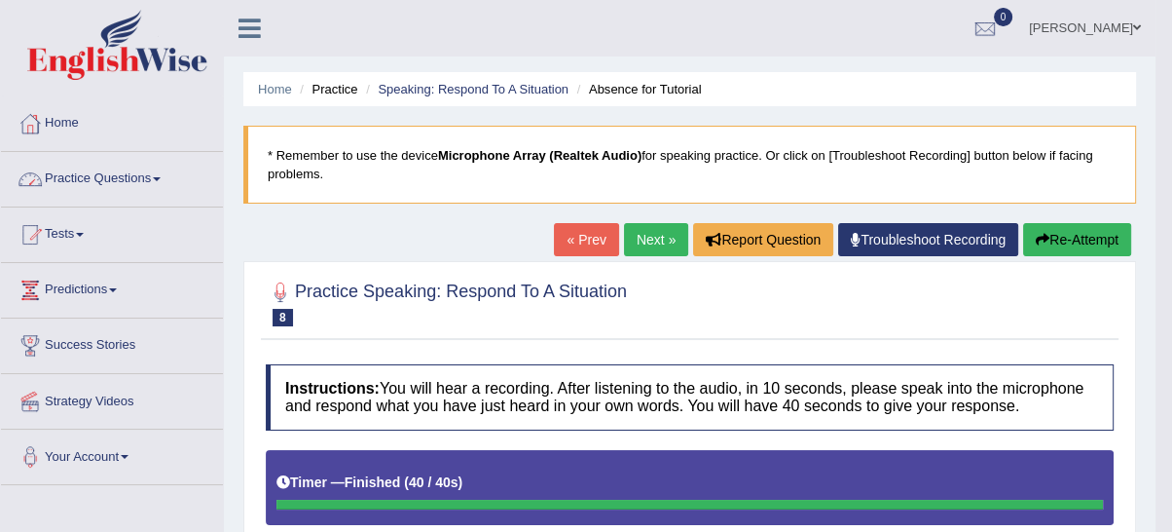
click at [111, 180] on link "Practice Questions" at bounding box center [112, 176] width 222 height 49
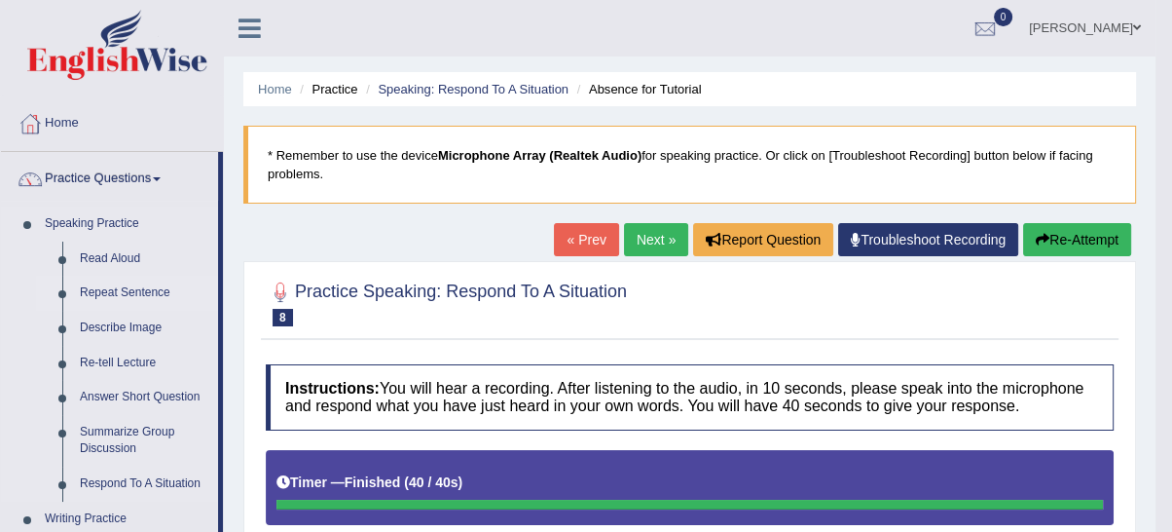
click at [118, 287] on link "Repeat Sentence" at bounding box center [144, 293] width 147 height 35
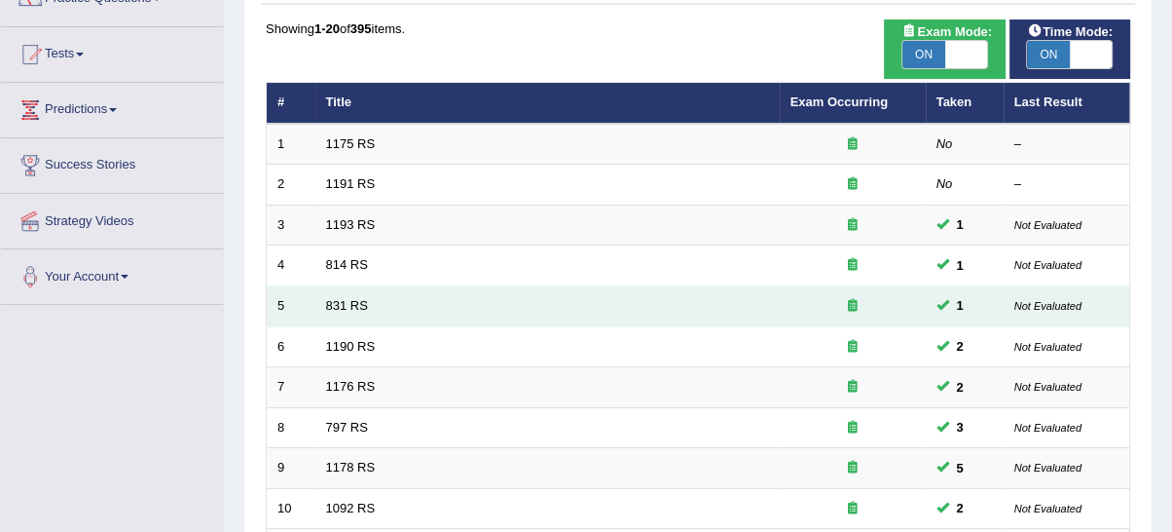
click at [314, 311] on tr "5 831 RS 1 Not Evaluated" at bounding box center [699, 306] width 864 height 41
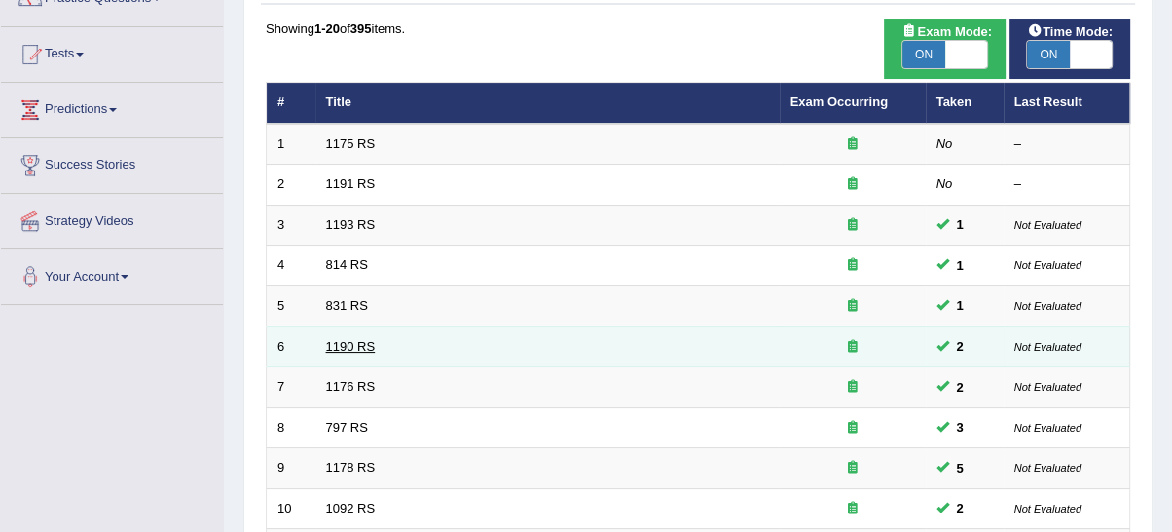
click at [351, 343] on link "1190 RS" at bounding box center [351, 346] width 50 height 15
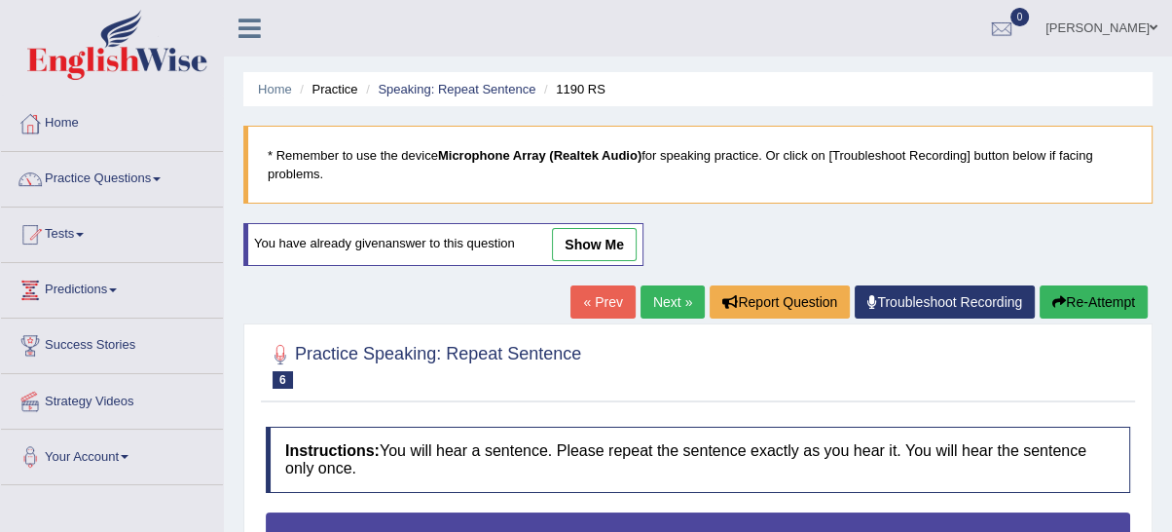
type input "1"
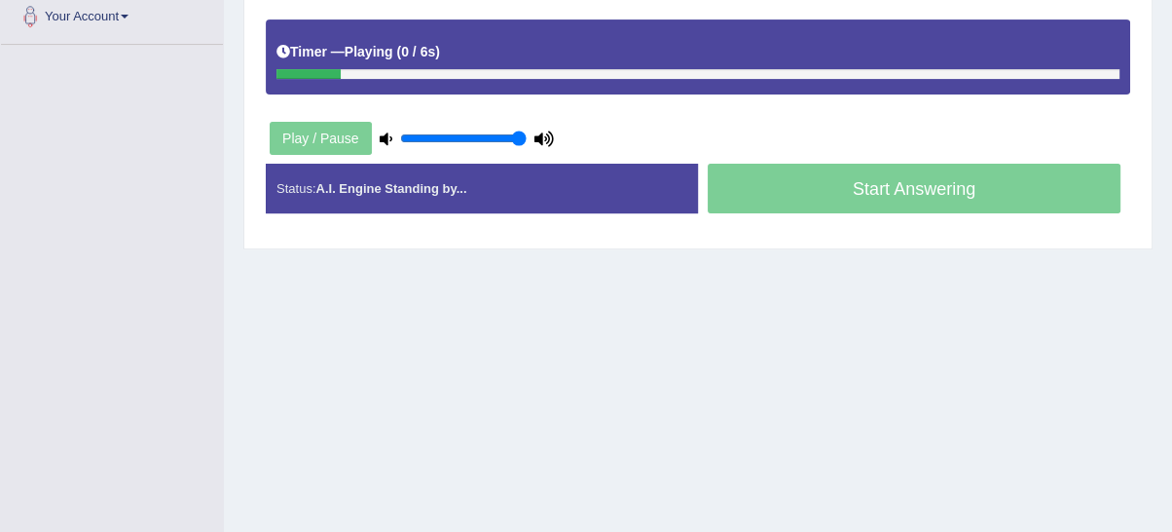
scroll to position [259, 0]
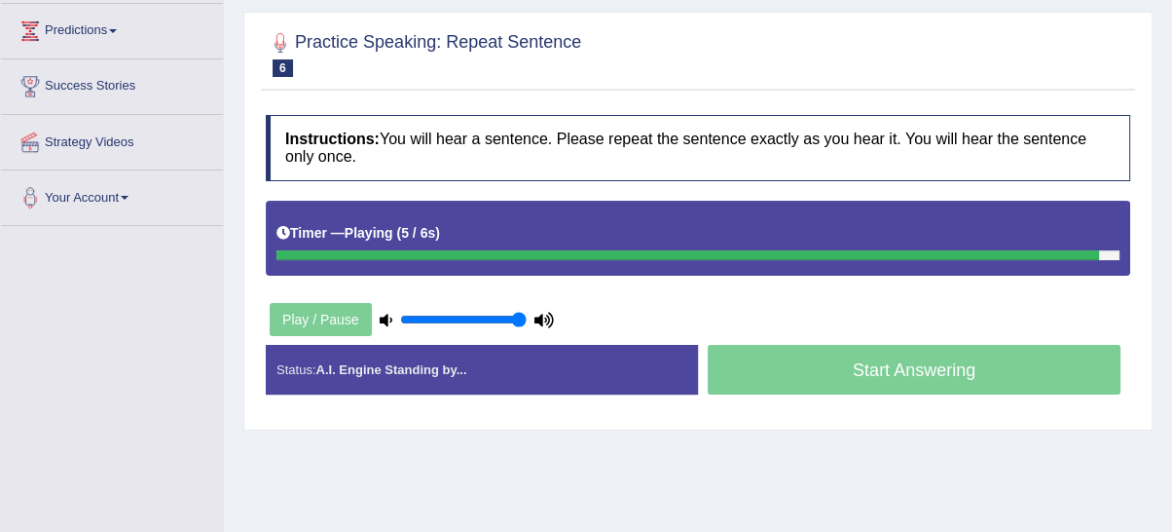
click at [546, 315] on icon at bounding box center [543, 319] width 19 height 13
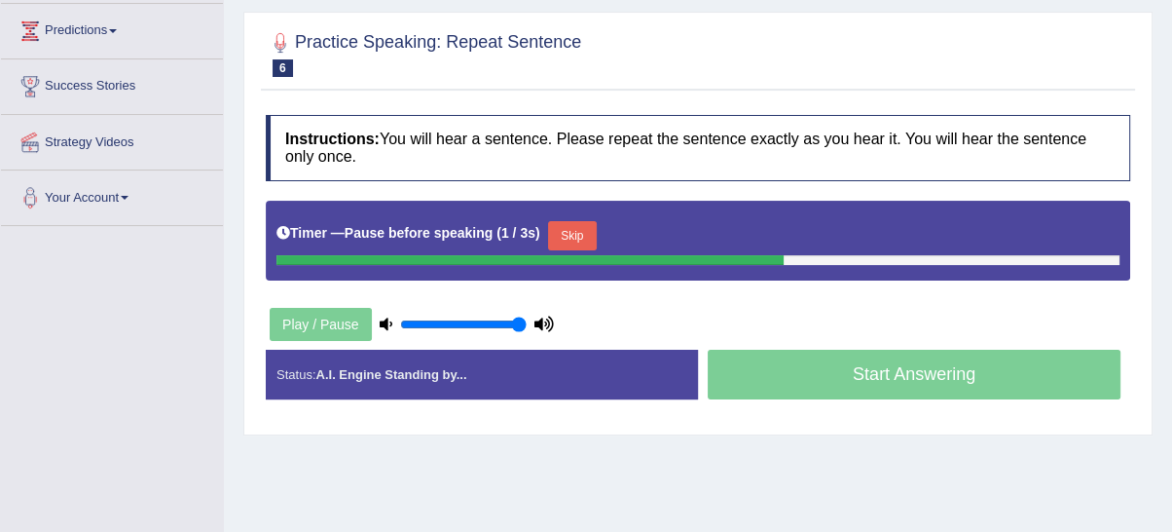
click at [386, 317] on icon at bounding box center [386, 323] width 13 height 13
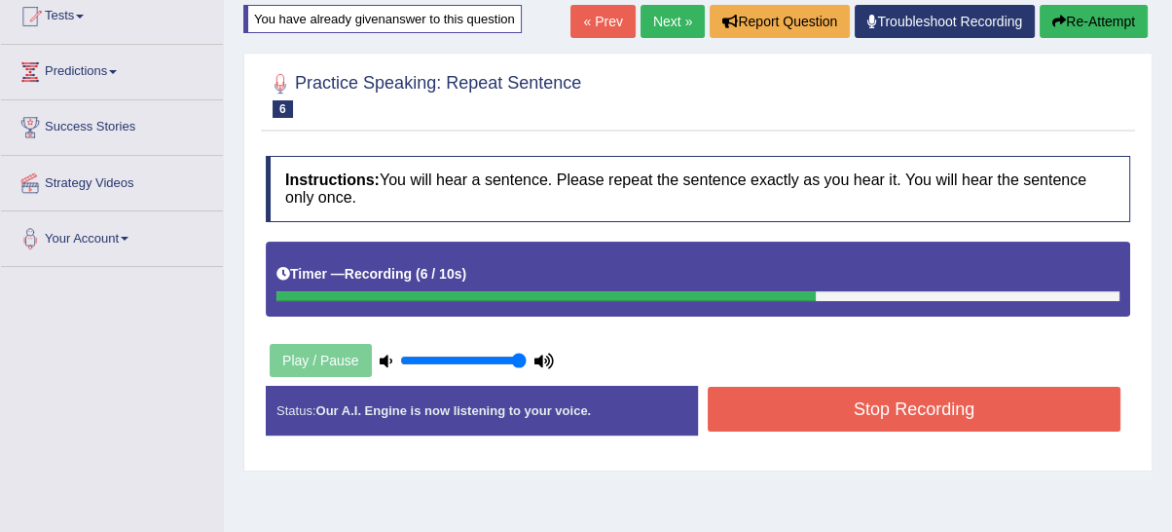
scroll to position [0, 0]
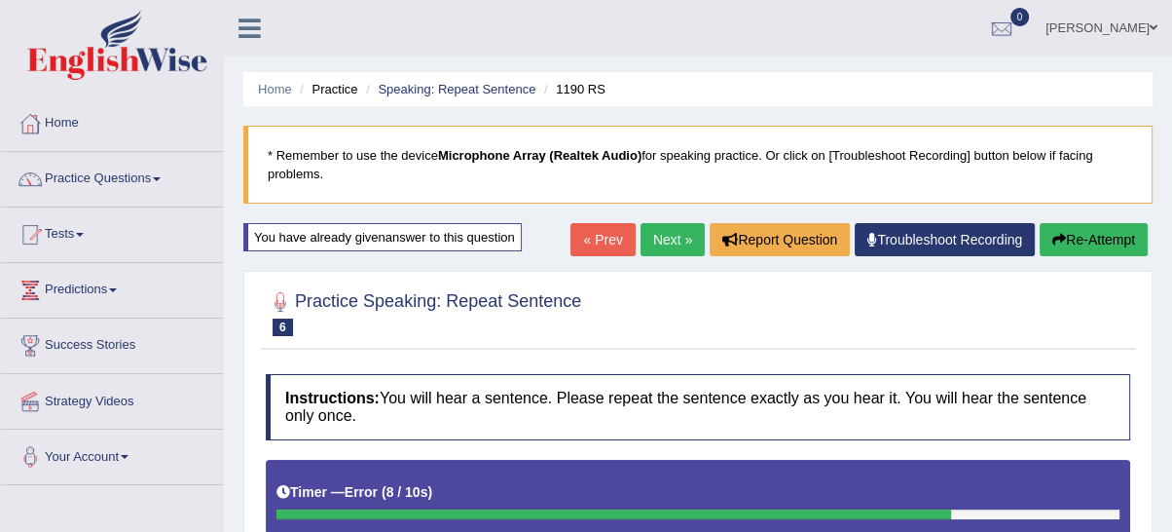
drag, startPoint x: 1053, startPoint y: 226, endPoint x: 1048, endPoint y: 237, distance: 11.8
click at [1051, 233] on button "Re-Attempt" at bounding box center [1094, 239] width 108 height 33
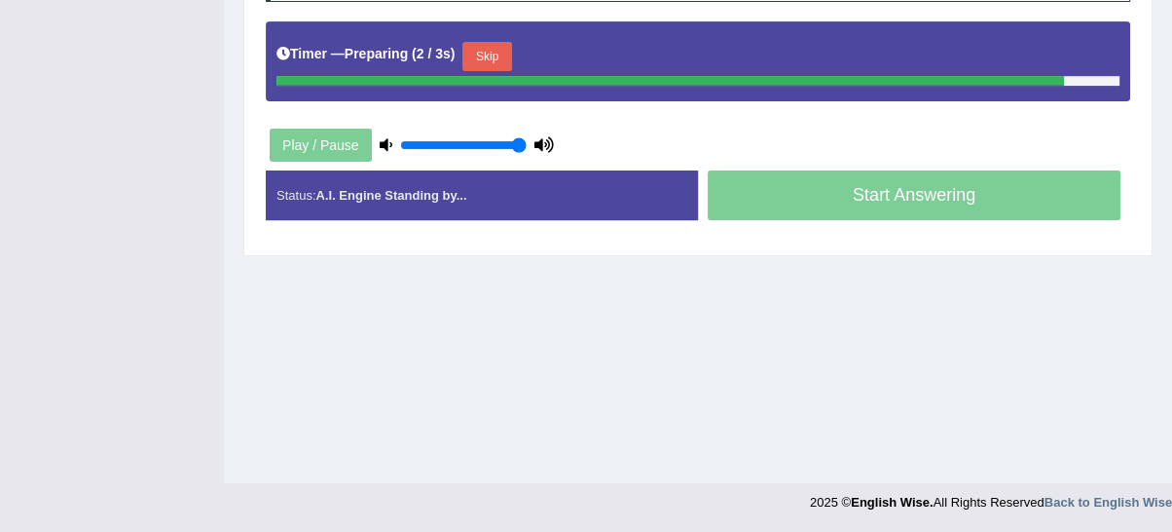
scroll to position [440, 0]
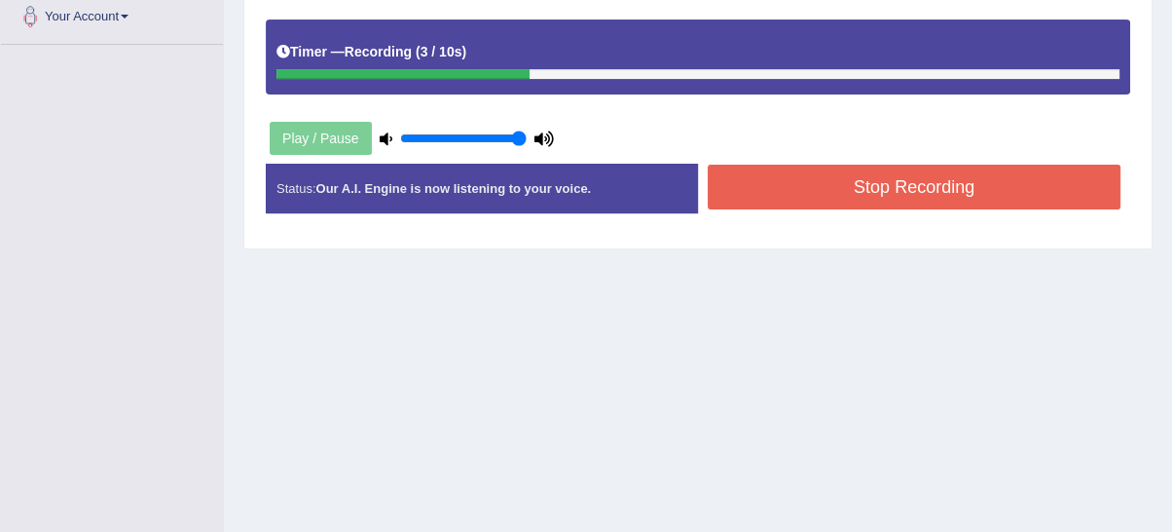
click at [931, 196] on button "Stop Recording" at bounding box center [914, 187] width 413 height 45
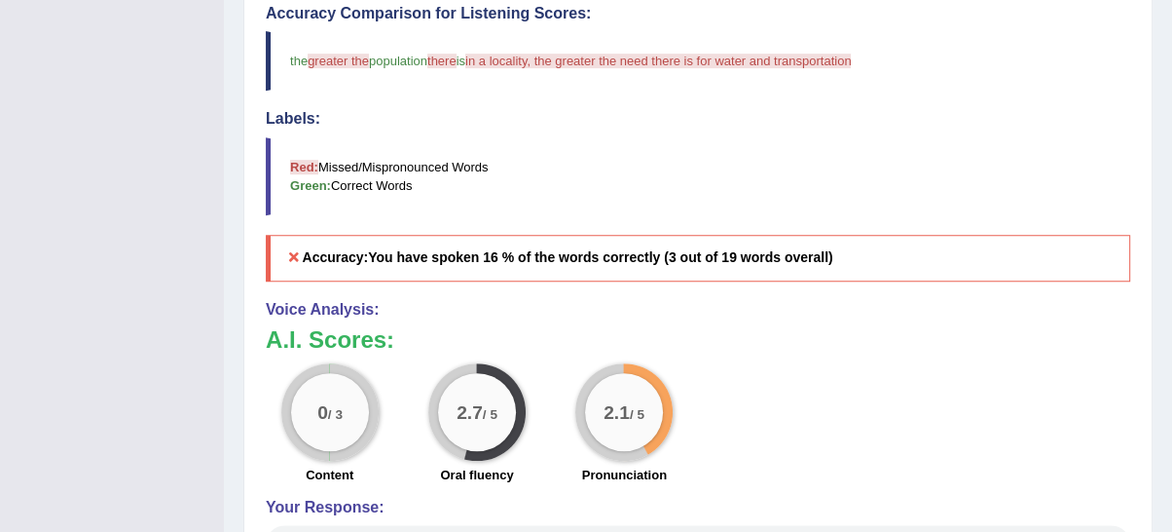
scroll to position [363, 0]
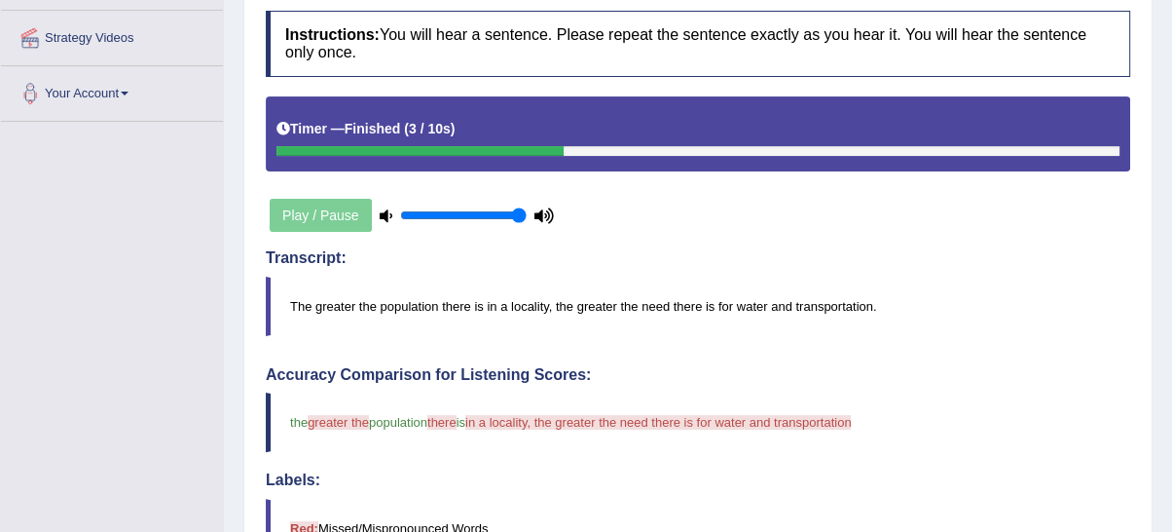
click at [540, 209] on icon at bounding box center [543, 215] width 19 height 13
click at [541, 212] on icon at bounding box center [543, 215] width 19 height 13
click at [533, 214] on div "Play / Pause" at bounding box center [412, 215] width 292 height 49
click at [381, 217] on icon at bounding box center [386, 215] width 13 height 13
click at [382, 215] on icon at bounding box center [386, 215] width 13 height 13
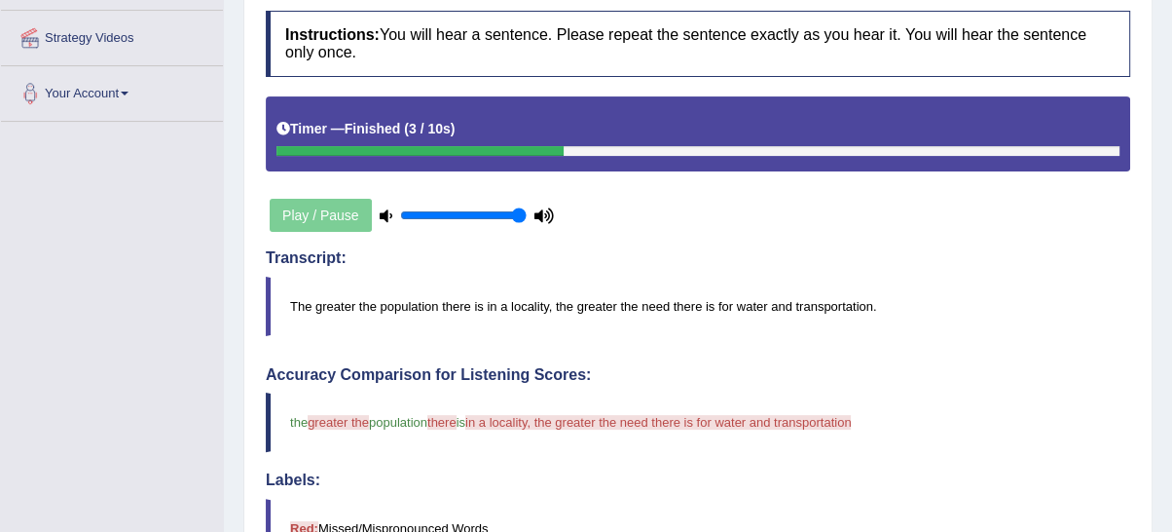
click at [387, 209] on icon at bounding box center [386, 215] width 13 height 13
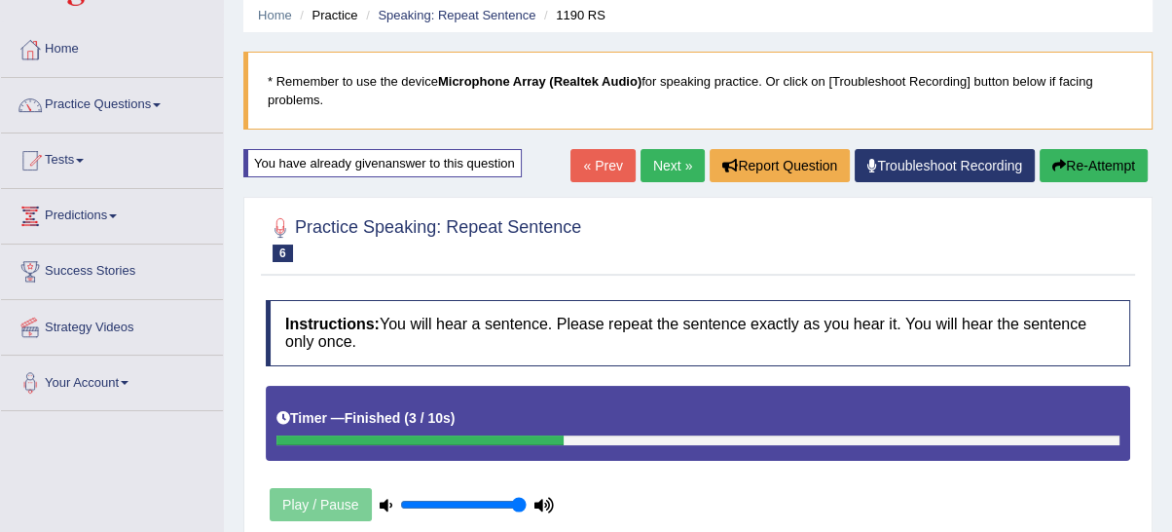
scroll to position [0, 0]
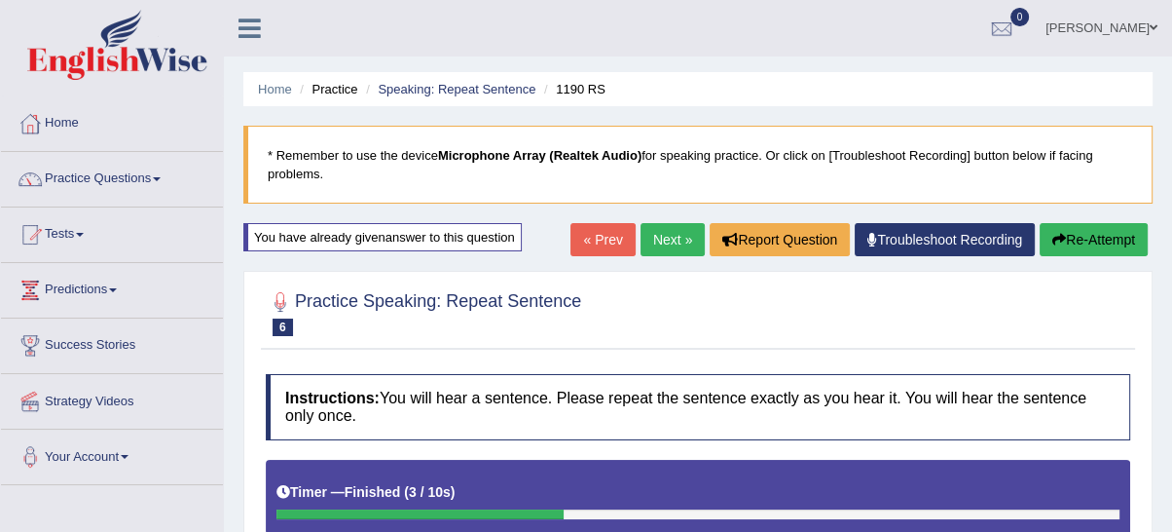
click at [683, 231] on link "Next »" at bounding box center [673, 239] width 64 height 33
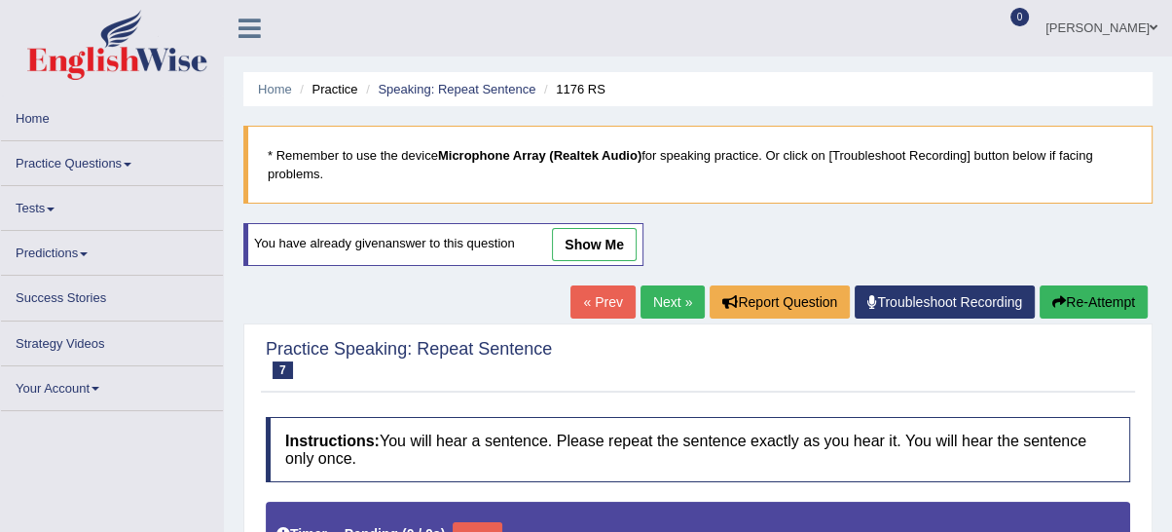
click at [656, 288] on link "Next »" at bounding box center [673, 301] width 64 height 33
type input "1"
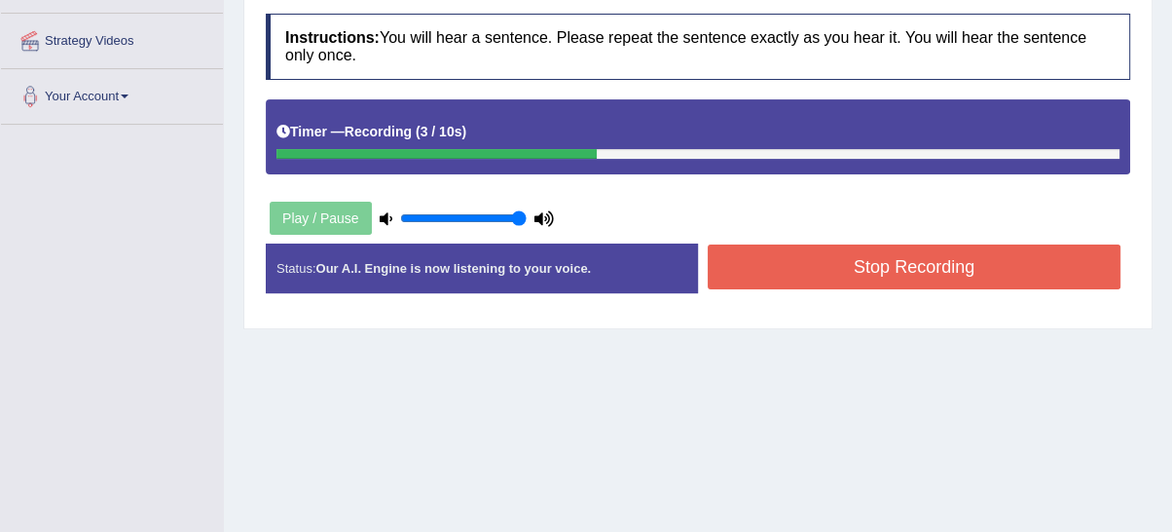
click at [818, 283] on button "Stop Recording" at bounding box center [914, 266] width 413 height 45
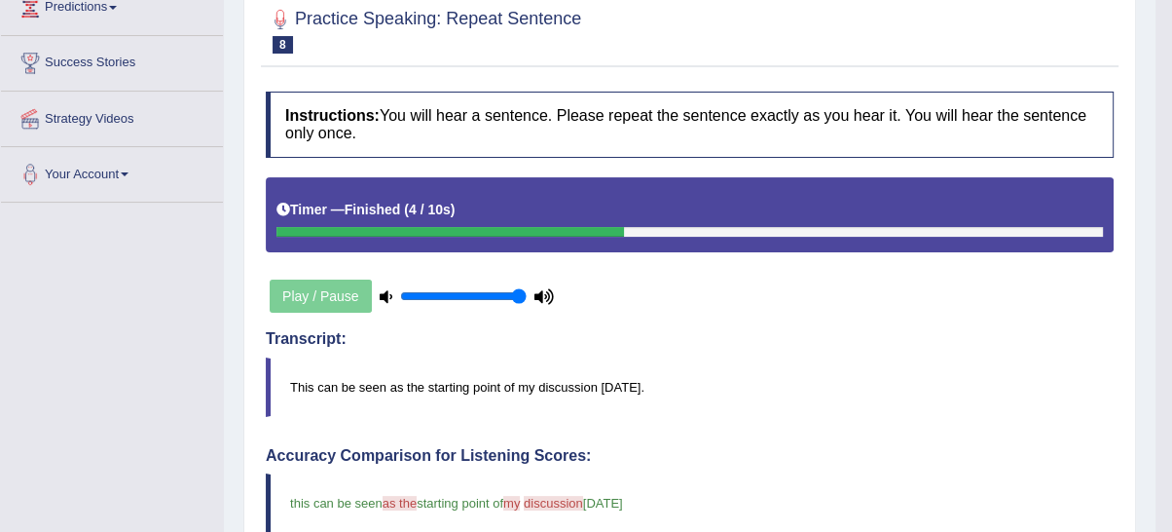
scroll to position [180, 0]
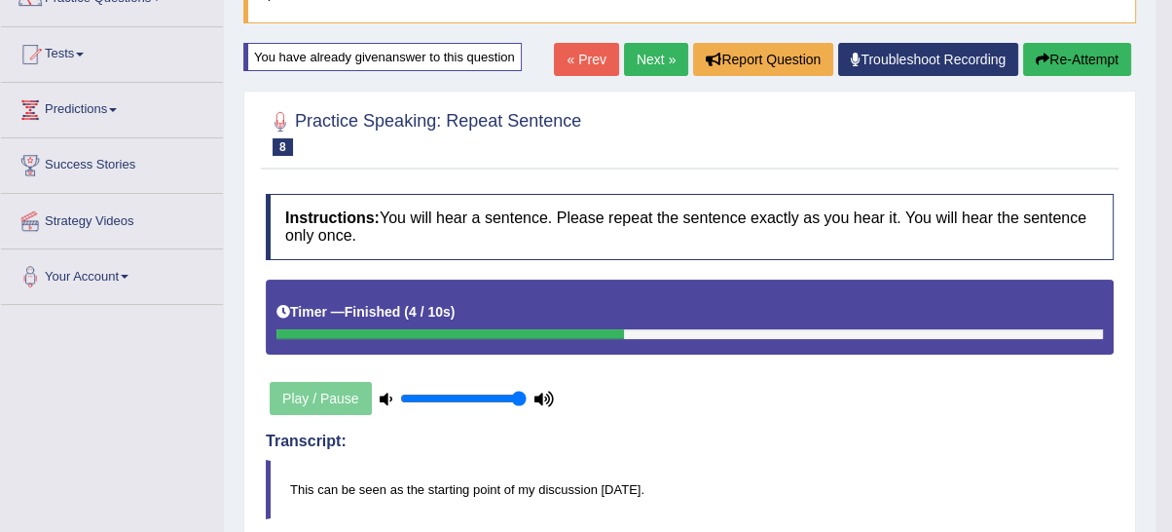
click at [646, 56] on link "Next »" at bounding box center [656, 59] width 64 height 33
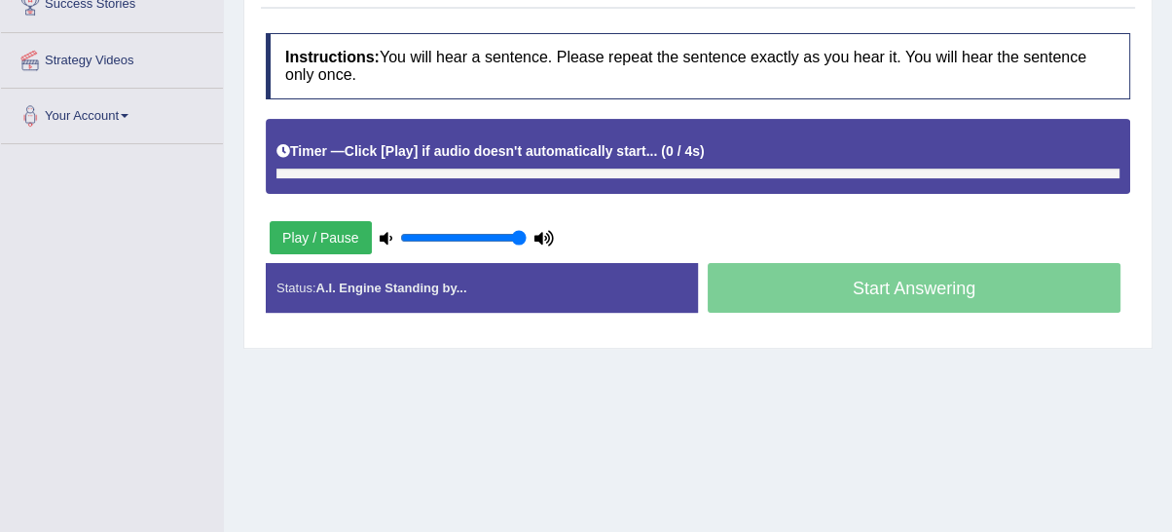
scroll to position [360, 0]
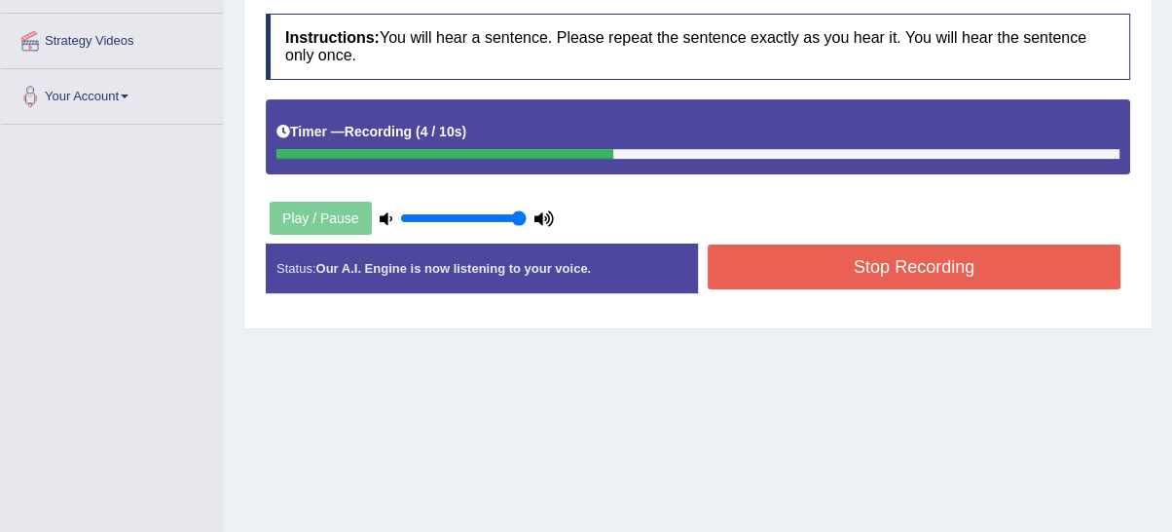
click at [798, 277] on button "Stop Recording" at bounding box center [914, 266] width 413 height 45
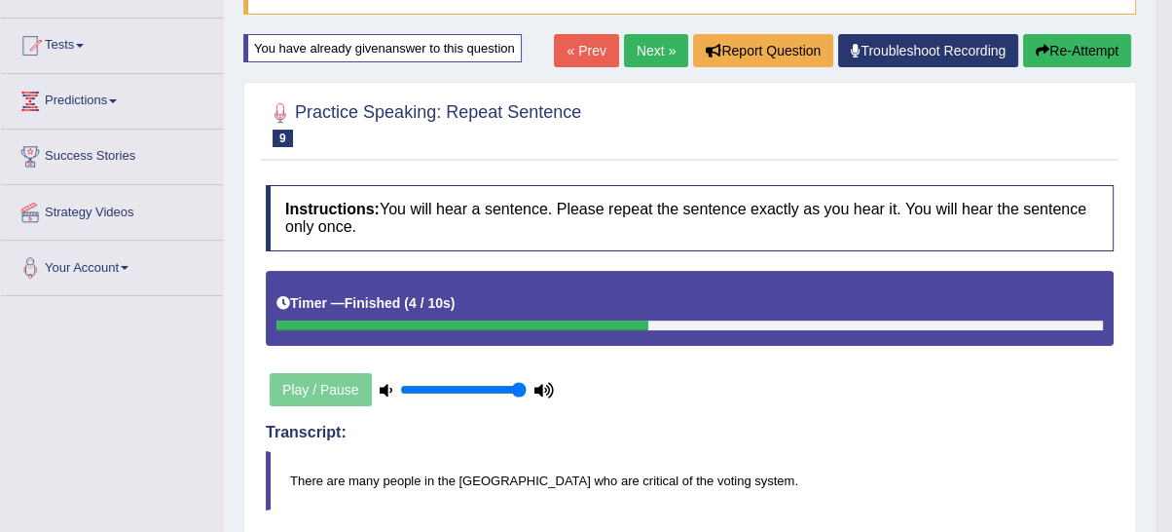
scroll to position [183, 0]
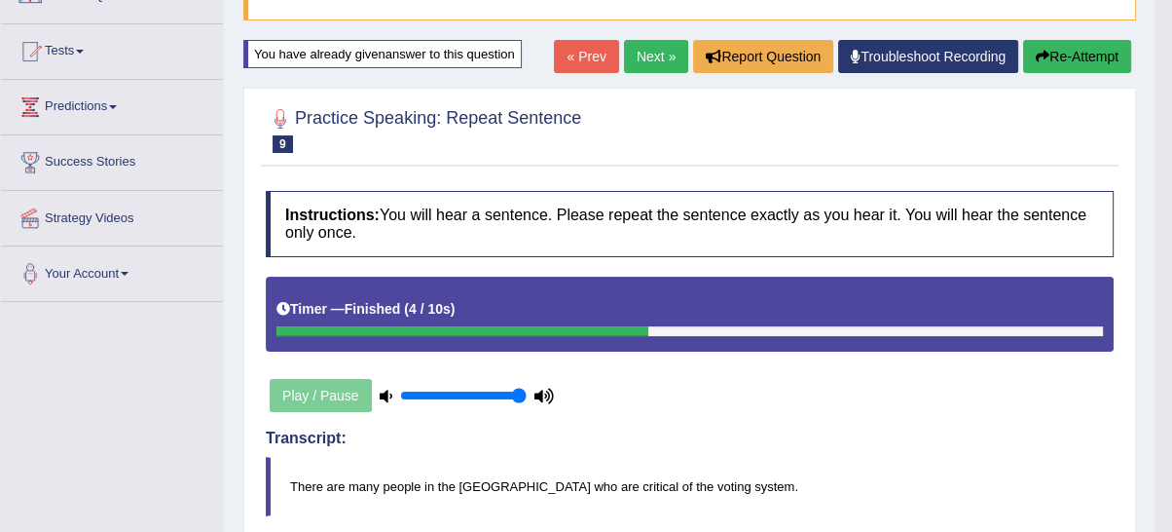
click at [642, 52] on link "Next »" at bounding box center [656, 56] width 64 height 33
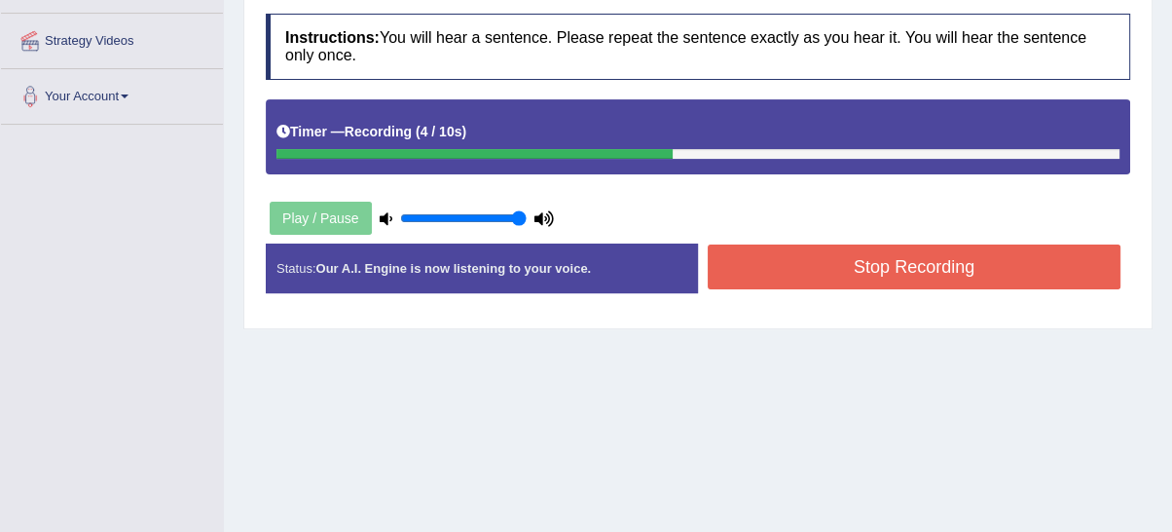
click at [892, 270] on button "Stop Recording" at bounding box center [914, 266] width 413 height 45
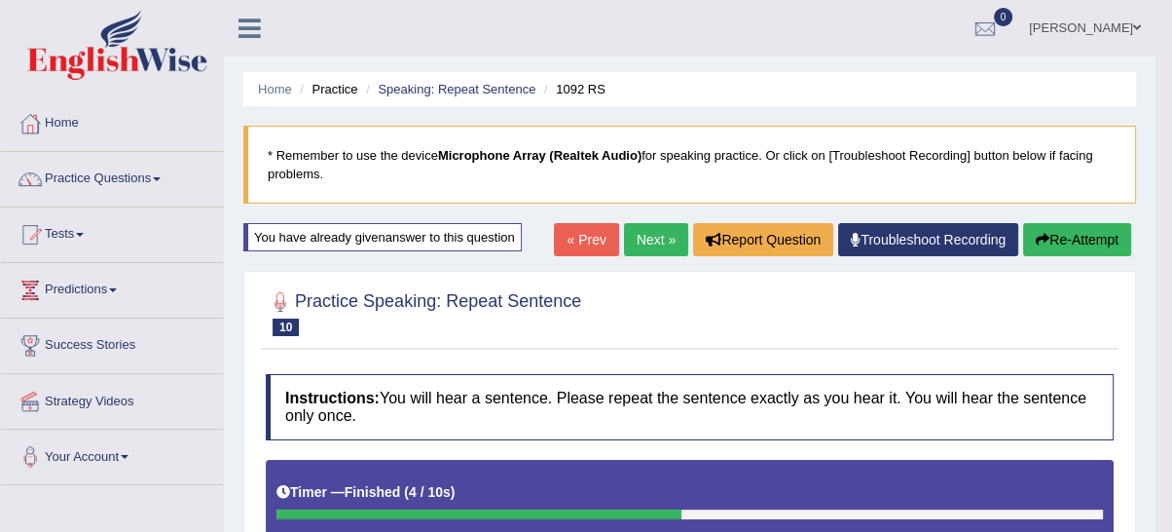
drag, startPoint x: 1079, startPoint y: 230, endPoint x: 1078, endPoint y: 241, distance: 11.7
click at [1078, 239] on button "Re-Attempt" at bounding box center [1077, 239] width 108 height 33
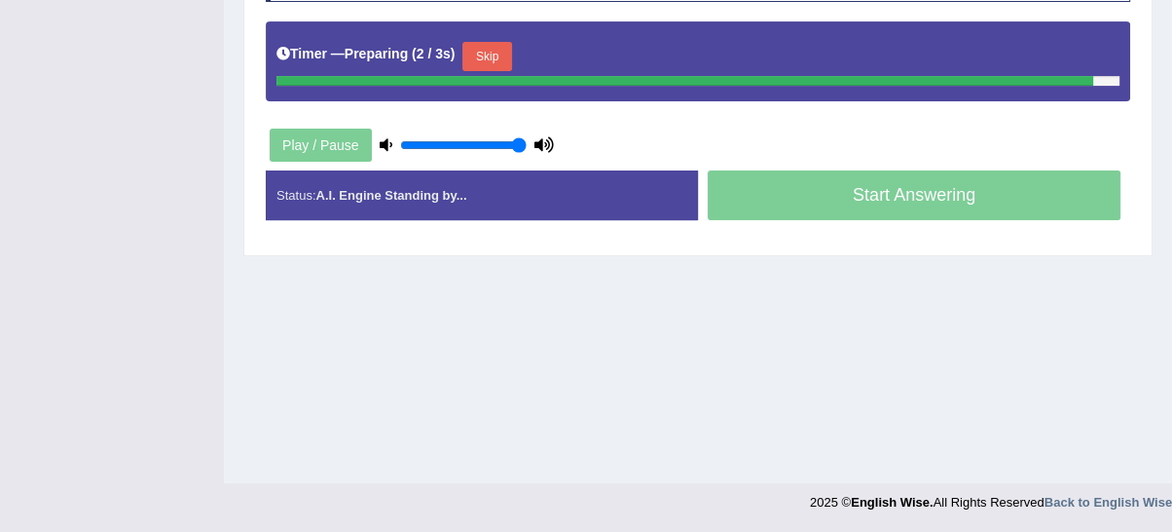
scroll to position [440, 0]
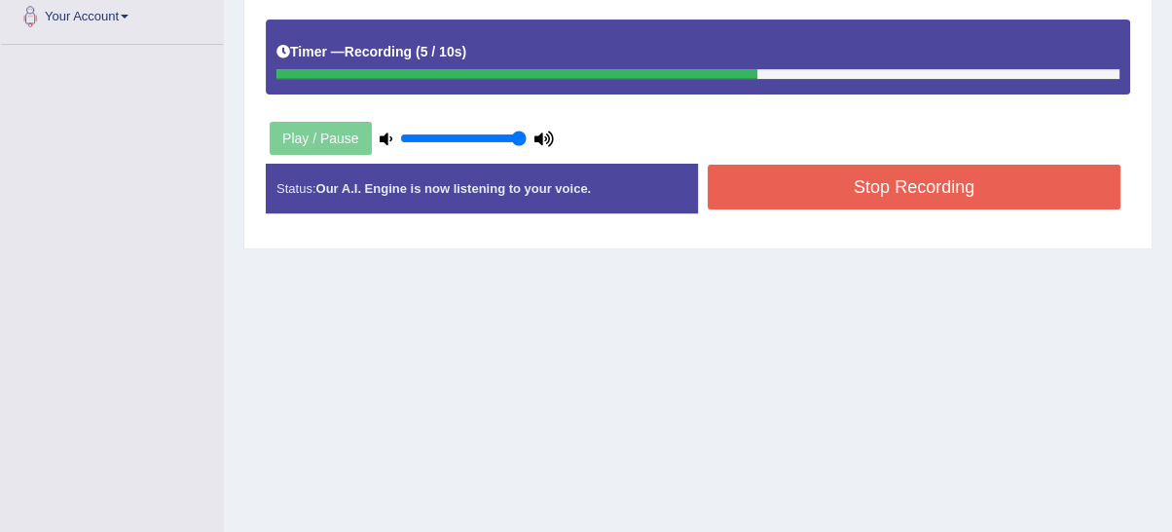
click at [976, 201] on button "Stop Recording" at bounding box center [914, 187] width 413 height 45
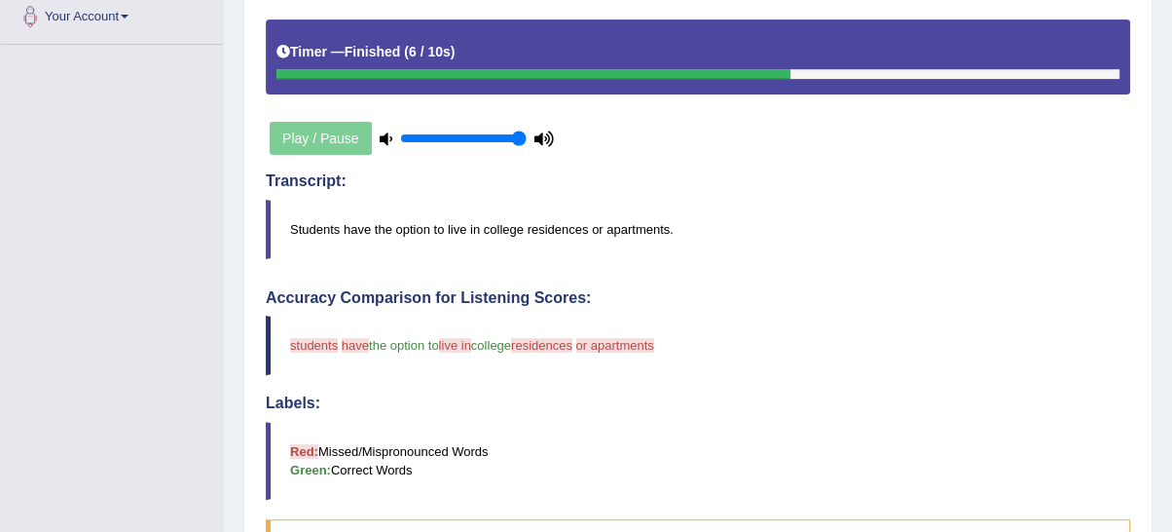
scroll to position [79, 0]
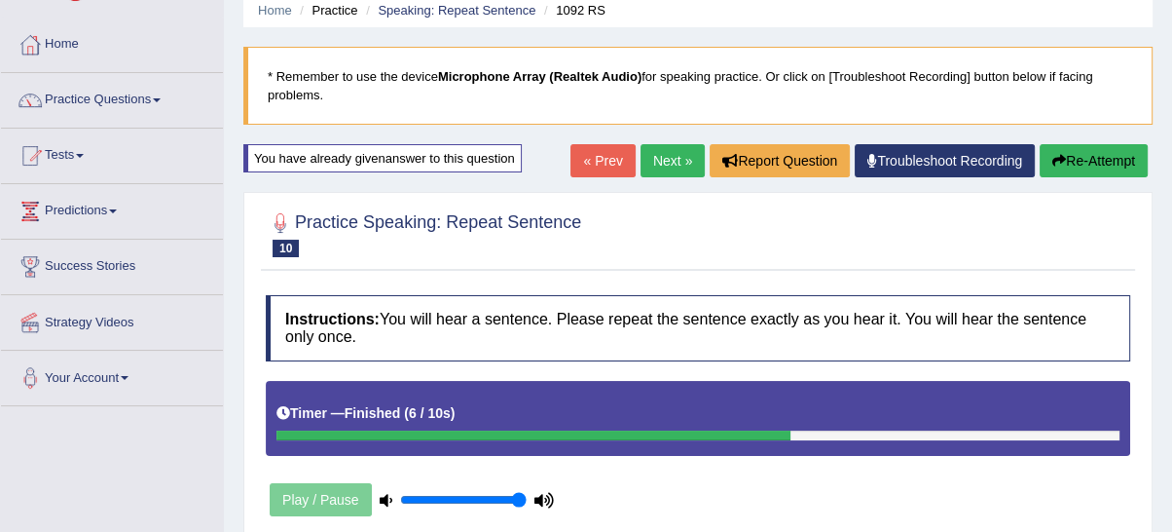
click at [1098, 166] on button "Re-Attempt" at bounding box center [1094, 160] width 108 height 33
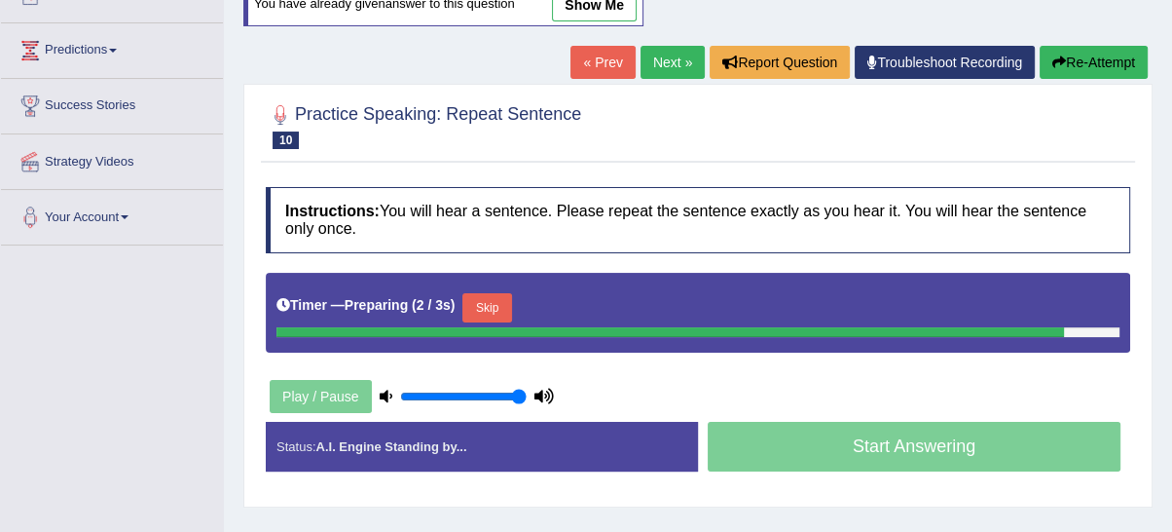
scroll to position [260, 0]
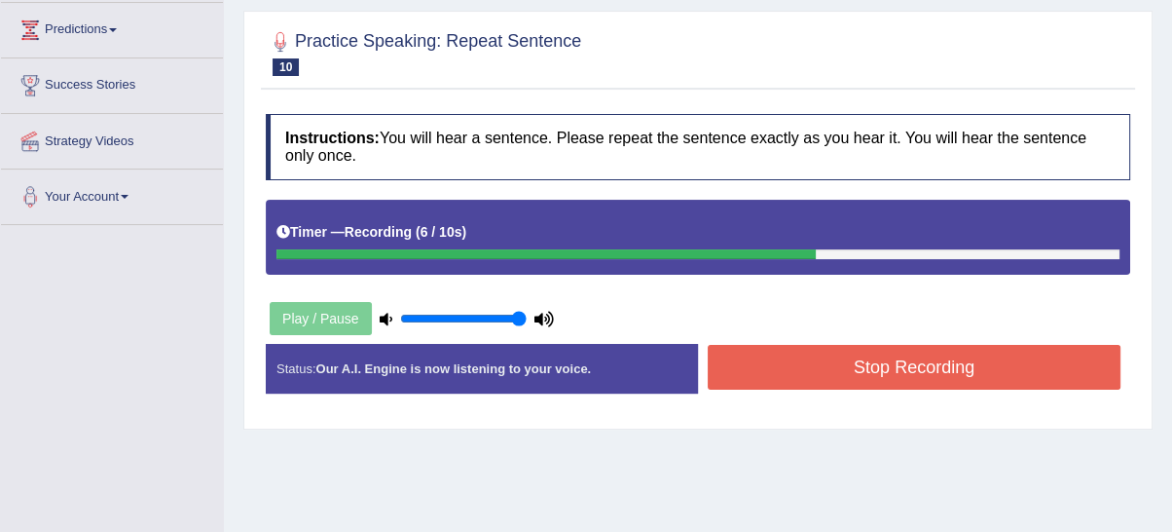
click at [797, 375] on button "Stop Recording" at bounding box center [914, 367] width 413 height 45
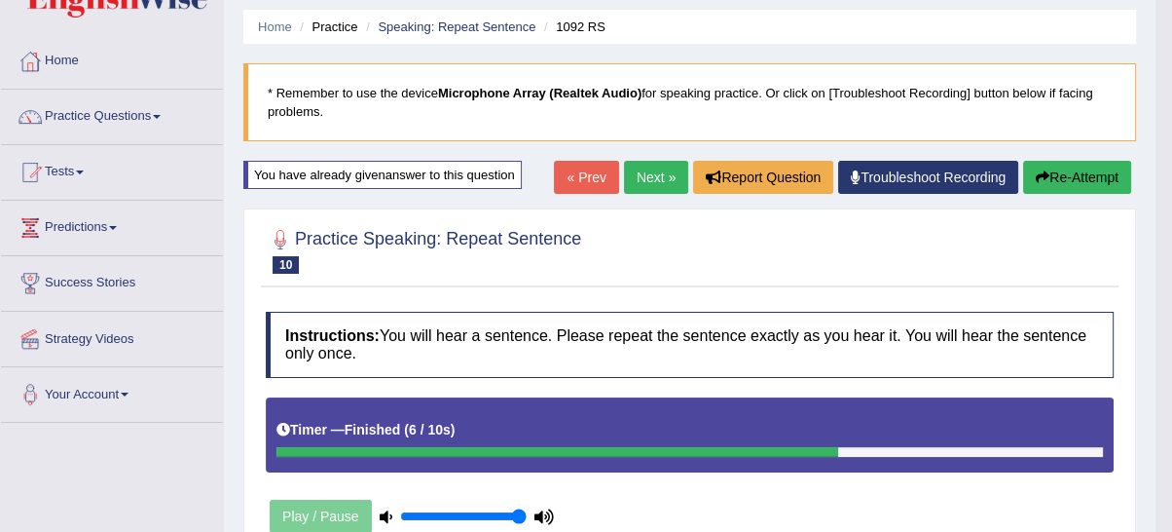
scroll to position [0, 0]
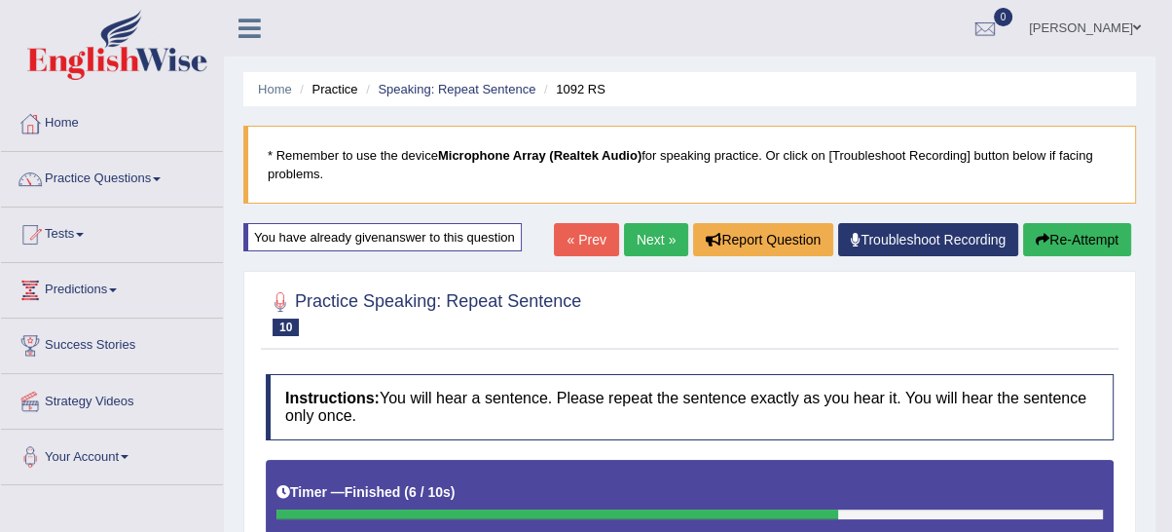
click at [1066, 245] on button "Re-Attempt" at bounding box center [1077, 239] width 108 height 33
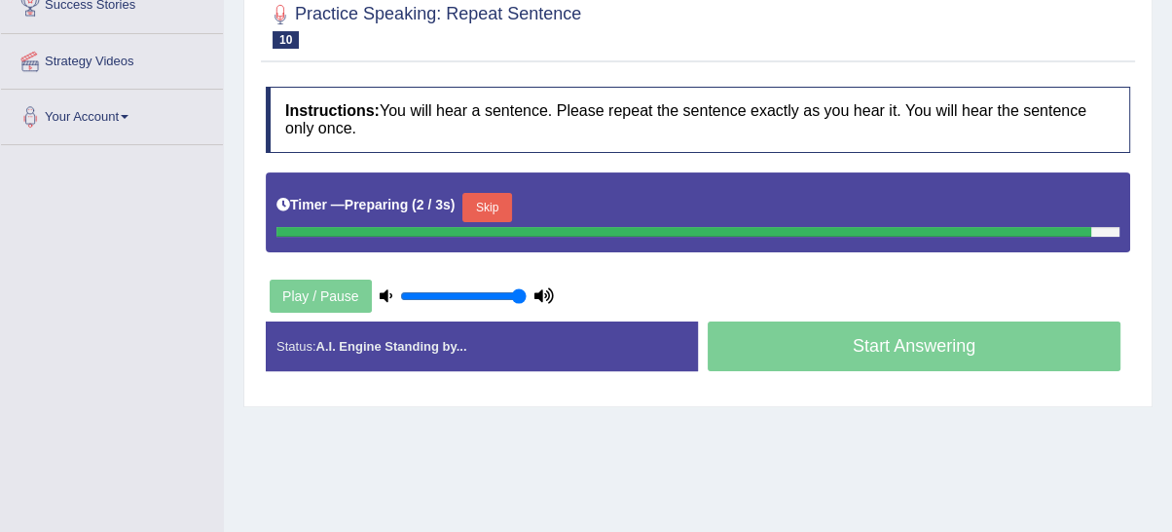
scroll to position [360, 0]
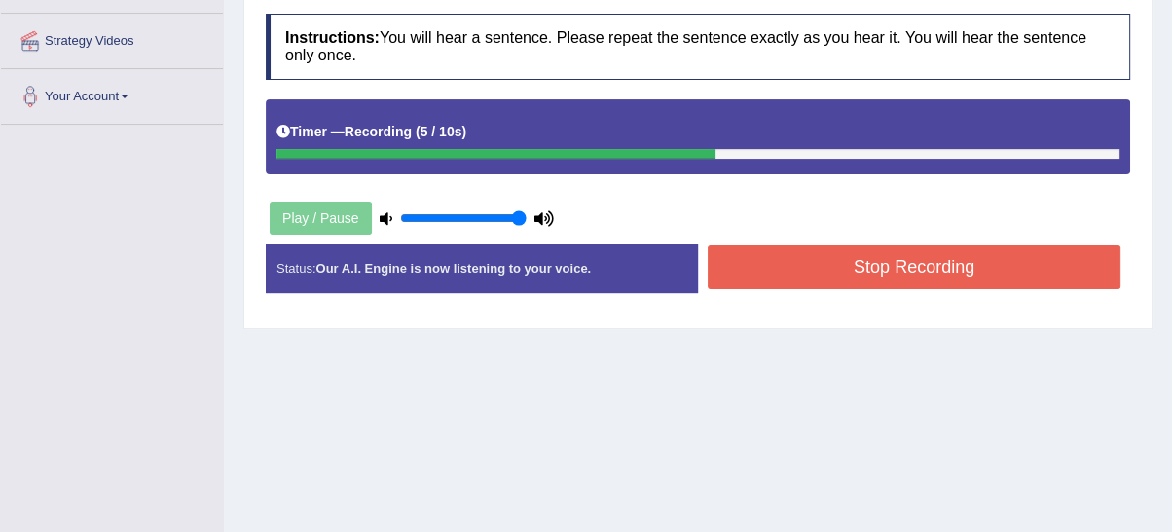
click at [846, 276] on button "Stop Recording" at bounding box center [914, 266] width 413 height 45
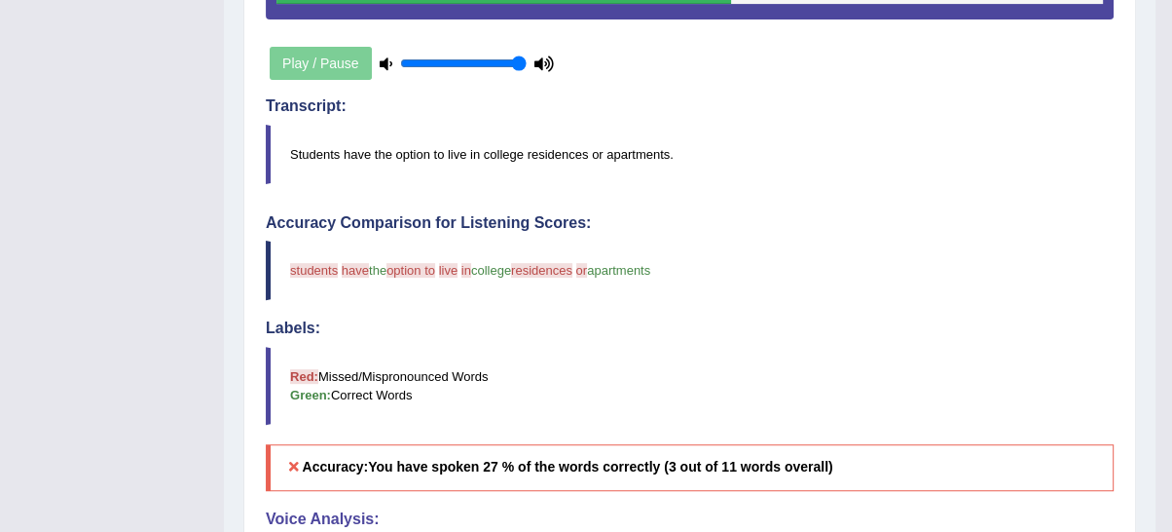
scroll to position [180, 0]
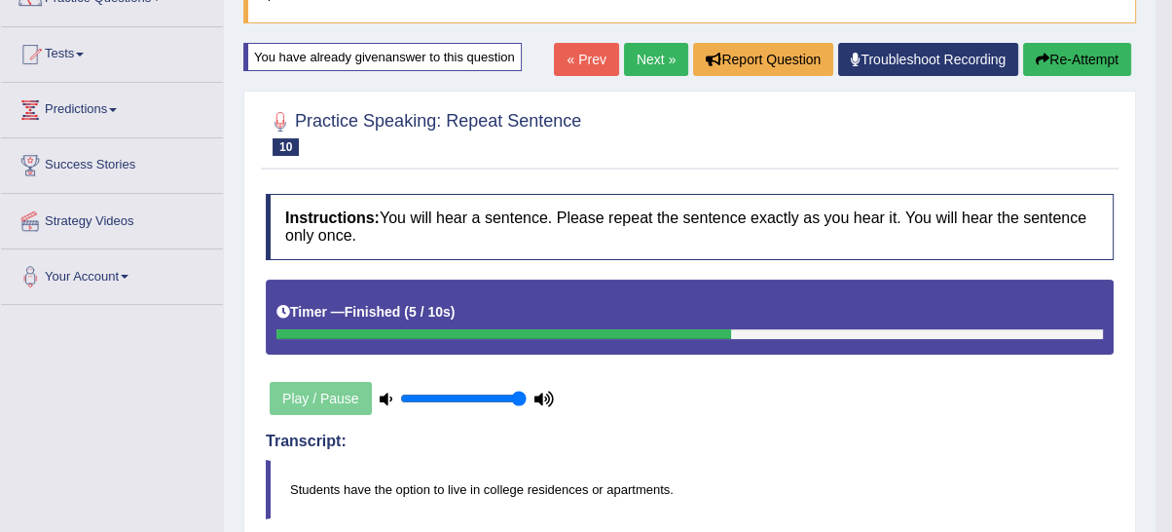
drag, startPoint x: 1086, startPoint y: 60, endPoint x: 1070, endPoint y: 85, distance: 29.4
click at [1084, 62] on button "Re-Attempt" at bounding box center [1077, 59] width 108 height 33
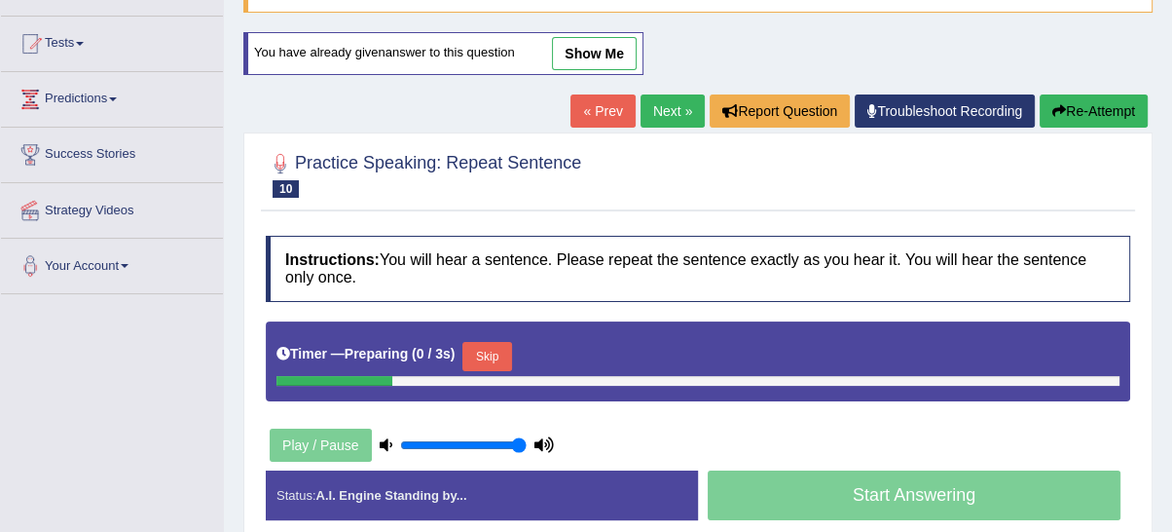
scroll to position [372, 0]
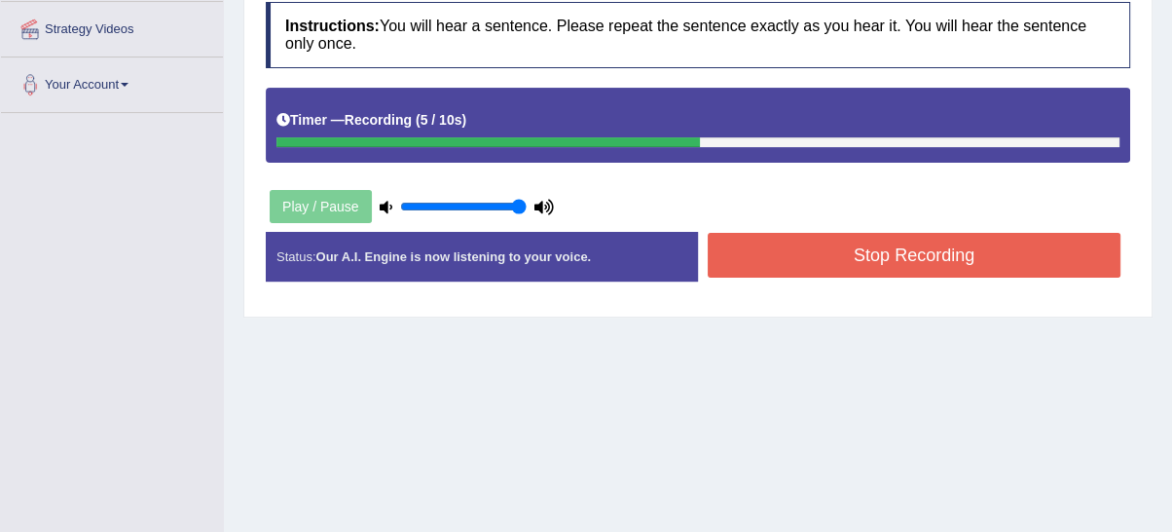
click at [912, 264] on button "Stop Recording" at bounding box center [914, 255] width 413 height 45
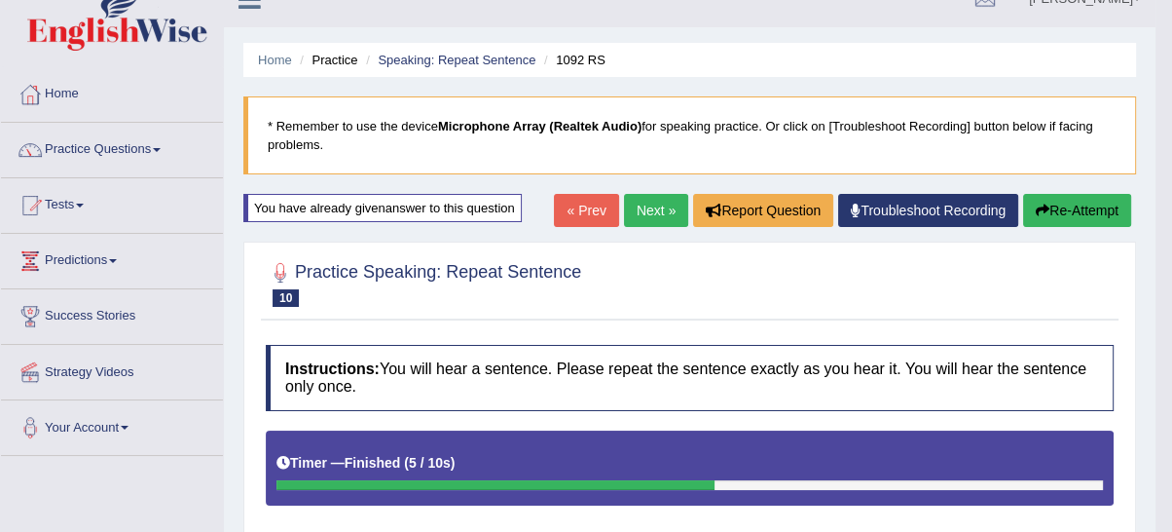
scroll to position [11, 0]
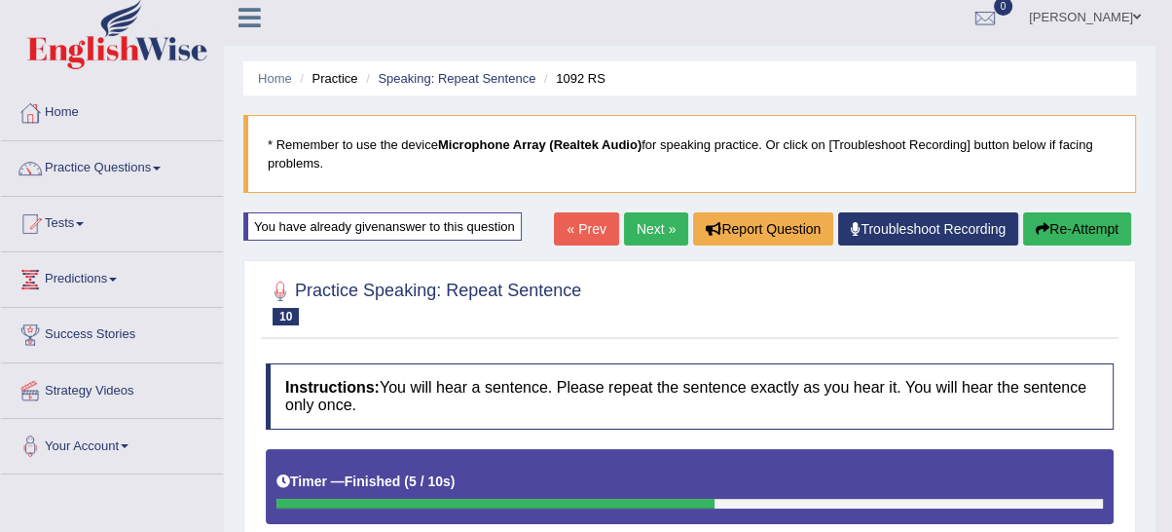
drag, startPoint x: 1055, startPoint y: 233, endPoint x: 1029, endPoint y: 297, distance: 69.4
click at [1052, 237] on button "Re-Attempt" at bounding box center [1077, 228] width 108 height 33
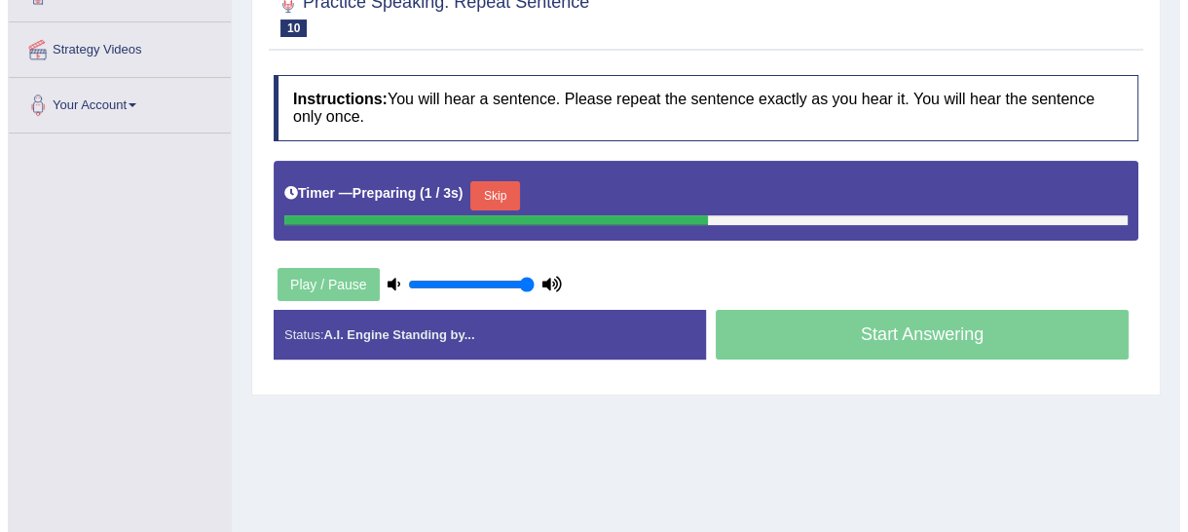
scroll to position [371, 0]
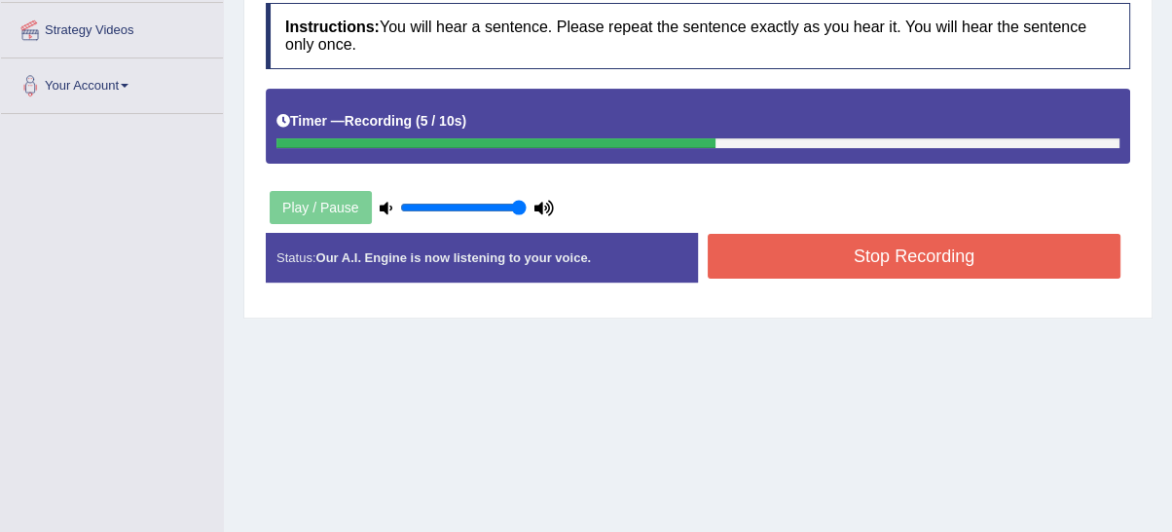
click at [853, 258] on button "Stop Recording" at bounding box center [914, 256] width 413 height 45
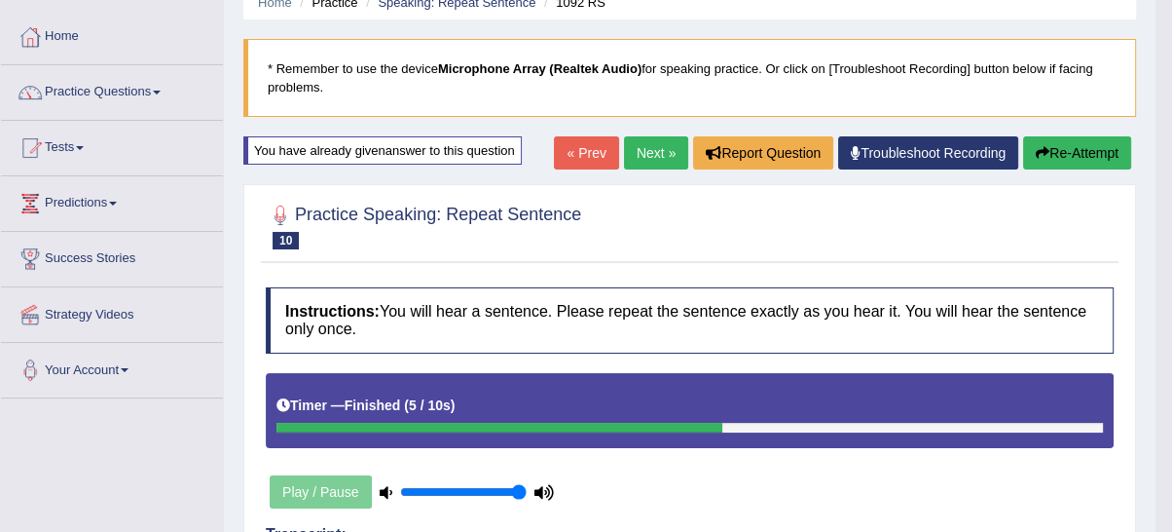
scroll to position [11, 0]
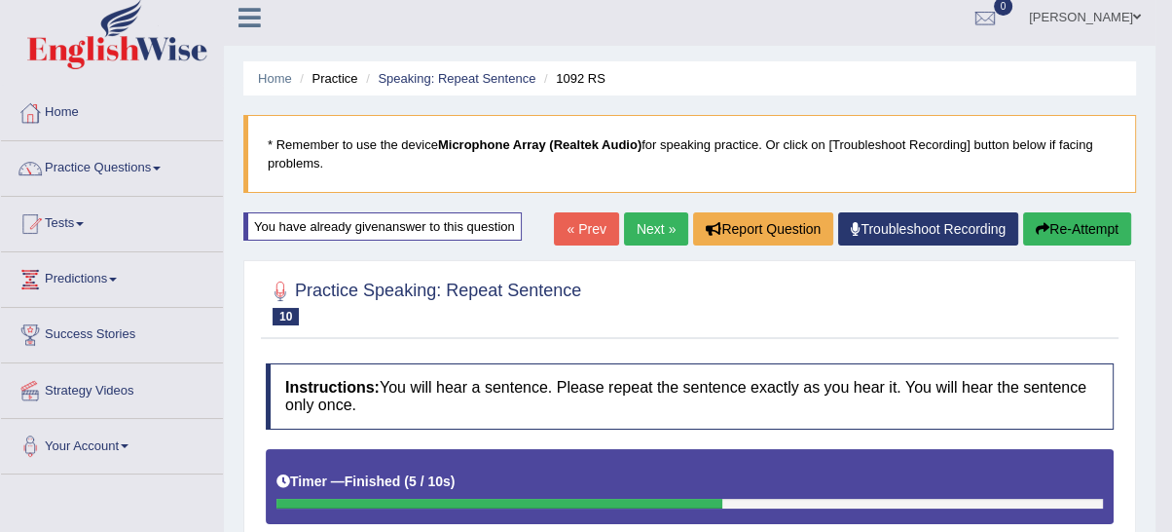
drag, startPoint x: 1075, startPoint y: 239, endPoint x: 1068, endPoint y: 251, distance: 13.5
click at [1074, 241] on button "Re-Attempt" at bounding box center [1077, 228] width 108 height 33
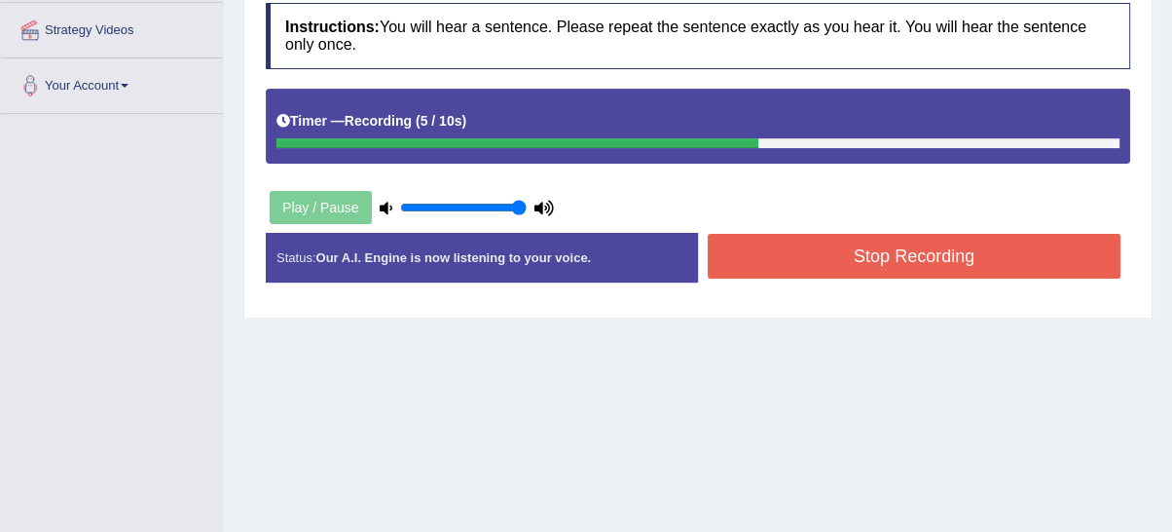
click at [946, 261] on button "Stop Recording" at bounding box center [914, 256] width 413 height 45
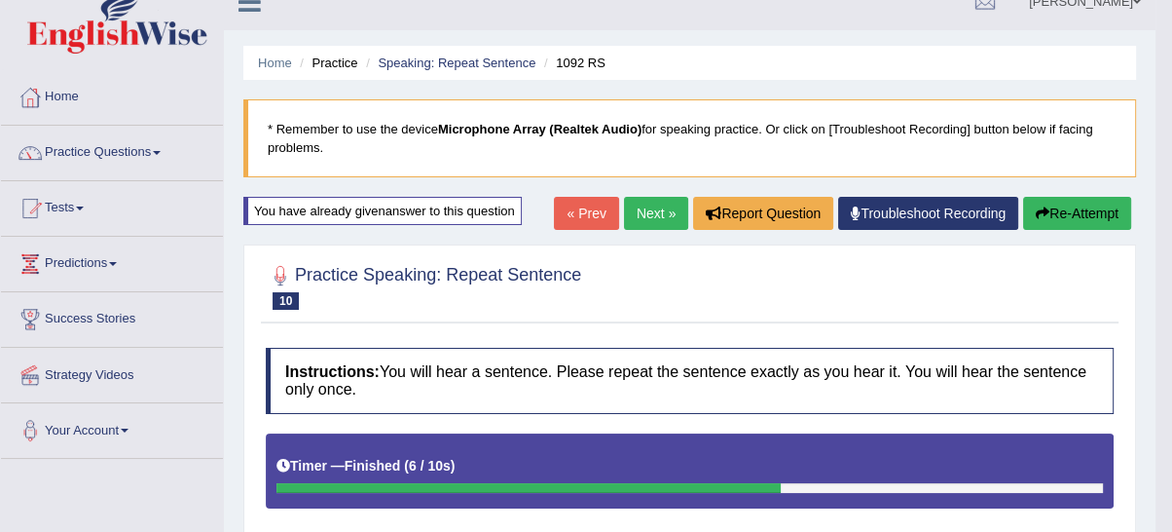
scroll to position [11, 0]
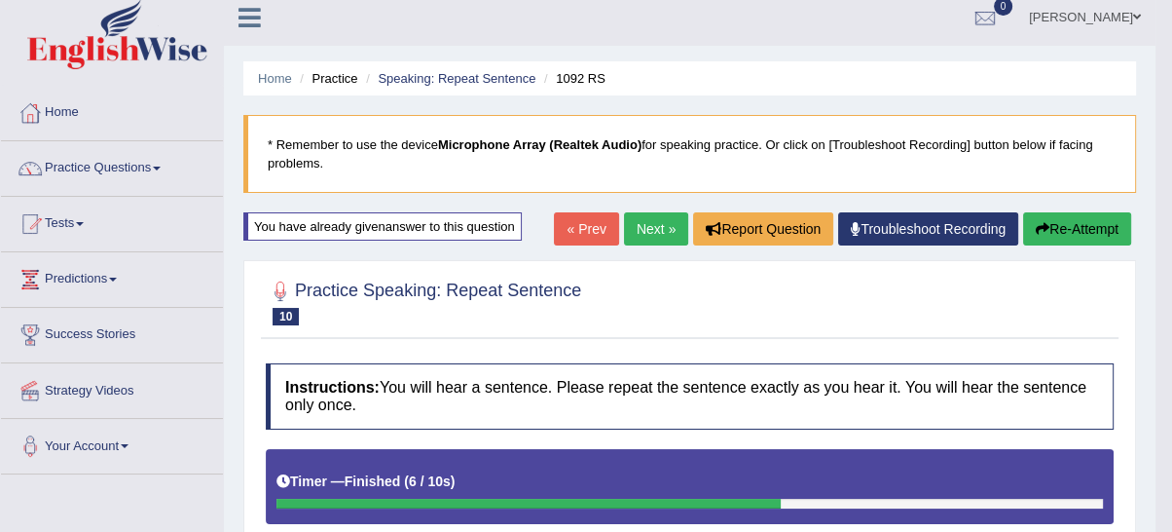
click at [658, 225] on link "Next »" at bounding box center [656, 228] width 64 height 33
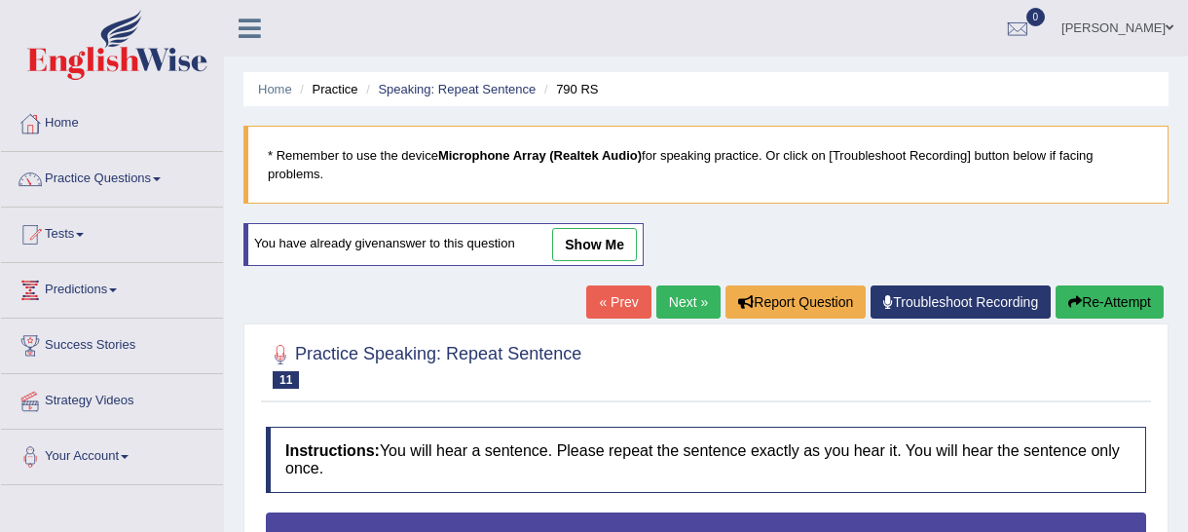
type input "1"
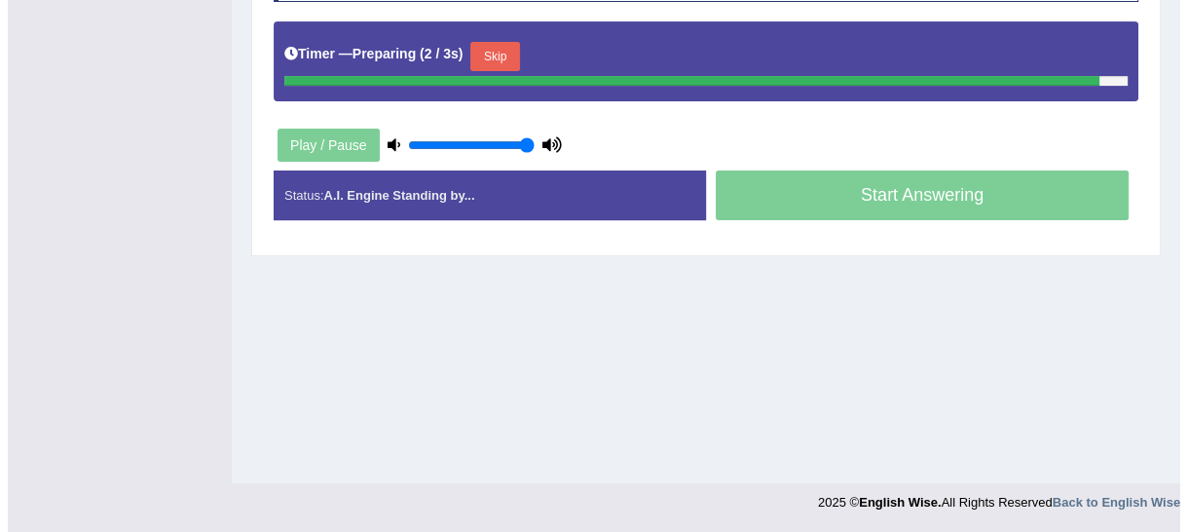
scroll to position [440, 0]
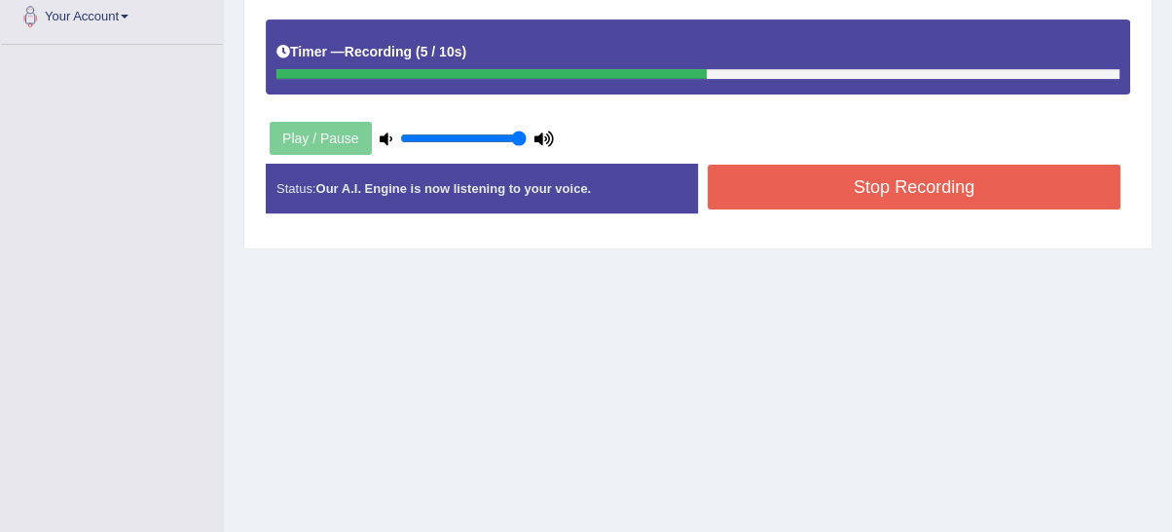
click at [879, 201] on button "Stop Recording" at bounding box center [914, 187] width 413 height 45
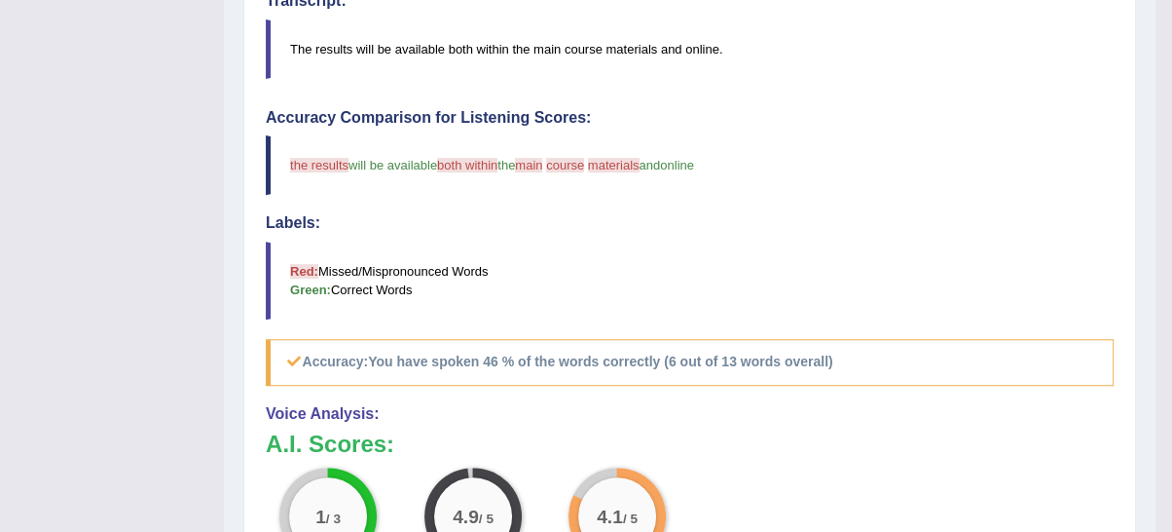
scroll to position [800, 0]
